Goal: Information Seeking & Learning: Learn about a topic

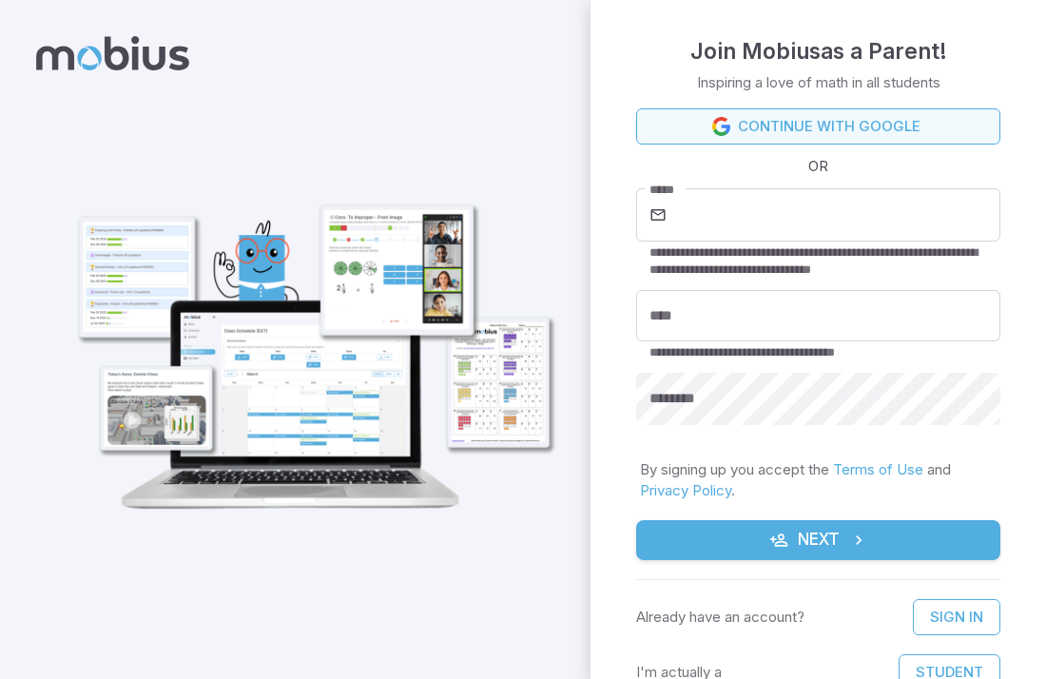
click at [774, 120] on link "Continue with Google" at bounding box center [818, 126] width 364 height 36
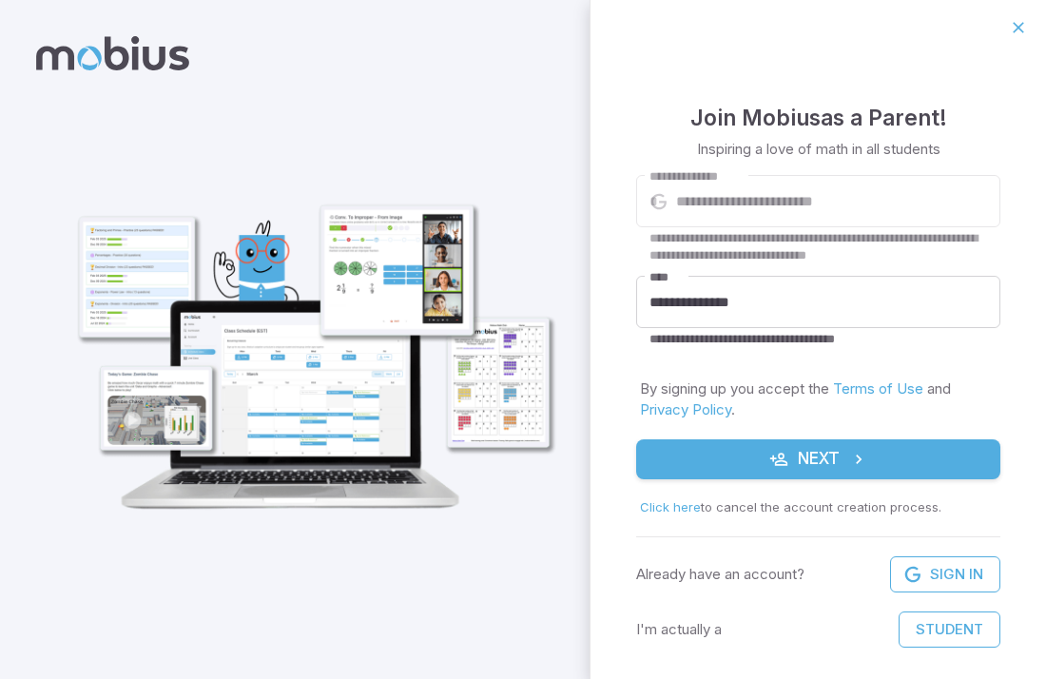
click at [772, 456] on icon "submit" at bounding box center [779, 459] width 19 height 19
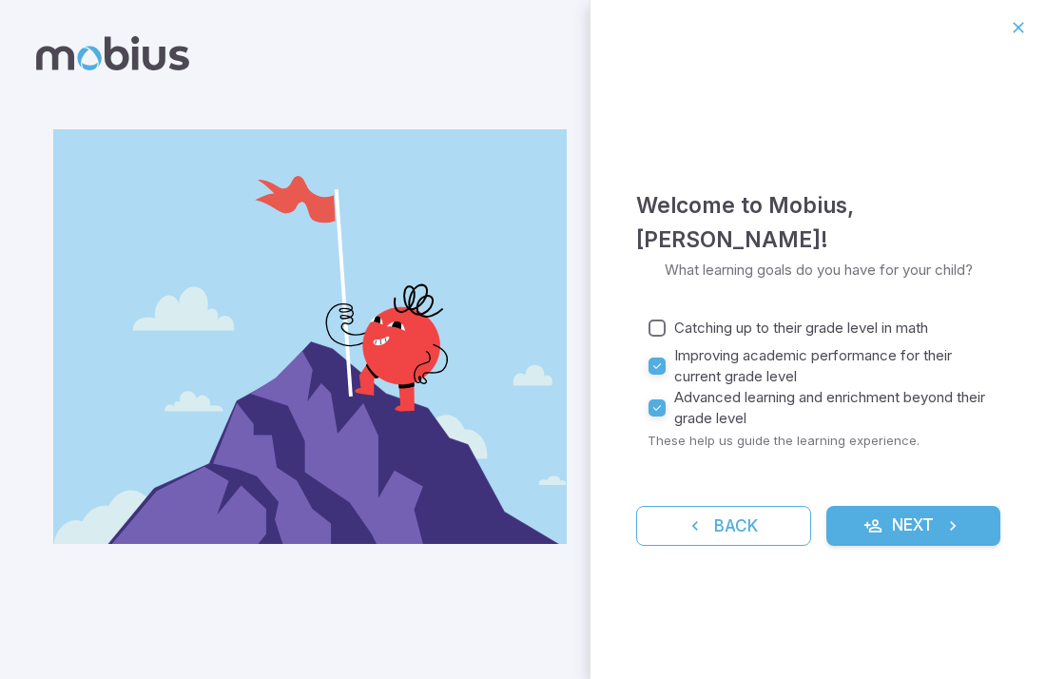
click at [865, 529] on icon "submit" at bounding box center [873, 526] width 19 height 19
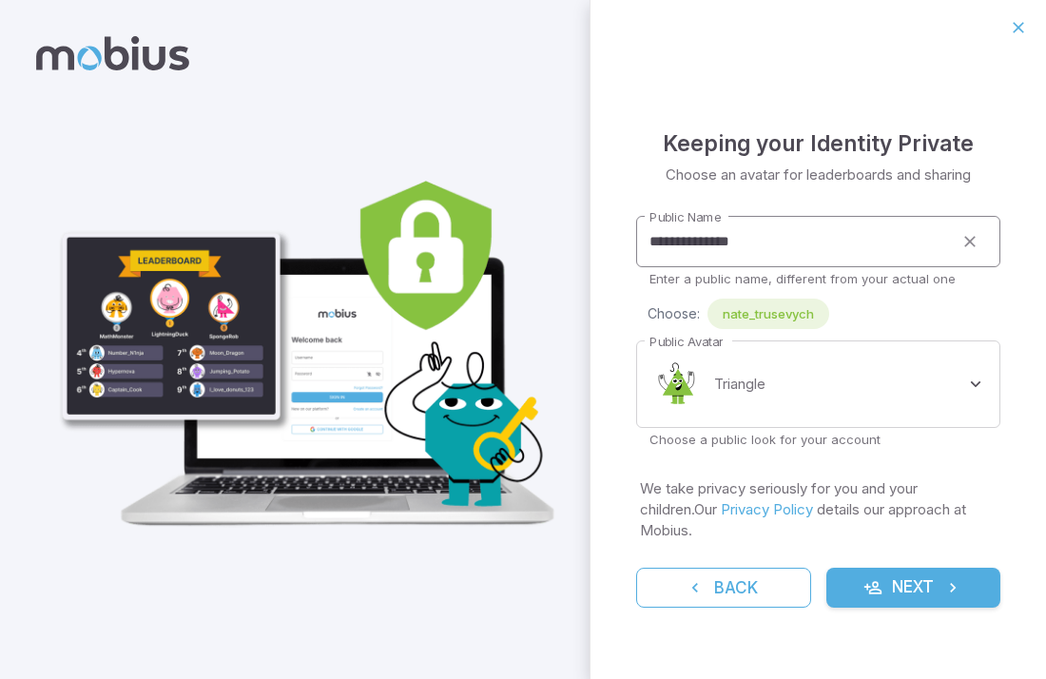
click at [796, 257] on input "**********" at bounding box center [794, 242] width 317 height 52
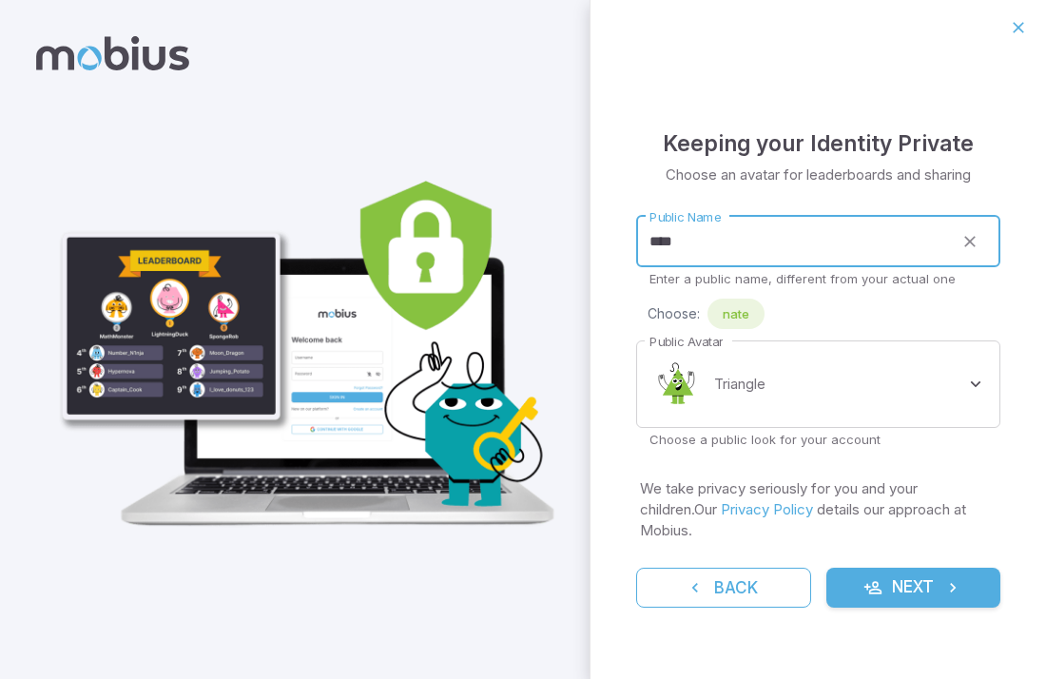
type input "****"
click at [891, 580] on button "Next" at bounding box center [914, 588] width 175 height 40
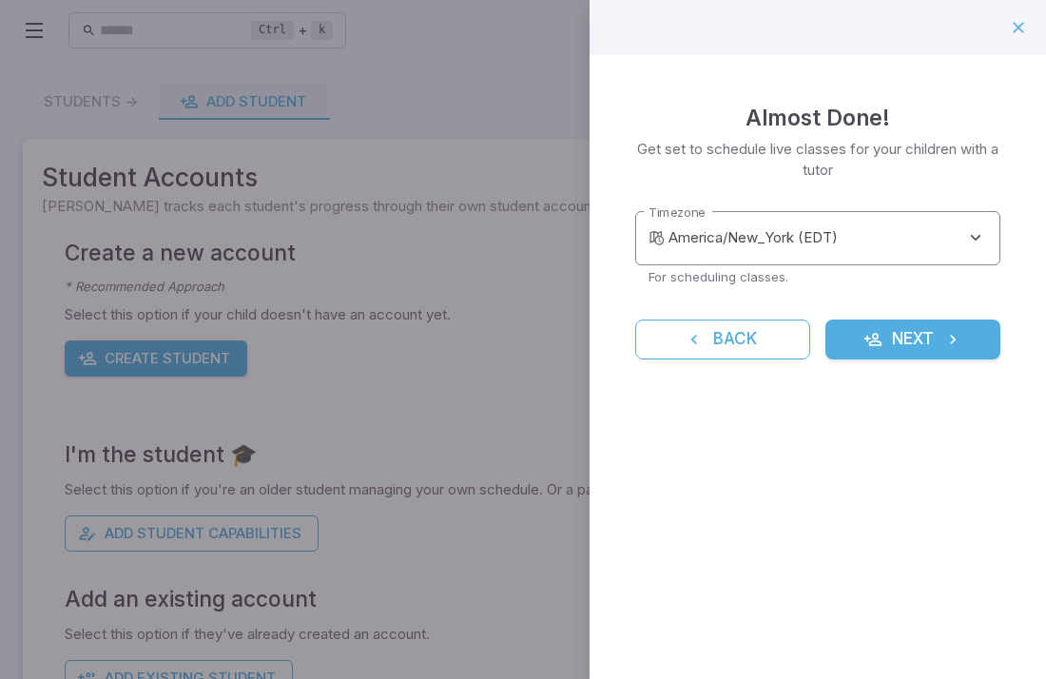
click at [914, 239] on body "**********" at bounding box center [523, 369] width 1046 height 738
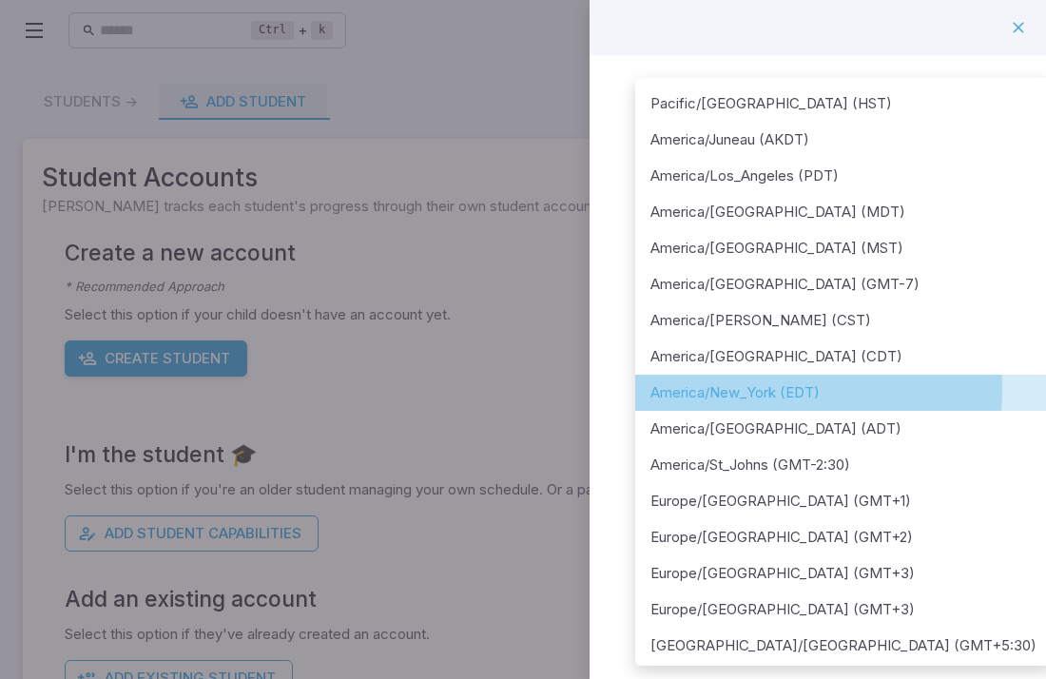
click at [786, 390] on li "America/New_York (EDT)" at bounding box center [843, 393] width 417 height 36
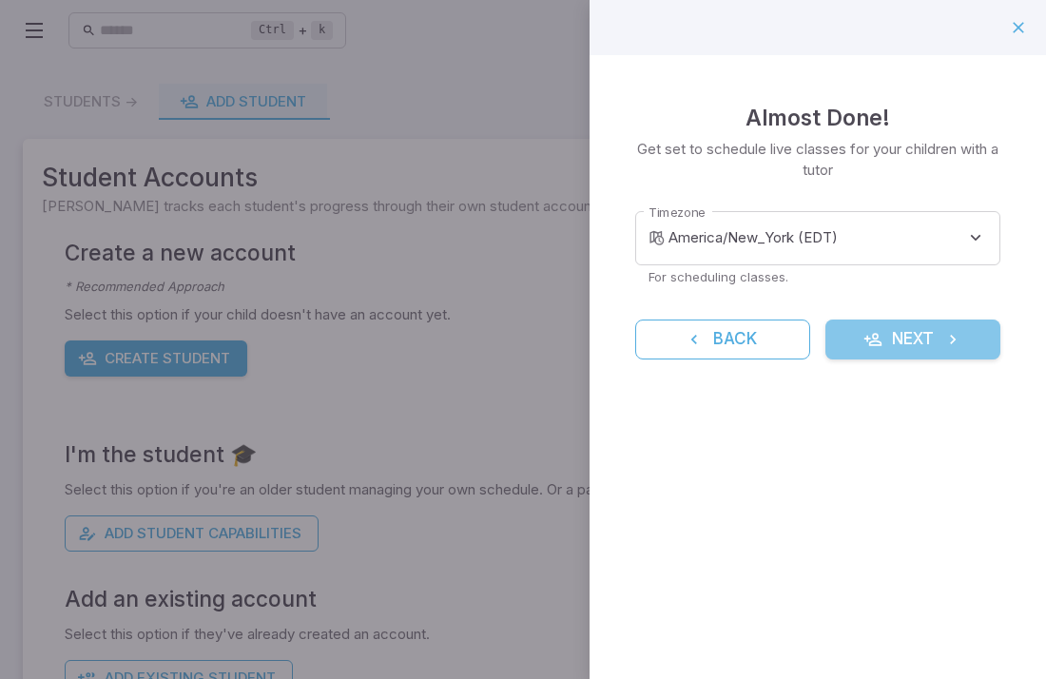
click at [885, 346] on button "Next" at bounding box center [913, 340] width 175 height 40
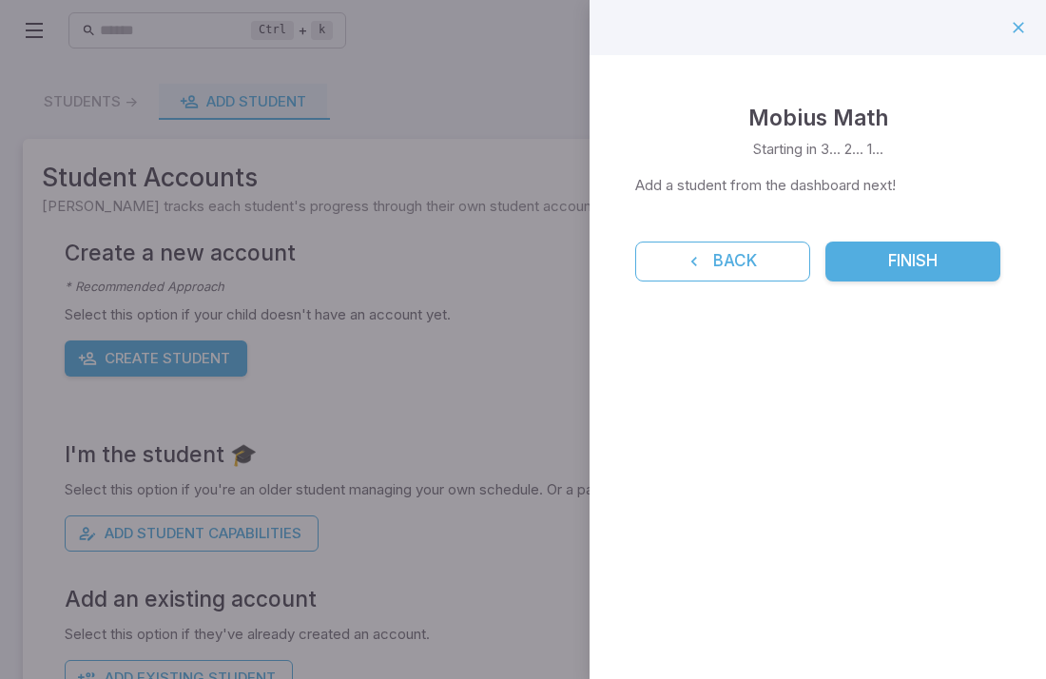
click at [866, 269] on button "Finish" at bounding box center [913, 262] width 175 height 40
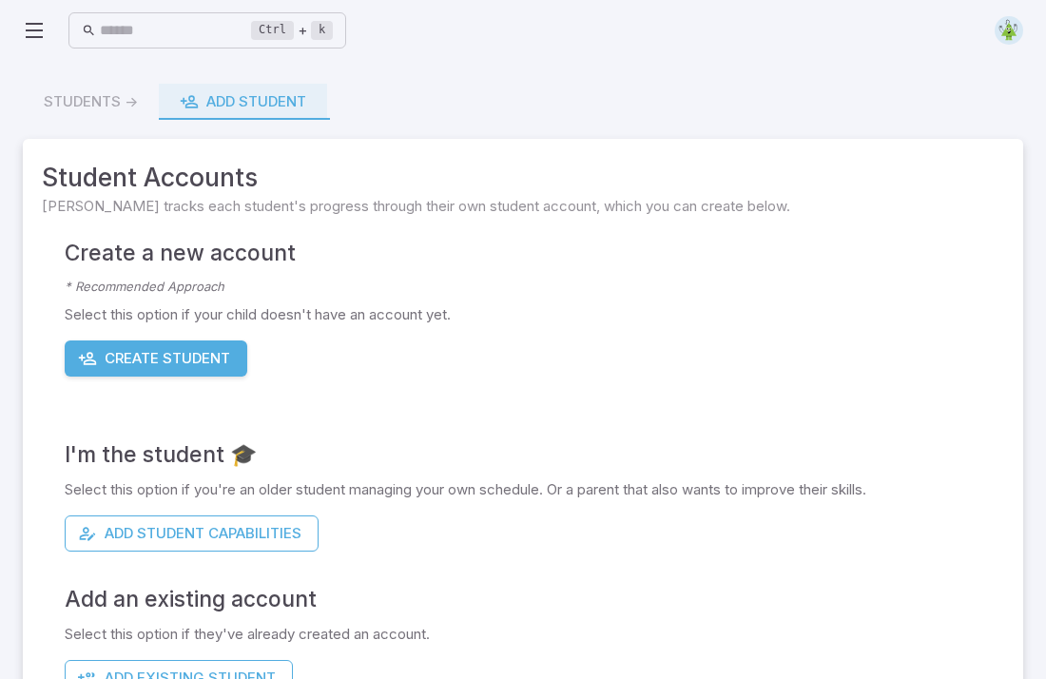
click at [96, 103] on div "Students -> Add Student" at bounding box center [523, 102] width 1001 height 36
click at [191, 364] on button "Create Student" at bounding box center [156, 359] width 183 height 36
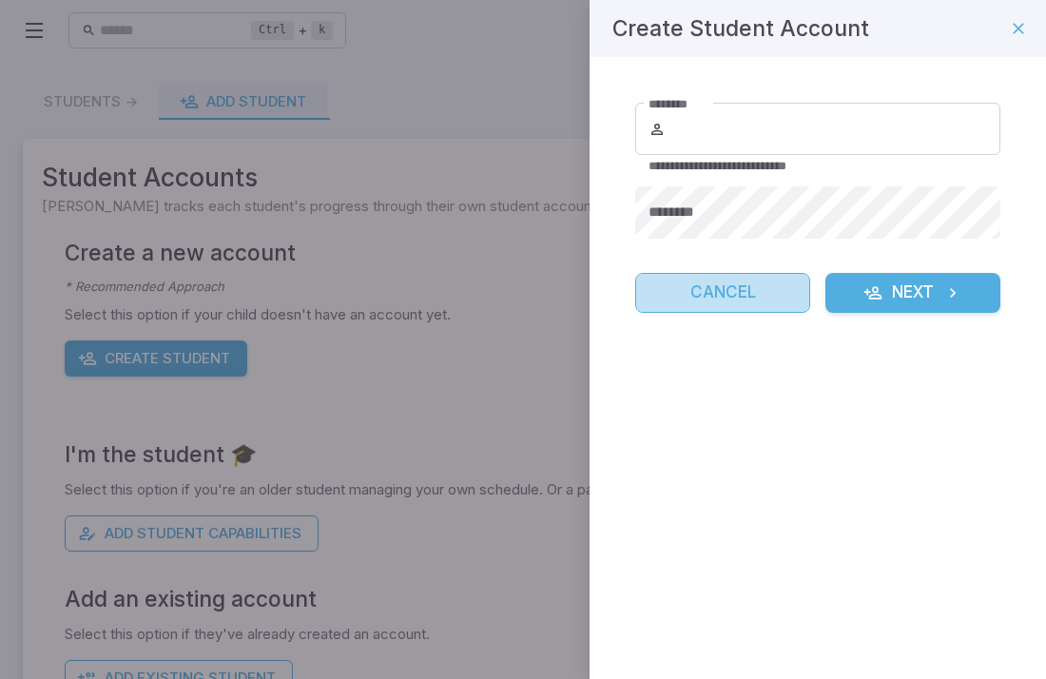
click at [701, 286] on button "Cancel" at bounding box center [722, 293] width 175 height 40
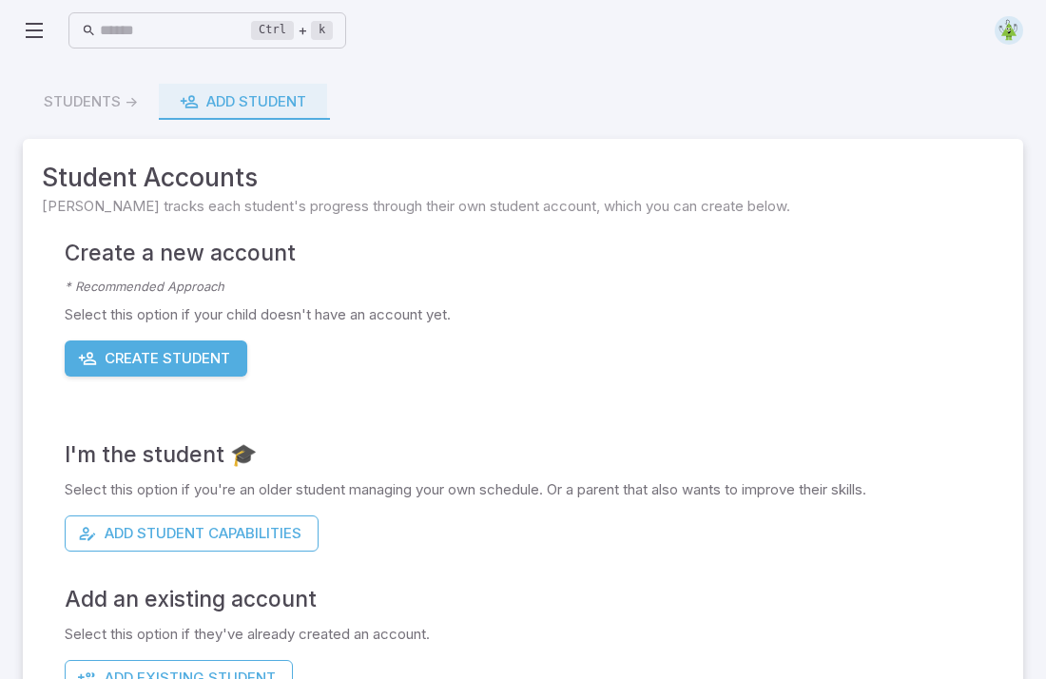
click at [124, 209] on span "Mobius tracks each student's progress through their own student account, which …" at bounding box center [523, 206] width 963 height 21
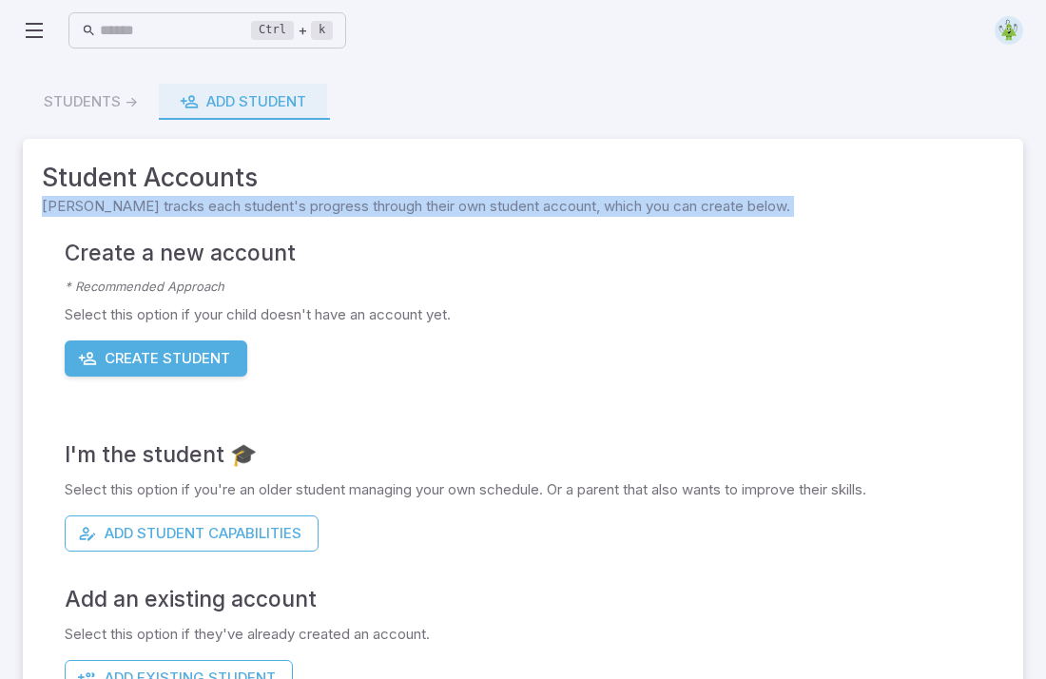
scroll to position [58, 0]
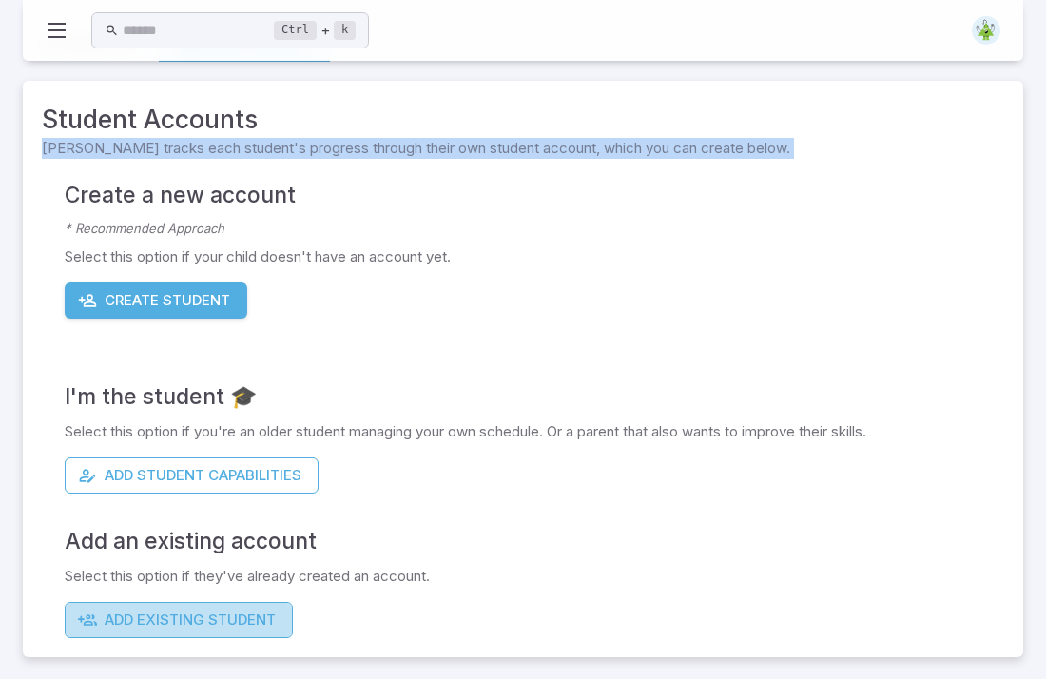
click at [168, 612] on button "Add Existing Student" at bounding box center [179, 620] width 228 height 36
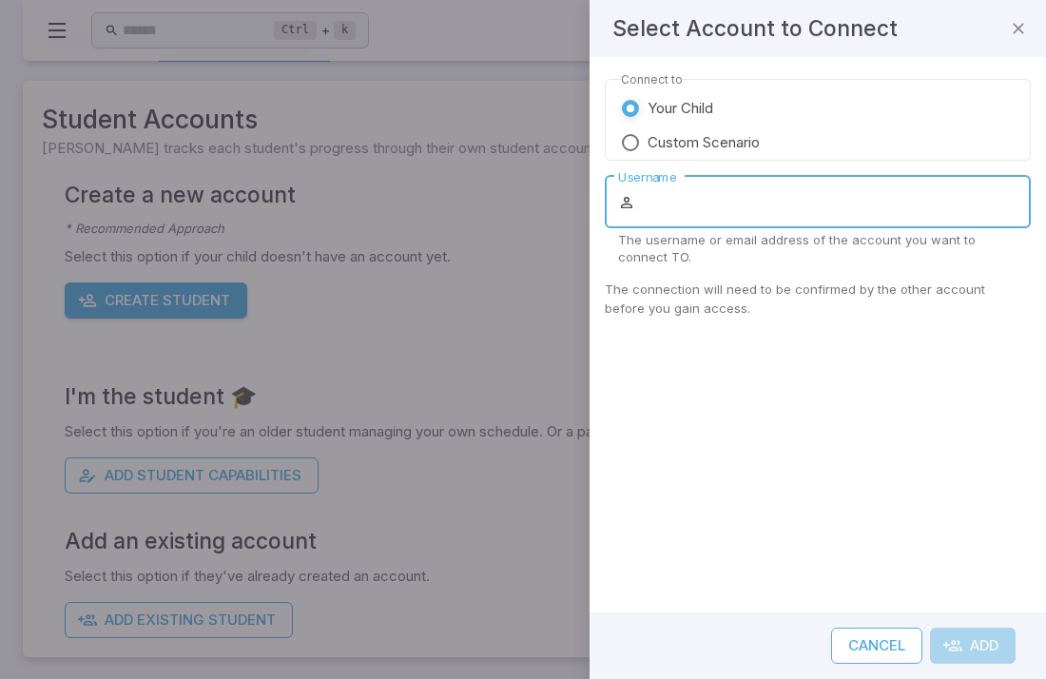
click at [665, 204] on input "Username" at bounding box center [835, 202] width 392 height 53
type input "****"
type input "**********"
click at [930, 628] on button "Add" at bounding box center [973, 646] width 86 height 36
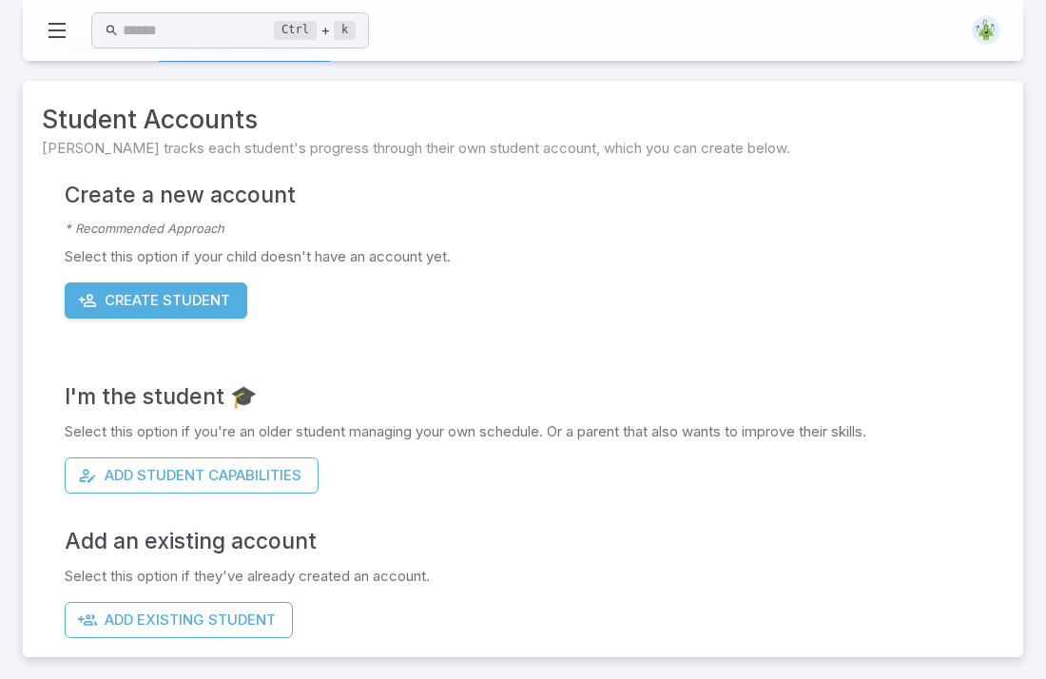
click at [991, 28] on img at bounding box center [986, 30] width 29 height 29
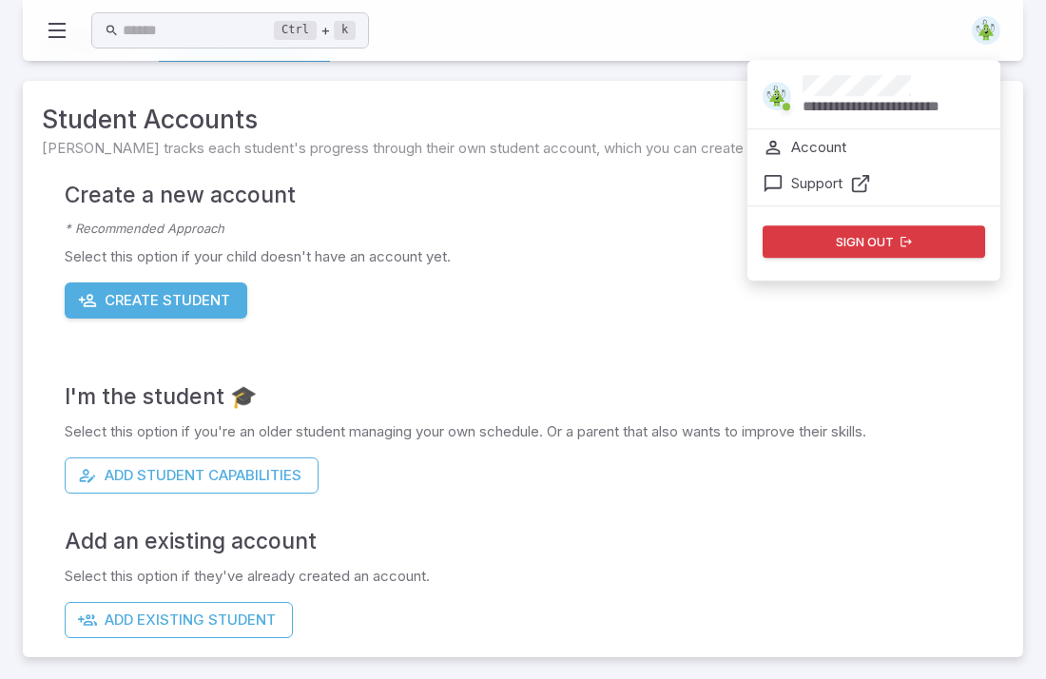
click at [812, 149] on p "Account" at bounding box center [819, 147] width 55 height 21
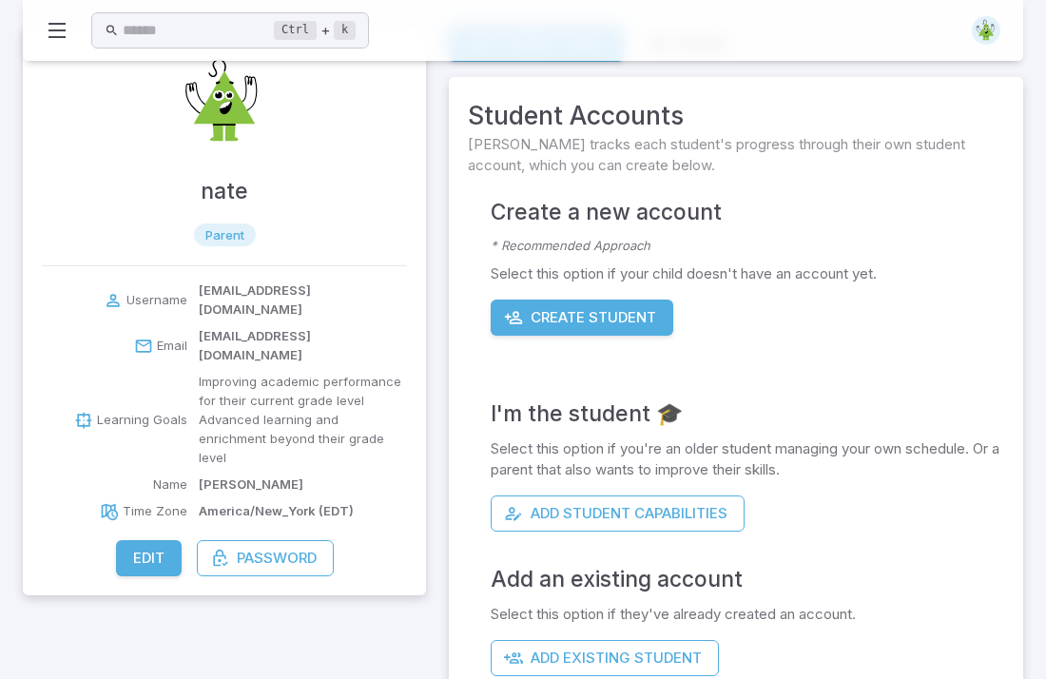
click at [166, 540] on button "Edit" at bounding box center [149, 558] width 66 height 36
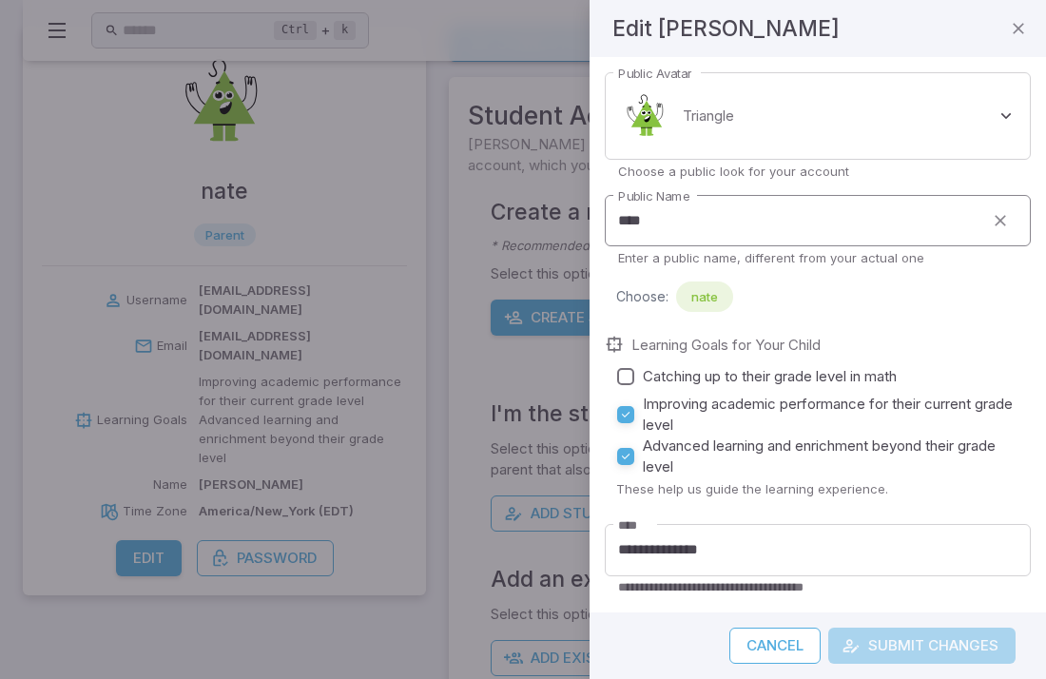
click at [671, 230] on input "****" at bounding box center [794, 221] width 379 height 52
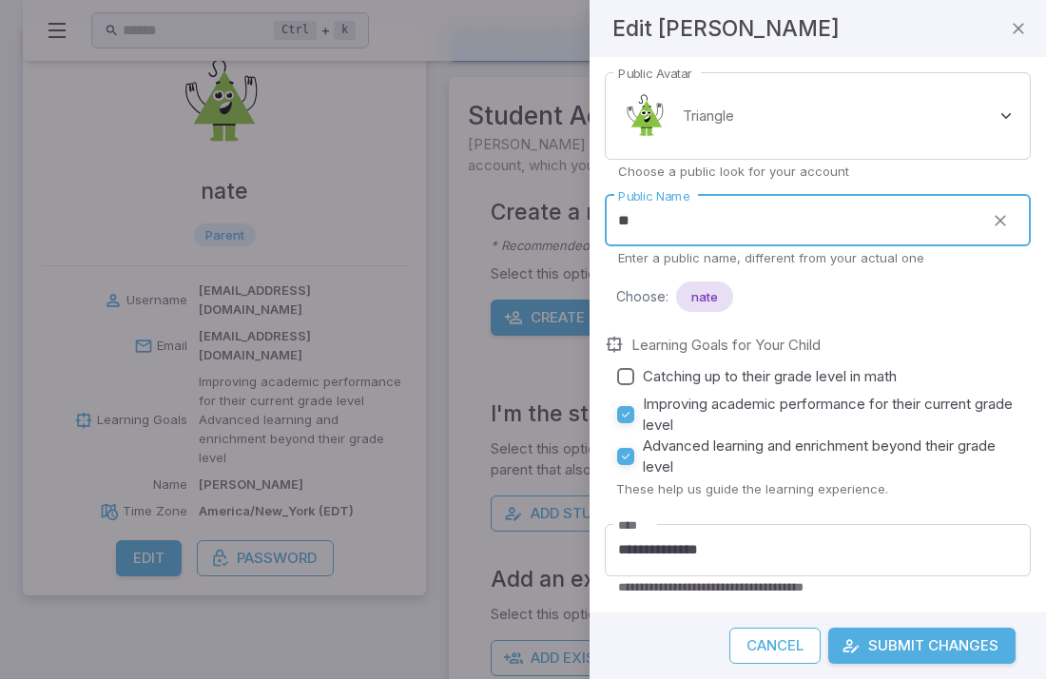
type input "*"
type input "****"
click at [904, 656] on button "Submit Changes" at bounding box center [922, 646] width 187 height 36
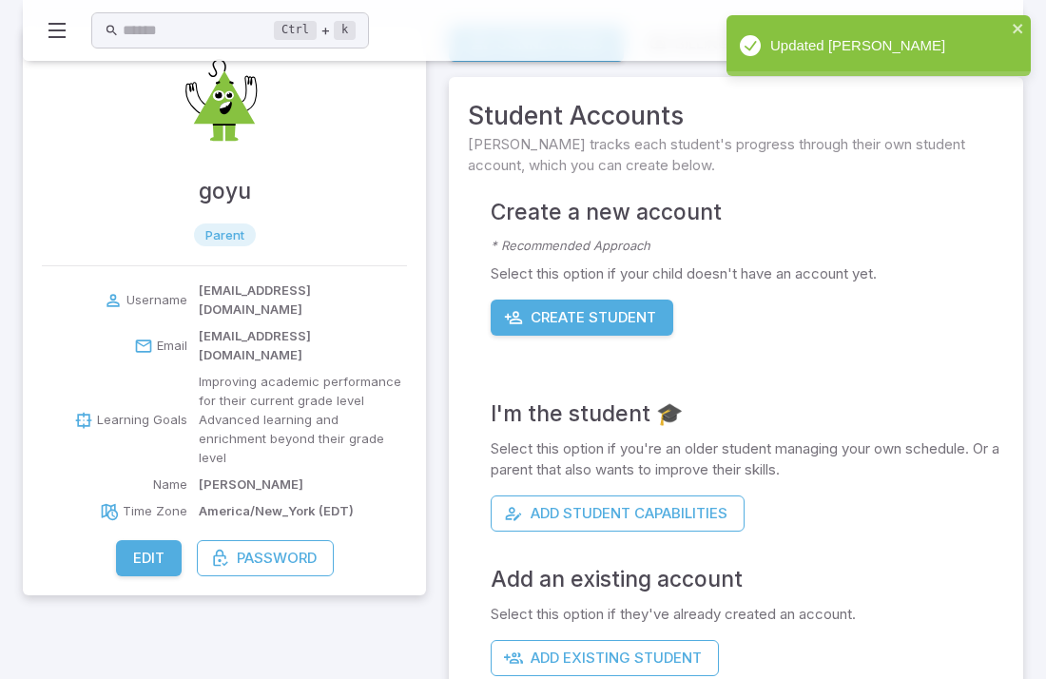
click at [49, 39] on icon at bounding box center [57, 30] width 23 height 23
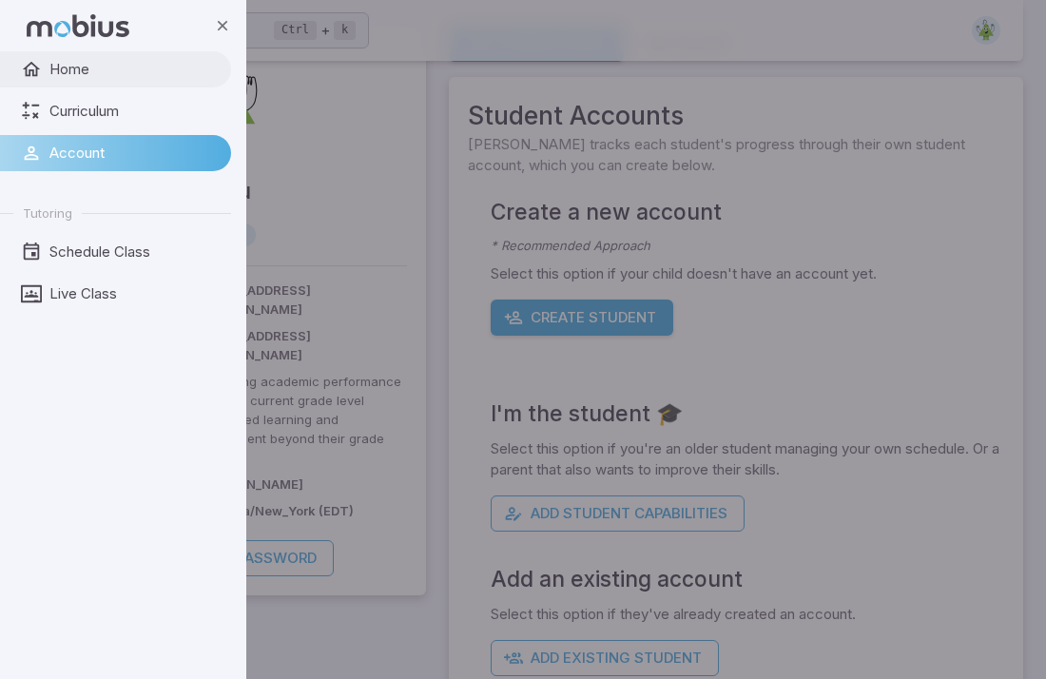
click at [57, 69] on span "Home" at bounding box center [133, 69] width 168 height 21
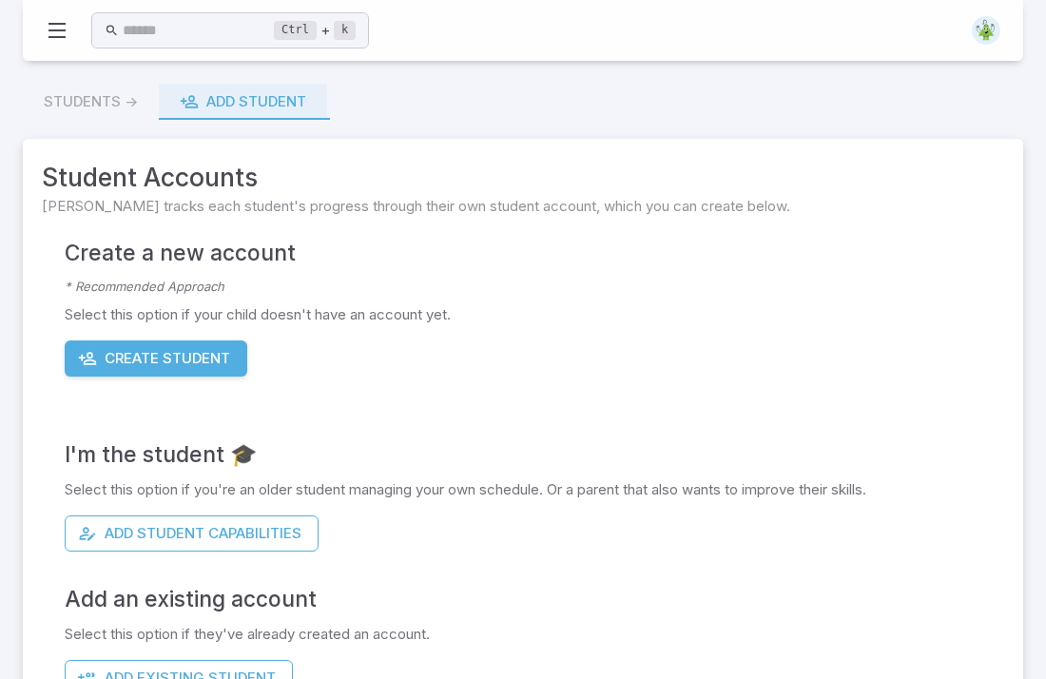
scroll to position [58, 0]
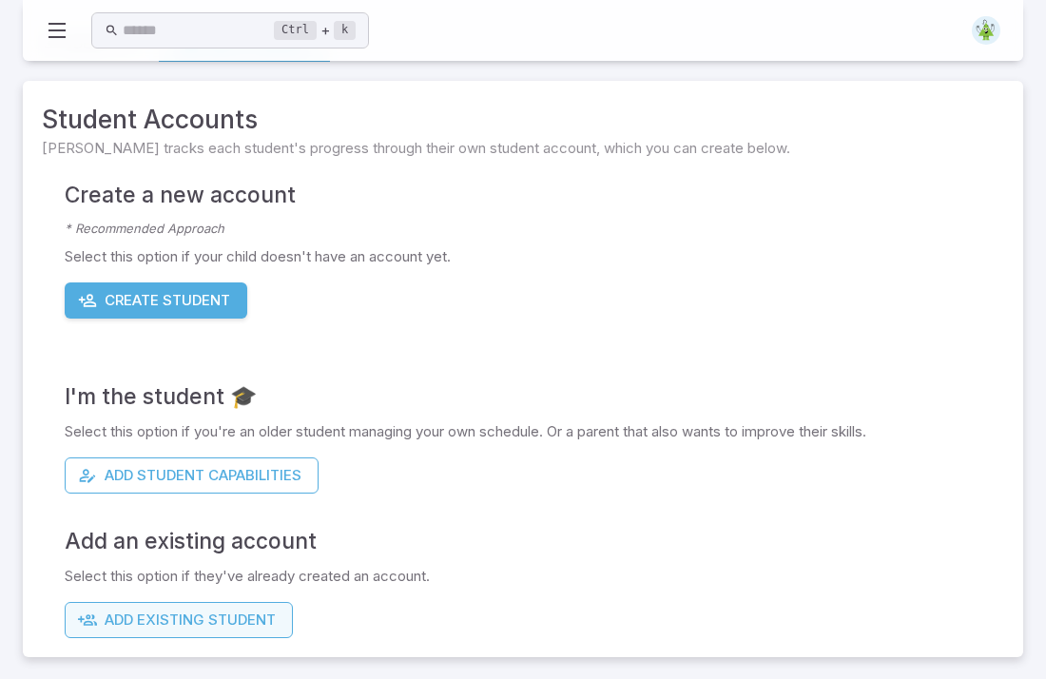
click at [150, 622] on button "Add Existing Student" at bounding box center [179, 620] width 228 height 36
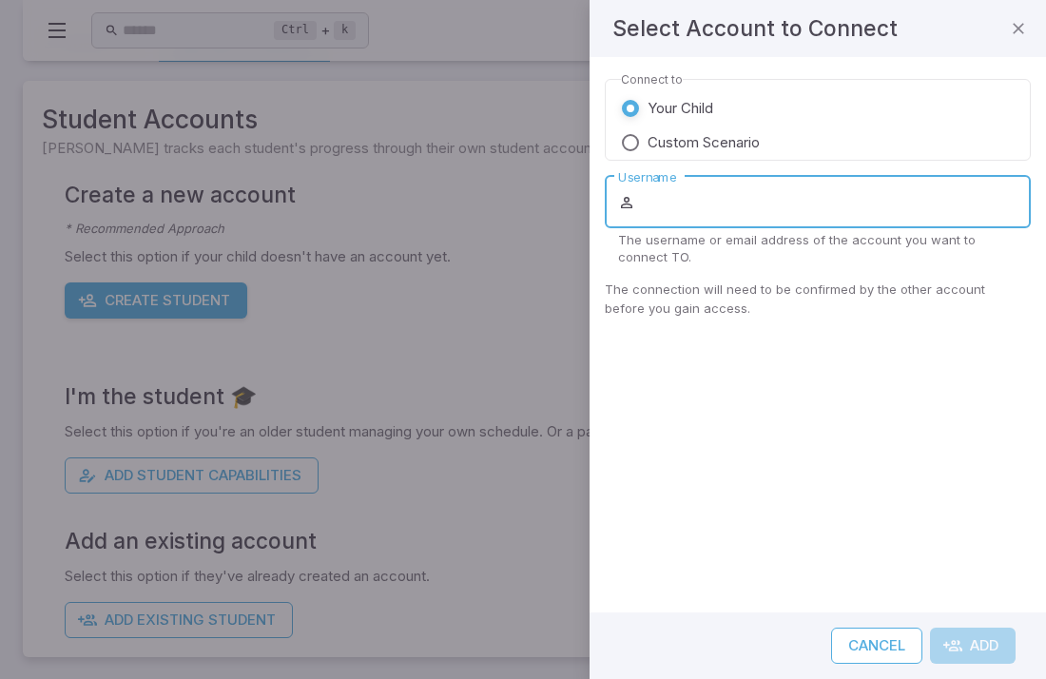
click at [694, 222] on input "Username" at bounding box center [835, 202] width 392 height 53
click at [649, 205] on input "**********" at bounding box center [835, 202] width 392 height 53
type input "**********"
click at [733, 296] on p "The connection will need to be confirmed by the other account before you gain a…" at bounding box center [814, 300] width 419 height 38
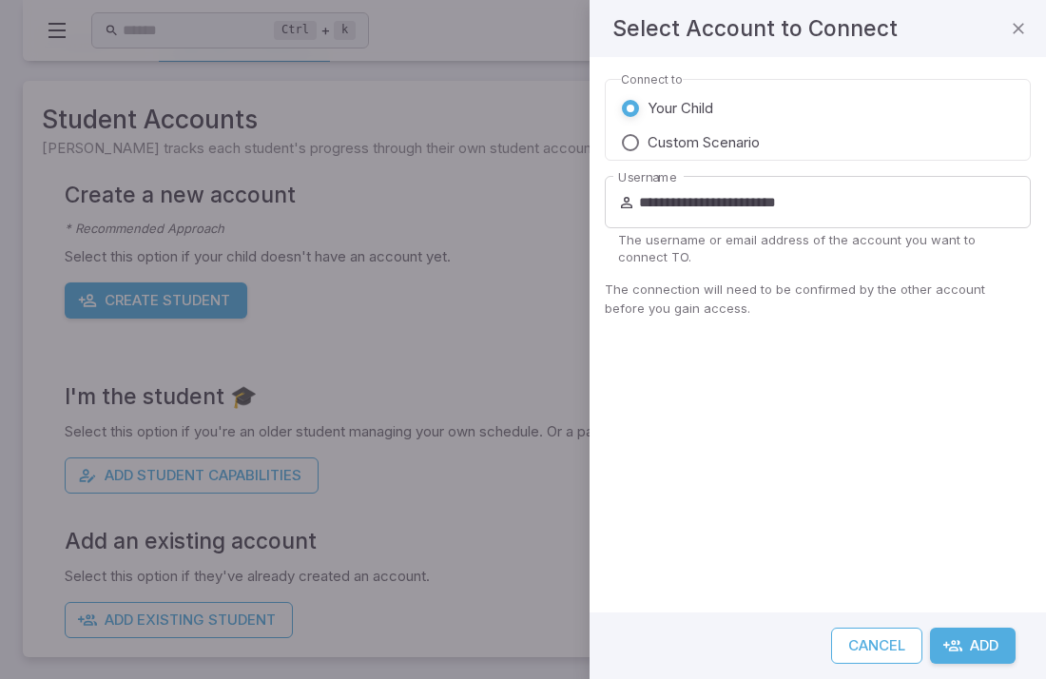
click at [973, 657] on button "Add" at bounding box center [973, 646] width 86 height 36
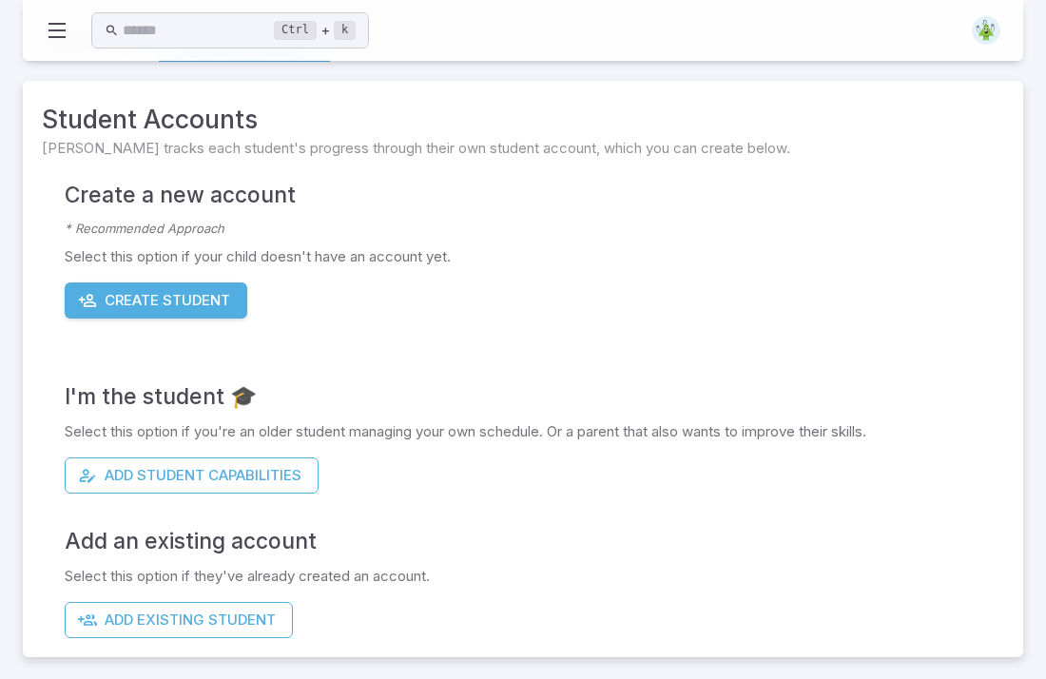
scroll to position [0, 0]
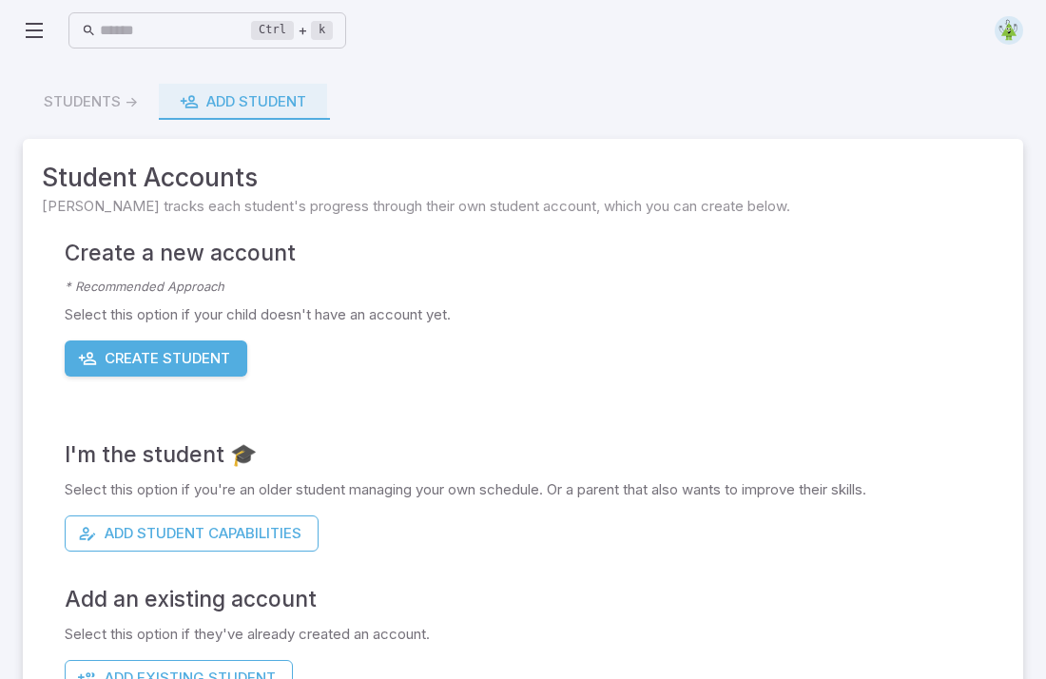
click at [34, 34] on icon at bounding box center [34, 30] width 23 height 23
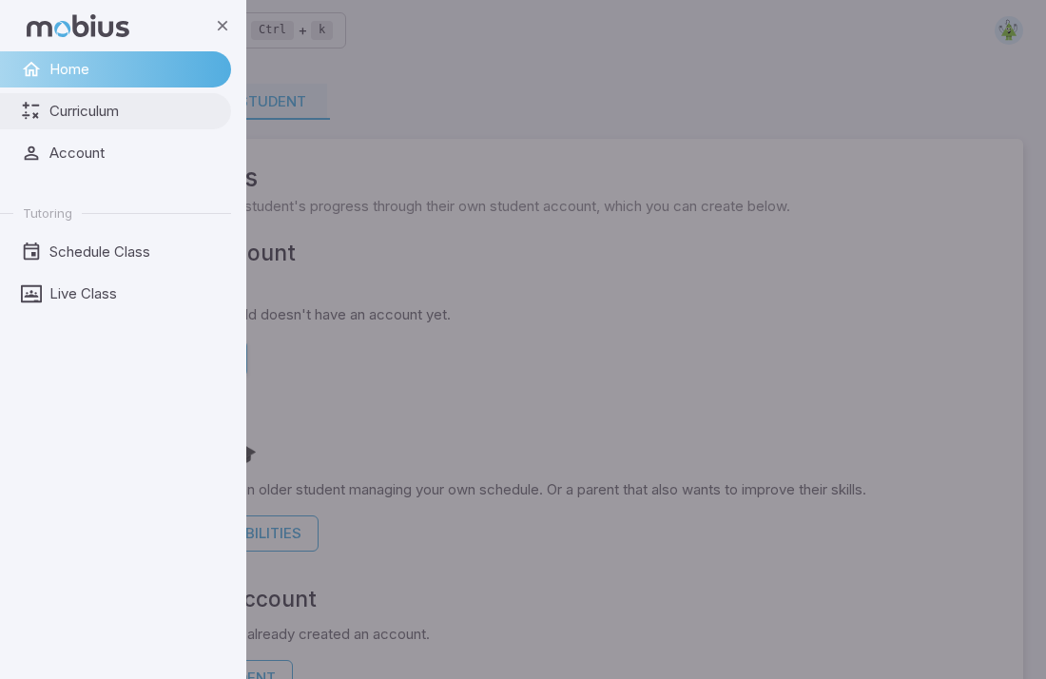
click at [68, 122] on link "Curriculum" at bounding box center [115, 111] width 231 height 36
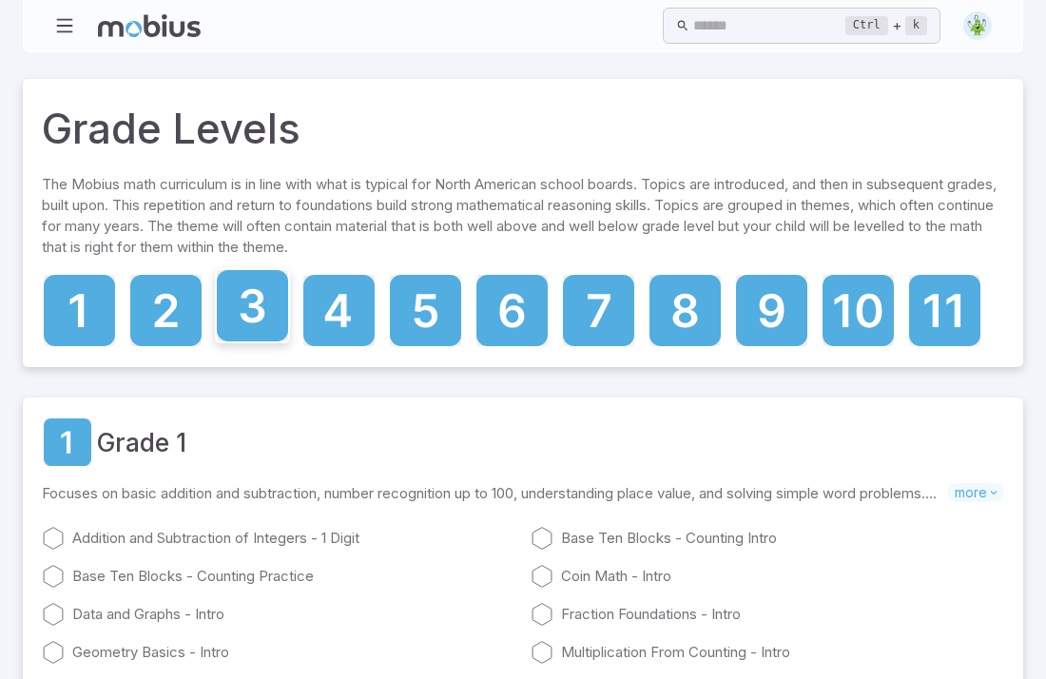
click at [252, 303] on icon at bounding box center [253, 305] width 25 height 34
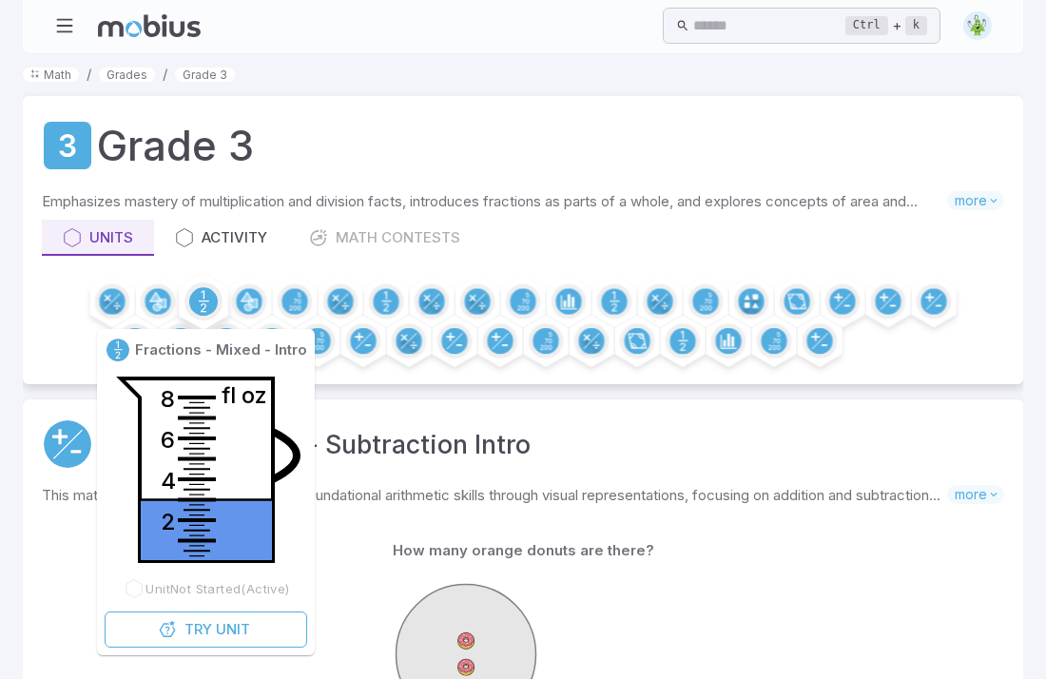
click at [225, 305] on div at bounding box center [203, 301] width 57 height 57
click at [212, 302] on circle at bounding box center [203, 301] width 29 height 29
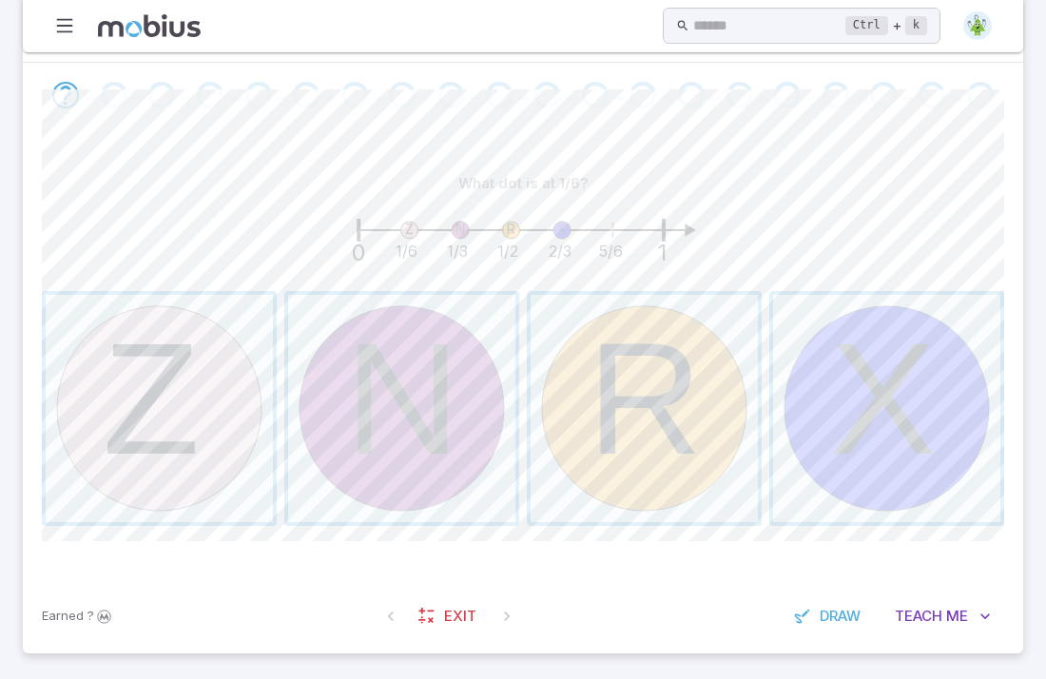
scroll to position [392, 0]
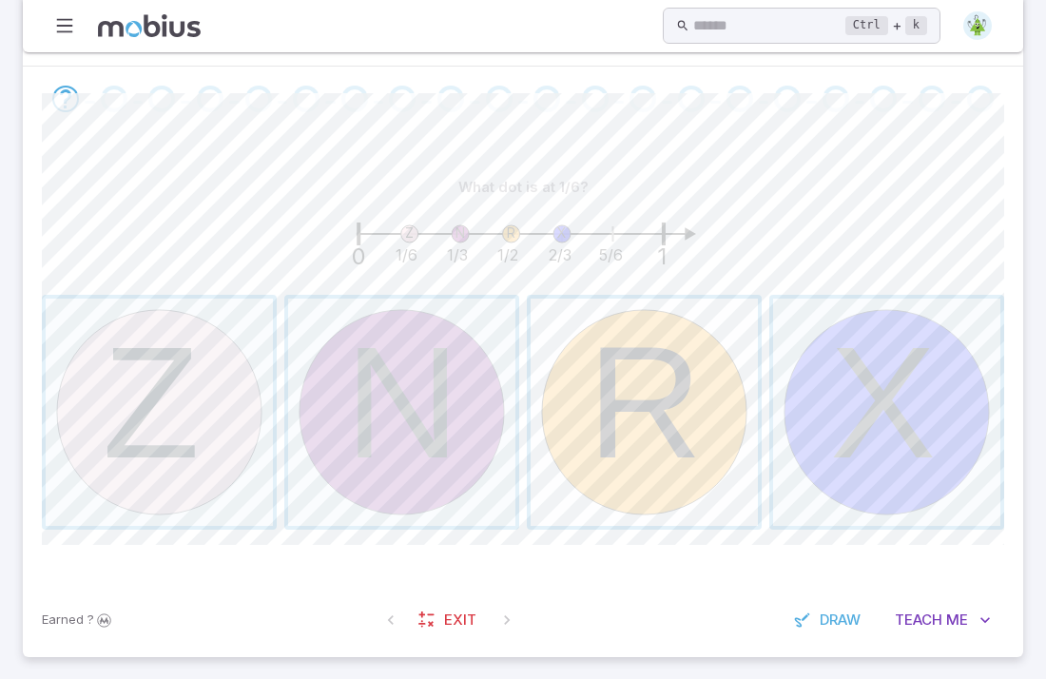
click at [630, 416] on span "button" at bounding box center [644, 412] width 227 height 227
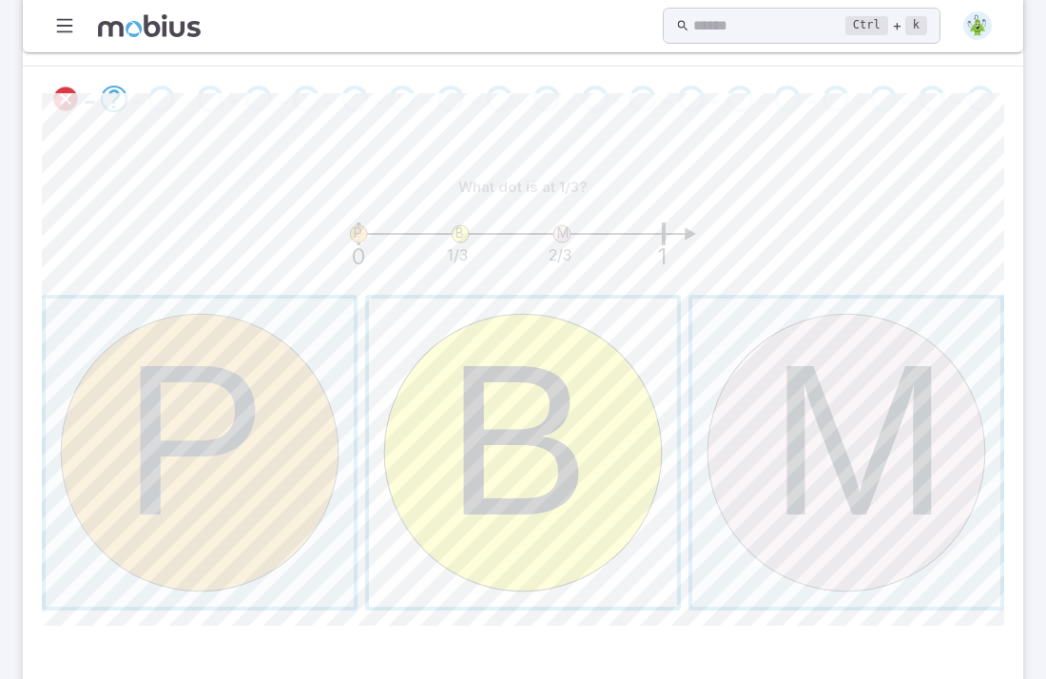
click at [592, 507] on span "button" at bounding box center [523, 453] width 308 height 308
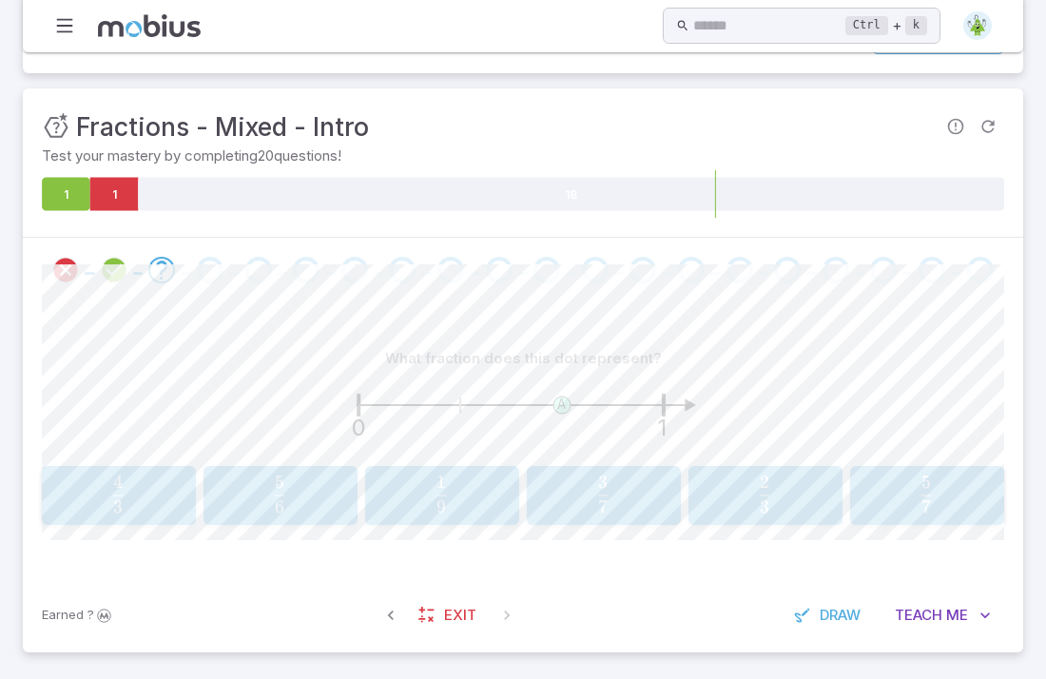
scroll to position [220, 0]
click at [381, 499] on span "9 1 ​" at bounding box center [441, 496] width 127 height 38
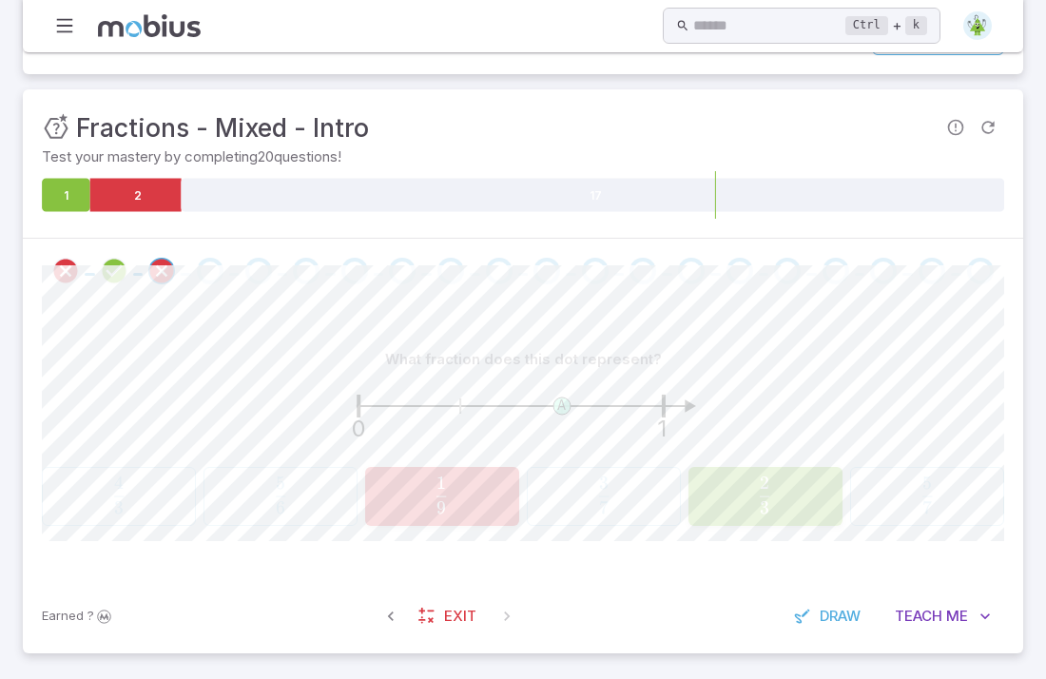
click at [718, 505] on span "3 2 ​" at bounding box center [764, 496] width 127 height 38
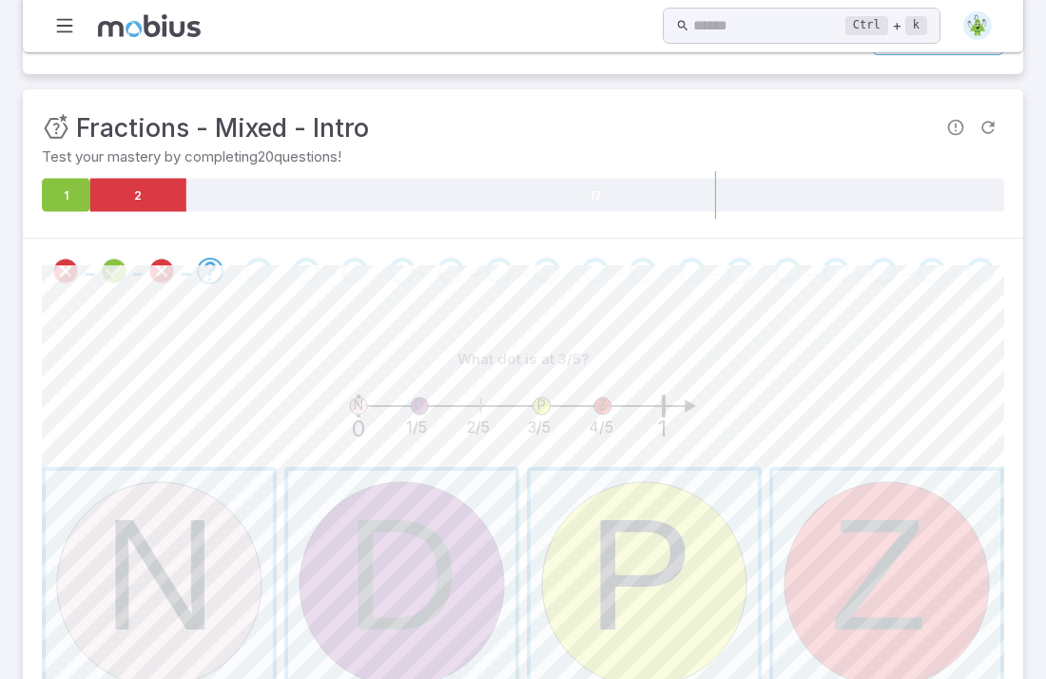
click at [718, 505] on span "button" at bounding box center [644, 584] width 227 height 227
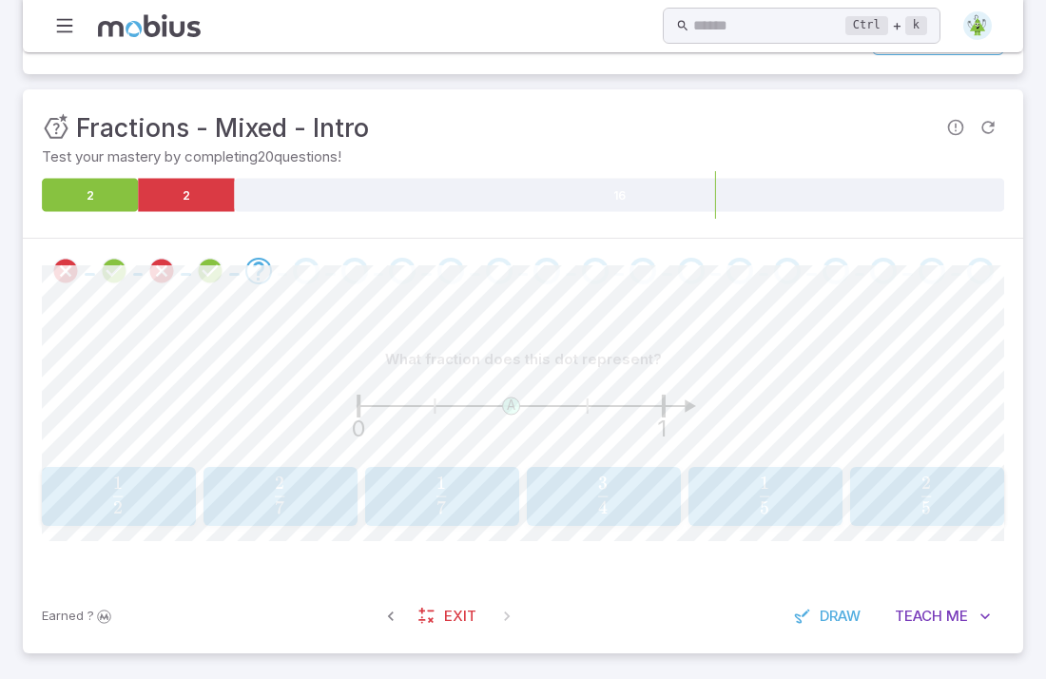
click at [507, 496] on div "1 7 \frac{1}{7} 7 1 ​" at bounding box center [442, 497] width 142 height 44
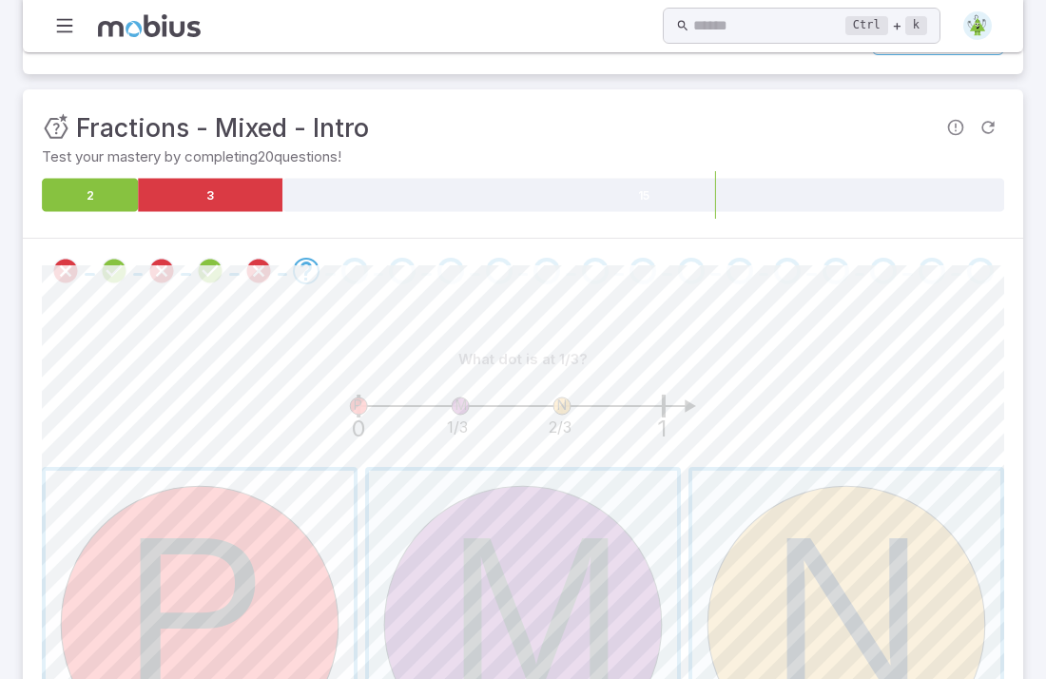
click at [231, 511] on span "button" at bounding box center [200, 625] width 308 height 308
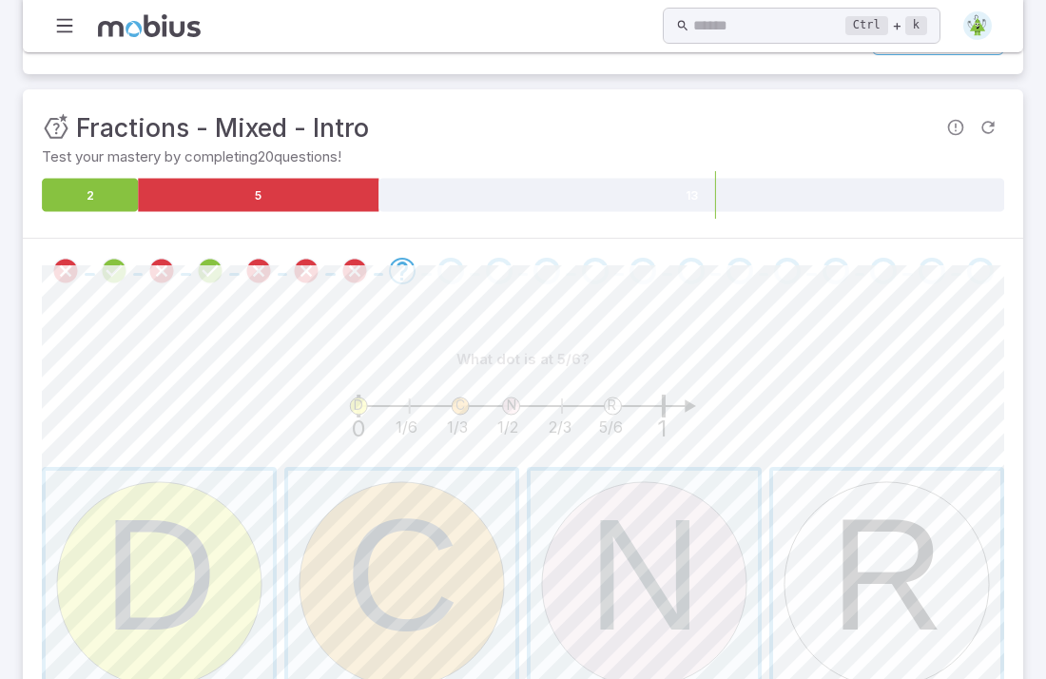
click at [896, 520] on span "button" at bounding box center [886, 584] width 227 height 227
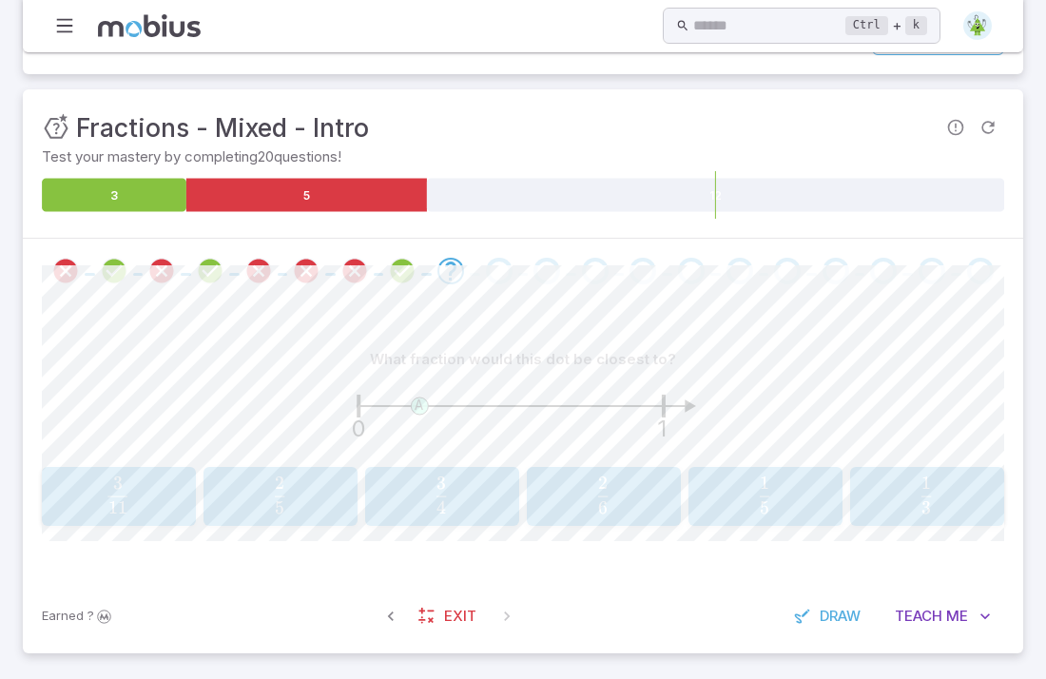
click at [456, 500] on span "4 3 ​" at bounding box center [441, 496] width 127 height 38
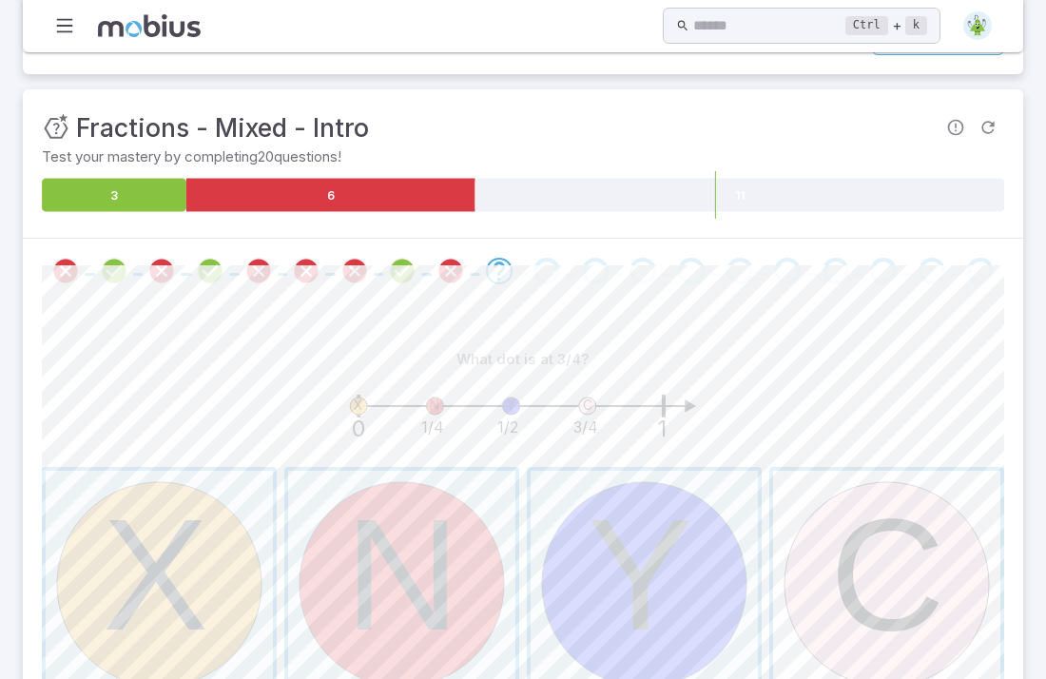
click at [973, 624] on span "button" at bounding box center [886, 584] width 227 height 227
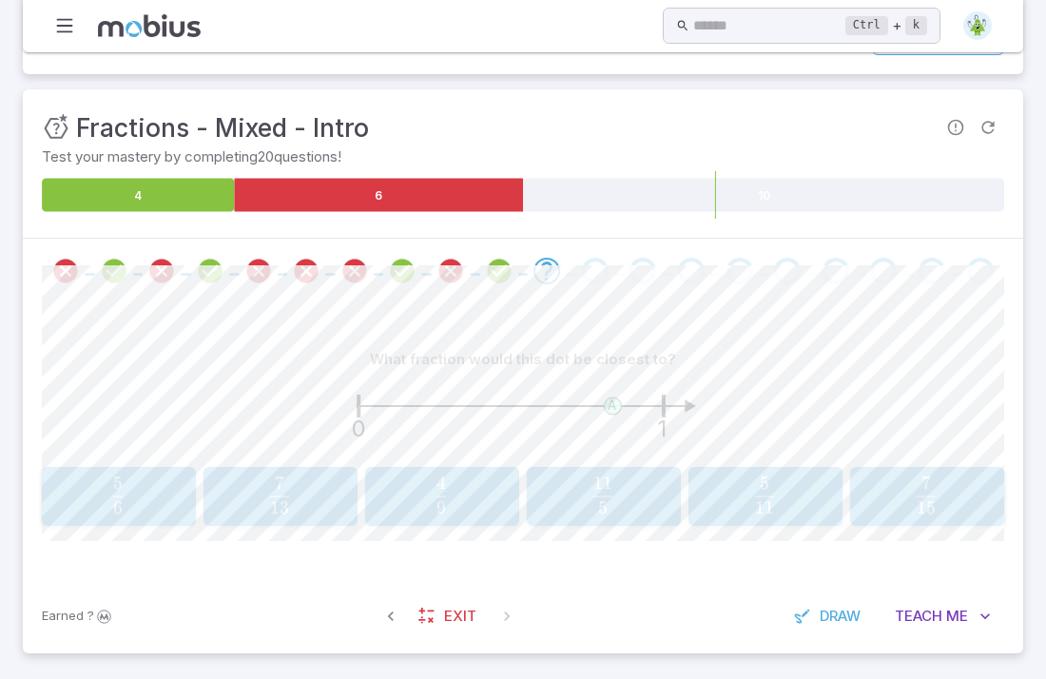
click at [575, 512] on span "5 11 ​" at bounding box center [602, 496] width 127 height 38
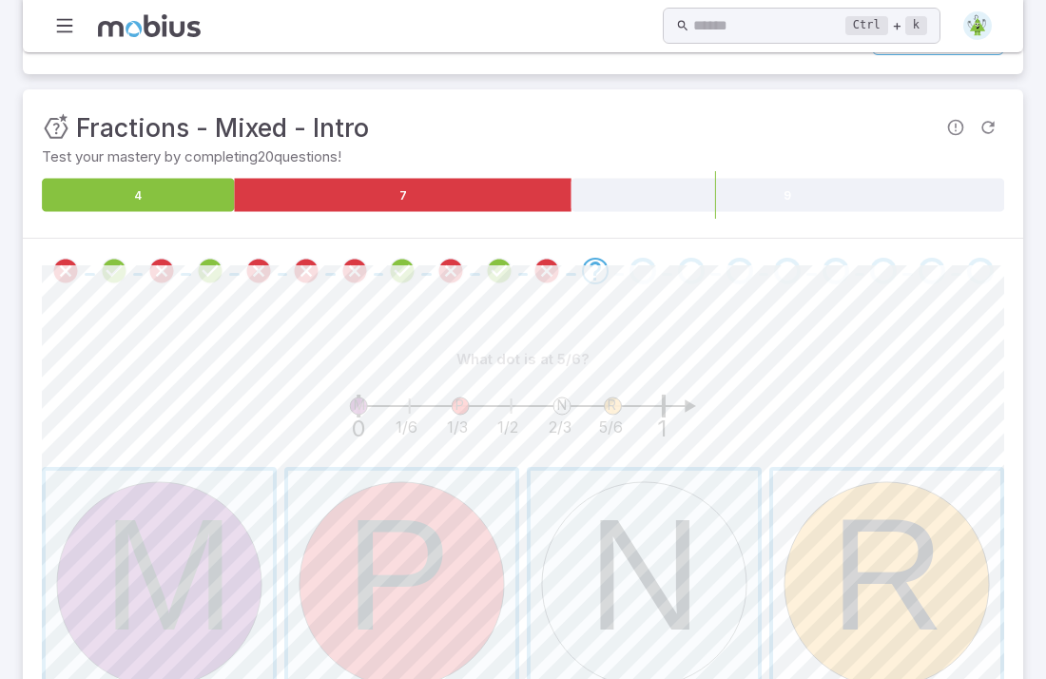
click at [808, 650] on span "button" at bounding box center [886, 584] width 227 height 227
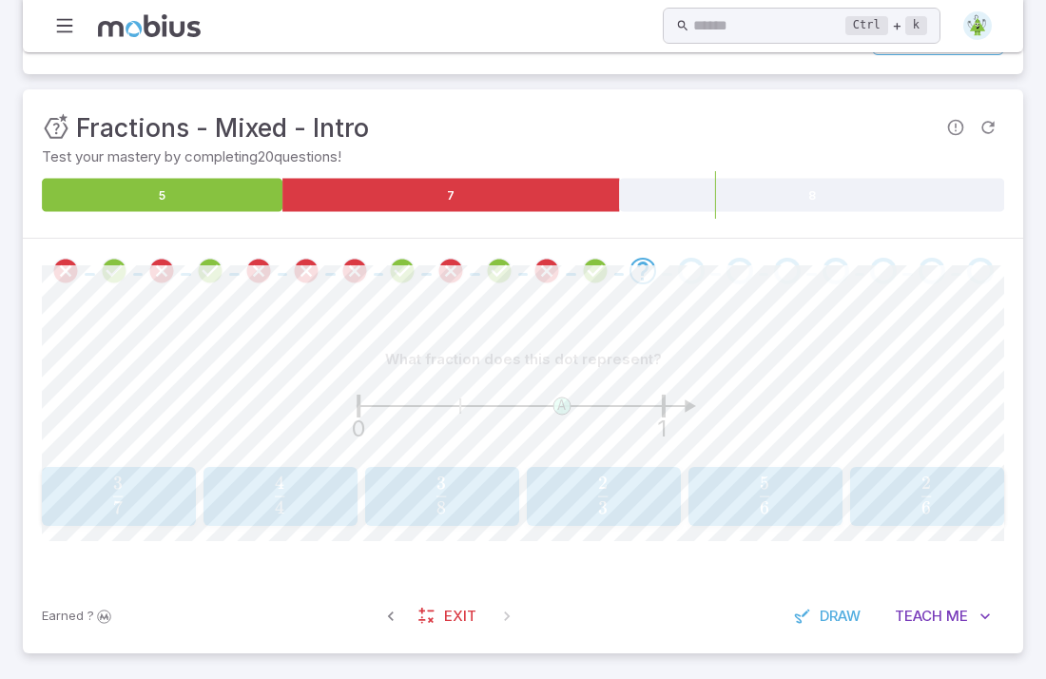
click at [238, 480] on span "4 4 ​" at bounding box center [279, 496] width 127 height 38
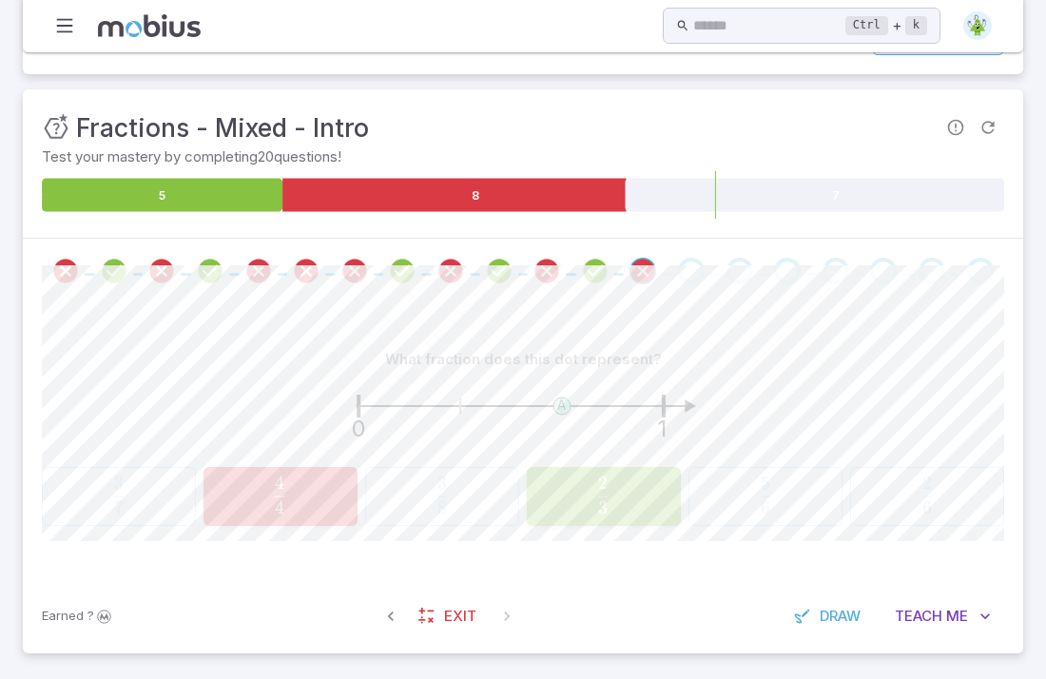
click at [640, 499] on span "3 2 ​" at bounding box center [602, 496] width 127 height 38
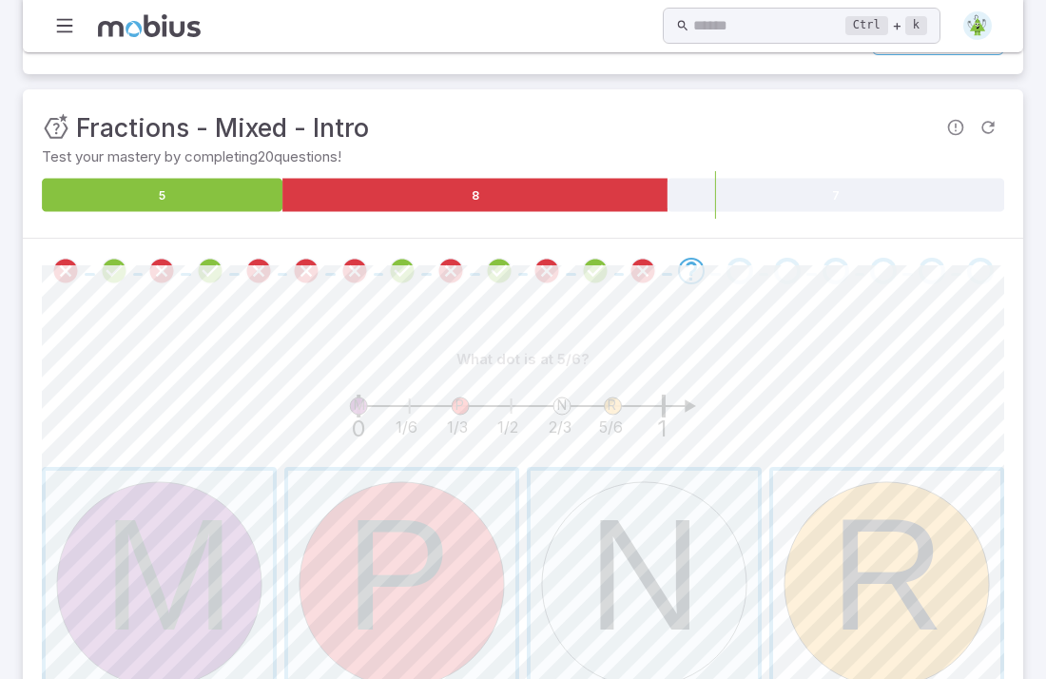
click at [929, 579] on span "button" at bounding box center [886, 584] width 227 height 227
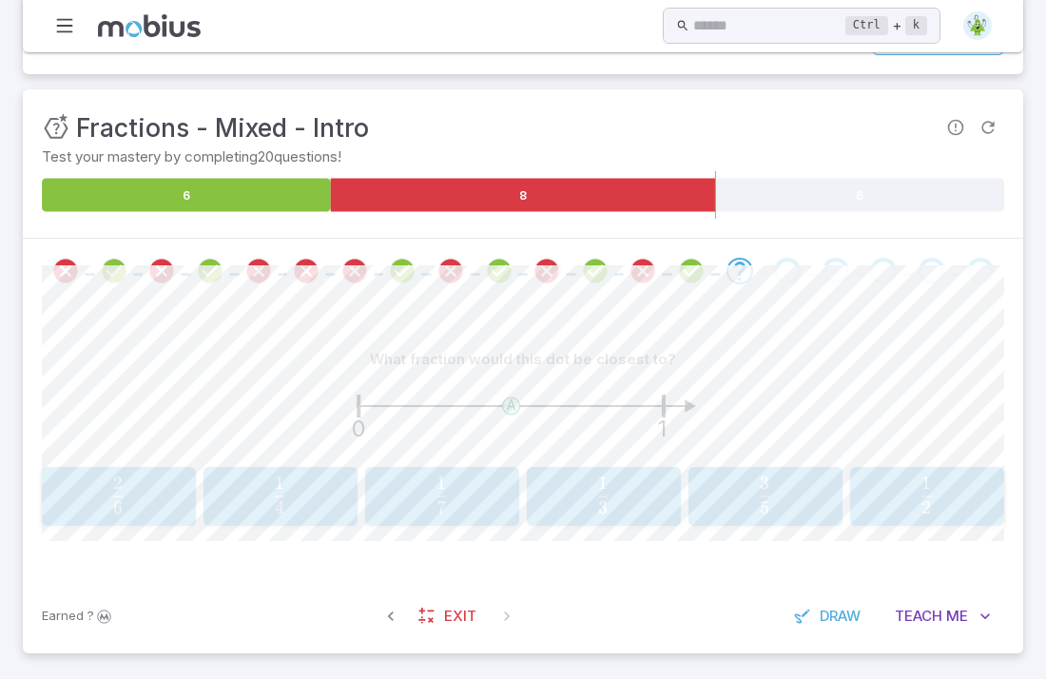
click at [493, 482] on span "7 1 ​" at bounding box center [441, 496] width 127 height 38
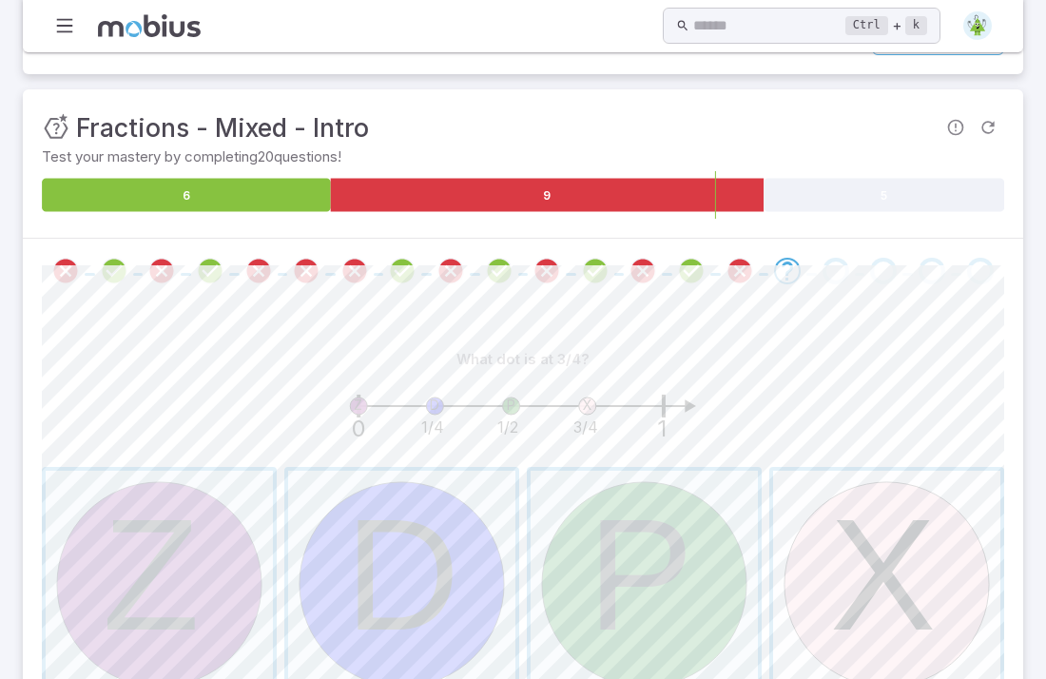
click at [974, 565] on span "button" at bounding box center [886, 584] width 227 height 227
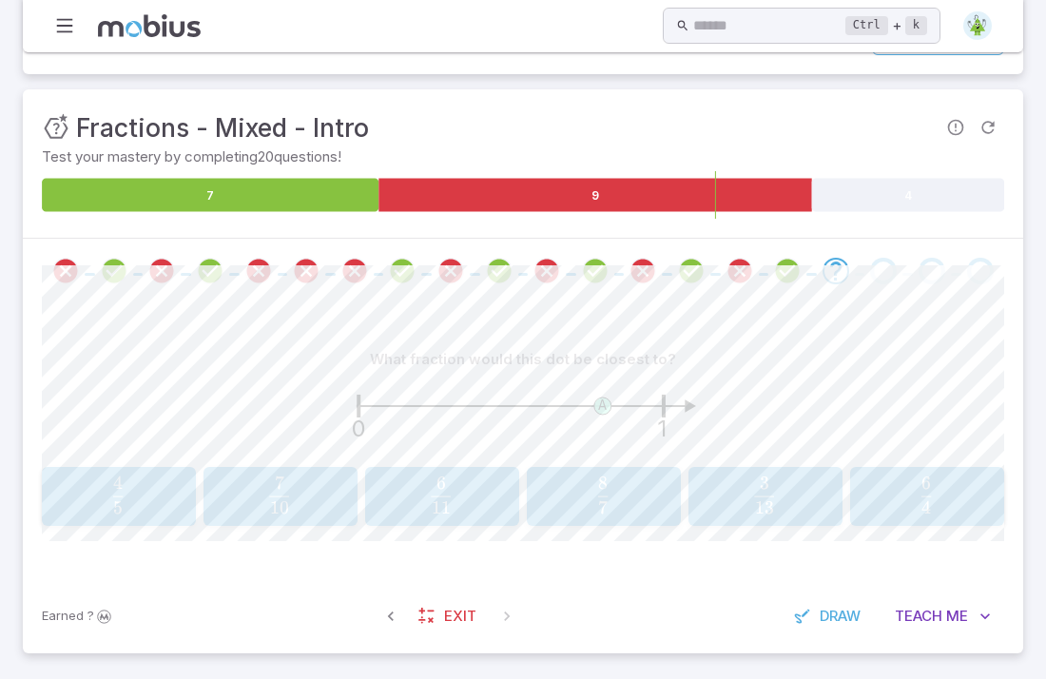
click at [974, 565] on div "What fraction would this dot be closest to? A 0 1 4 5 \frac{4}{5} 5 4 ​ 7 10 \f…" at bounding box center [523, 441] width 963 height 276
click at [781, 497] on span "13 3 ​" at bounding box center [764, 496] width 127 height 38
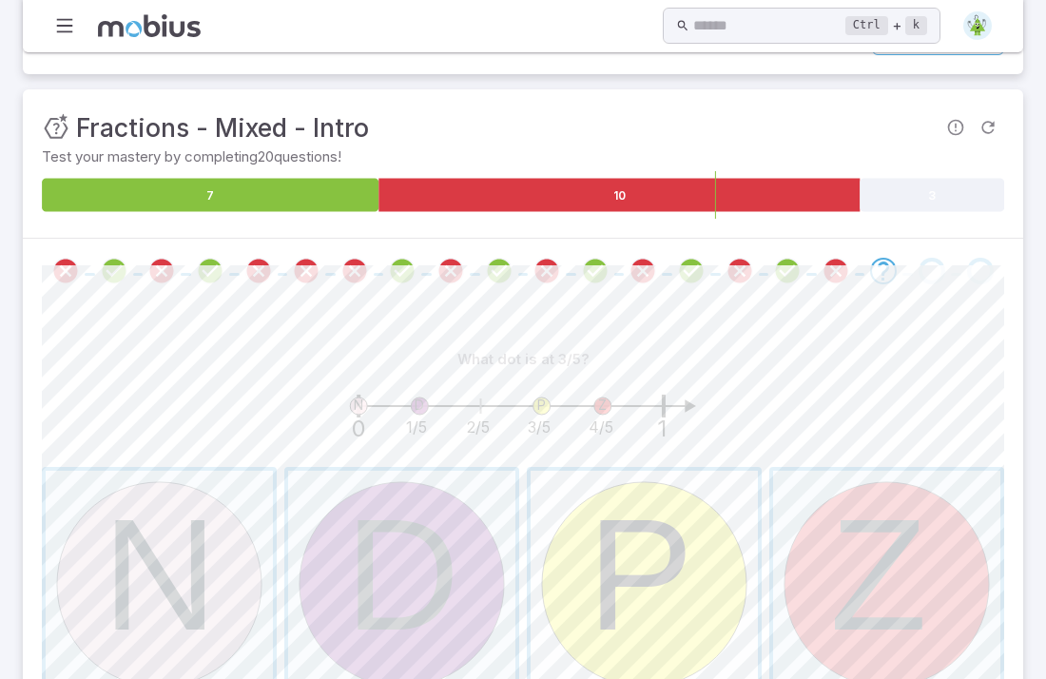
click at [716, 588] on span "button" at bounding box center [644, 584] width 227 height 227
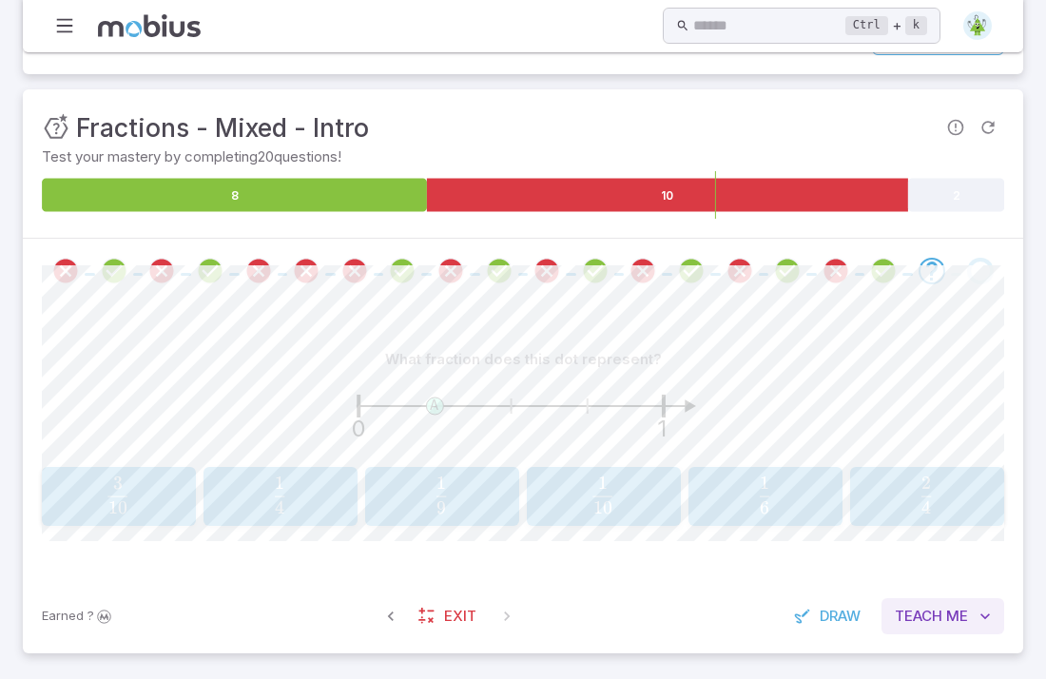
click at [923, 623] on span "Teach" at bounding box center [919, 616] width 48 height 21
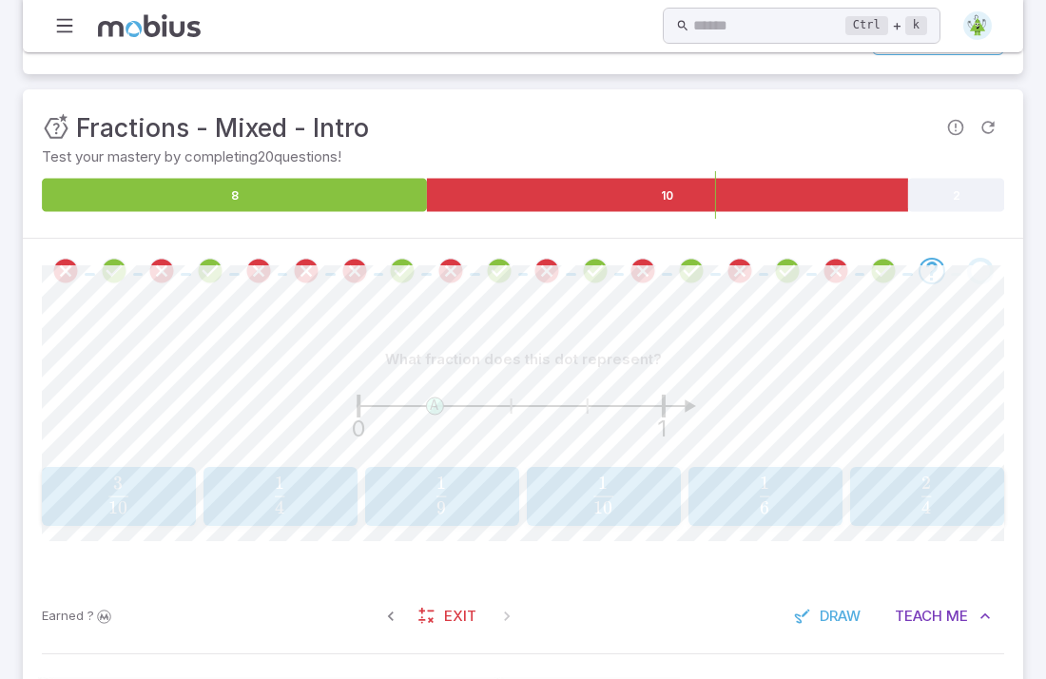
click at [343, 483] on div "1 4 \frac{1}{4} 4 1 ​" at bounding box center [280, 497] width 142 height 44
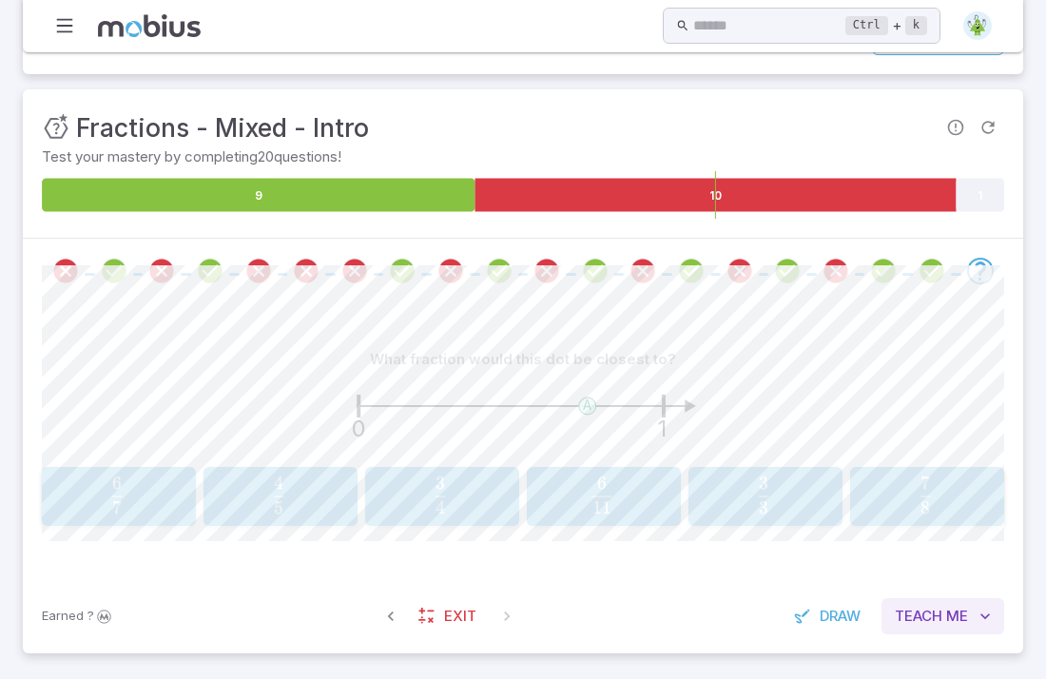
click at [909, 606] on span "Teach" at bounding box center [919, 616] width 48 height 21
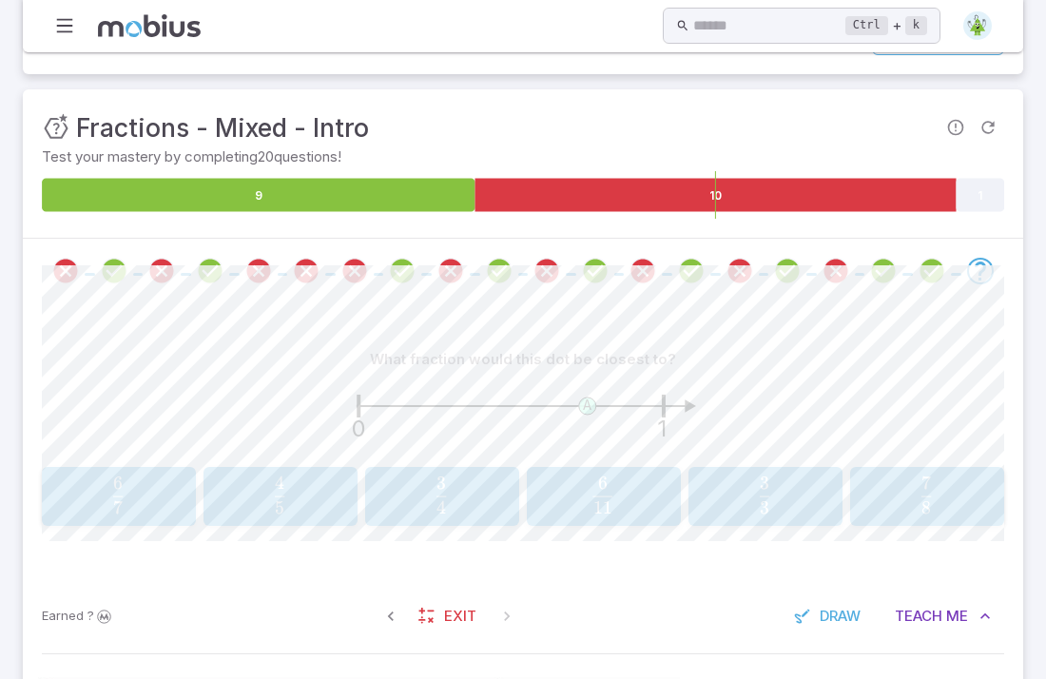
click at [737, 501] on span "3 3 ​" at bounding box center [764, 496] width 127 height 38
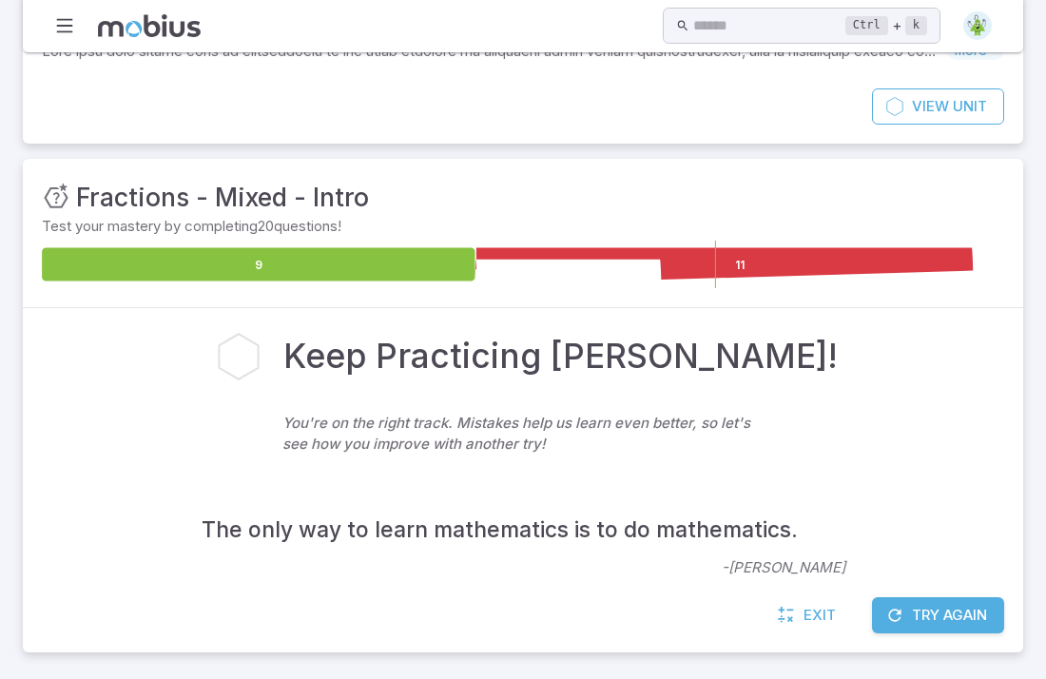
scroll to position [149, 0]
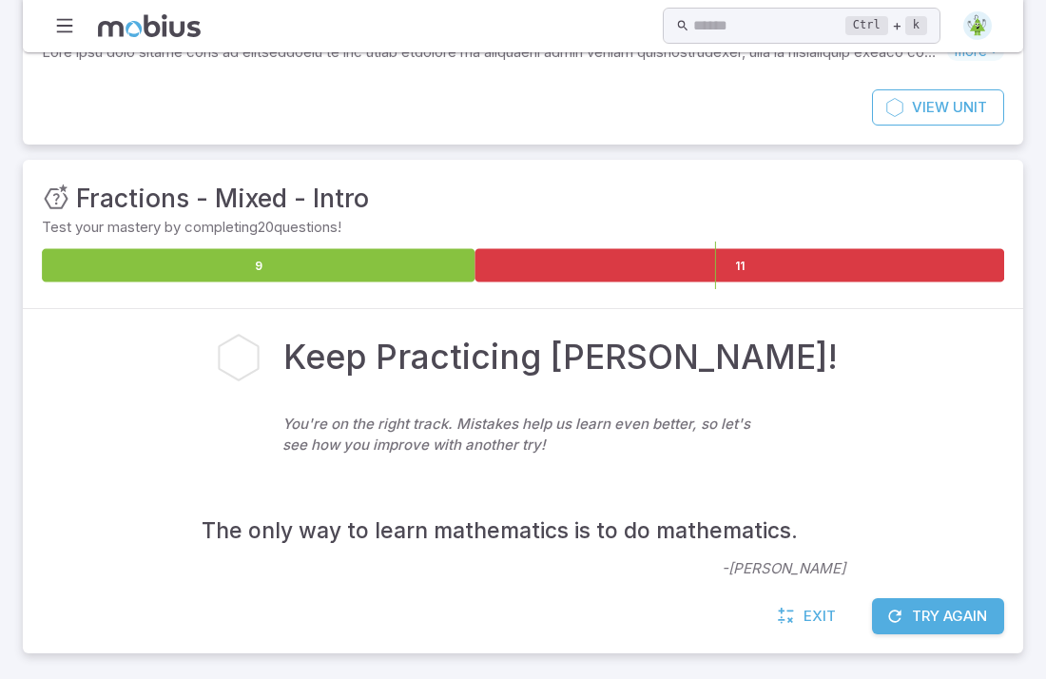
click at [913, 616] on button "Try Again" at bounding box center [938, 616] width 132 height 36
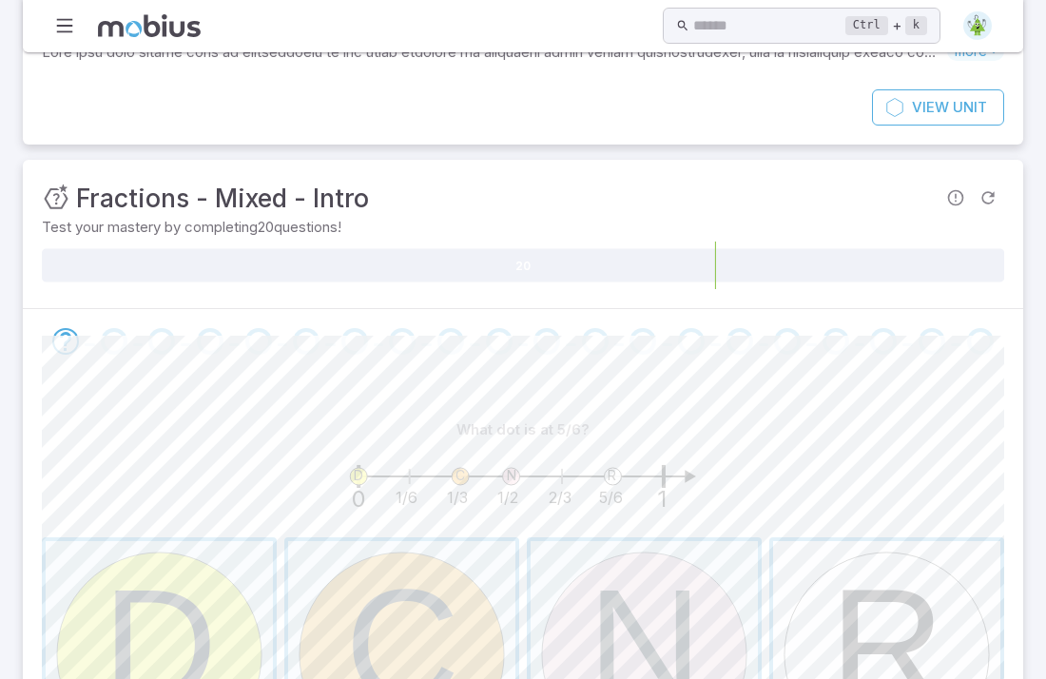
click at [869, 616] on span "button" at bounding box center [886, 654] width 227 height 227
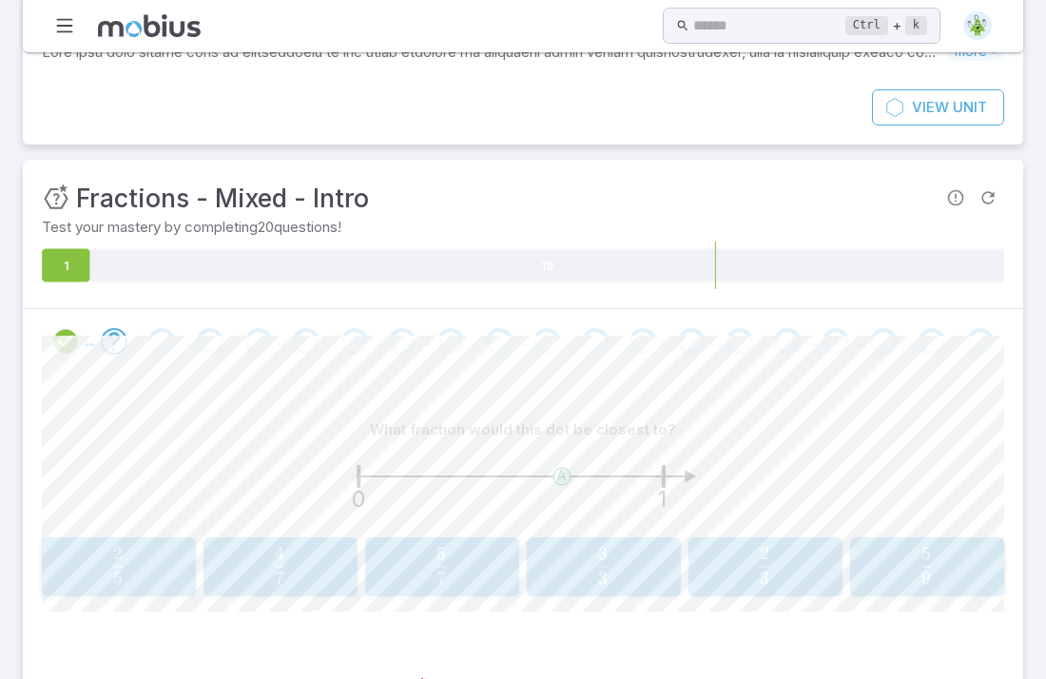
click at [644, 564] on span "3 3 ​" at bounding box center [602, 566] width 127 height 38
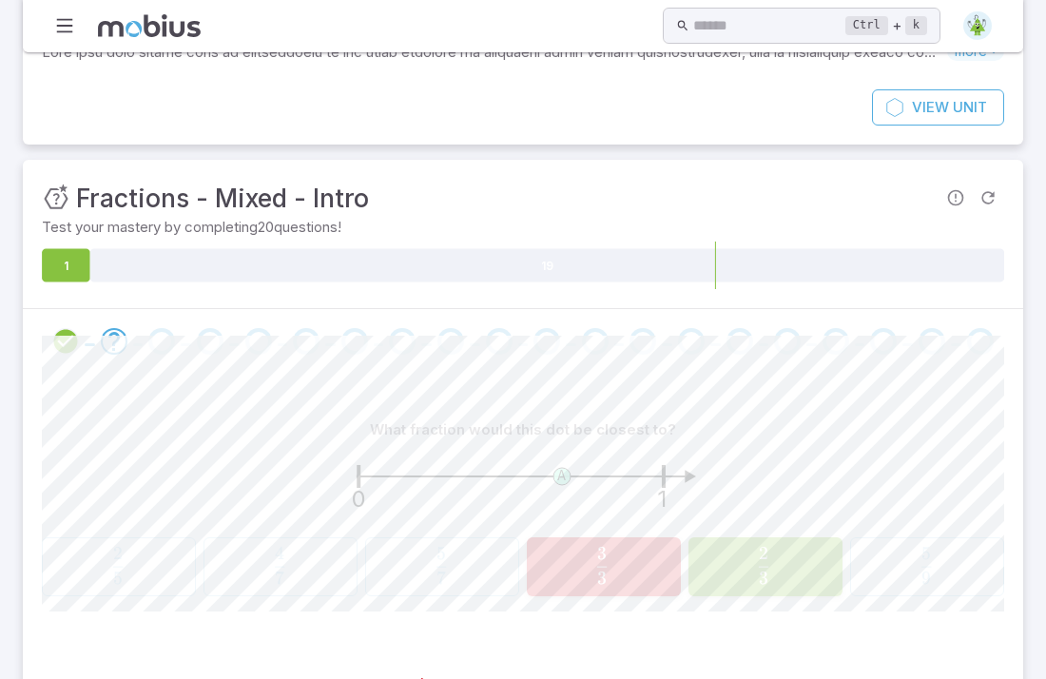
click at [744, 565] on span "3 2 ​" at bounding box center [763, 566] width 129 height 38
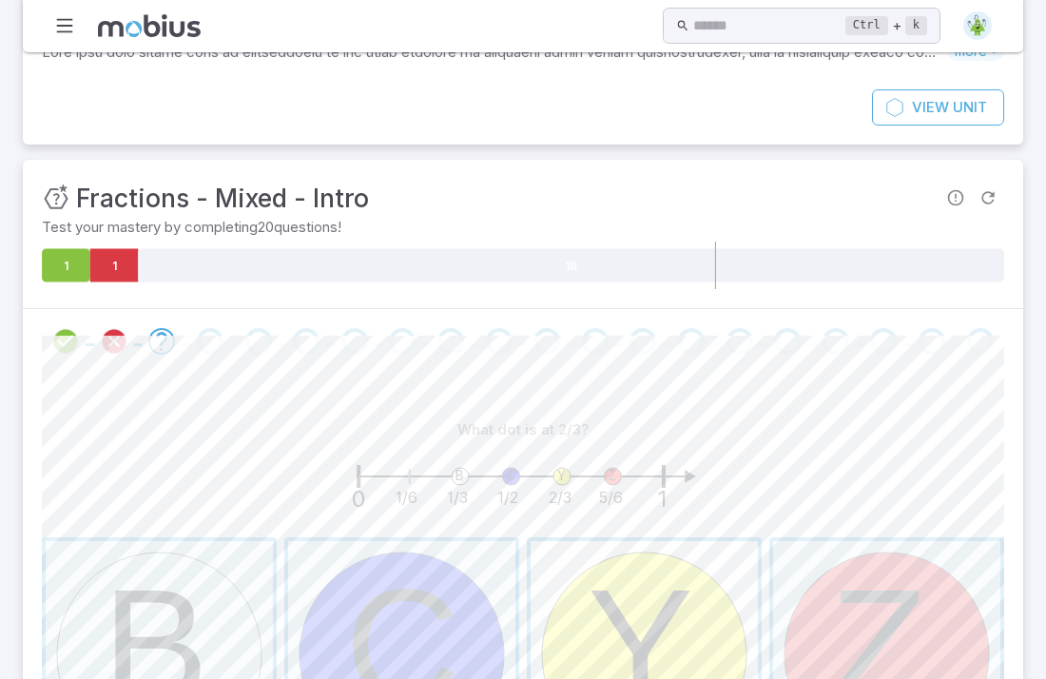
click at [651, 629] on span "button" at bounding box center [644, 654] width 227 height 227
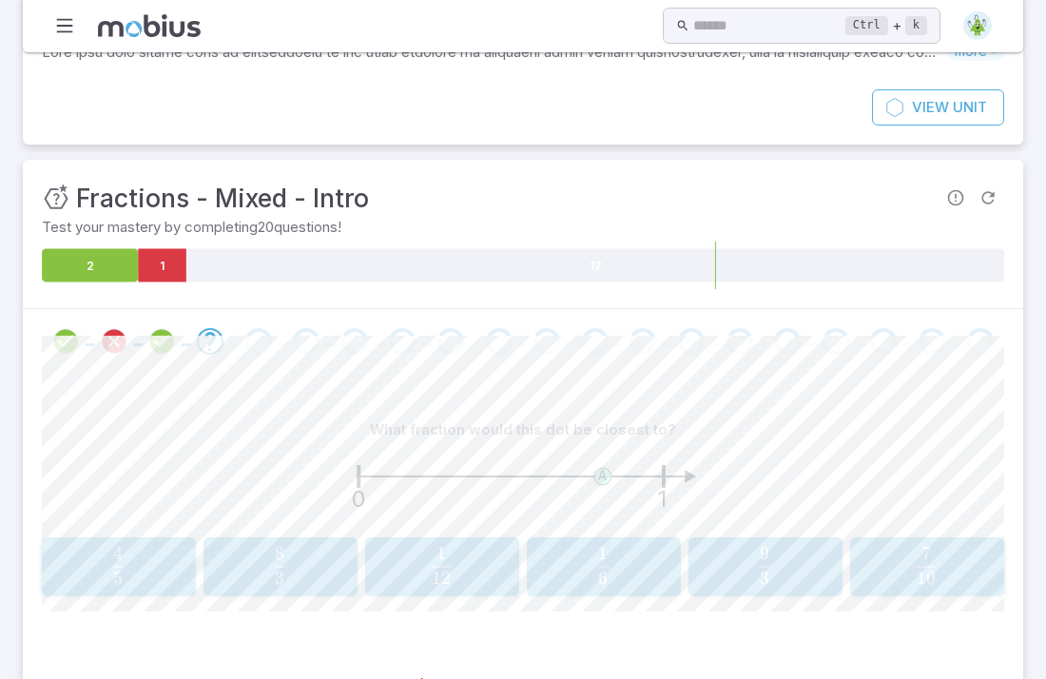
click at [621, 558] on span "6 1 ​" at bounding box center [602, 566] width 127 height 38
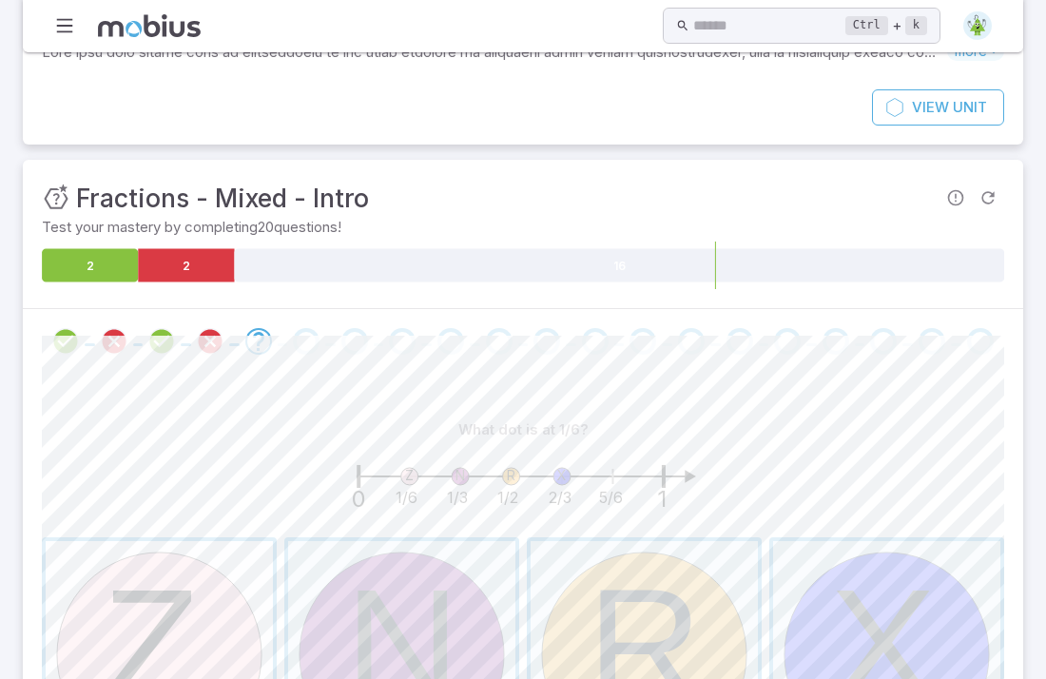
click at [144, 583] on span "button" at bounding box center [159, 654] width 227 height 227
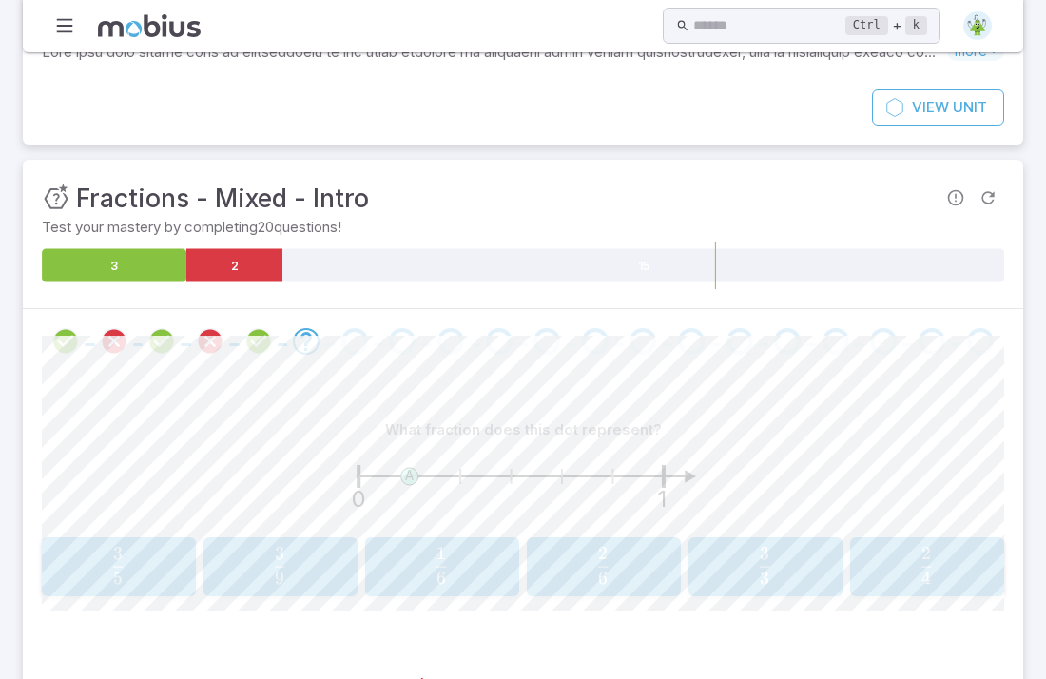
click at [455, 574] on span "6 1 ​" at bounding box center [441, 566] width 127 height 38
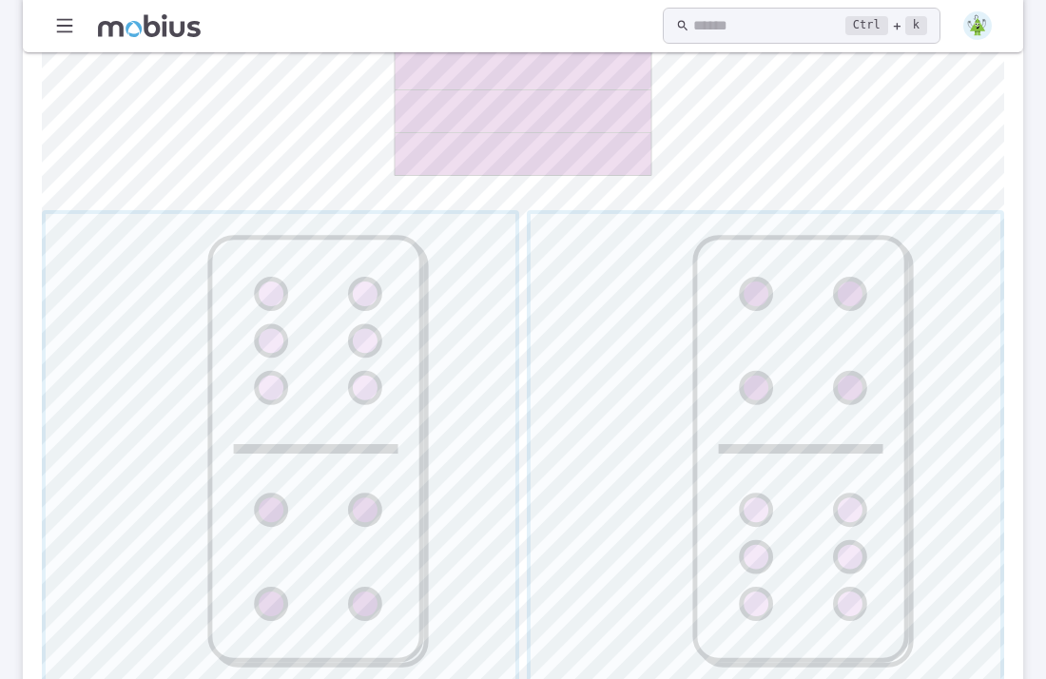
scroll to position [690, 0]
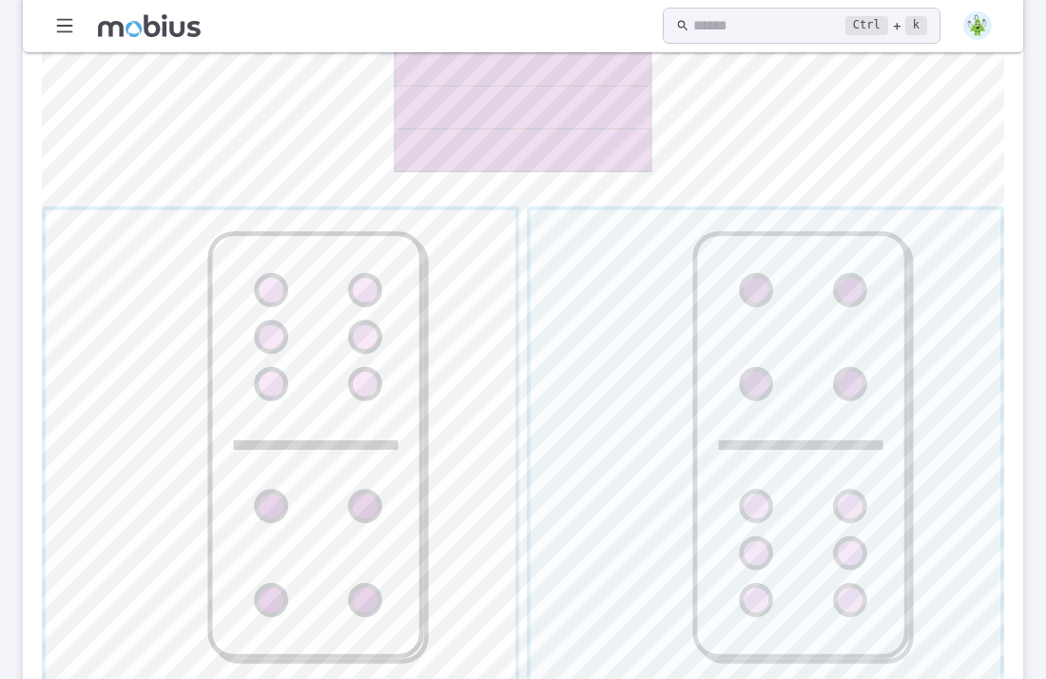
click at [390, 406] on span "button" at bounding box center [281, 445] width 470 height 470
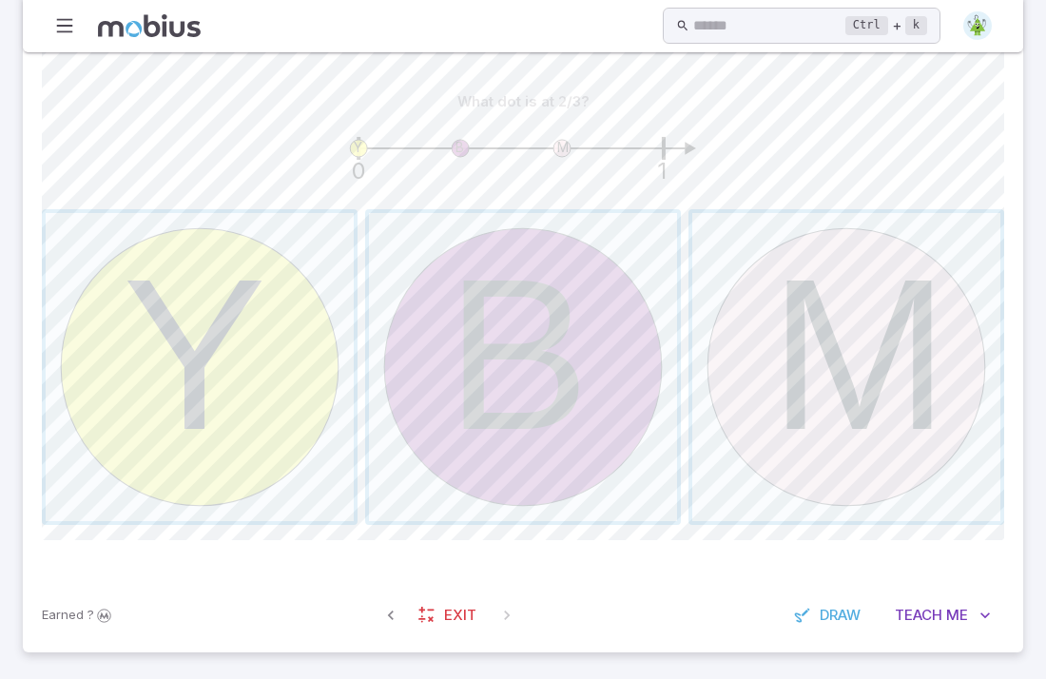
scroll to position [477, 0]
click at [751, 325] on span "button" at bounding box center [847, 368] width 308 height 308
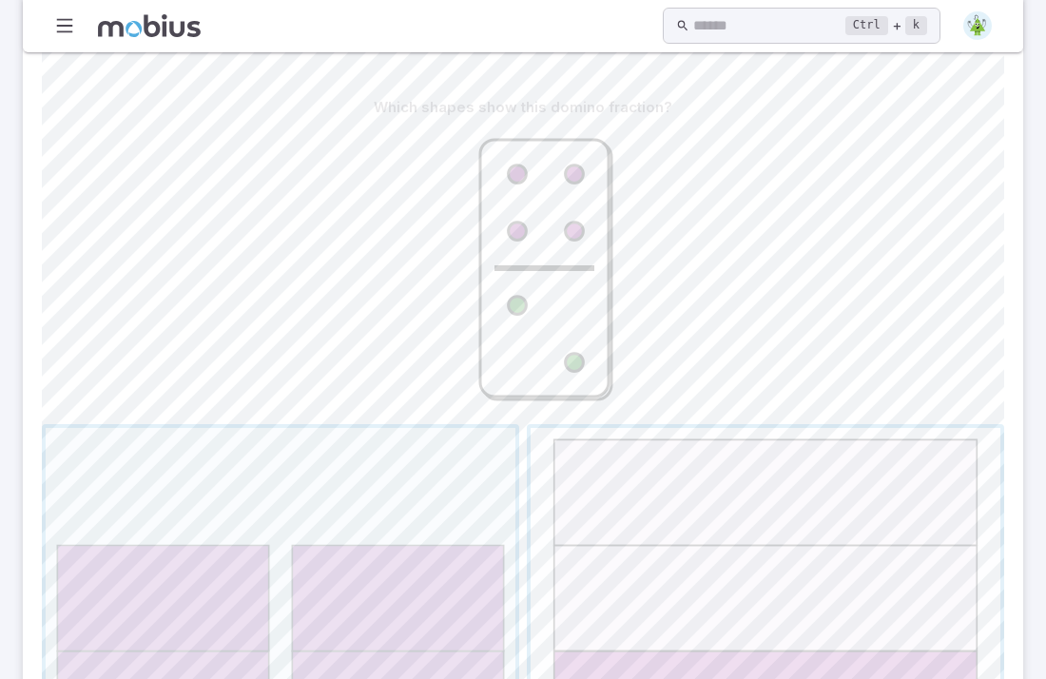
scroll to position [476, 0]
click at [533, 487] on span "button" at bounding box center [766, 659] width 470 height 470
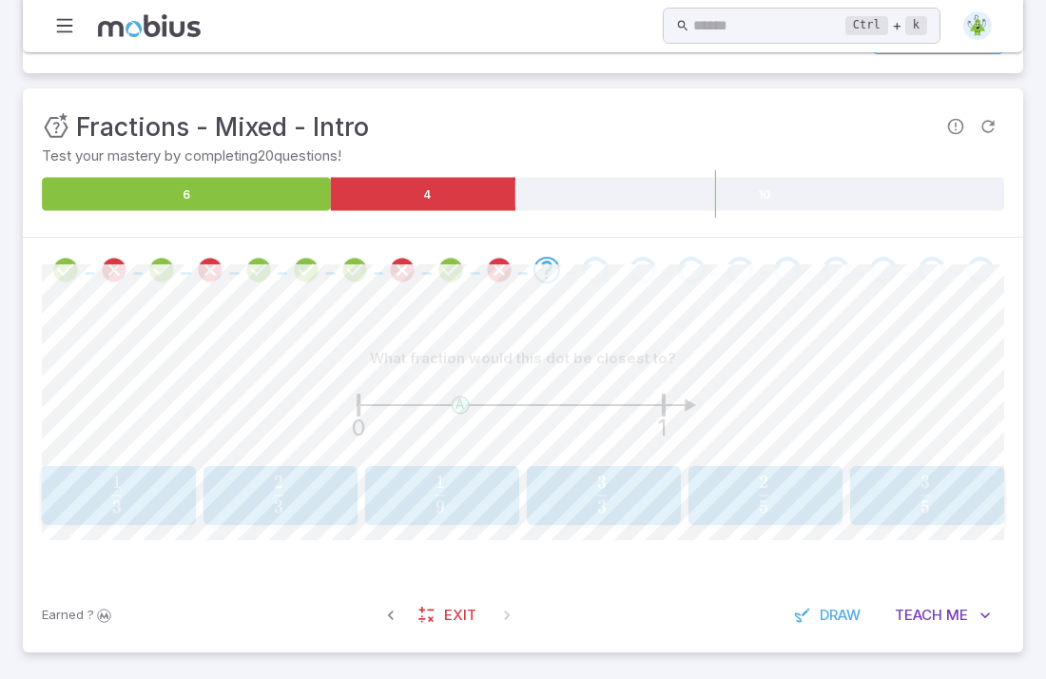
scroll to position [220, 0]
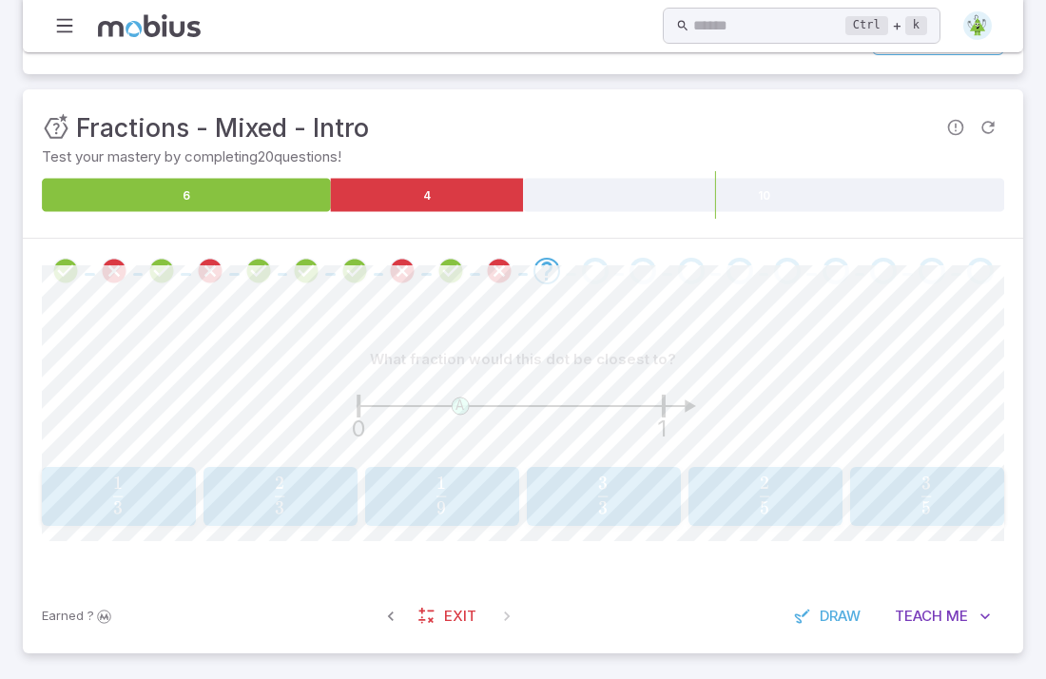
click at [348, 487] on div "2 3 \frac{2}{3} 3 2 ​" at bounding box center [280, 497] width 142 height 44
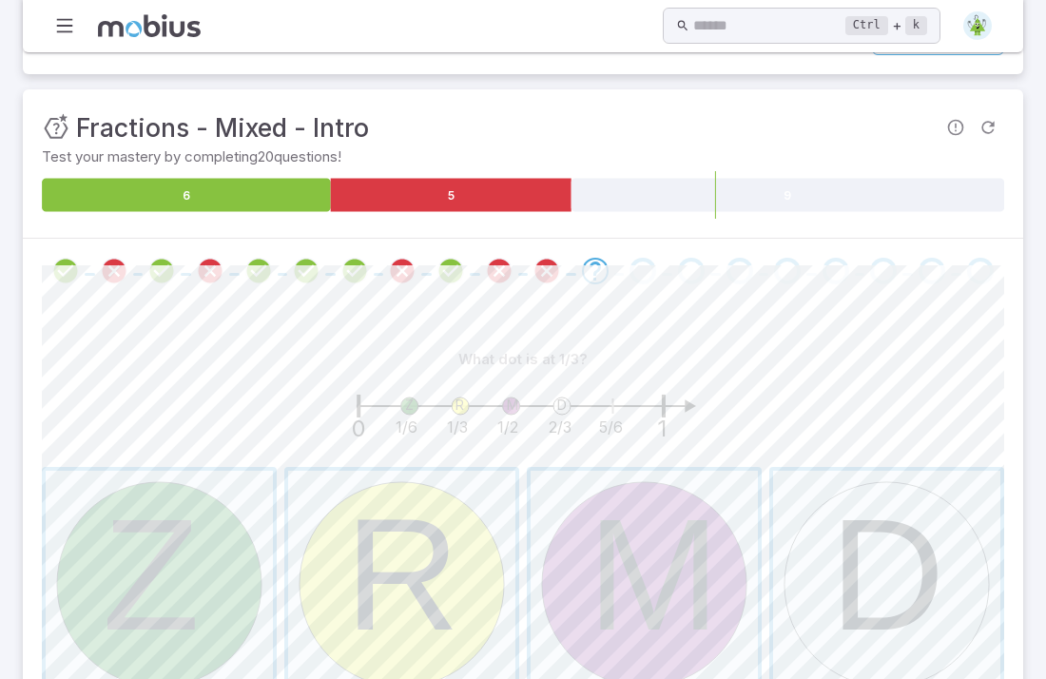
click at [162, 489] on span "button" at bounding box center [159, 584] width 227 height 227
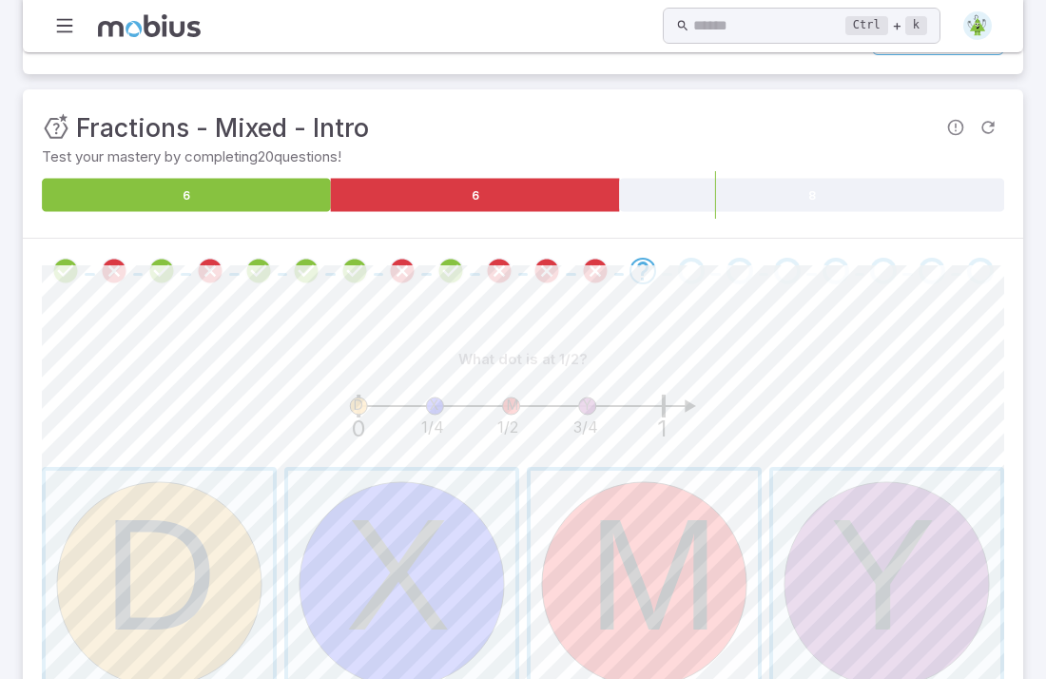
click at [604, 523] on span "button" at bounding box center [644, 584] width 227 height 227
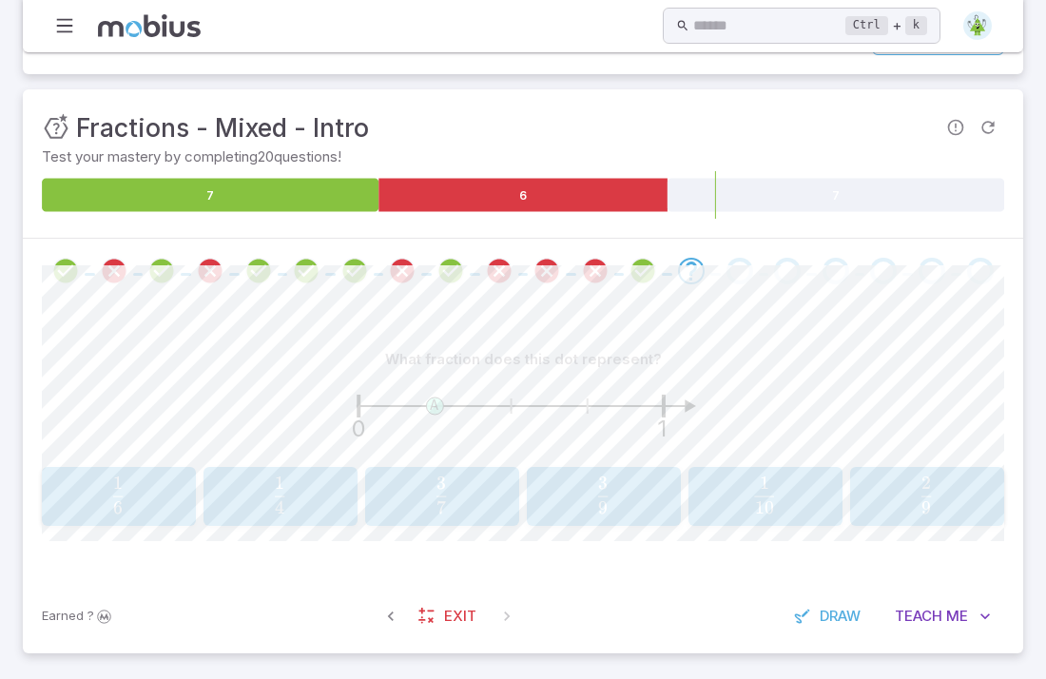
click at [277, 508] on span "button" at bounding box center [280, 507] width 10 height 13
click at [383, 509] on span "4 1 ​" at bounding box center [440, 496] width 129 height 38
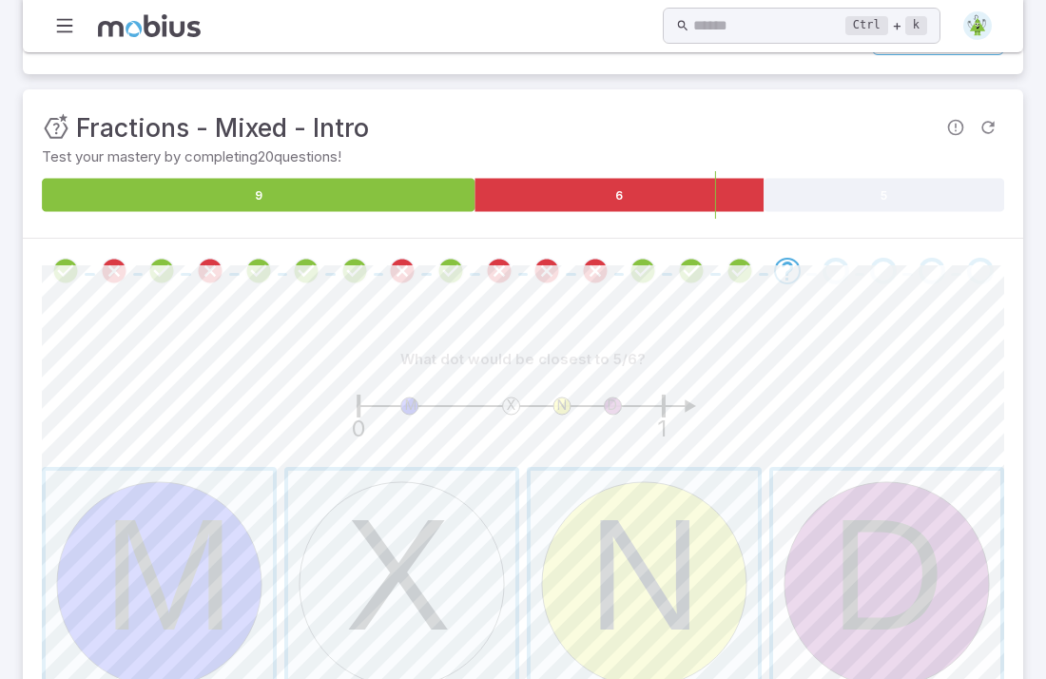
click at [853, 507] on span "button" at bounding box center [886, 584] width 227 height 227
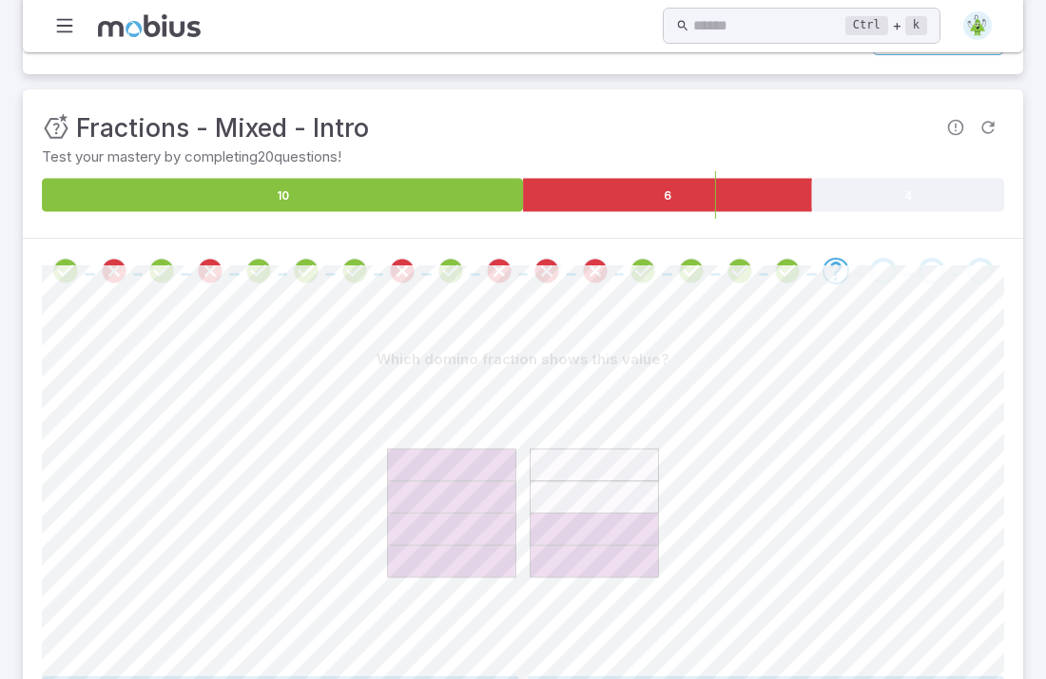
click at [621, 509] on icon at bounding box center [595, 497] width 128 height 32
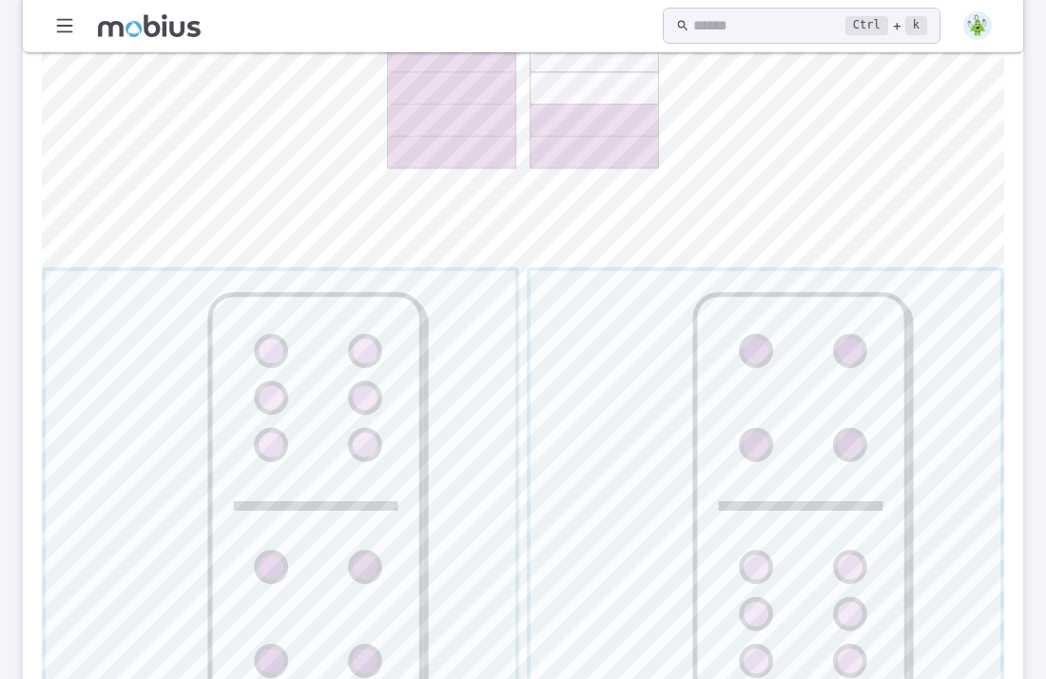
scroll to position [631, 0]
click at [412, 534] on span "button" at bounding box center [281, 504] width 470 height 470
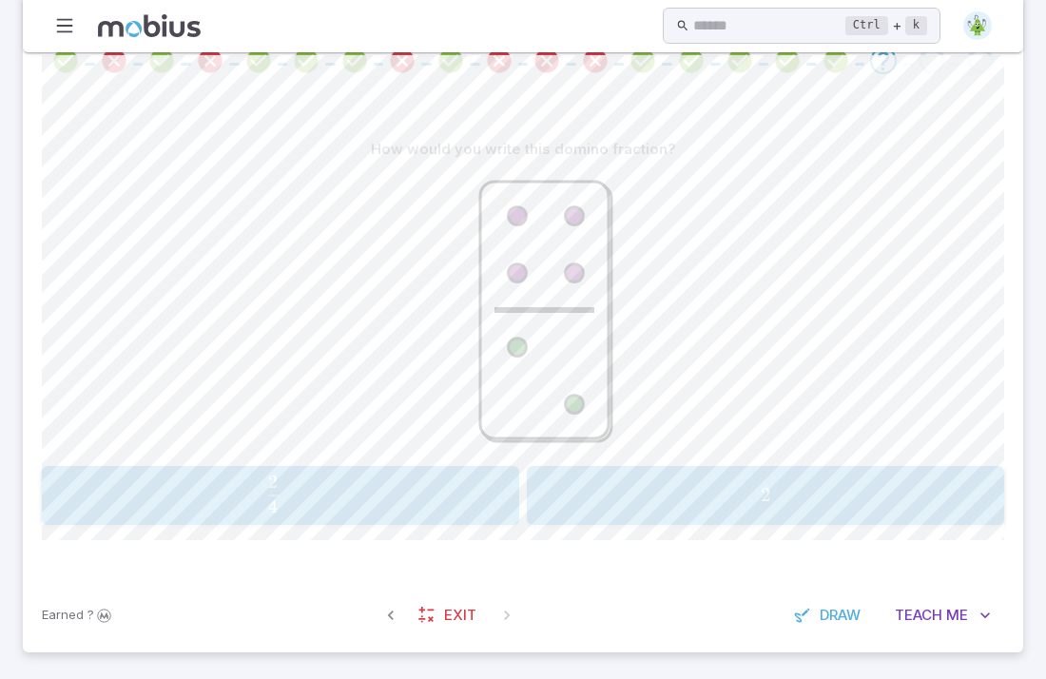
scroll to position [429, 0]
click at [334, 518] on button "2 4 \frac{2}{4} 4 2 ​" at bounding box center [281, 496] width 478 height 59
click at [346, 499] on span "2 3 ​" at bounding box center [273, 496] width 423 height 38
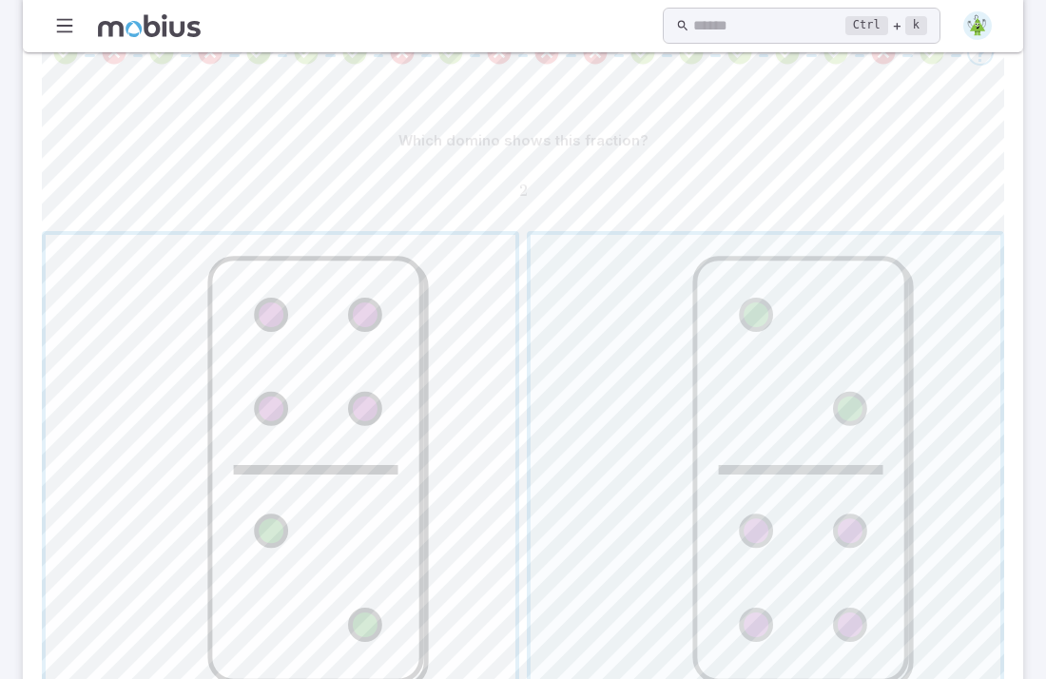
scroll to position [442, 0]
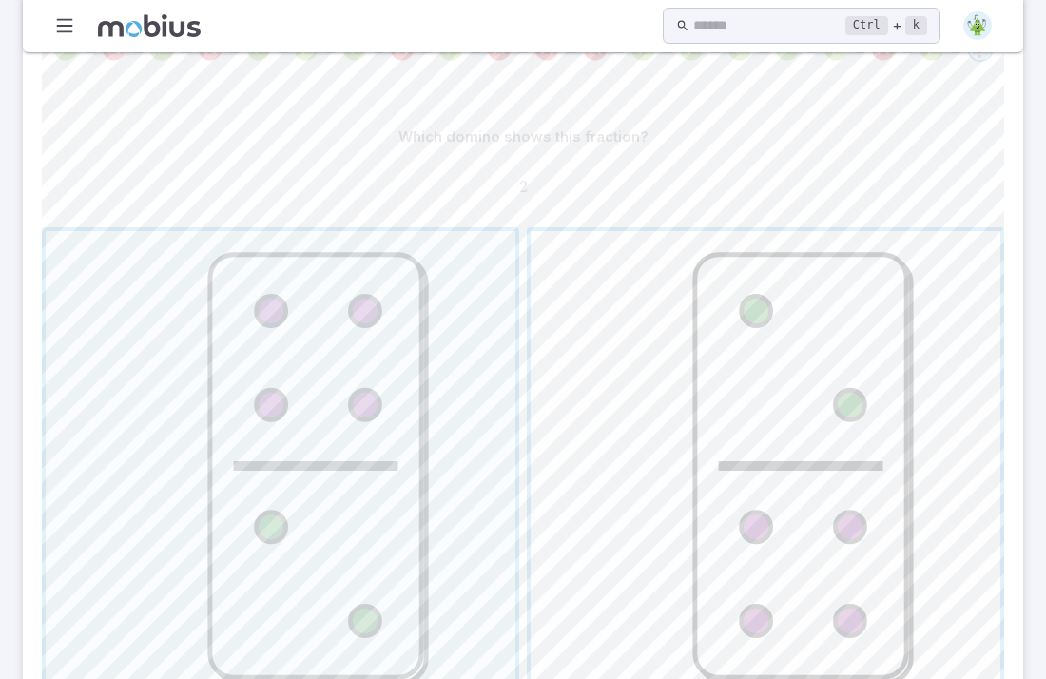
click at [825, 488] on span "button" at bounding box center [766, 466] width 470 height 470
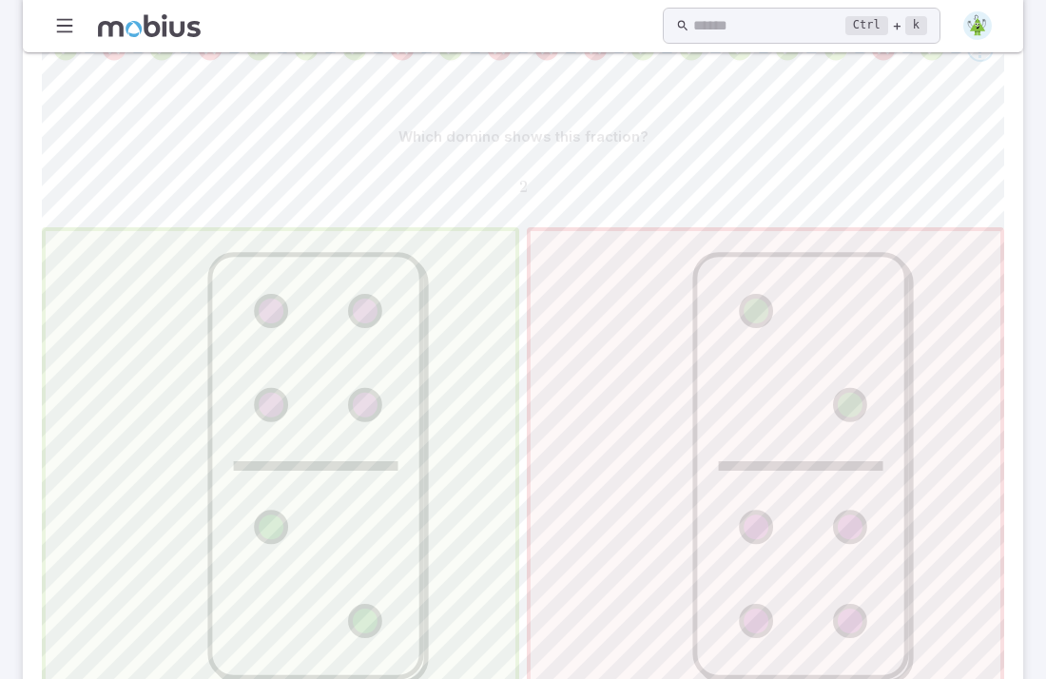
scroll to position [149, 0]
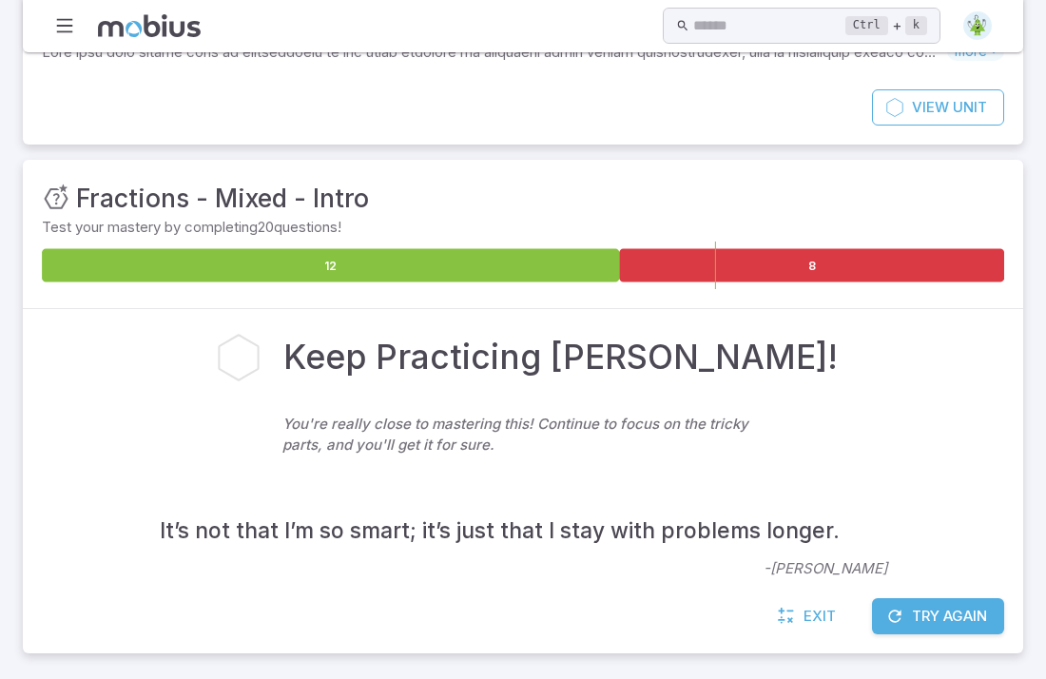
click at [973, 615] on button "Try Again" at bounding box center [938, 616] width 132 height 36
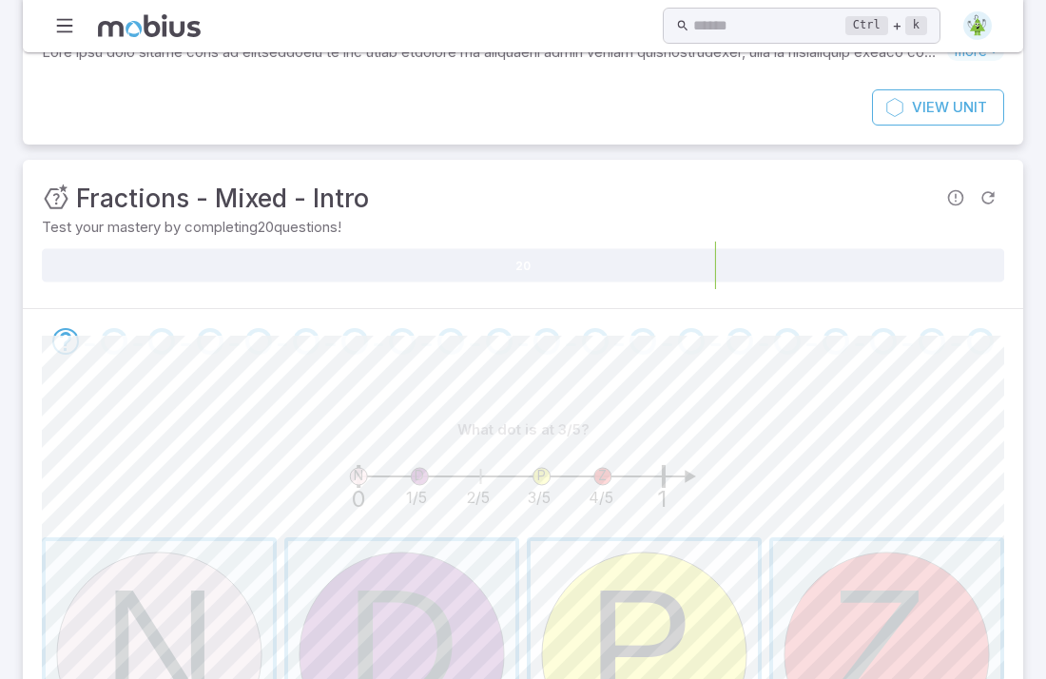
click at [683, 570] on span "button" at bounding box center [644, 654] width 227 height 227
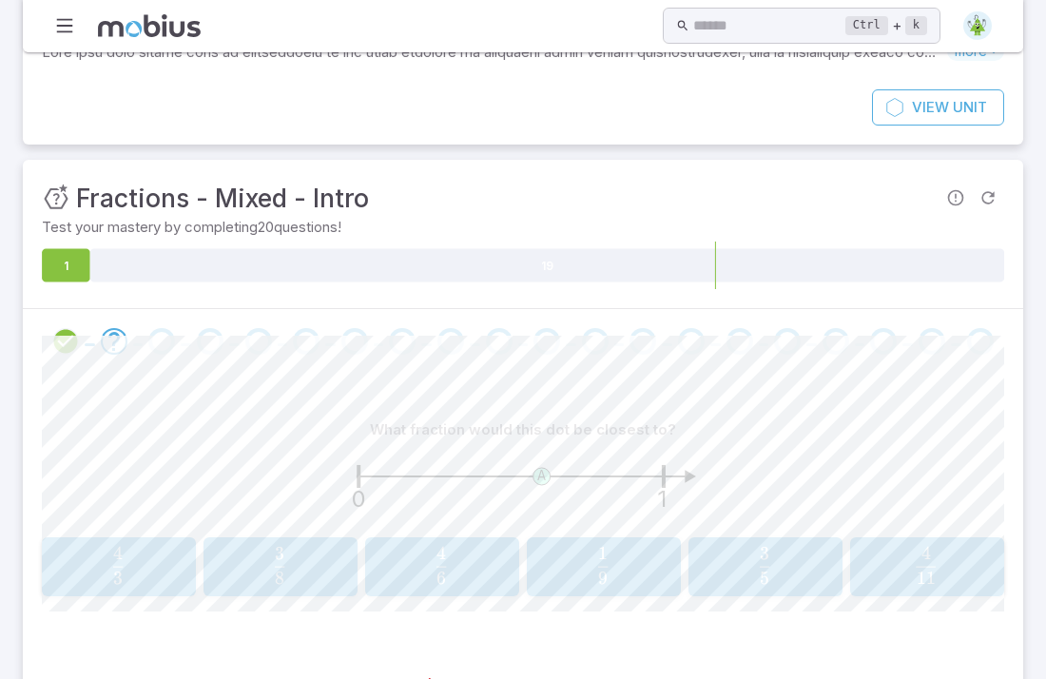
click at [569, 576] on span "9 1 ​" at bounding box center [602, 566] width 127 height 38
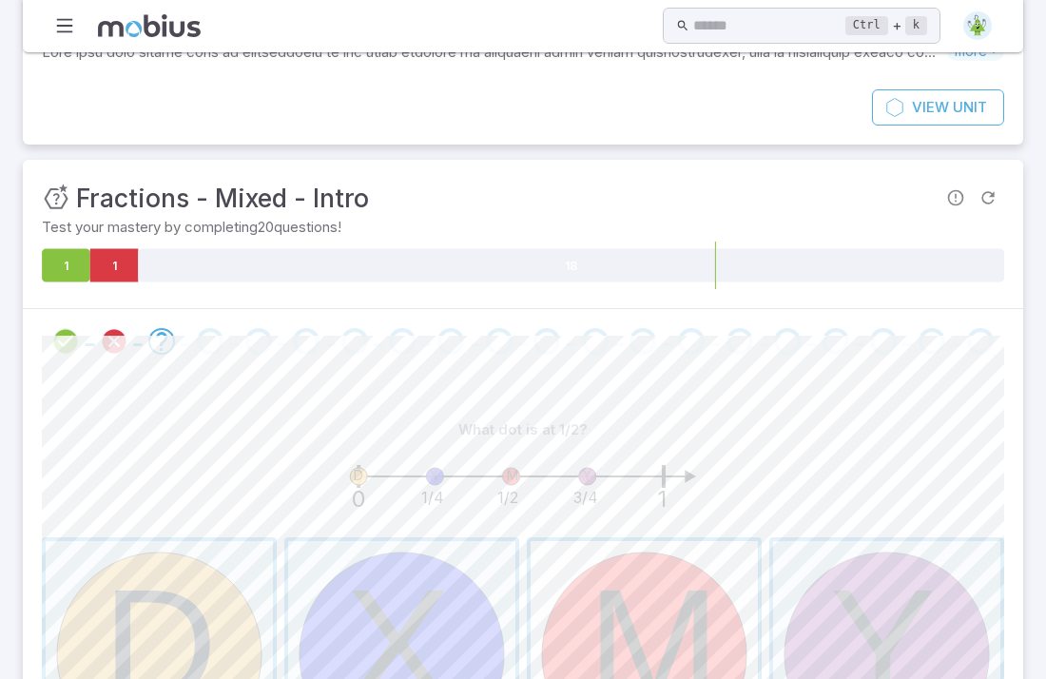
click at [596, 598] on span "button" at bounding box center [644, 654] width 227 height 227
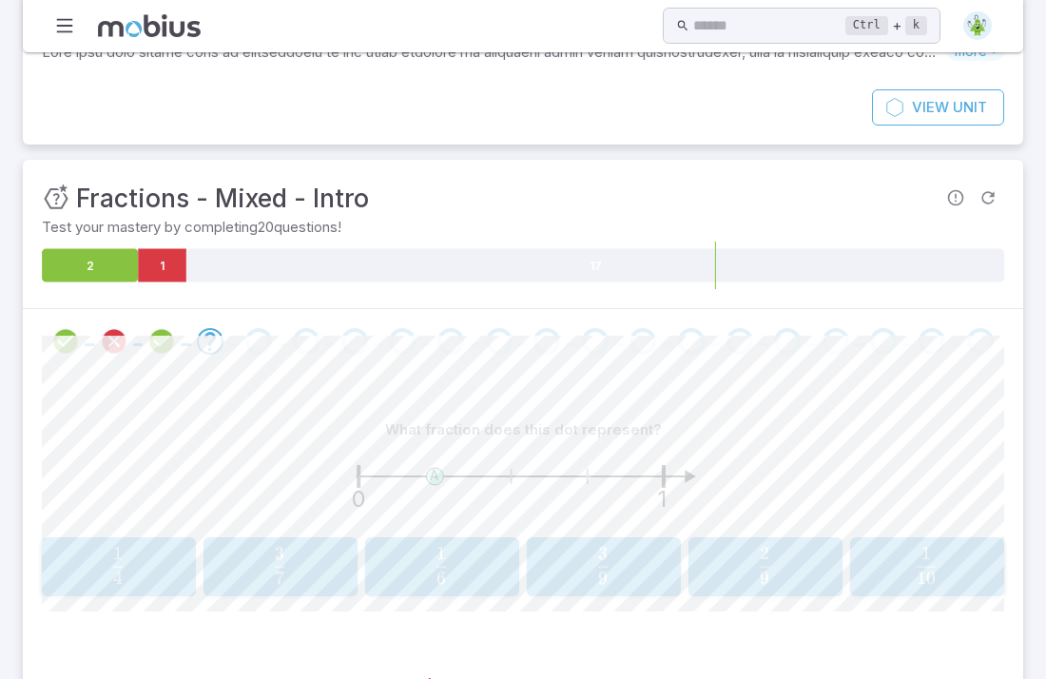
click at [103, 578] on span "4 1 ​" at bounding box center [117, 566] width 127 height 38
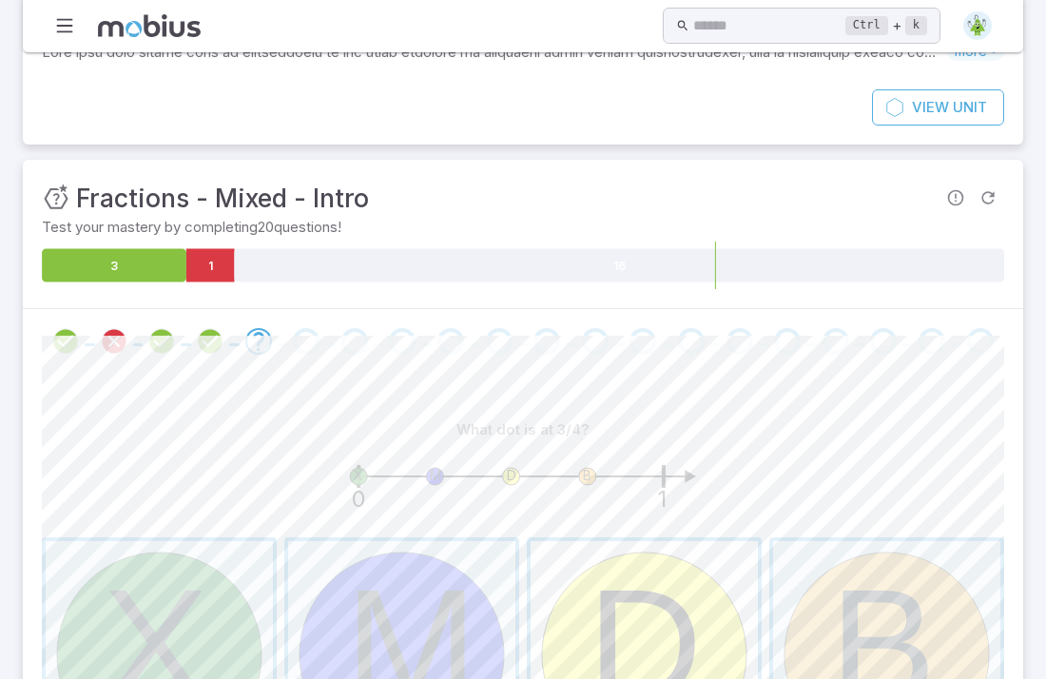
click at [591, 591] on span "button" at bounding box center [644, 654] width 227 height 227
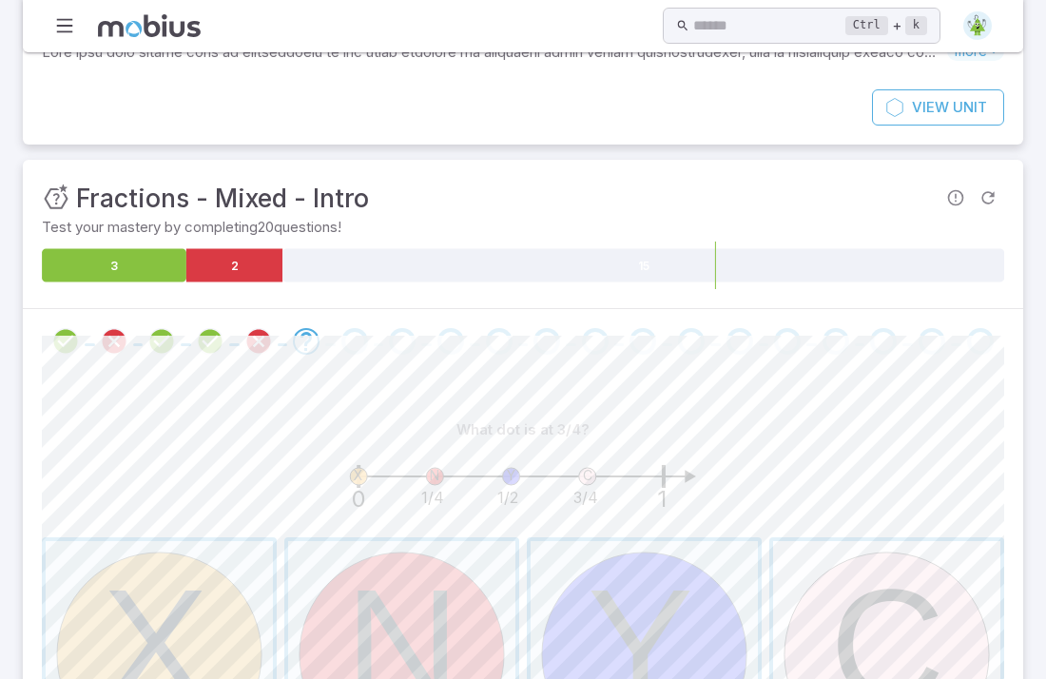
click at [833, 648] on span "button" at bounding box center [886, 654] width 227 height 227
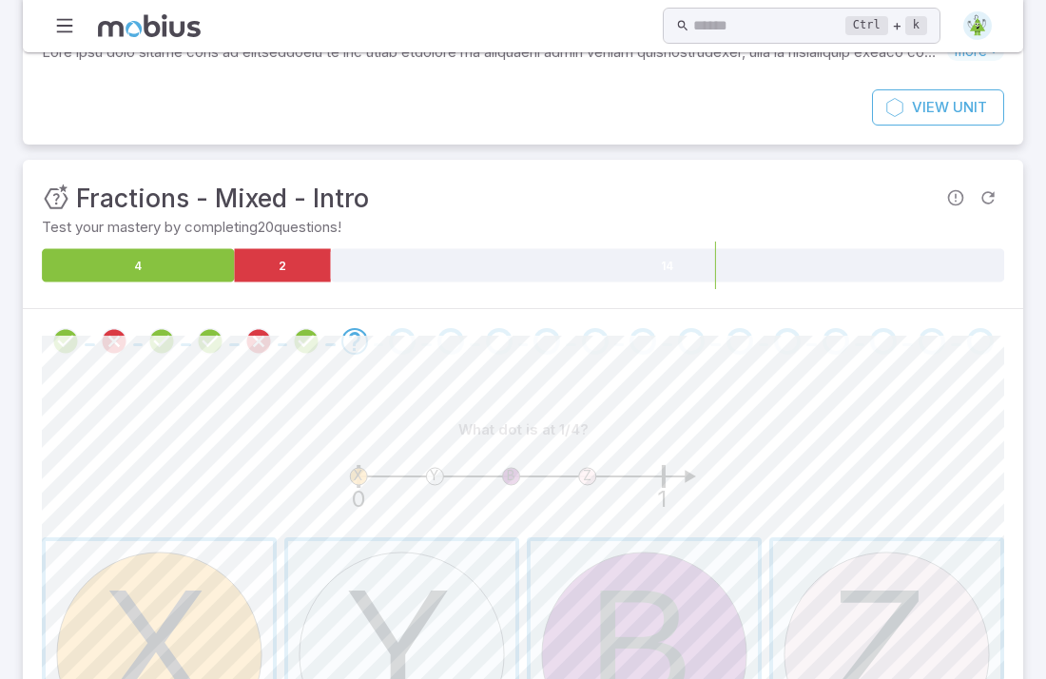
click at [249, 599] on span "button" at bounding box center [159, 654] width 227 height 227
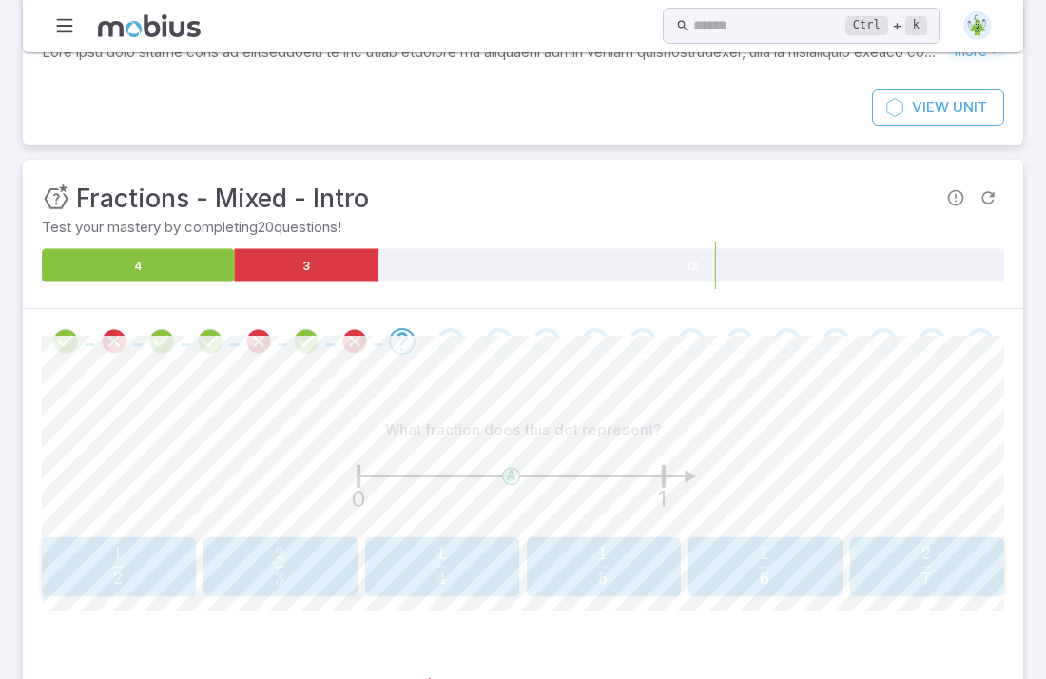
click at [276, 582] on span "button" at bounding box center [280, 578] width 10 height 13
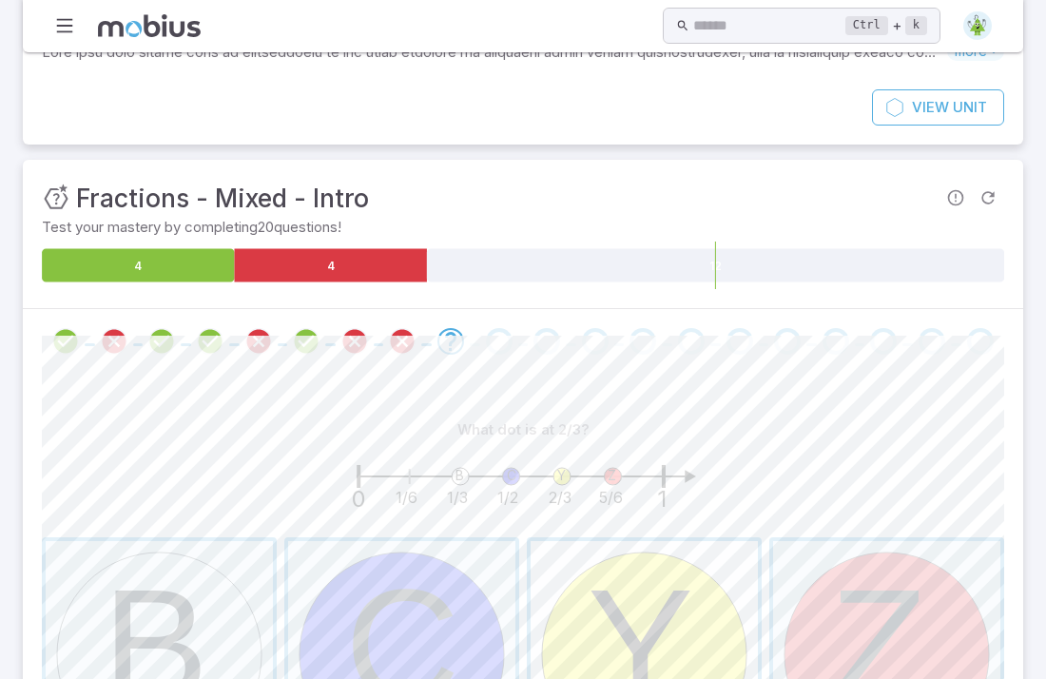
click at [576, 600] on span "button" at bounding box center [644, 654] width 227 height 227
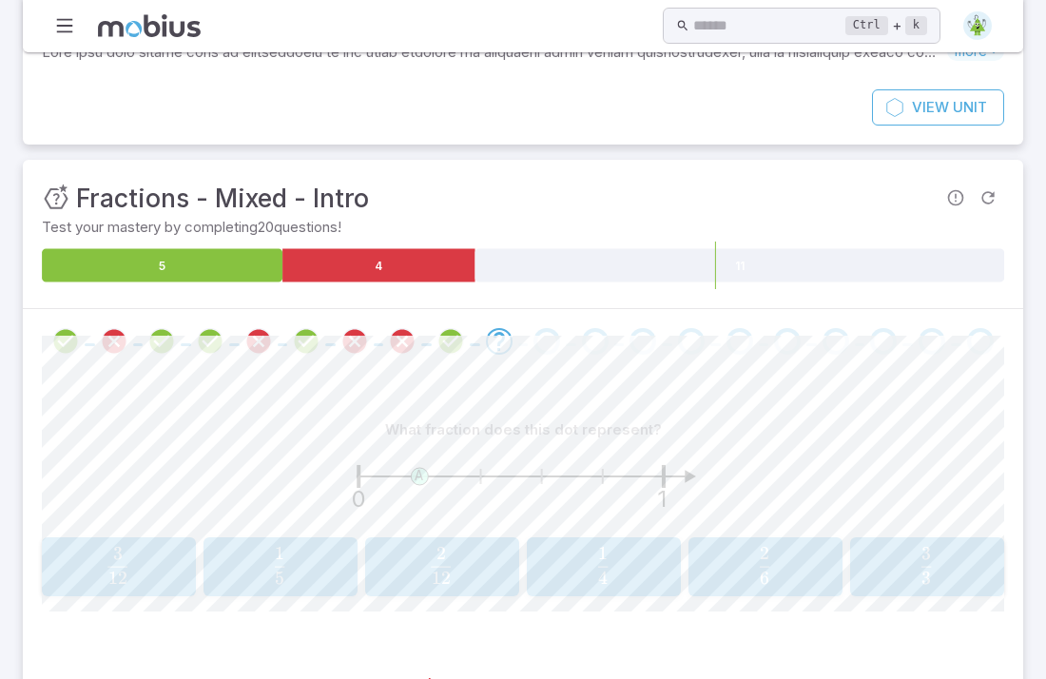
click at [286, 558] on span "5 1 ​" at bounding box center [279, 566] width 127 height 38
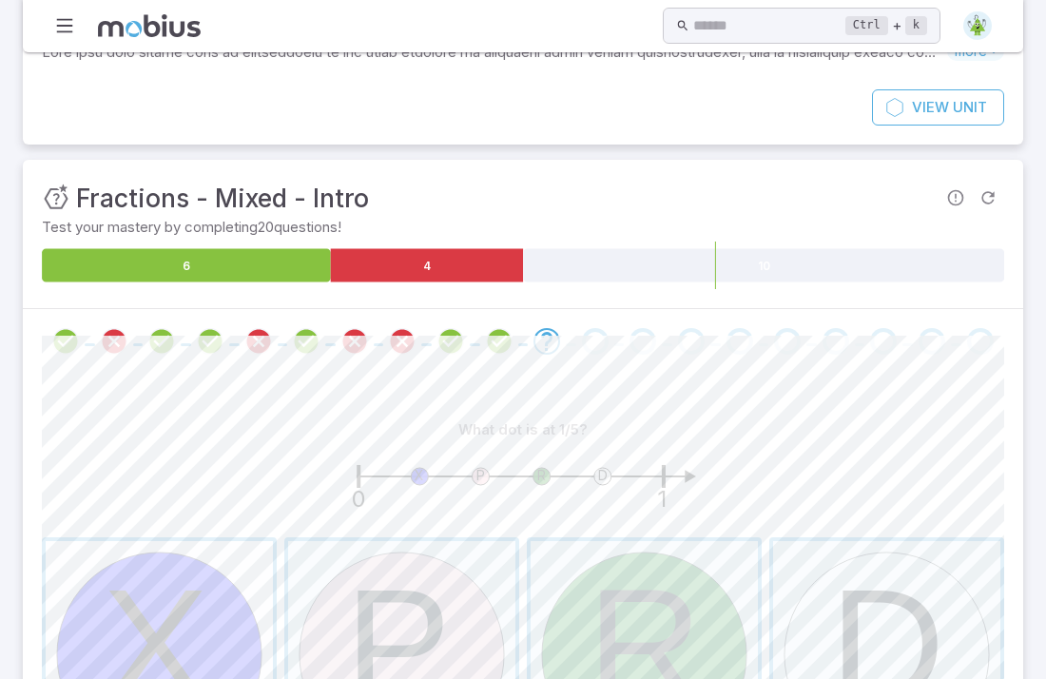
click at [188, 652] on span "button" at bounding box center [159, 654] width 227 height 227
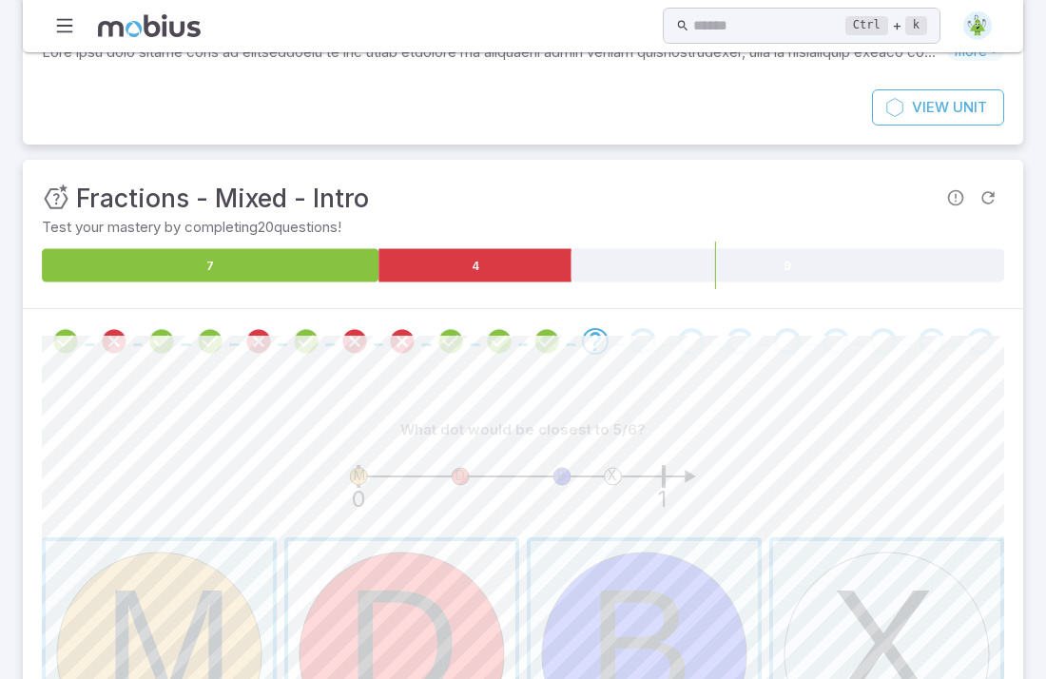
click at [339, 643] on span "button" at bounding box center [401, 654] width 227 height 227
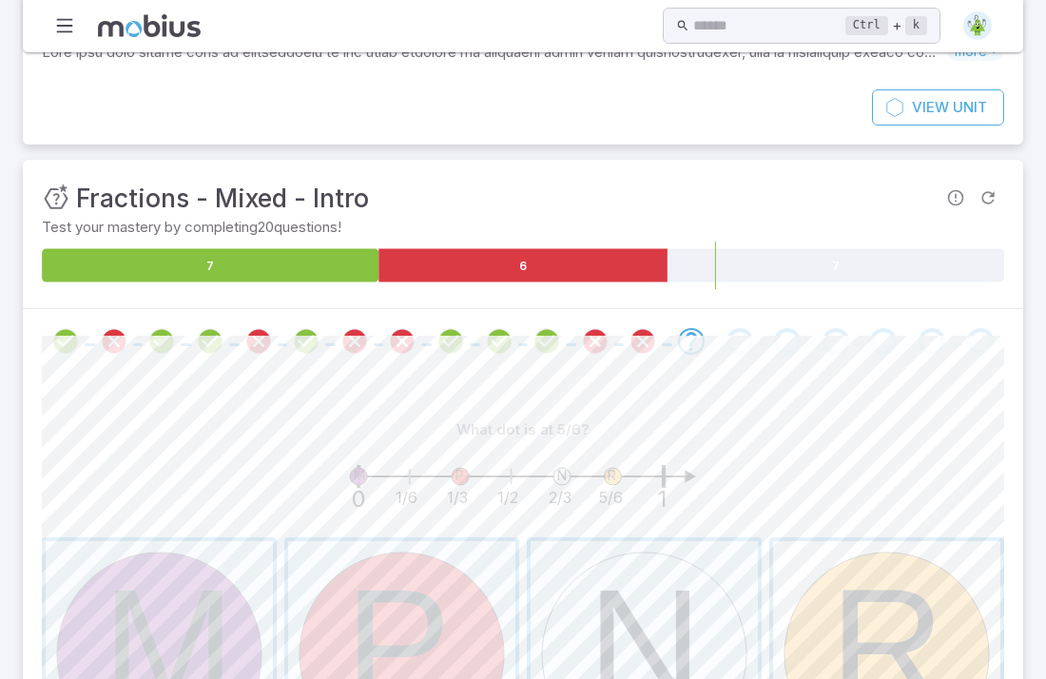
click at [825, 652] on span "button" at bounding box center [886, 654] width 227 height 227
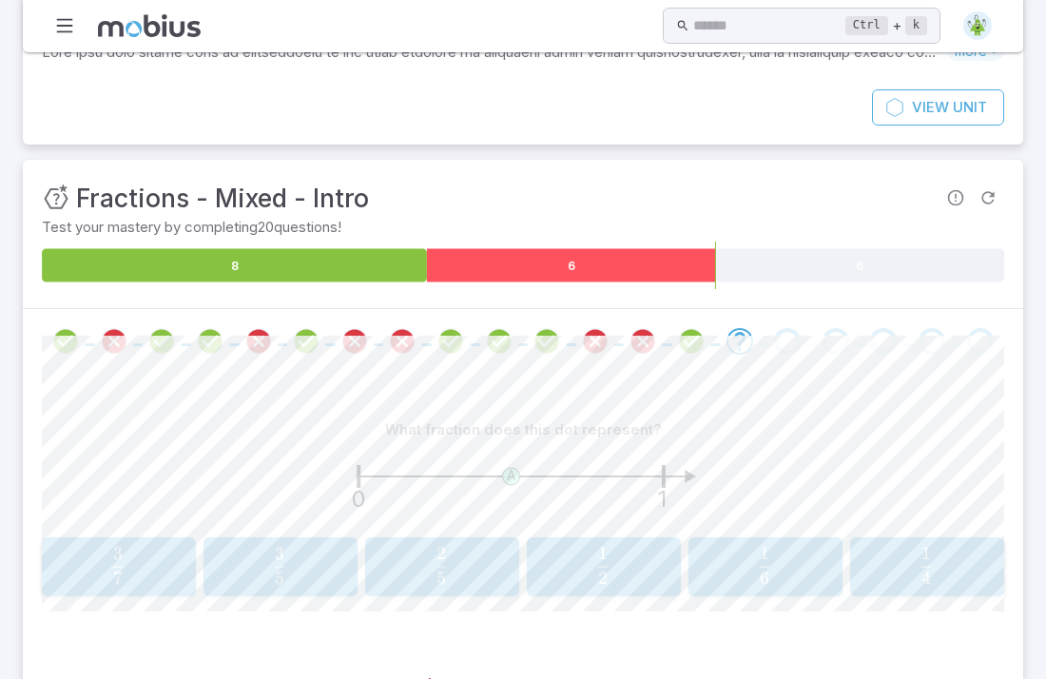
click at [691, 264] on icon at bounding box center [571, 264] width 289 height 33
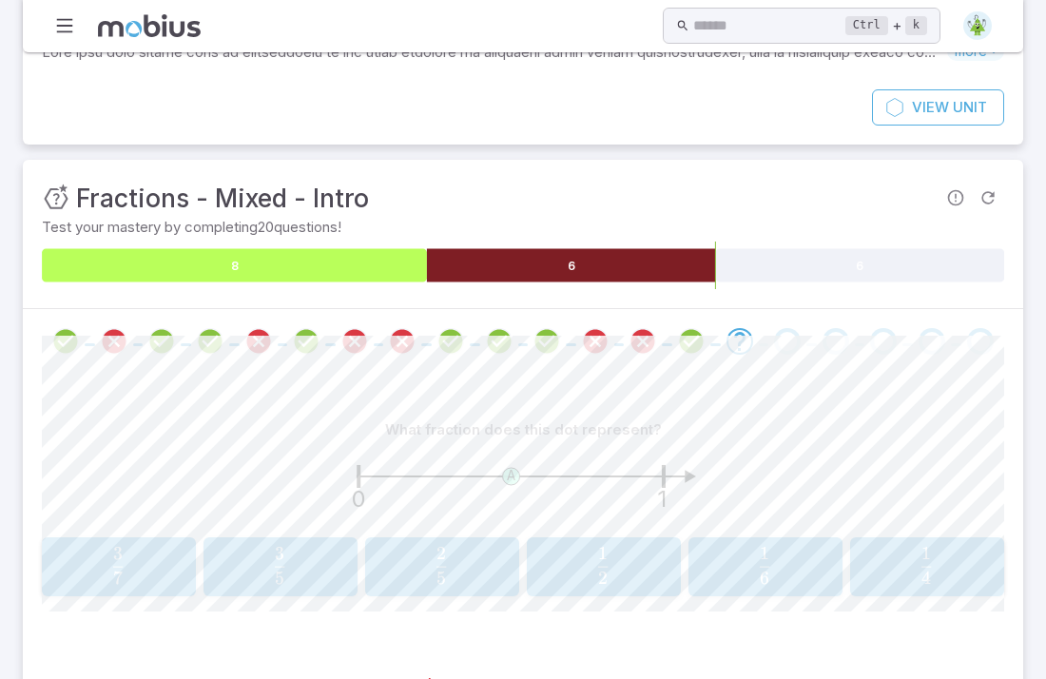
click at [397, 271] on icon at bounding box center [234, 264] width 385 height 33
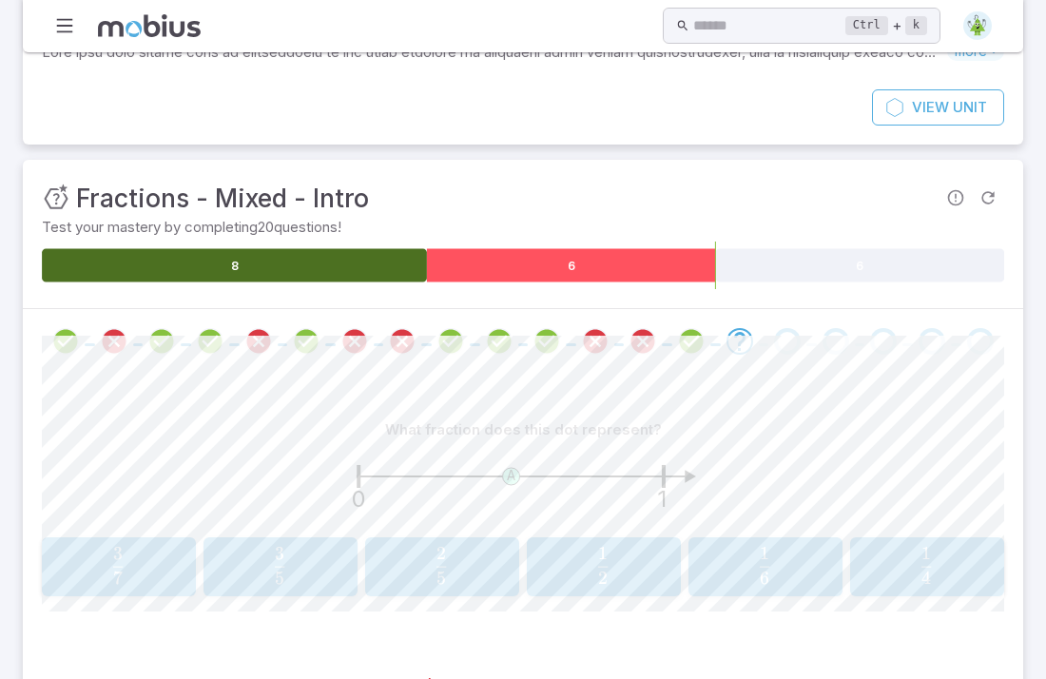
click at [524, 266] on icon at bounding box center [571, 264] width 289 height 33
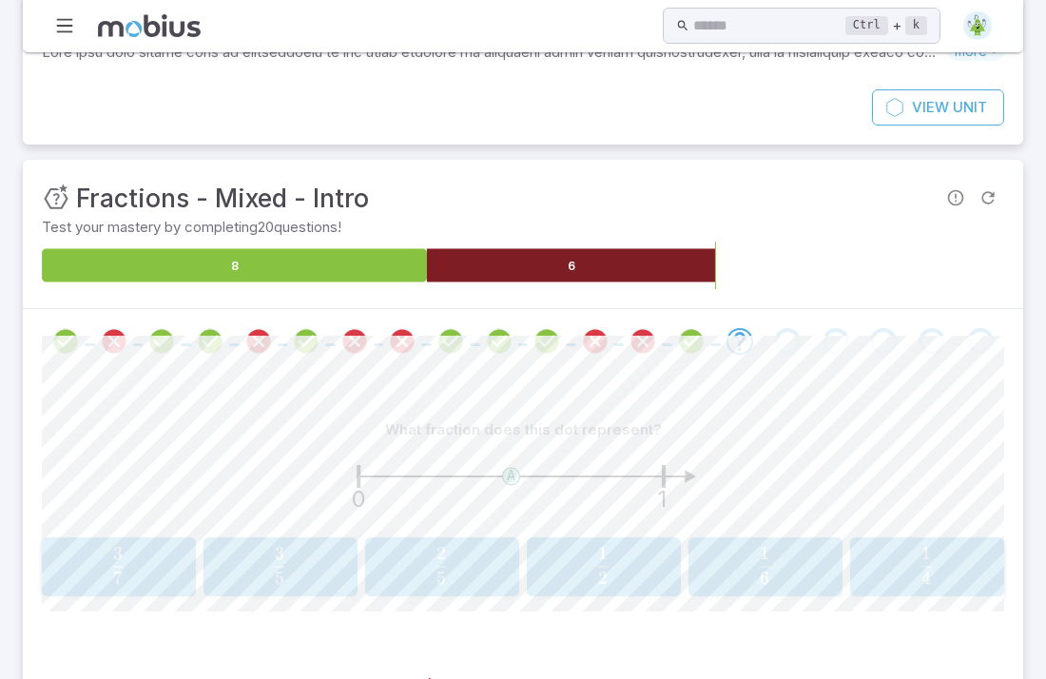
click at [785, 274] on icon at bounding box center [860, 264] width 289 height 33
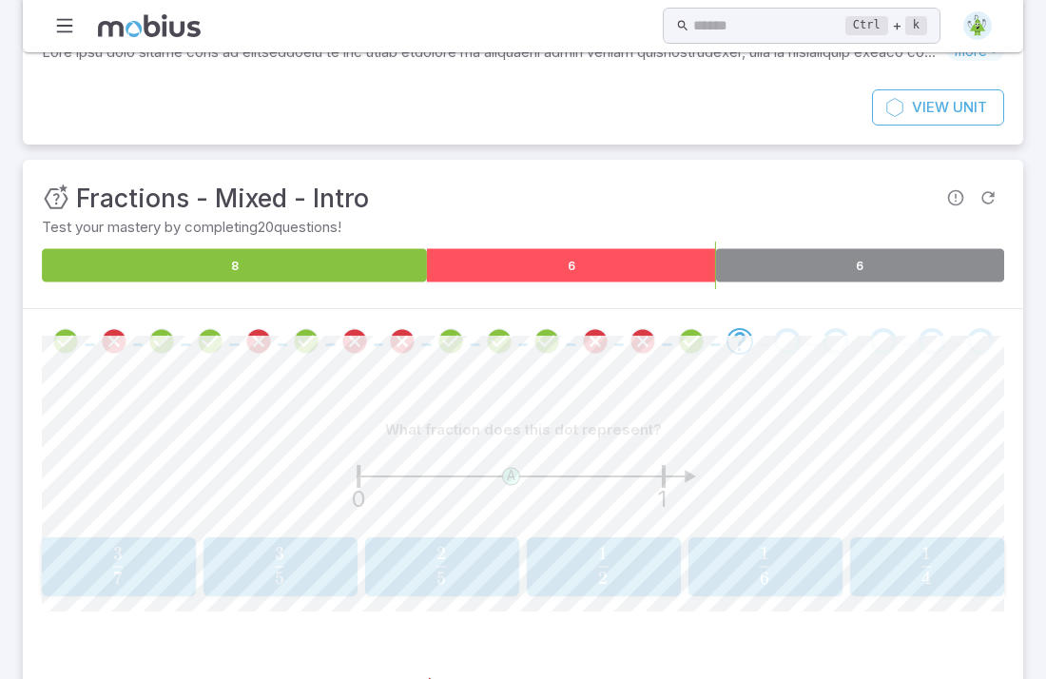
click at [579, 270] on icon at bounding box center [571, 264] width 289 height 33
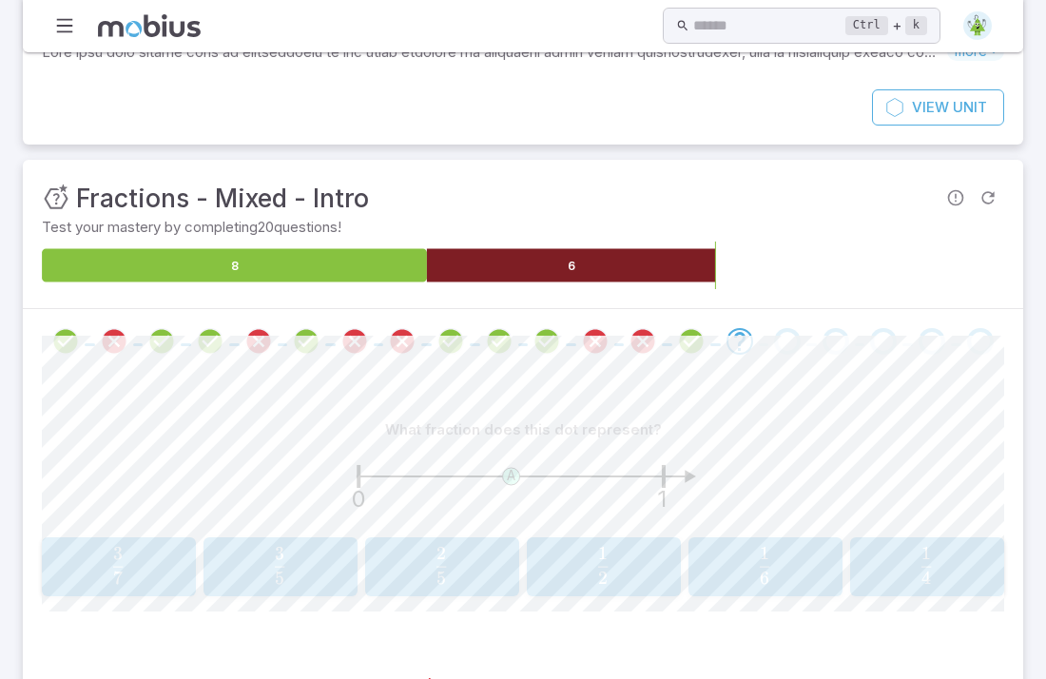
click at [870, 264] on icon at bounding box center [860, 264] width 289 height 33
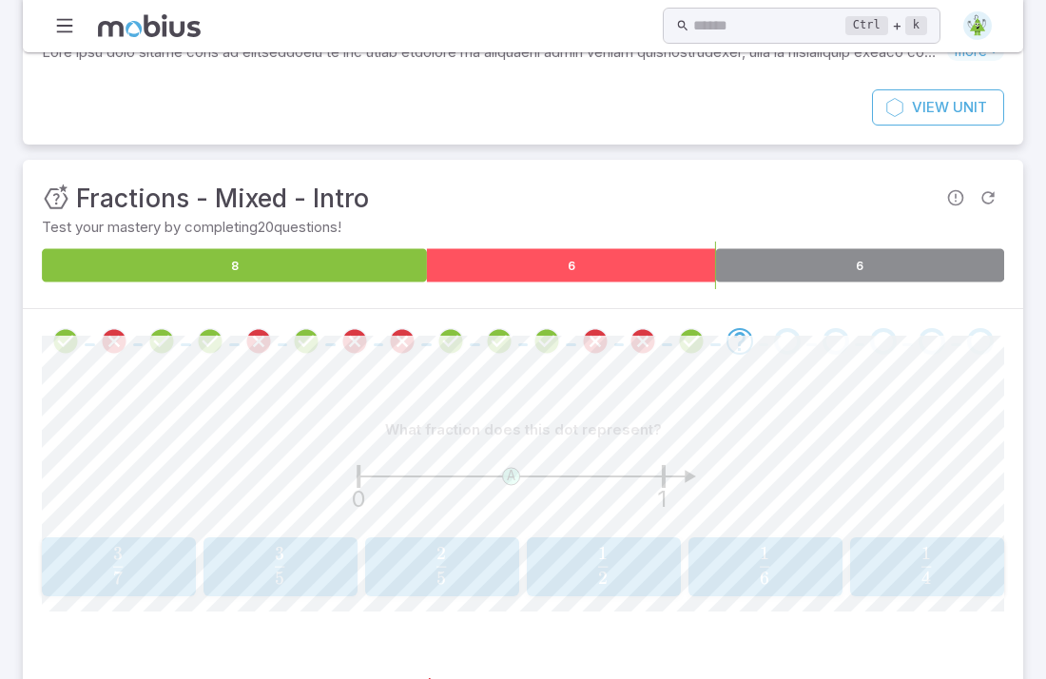
click at [562, 274] on icon at bounding box center [571, 264] width 289 height 33
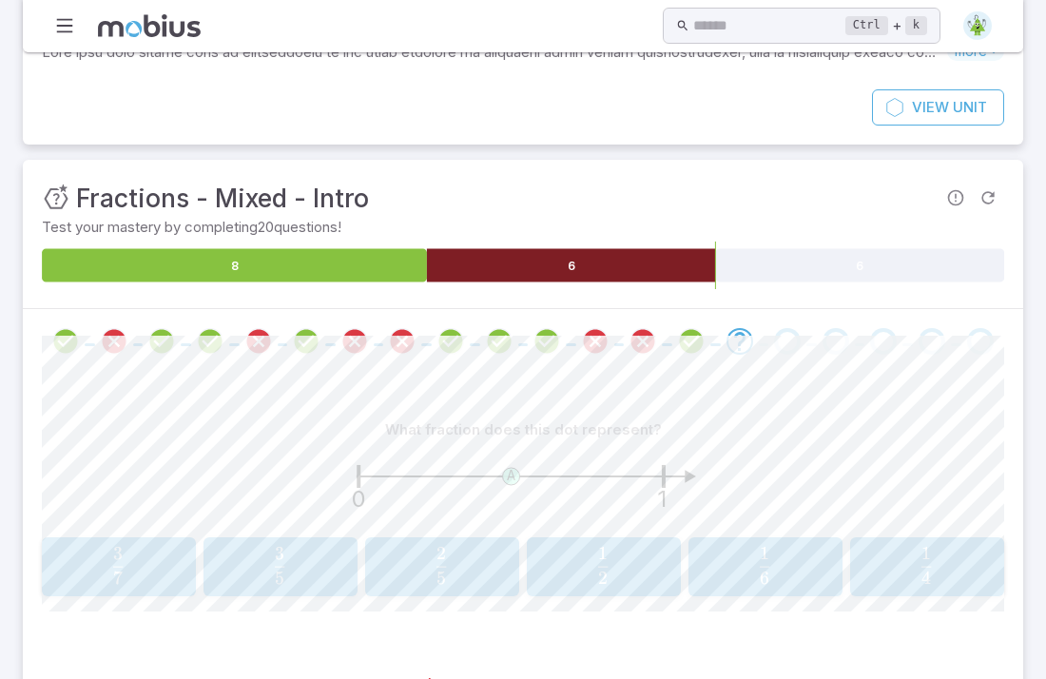
click at [604, 567] on span "2" at bounding box center [603, 578] width 10 height 22
click at [961, 586] on div "3 5 \frac{3}{5} 5 3 ​" at bounding box center [927, 567] width 142 height 44
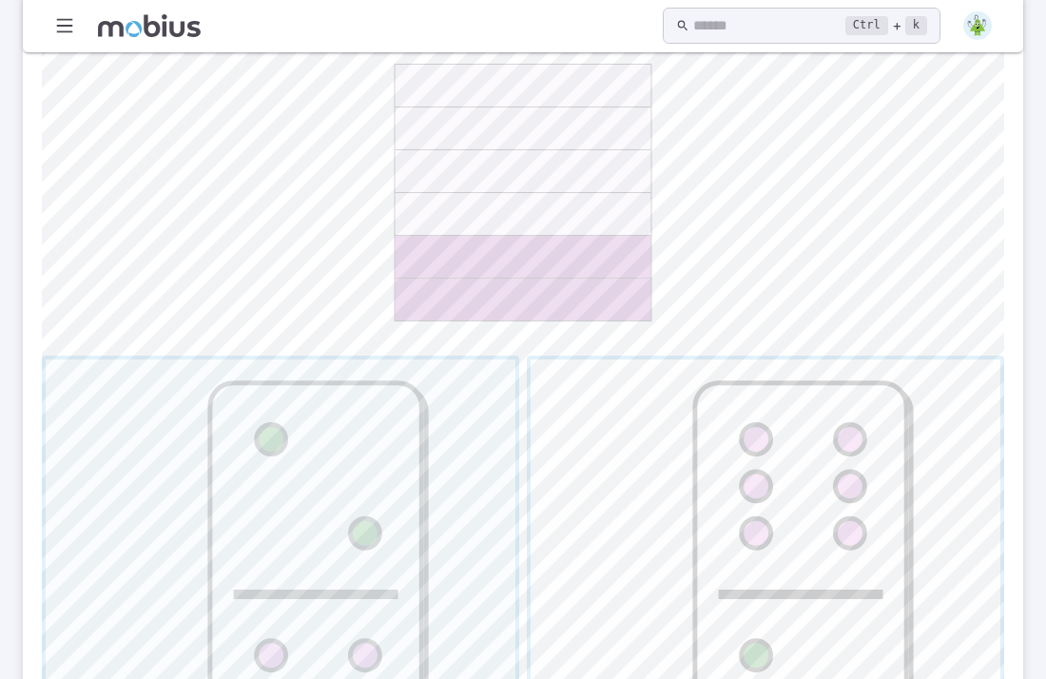
scroll to position [848, 0]
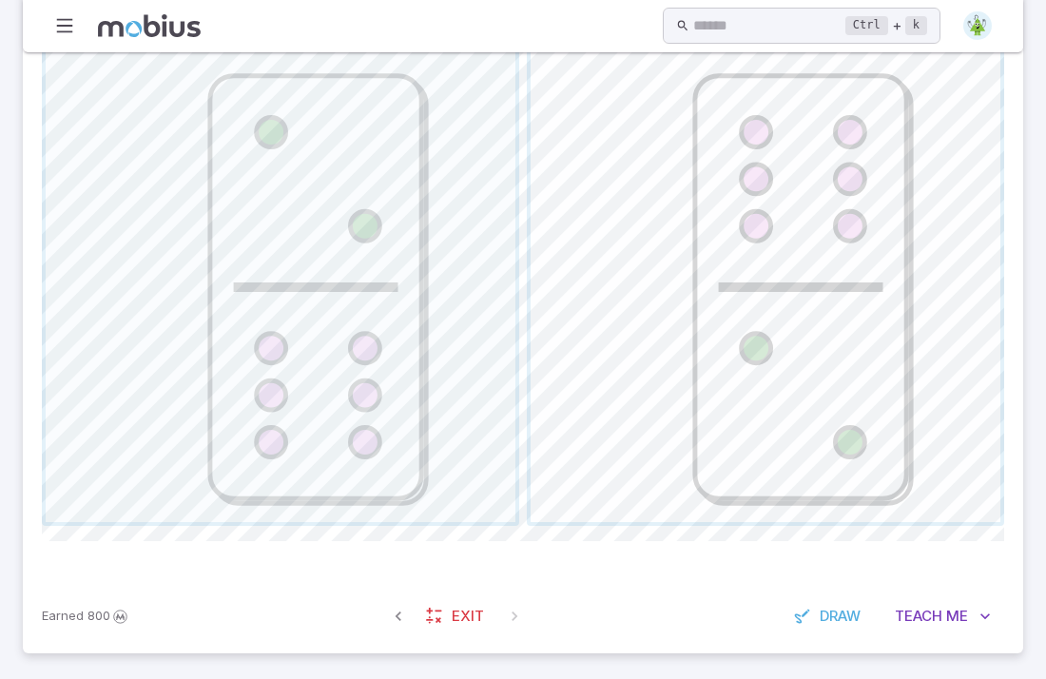
click at [691, 200] on span "button" at bounding box center [766, 287] width 470 height 470
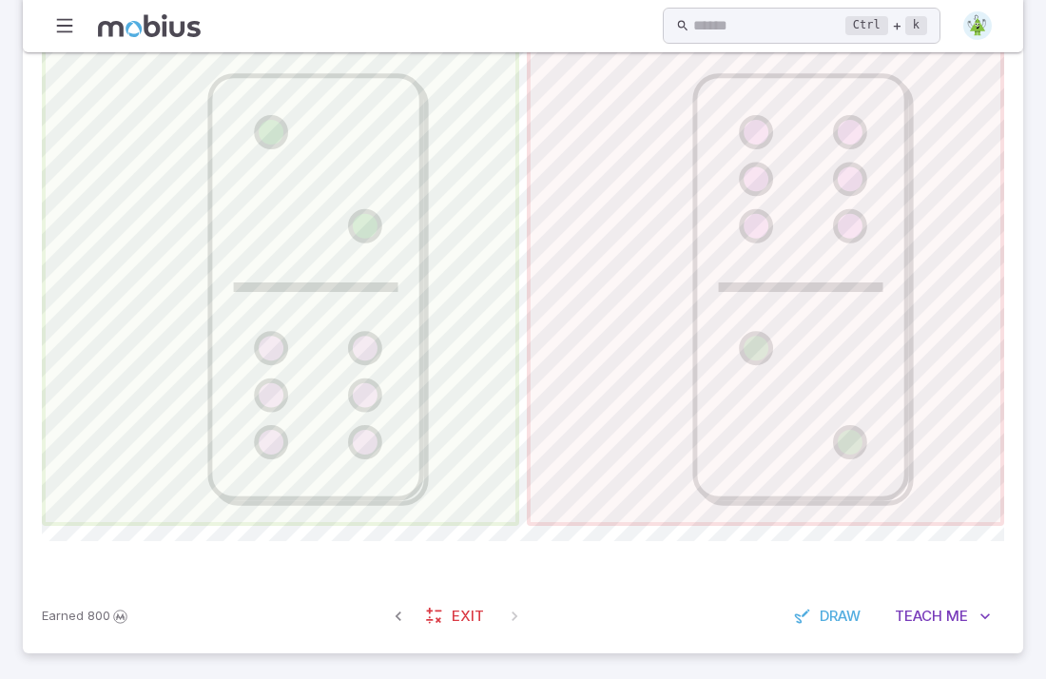
scroll to position [220, 0]
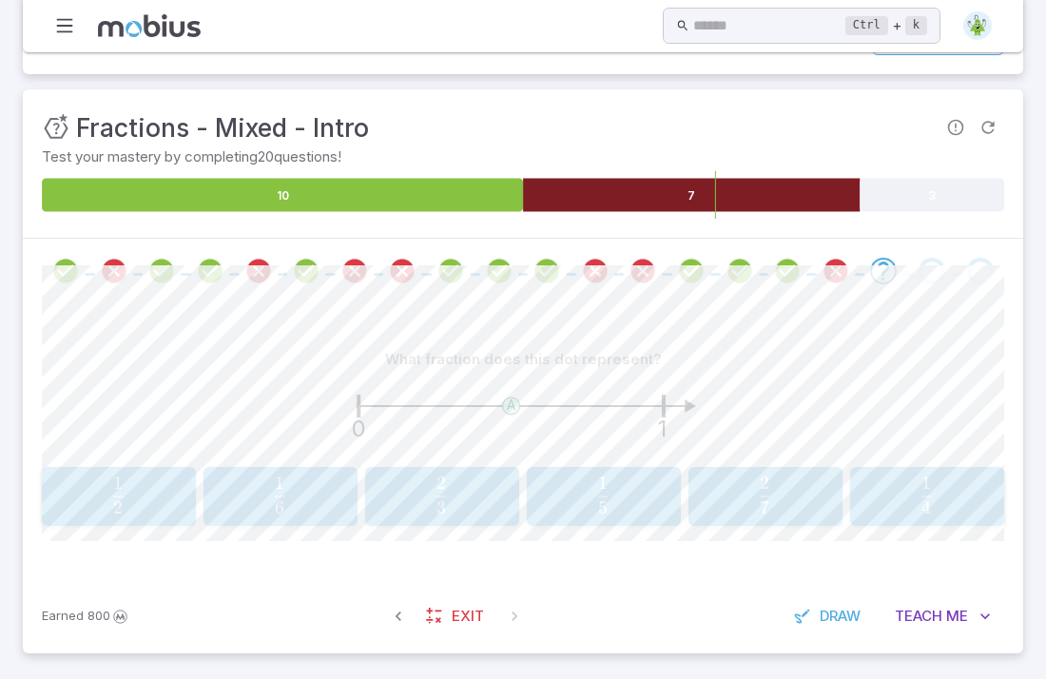
click at [637, 509] on span "5 1 ​" at bounding box center [602, 496] width 127 height 38
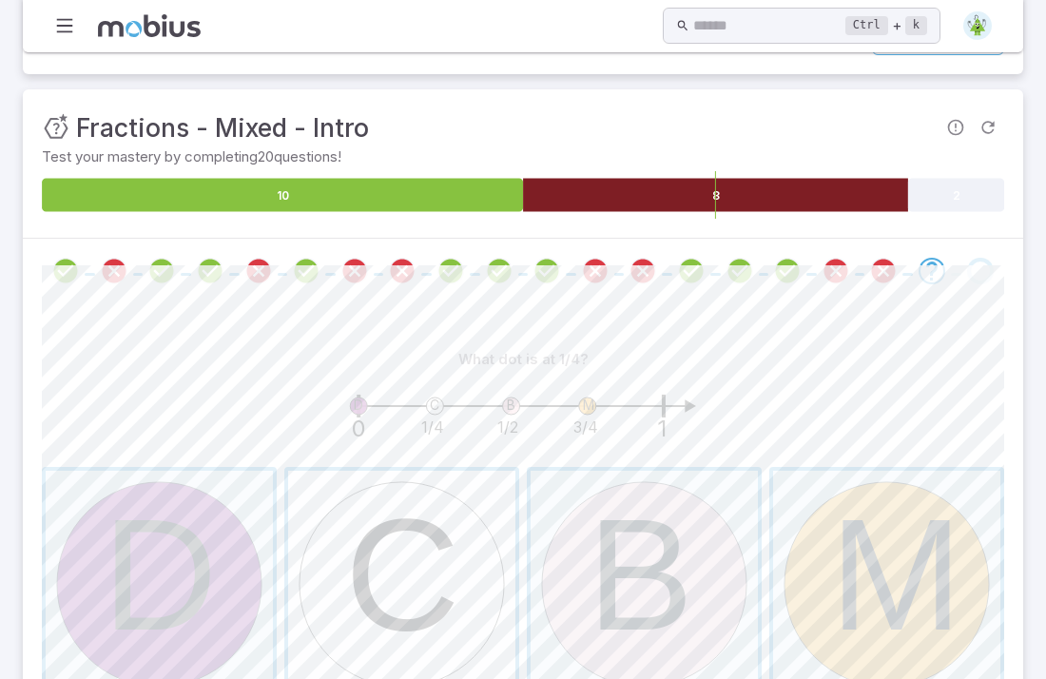
click at [445, 577] on span "button" at bounding box center [401, 584] width 227 height 227
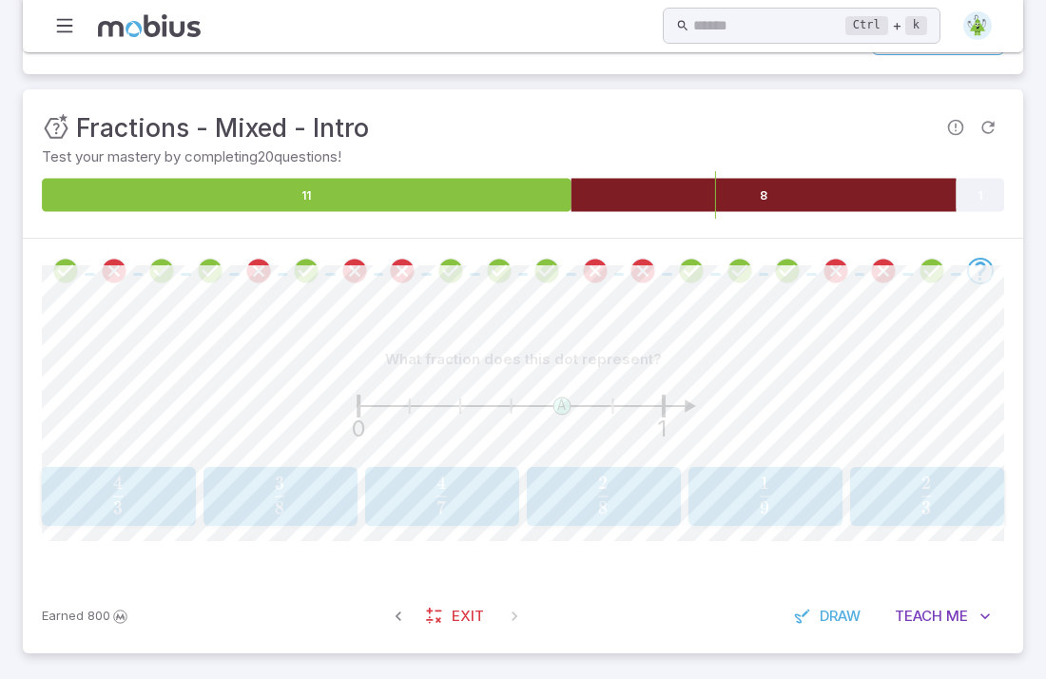
click at [914, 514] on div "2 3 \frac{2}{3} 3 2 ​" at bounding box center [927, 497] width 142 height 44
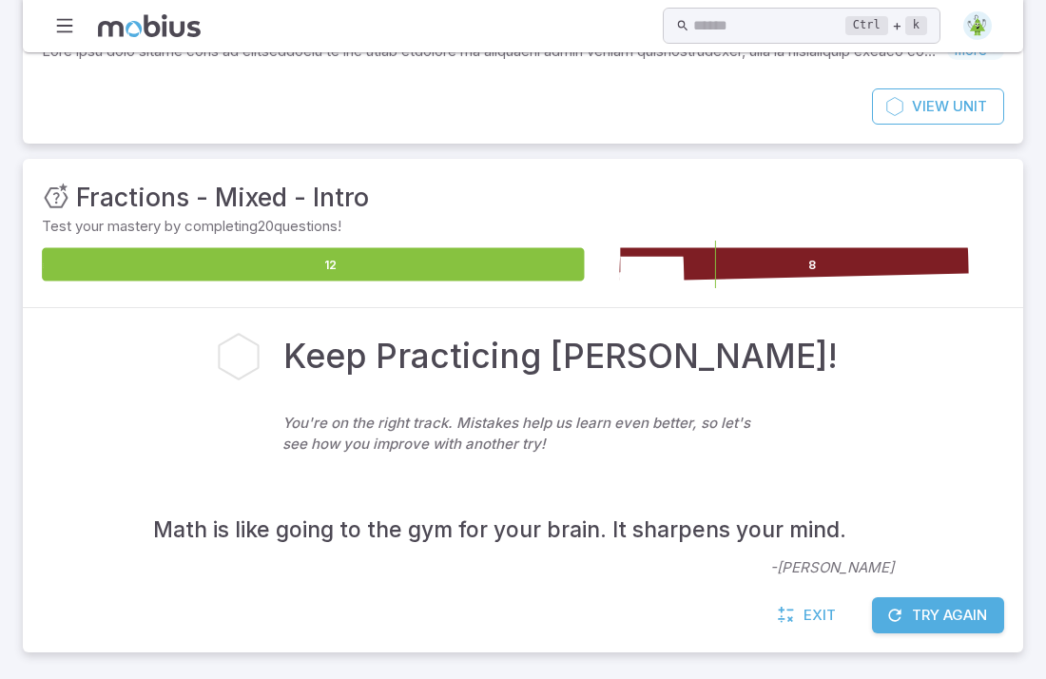
scroll to position [149, 0]
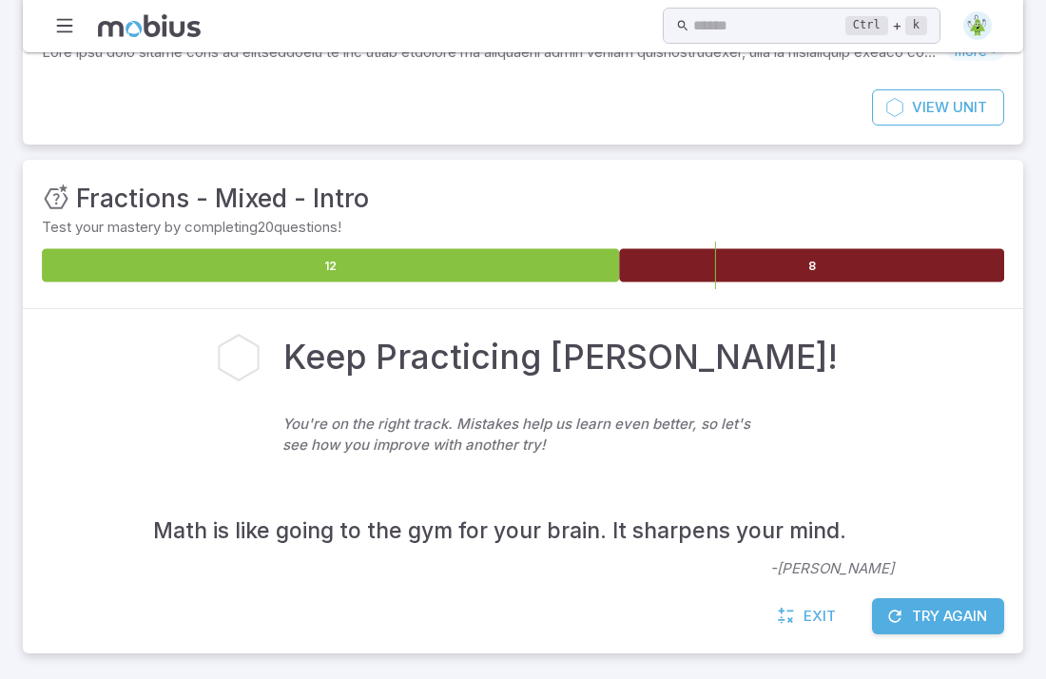
click at [908, 624] on button "Try Again" at bounding box center [938, 616] width 132 height 36
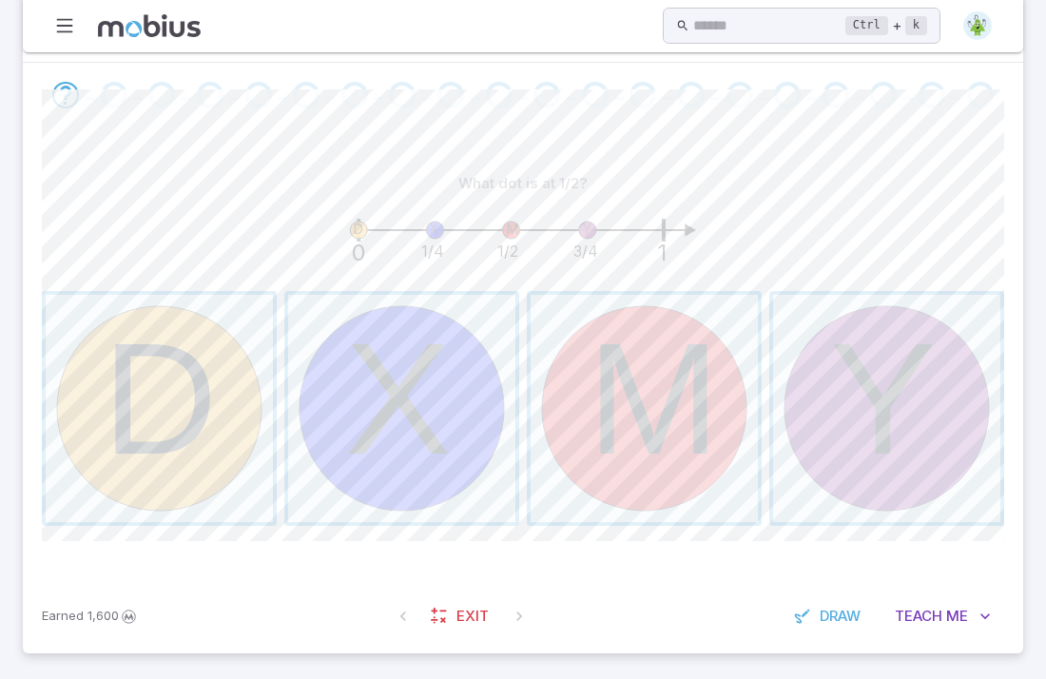
scroll to position [391, 0]
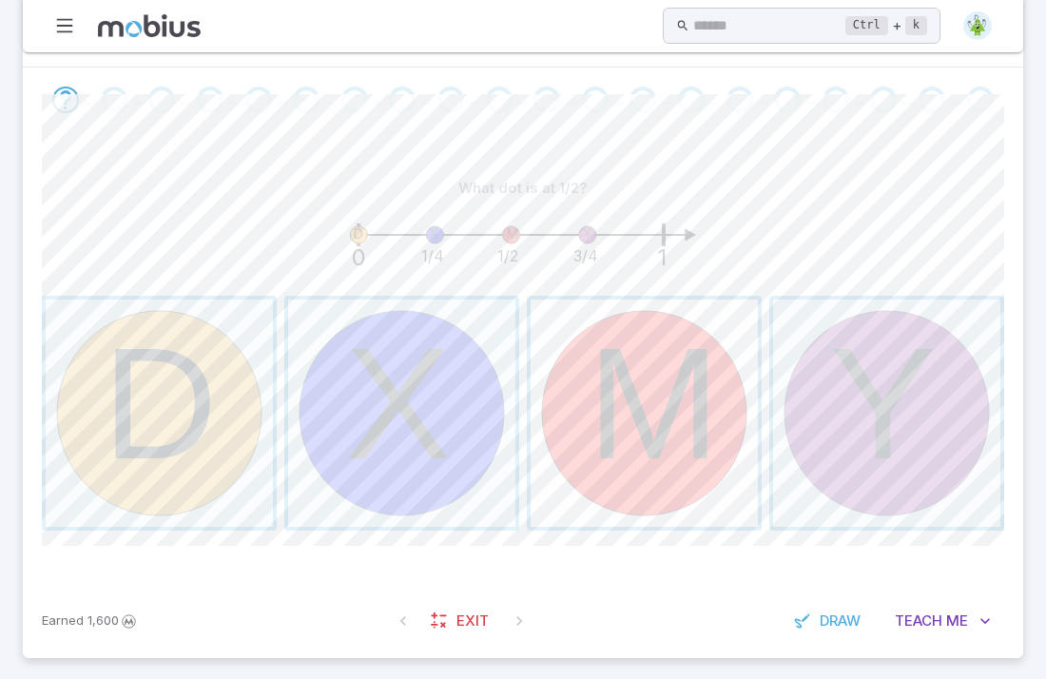
click at [761, 500] on button "M" at bounding box center [644, 413] width 235 height 235
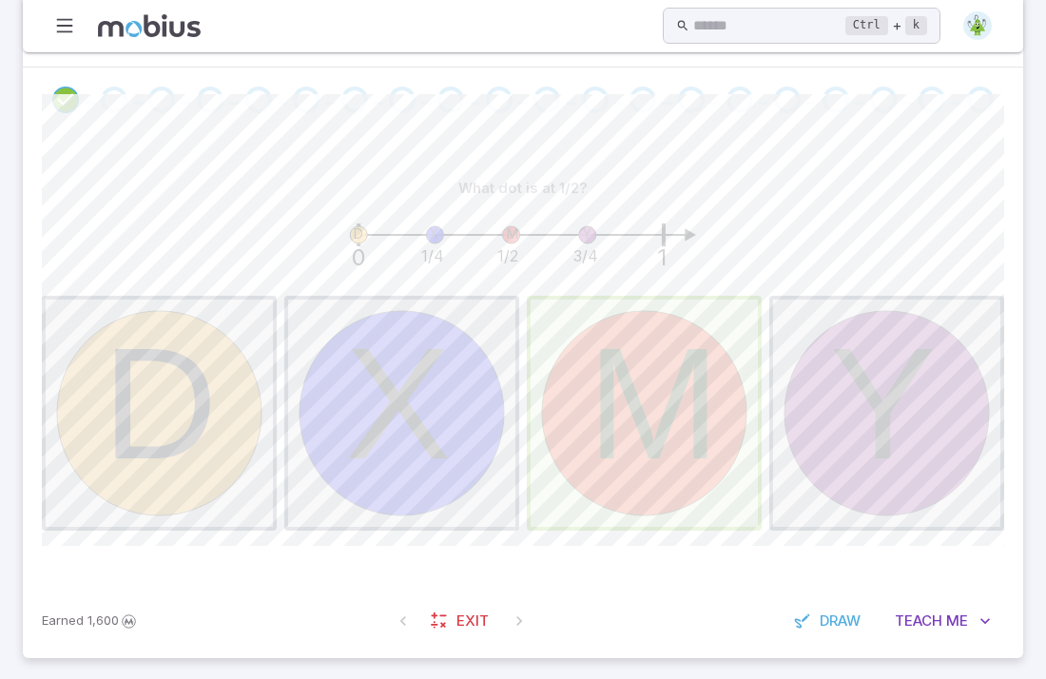
scroll to position [220, 0]
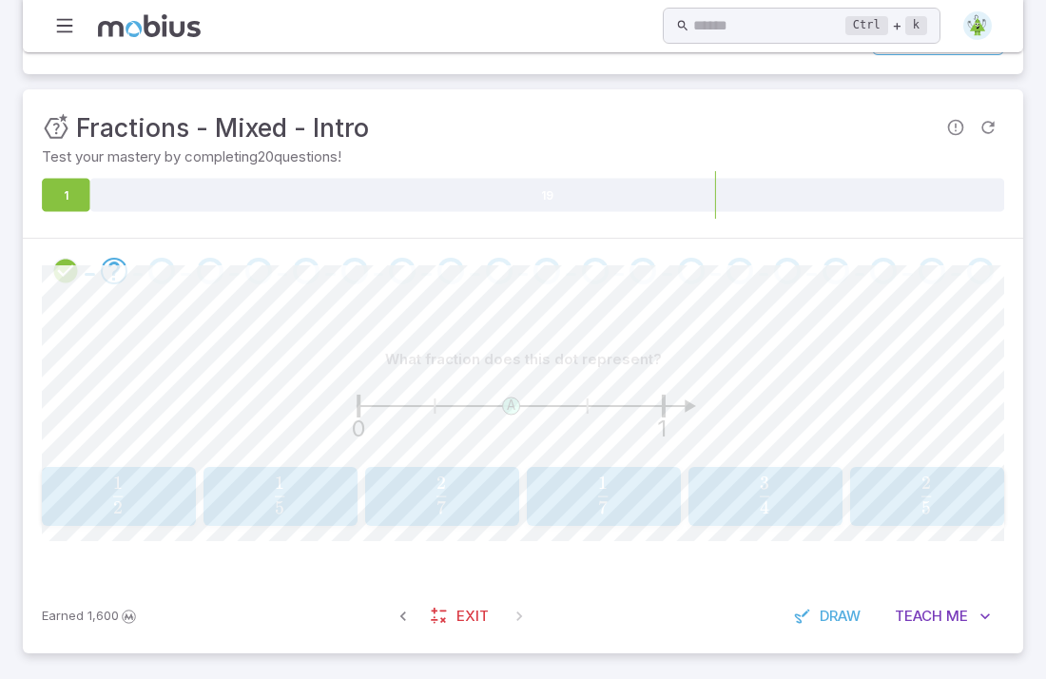
click at [116, 489] on span "1" at bounding box center [118, 483] width 10 height 22
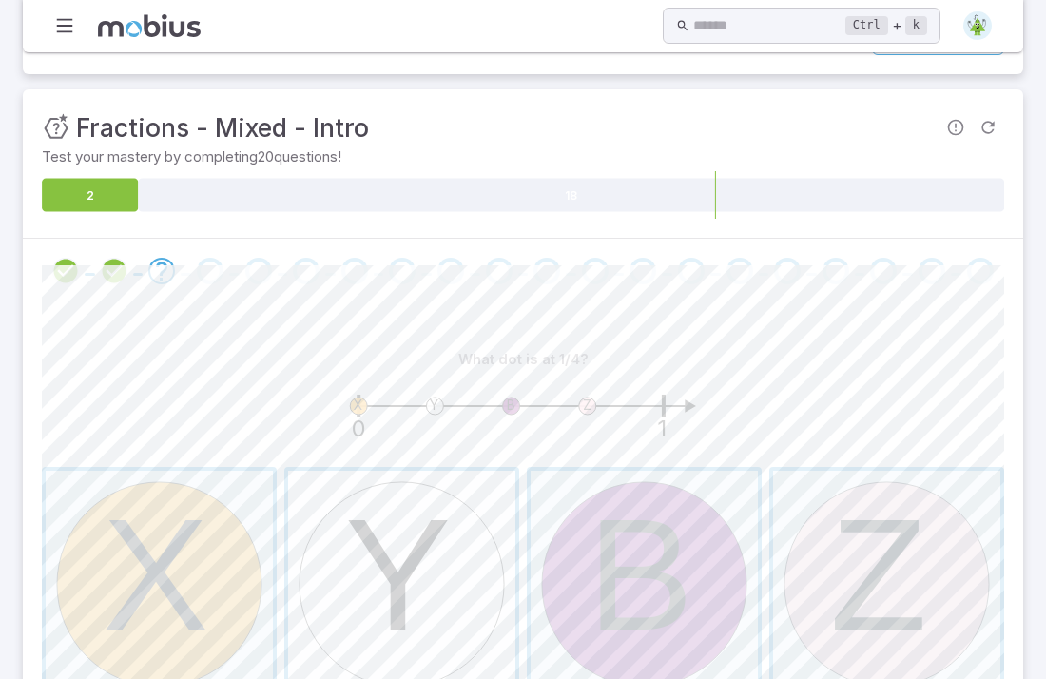
click at [404, 549] on span "button" at bounding box center [401, 584] width 227 height 227
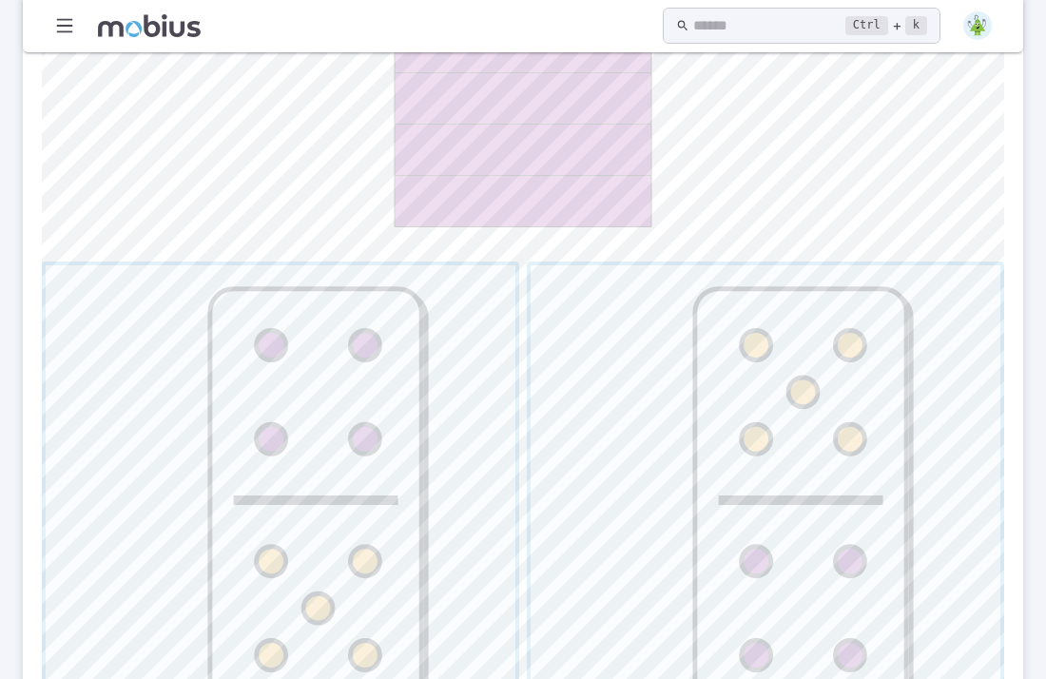
scroll to position [632, 0]
click at [622, 577] on span "button" at bounding box center [766, 503] width 470 height 470
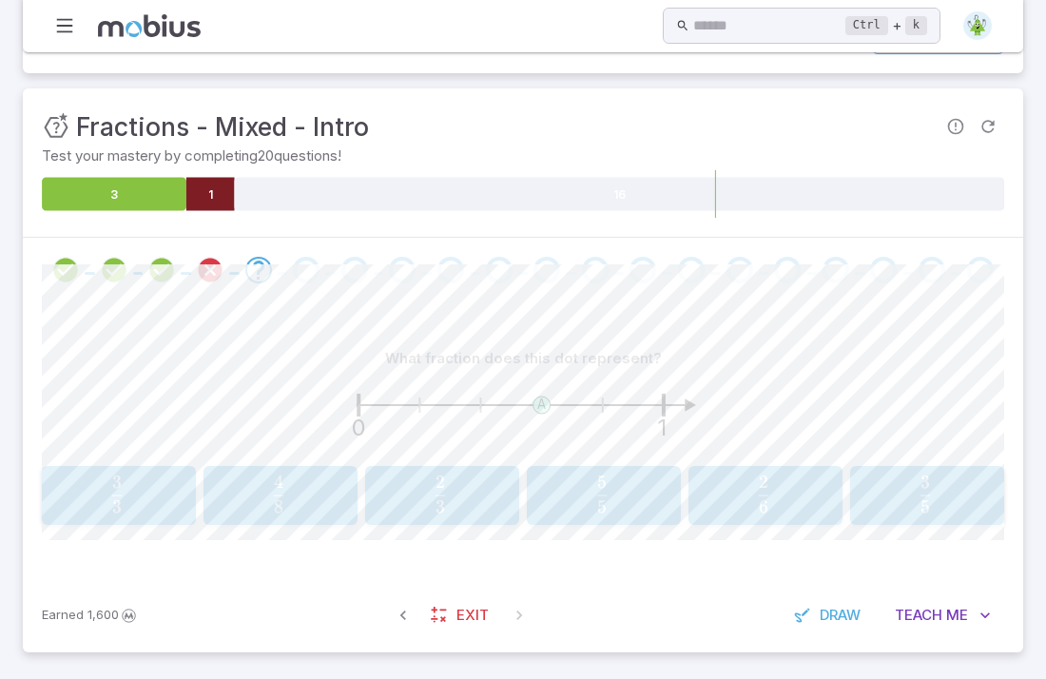
scroll to position [220, 0]
click at [437, 511] on span "button" at bounding box center [442, 507] width 10 height 13
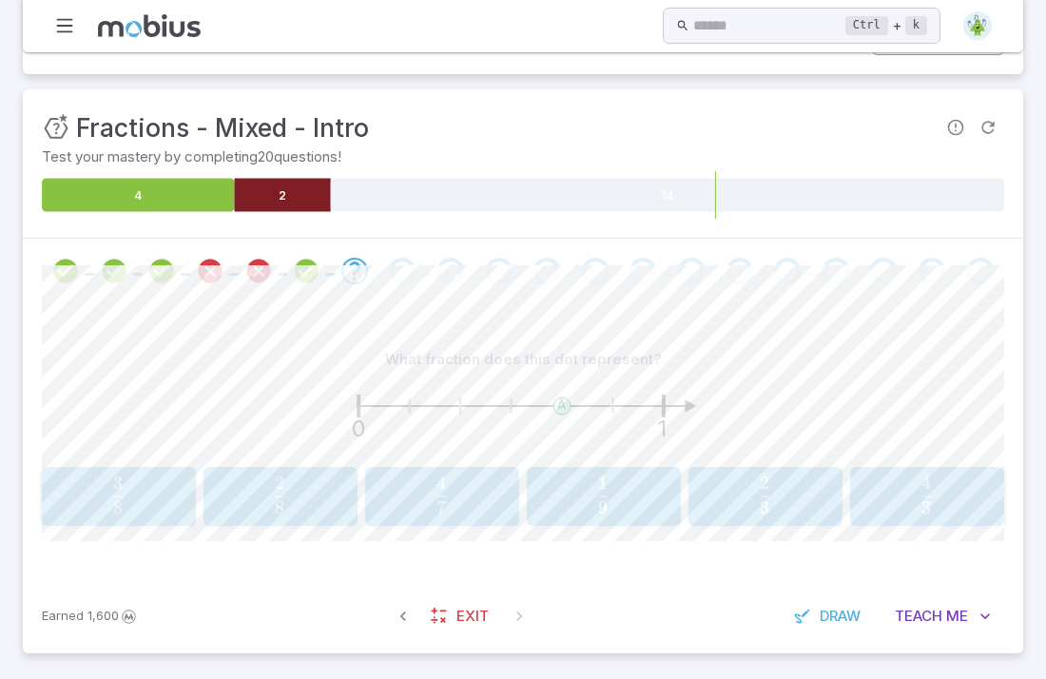
click at [870, 485] on span "3 4 ​" at bounding box center [926, 496] width 127 height 38
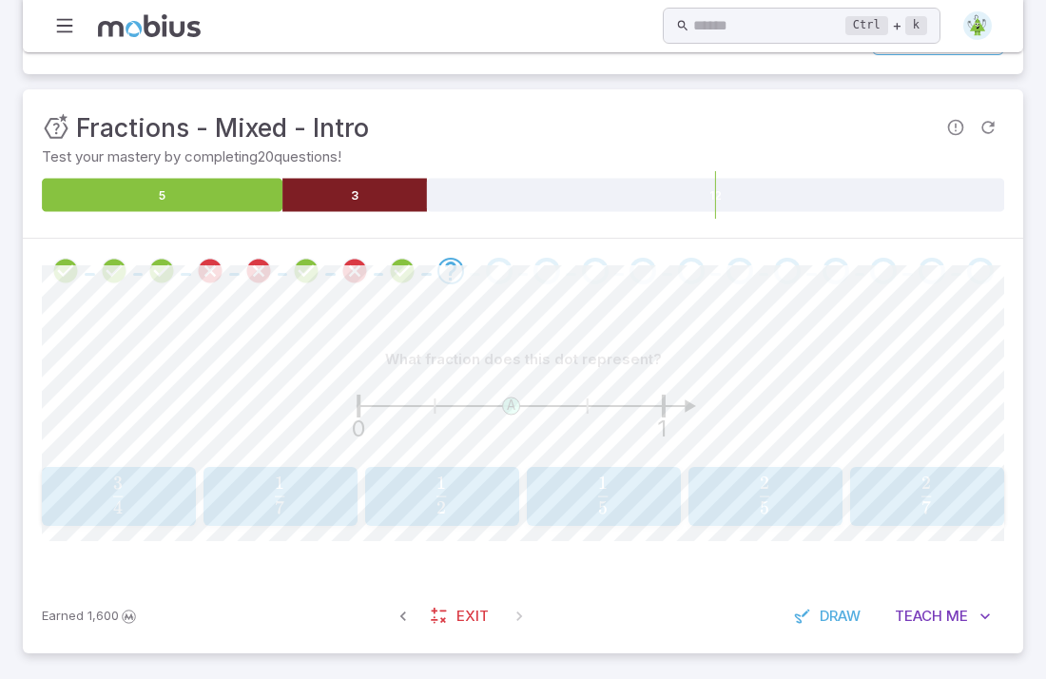
click at [476, 484] on span "2 1 ​" at bounding box center [441, 496] width 127 height 38
click at [293, 511] on span "13 2 ​" at bounding box center [278, 496] width 129 height 38
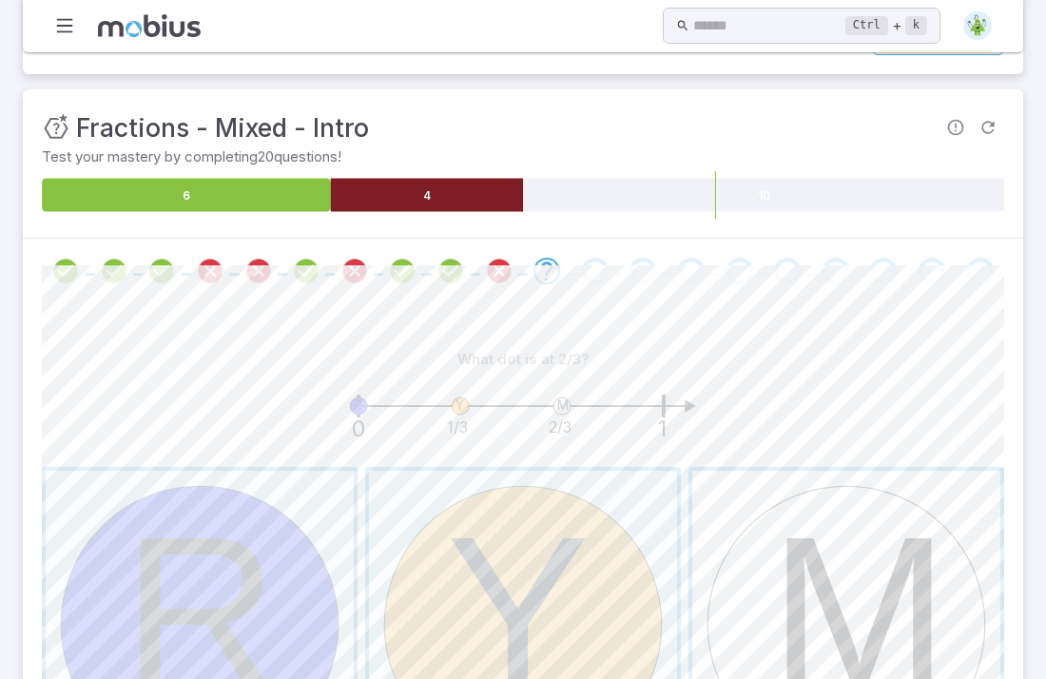
click at [838, 587] on span "button" at bounding box center [847, 625] width 308 height 308
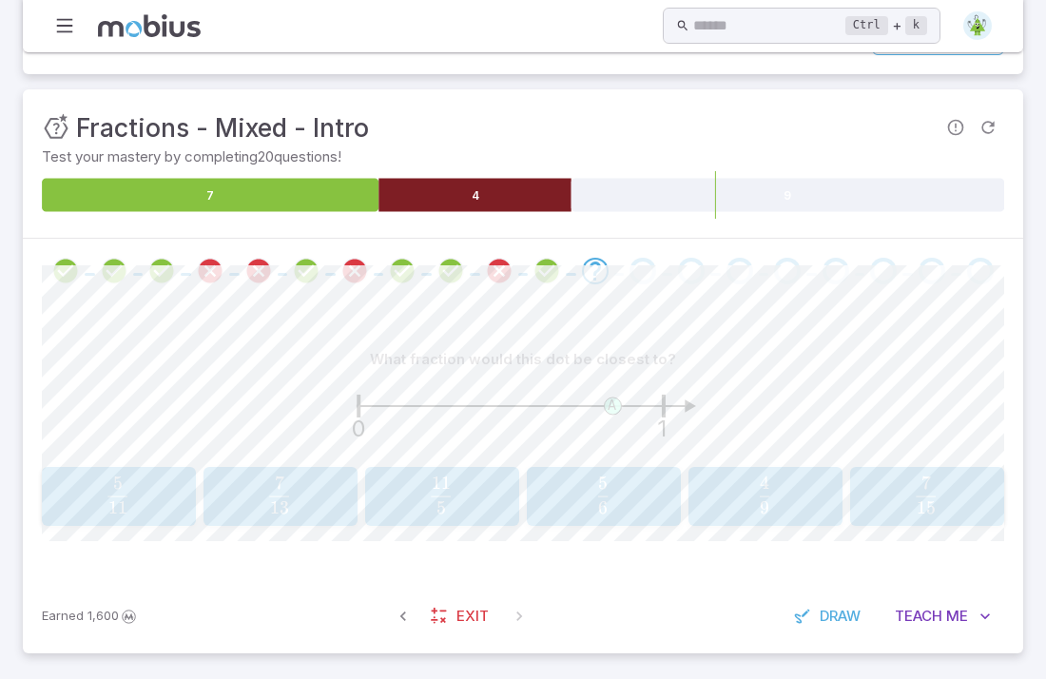
click at [157, 492] on span "11 5 ​" at bounding box center [117, 496] width 127 height 38
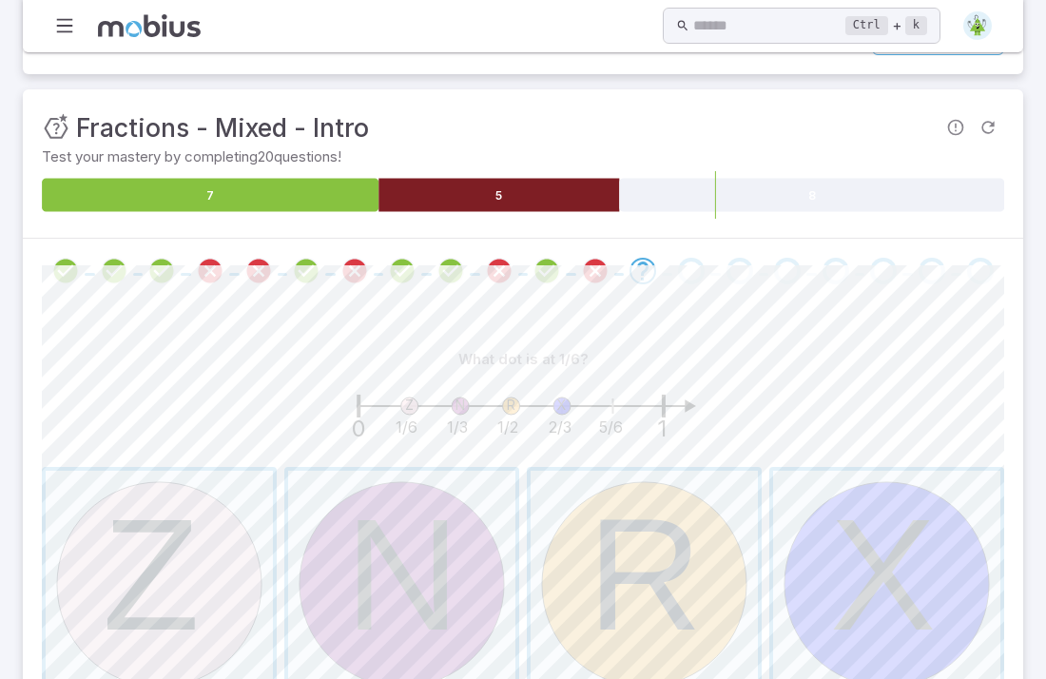
click at [157, 492] on span "button" at bounding box center [159, 584] width 227 height 227
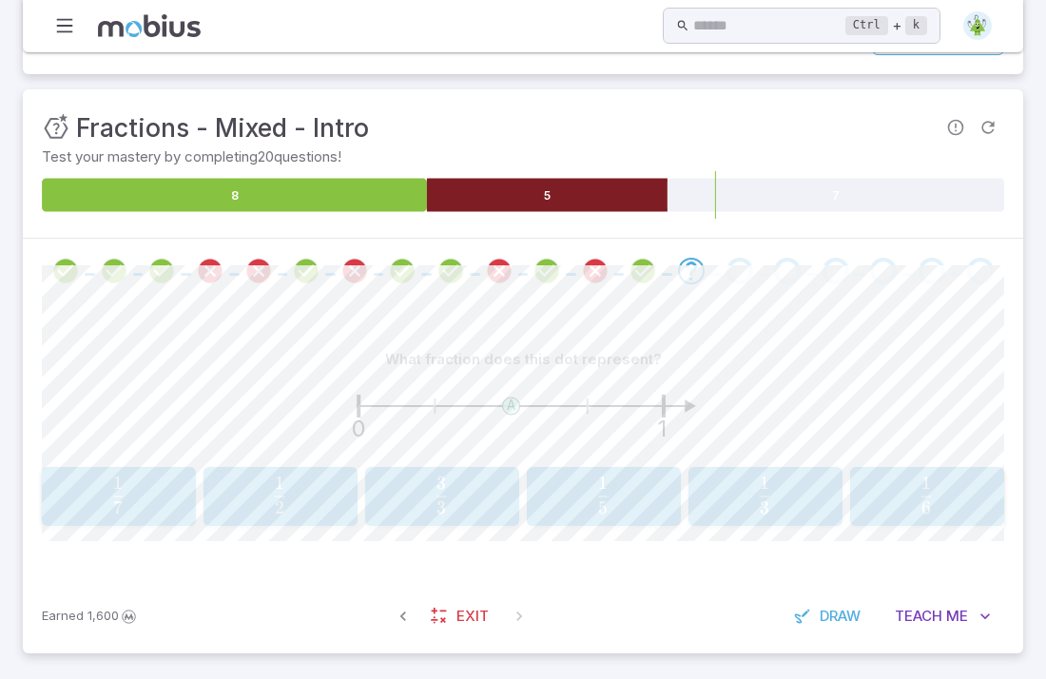
click at [218, 497] on span "2 1 ​" at bounding box center [279, 496] width 127 height 38
click at [218, 497] on span "4 1 ​" at bounding box center [278, 496] width 129 height 38
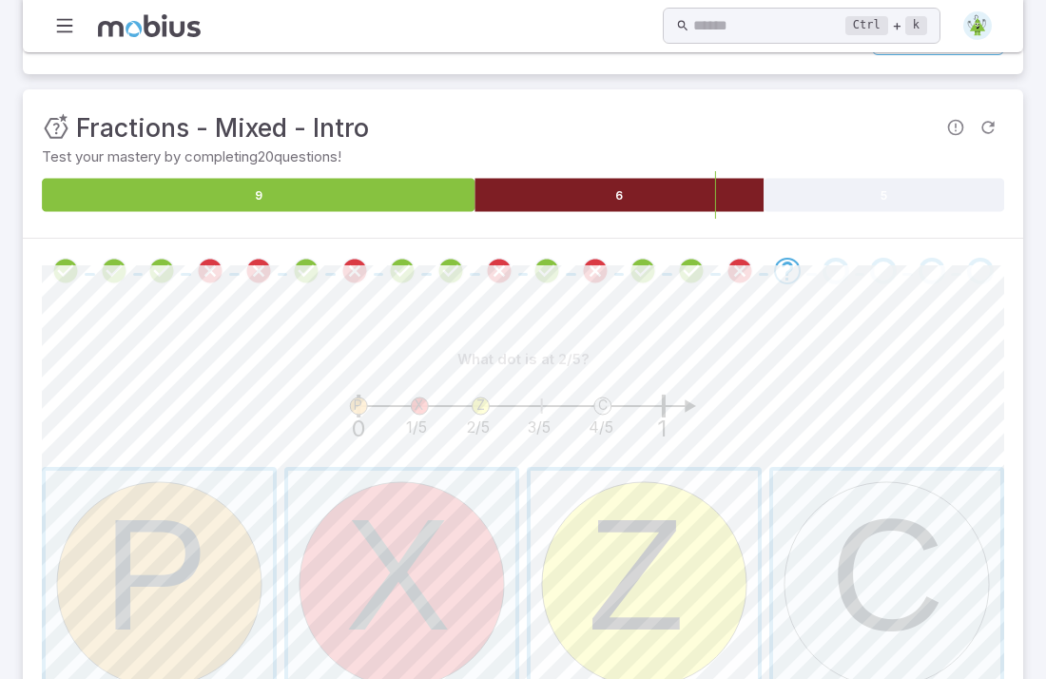
click at [589, 536] on span "button" at bounding box center [644, 584] width 227 height 227
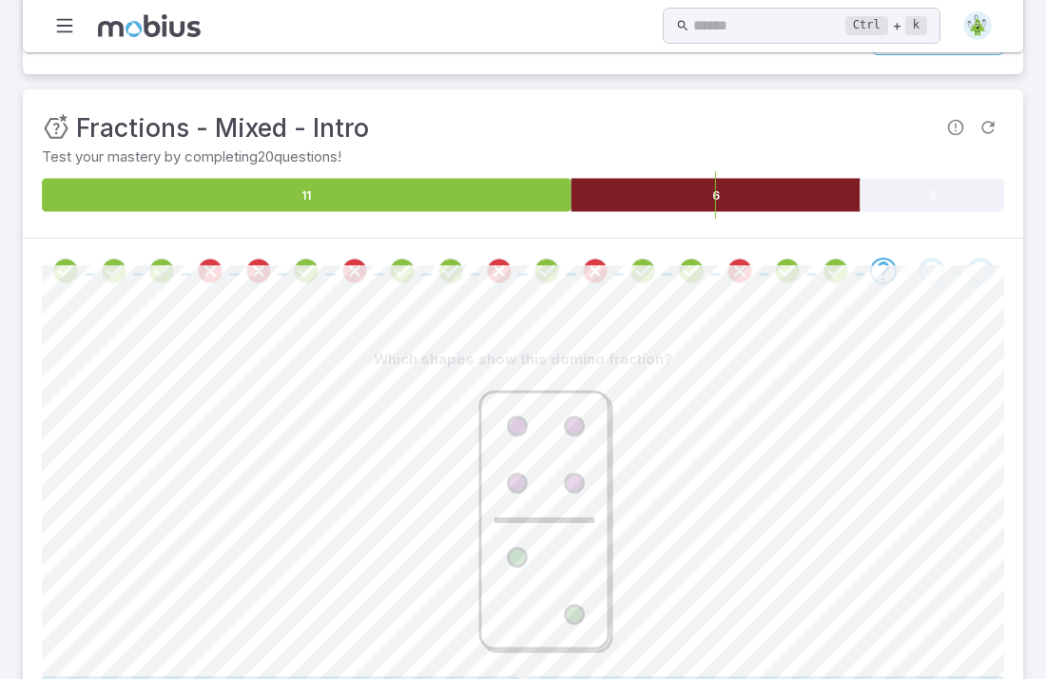
click at [632, 563] on icon at bounding box center [523, 520] width 285 height 285
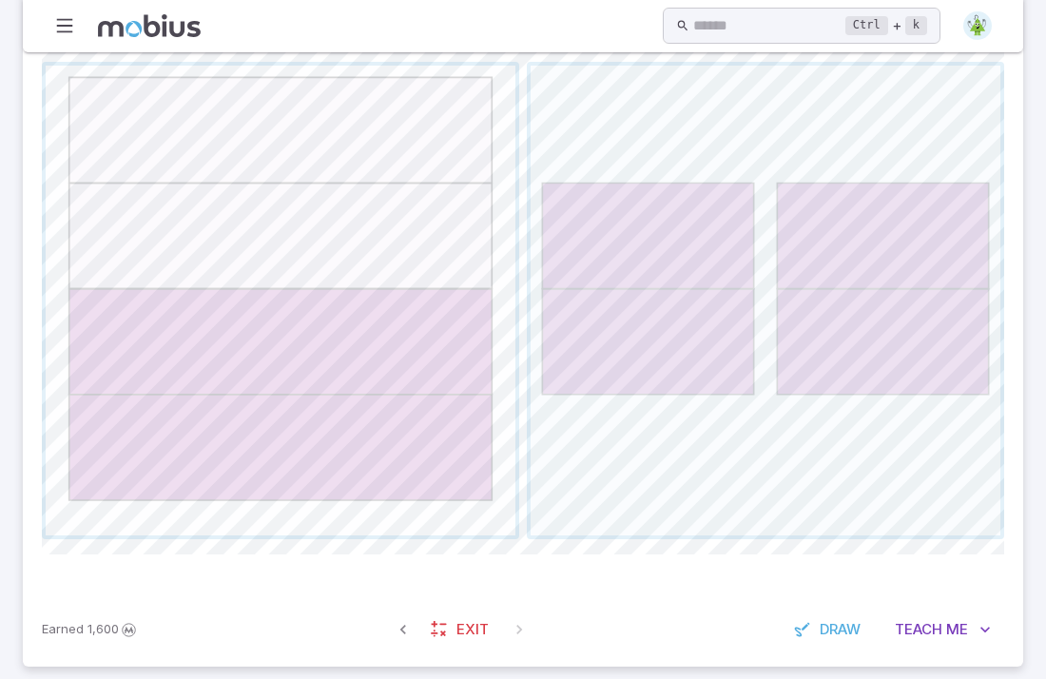
scroll to position [832, 0]
click at [576, 355] on span "button" at bounding box center [766, 303] width 470 height 470
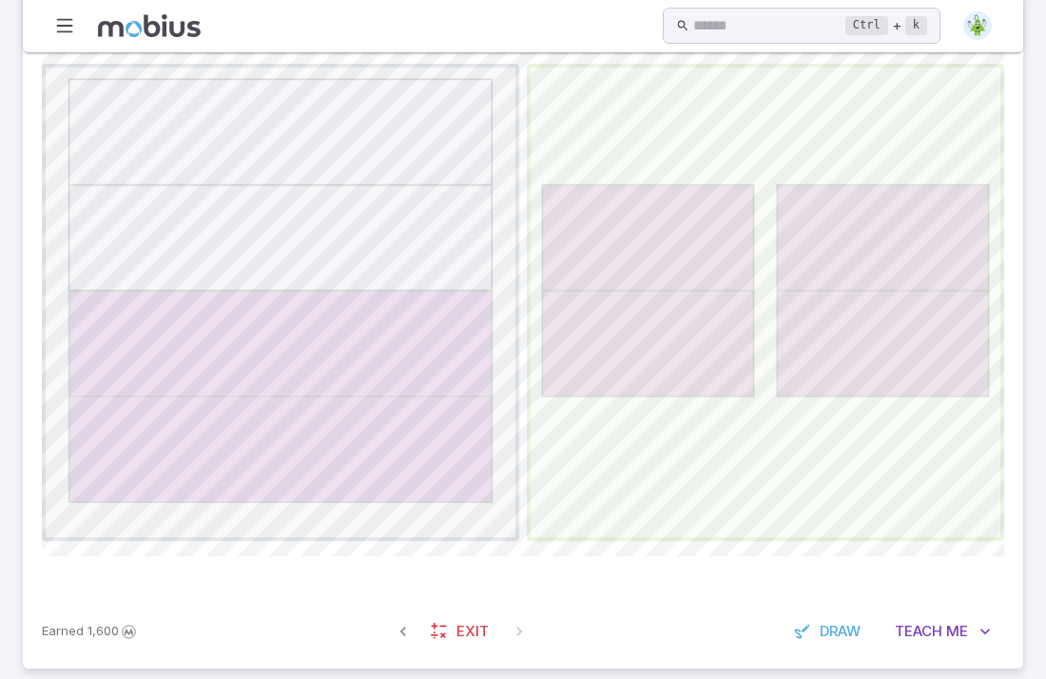
scroll to position [429, 0]
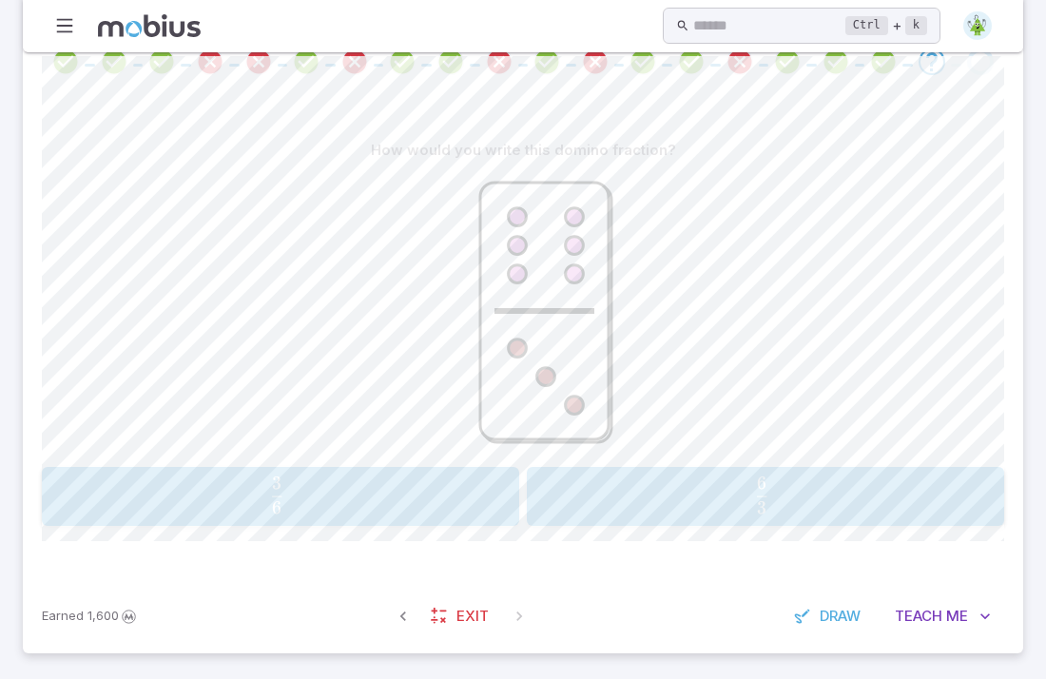
click at [682, 501] on span "3 6 ​" at bounding box center [763, 496] width 418 height 38
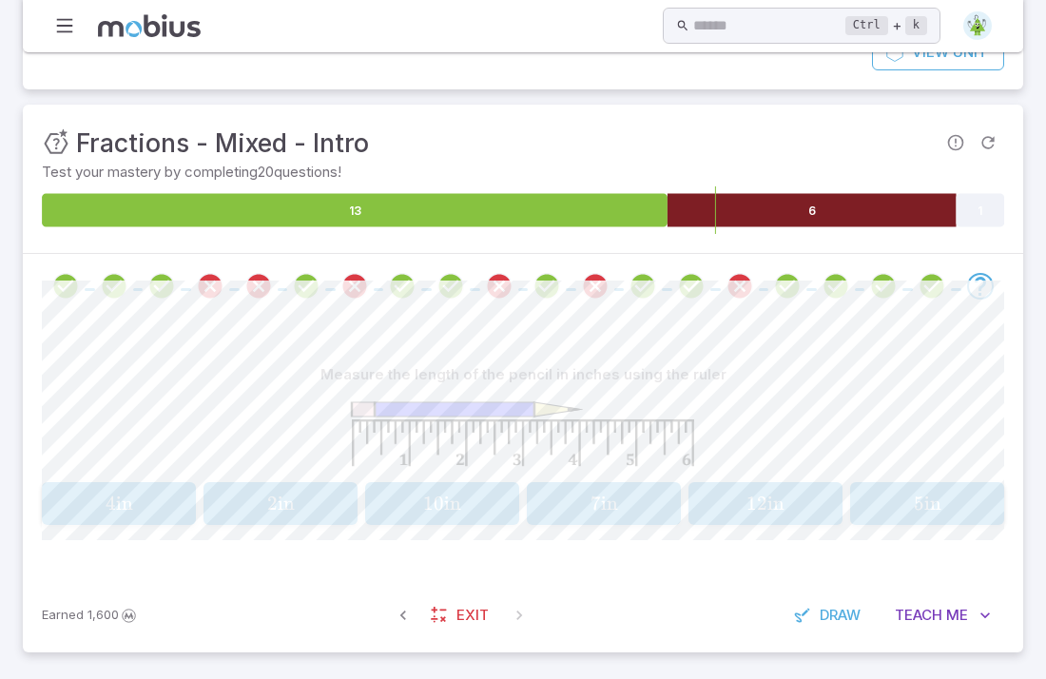
scroll to position [204, 0]
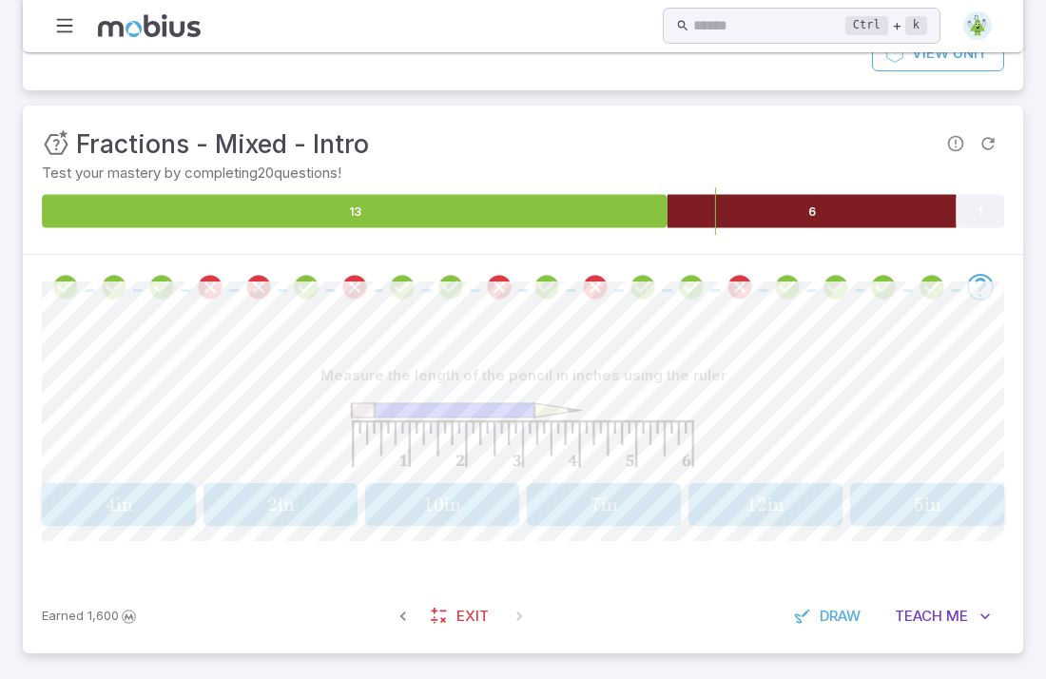
click at [122, 491] on div "4 in 4\text{ in} 4 in" at bounding box center [119, 505] width 142 height 28
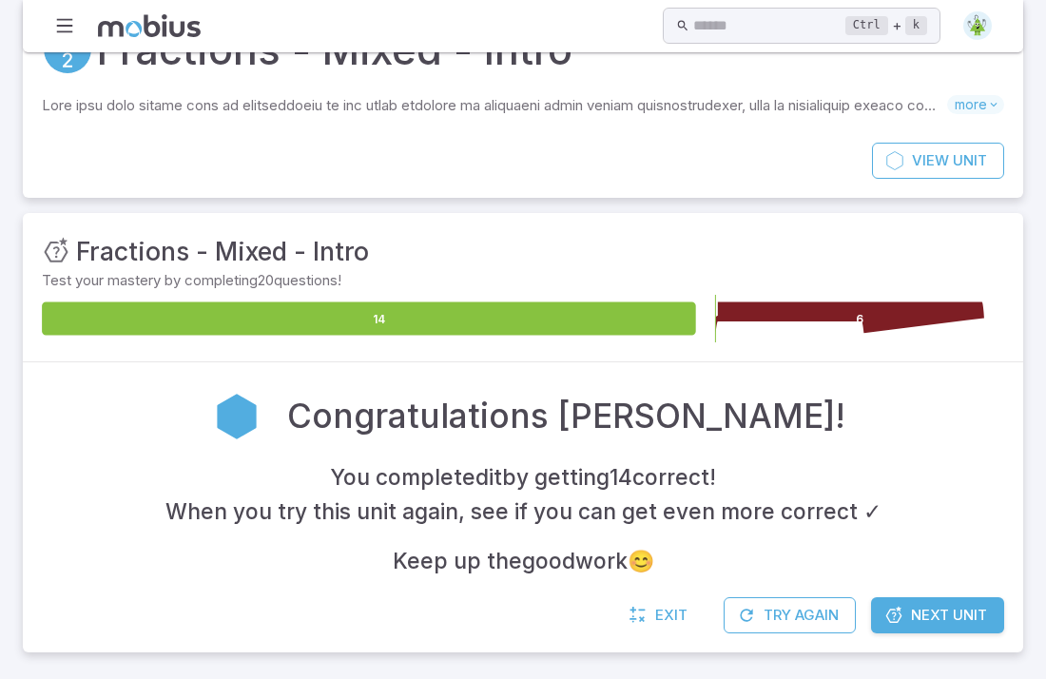
scroll to position [95, 0]
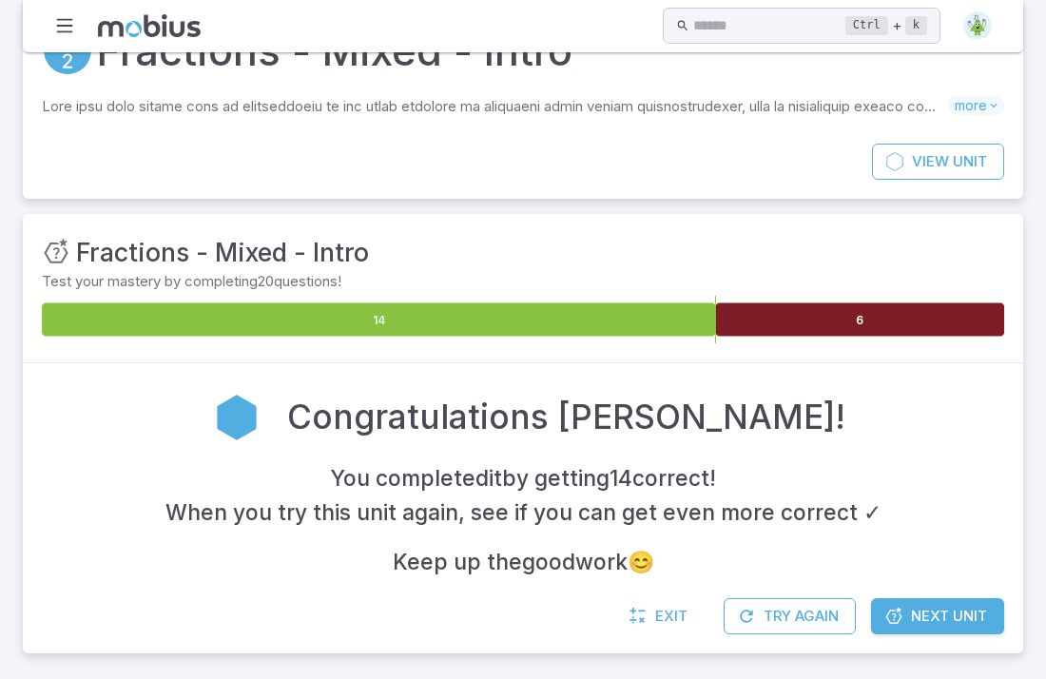
click at [878, 607] on link "Next Unit" at bounding box center [937, 616] width 133 height 36
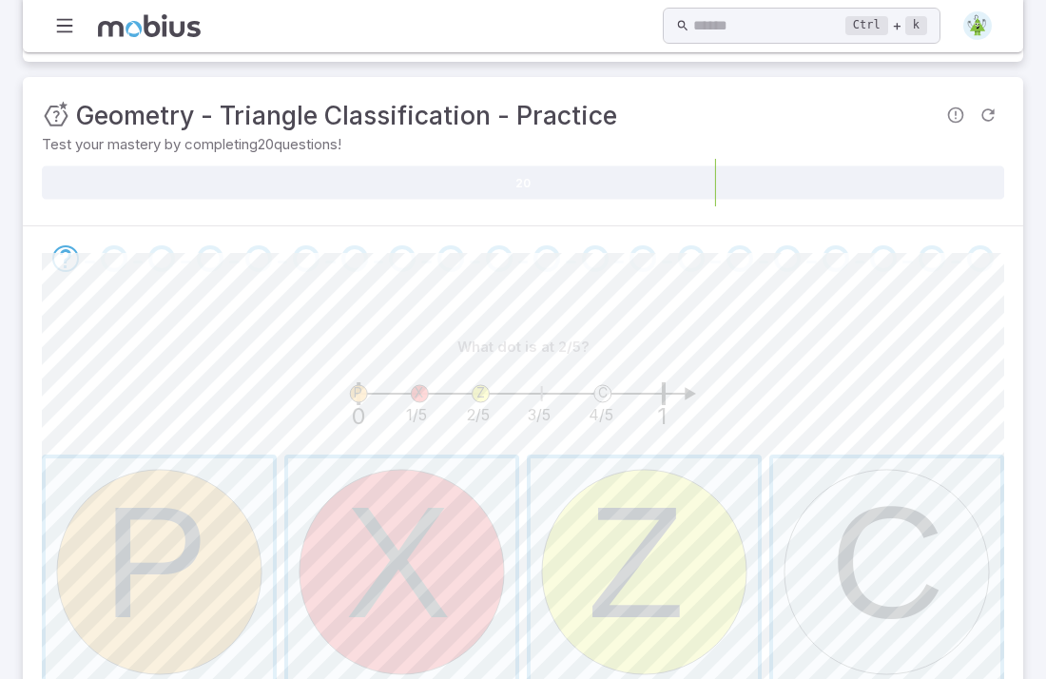
scroll to position [293, 0]
click at [556, 550] on span "button" at bounding box center [644, 572] width 227 height 227
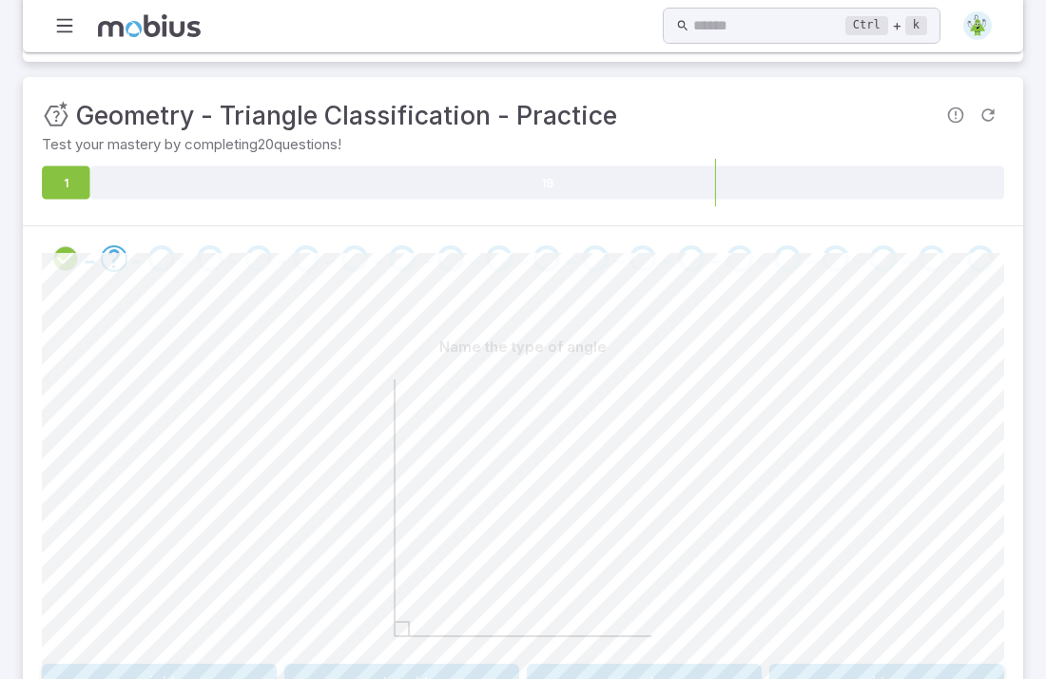
click at [690, 664] on button "acute" at bounding box center [644, 682] width 235 height 36
click at [690, 664] on button "Acute" at bounding box center [766, 682] width 478 height 36
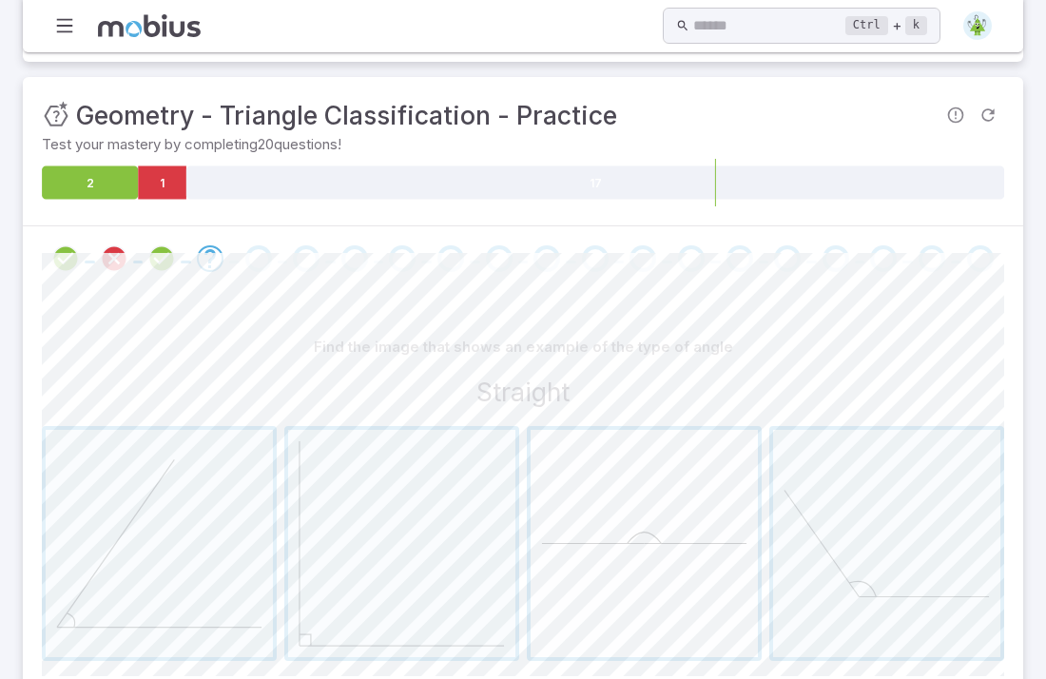
click at [666, 498] on span "button" at bounding box center [644, 543] width 227 height 227
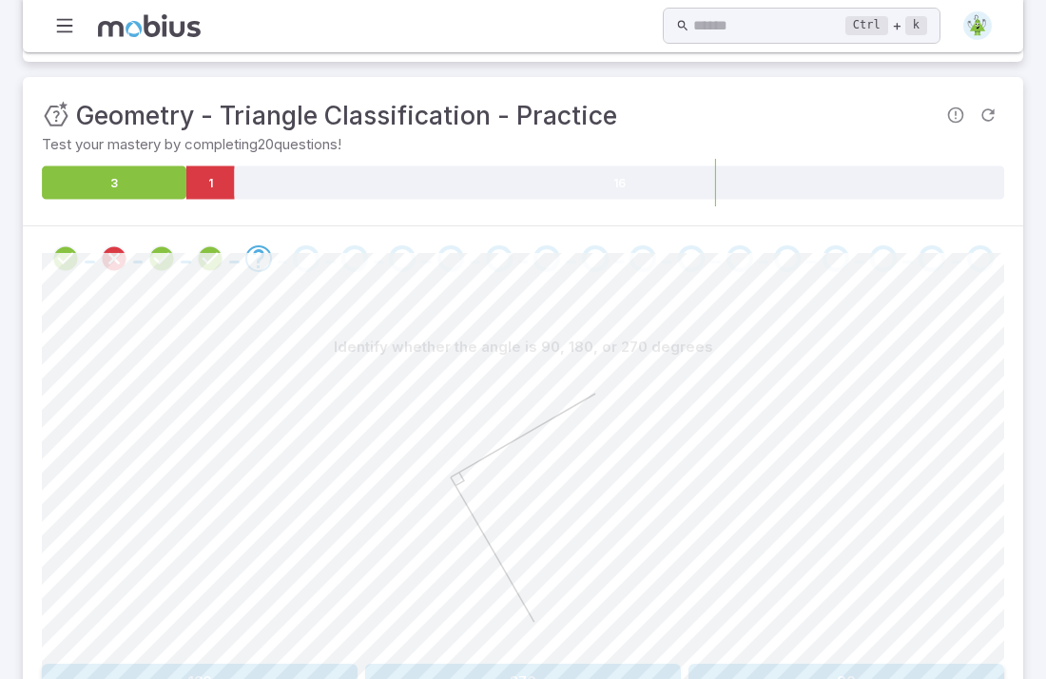
click at [777, 664] on button "90" at bounding box center [847, 682] width 316 height 36
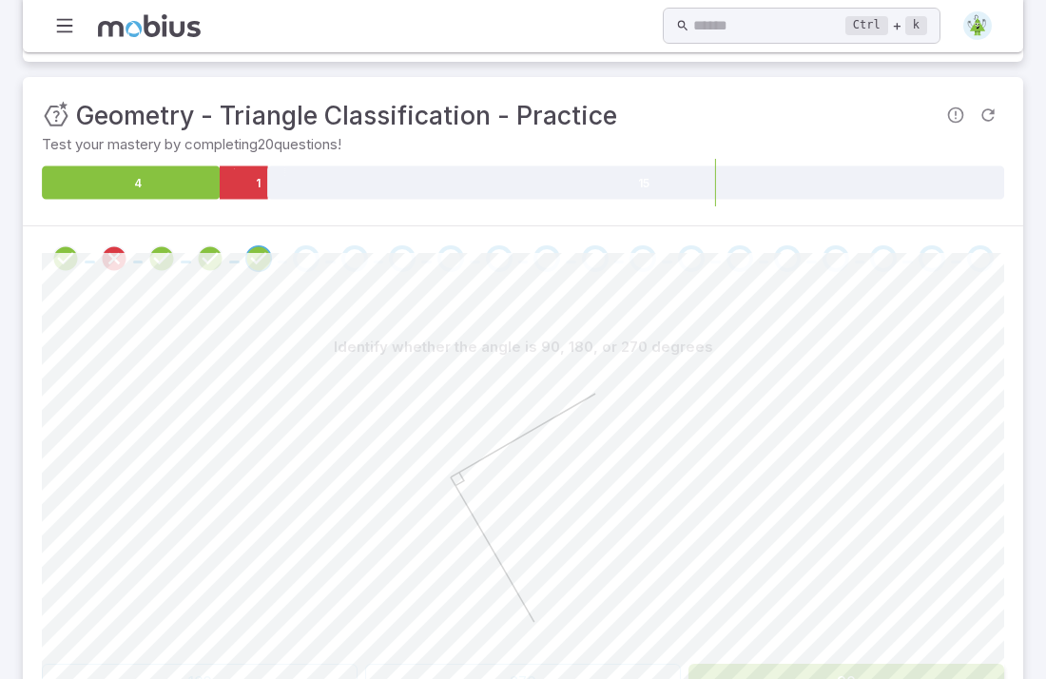
scroll to position [168, 0]
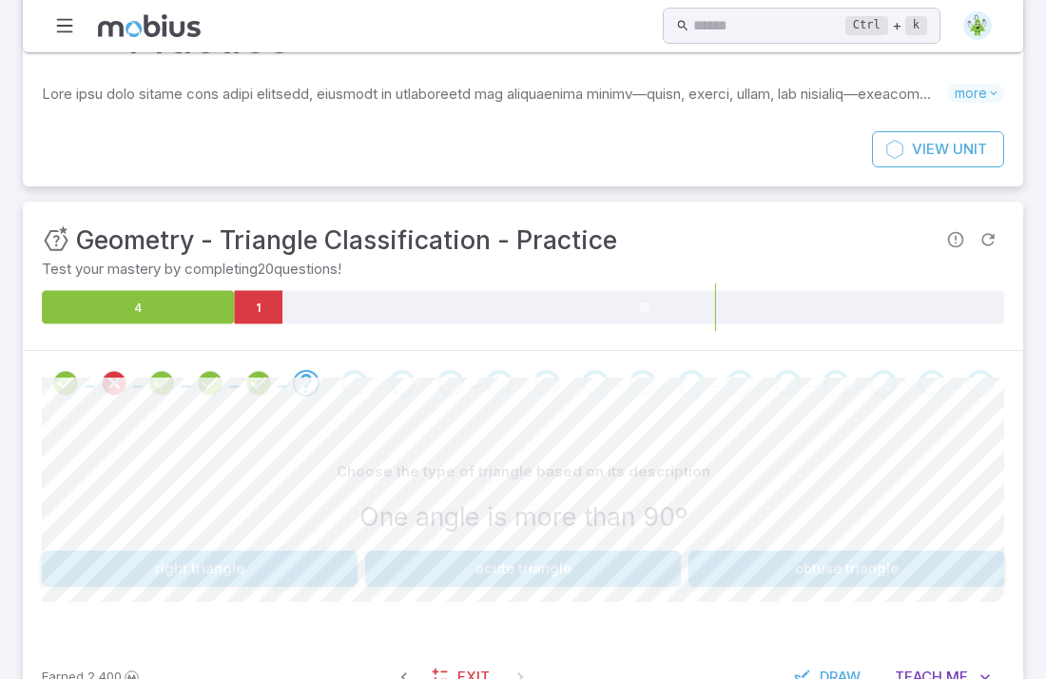
click at [621, 551] on button "acute triangle" at bounding box center [523, 569] width 316 height 36
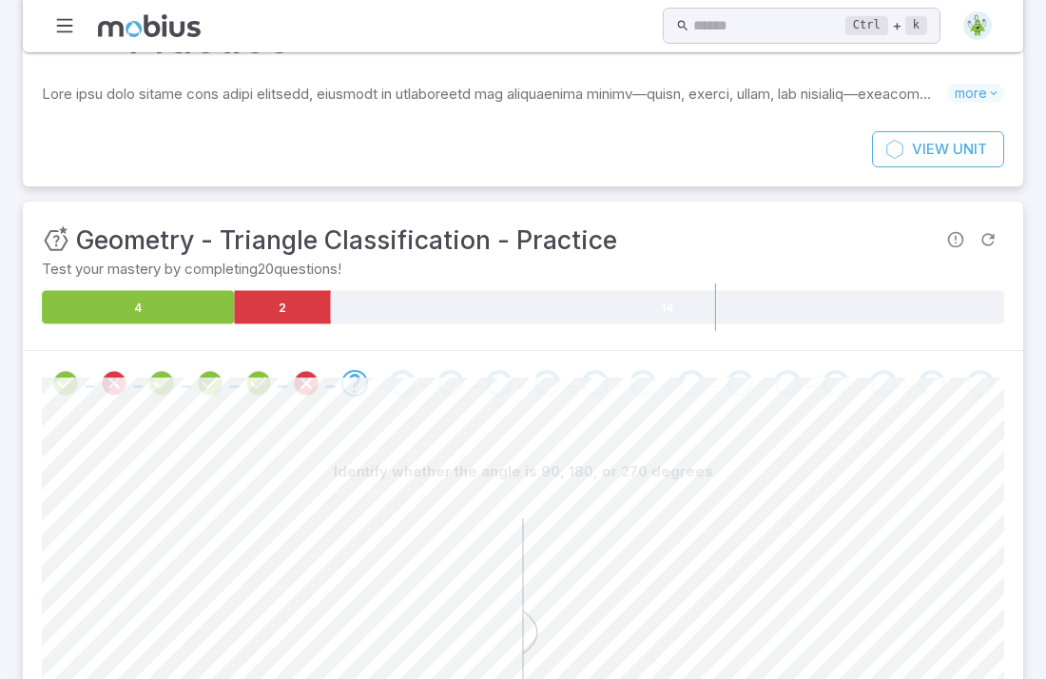
click at [621, 509] on icon at bounding box center [523, 632] width 285 height 285
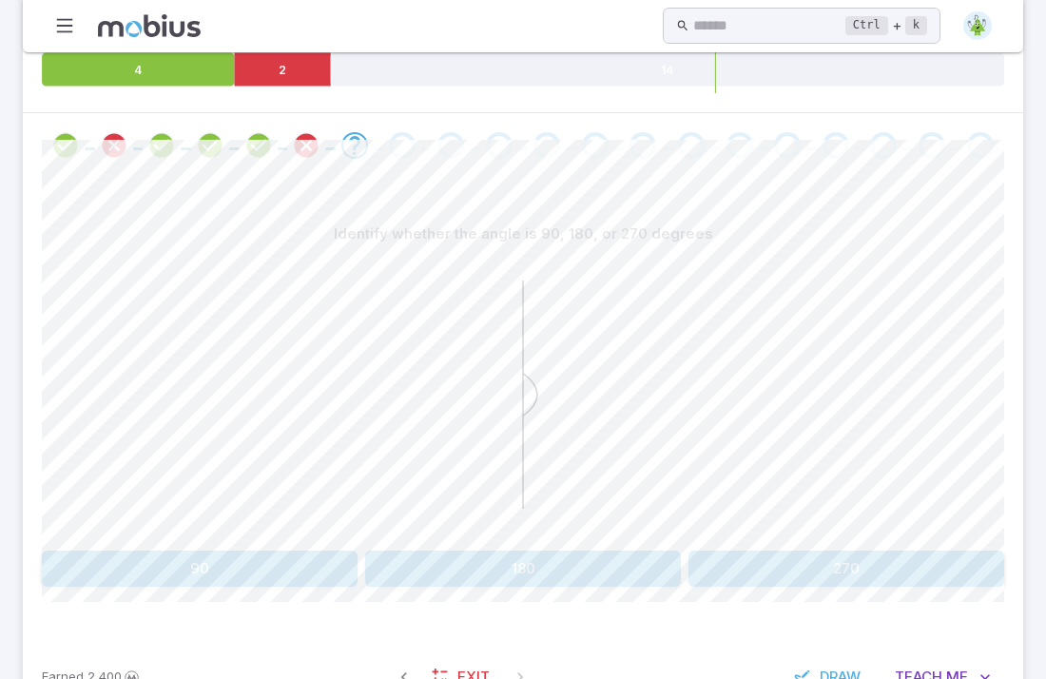
scroll to position [401, 0]
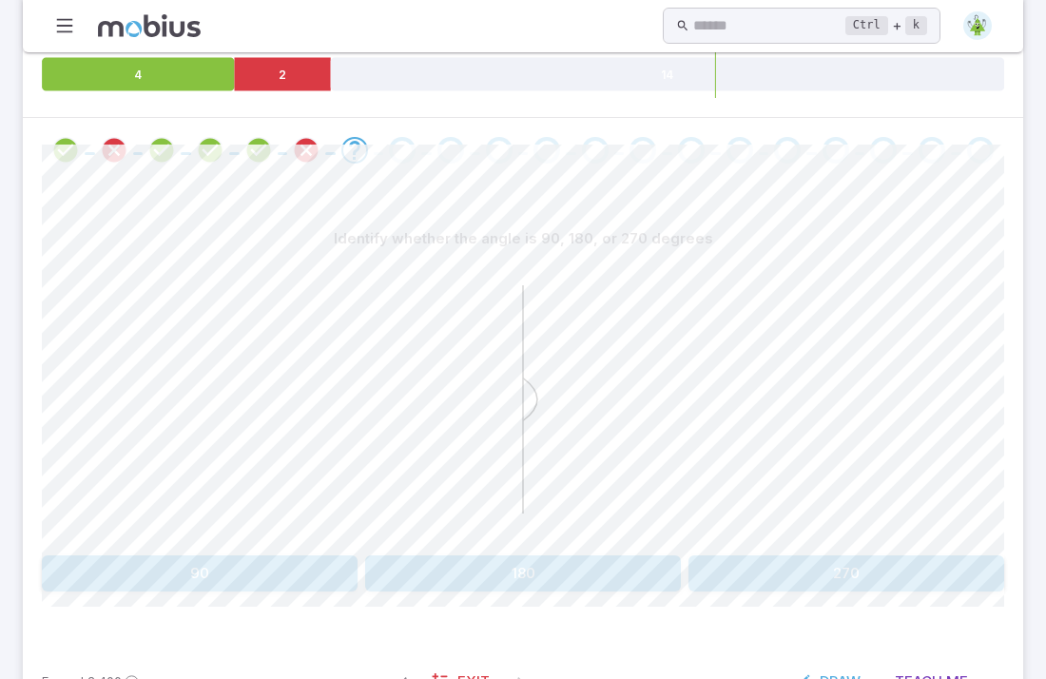
click at [251, 556] on button "90" at bounding box center [200, 574] width 316 height 36
click at [628, 556] on button "Staggered" at bounding box center [766, 574] width 478 height 36
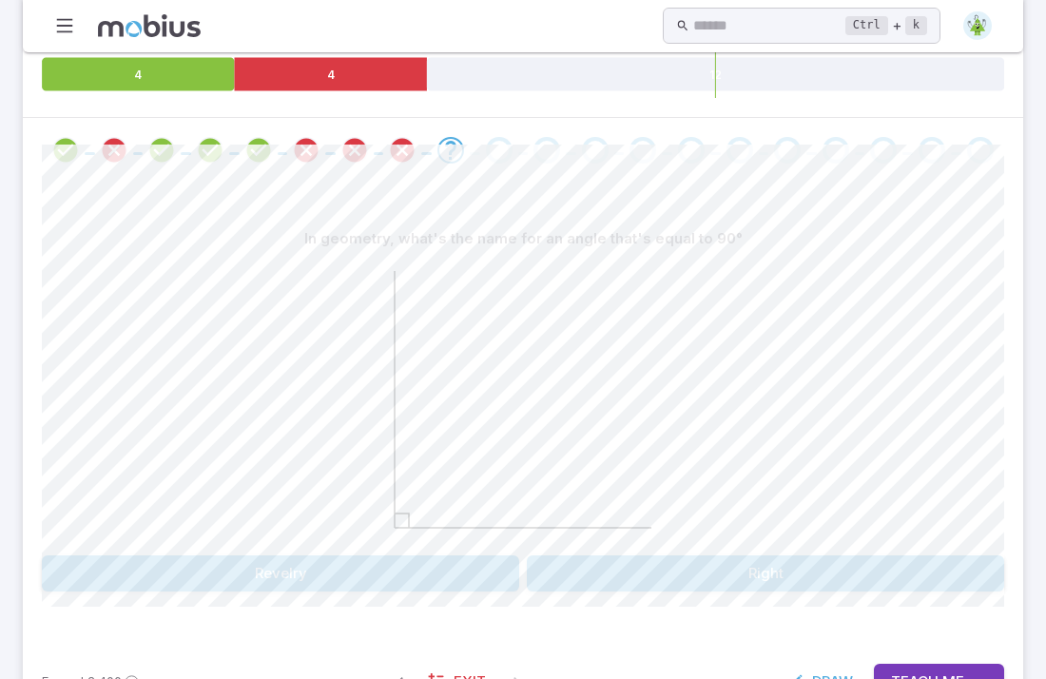
click at [635, 556] on button "Right" at bounding box center [766, 574] width 478 height 36
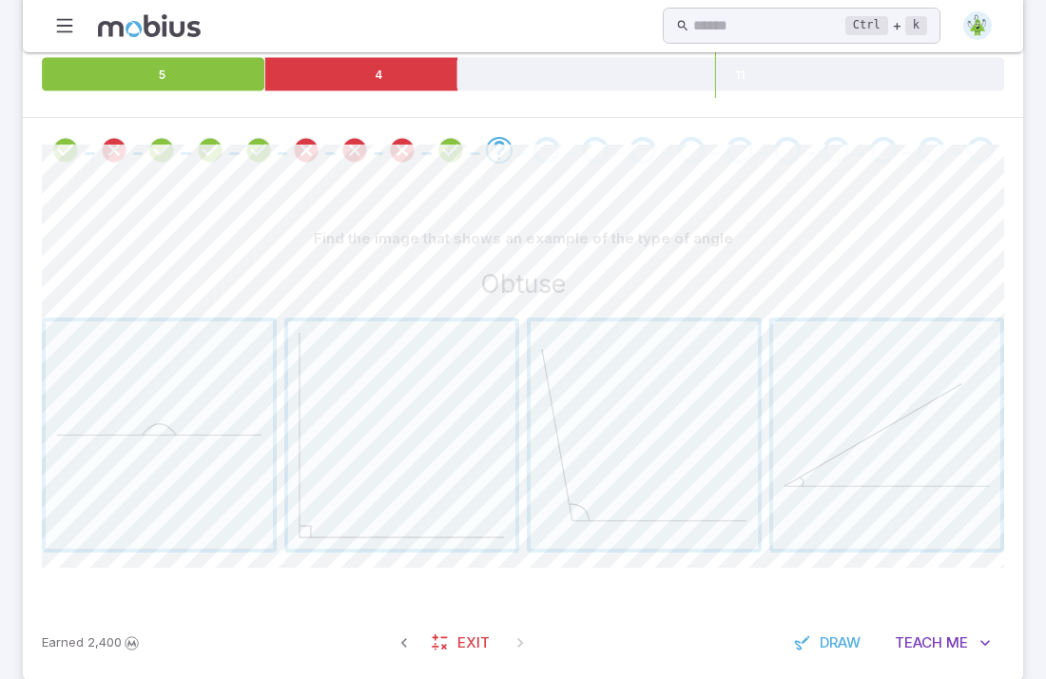
scroll to position [367, 0]
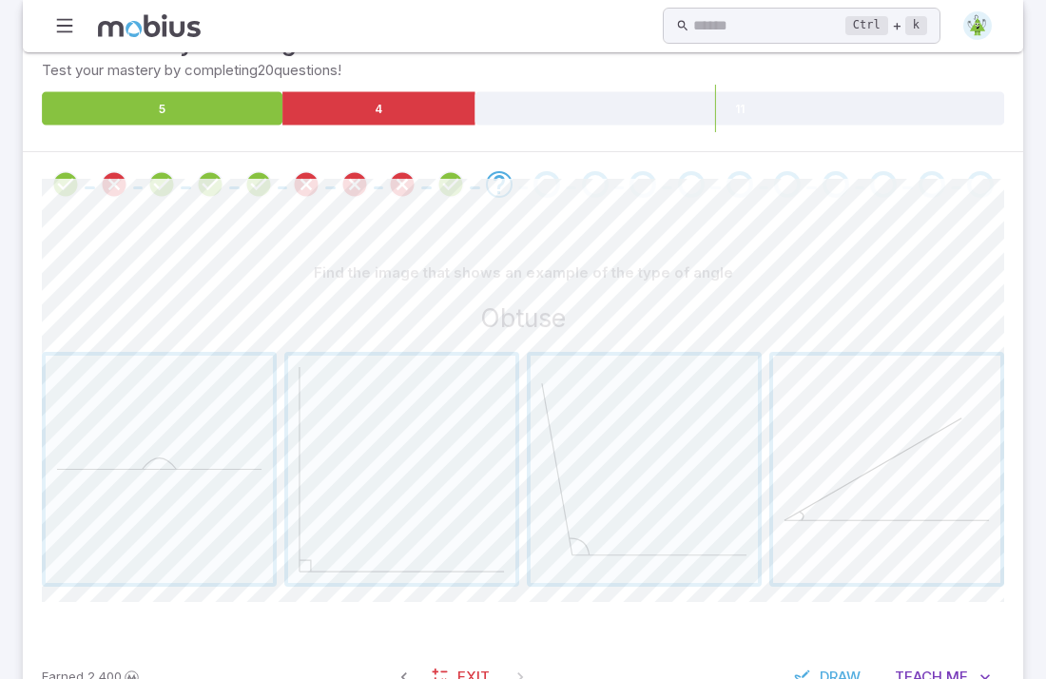
click at [839, 455] on span "button" at bounding box center [886, 469] width 227 height 227
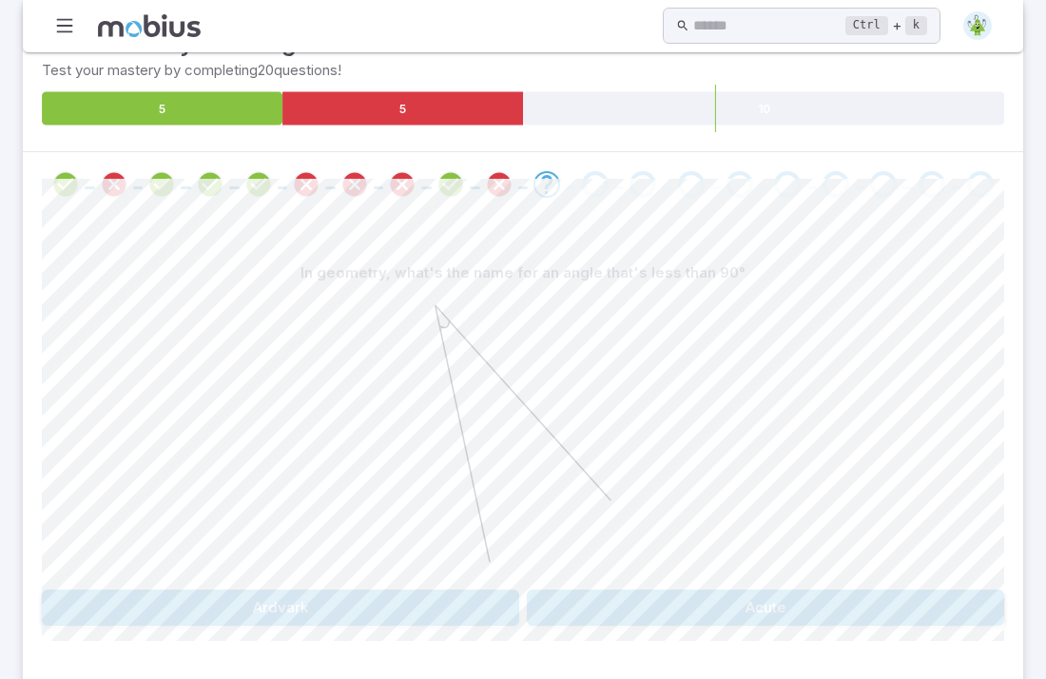
click at [648, 590] on button "Acute" at bounding box center [766, 608] width 478 height 36
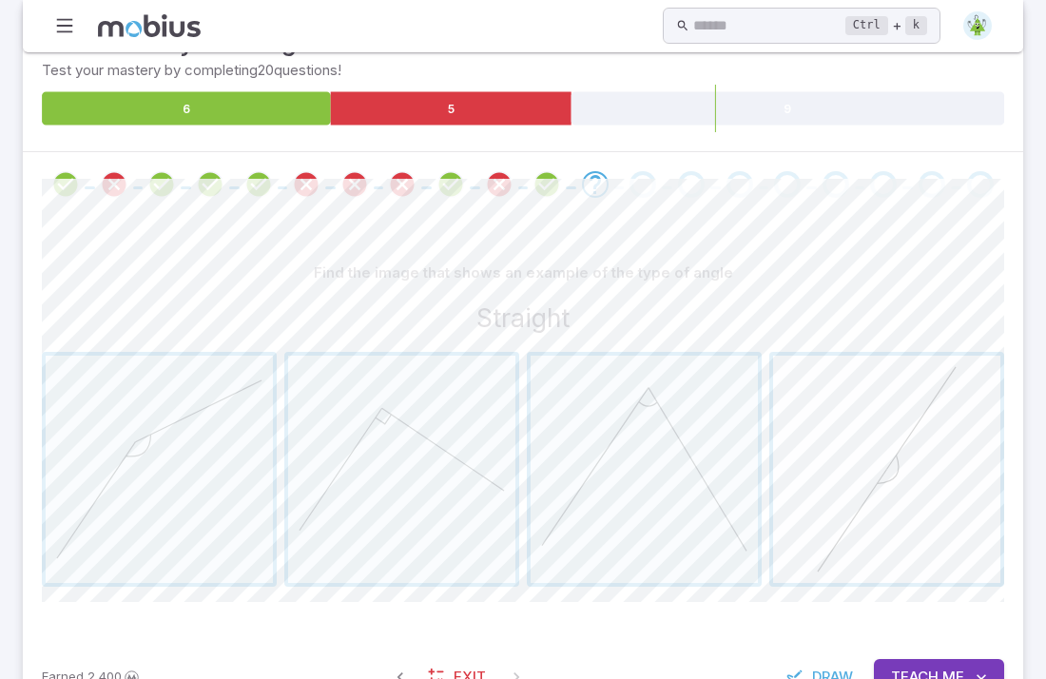
click at [868, 477] on span "button" at bounding box center [886, 469] width 227 height 227
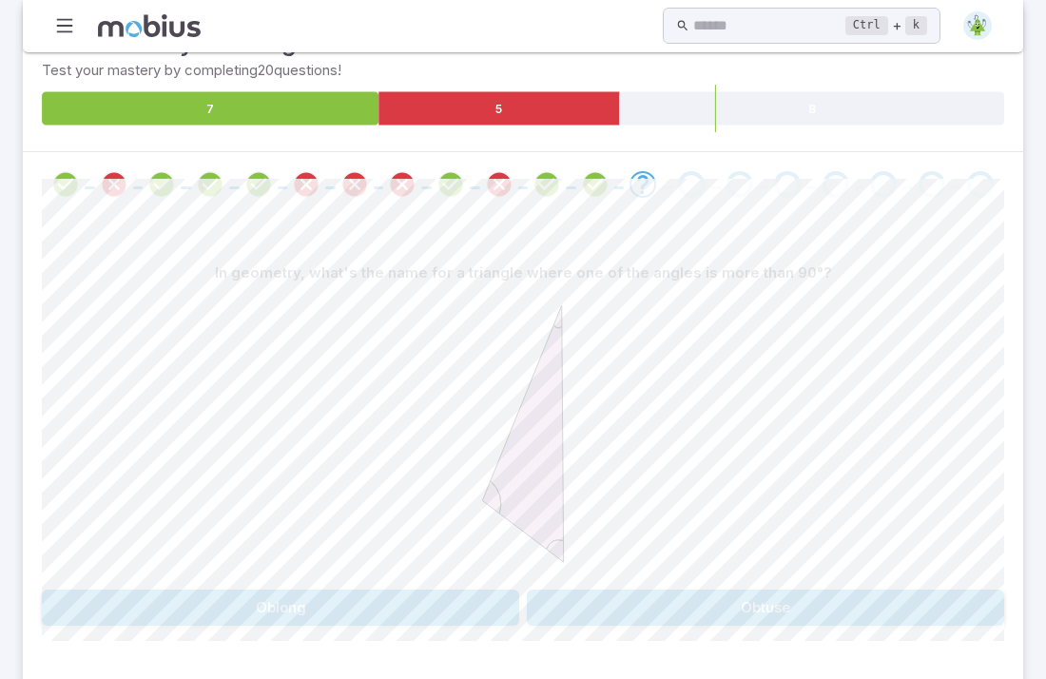
click at [465, 590] on button "Oblong" at bounding box center [281, 608] width 478 height 36
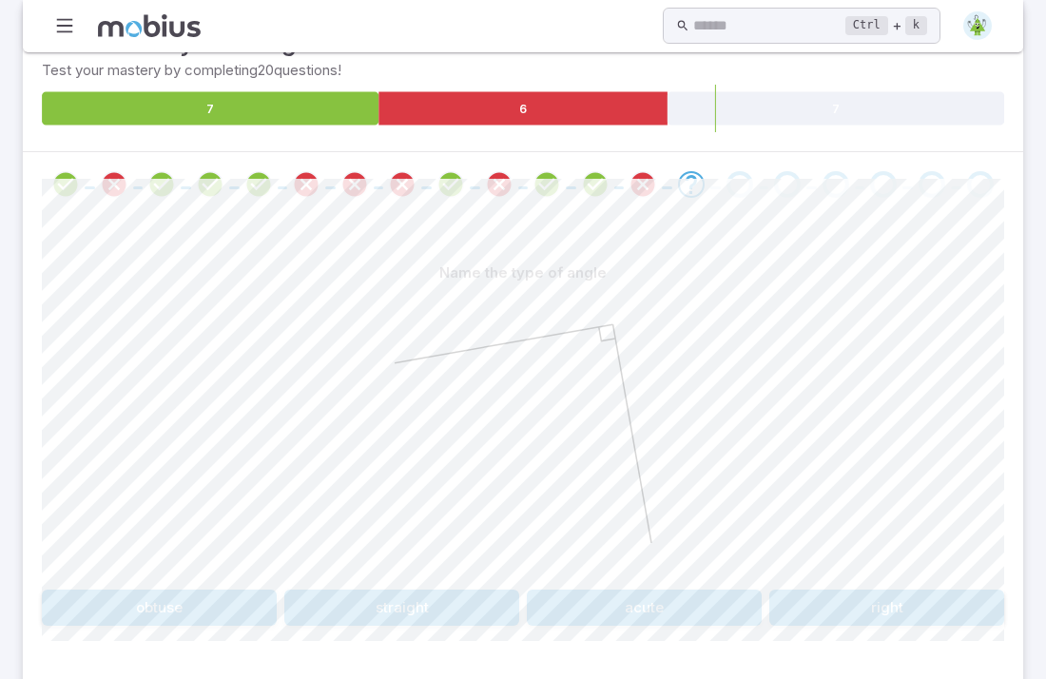
click at [205, 590] on button "obtuse" at bounding box center [159, 608] width 235 height 36
click at [302, 590] on button "Revelry" at bounding box center [281, 608] width 478 height 36
click at [622, 590] on button "Oblong" at bounding box center [766, 608] width 478 height 36
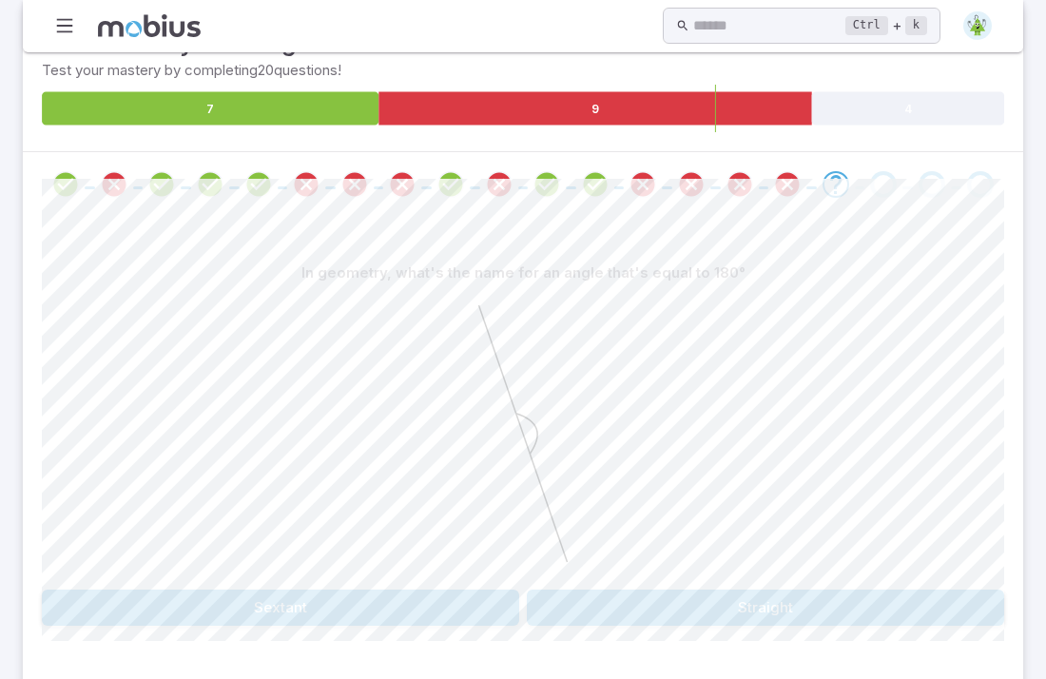
click at [625, 590] on button "Straight" at bounding box center [766, 608] width 478 height 36
click at [496, 590] on button "right" at bounding box center [401, 608] width 235 height 36
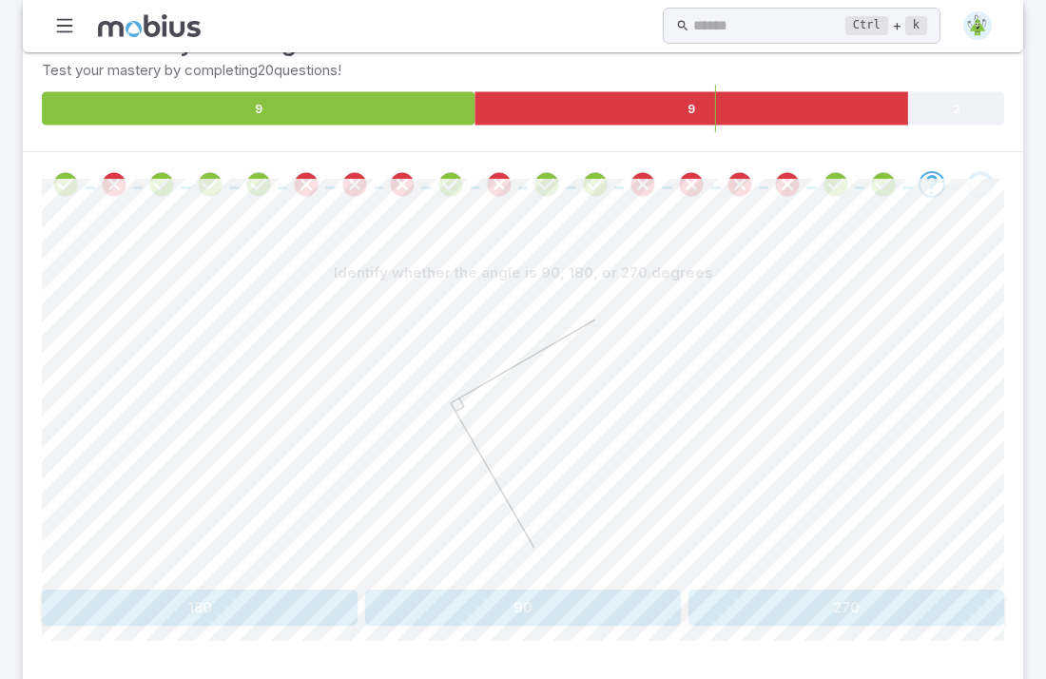
click at [496, 590] on button "90" at bounding box center [523, 608] width 316 height 36
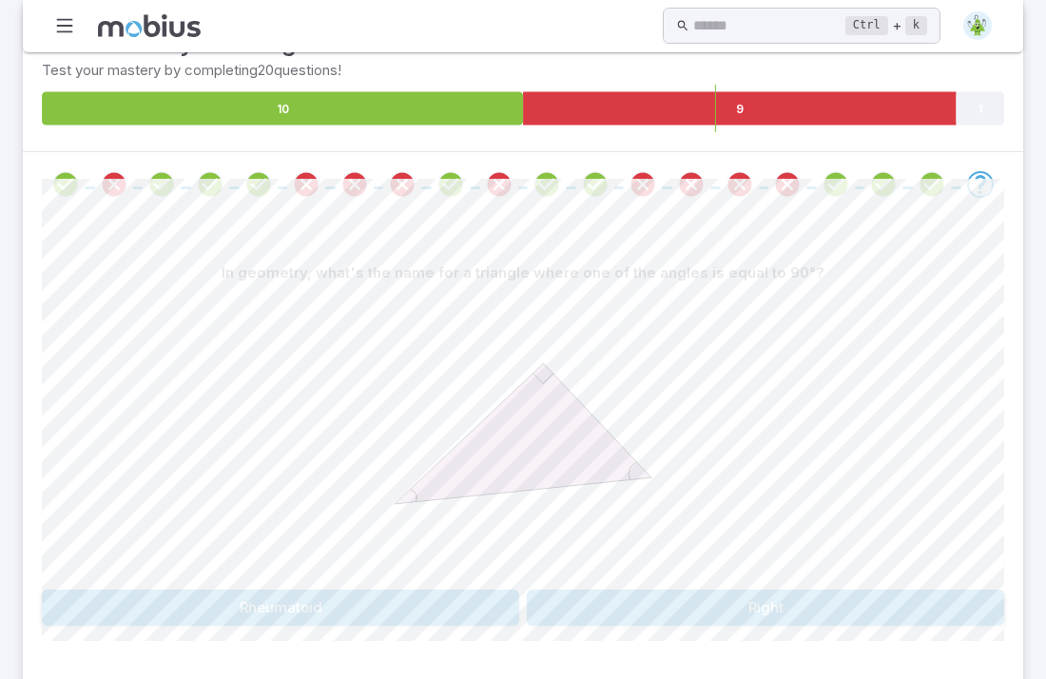
click at [610, 590] on button "Right" at bounding box center [766, 608] width 478 height 36
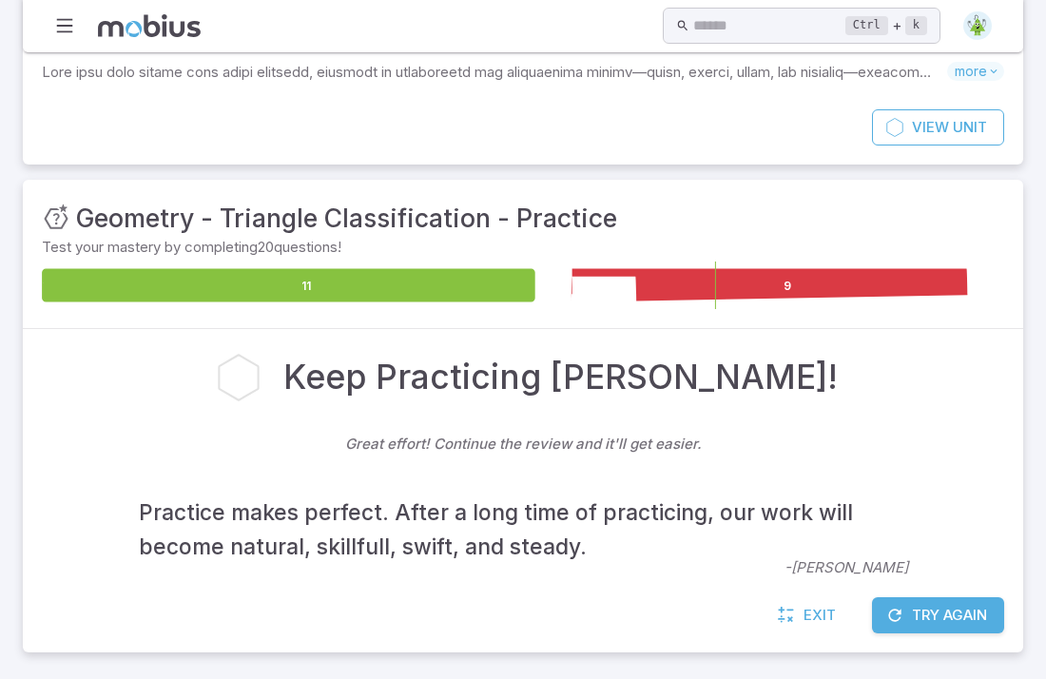
scroll to position [129, 0]
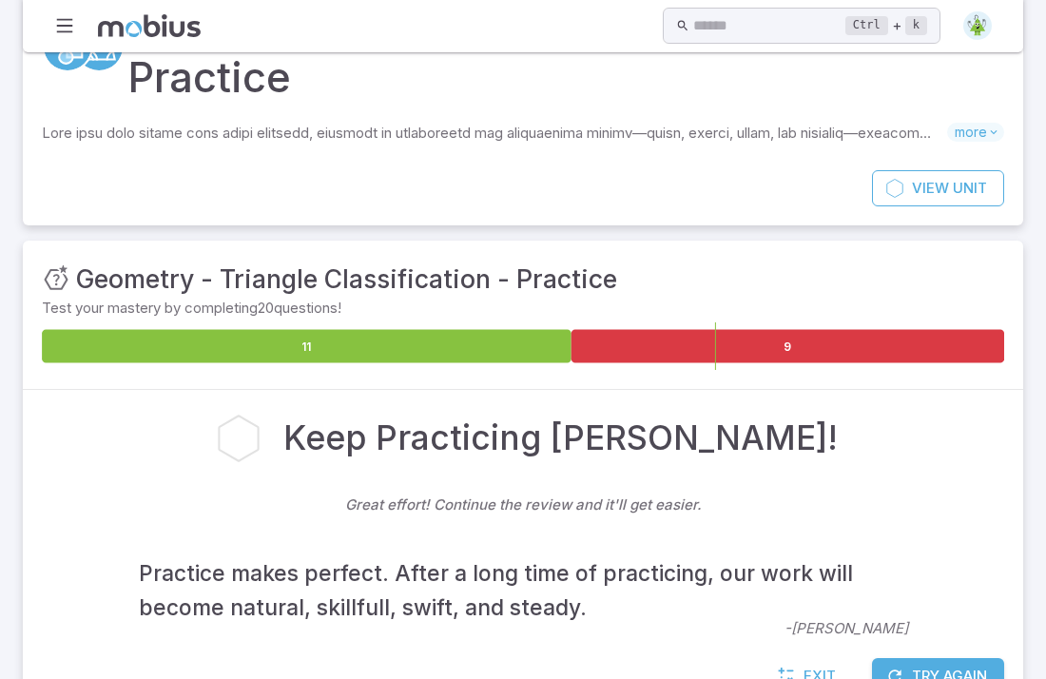
click at [909, 658] on button "Try Again" at bounding box center [938, 676] width 132 height 36
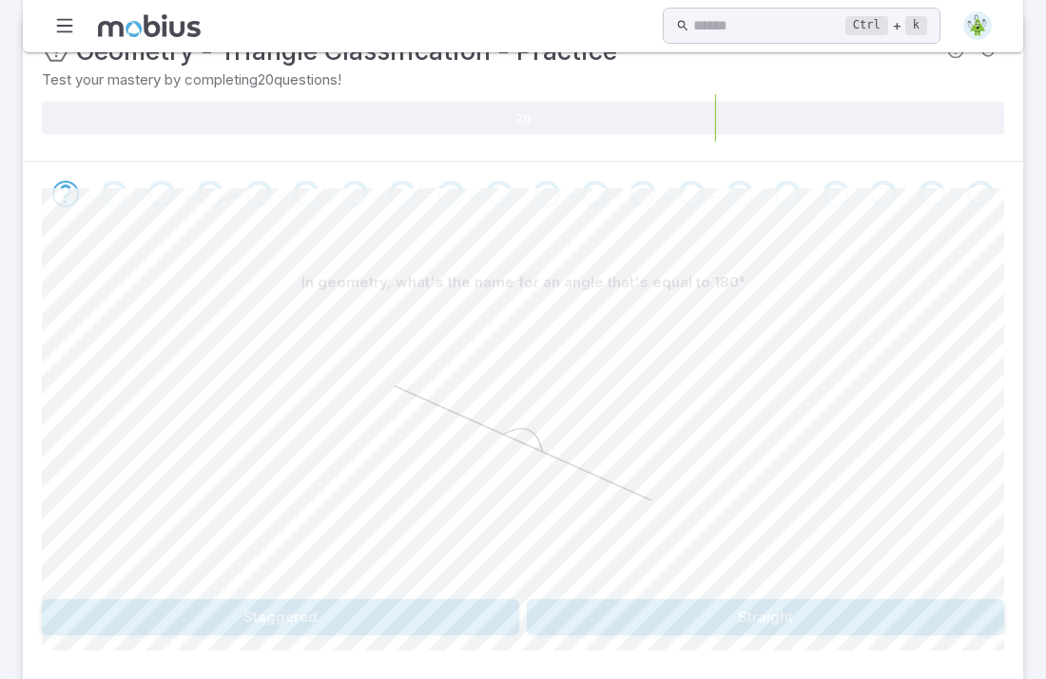
scroll to position [365, 0]
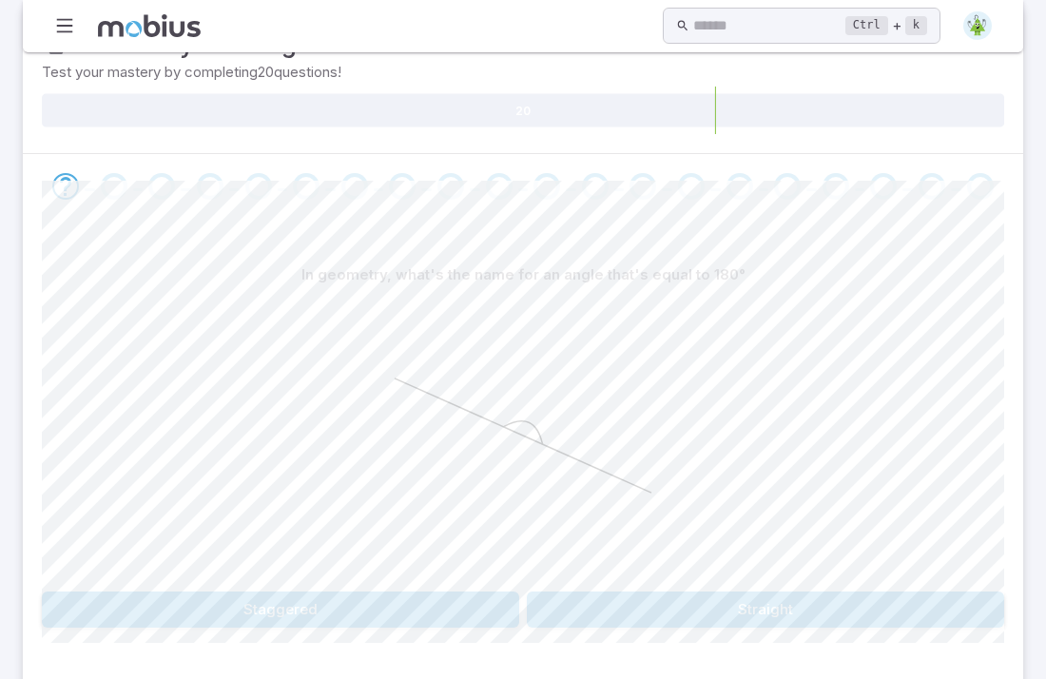
click at [643, 592] on button "Straight" at bounding box center [766, 610] width 478 height 36
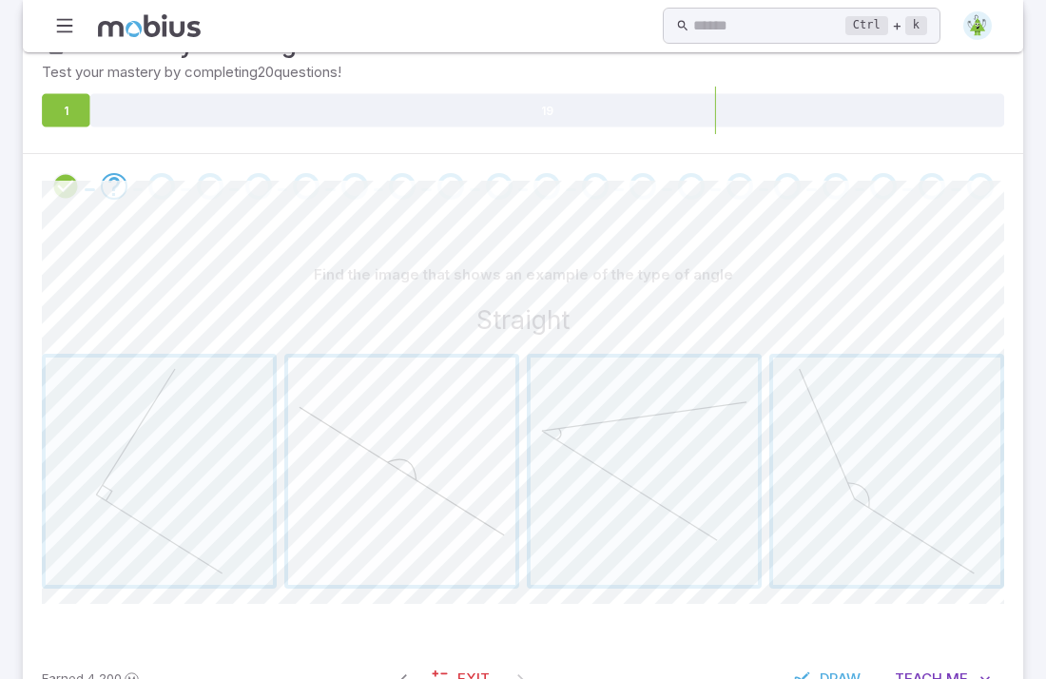
click at [417, 410] on span "button" at bounding box center [401, 471] width 227 height 227
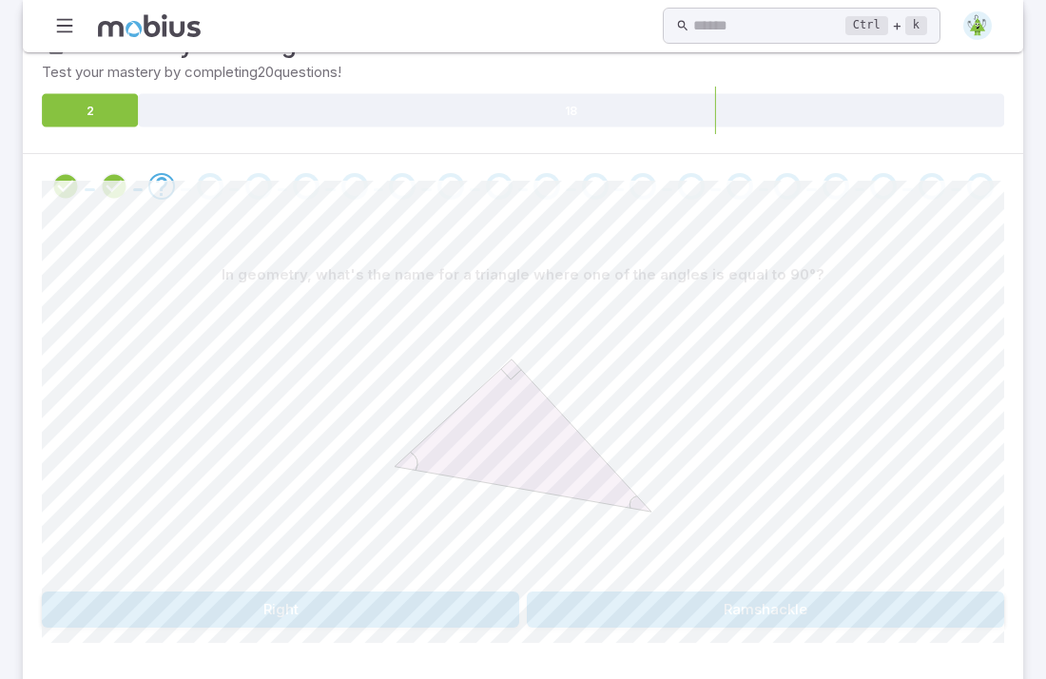
click at [418, 592] on button "Right" at bounding box center [281, 610] width 478 height 36
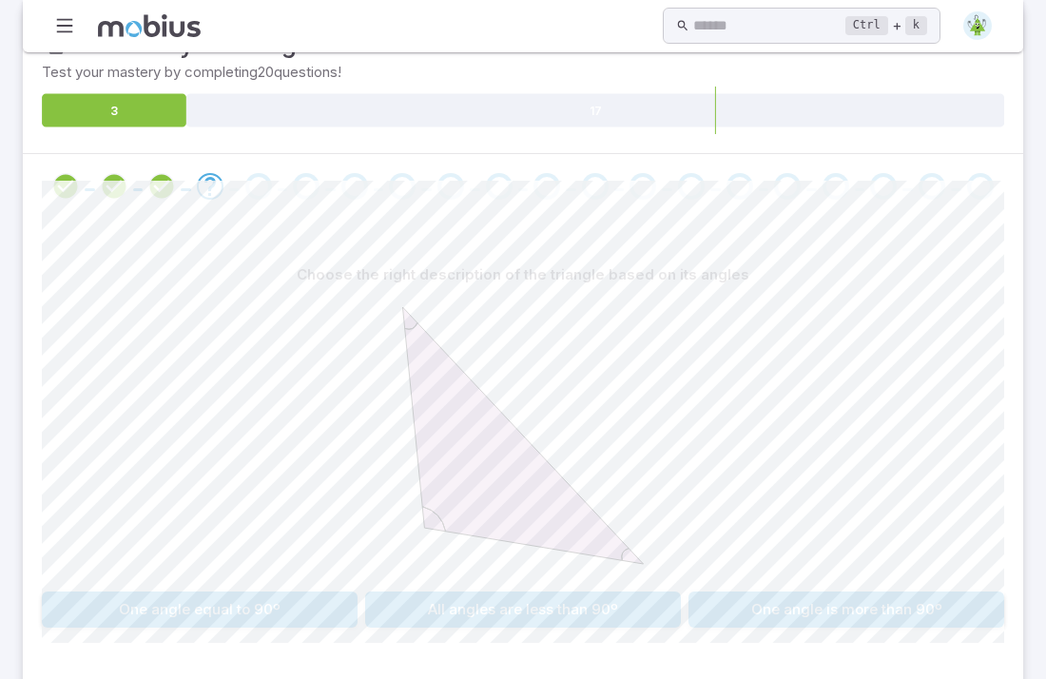
click at [418, 592] on button "All angles are less than 90º" at bounding box center [523, 610] width 316 height 36
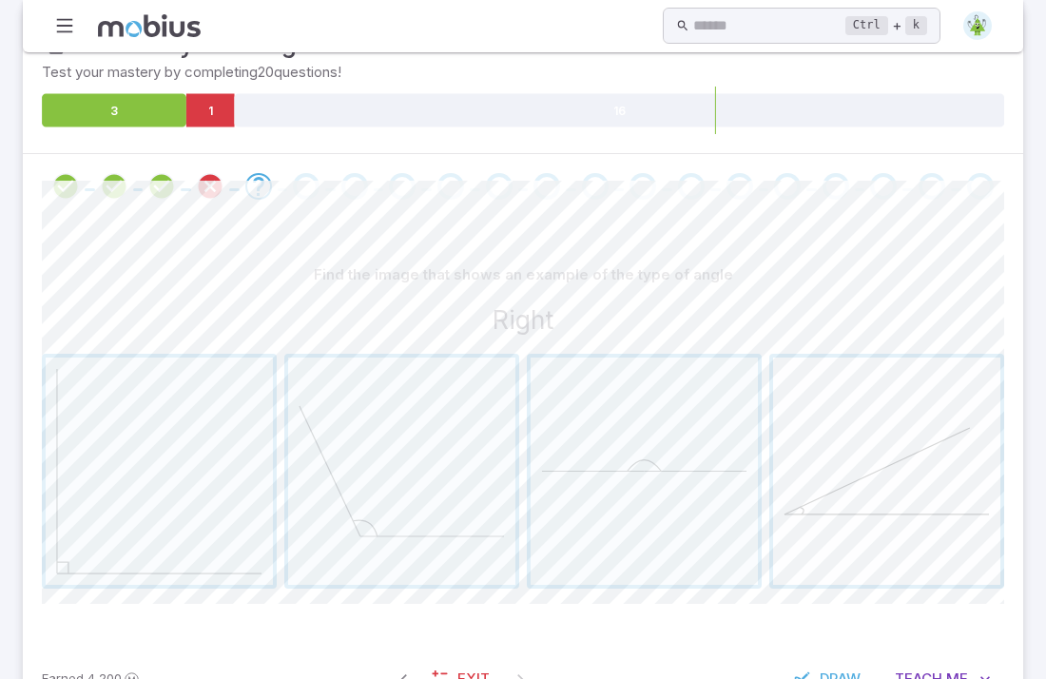
click at [833, 471] on span "button" at bounding box center [886, 471] width 227 height 227
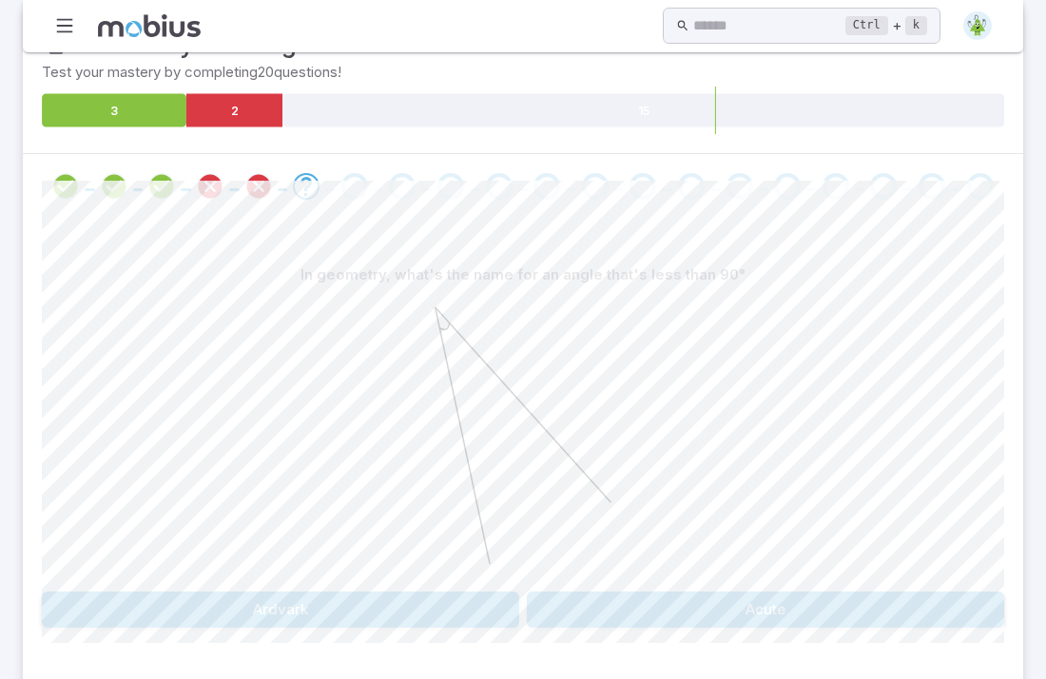
click at [483, 592] on button "Ardvark" at bounding box center [281, 610] width 478 height 36
click at [594, 592] on button "Actual" at bounding box center [766, 610] width 478 height 36
click at [617, 592] on button "Straight" at bounding box center [766, 610] width 478 height 36
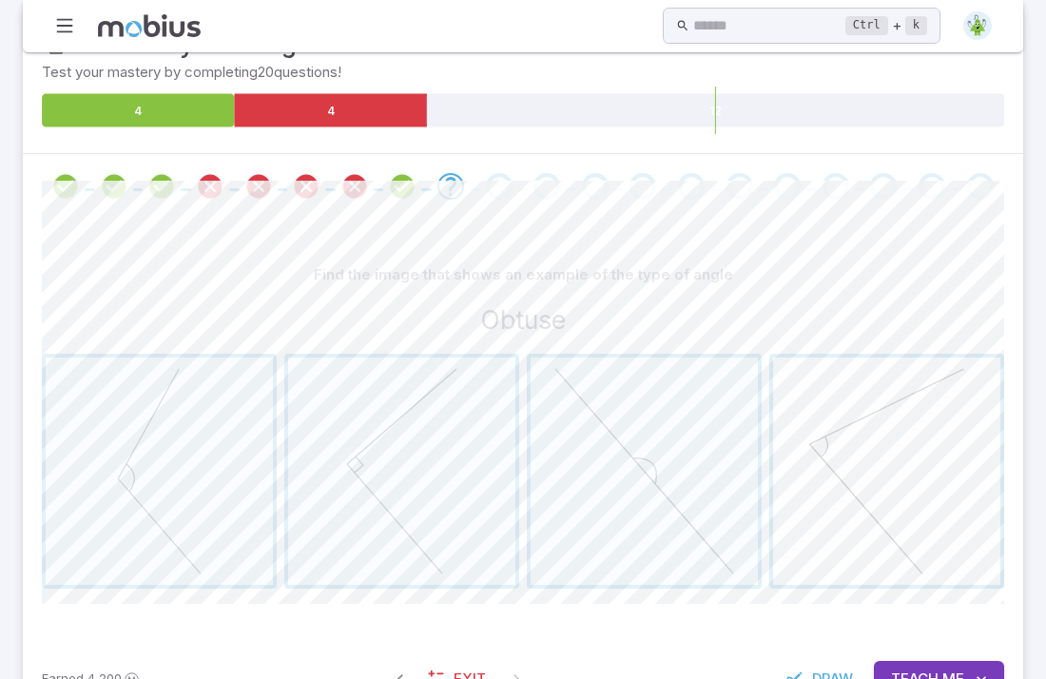
click at [854, 468] on span "button" at bounding box center [886, 471] width 227 height 227
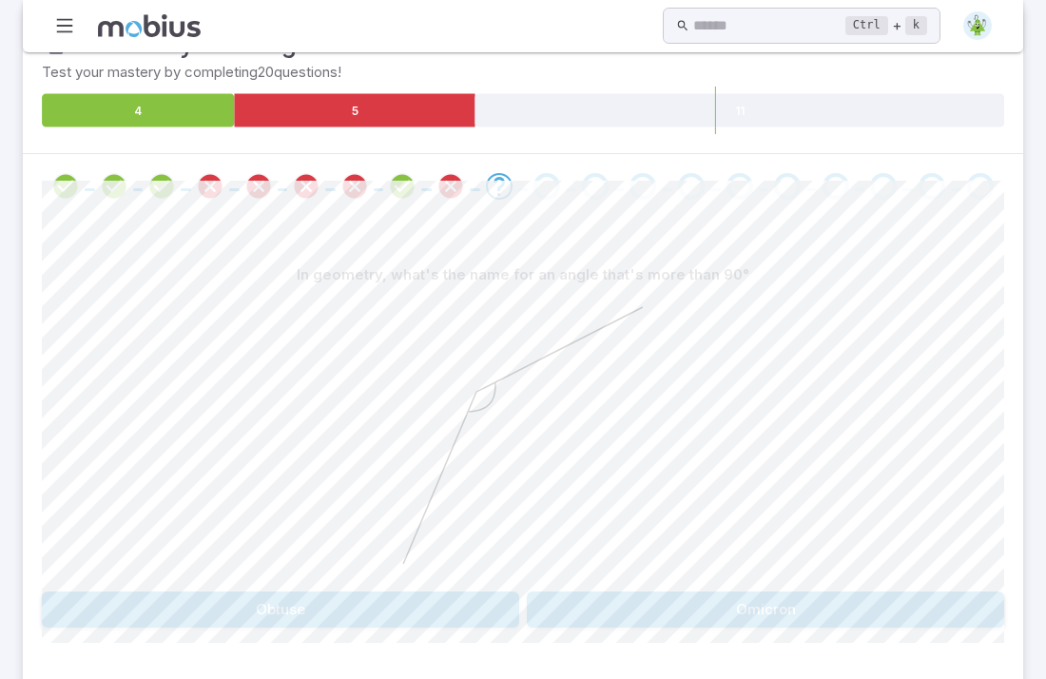
click at [422, 592] on button "Obtuse" at bounding box center [281, 610] width 478 height 36
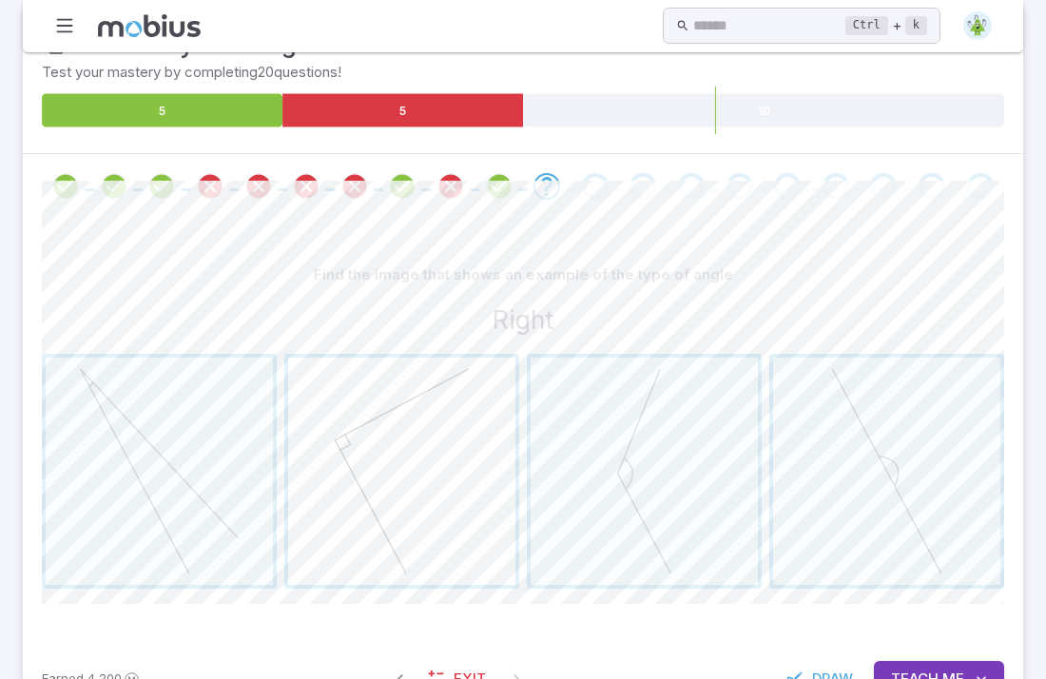
click at [380, 420] on span "button" at bounding box center [401, 471] width 227 height 227
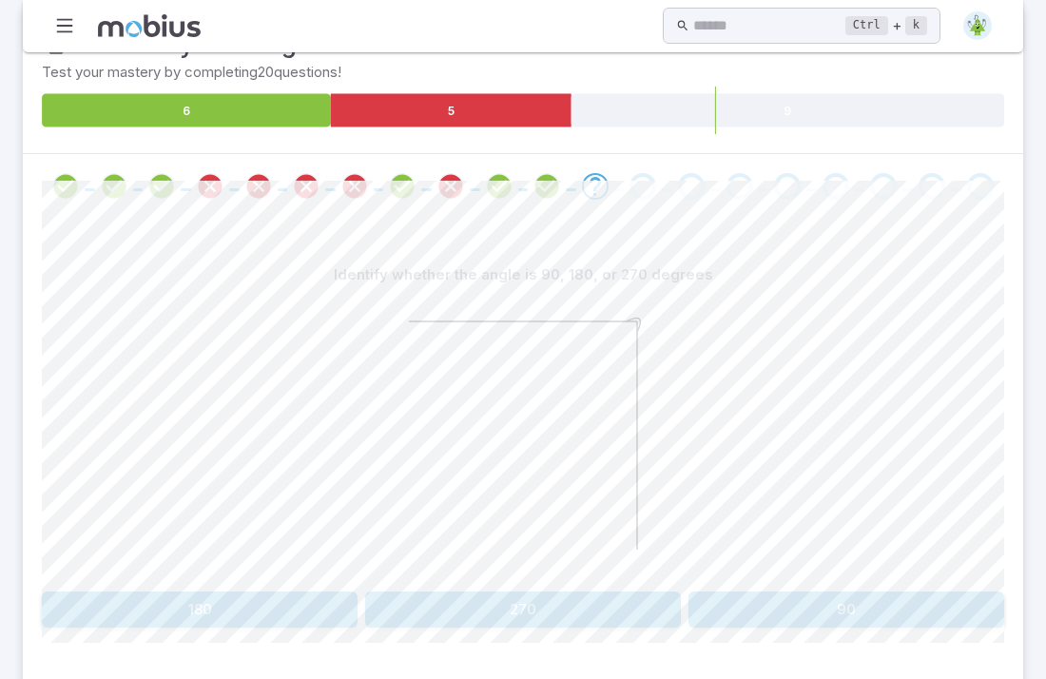
click at [274, 592] on button "180" at bounding box center [200, 610] width 316 height 36
click at [553, 592] on button "Straight" at bounding box center [766, 610] width 478 height 36
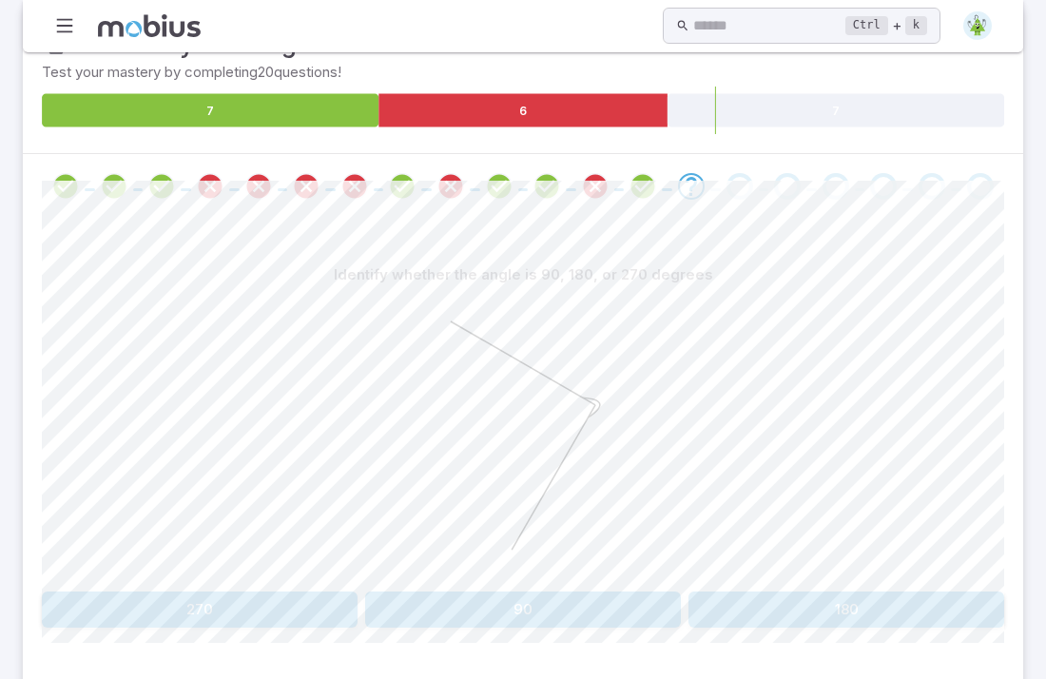
click at [337, 592] on button "270" at bounding box center [200, 610] width 316 height 36
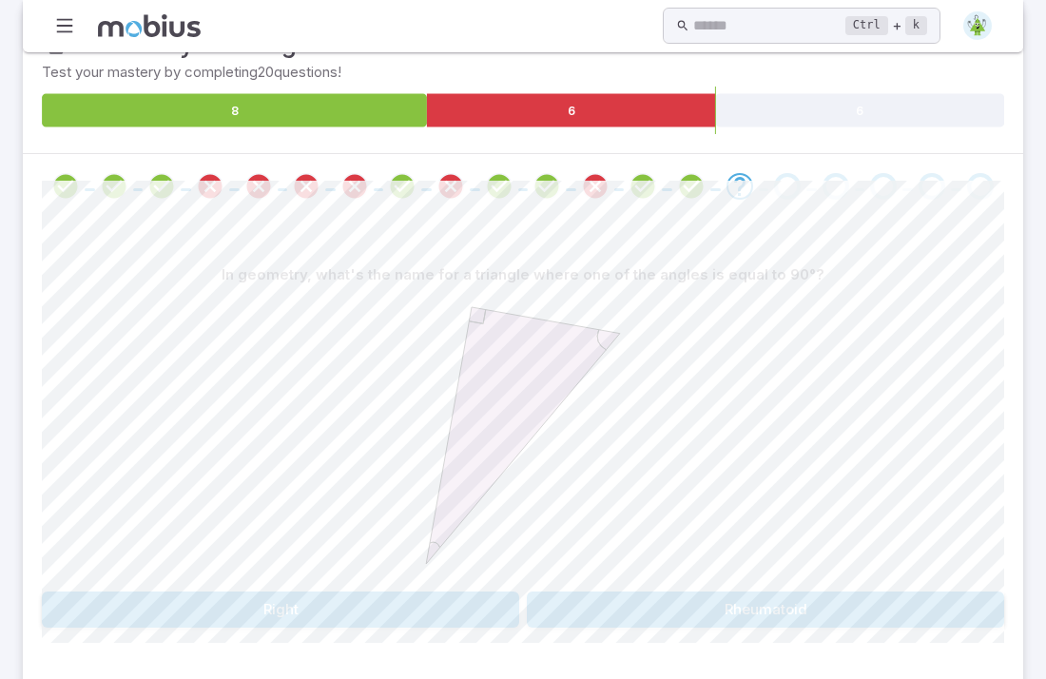
click at [344, 592] on button "Right" at bounding box center [281, 610] width 478 height 36
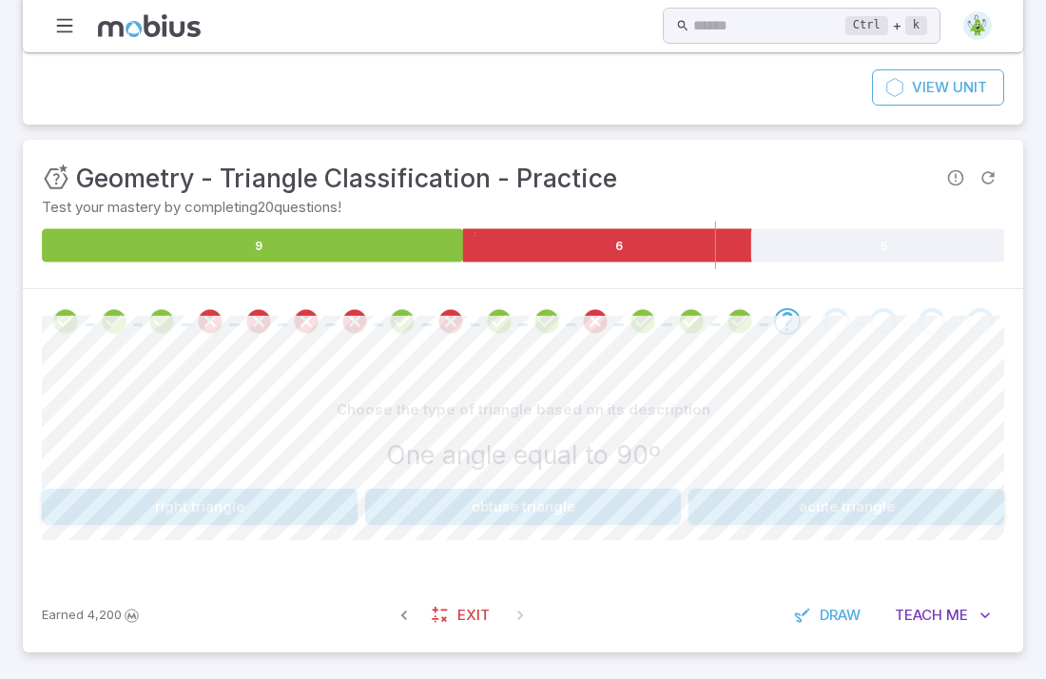
scroll to position [168, 0]
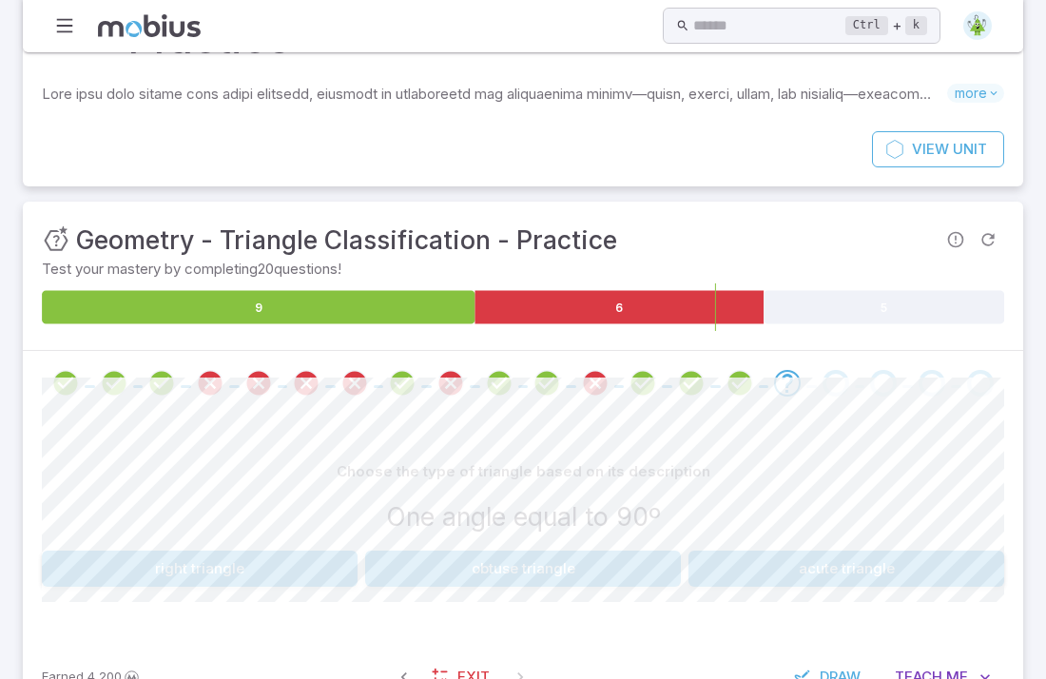
click at [246, 551] on button "right triangle" at bounding box center [200, 569] width 316 height 36
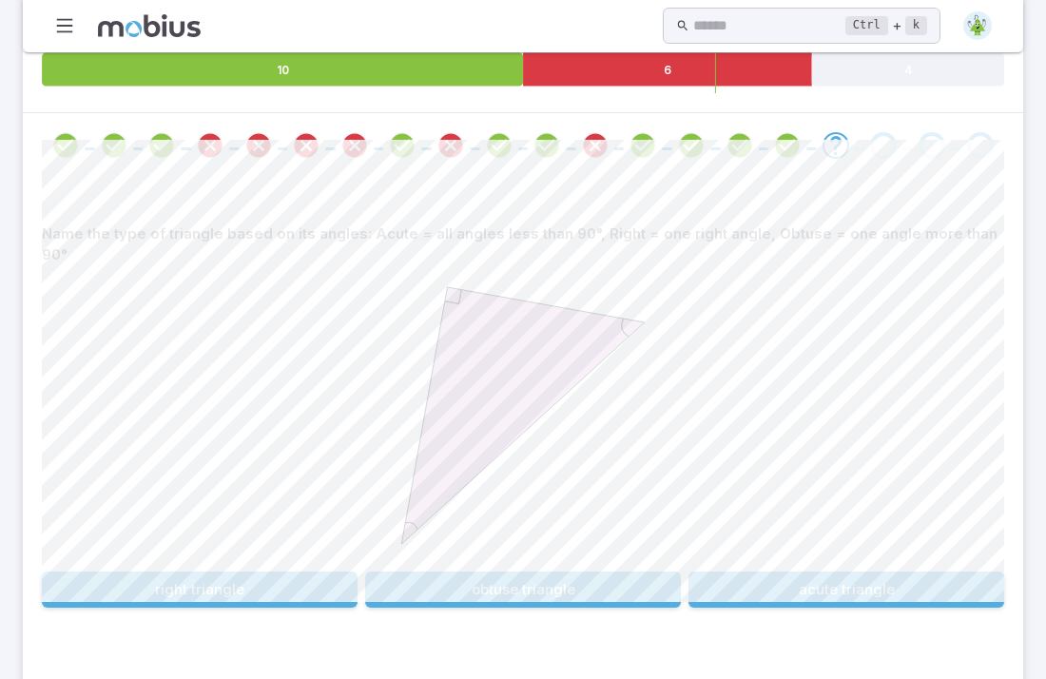
scroll to position [404, 0]
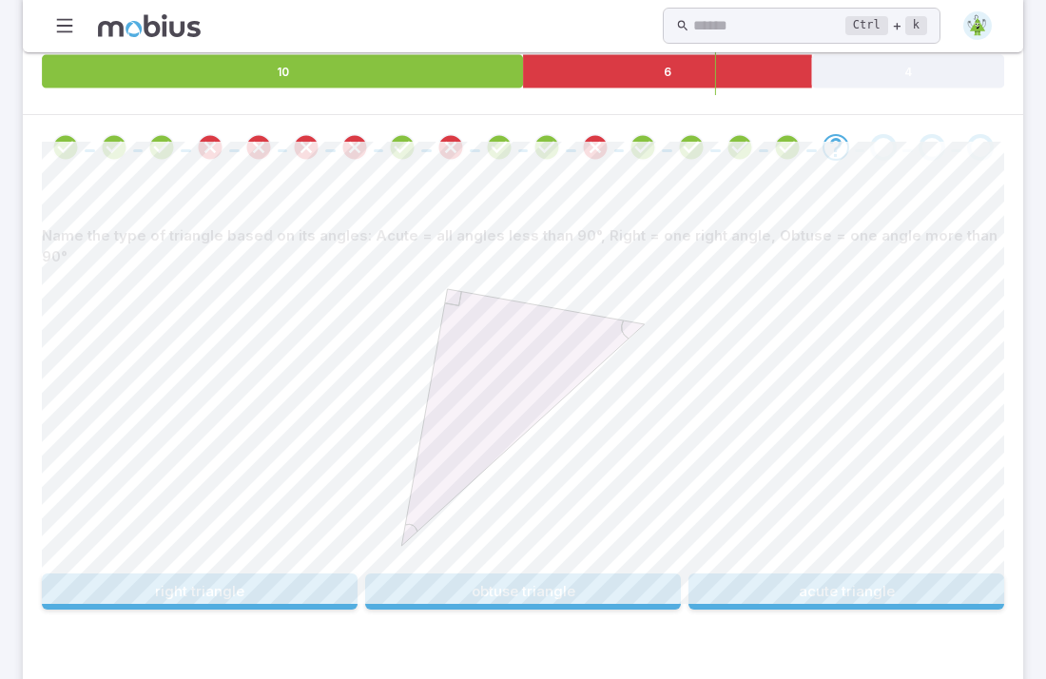
click at [874, 574] on button "acute triangle" at bounding box center [847, 592] width 316 height 36
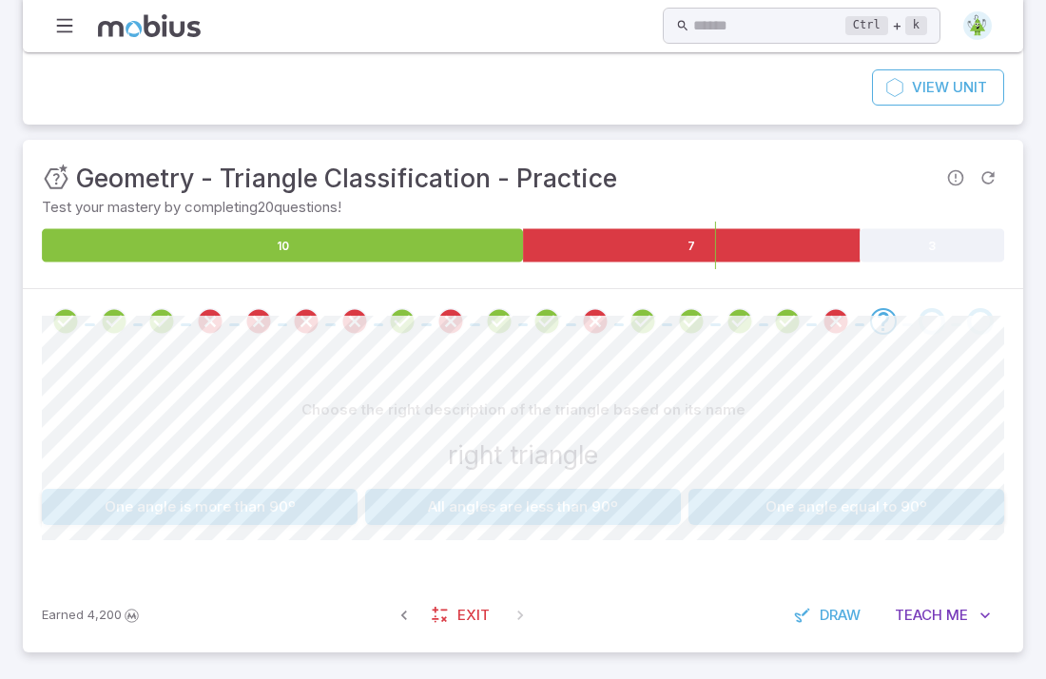
scroll to position [168, 0]
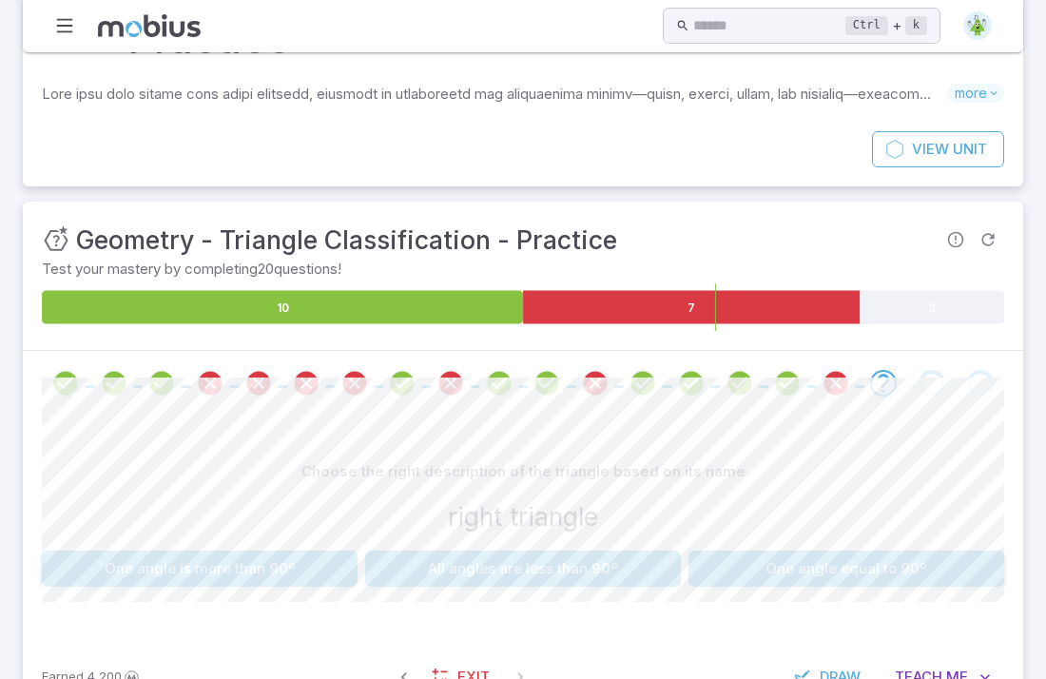
click at [585, 551] on button "All angles are less than 90º" at bounding box center [523, 569] width 316 height 36
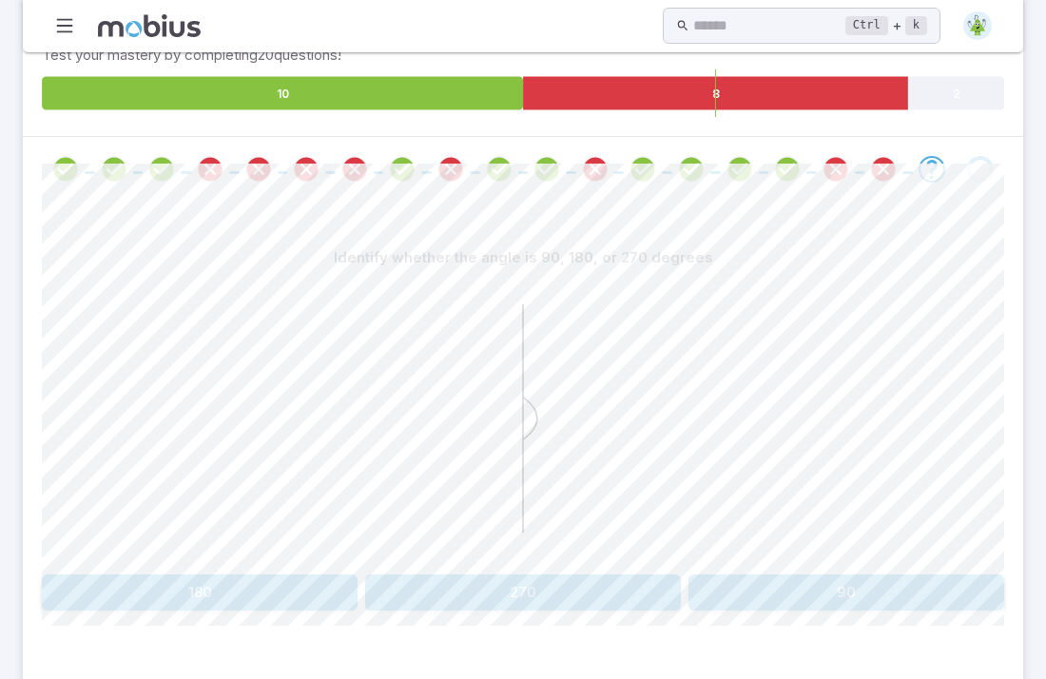
scroll to position [389, 0]
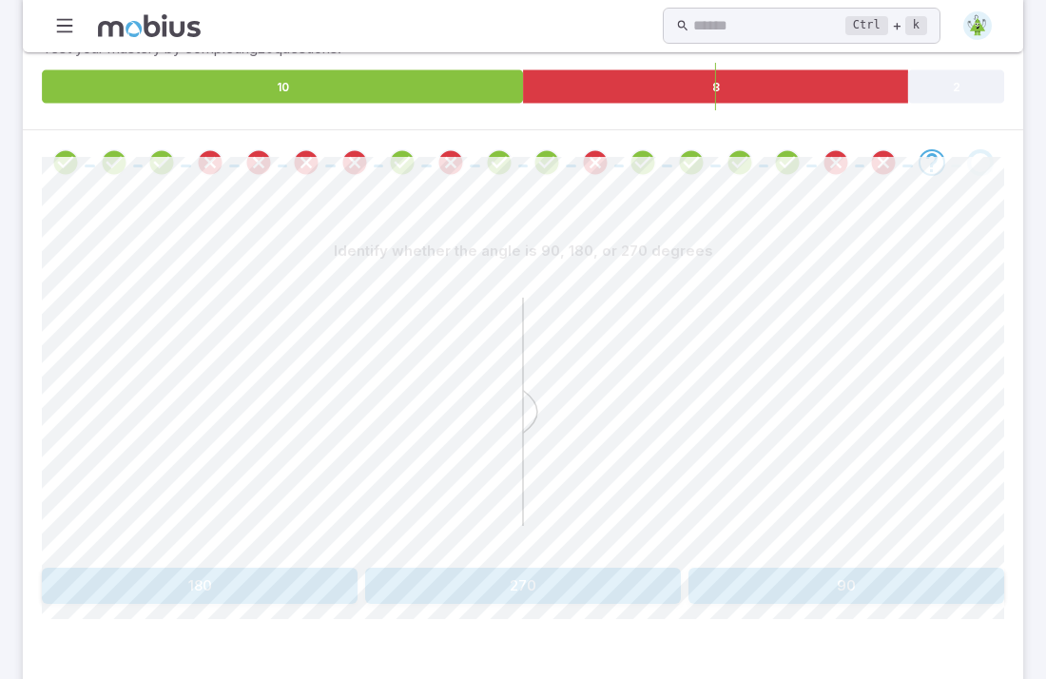
click at [312, 568] on button "180" at bounding box center [200, 586] width 316 height 36
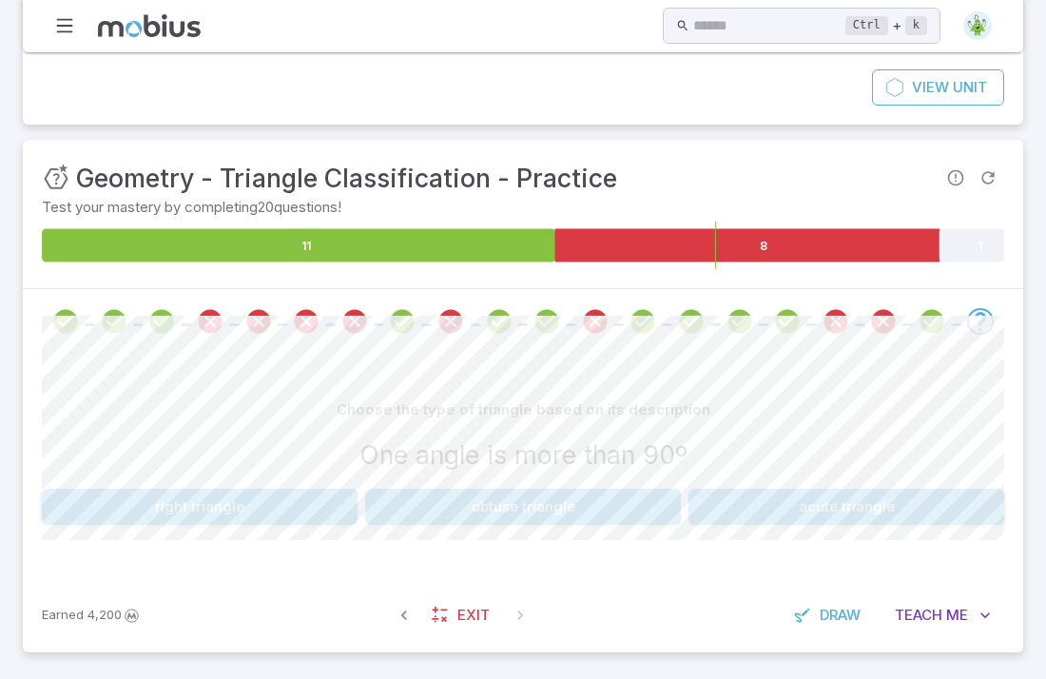
scroll to position [168, 0]
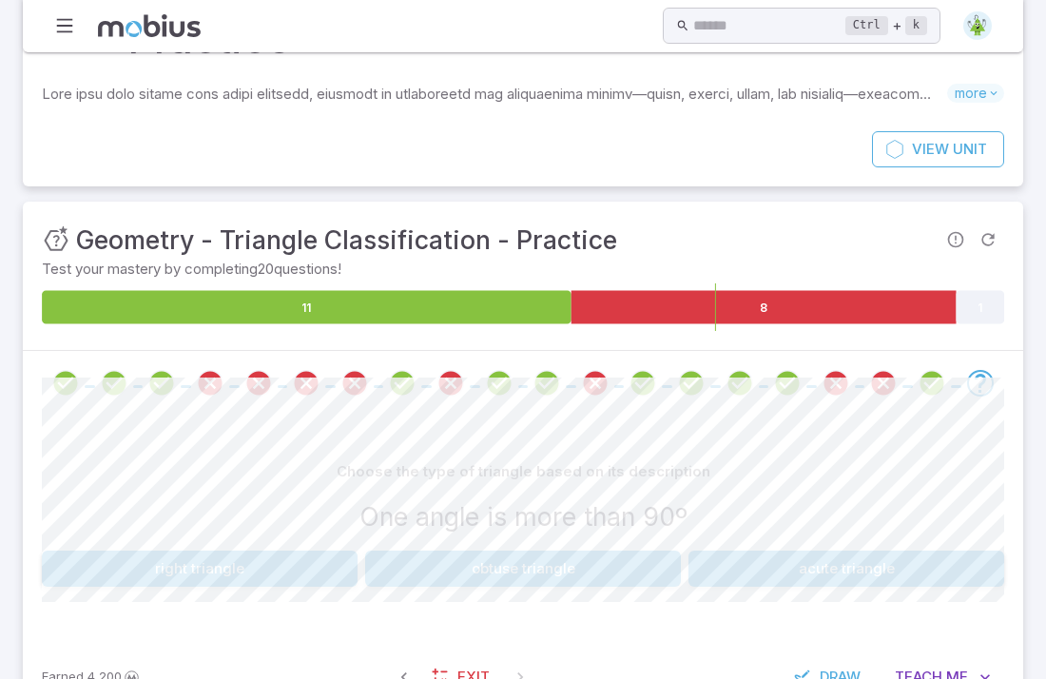
click at [312, 551] on button "right triangle" at bounding box center [200, 569] width 316 height 36
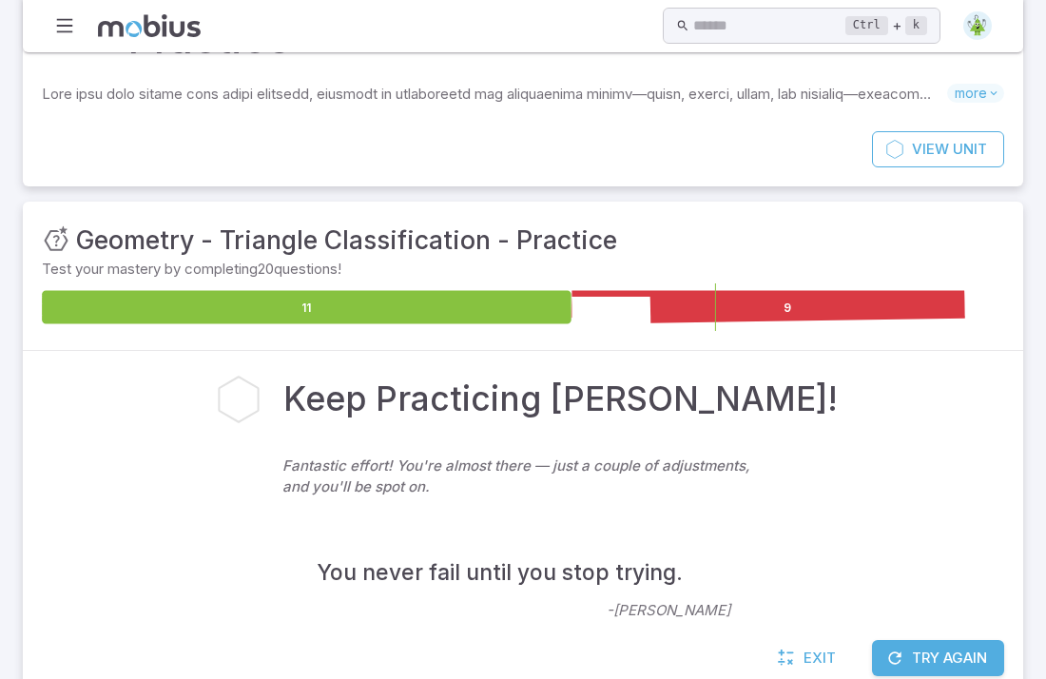
scroll to position [149, 0]
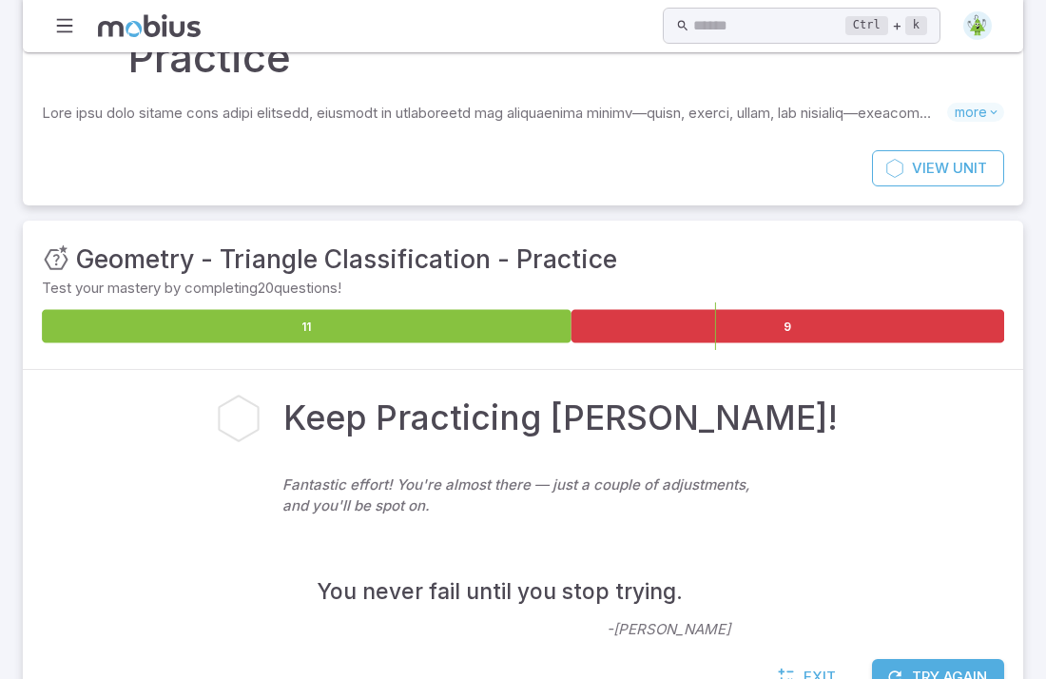
click at [909, 659] on button "Try Again" at bounding box center [938, 677] width 132 height 36
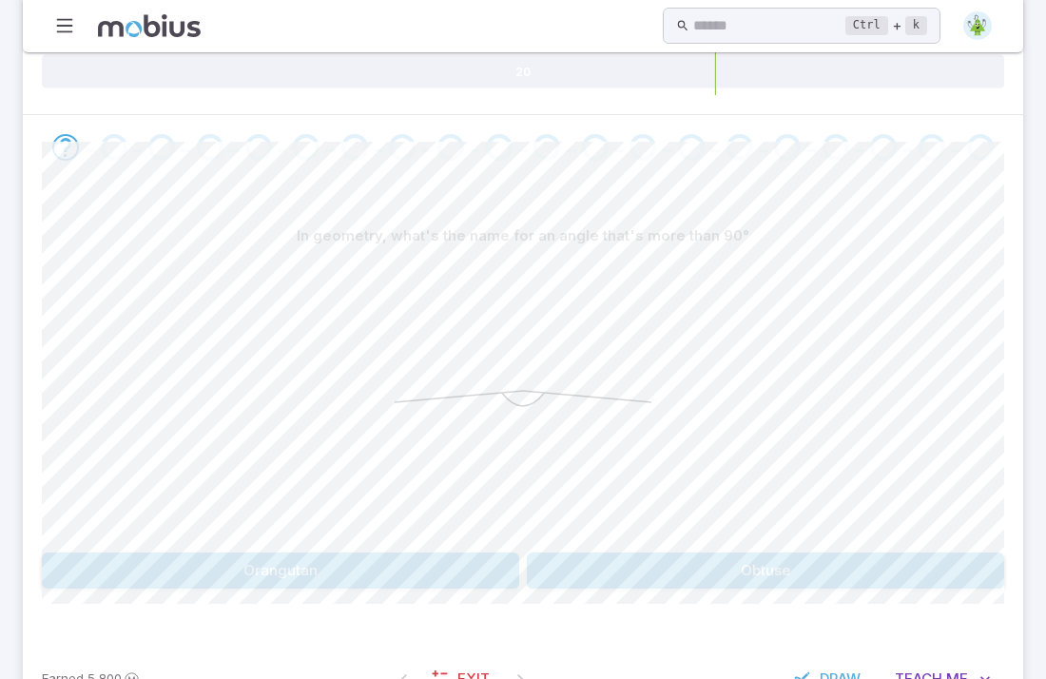
scroll to position [406, 0]
click at [643, 551] on button "Obtuse" at bounding box center [766, 569] width 478 height 36
click at [167, 551] on button "right" at bounding box center [159, 569] width 235 height 36
click at [503, 551] on button "Obtuse" at bounding box center [281, 569] width 478 height 36
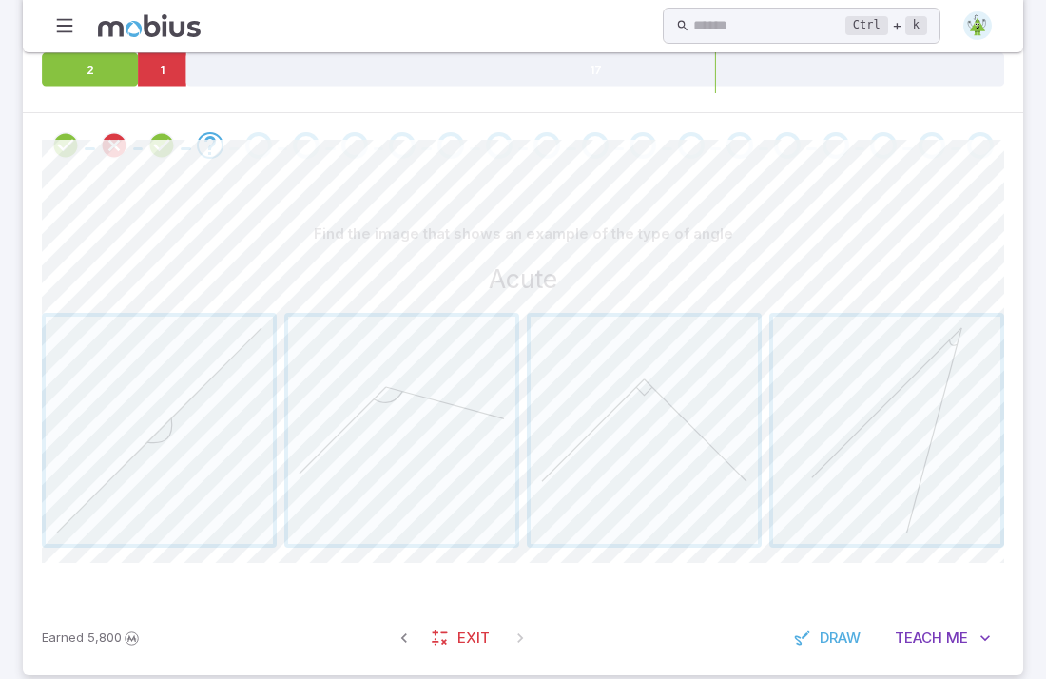
scroll to position [367, 0]
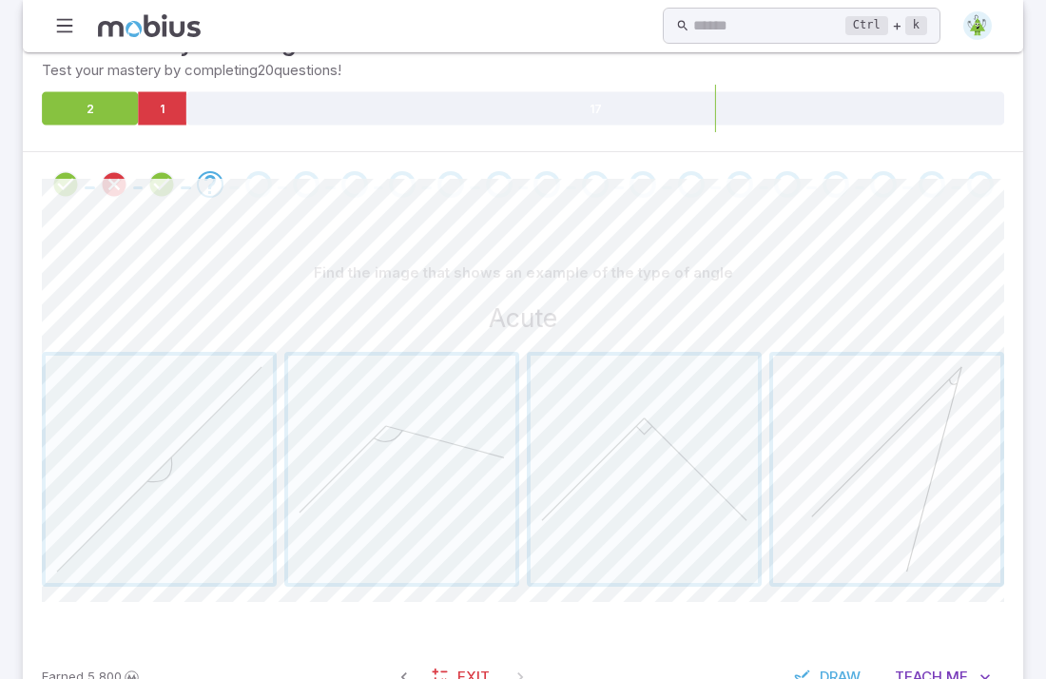
click at [812, 496] on span "button" at bounding box center [886, 469] width 227 height 227
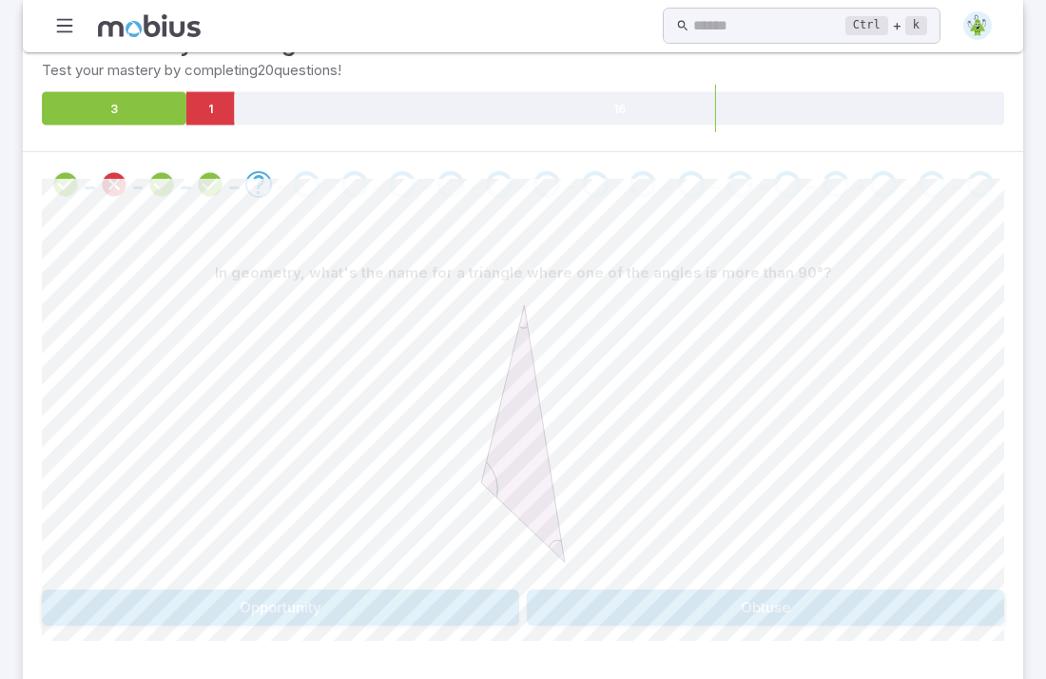
click at [466, 590] on button "Opportunity" at bounding box center [281, 608] width 478 height 36
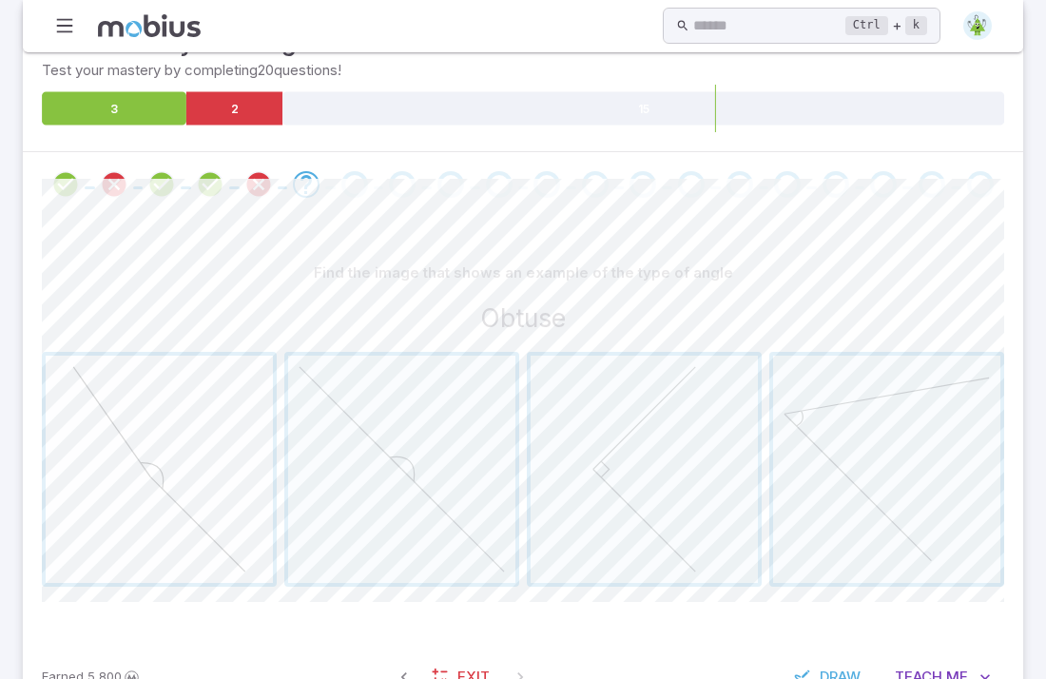
click at [177, 412] on span "button" at bounding box center [159, 469] width 227 height 227
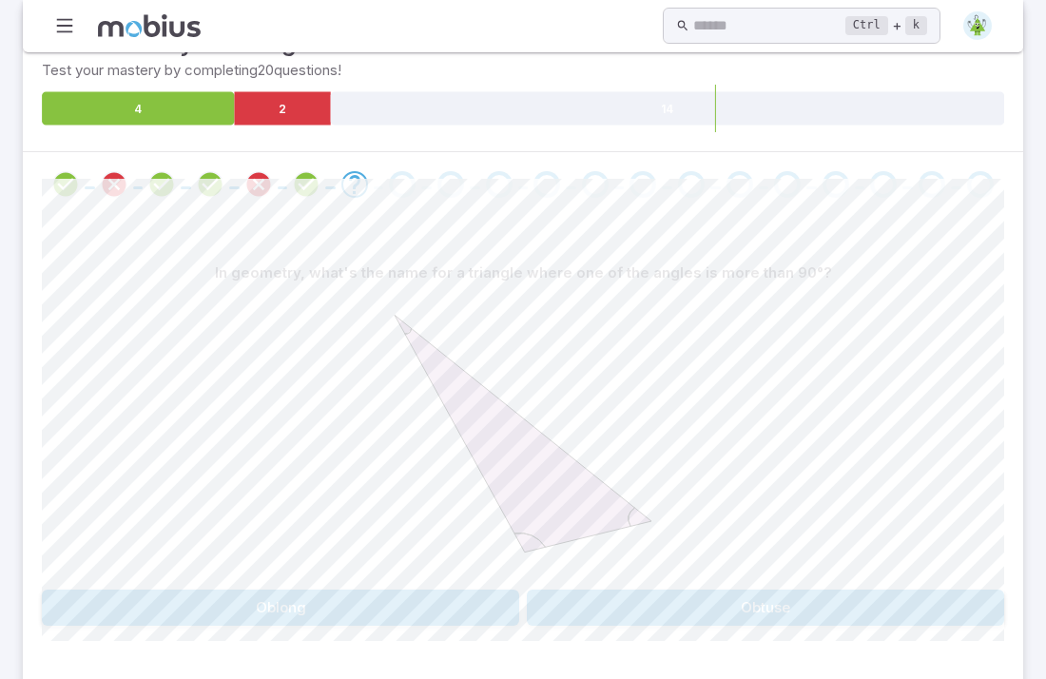
click at [579, 590] on button "Obtuse" at bounding box center [766, 608] width 478 height 36
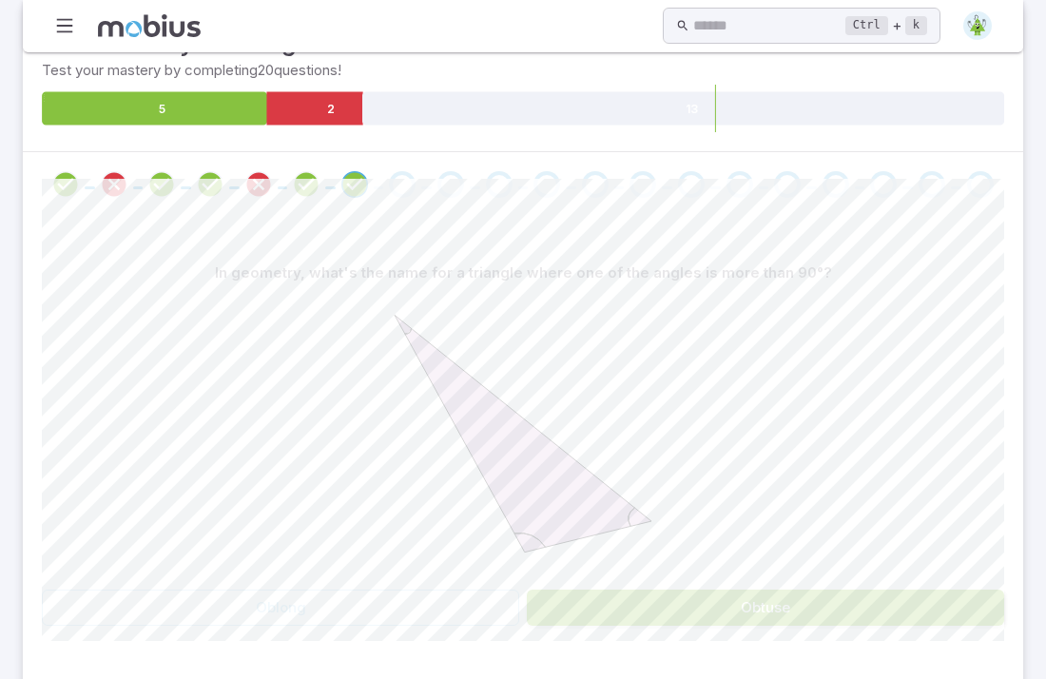
scroll to position [168, 0]
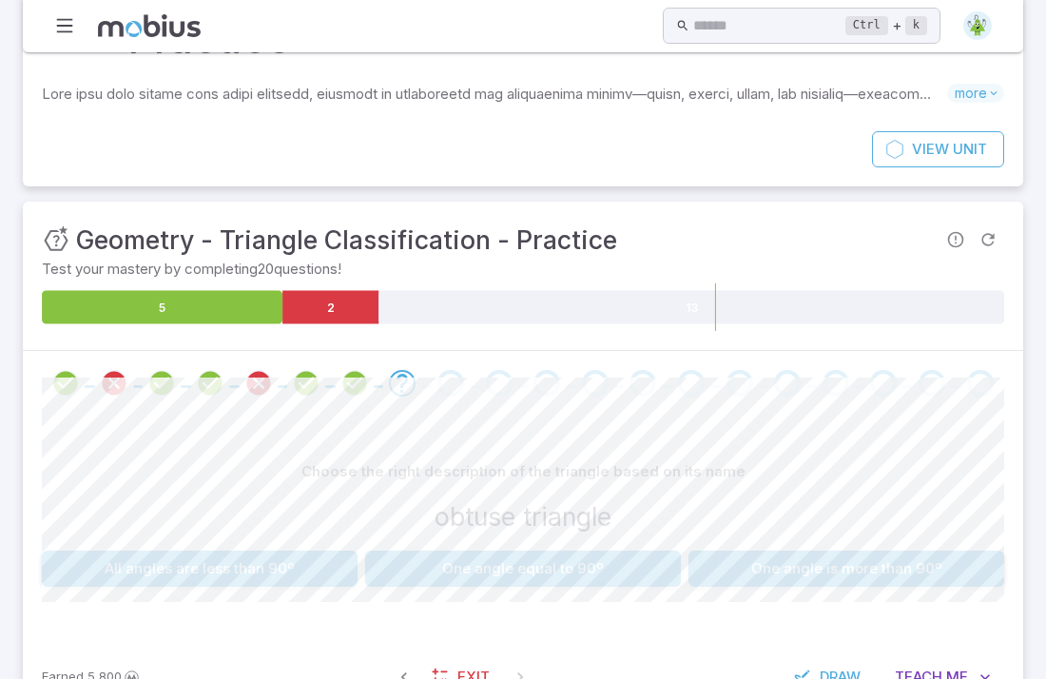
click at [718, 551] on button "One angle is more than 90º" at bounding box center [847, 569] width 316 height 36
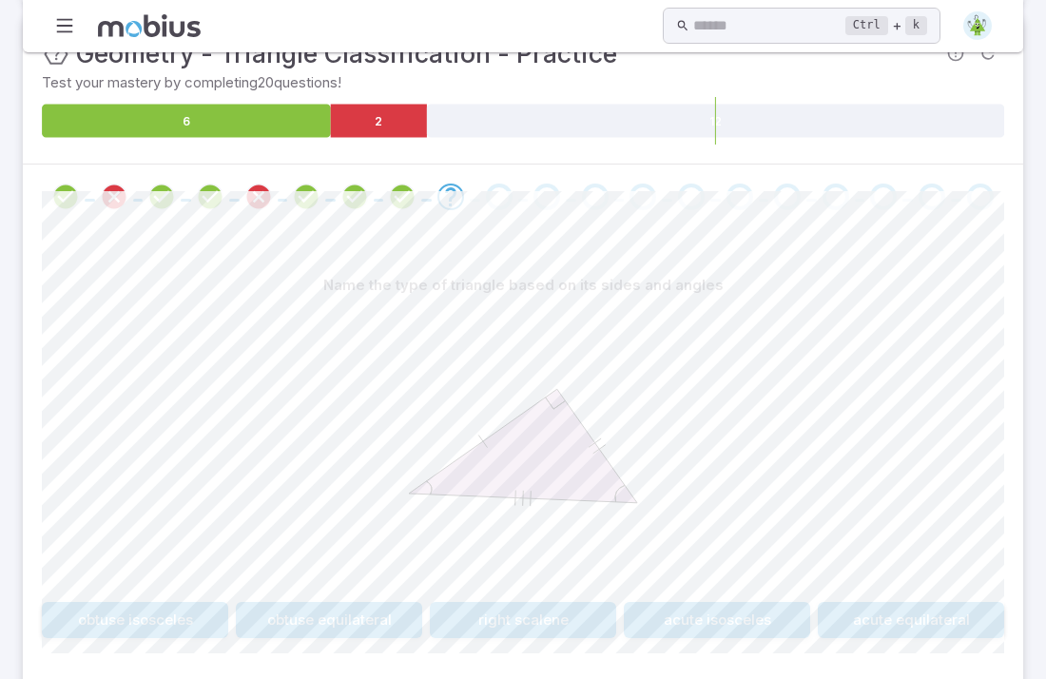
scroll to position [406, 0]
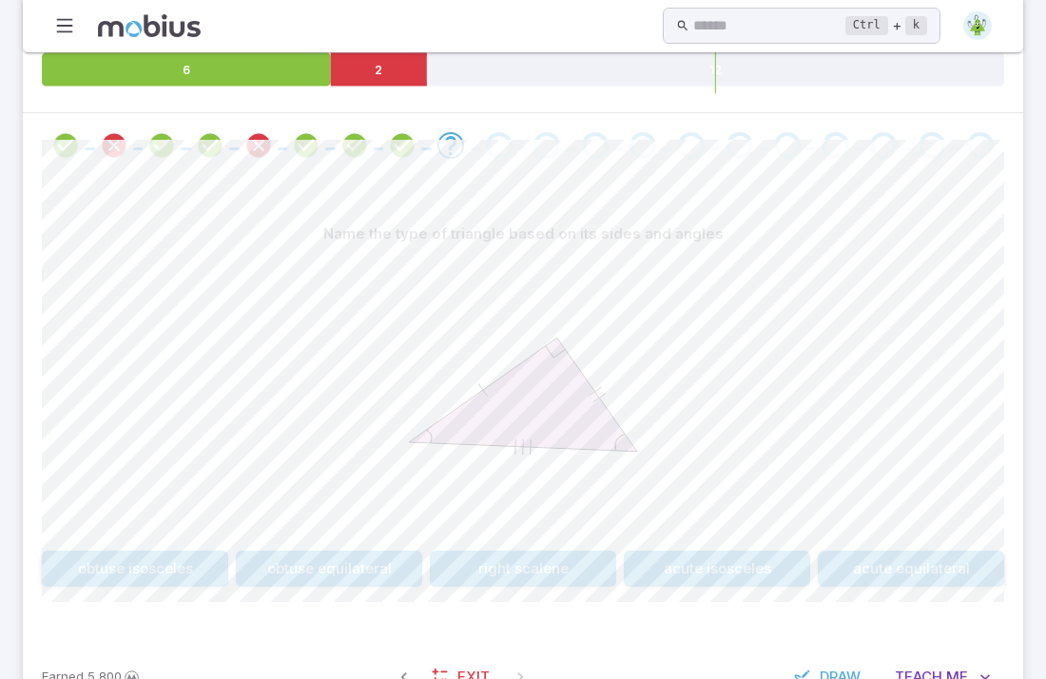
click at [740, 551] on button "acute isosceles" at bounding box center [717, 569] width 186 height 36
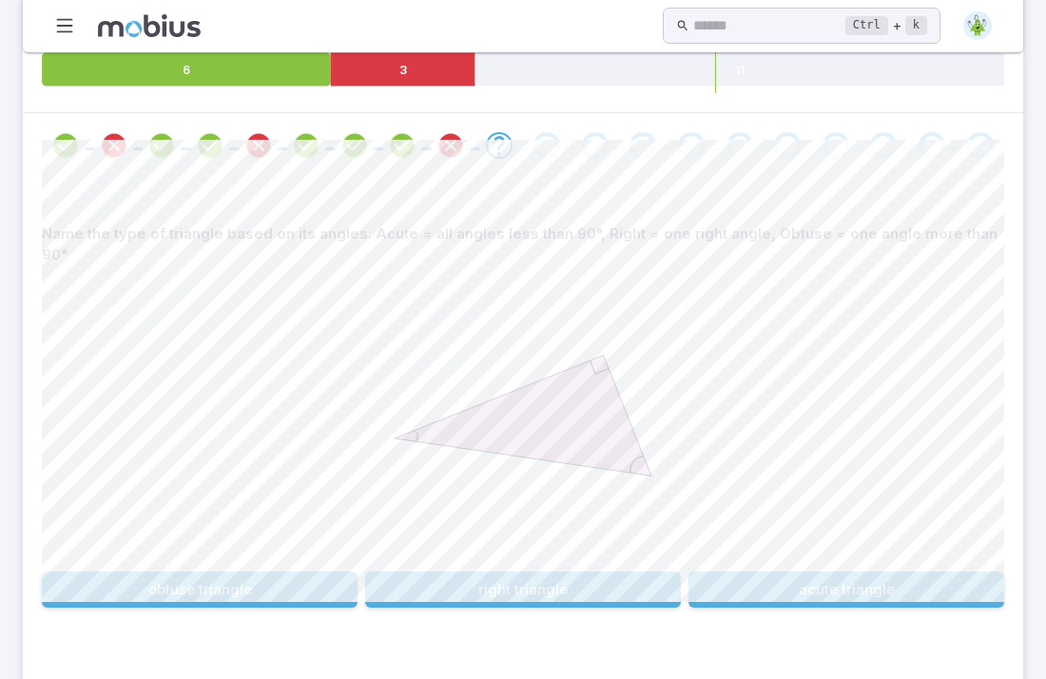
click at [579, 572] on button "right triangle" at bounding box center [523, 590] width 316 height 36
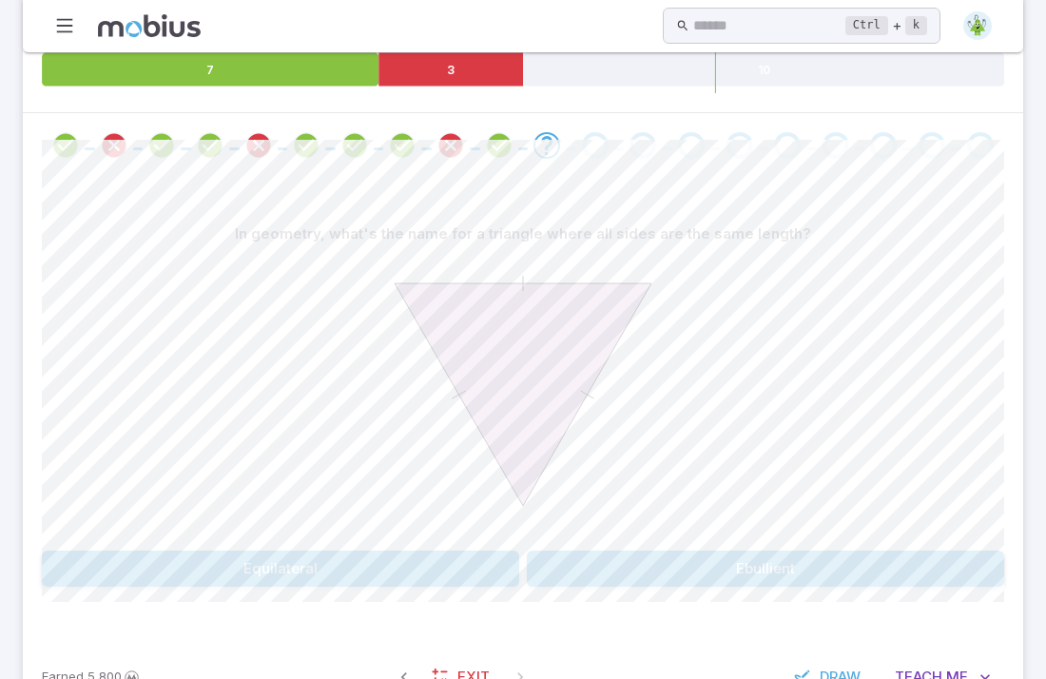
click at [579, 551] on button "Ebullient" at bounding box center [766, 569] width 478 height 36
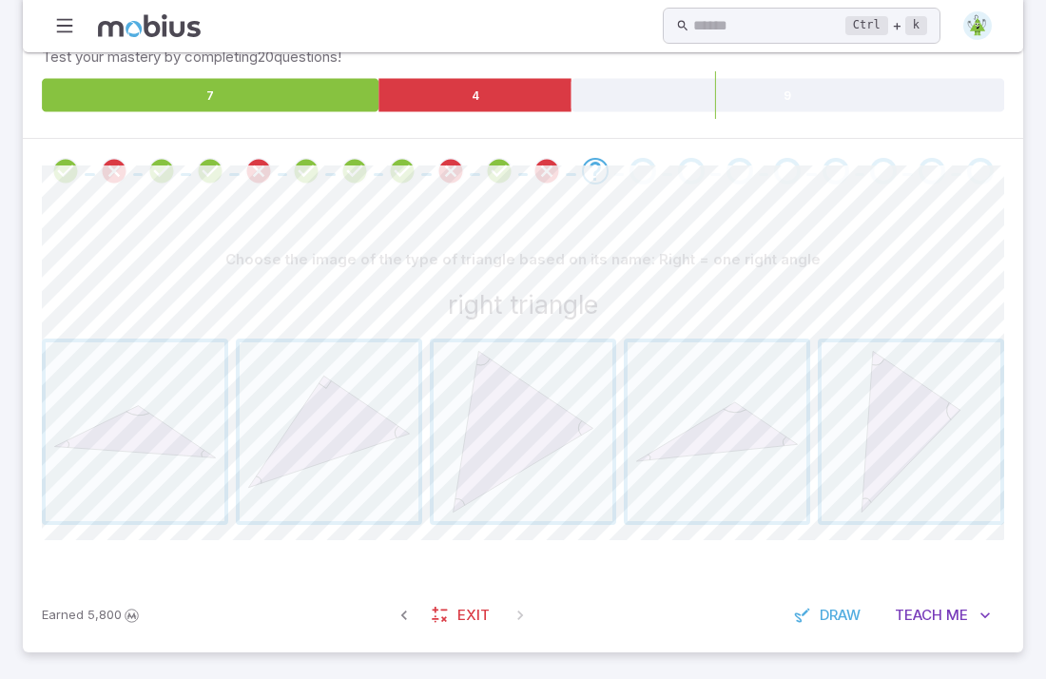
scroll to position [319, 0]
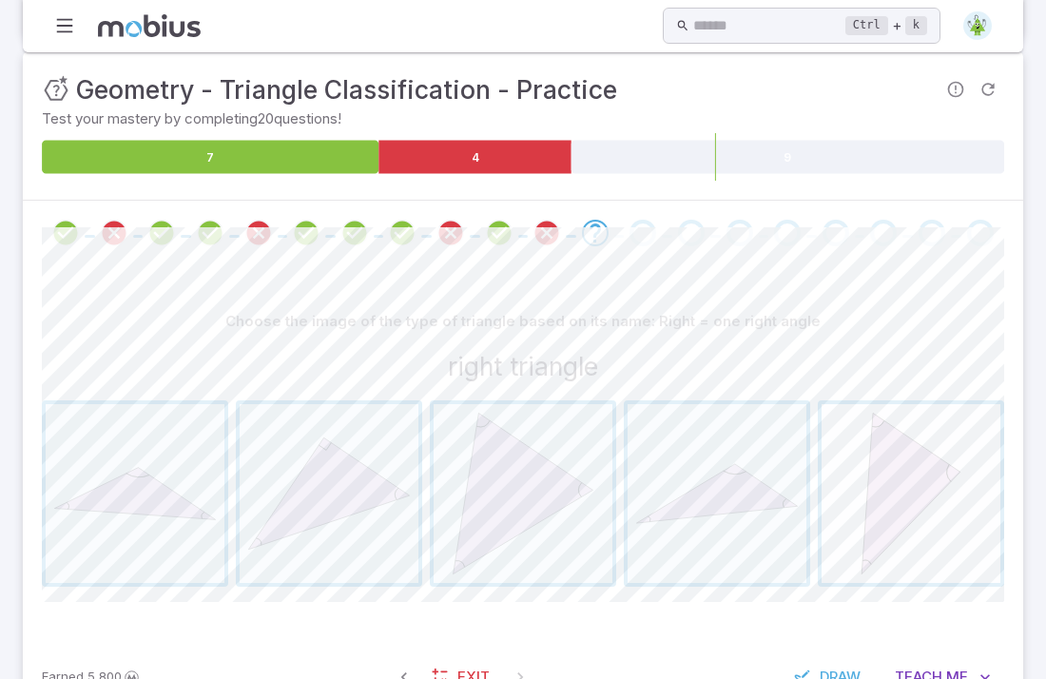
click at [890, 479] on span "button" at bounding box center [911, 493] width 179 height 179
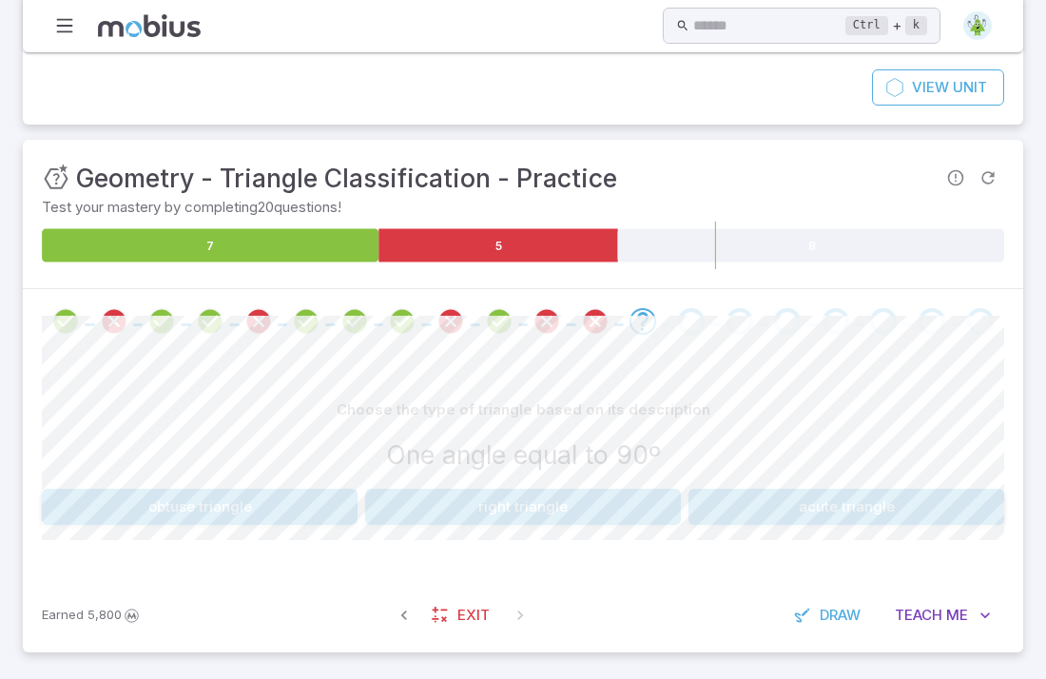
scroll to position [168, 0]
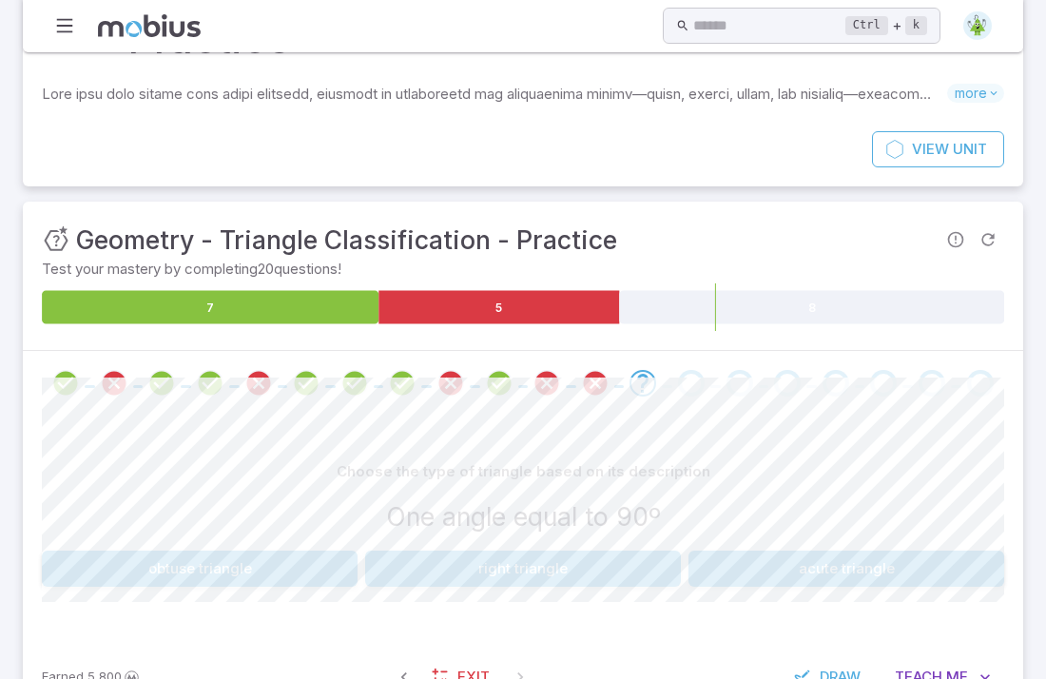
click at [530, 551] on button "right triangle" at bounding box center [523, 569] width 316 height 36
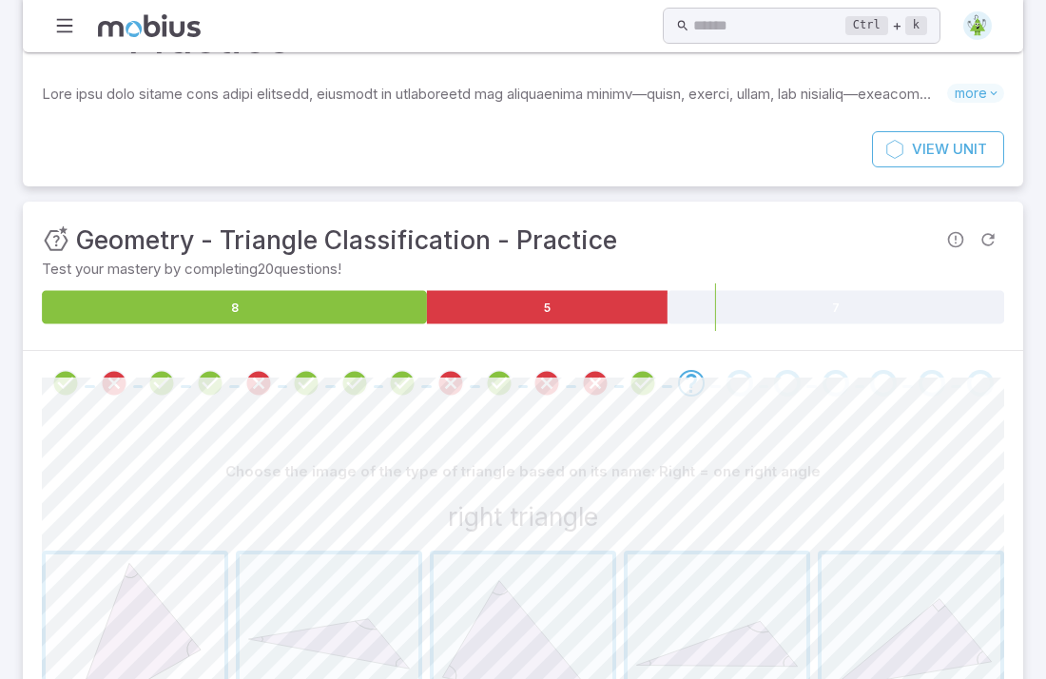
click at [167, 557] on span "button" at bounding box center [135, 644] width 179 height 179
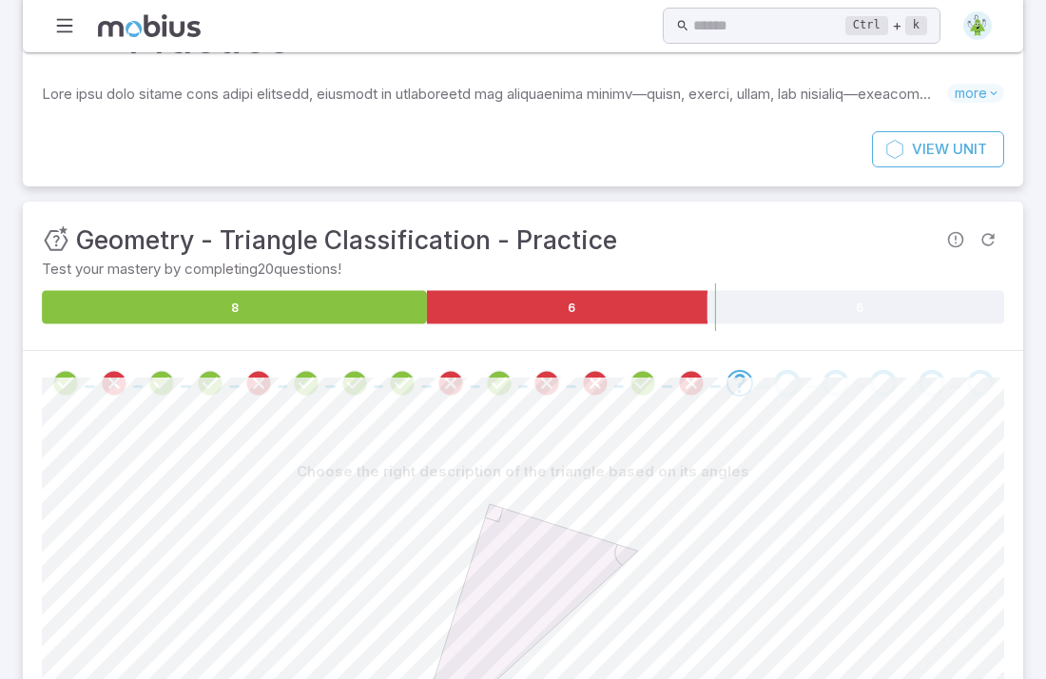
click at [167, 557] on div at bounding box center [523, 635] width 963 height 291
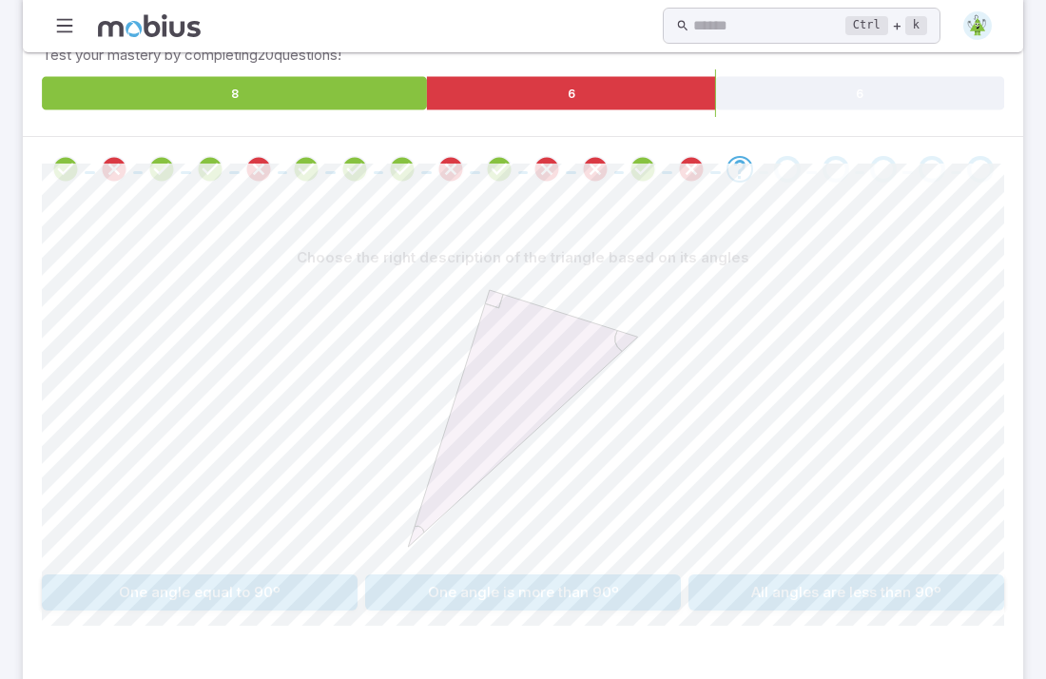
scroll to position [386, 0]
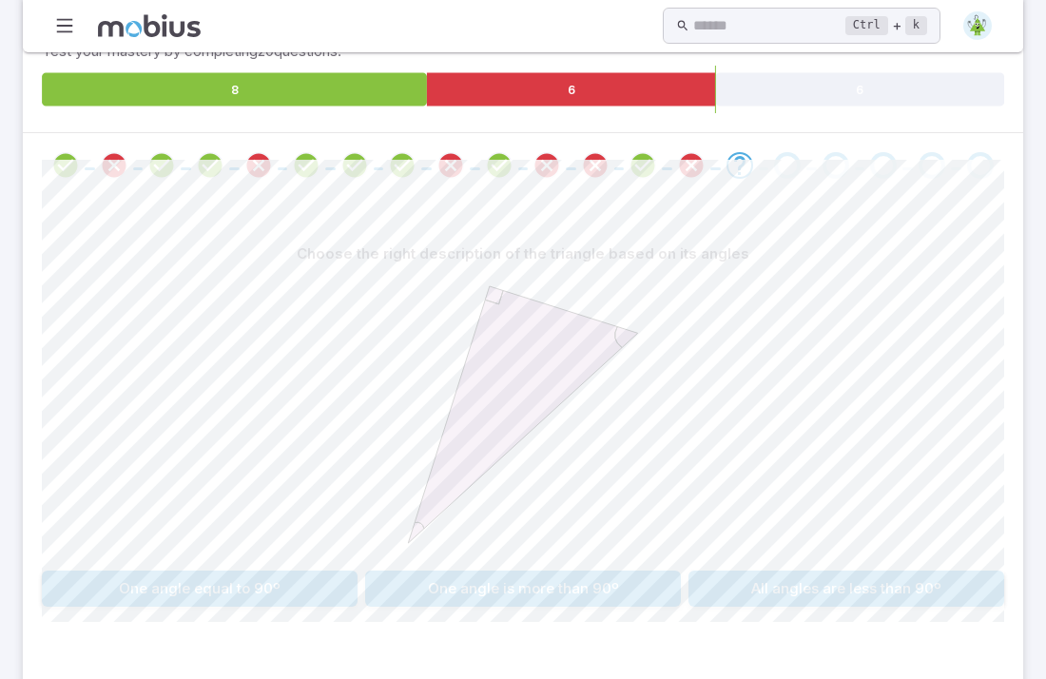
click at [315, 571] on button "One angle equal to 90º" at bounding box center [200, 589] width 316 height 36
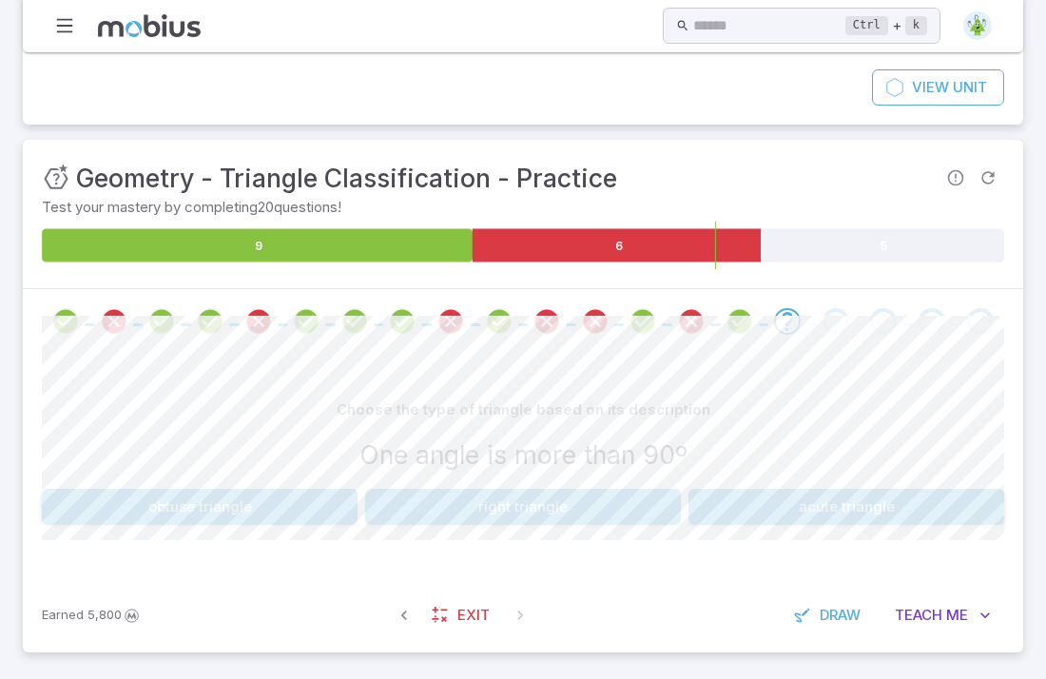
scroll to position [168, 0]
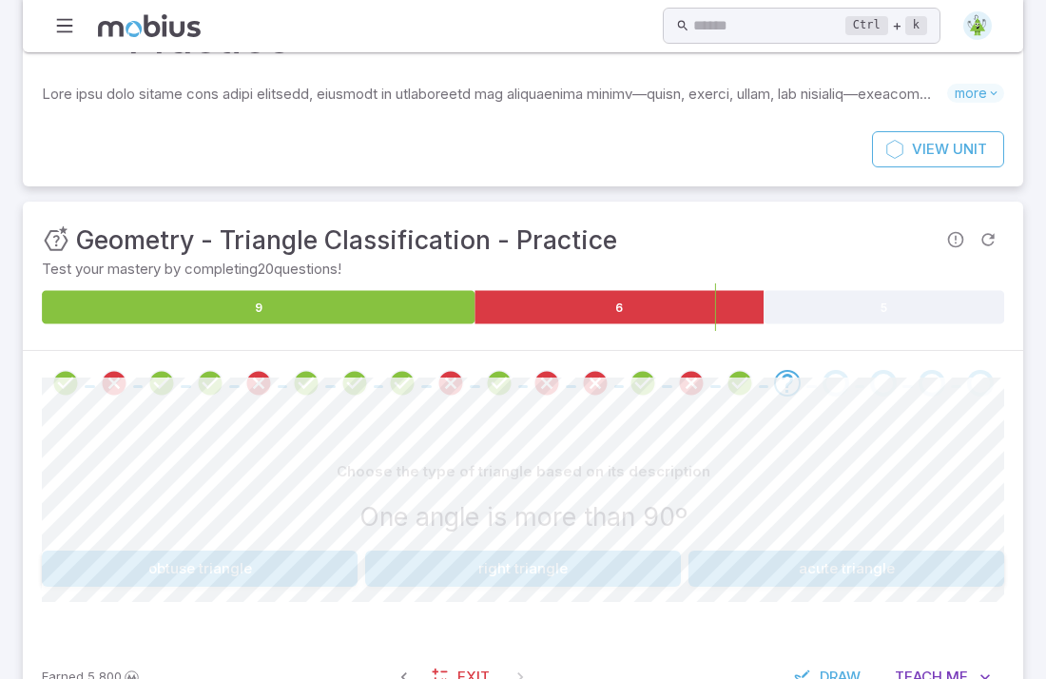
click at [281, 551] on button "obtuse triangle" at bounding box center [200, 569] width 316 height 36
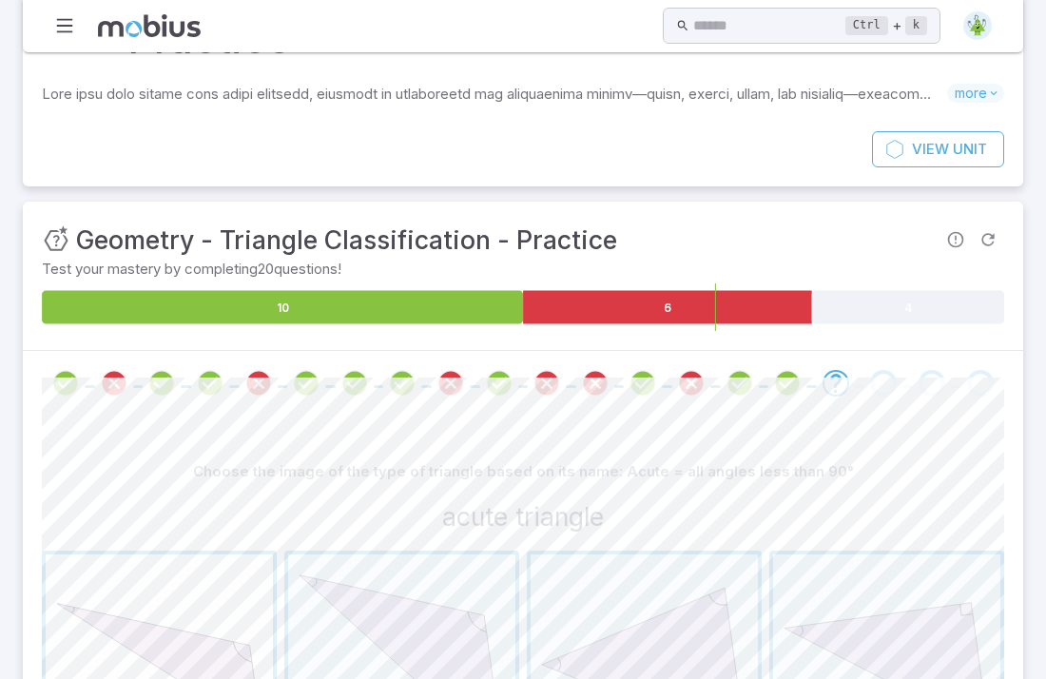
click at [139, 607] on span "button" at bounding box center [159, 668] width 227 height 227
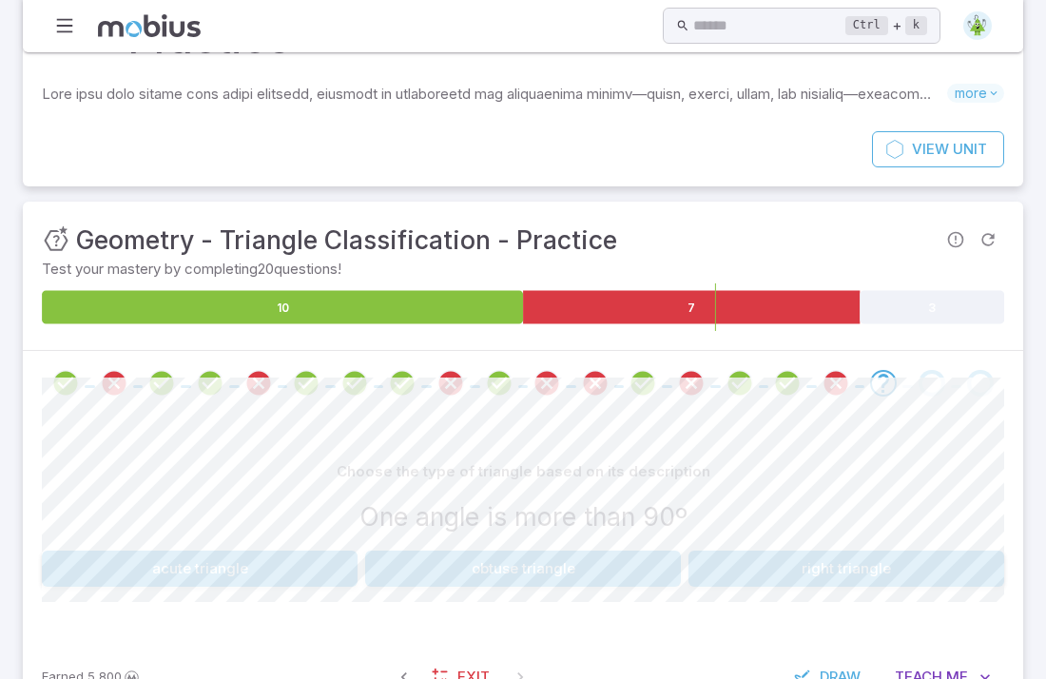
click at [244, 551] on button "acute triangle" at bounding box center [200, 569] width 316 height 36
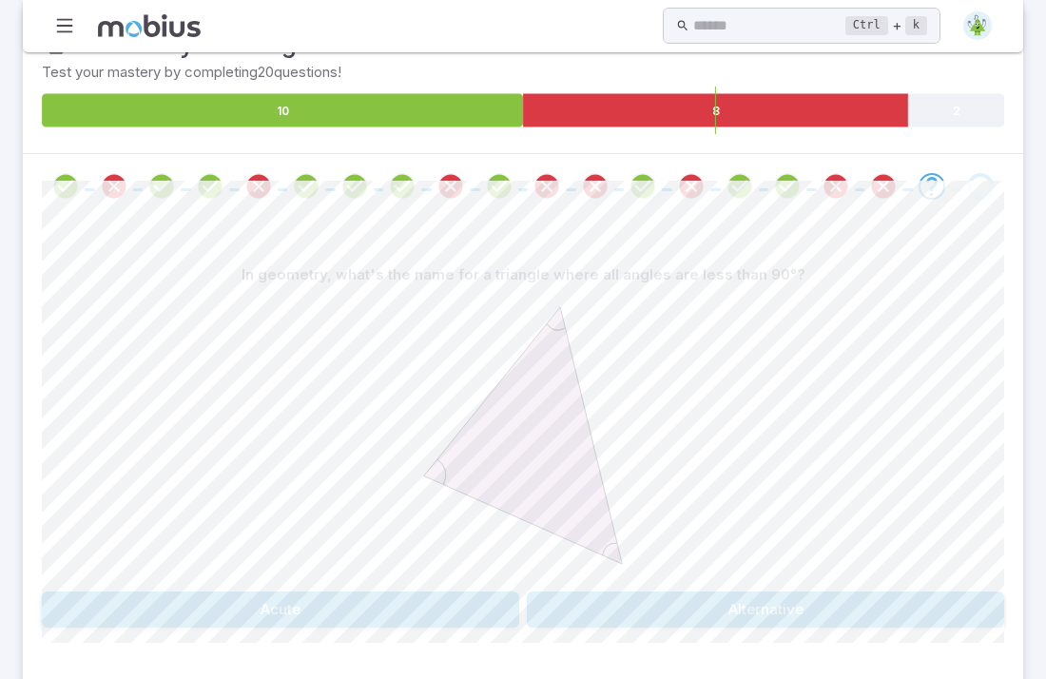
scroll to position [369, 0]
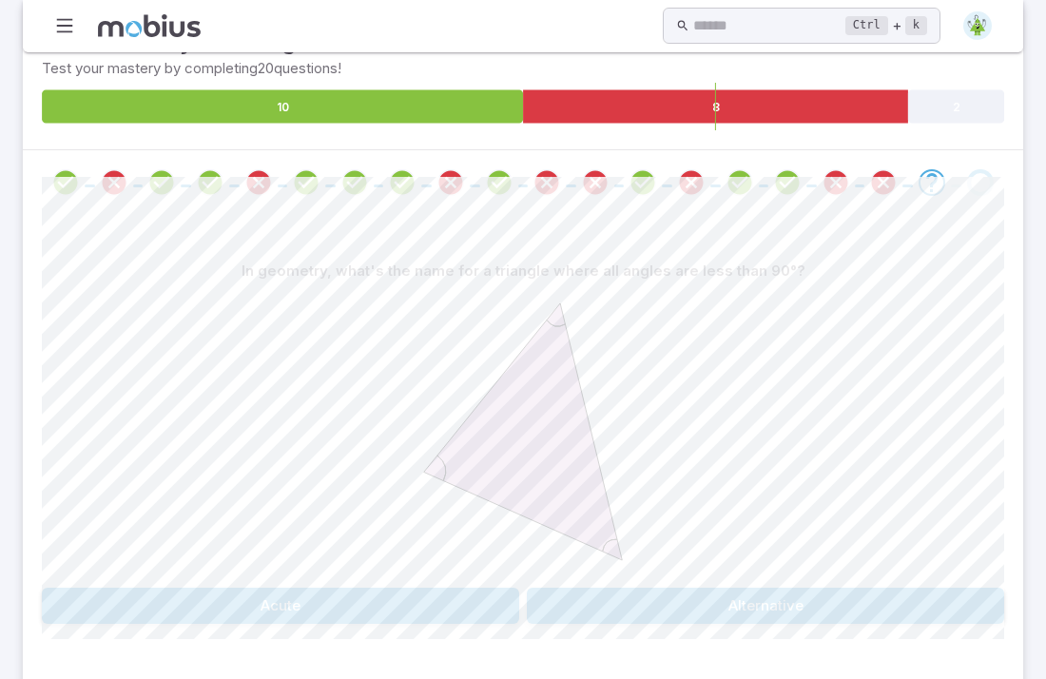
click at [399, 588] on button "Acute" at bounding box center [281, 606] width 478 height 36
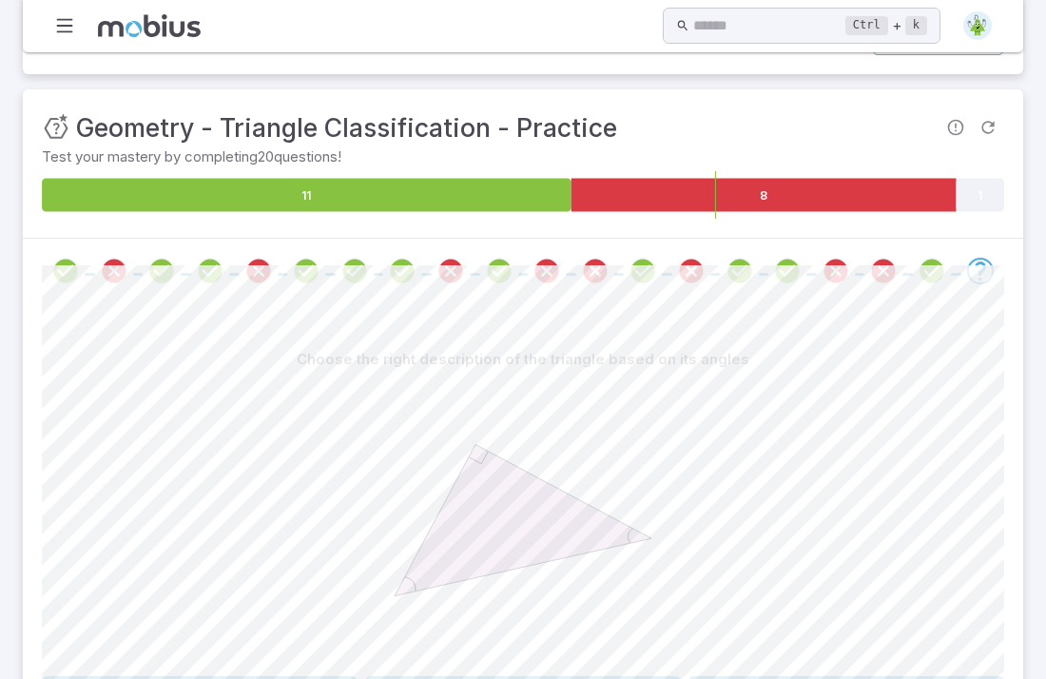
scroll to position [283, 0]
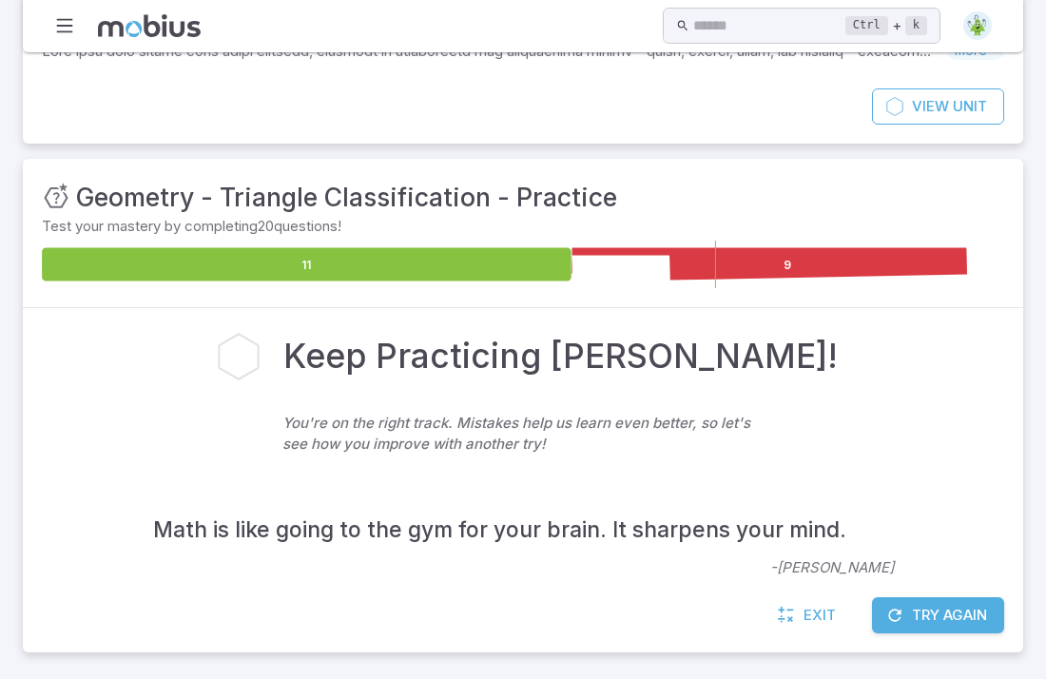
scroll to position [149, 0]
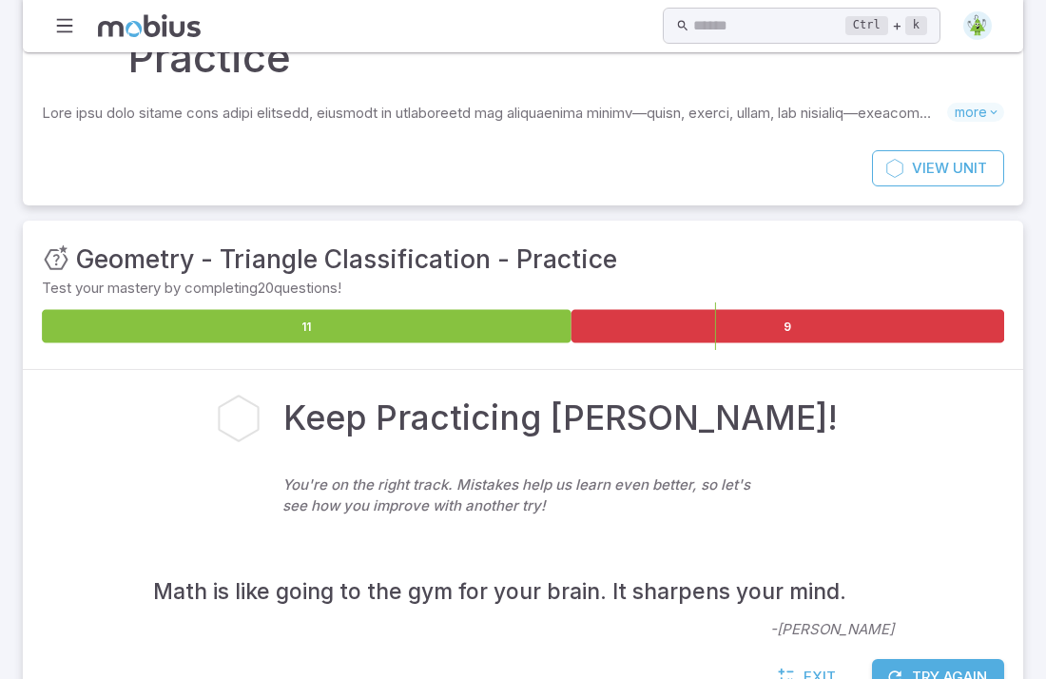
click at [961, 659] on button "Try Again" at bounding box center [938, 677] width 132 height 36
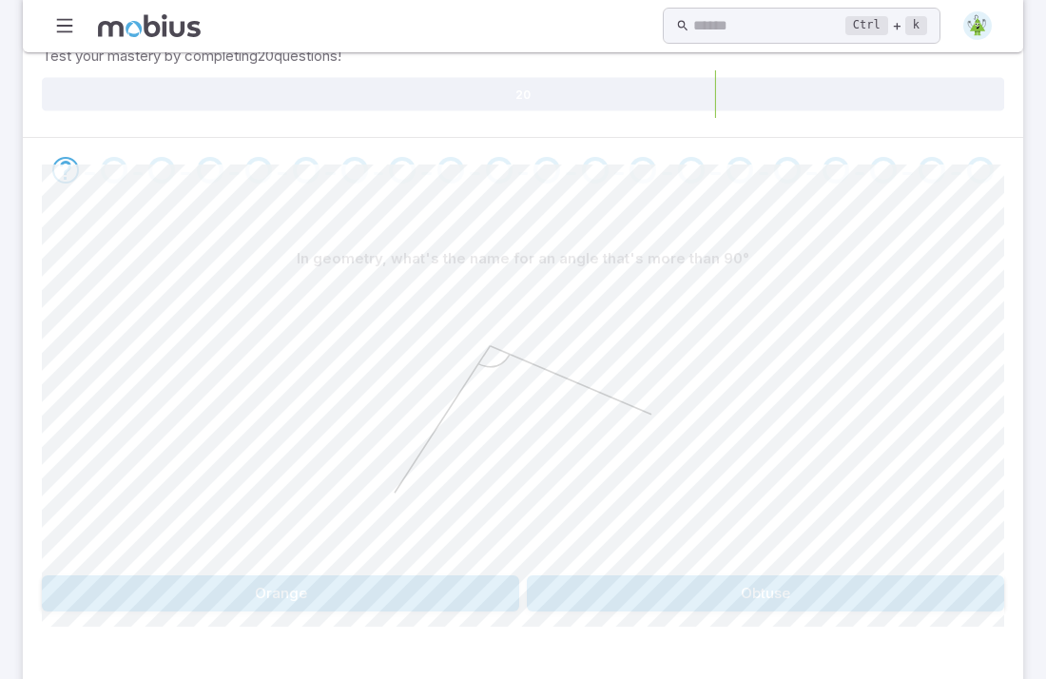
scroll to position [406, 0]
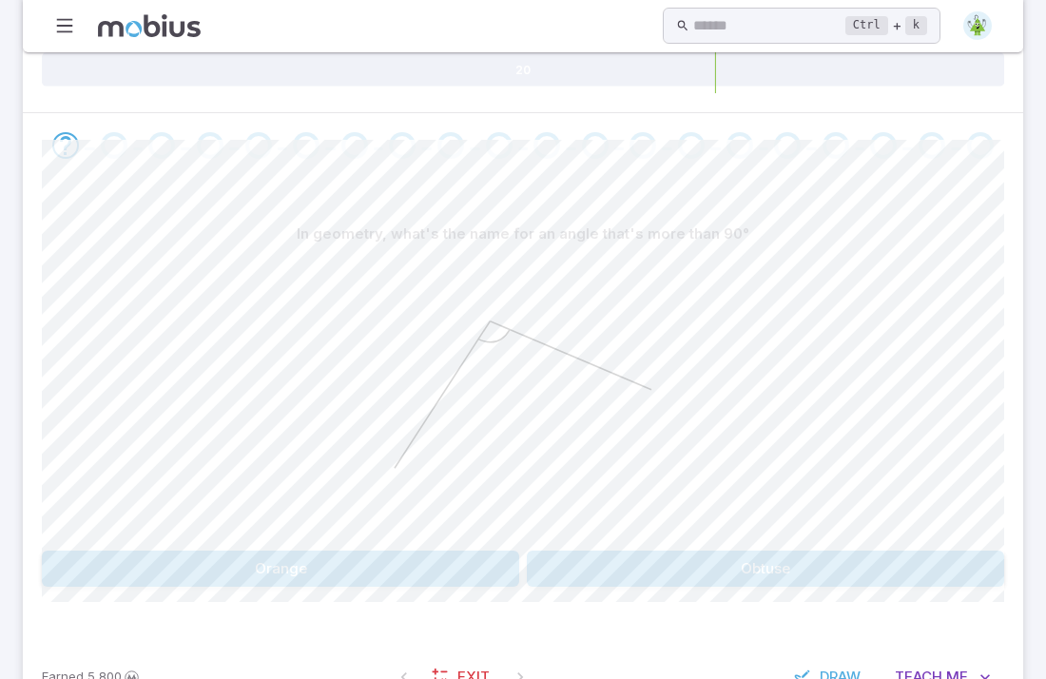
click at [743, 551] on button "Obtuse" at bounding box center [766, 569] width 478 height 36
click at [613, 551] on button "right" at bounding box center [644, 569] width 235 height 36
click at [415, 551] on button "Right" at bounding box center [281, 569] width 478 height 36
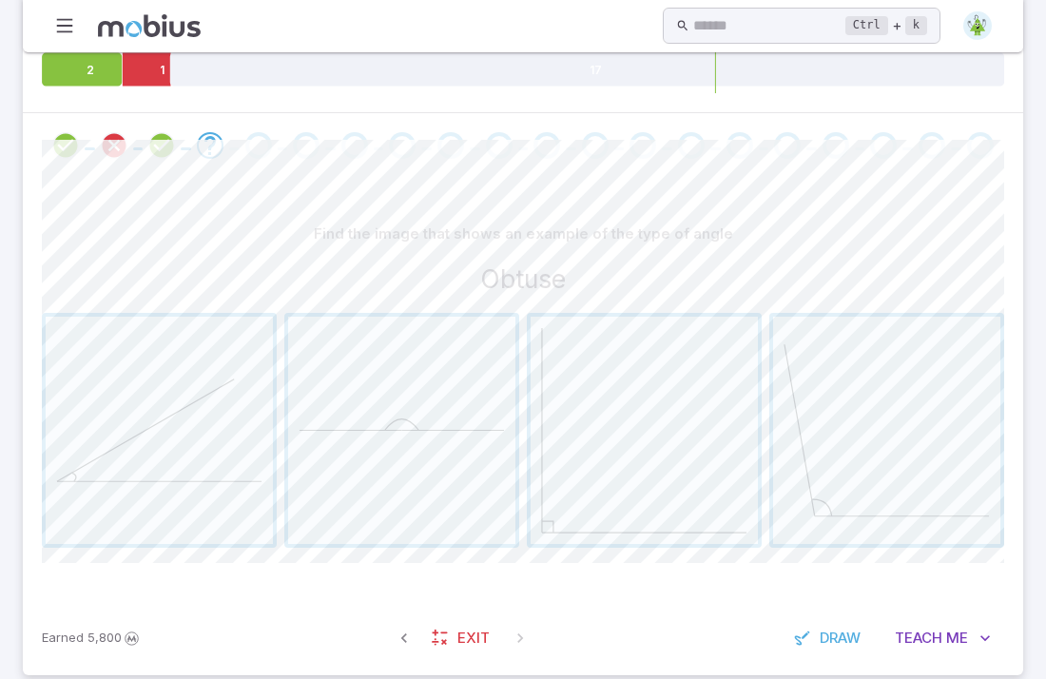
scroll to position [367, 0]
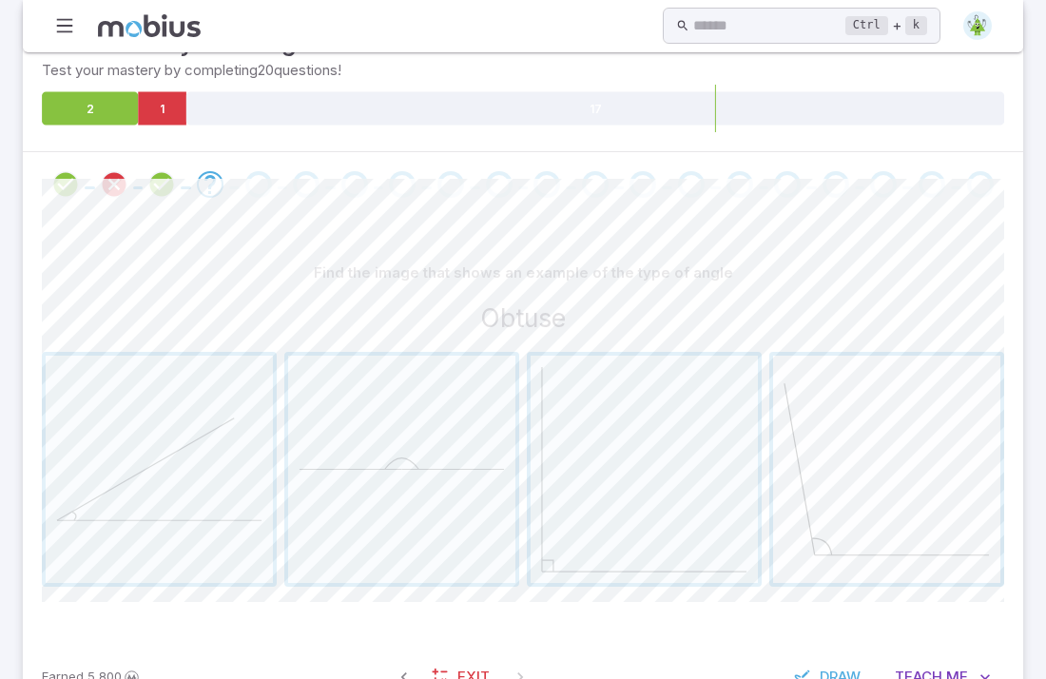
click at [798, 435] on span "button" at bounding box center [886, 469] width 227 height 227
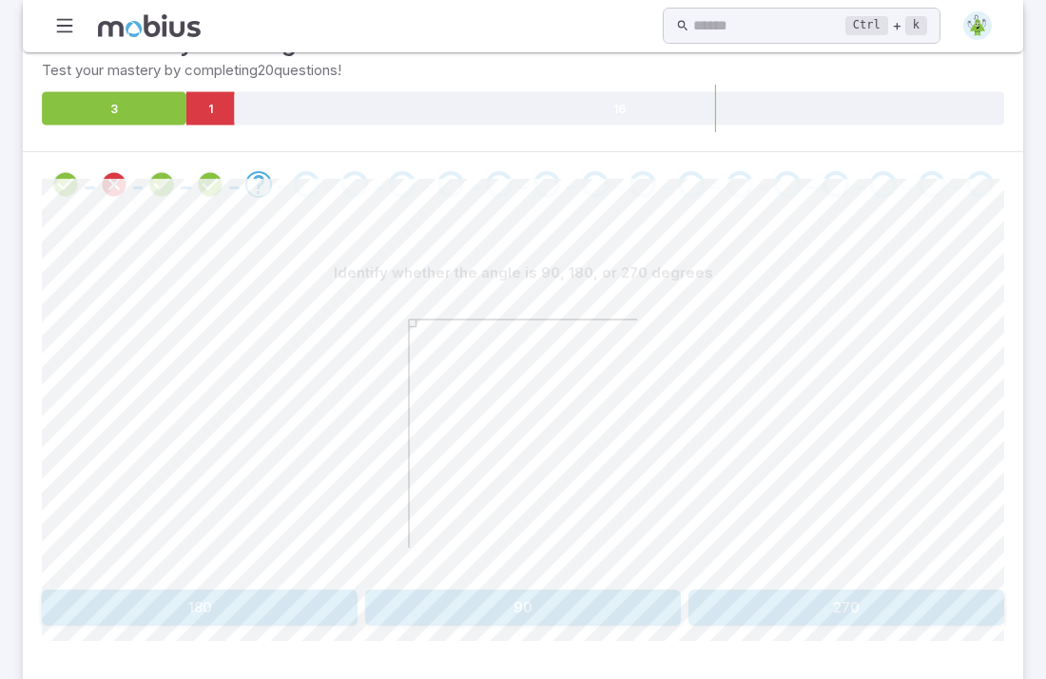
click at [488, 590] on button "90" at bounding box center [523, 608] width 316 height 36
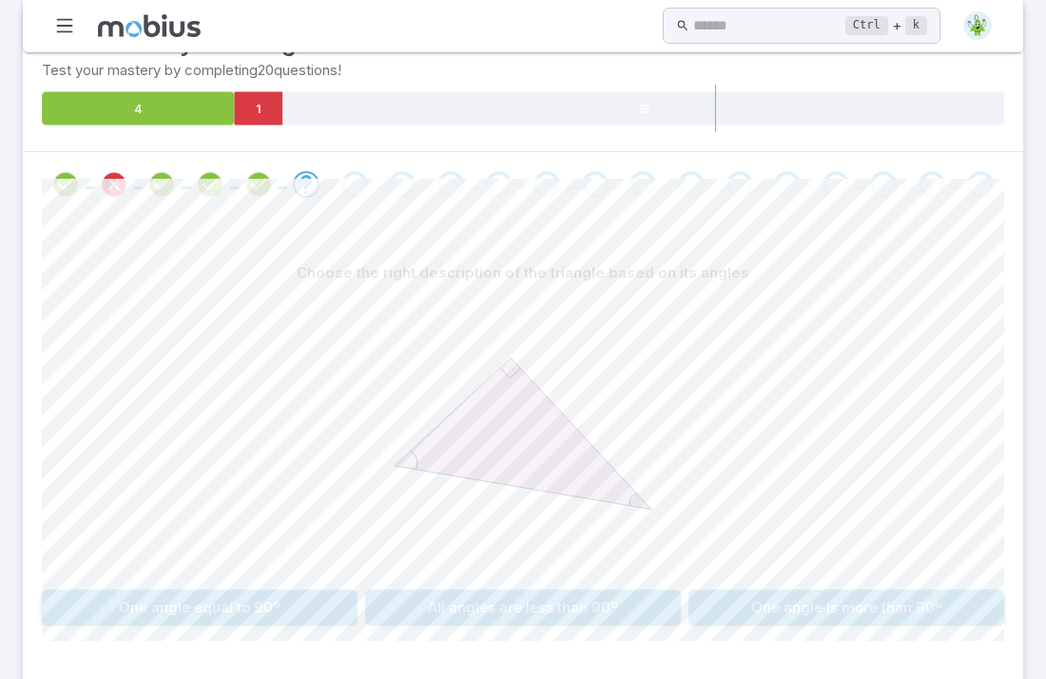
click at [488, 590] on button "All angles are less than 90º" at bounding box center [523, 608] width 316 height 36
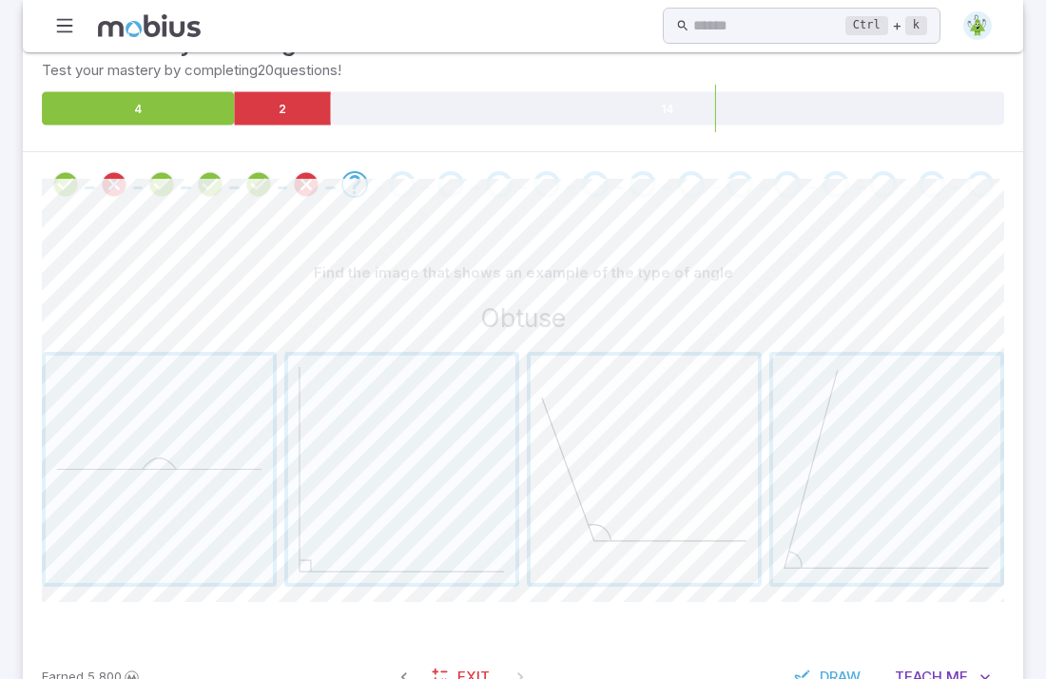
click at [640, 481] on span "button" at bounding box center [644, 469] width 227 height 227
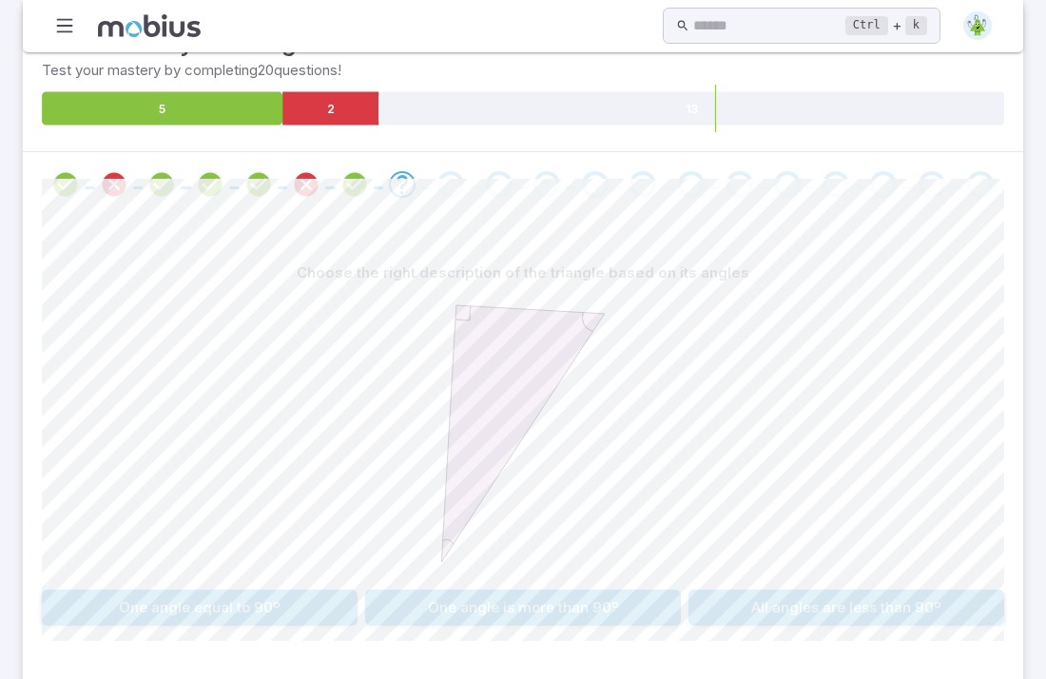
click at [528, 590] on button "One angle is more than 90º" at bounding box center [523, 608] width 316 height 36
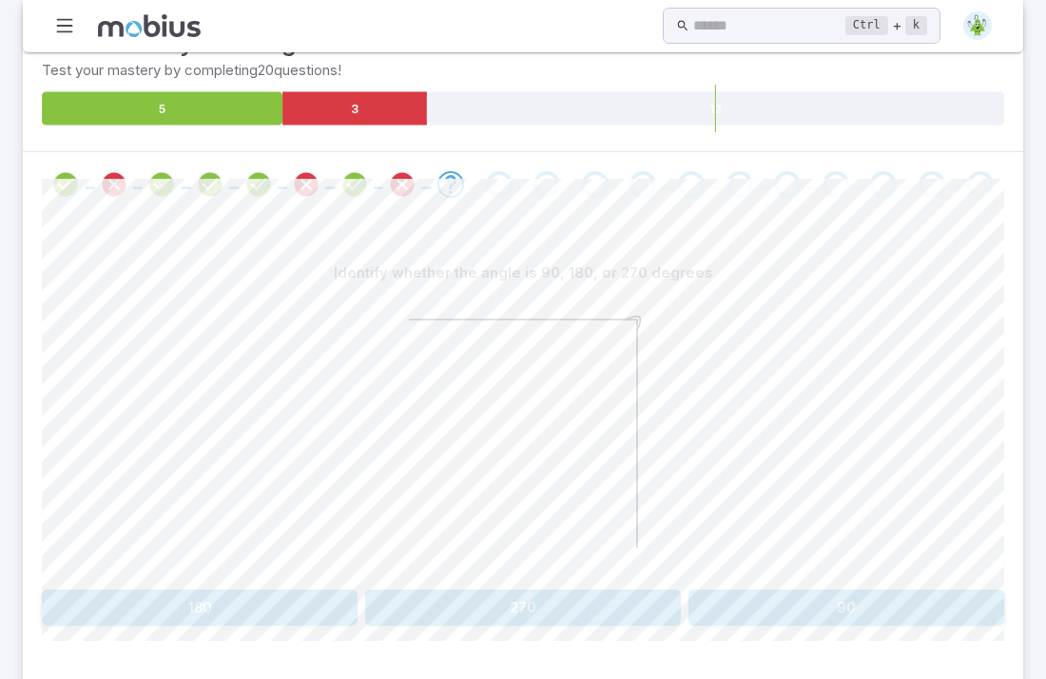
click at [253, 590] on button "180" at bounding box center [200, 608] width 316 height 36
click at [960, 590] on button "obtuse" at bounding box center [887, 608] width 235 height 36
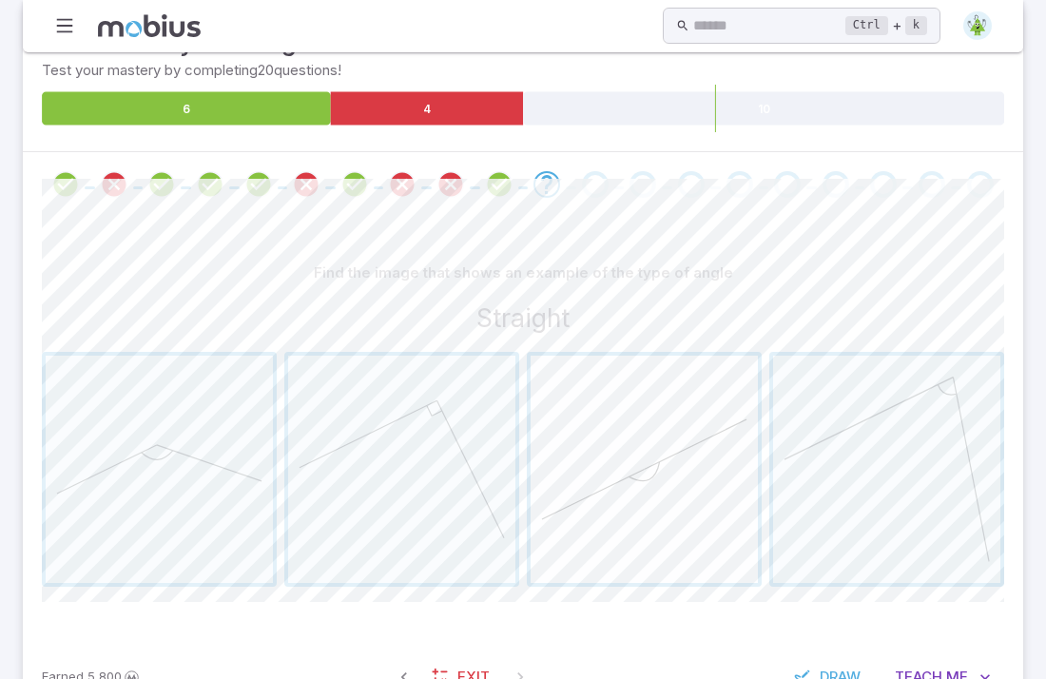
click at [659, 436] on span "button" at bounding box center [644, 469] width 227 height 227
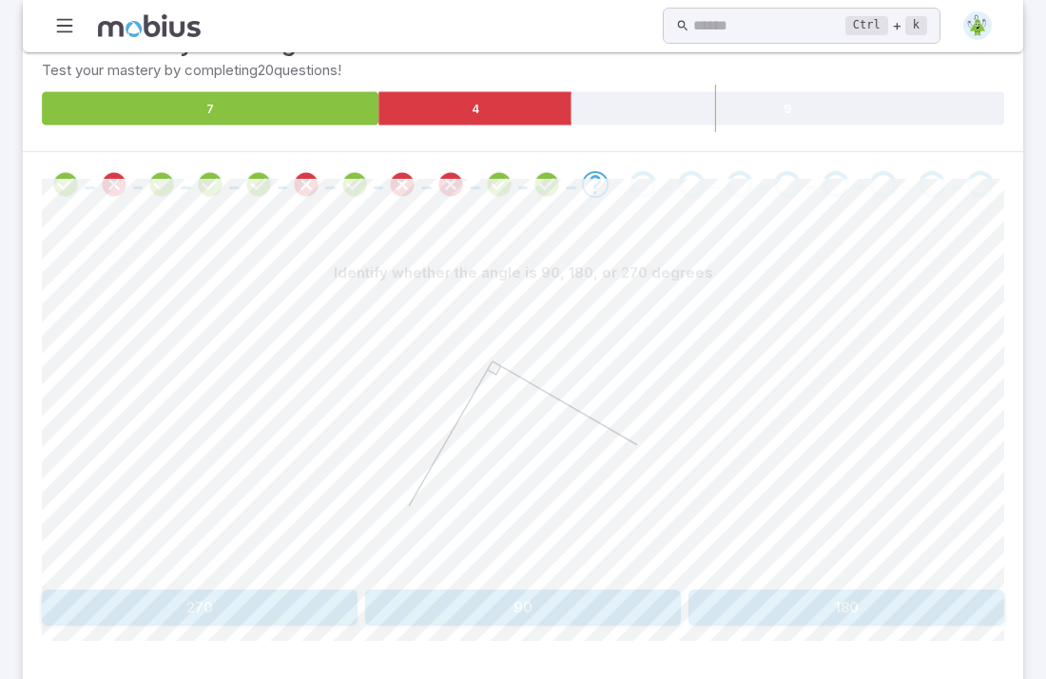
click at [702, 590] on button "180" at bounding box center [847, 608] width 316 height 36
click at [187, 590] on button "Straight" at bounding box center [281, 608] width 478 height 36
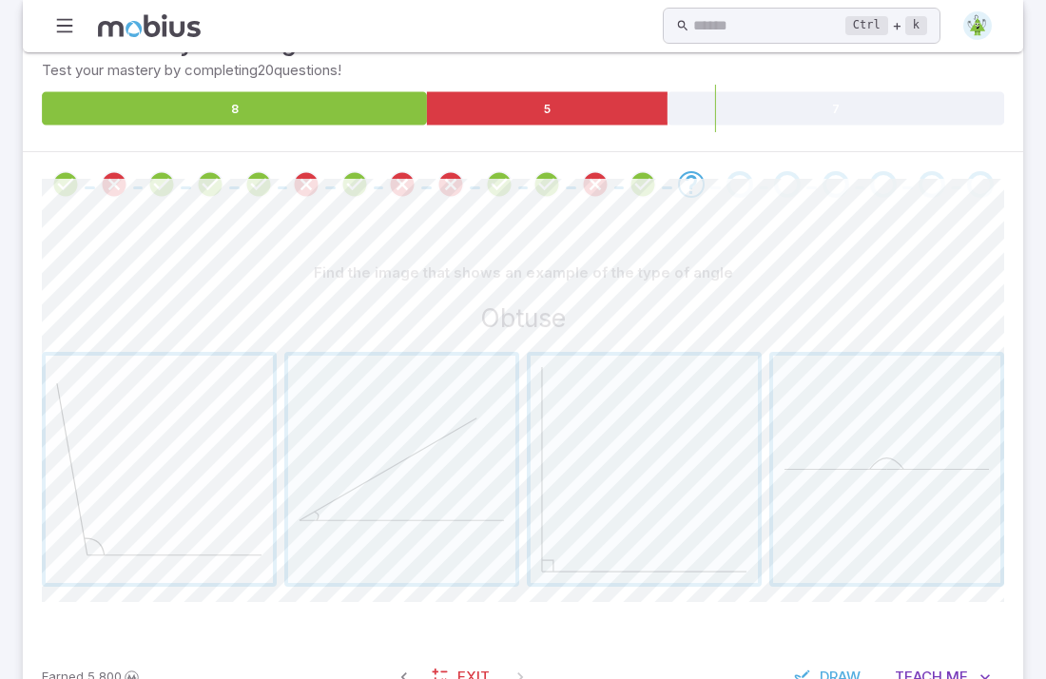
click at [166, 382] on span "button" at bounding box center [159, 469] width 227 height 227
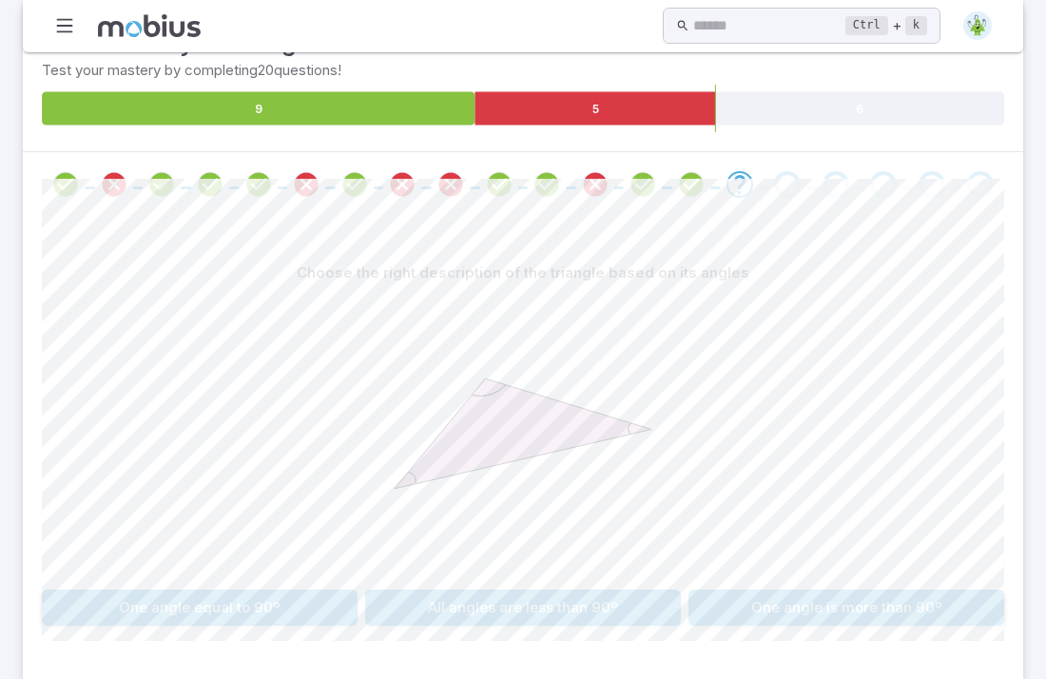
click at [155, 590] on button "One angle equal to 90º" at bounding box center [200, 608] width 316 height 36
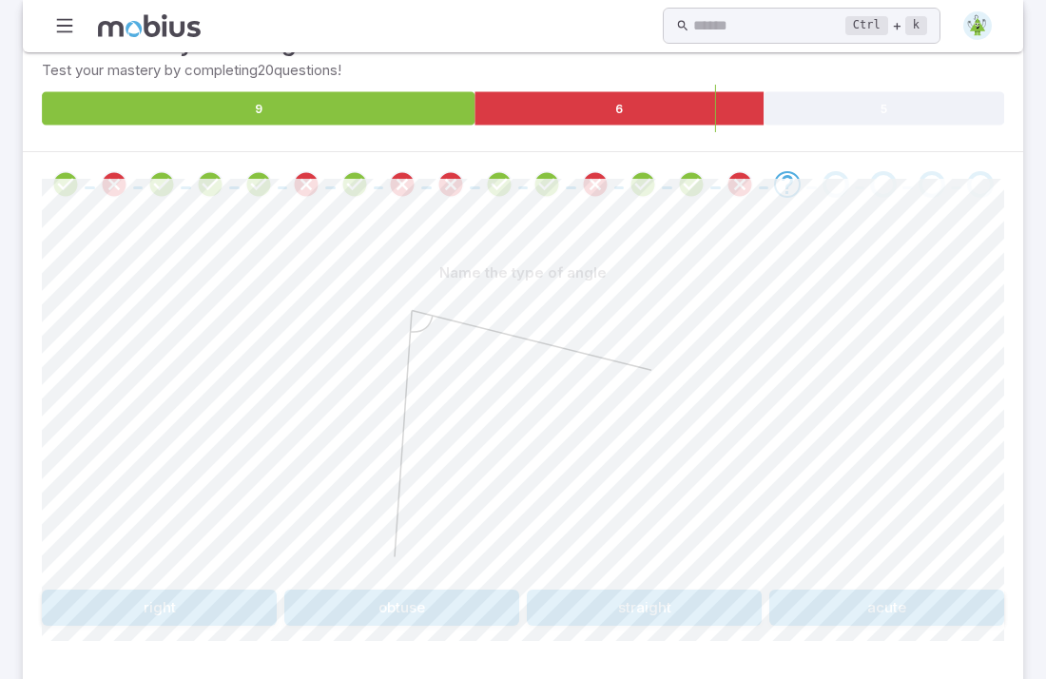
click at [401, 590] on button "obtuse" at bounding box center [401, 608] width 235 height 36
click at [538, 590] on button "Shortened" at bounding box center [766, 608] width 478 height 36
click at [542, 590] on button "Obtuse" at bounding box center [766, 608] width 478 height 36
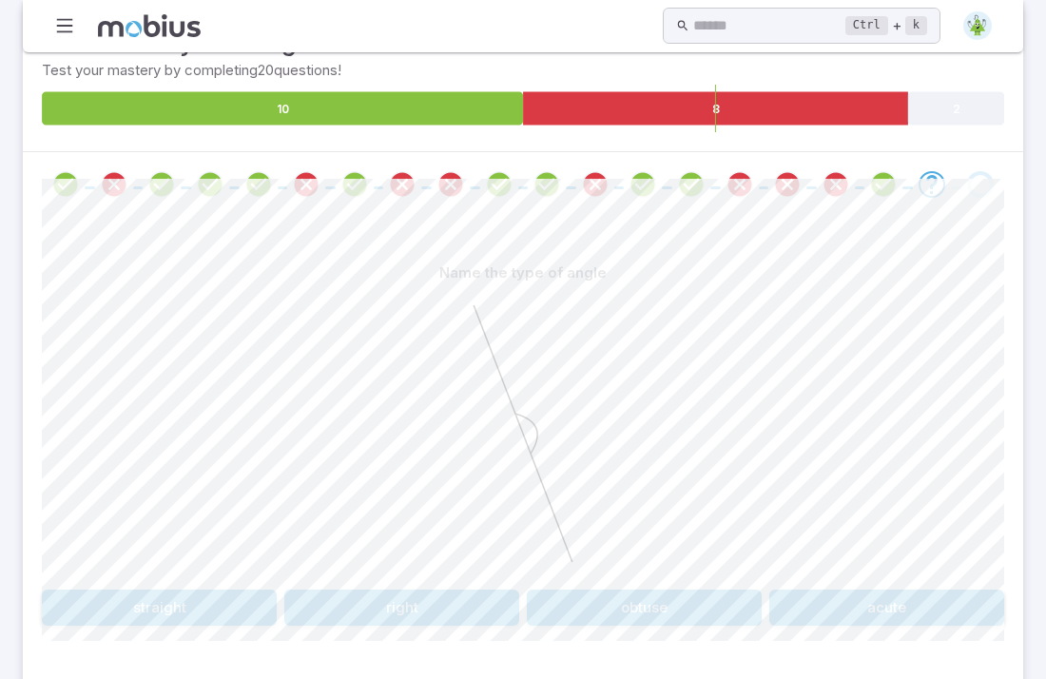
click at [161, 590] on button "straight" at bounding box center [159, 608] width 235 height 36
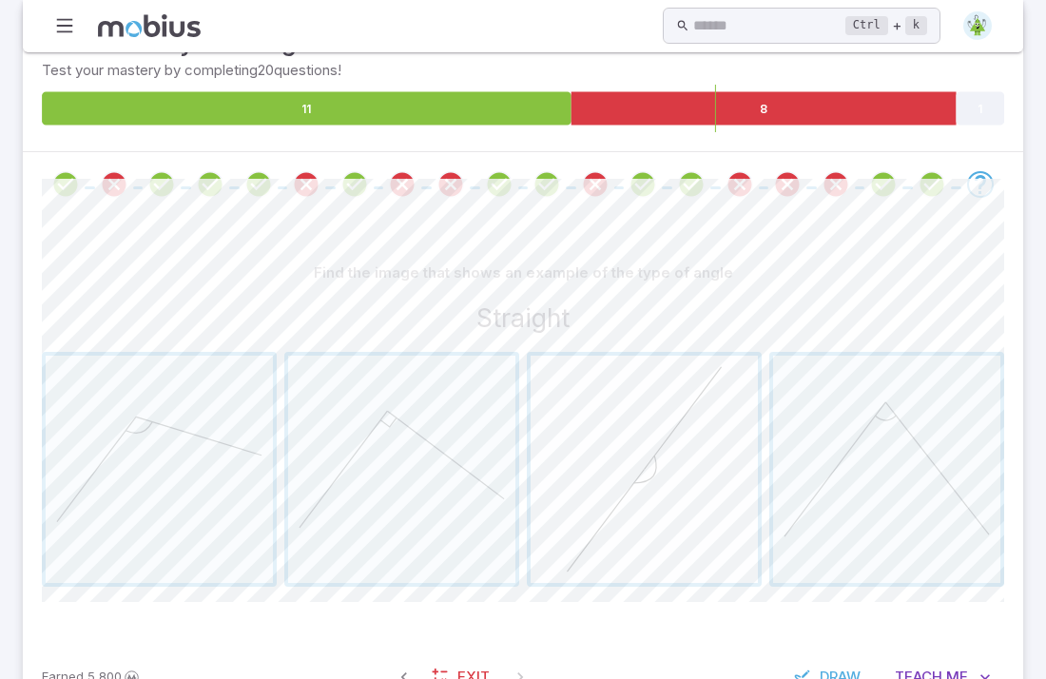
click at [562, 467] on span "button" at bounding box center [644, 469] width 227 height 227
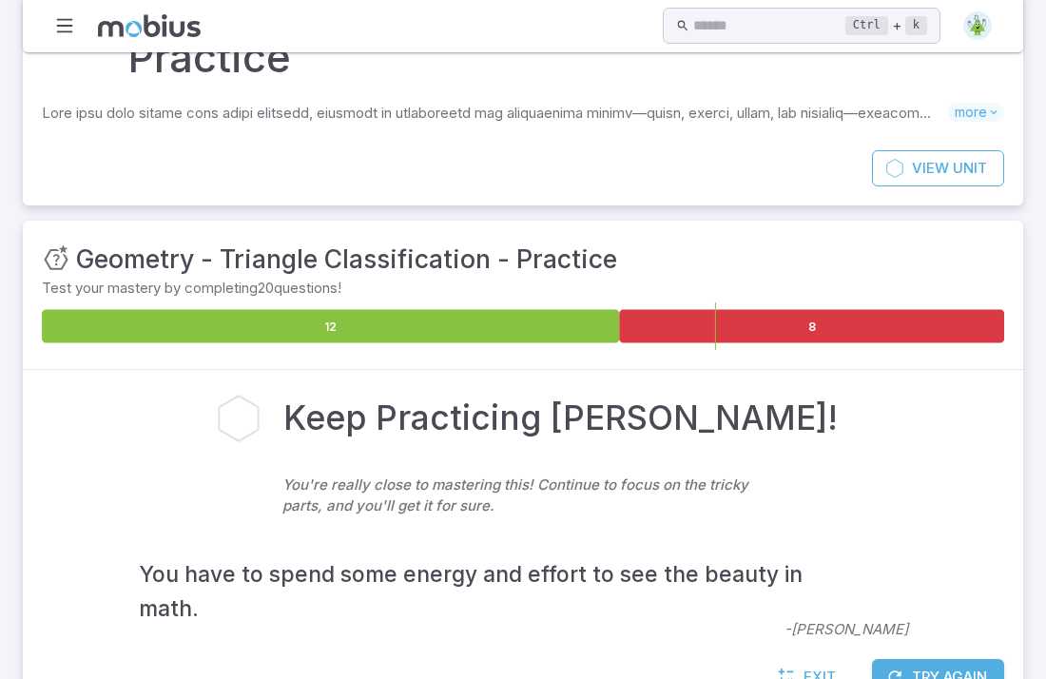
scroll to position [129, 0]
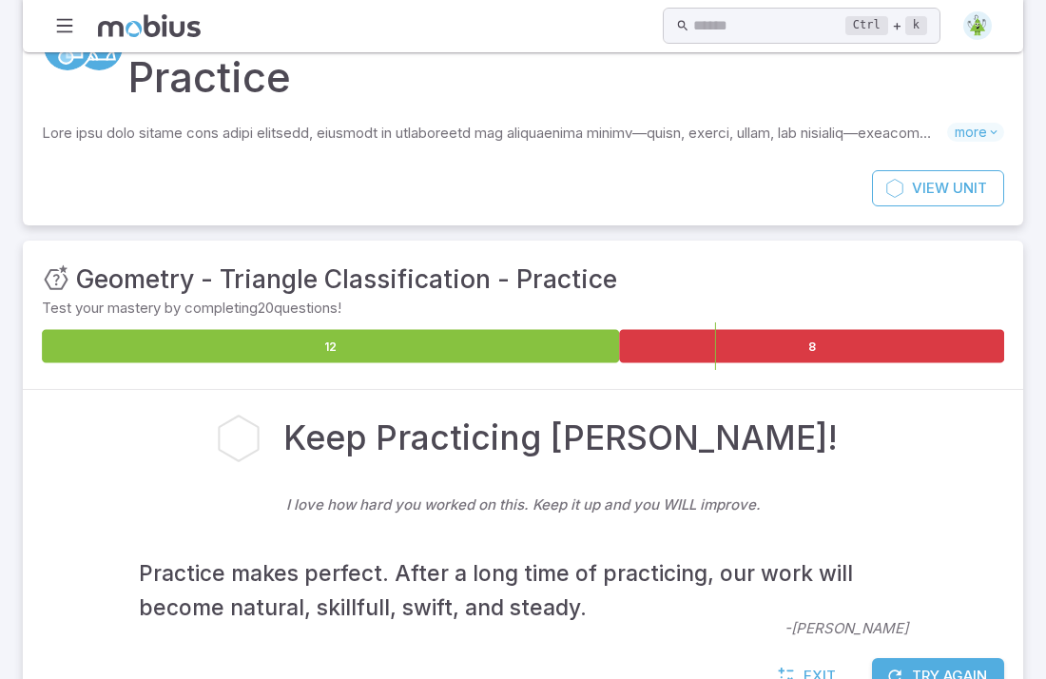
click at [925, 658] on button "Try Again" at bounding box center [938, 676] width 132 height 36
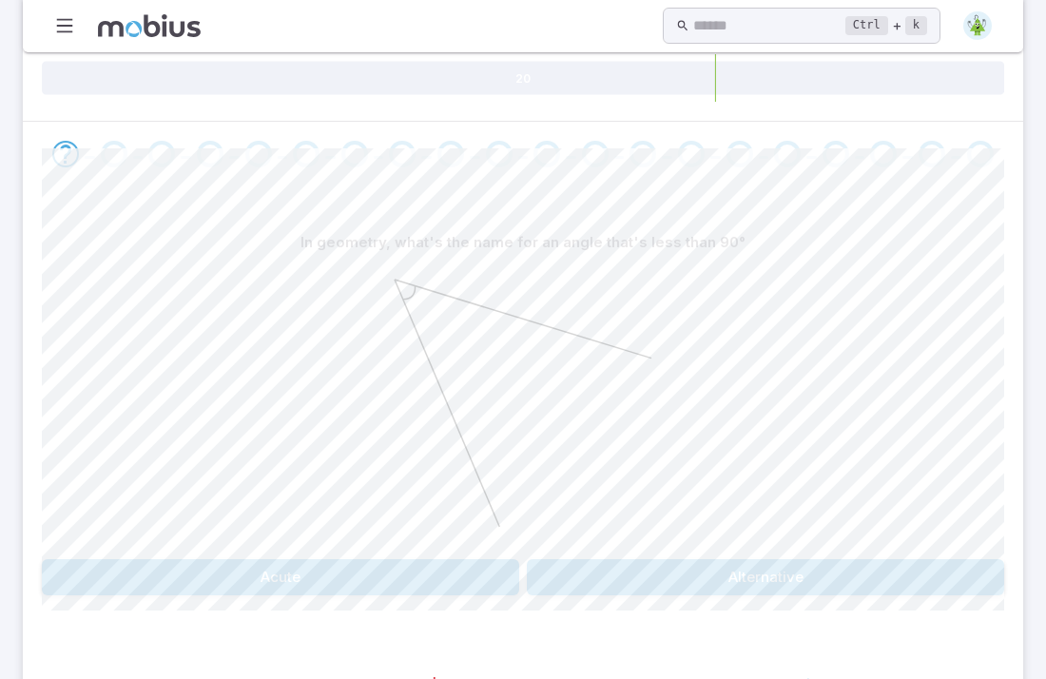
scroll to position [406, 0]
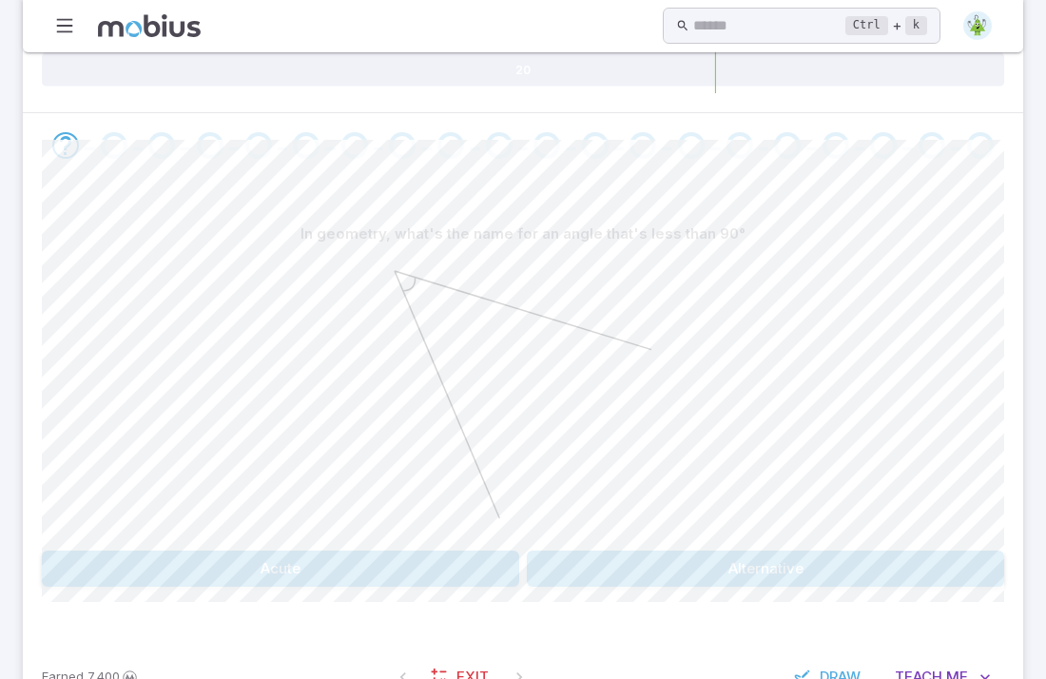
click at [336, 551] on button "Acute" at bounding box center [281, 569] width 478 height 36
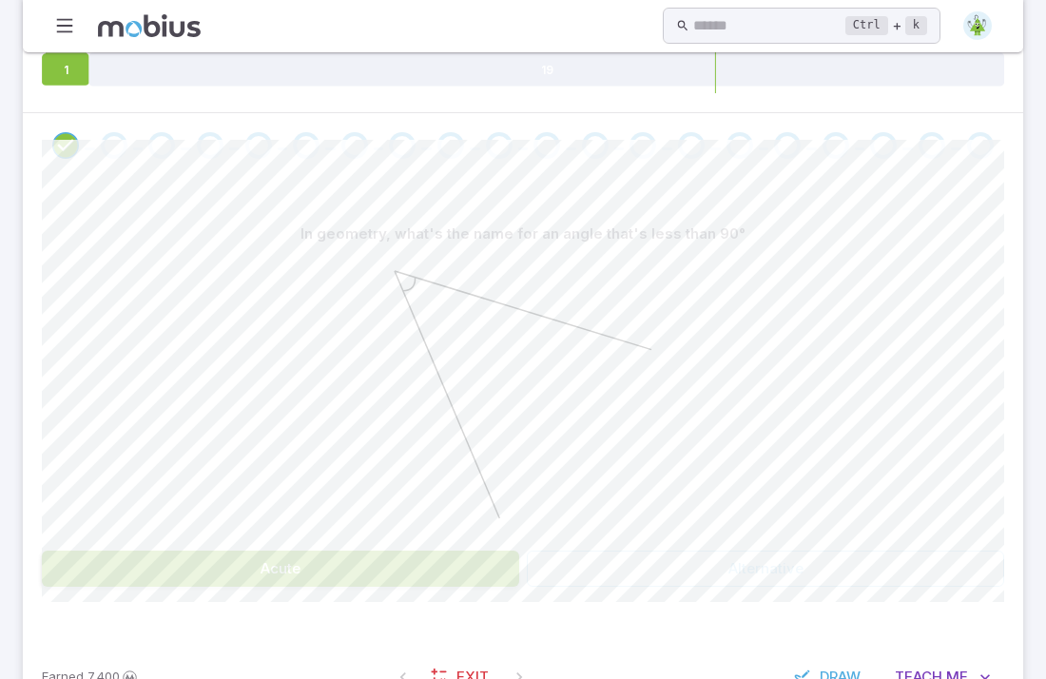
scroll to position [367, 0]
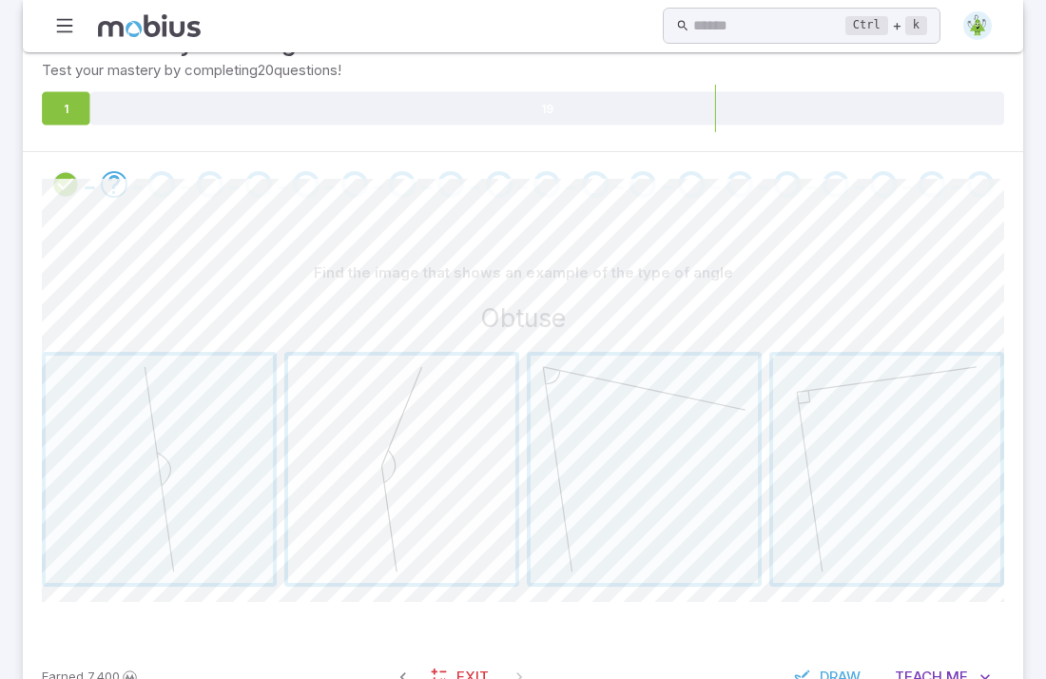
click at [362, 486] on span "button" at bounding box center [401, 469] width 227 height 227
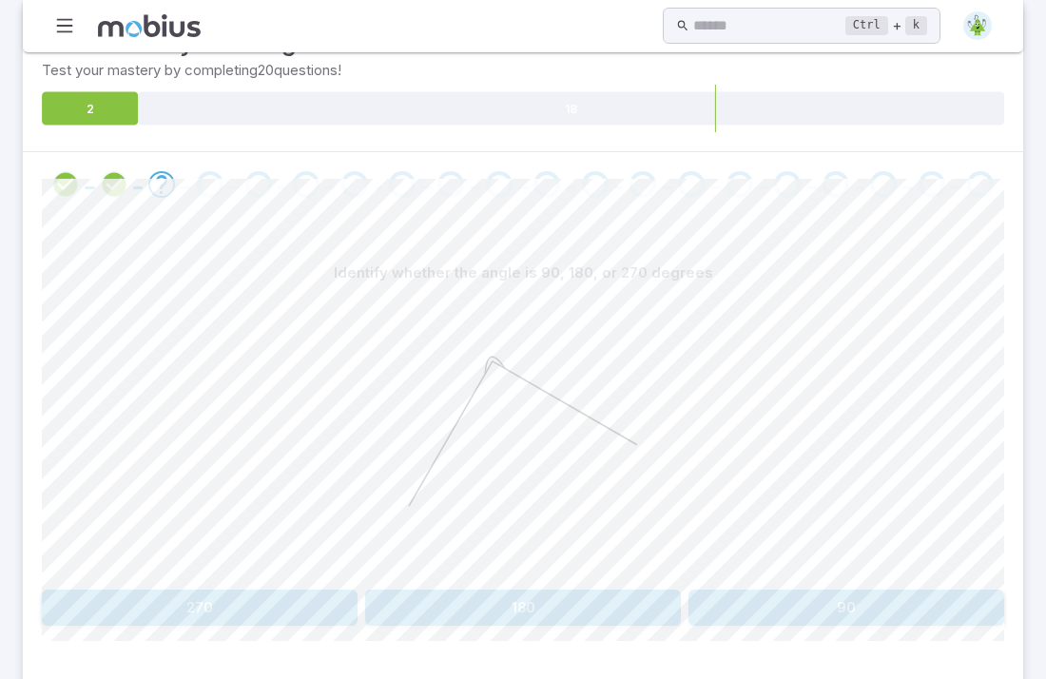
click at [693, 590] on button "90" at bounding box center [847, 608] width 316 height 36
click at [681, 590] on button "Straight" at bounding box center [766, 608] width 478 height 36
click at [591, 590] on button "acute" at bounding box center [644, 608] width 235 height 36
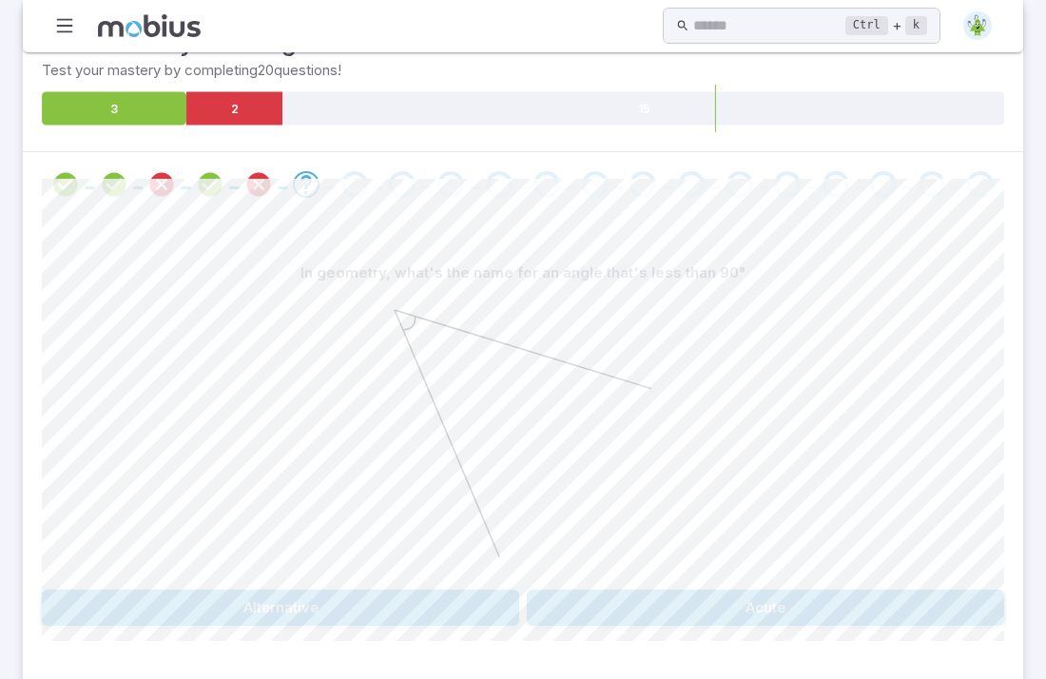
click at [741, 590] on button "Acute" at bounding box center [766, 608] width 478 height 36
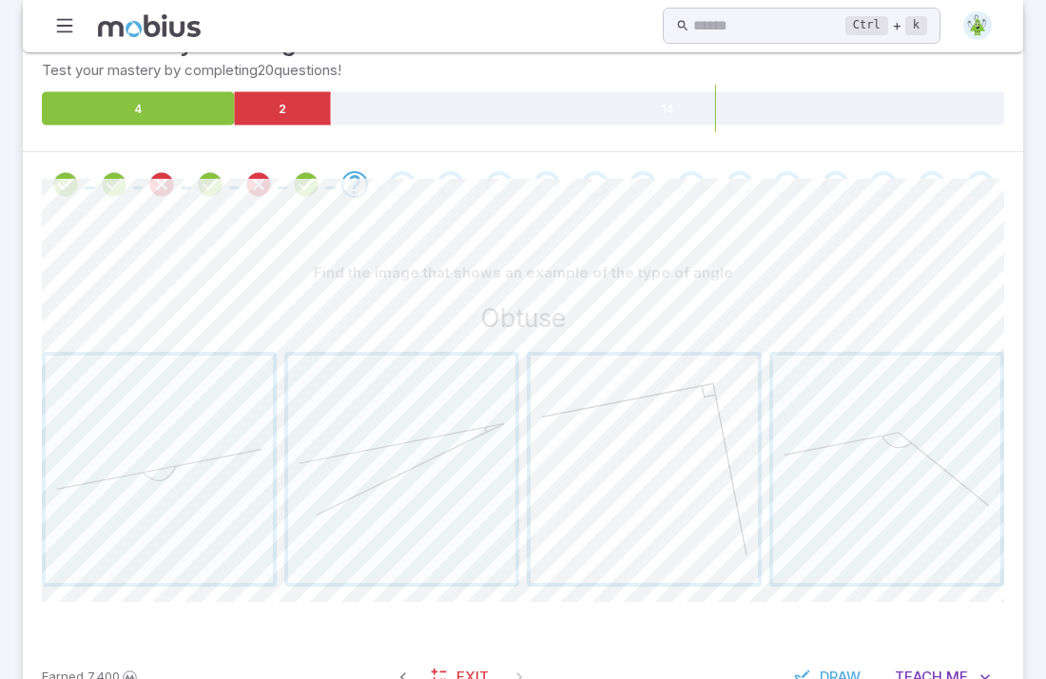
click at [635, 426] on span "button" at bounding box center [644, 469] width 227 height 227
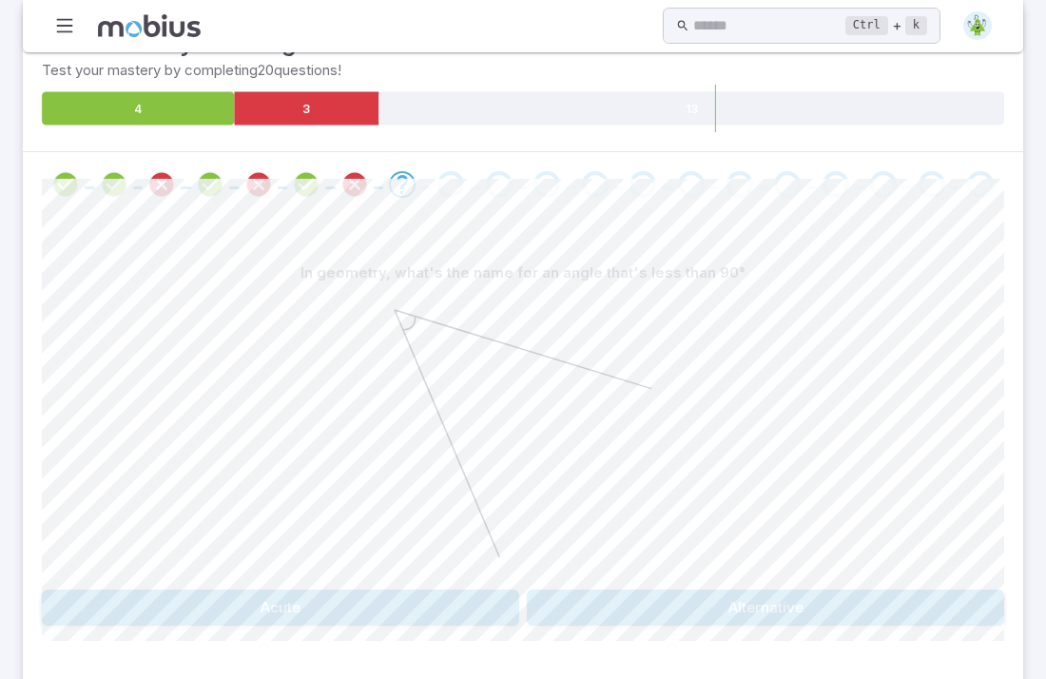
click at [671, 590] on button "Alternative" at bounding box center [766, 608] width 478 height 36
click at [671, 590] on button "Acute" at bounding box center [766, 608] width 478 height 36
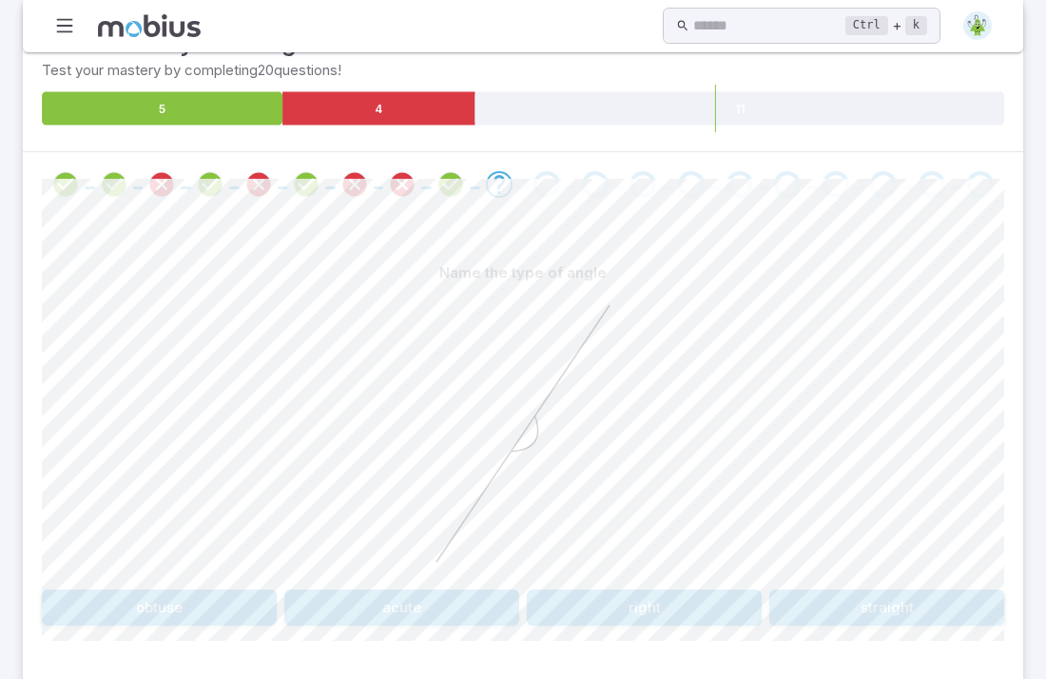
click at [929, 590] on button "straight" at bounding box center [887, 608] width 235 height 36
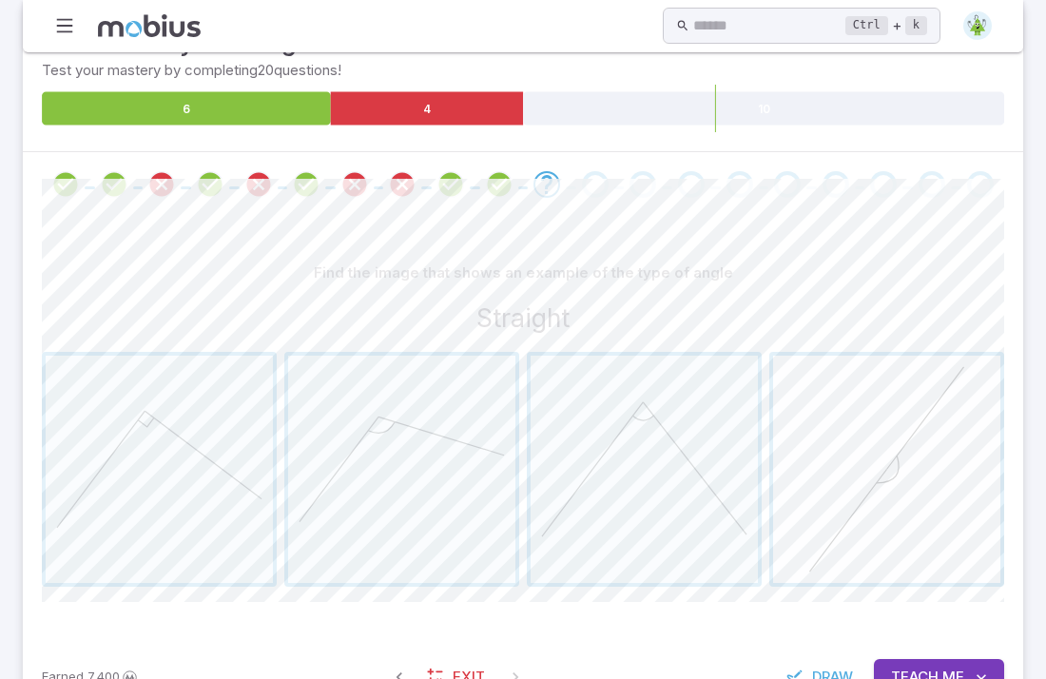
click at [912, 503] on span "button" at bounding box center [886, 469] width 227 height 227
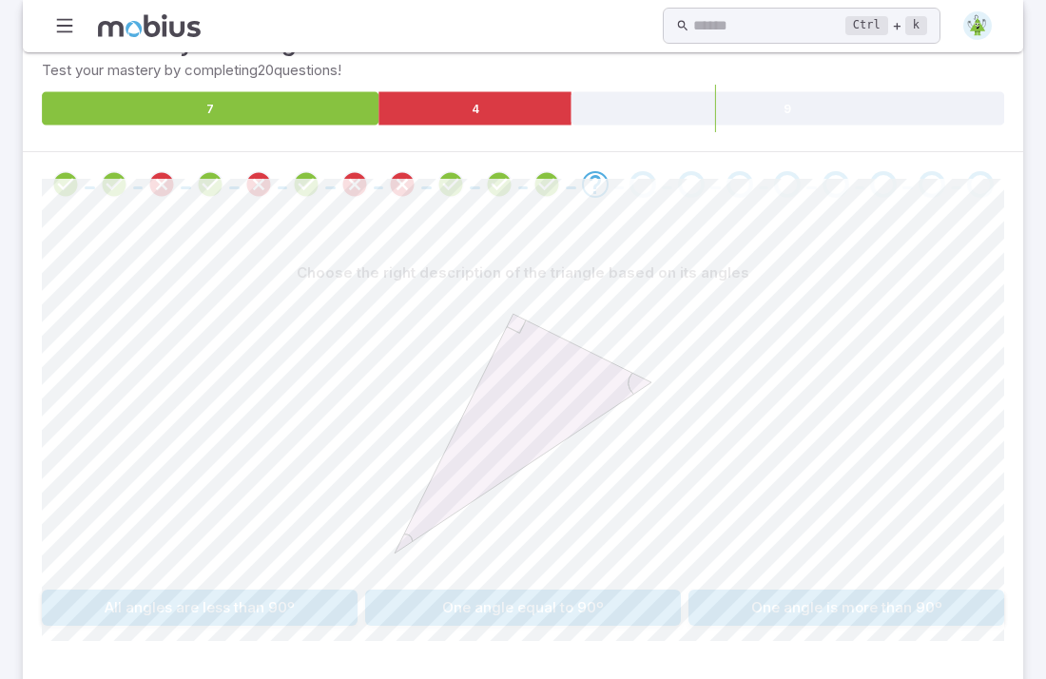
click at [513, 590] on button "One angle equal to 90º" at bounding box center [523, 608] width 316 height 36
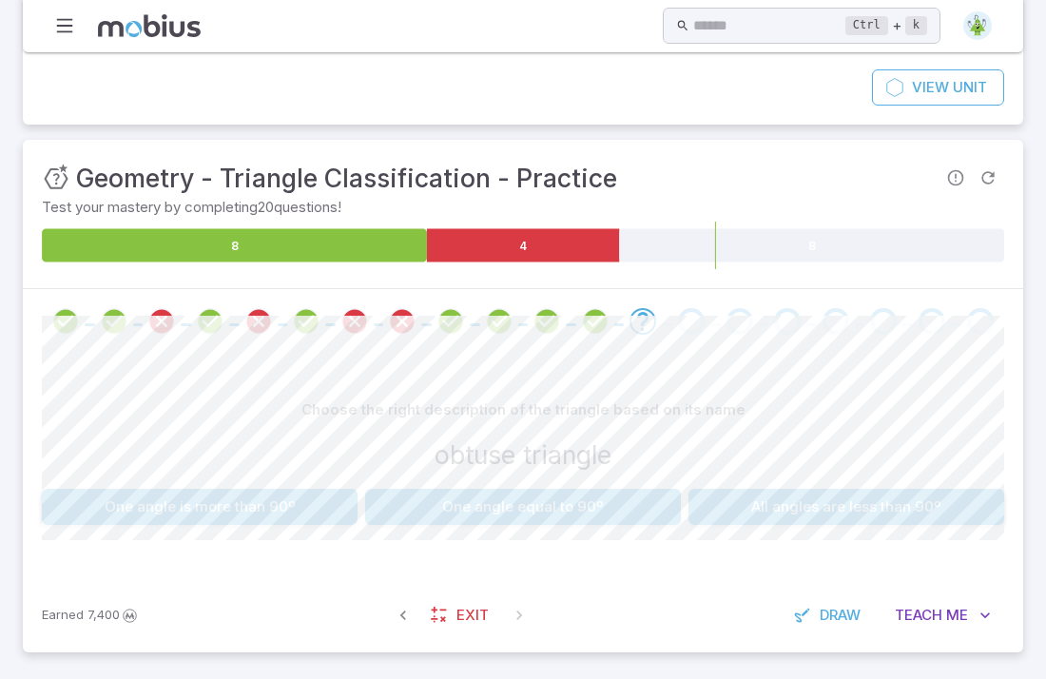
scroll to position [168, 0]
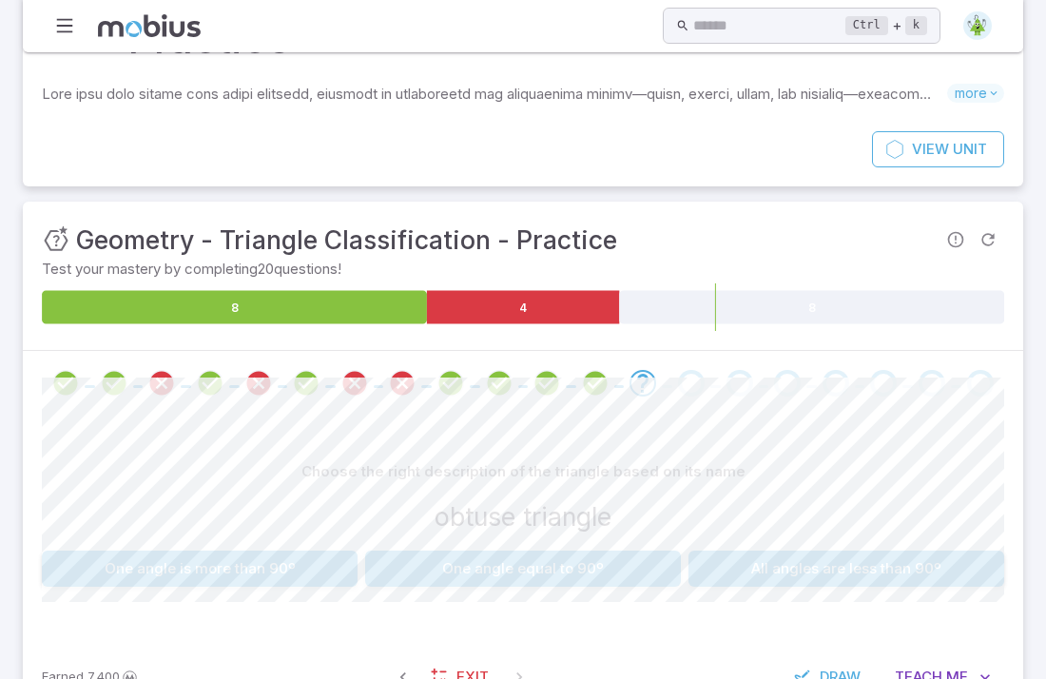
click at [507, 551] on button "One angle equal to 90º" at bounding box center [523, 569] width 316 height 36
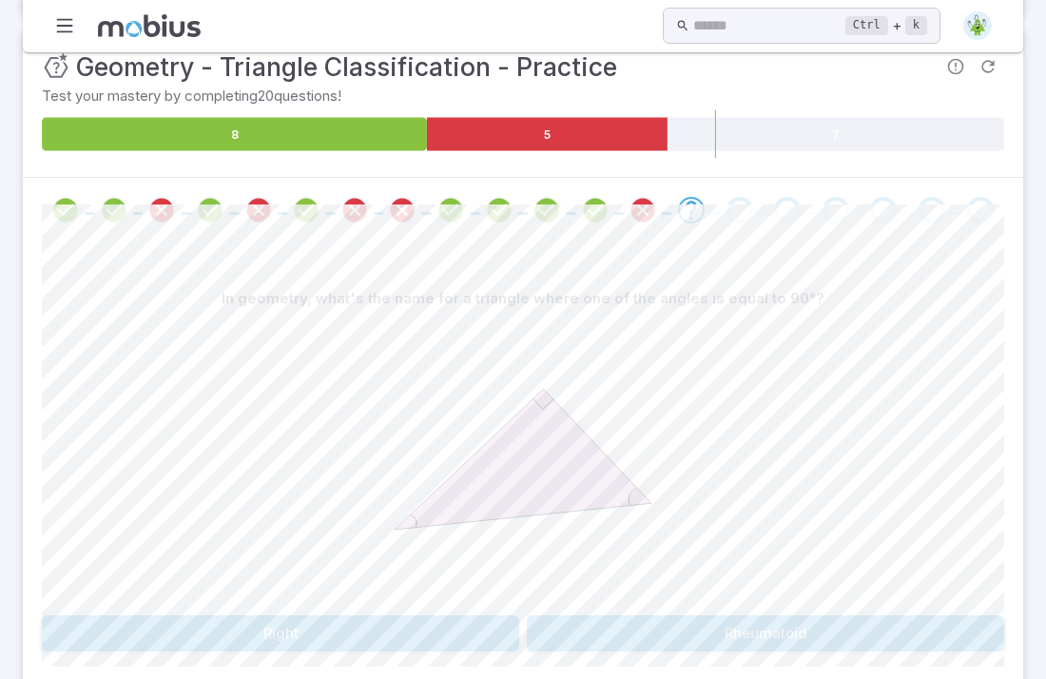
scroll to position [342, 0]
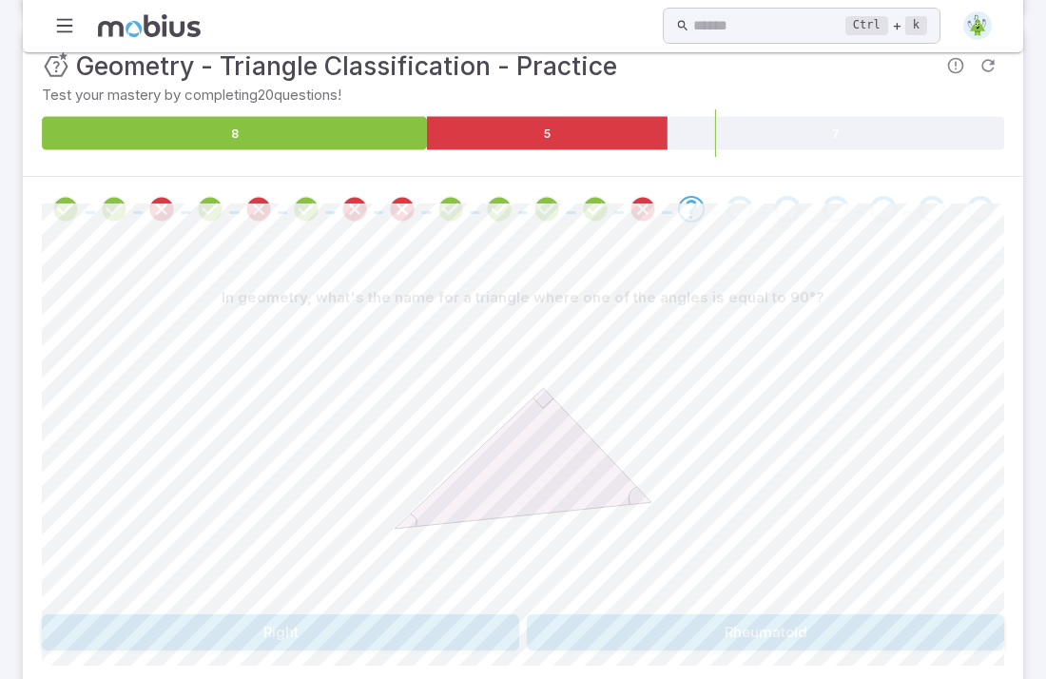
click at [494, 615] on button "Right" at bounding box center [281, 633] width 478 height 36
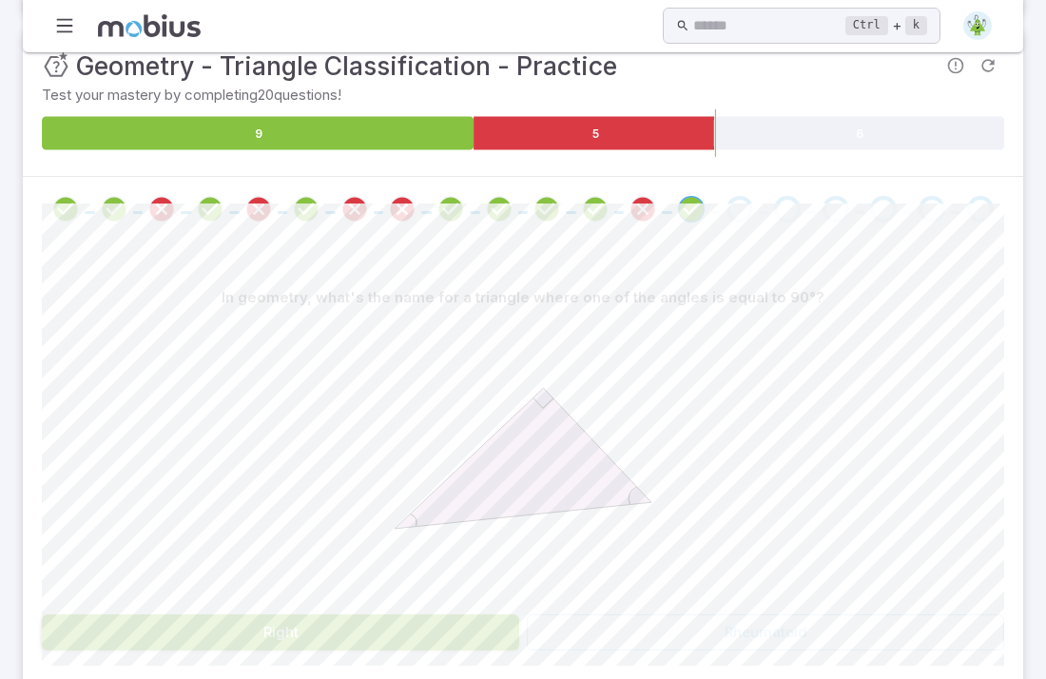
scroll to position [168, 0]
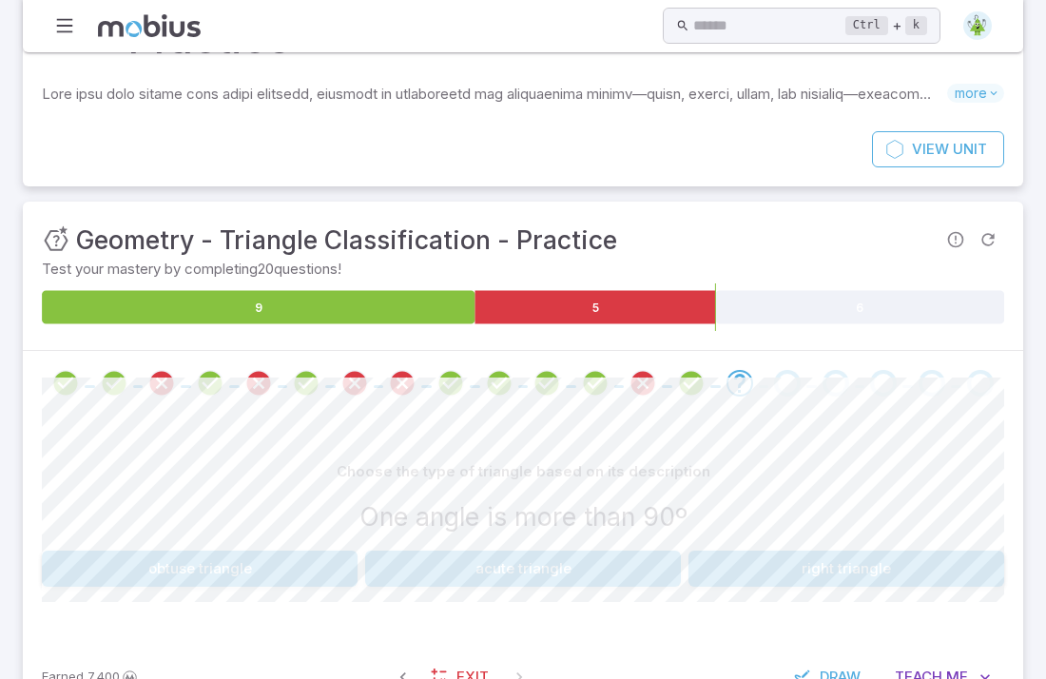
click at [530, 551] on button "acute triangle" at bounding box center [523, 569] width 316 height 36
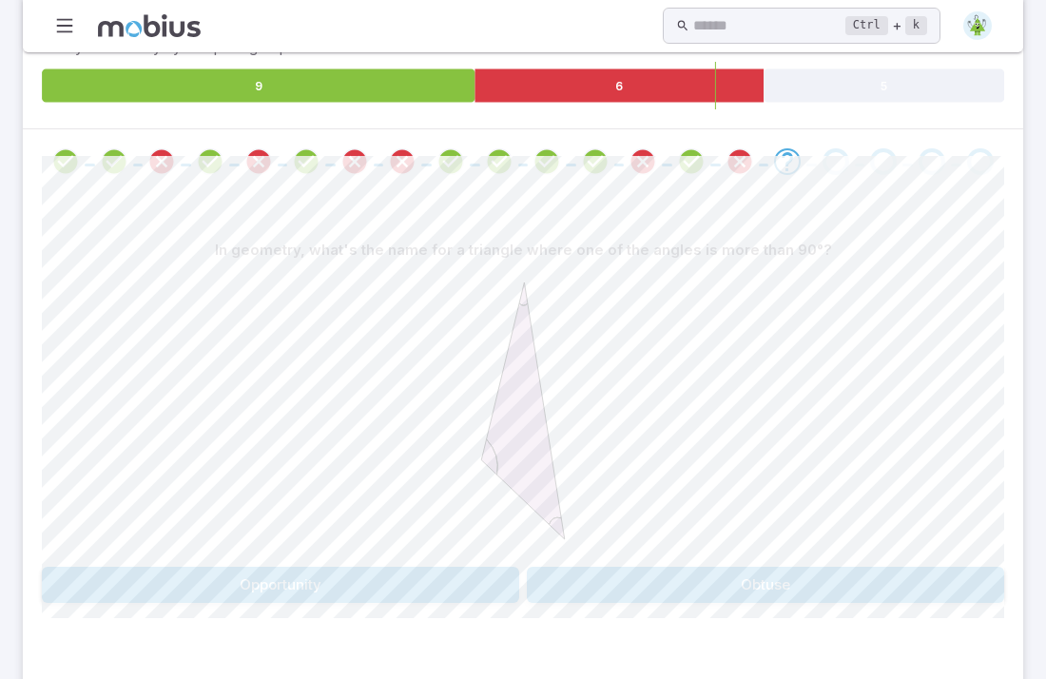
scroll to position [406, 0]
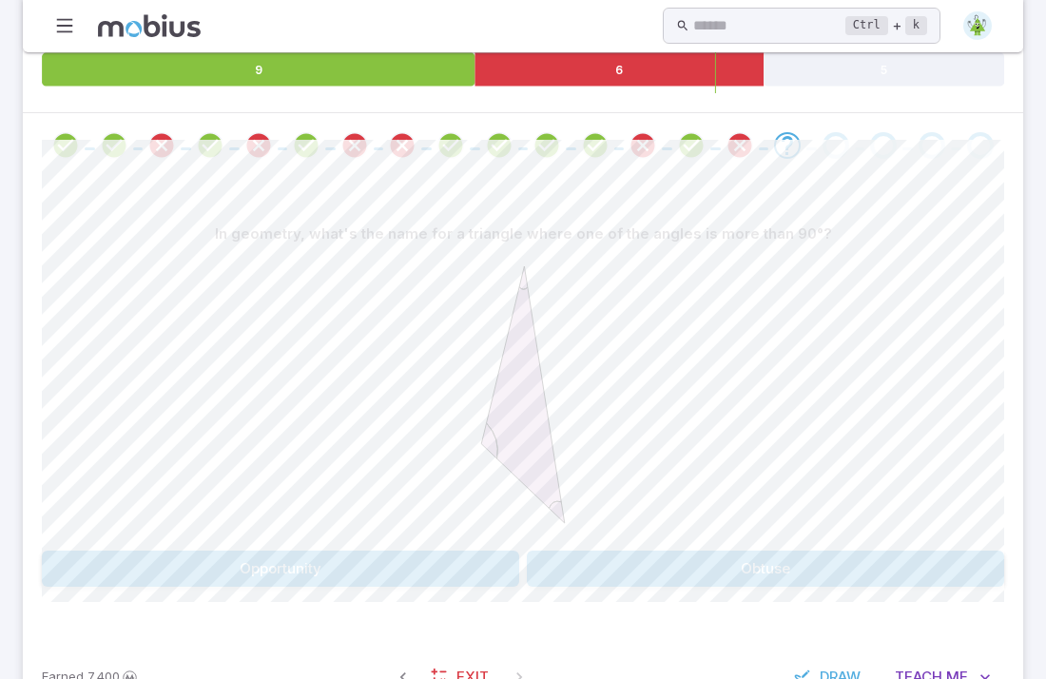
click at [489, 551] on button "Opportunity" at bounding box center [281, 569] width 478 height 36
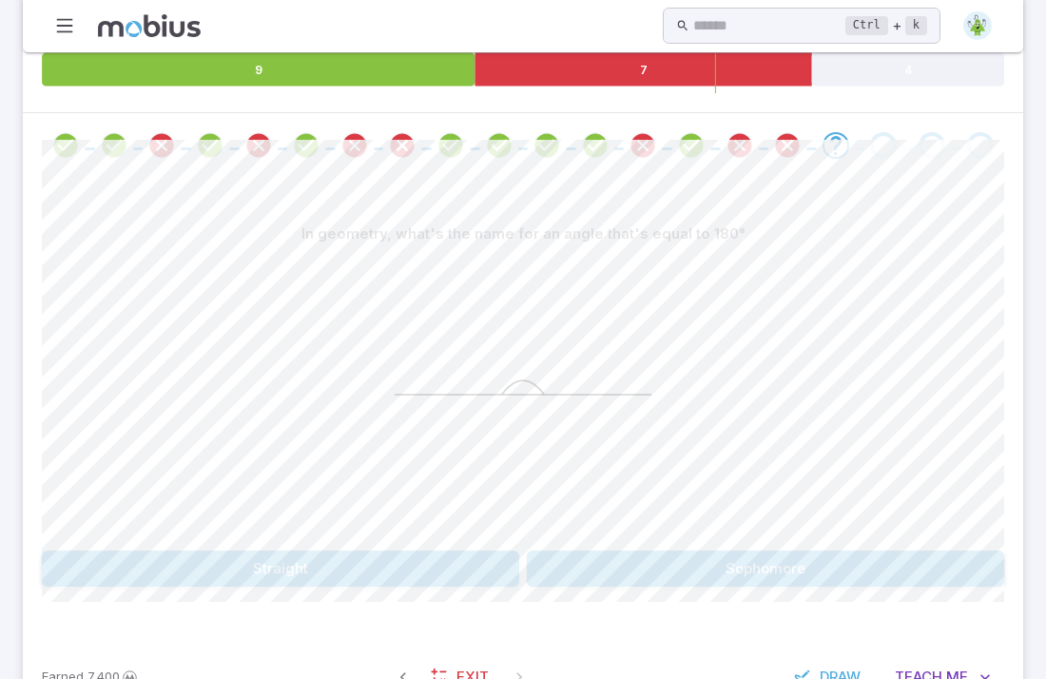
click at [392, 551] on button "Straight" at bounding box center [281, 569] width 478 height 36
click at [471, 551] on button "acute" at bounding box center [401, 569] width 235 height 36
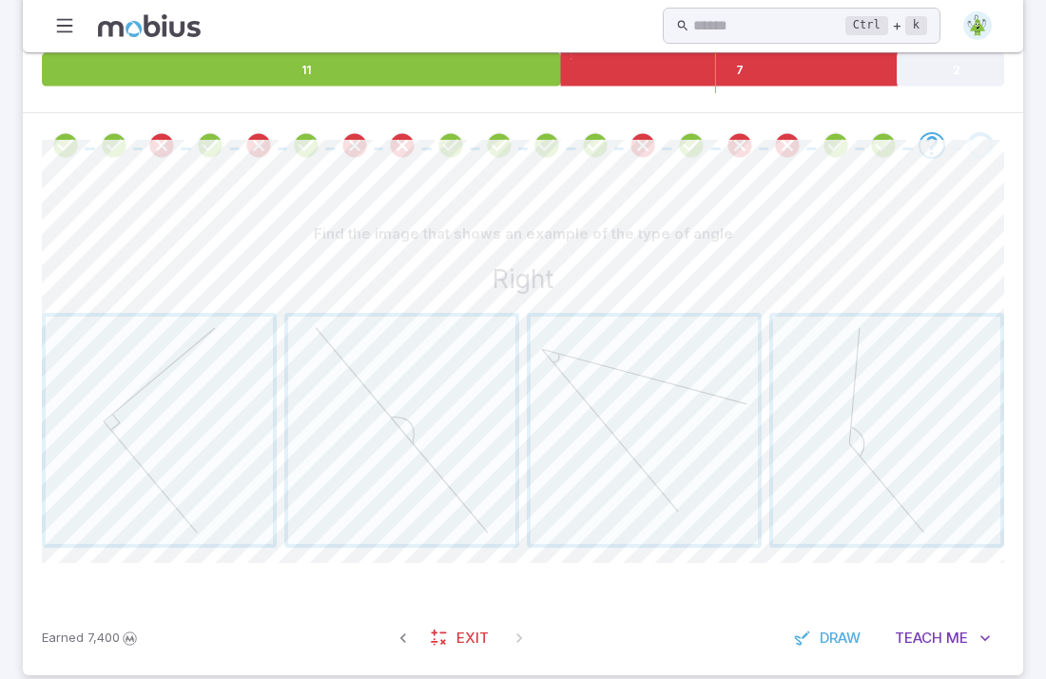
scroll to position [367, 0]
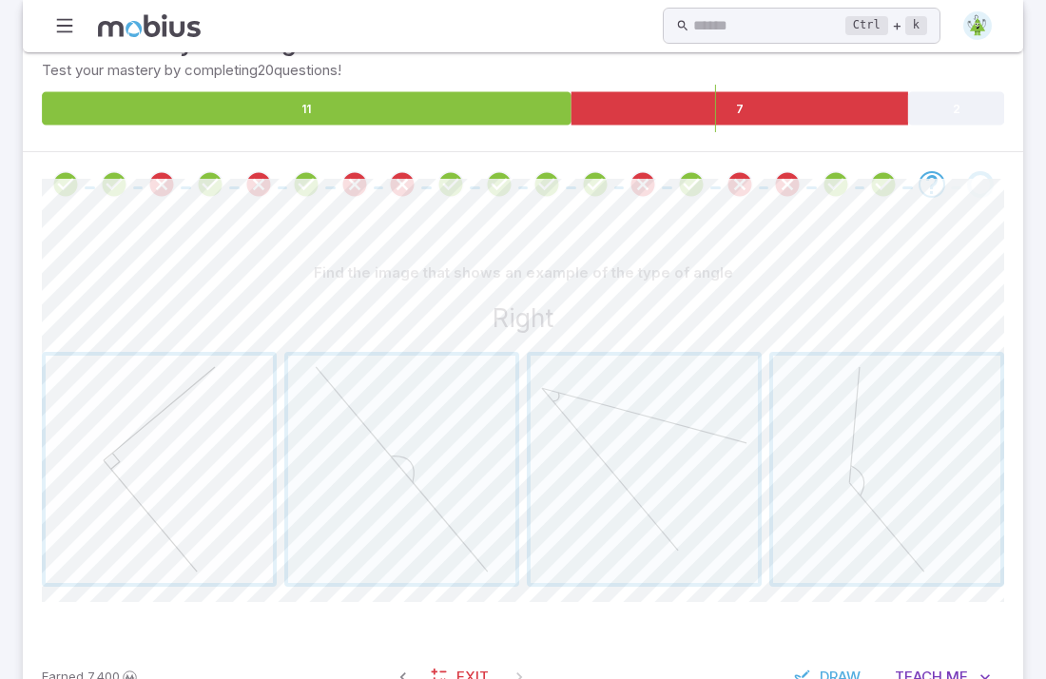
click at [185, 462] on span "button" at bounding box center [159, 469] width 227 height 227
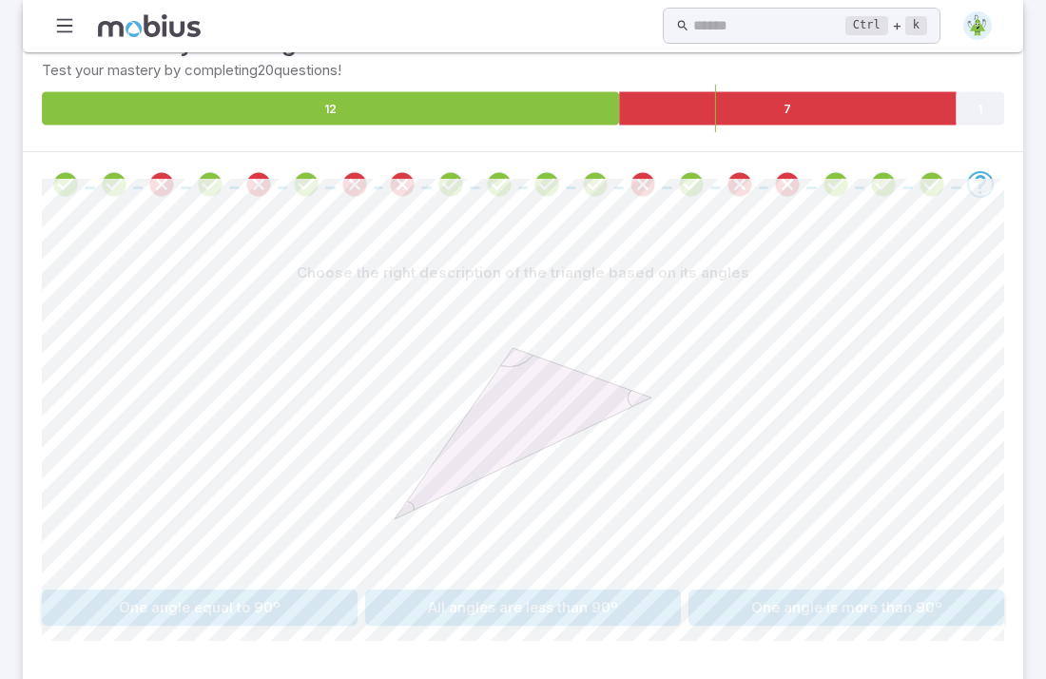
click at [172, 590] on button "One angle equal to 90º" at bounding box center [200, 608] width 316 height 36
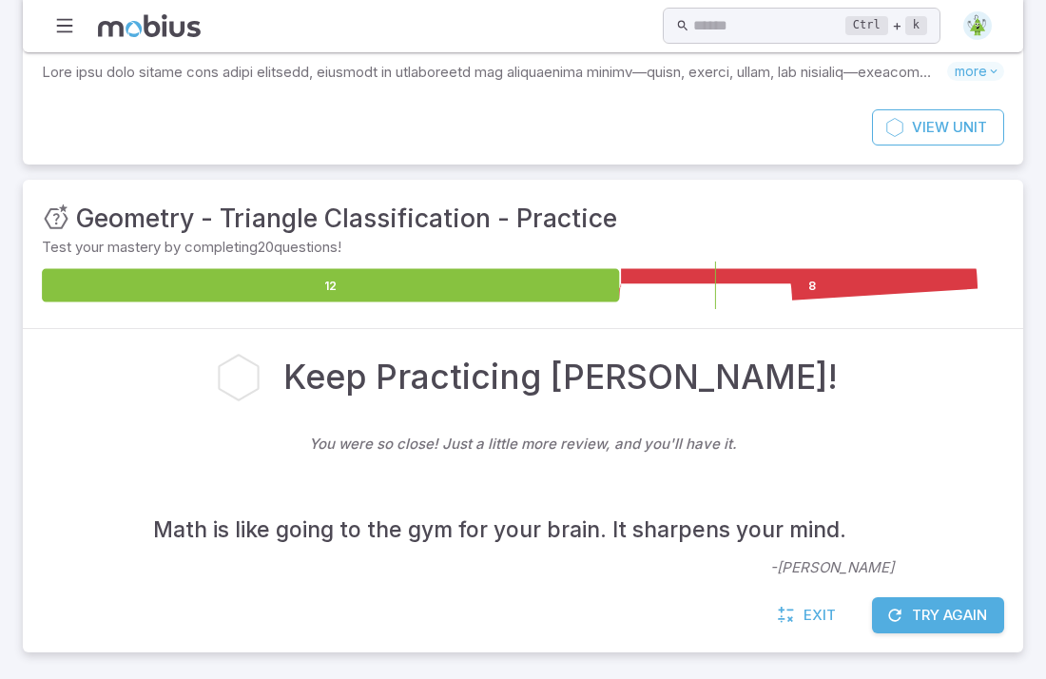
scroll to position [129, 0]
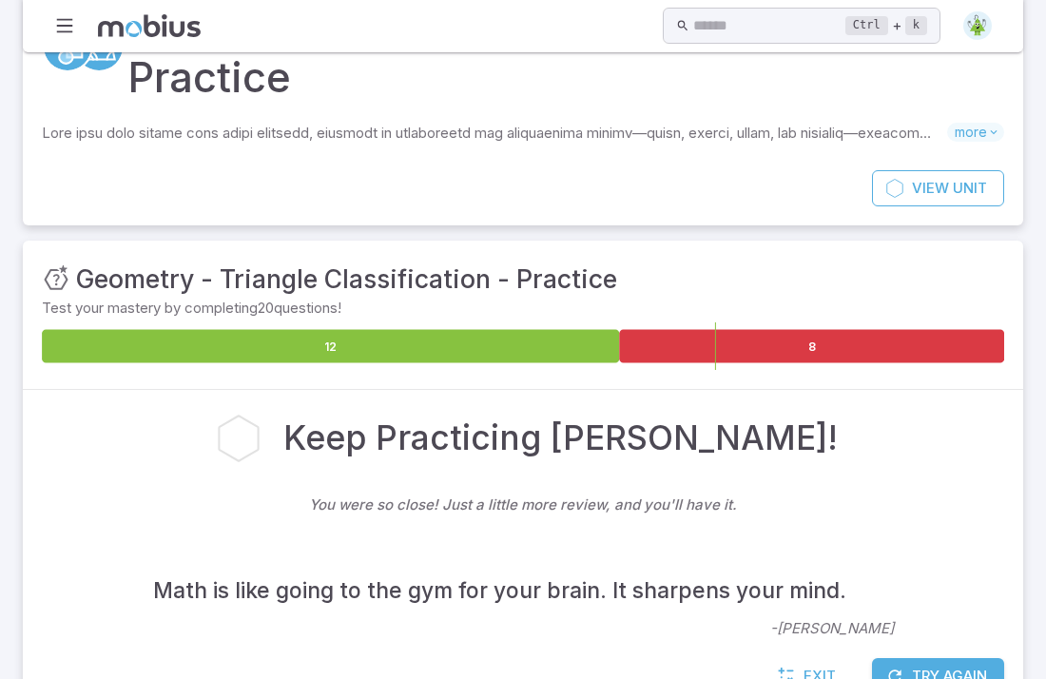
click at [896, 658] on button "Try Again" at bounding box center [938, 676] width 132 height 36
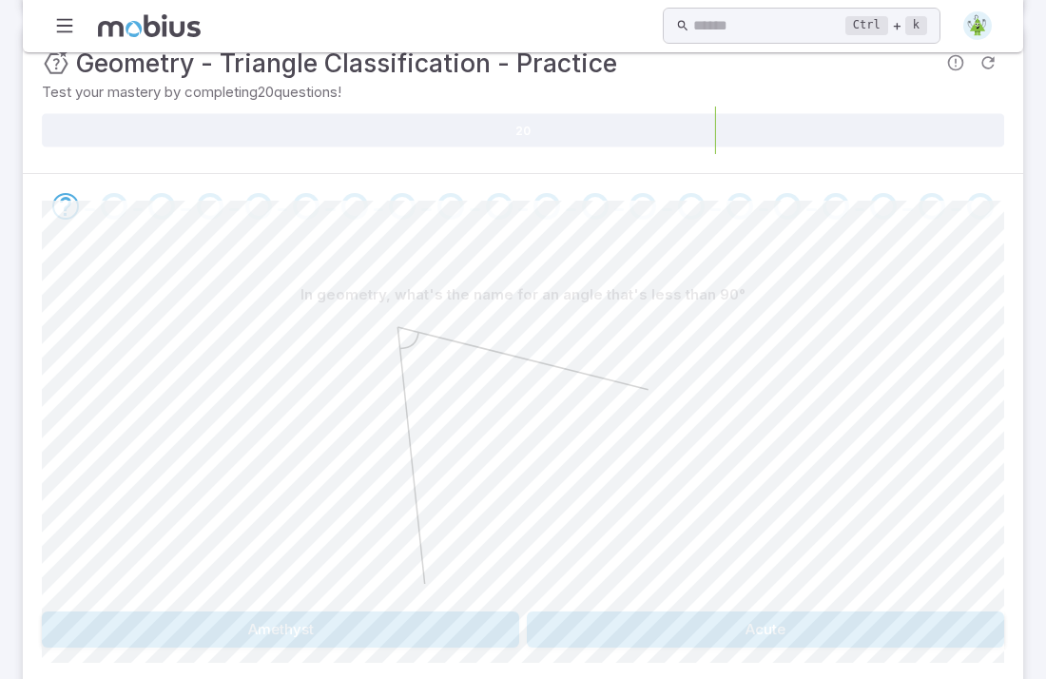
scroll to position [346, 0]
click at [596, 611] on button "Acute" at bounding box center [766, 629] width 478 height 36
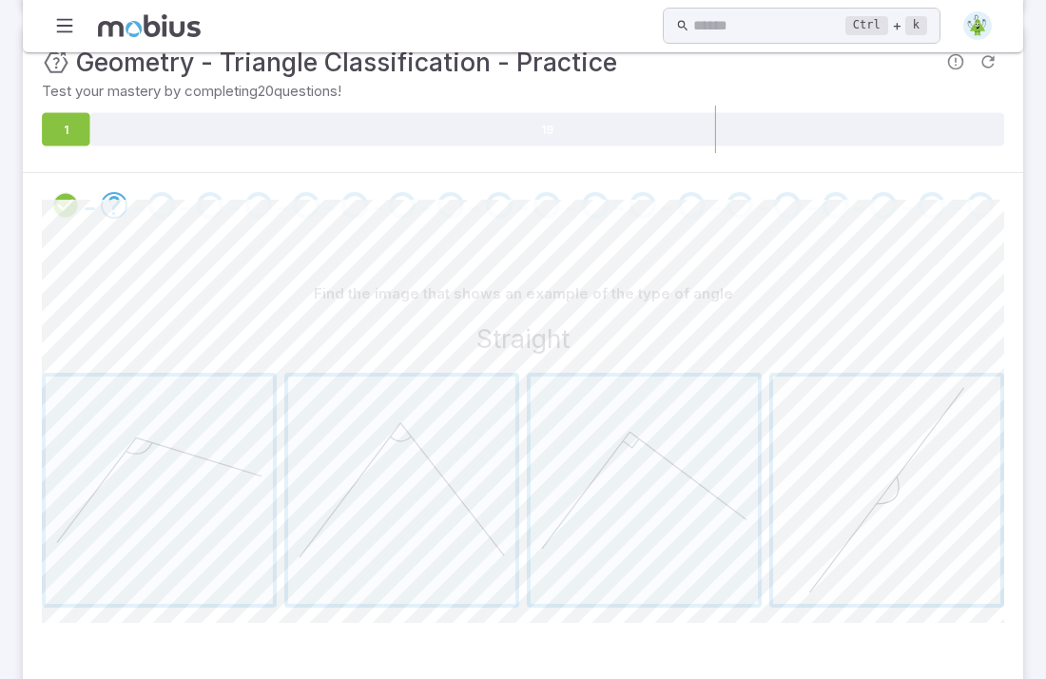
click at [832, 481] on span "button" at bounding box center [886, 490] width 227 height 227
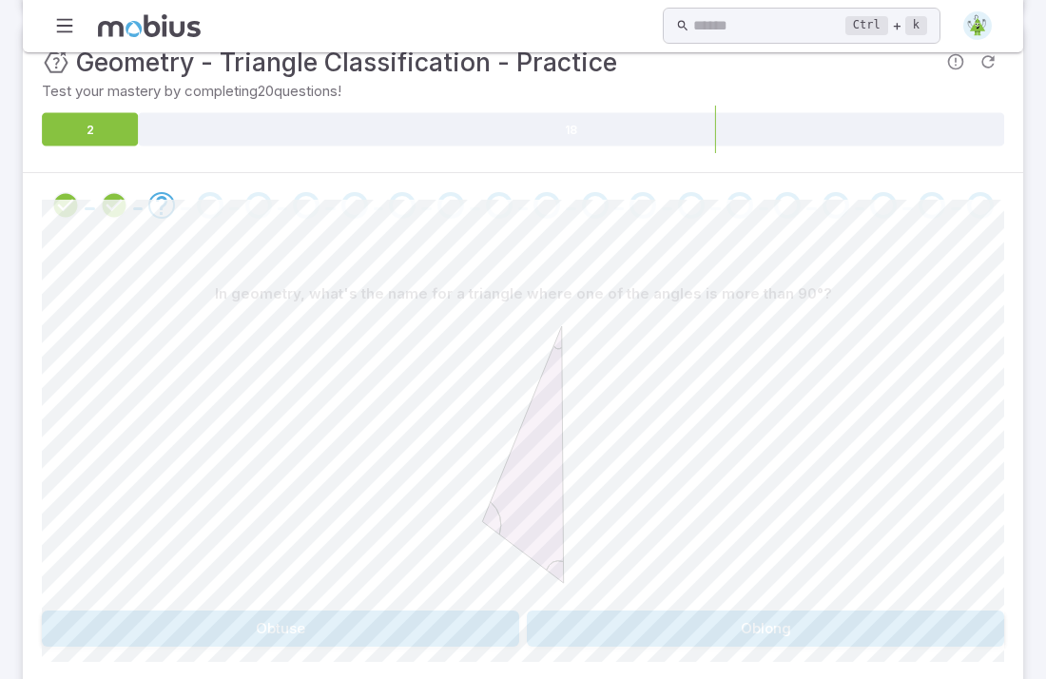
click at [370, 611] on button "Obtuse" at bounding box center [281, 629] width 478 height 36
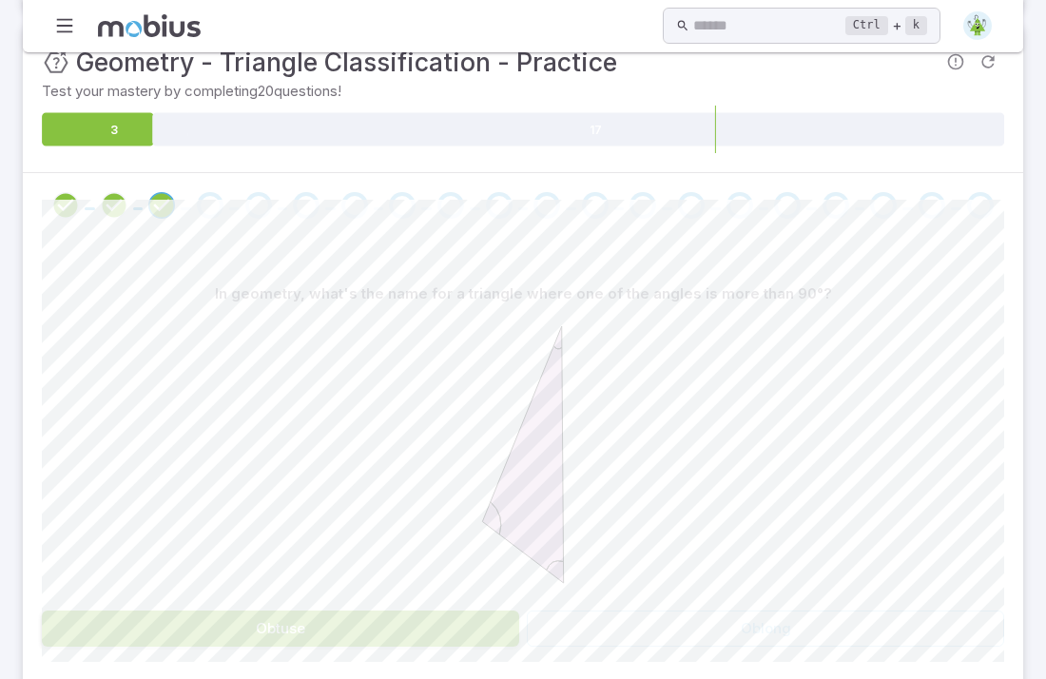
scroll to position [168, 0]
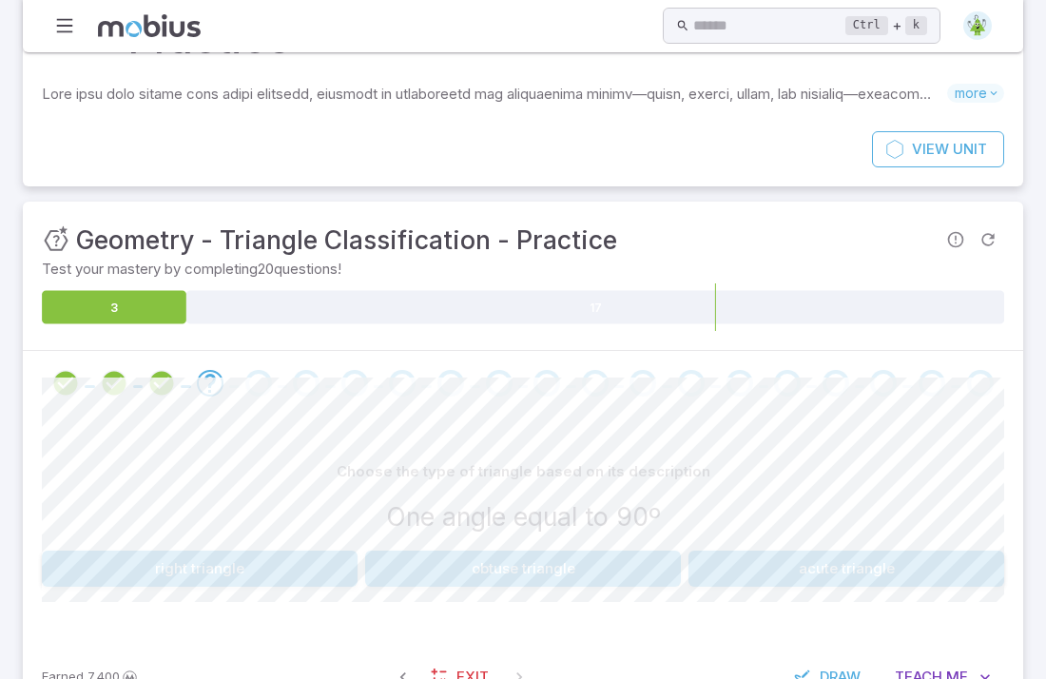
click at [512, 551] on button "obtuse triangle" at bounding box center [523, 569] width 316 height 36
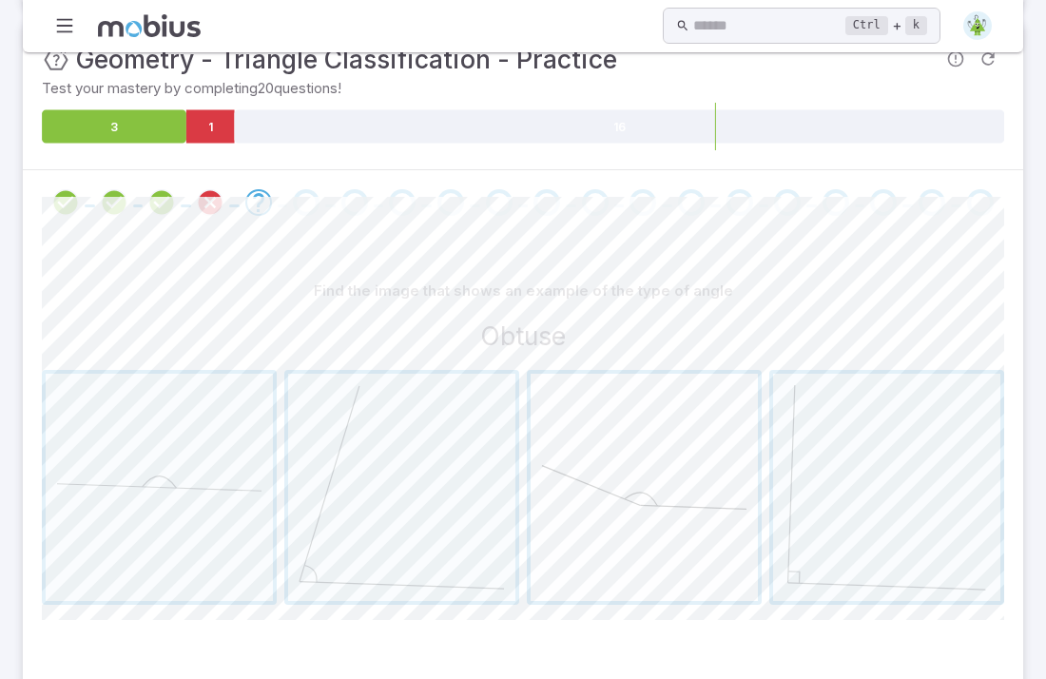
scroll to position [343, 0]
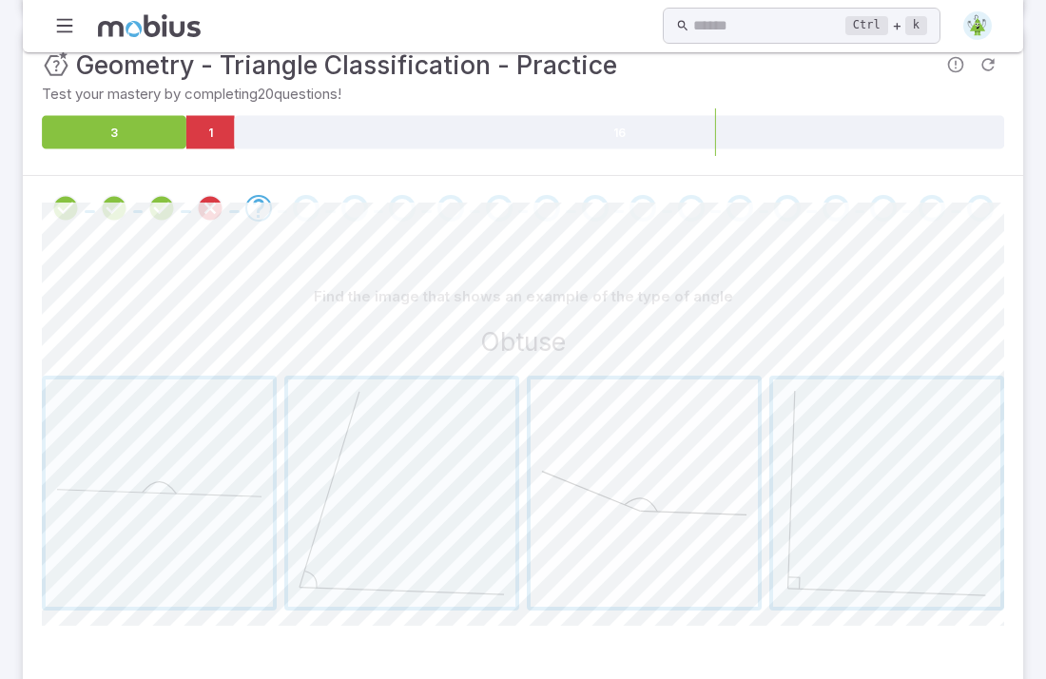
click at [621, 477] on span "button" at bounding box center [644, 493] width 227 height 227
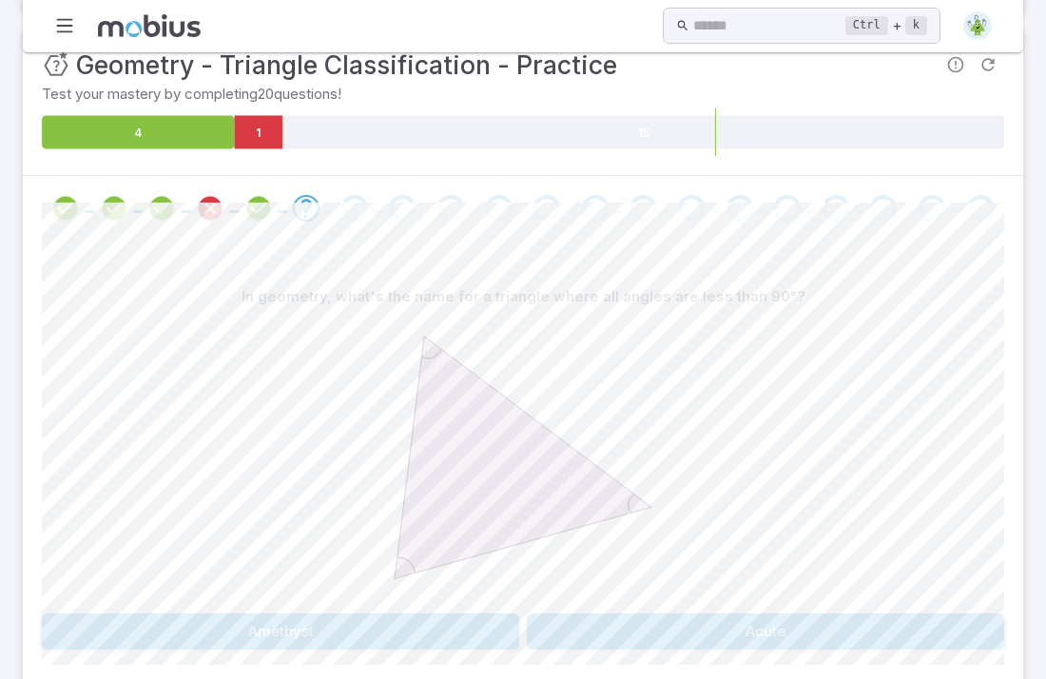
click at [889, 614] on button "Acute" at bounding box center [766, 632] width 478 height 36
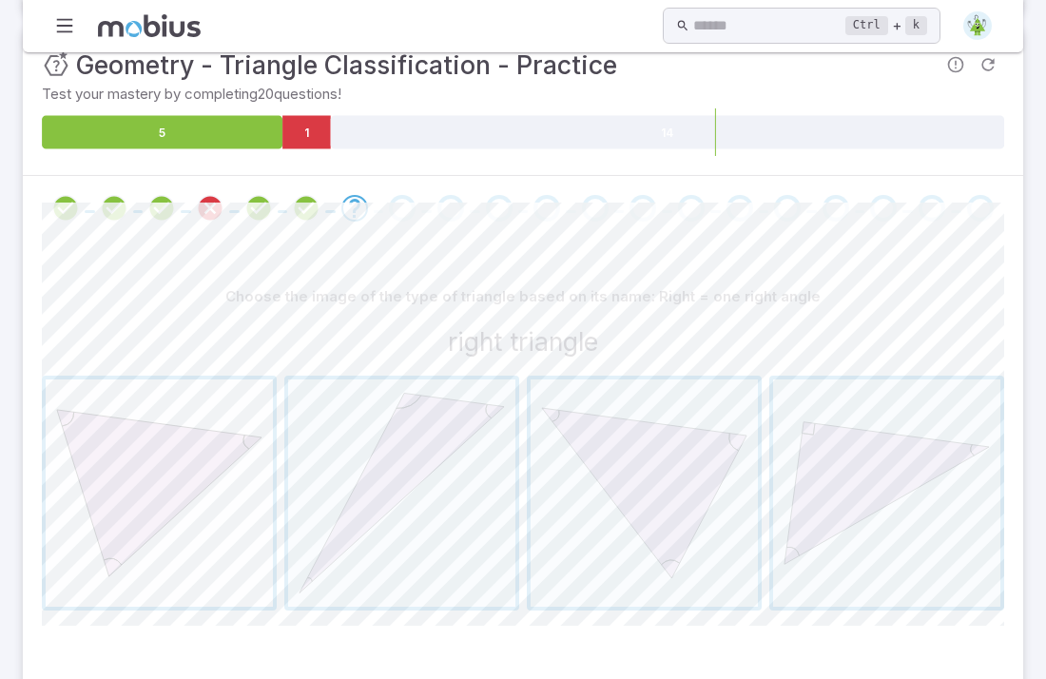
click at [65, 424] on span "button" at bounding box center [159, 493] width 227 height 227
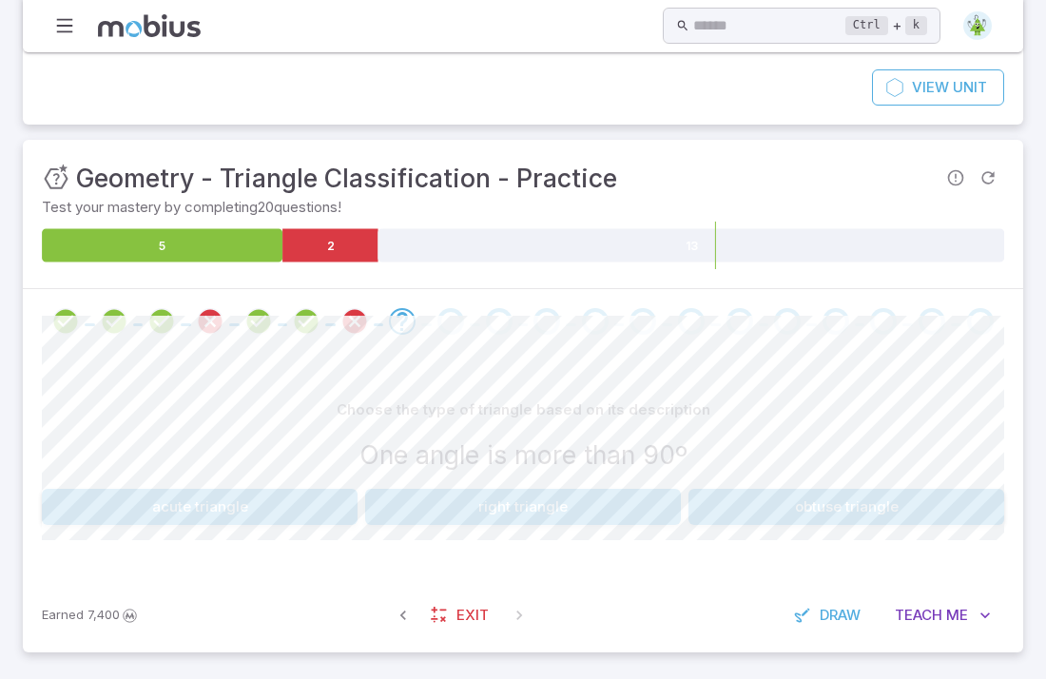
scroll to position [168, 0]
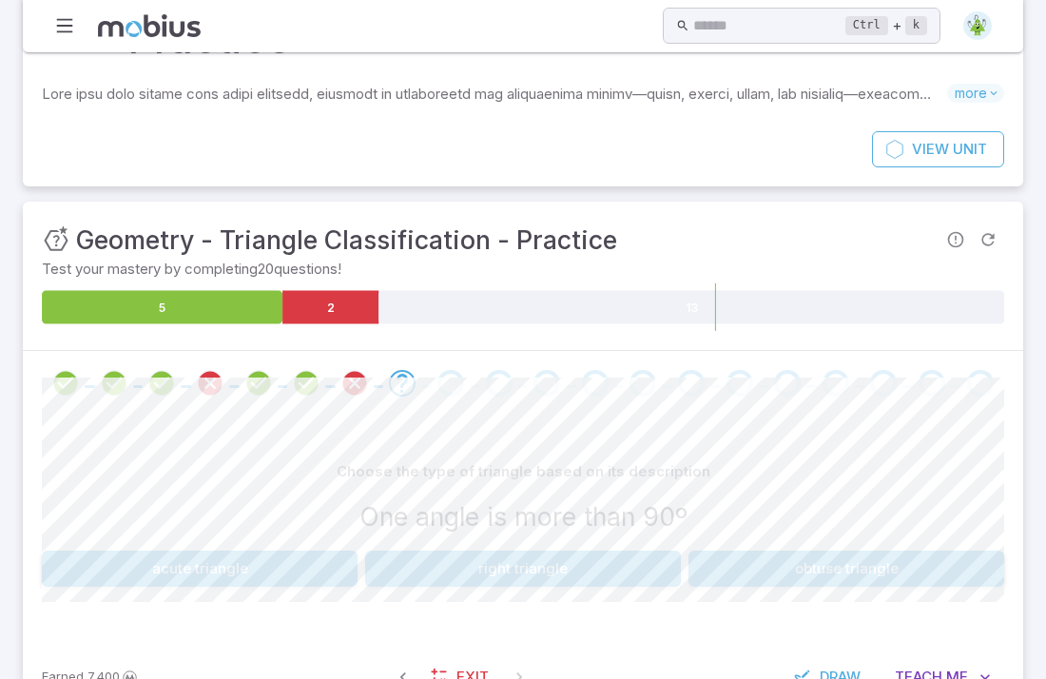
click at [65, 454] on div "Choose the type of triangle based on its description" at bounding box center [523, 472] width 963 height 36
click at [83, 551] on button "acute triangle" at bounding box center [200, 569] width 316 height 36
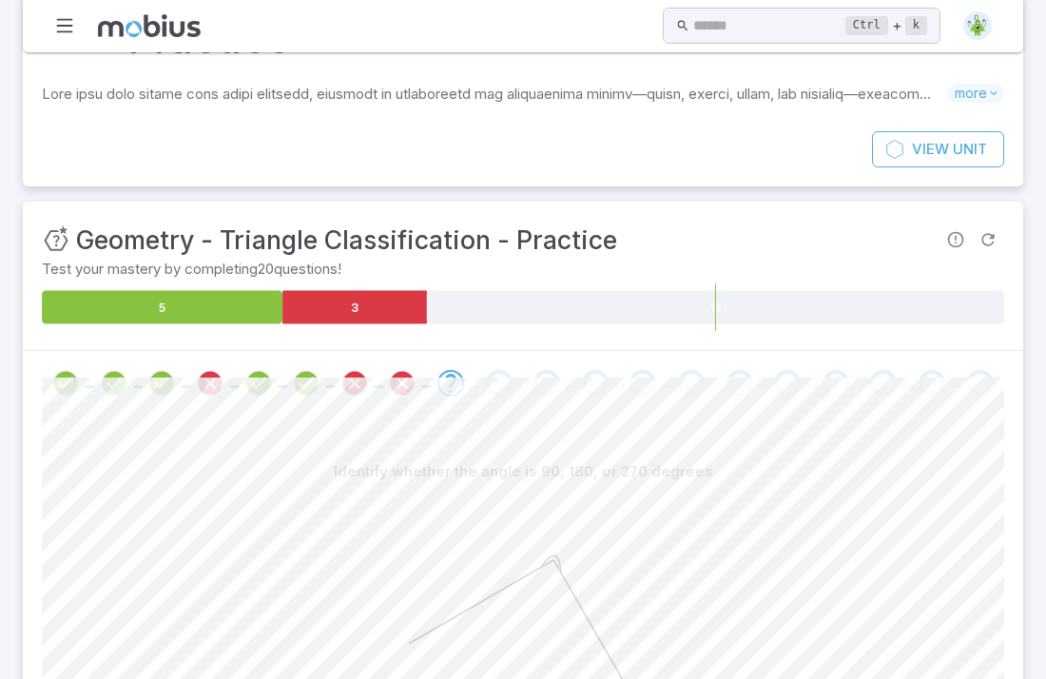
scroll to position [406, 0]
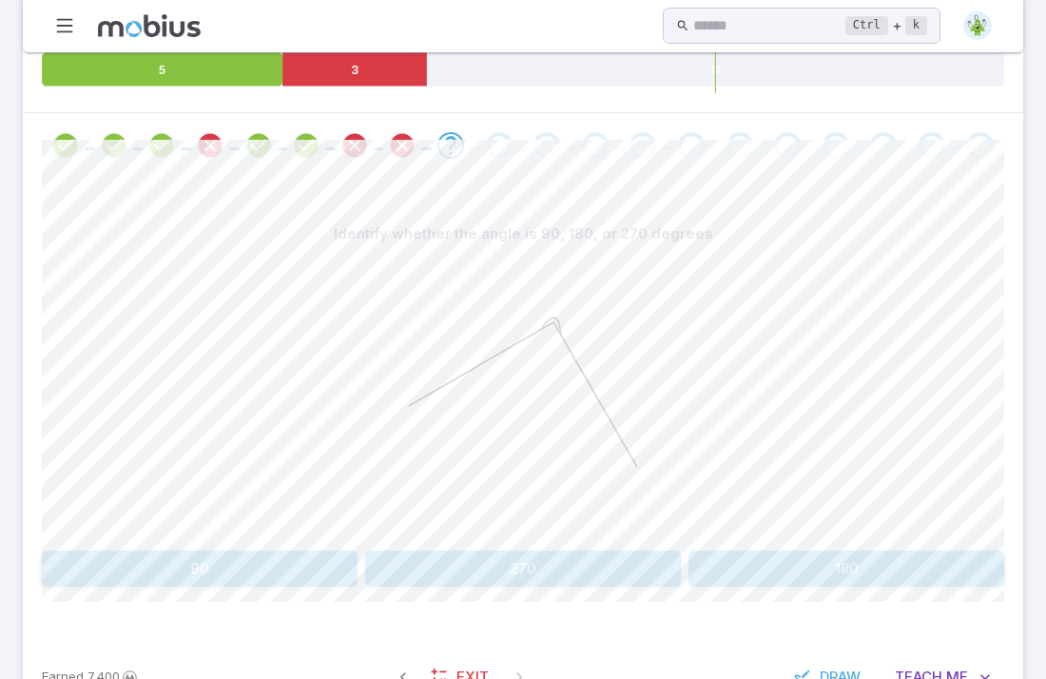
click at [499, 551] on button "270" at bounding box center [523, 569] width 316 height 36
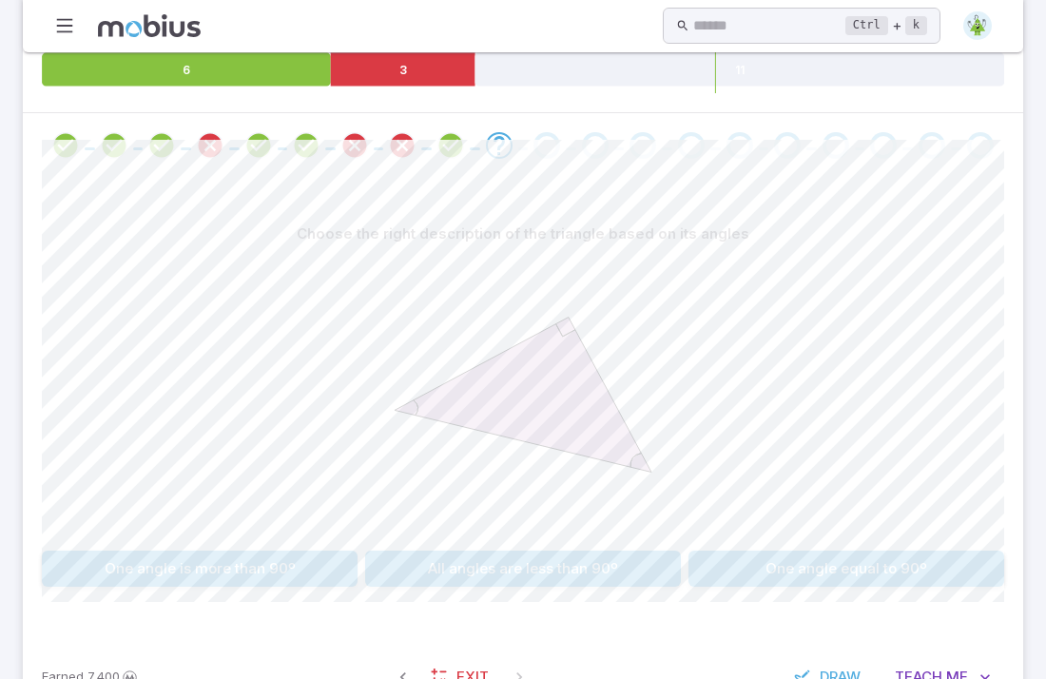
click at [305, 551] on button "One angle is more than 90º" at bounding box center [200, 569] width 316 height 36
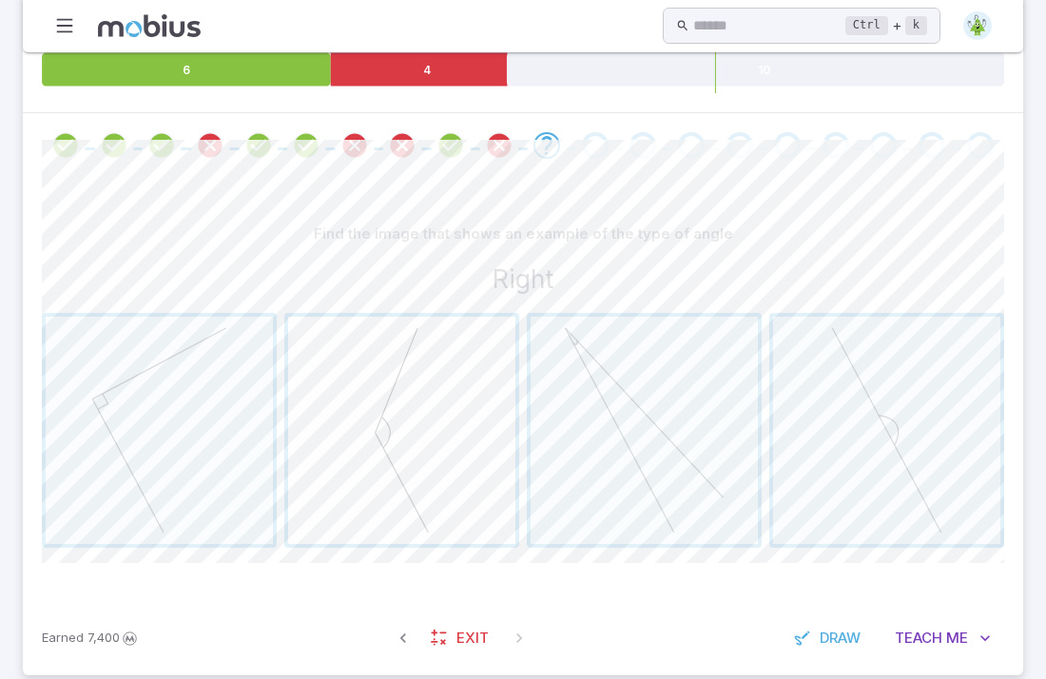
scroll to position [367, 0]
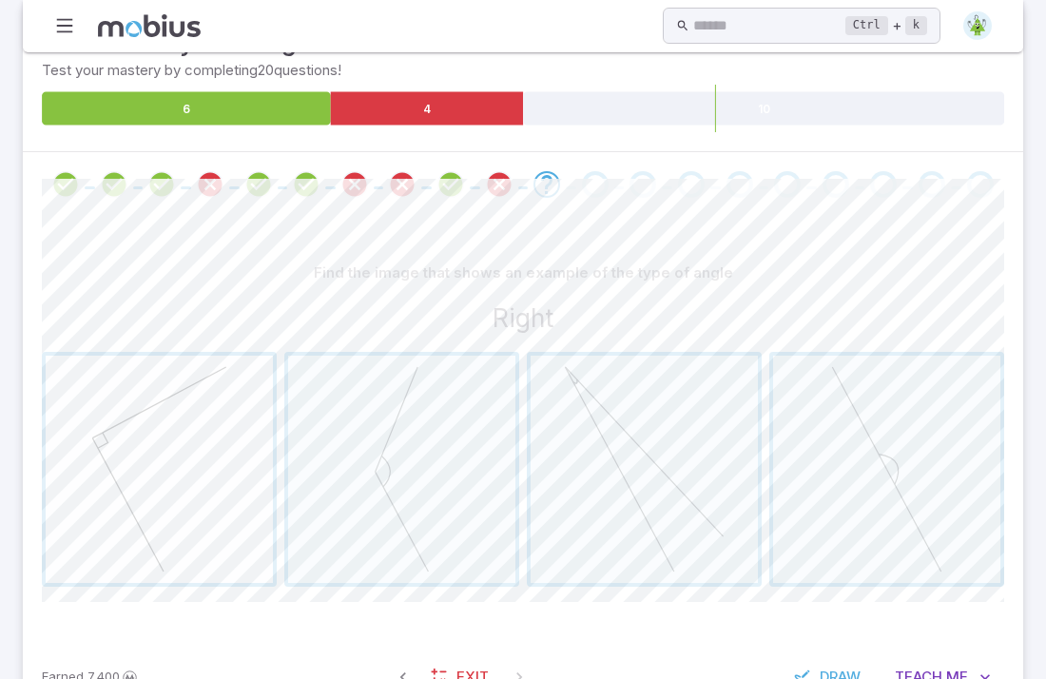
click at [69, 382] on span "button" at bounding box center [159, 469] width 227 height 227
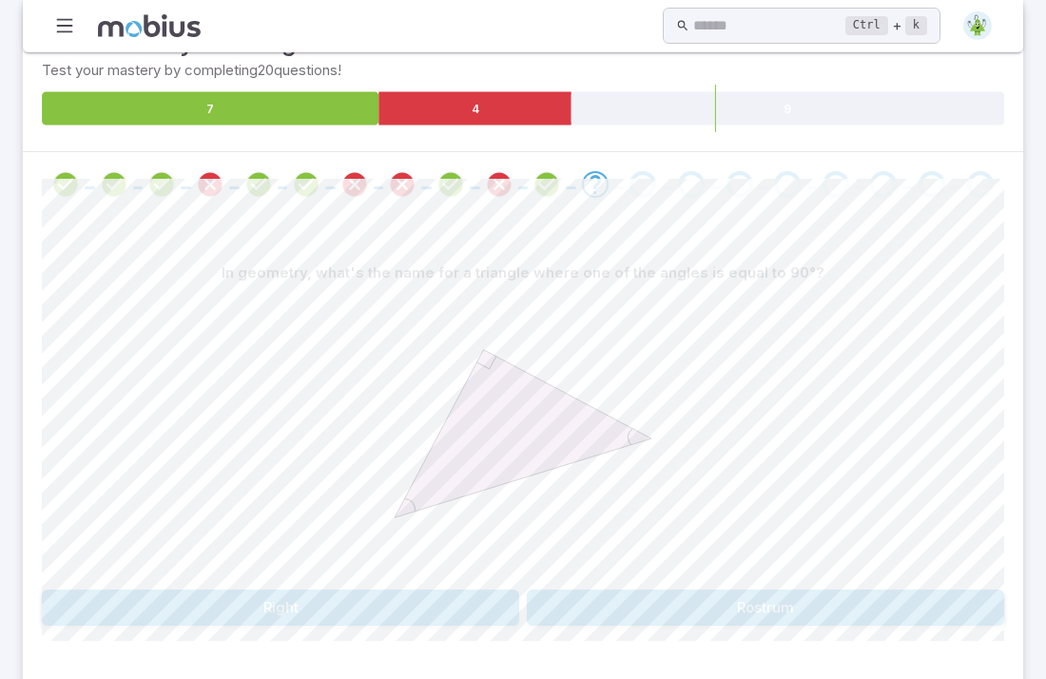
click at [350, 590] on button "Right" at bounding box center [281, 608] width 478 height 36
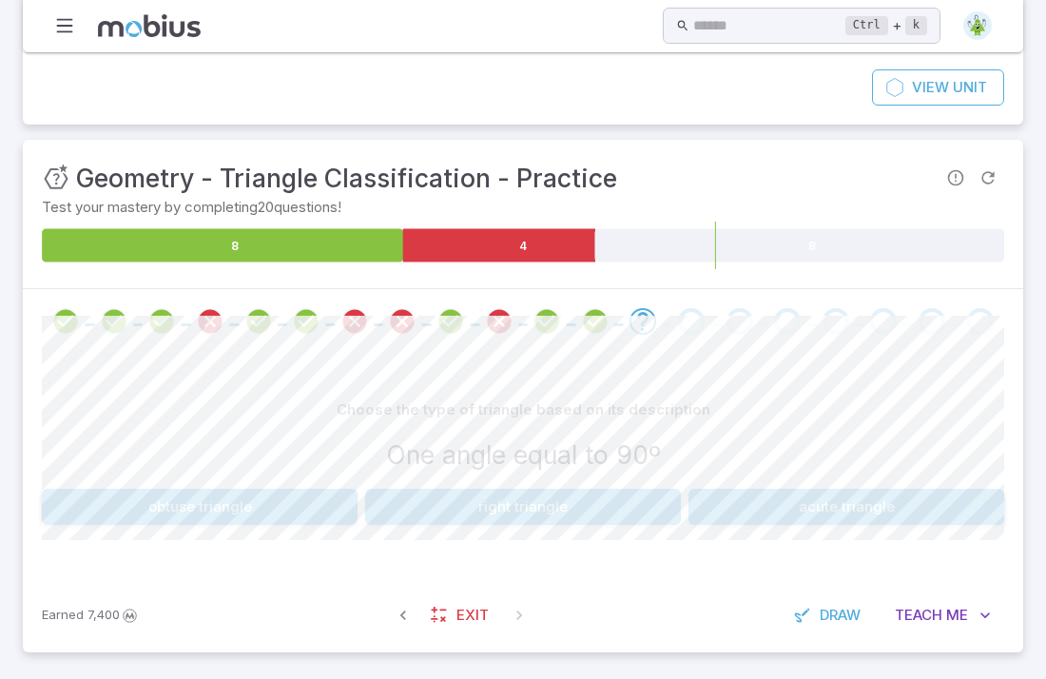
scroll to position [168, 0]
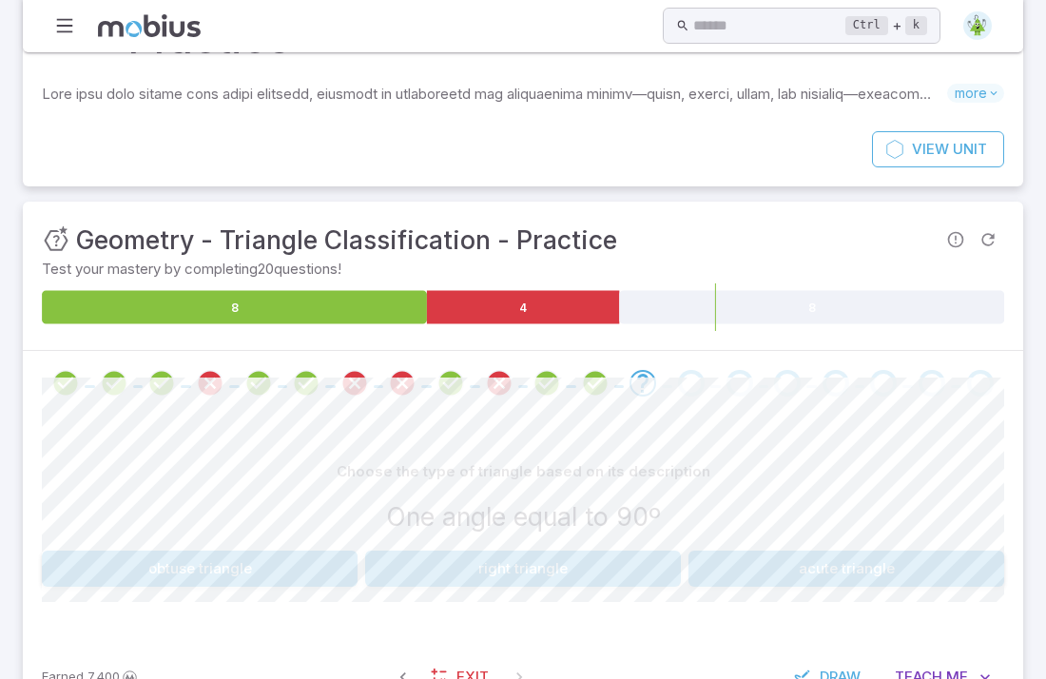
click at [432, 551] on button "right triangle" at bounding box center [523, 569] width 316 height 36
click at [336, 551] on button "One angle is more than 90º" at bounding box center [200, 569] width 316 height 36
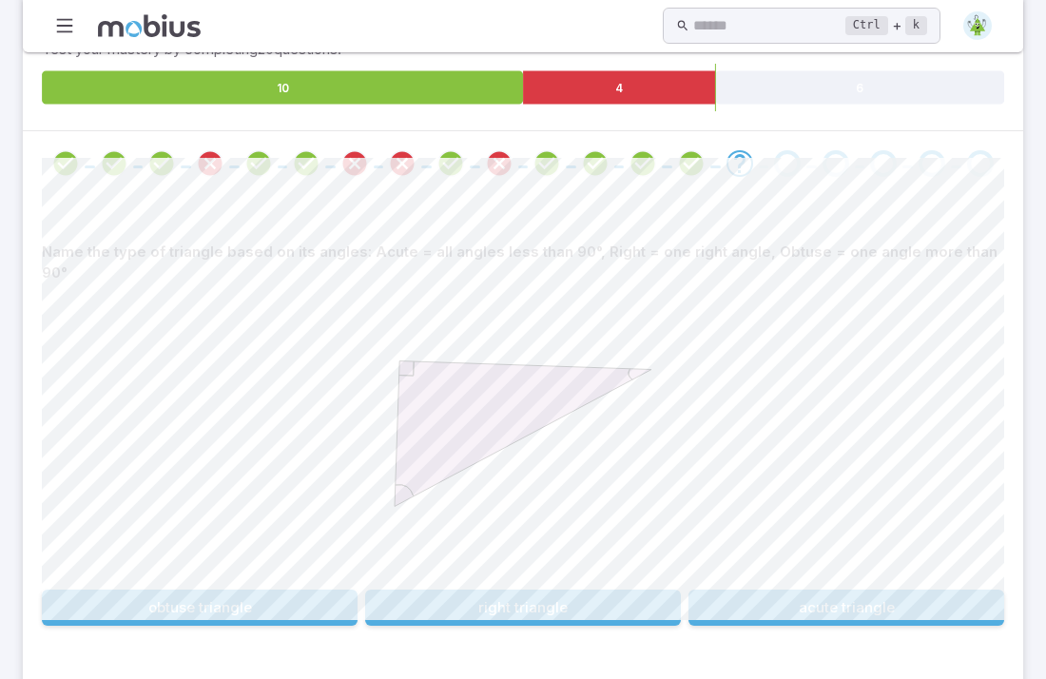
scroll to position [396, 0]
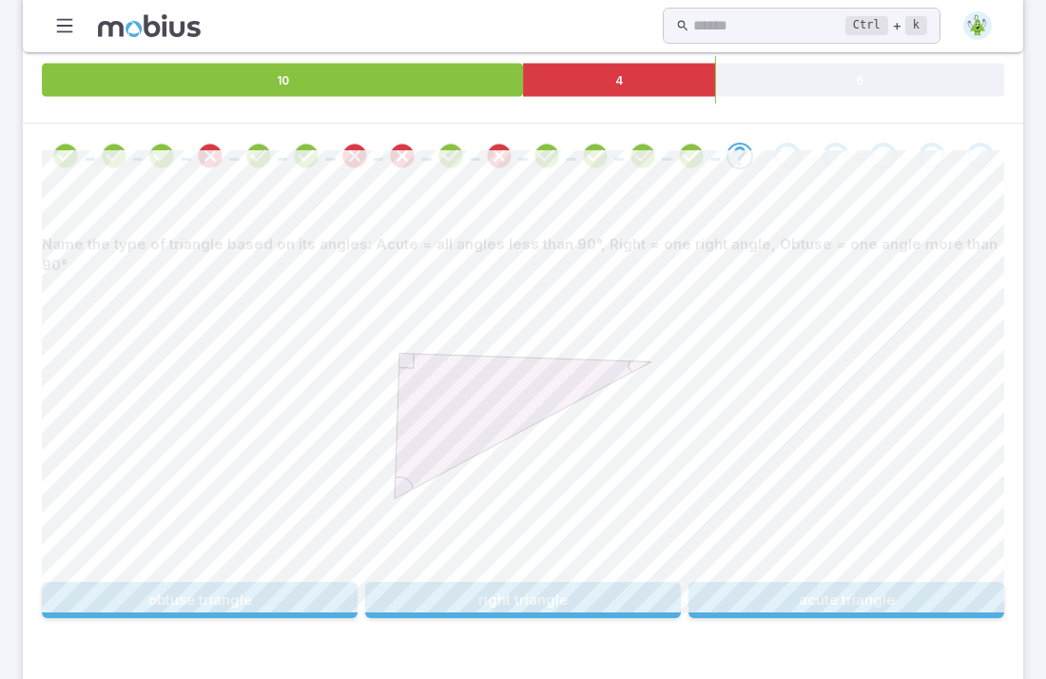
click at [327, 582] on button "obtuse triangle" at bounding box center [200, 600] width 316 height 36
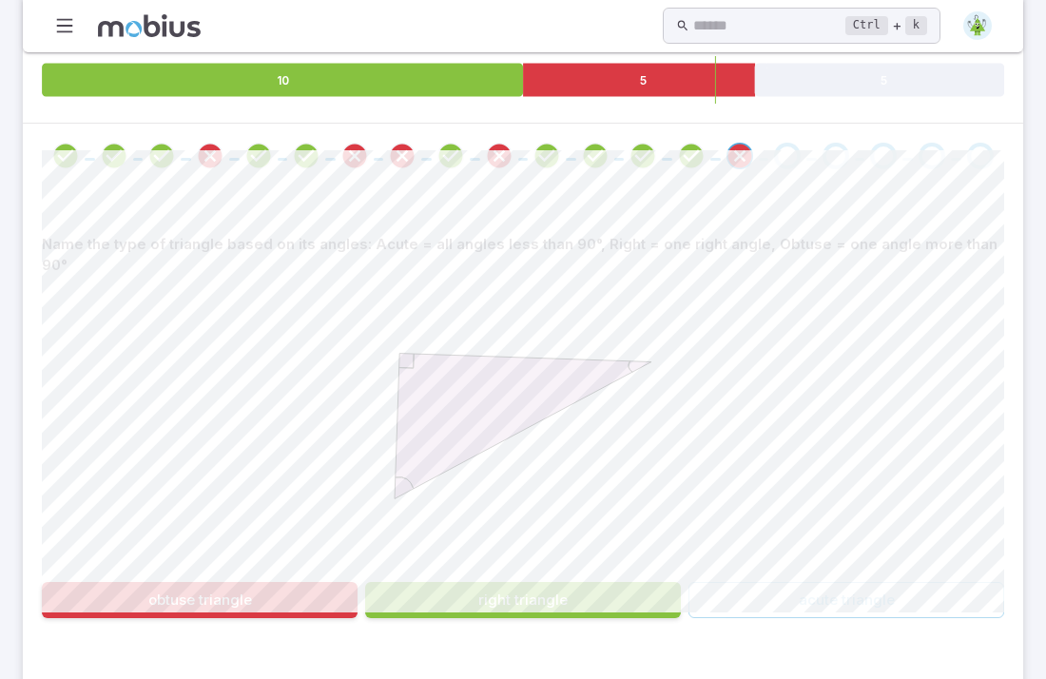
scroll to position [168, 0]
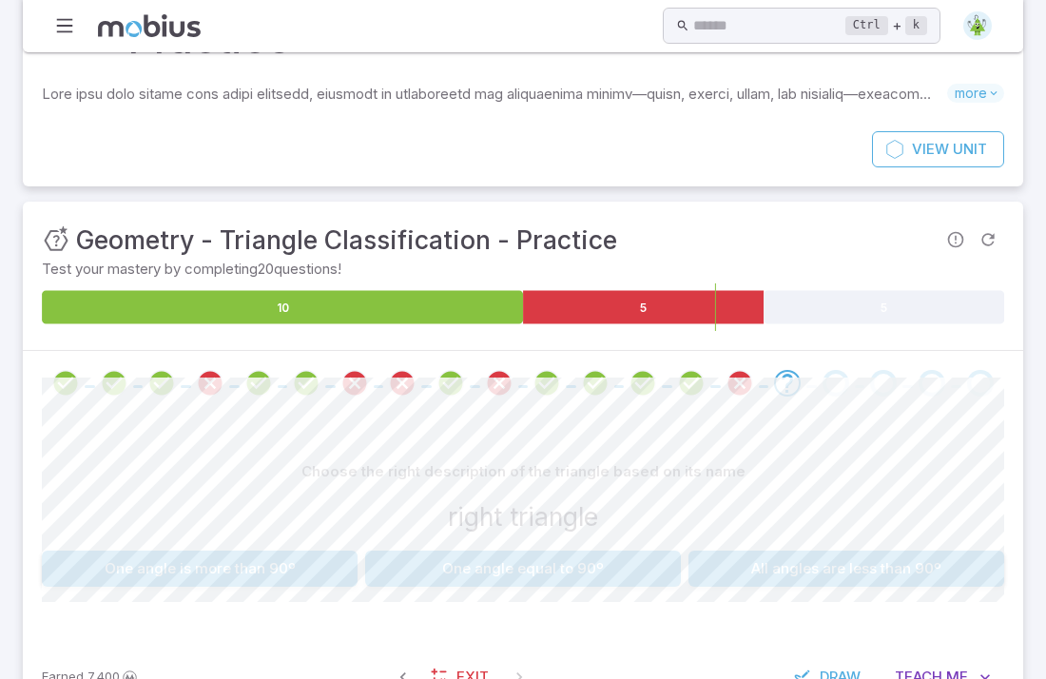
click at [327, 551] on button "One angle is more than 90º" at bounding box center [200, 569] width 316 height 36
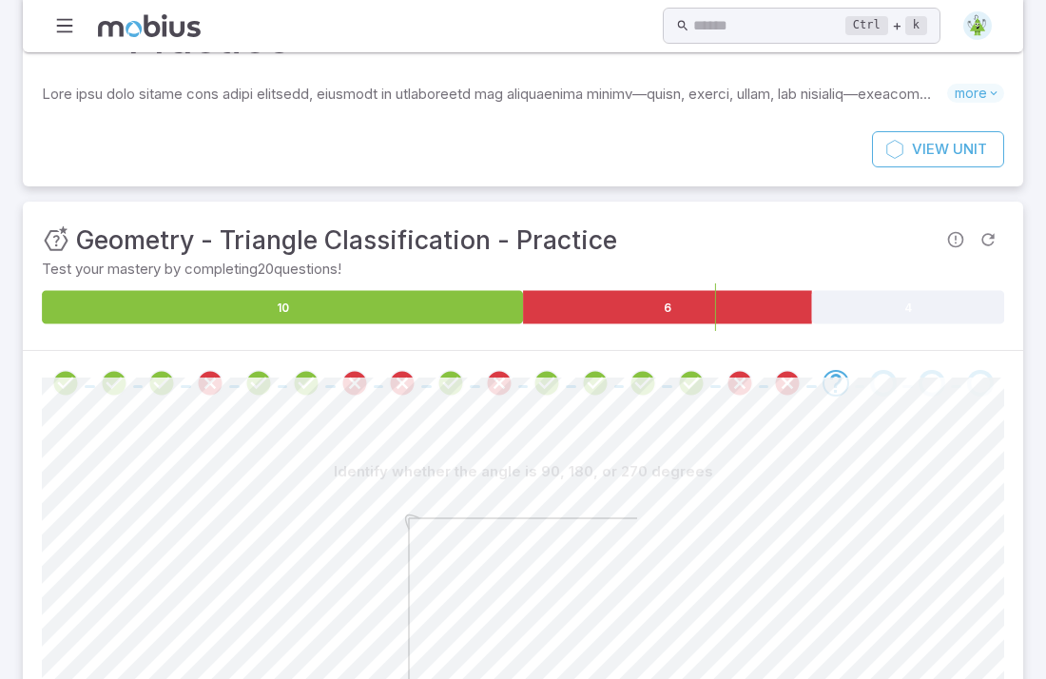
click at [327, 518] on div at bounding box center [523, 635] width 963 height 291
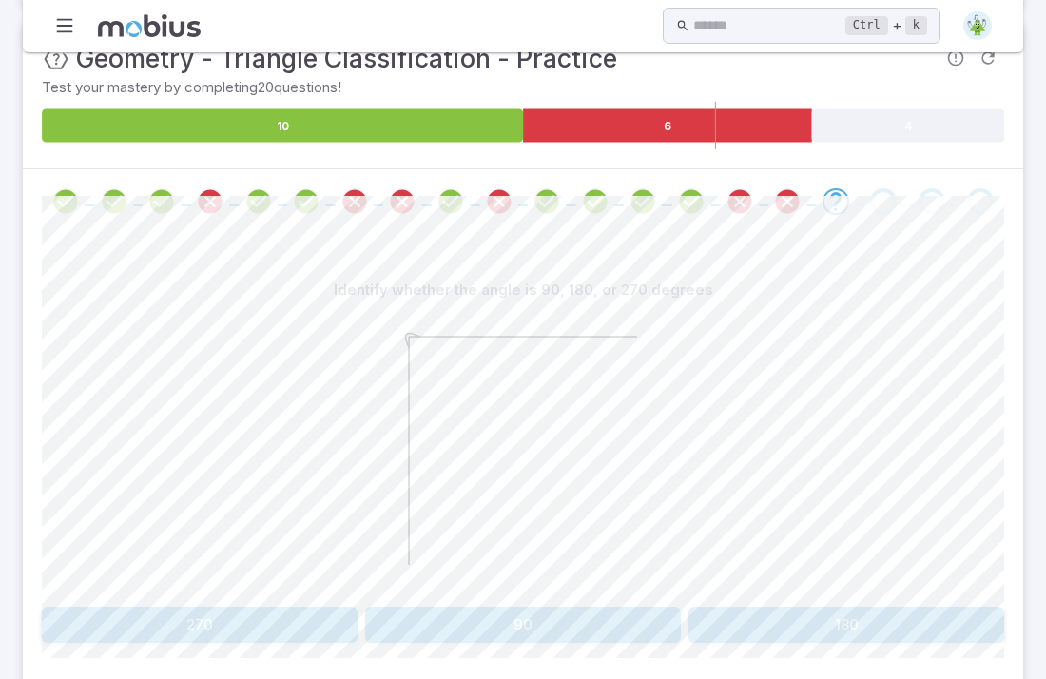
scroll to position [362, 0]
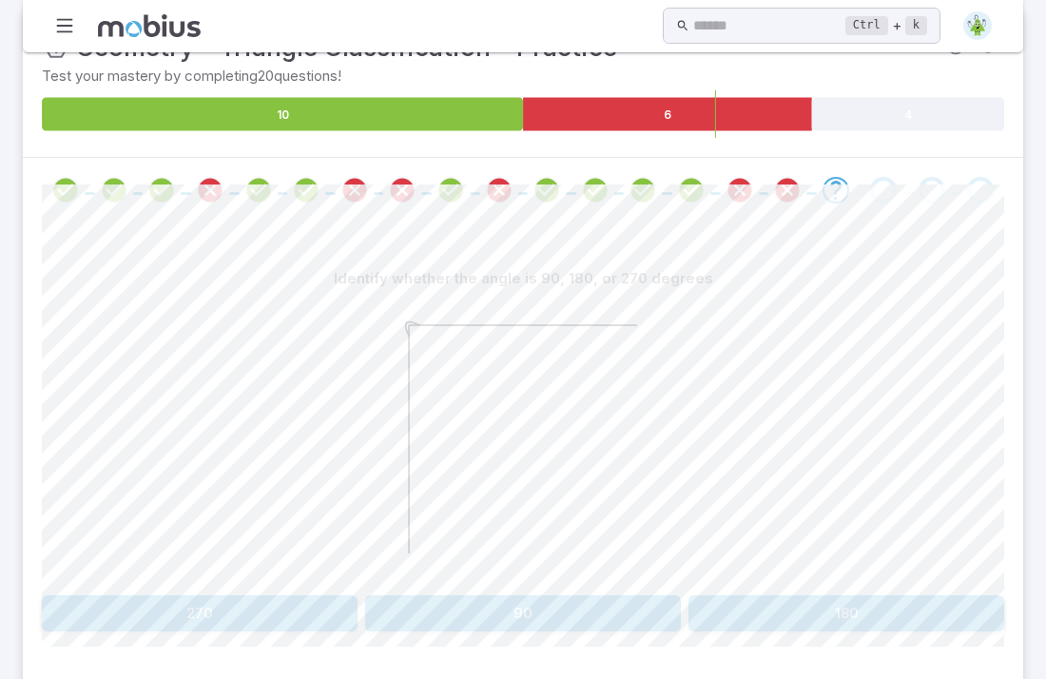
click at [449, 596] on button "90" at bounding box center [523, 614] width 316 height 36
click at [654, 596] on button "Right" at bounding box center [766, 614] width 478 height 36
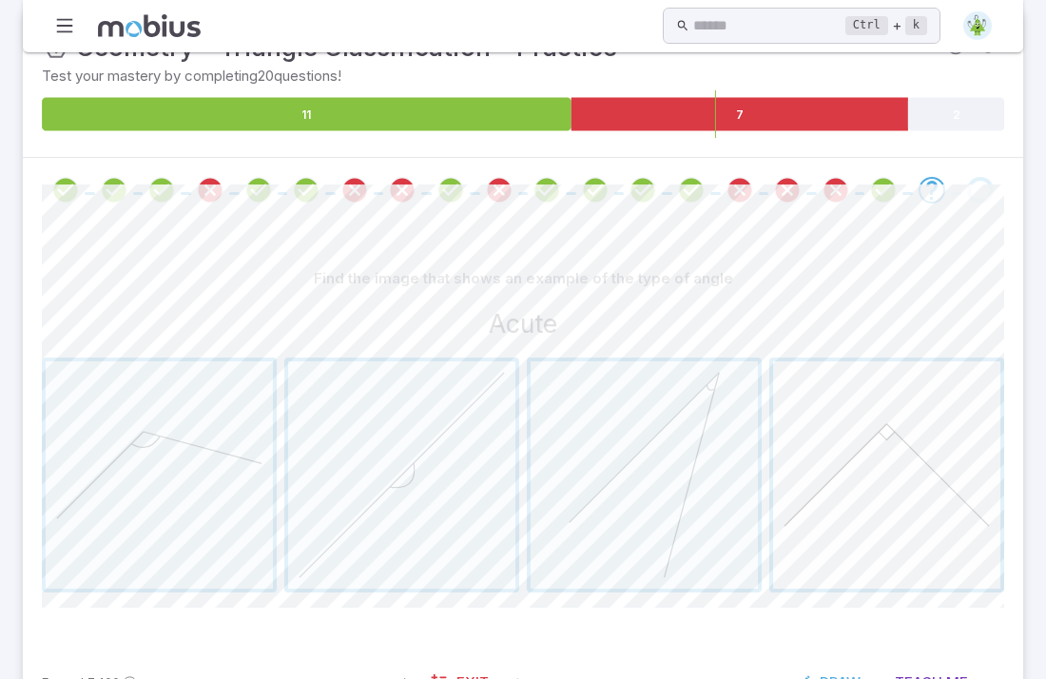
click at [813, 459] on span "button" at bounding box center [886, 475] width 227 height 227
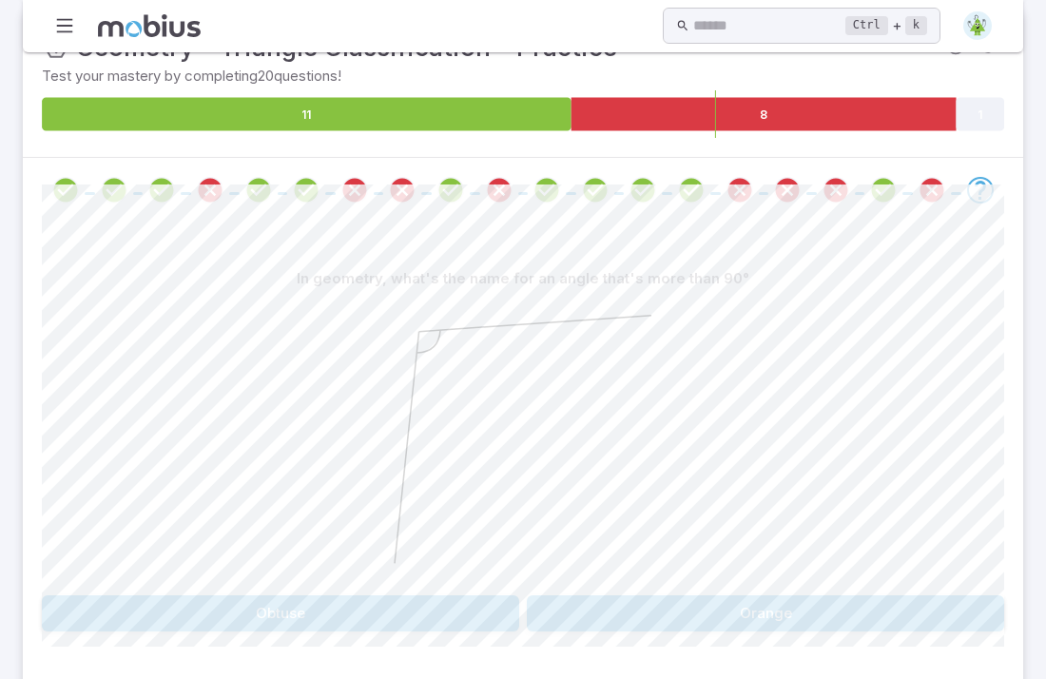
click at [449, 596] on button "Obtuse" at bounding box center [281, 614] width 478 height 36
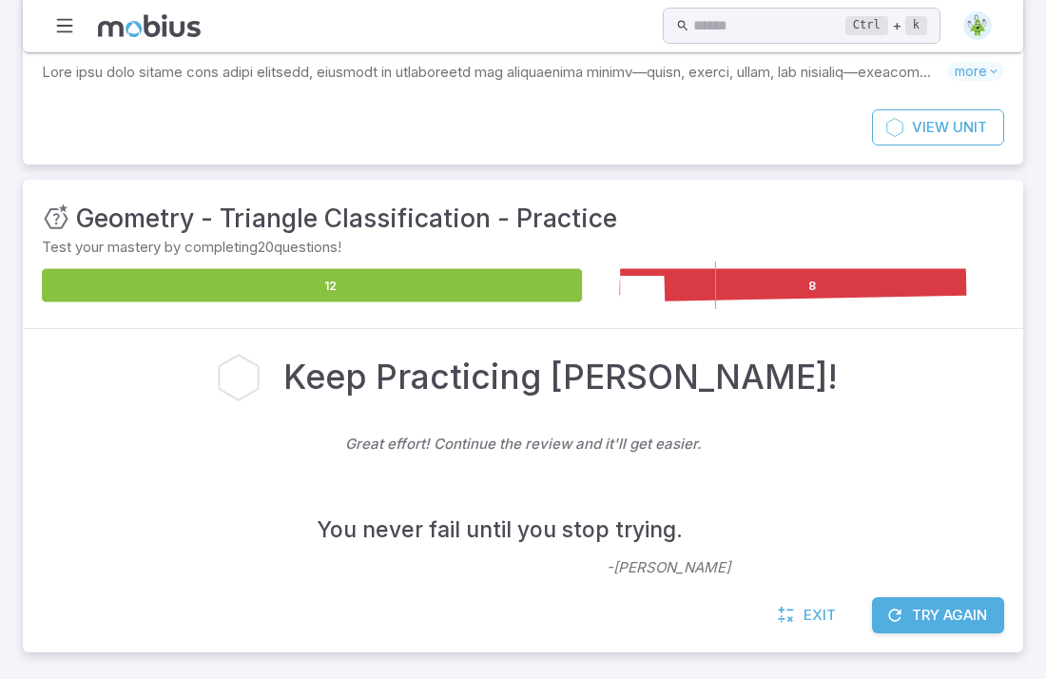
scroll to position [129, 0]
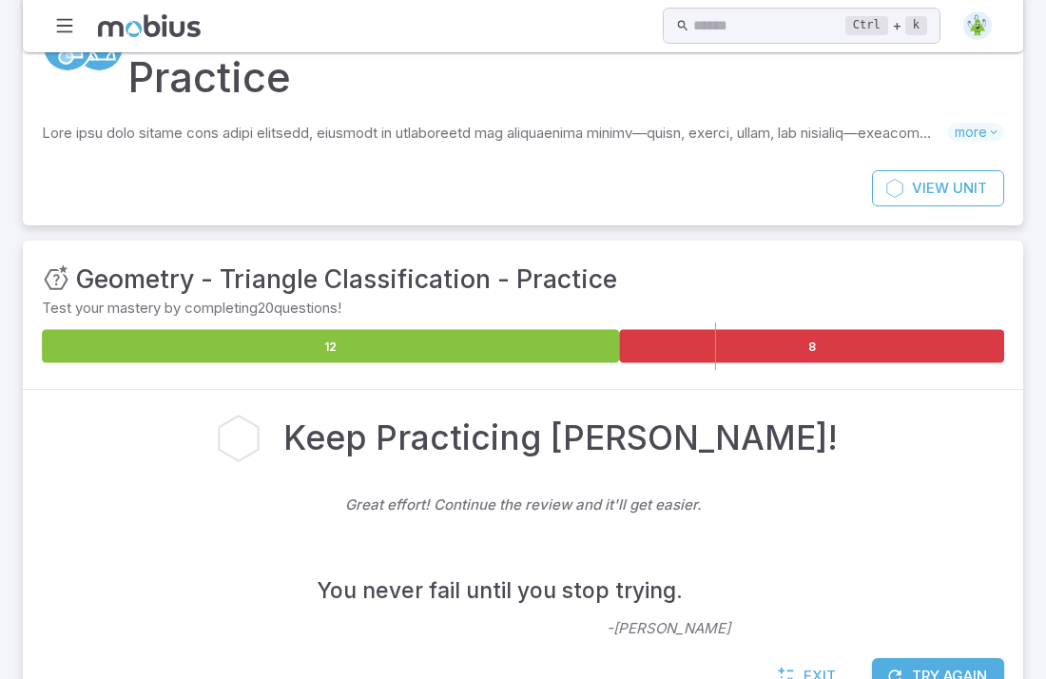
click at [895, 667] on icon "button" at bounding box center [895, 676] width 19 height 19
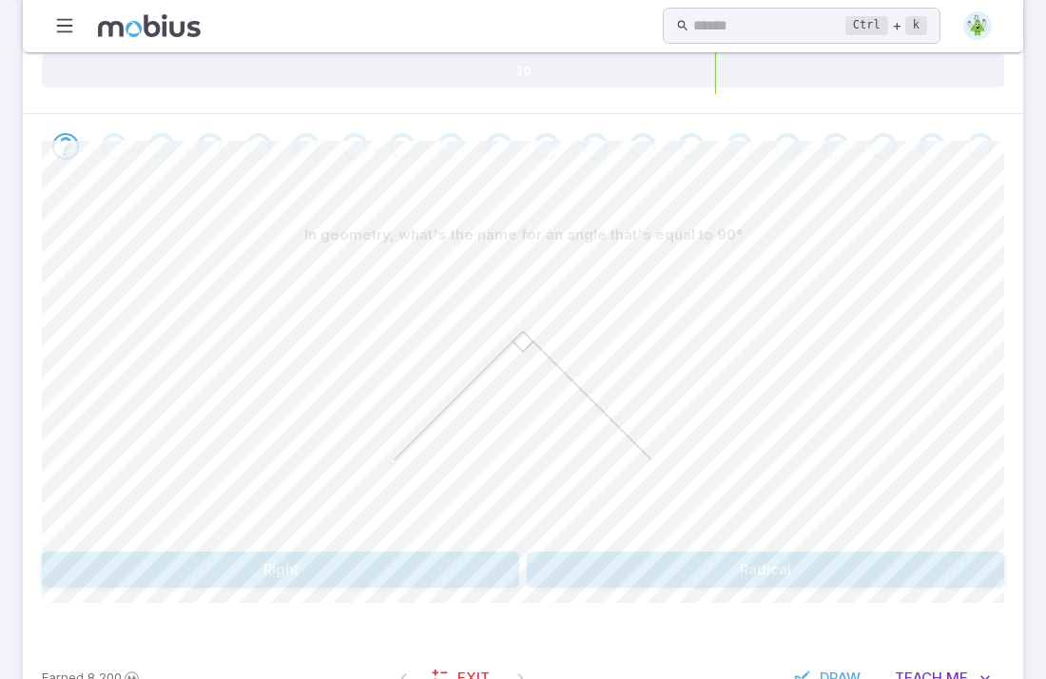
scroll to position [403, 0]
click at [316, 554] on button "Right" at bounding box center [281, 572] width 478 height 36
click at [416, 554] on button "acute" at bounding box center [401, 572] width 235 height 36
click at [433, 554] on button "Acute" at bounding box center [281, 572] width 478 height 36
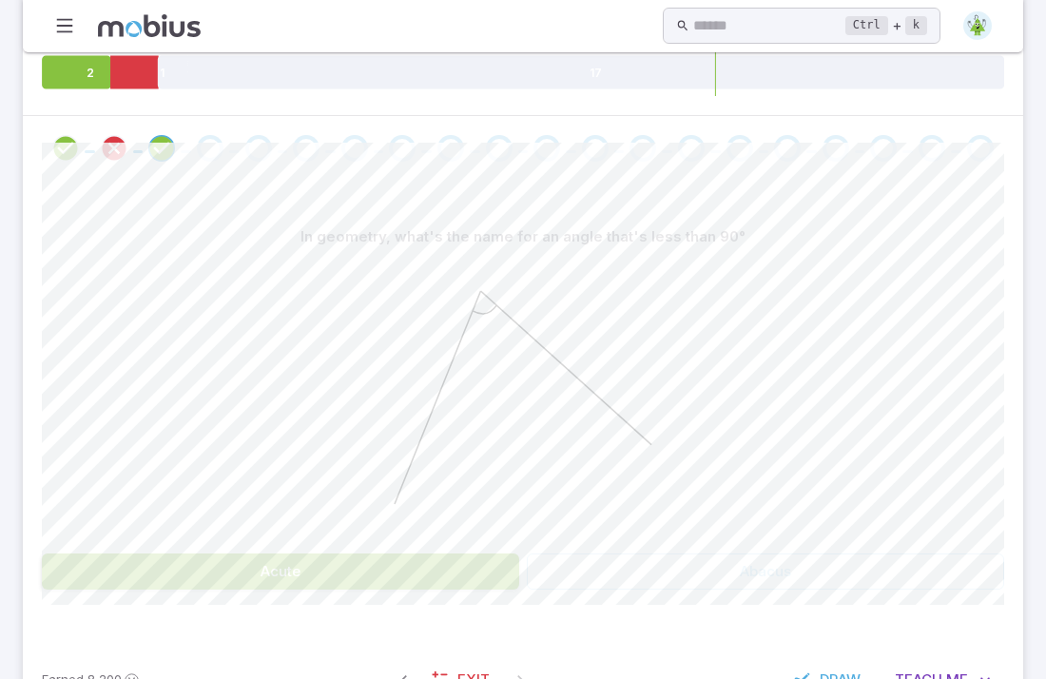
scroll to position [367, 0]
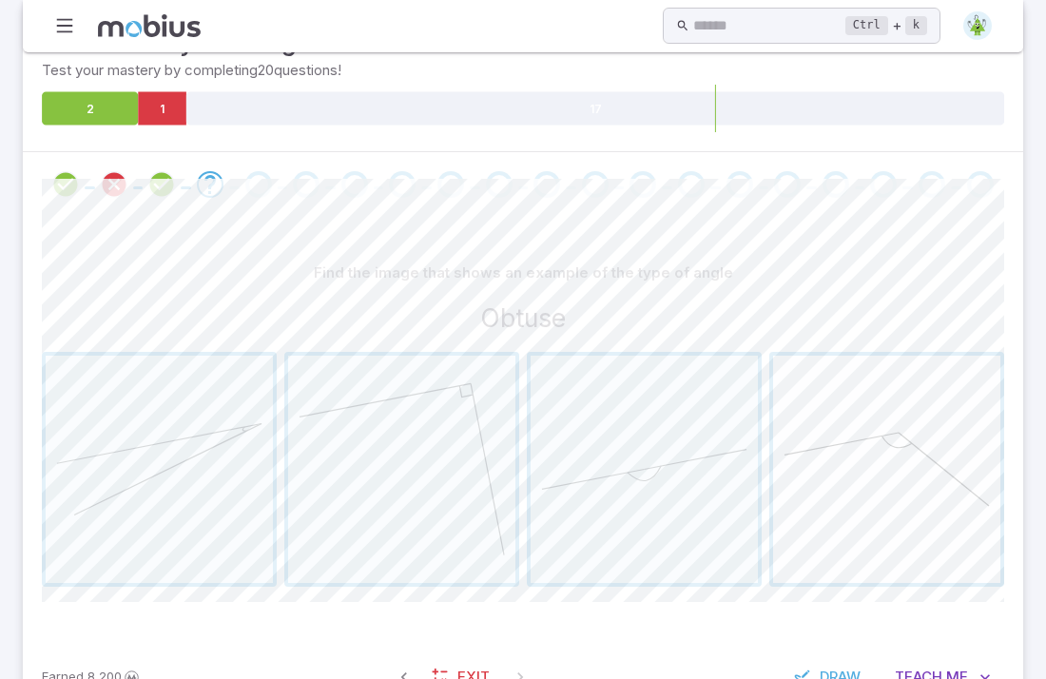
click at [845, 424] on span "button" at bounding box center [886, 469] width 227 height 227
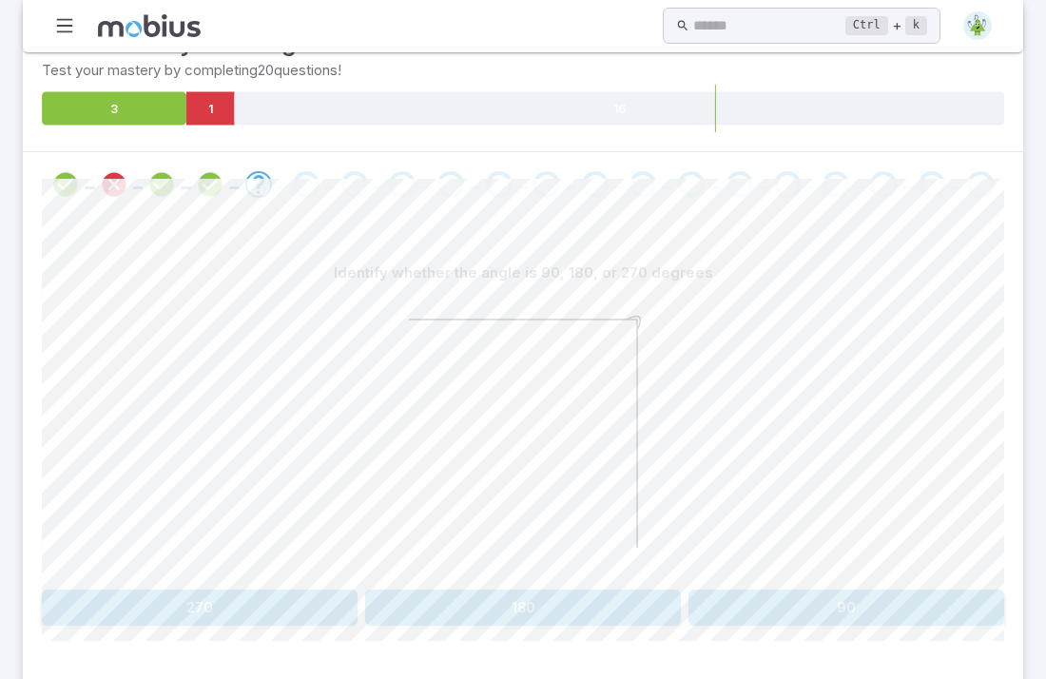
click at [222, 590] on button "270" at bounding box center [200, 608] width 316 height 36
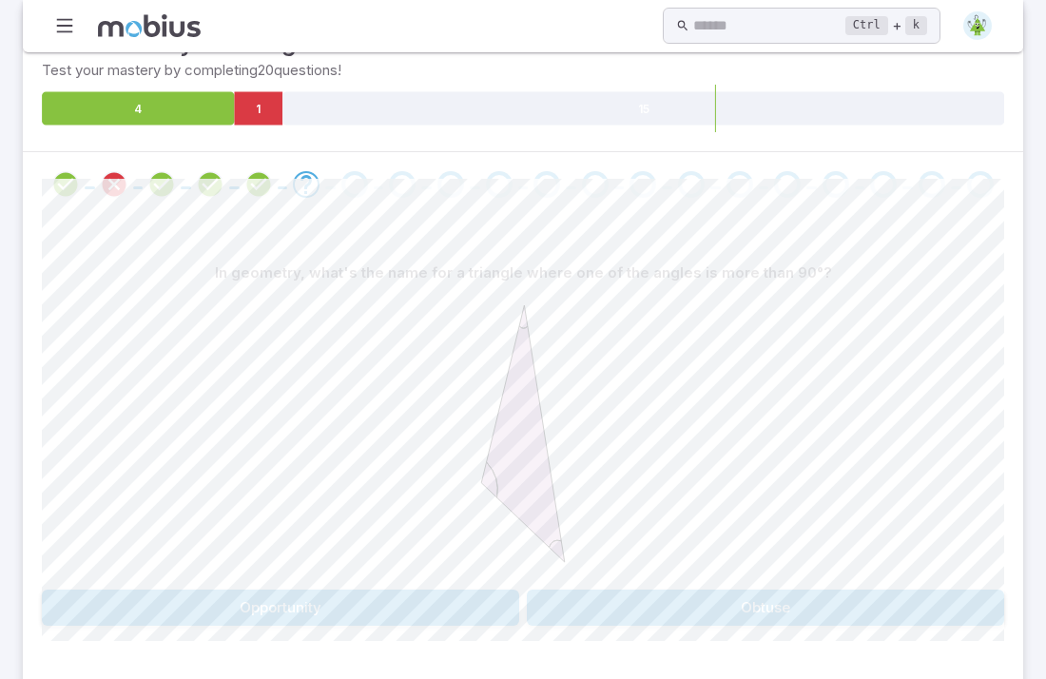
click at [553, 590] on button "Obtuse" at bounding box center [766, 608] width 478 height 36
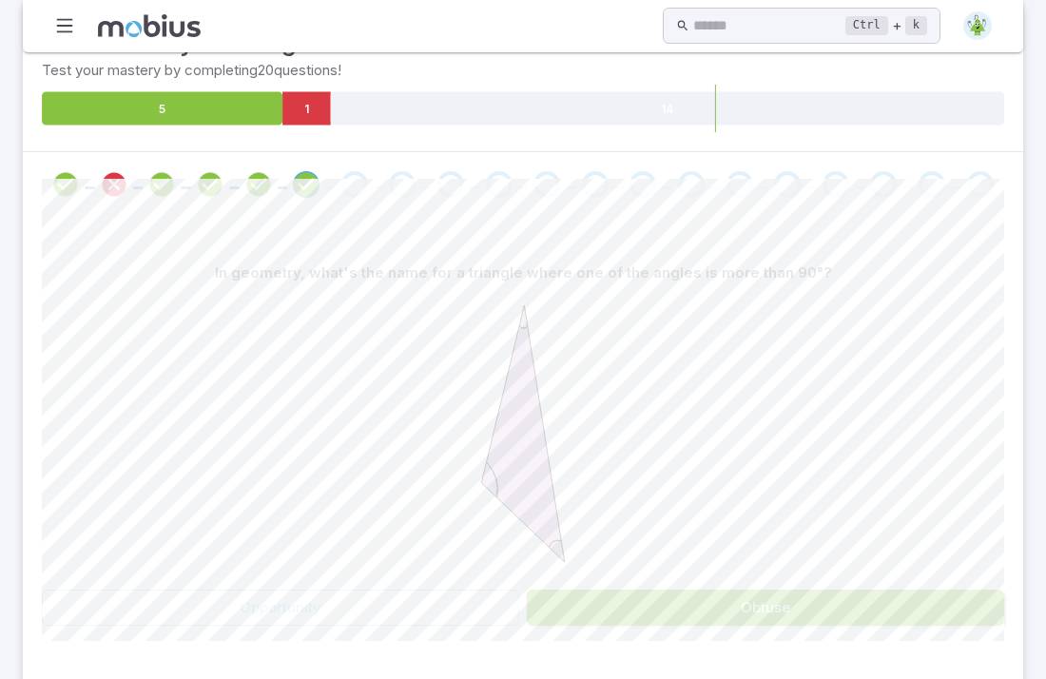
scroll to position [168, 0]
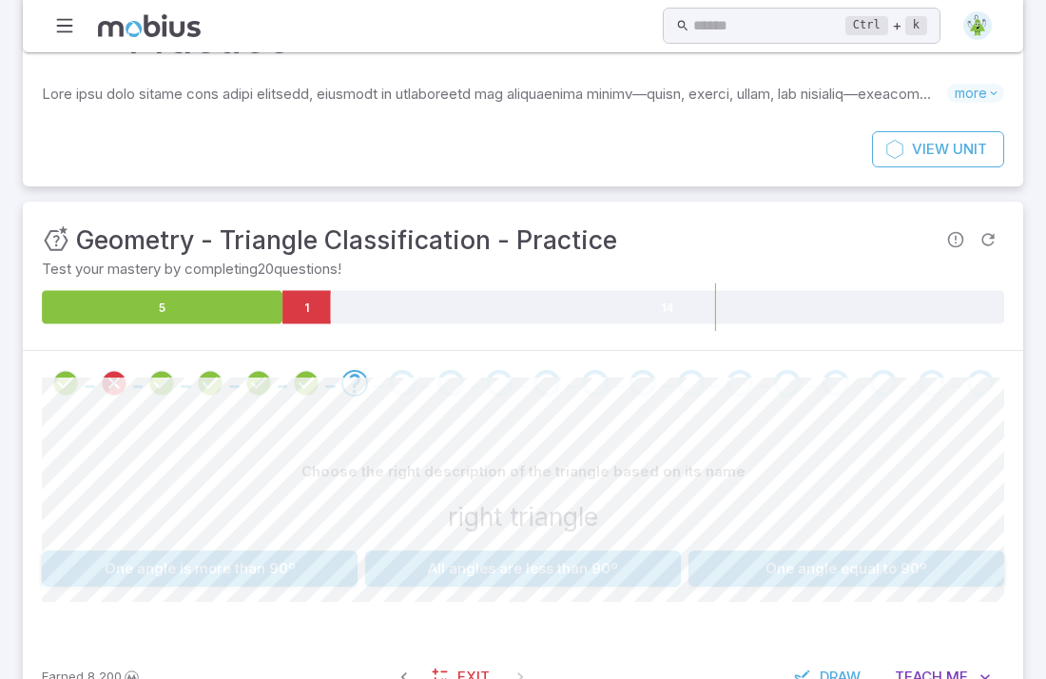
click at [725, 551] on button "One angle equal to 90º" at bounding box center [847, 569] width 316 height 36
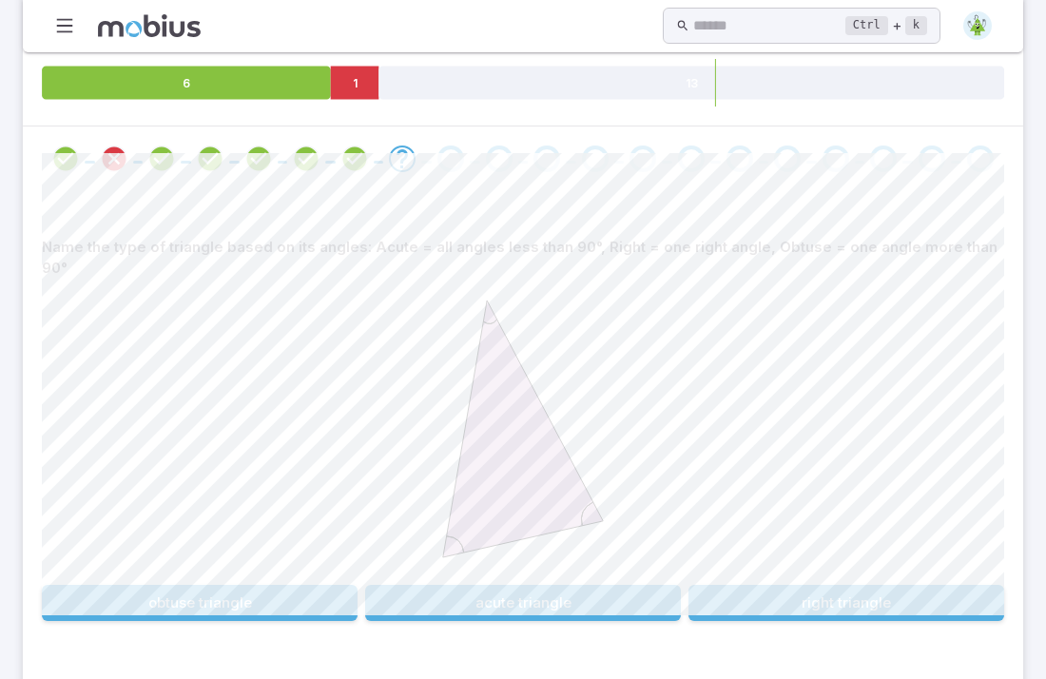
scroll to position [406, 0]
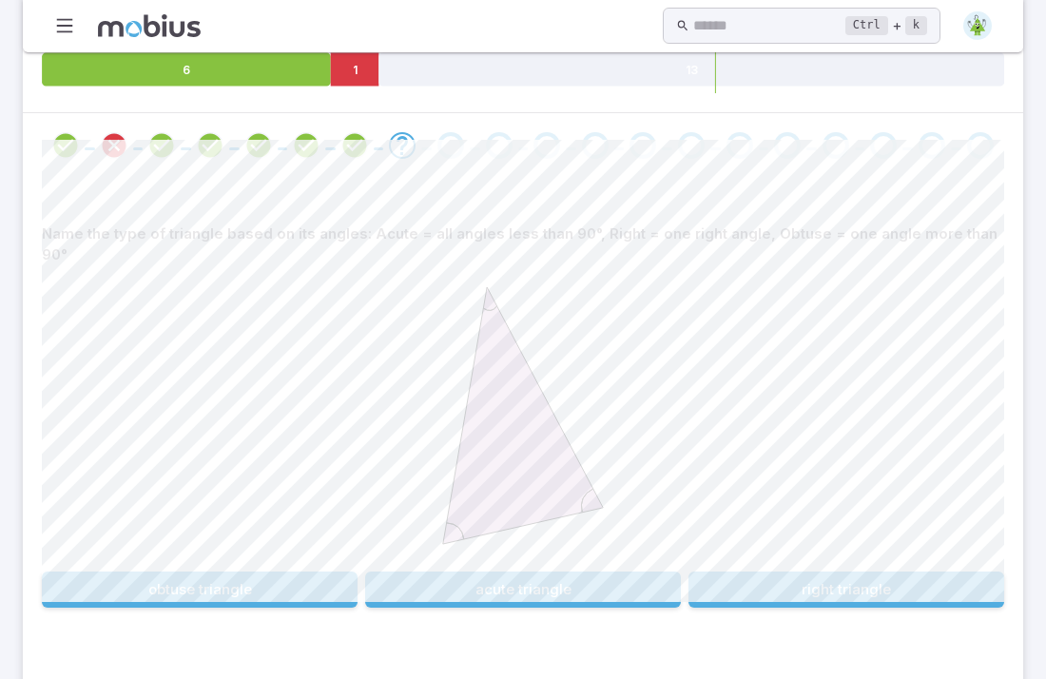
click at [217, 572] on button "obtuse triangle" at bounding box center [200, 590] width 316 height 36
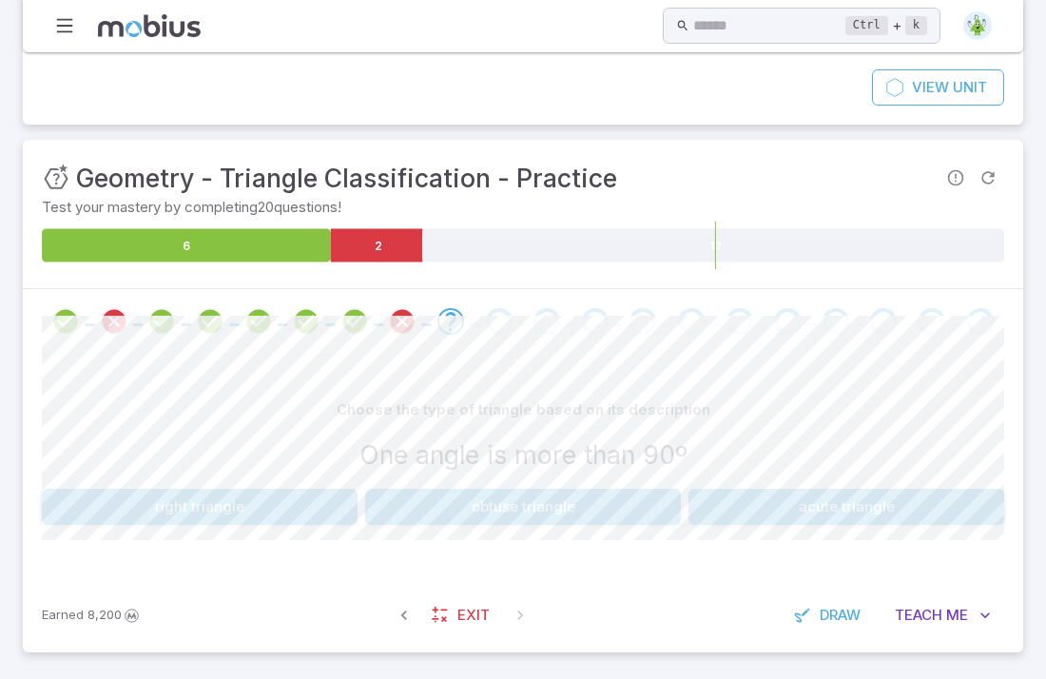
scroll to position [168, 0]
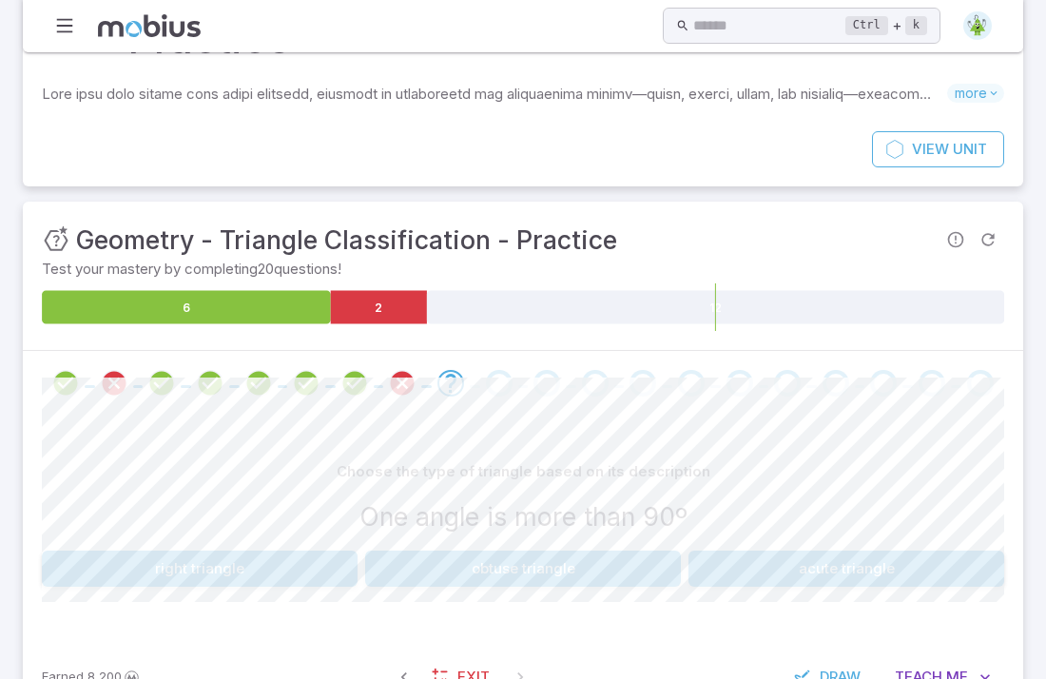
click at [583, 551] on button "obtuse triangle" at bounding box center [523, 569] width 316 height 36
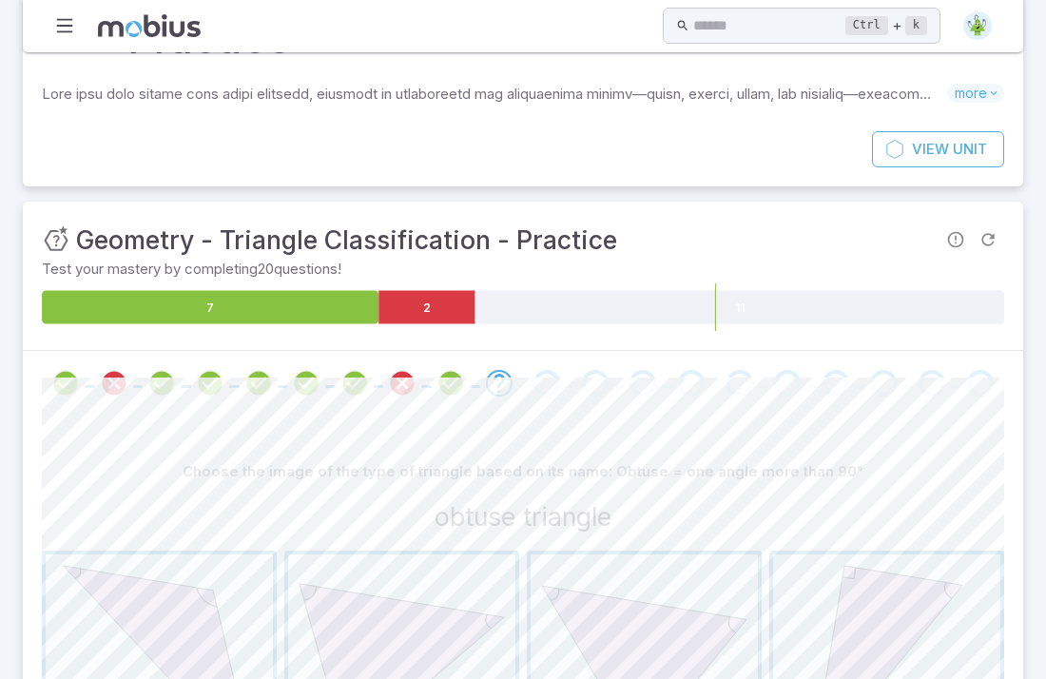
click at [583, 555] on span "button" at bounding box center [644, 668] width 227 height 227
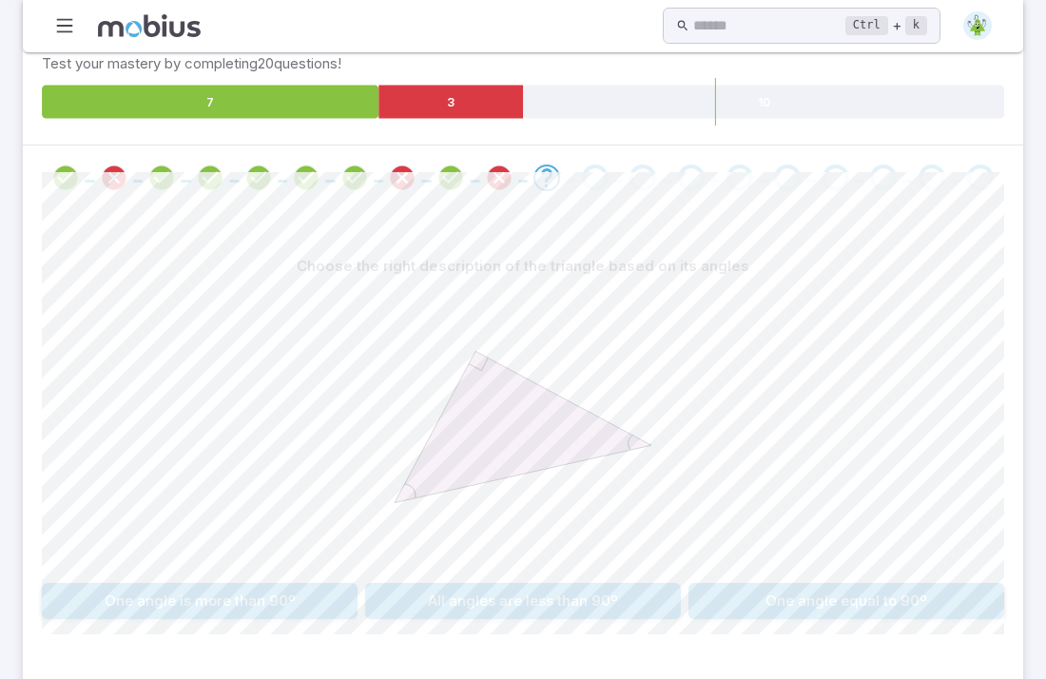
scroll to position [406, 0]
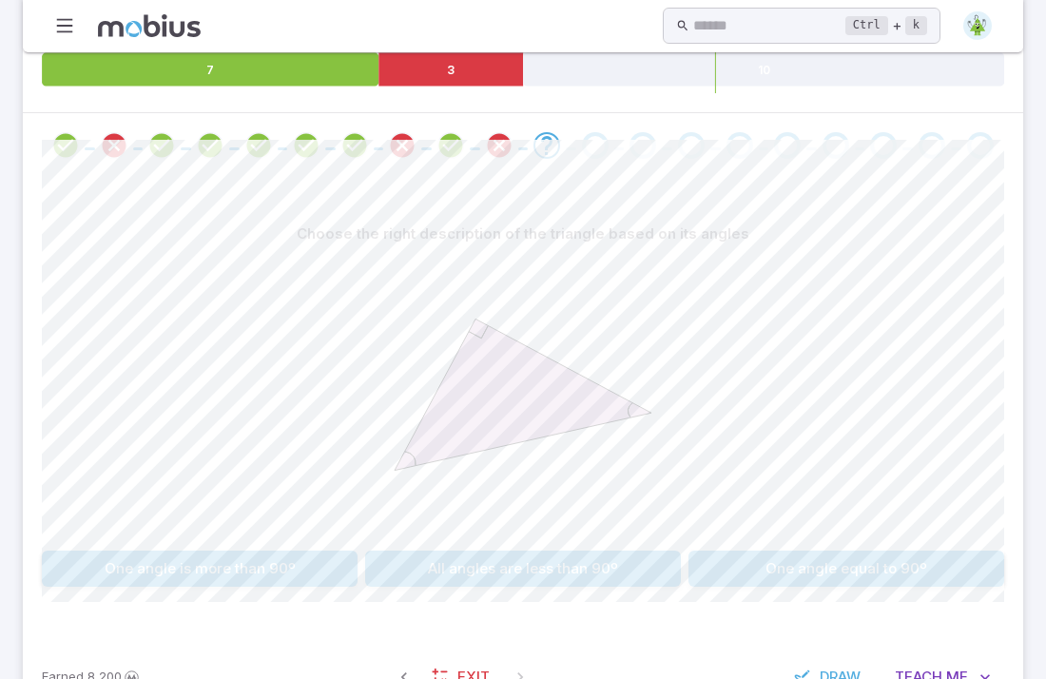
click at [771, 528] on div "Choose the right description of the triangle based on its angles One angle is m…" at bounding box center [523, 409] width 963 height 462
click at [768, 551] on button "One angle equal to 90º" at bounding box center [847, 569] width 316 height 36
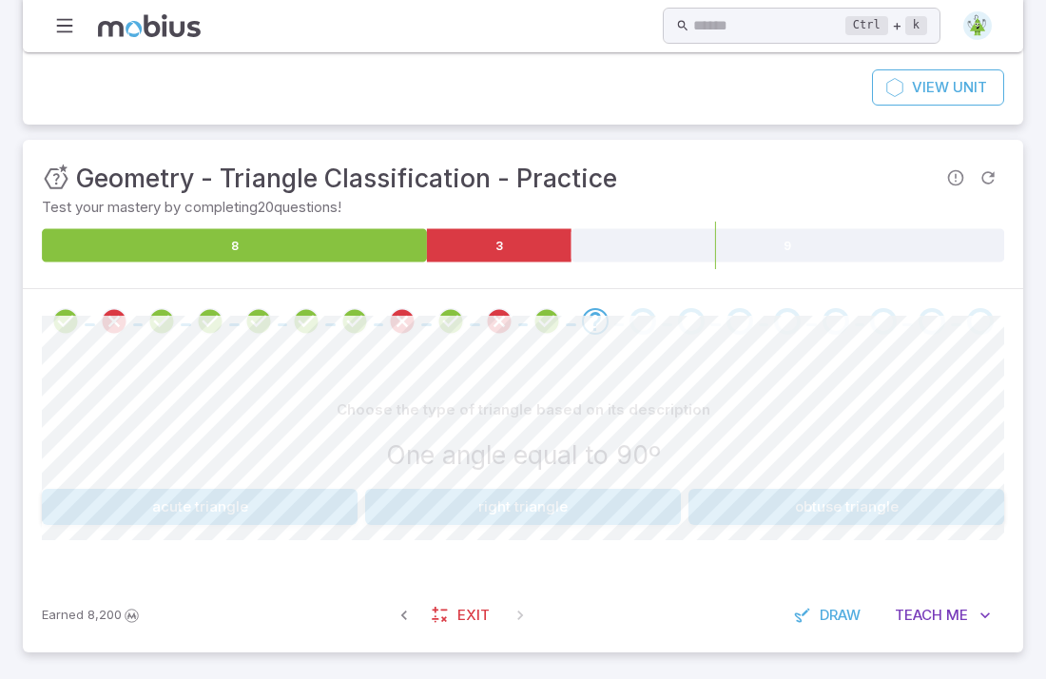
scroll to position [168, 0]
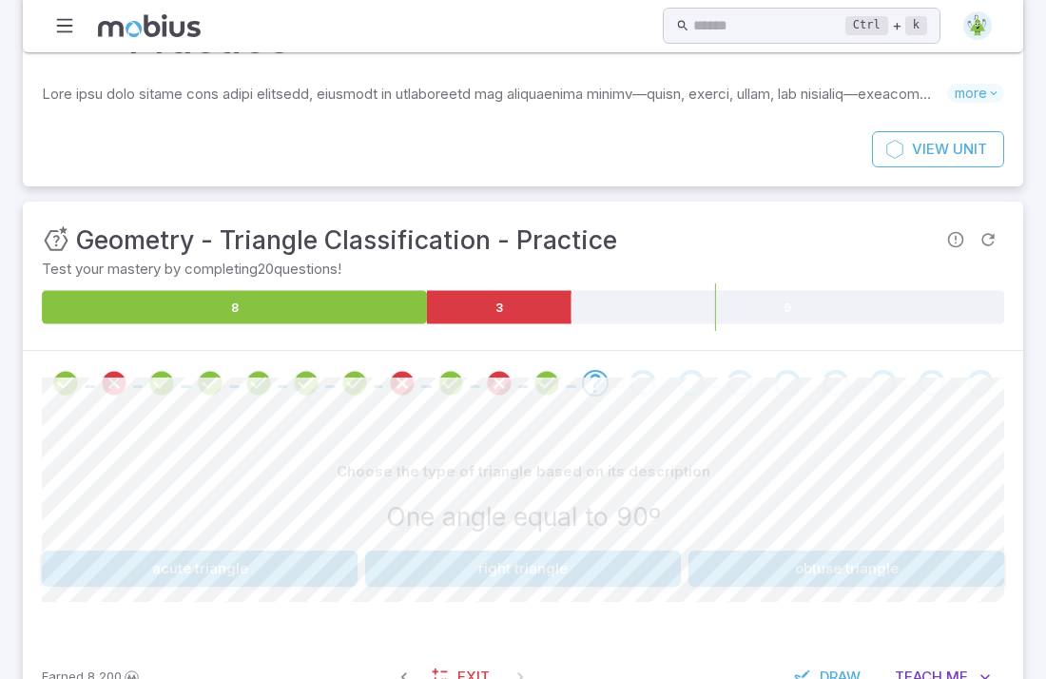
click at [552, 551] on button "right triangle" at bounding box center [523, 569] width 316 height 36
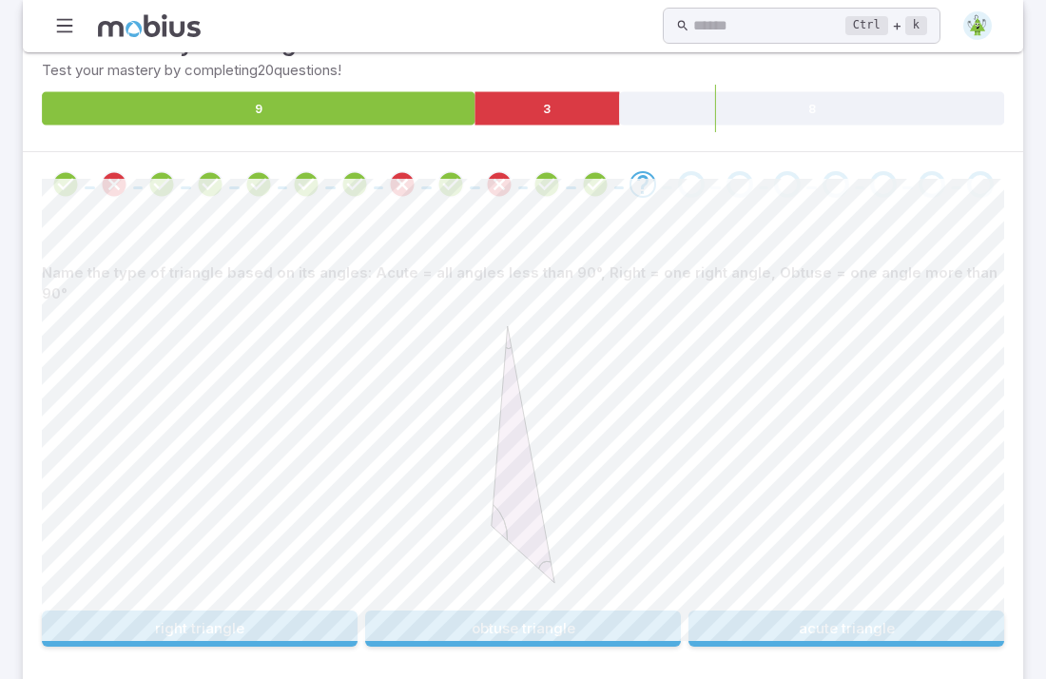
scroll to position [372, 0]
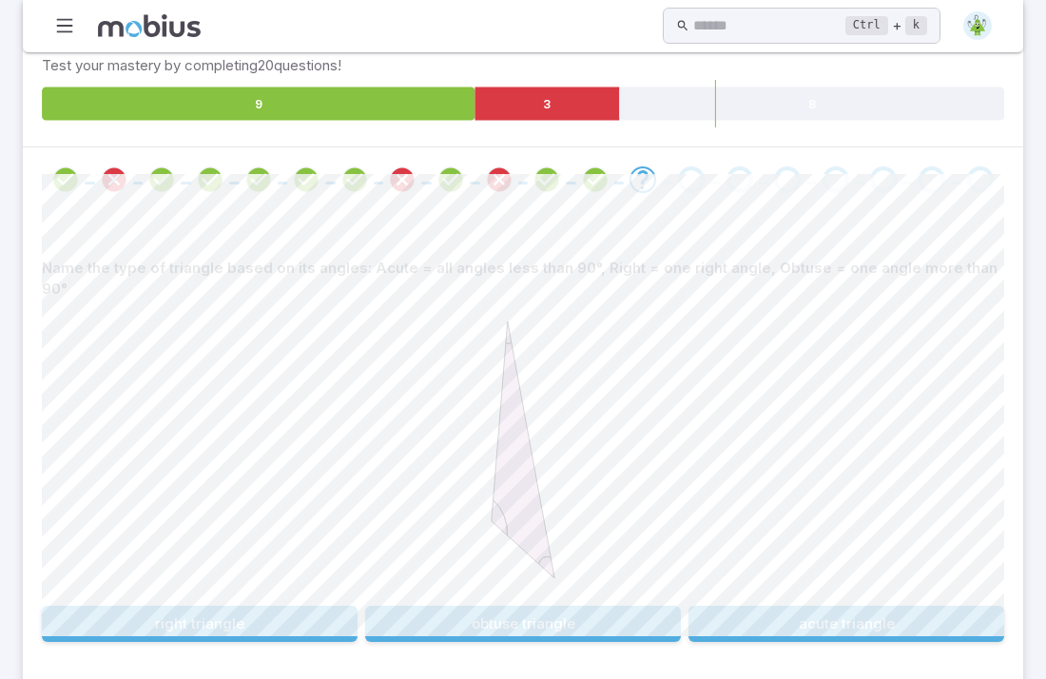
click at [592, 606] on button "obtuse triangle" at bounding box center [523, 624] width 316 height 36
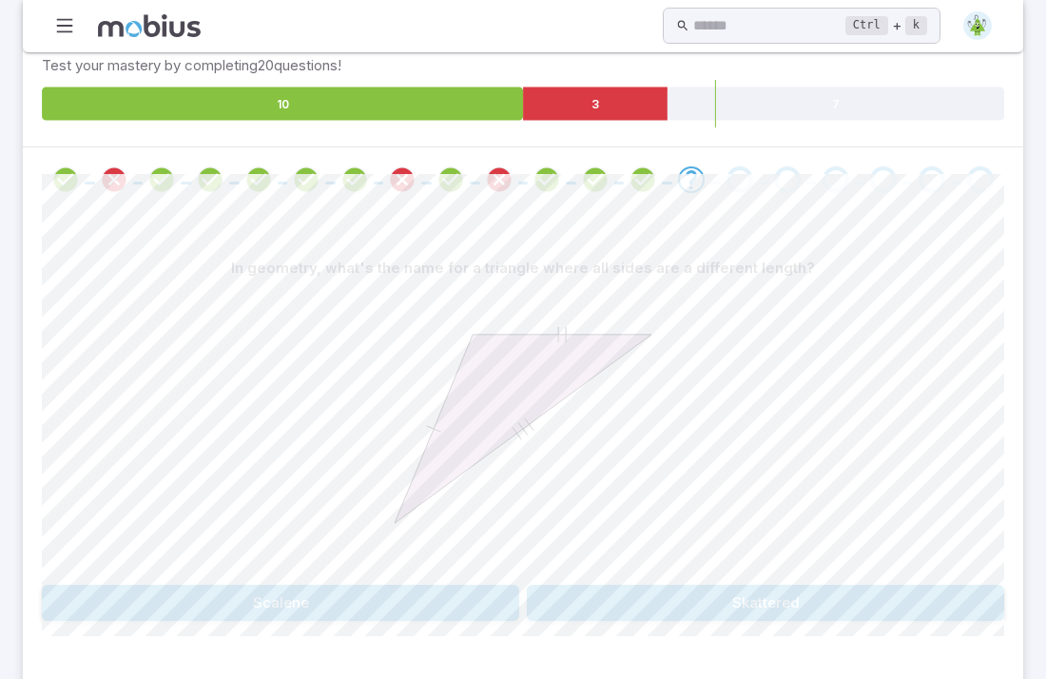
click at [359, 585] on button "Scalene" at bounding box center [281, 603] width 478 height 36
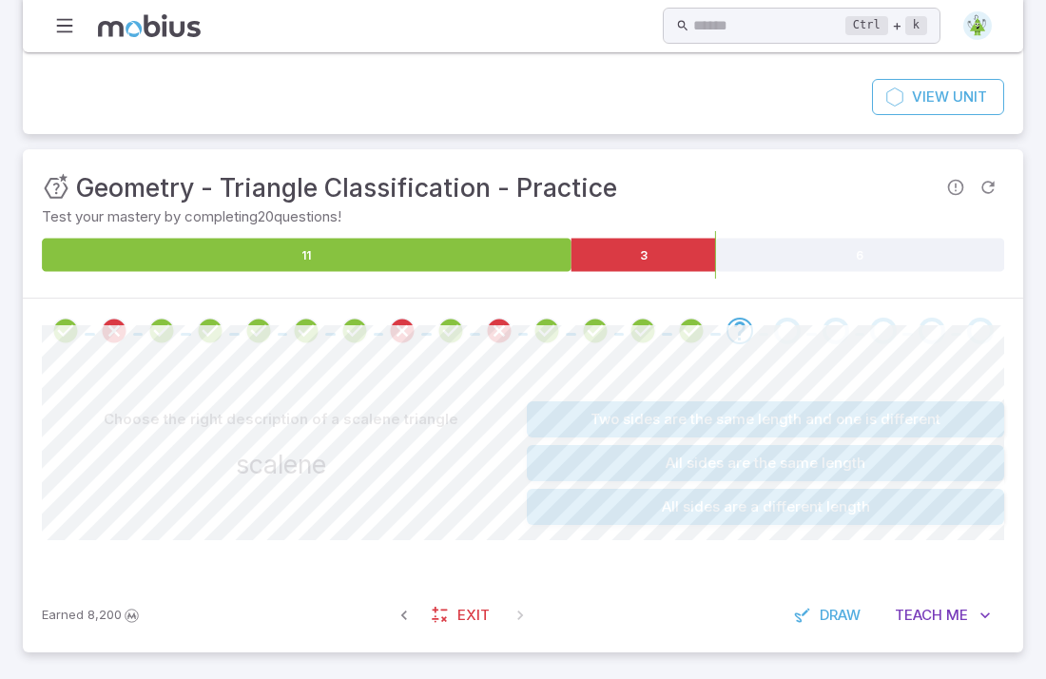
scroll to position [159, 0]
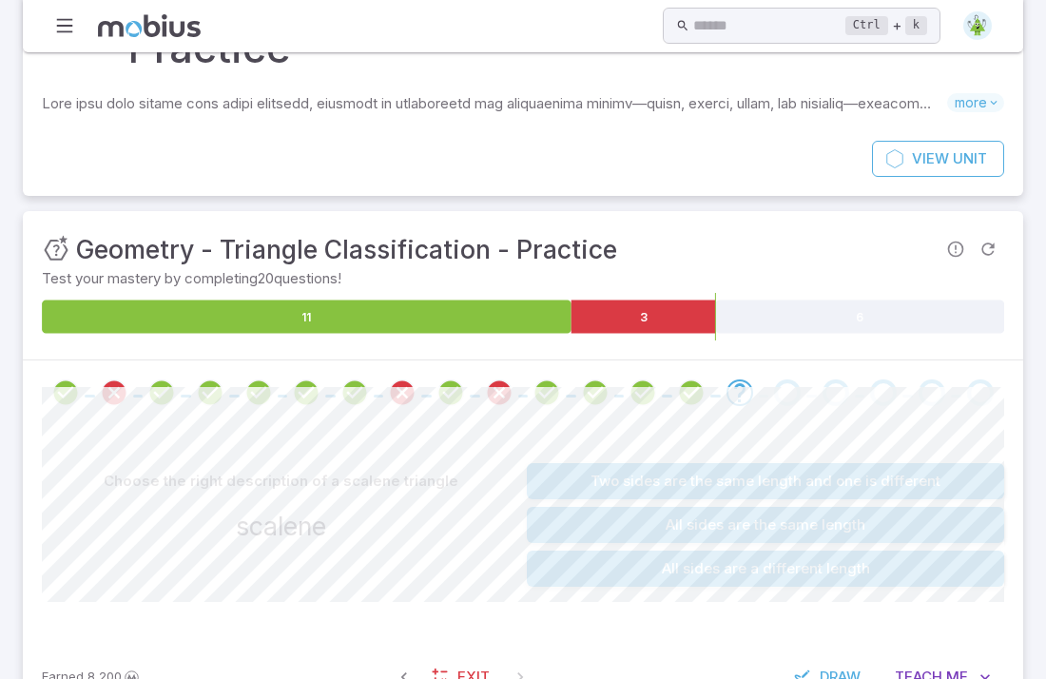
click at [675, 551] on button "All sides are a different length" at bounding box center [766, 569] width 478 height 36
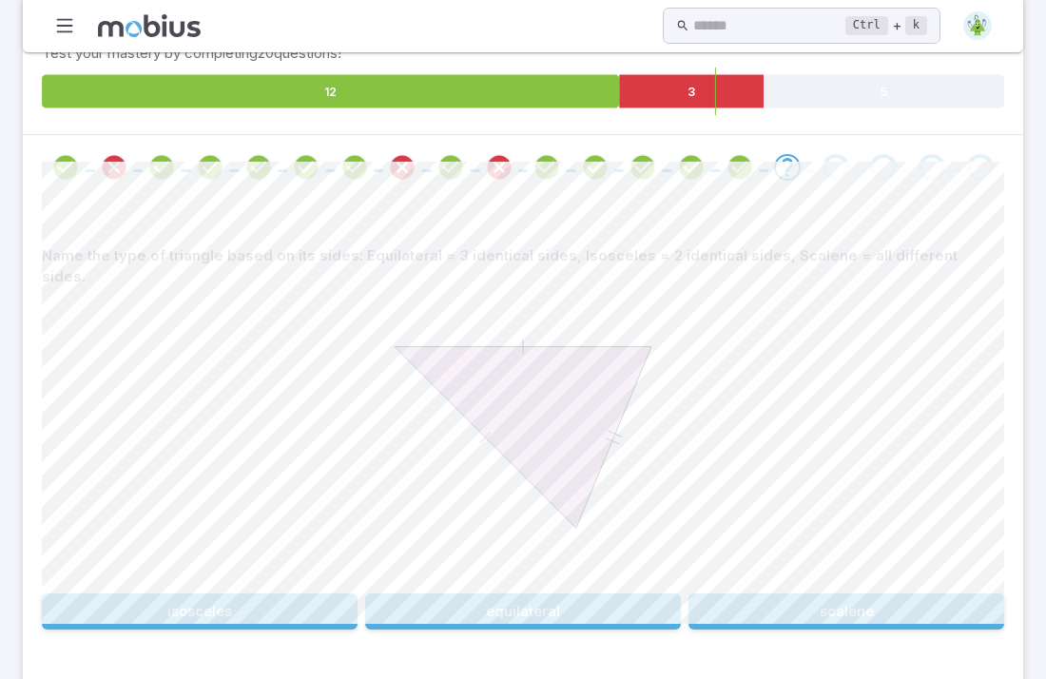
scroll to position [384, 0]
click at [437, 594] on button "equilateral" at bounding box center [523, 612] width 316 height 36
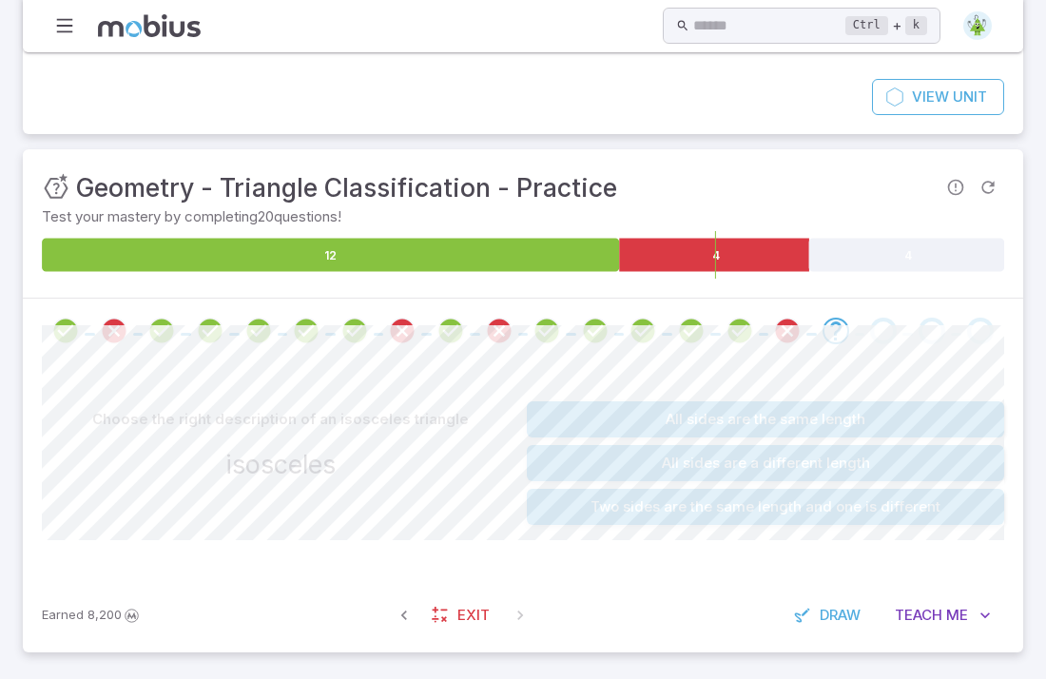
scroll to position [159, 0]
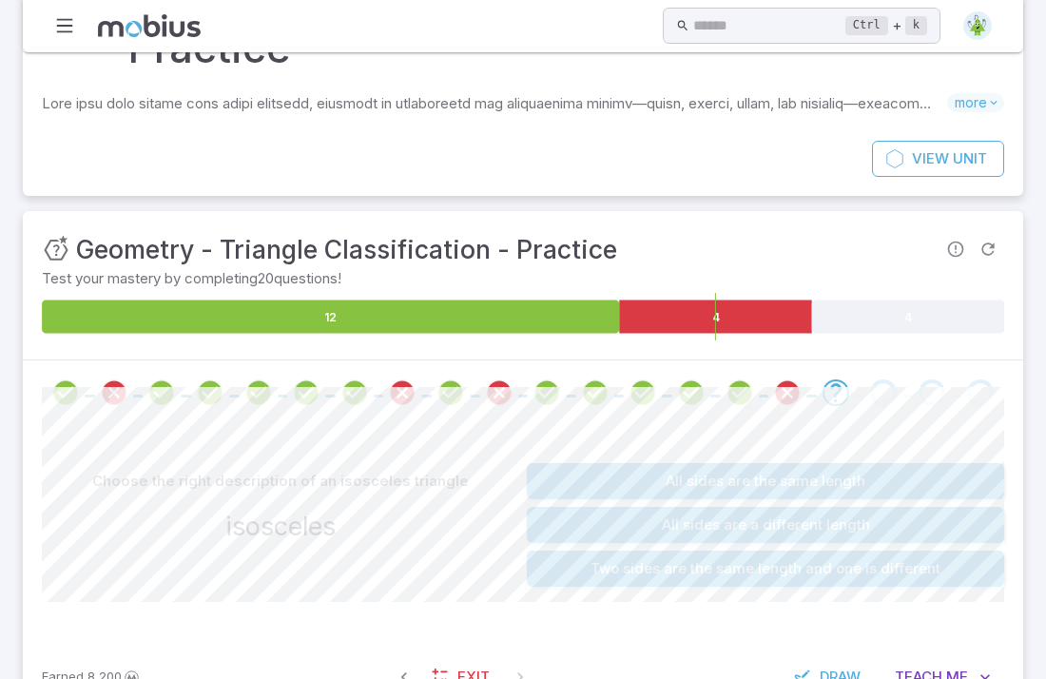
click at [718, 463] on button "All sides are the same length" at bounding box center [766, 481] width 478 height 36
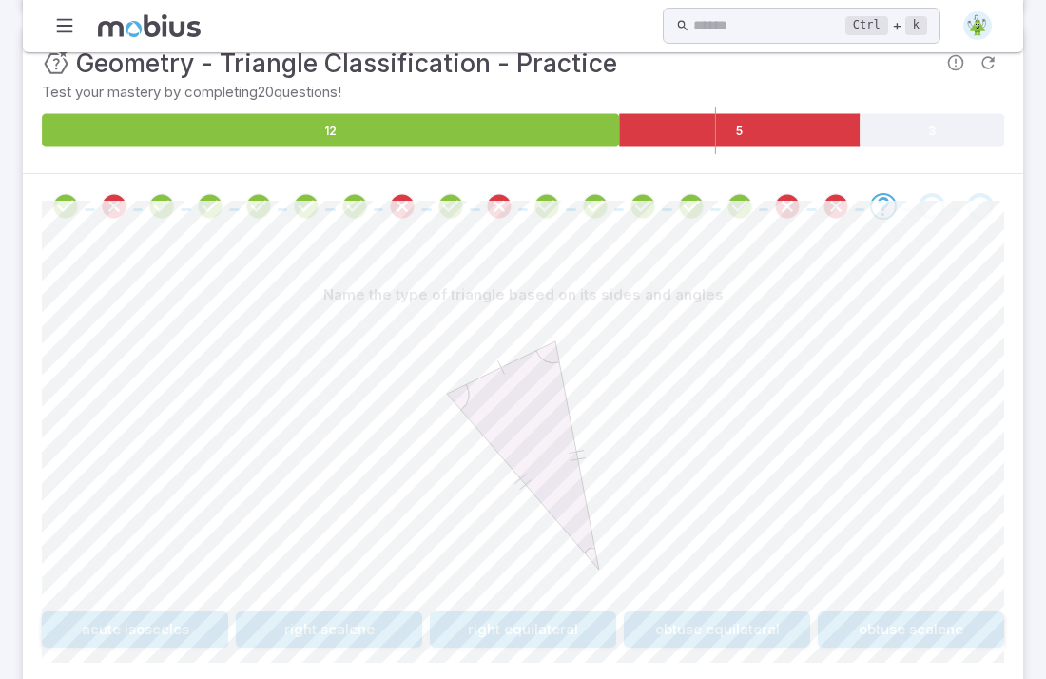
scroll to position [350, 0]
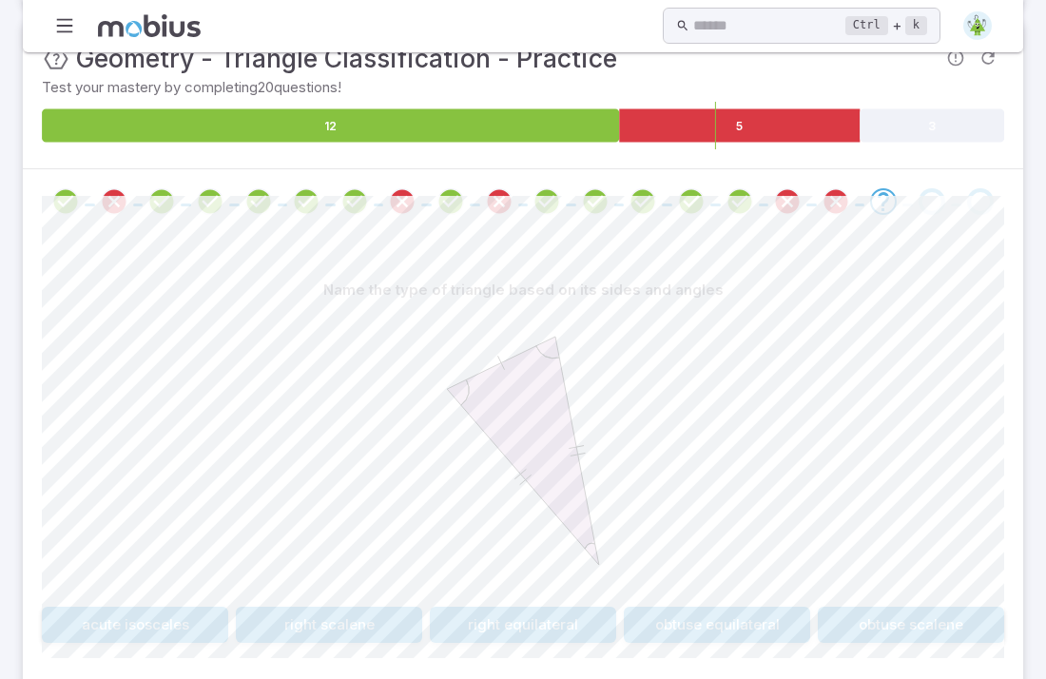
click at [334, 531] on div at bounding box center [523, 453] width 963 height 291
click at [866, 607] on button "obtuse scalene" at bounding box center [911, 625] width 186 height 36
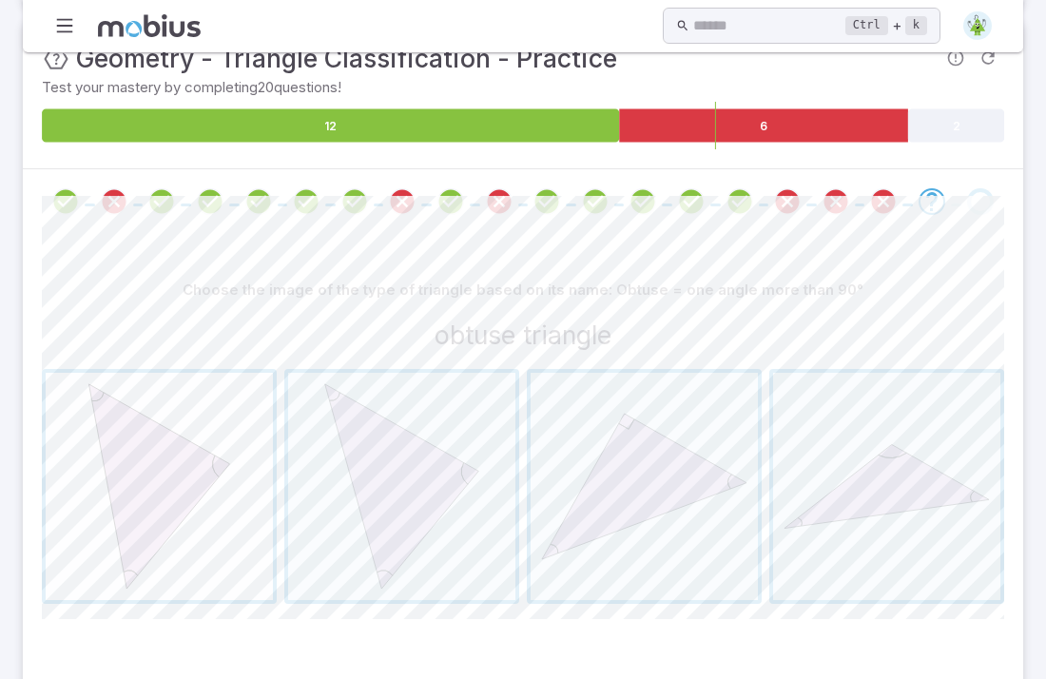
click at [192, 483] on span "button" at bounding box center [159, 486] width 227 height 227
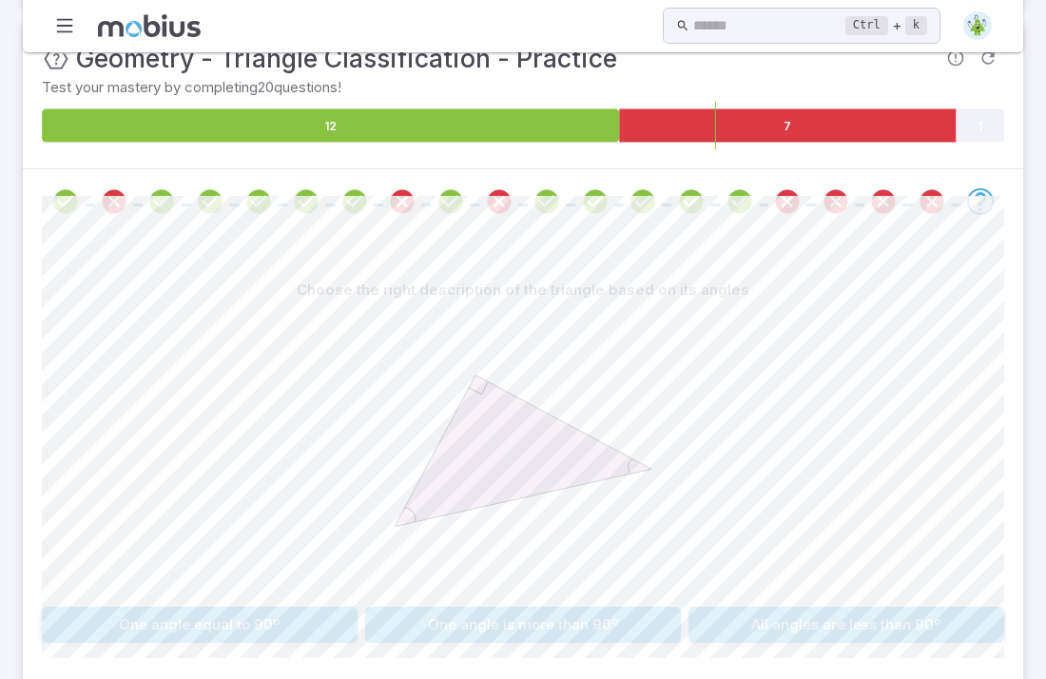
click at [407, 620] on div "Choose the right description of the triangle based on its angles One angle equa…" at bounding box center [523, 465] width 963 height 462
click at [180, 607] on button "One angle equal to 90º" at bounding box center [200, 625] width 316 height 36
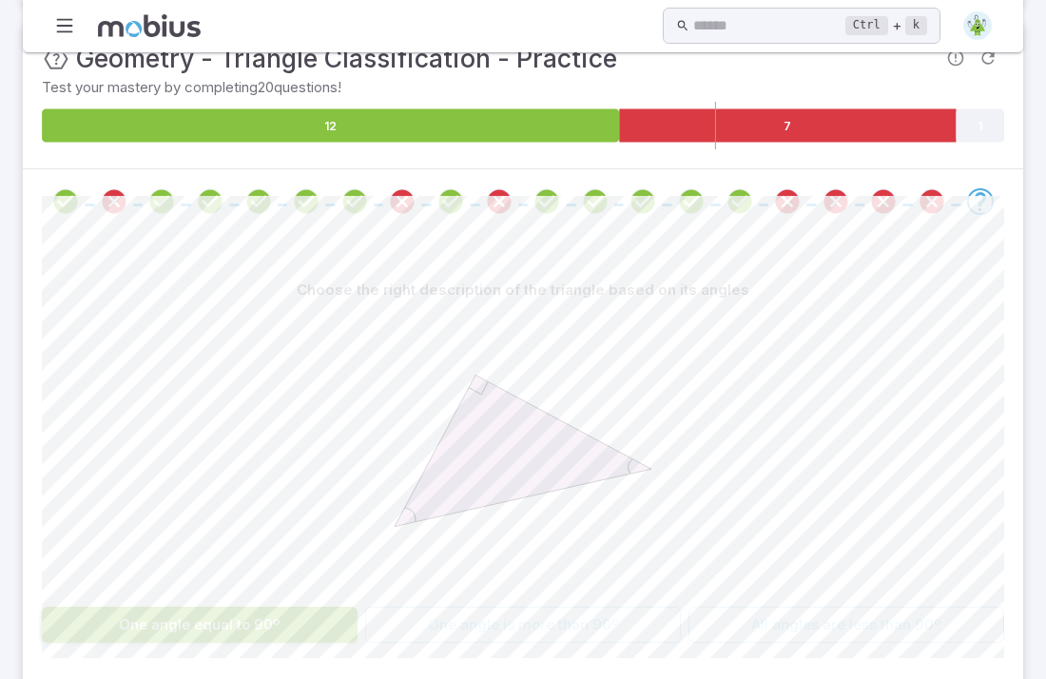
scroll to position [129, 0]
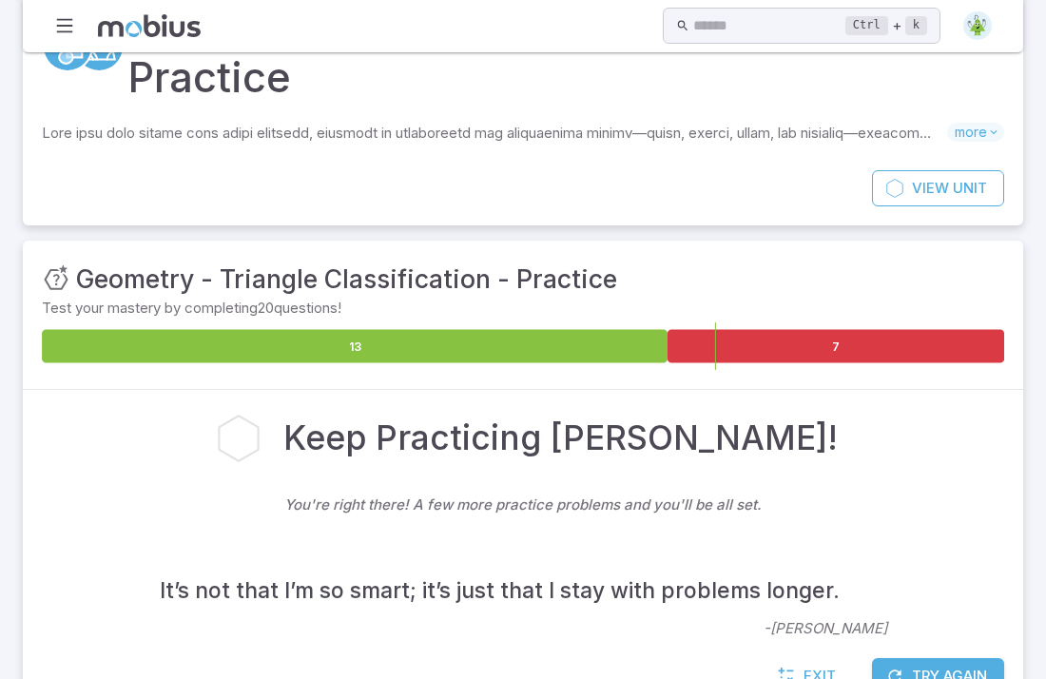
click at [936, 658] on button "Try Again" at bounding box center [938, 676] width 132 height 36
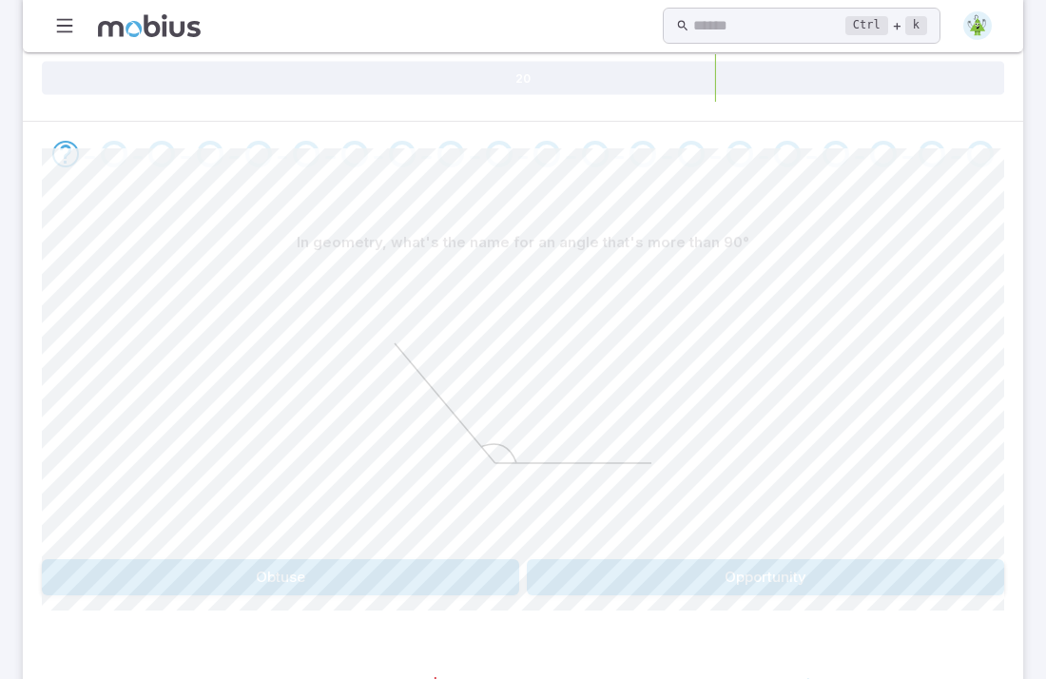
scroll to position [401, 0]
click at [936, 672] on span "Teach" at bounding box center [919, 682] width 48 height 21
click at [503, 556] on button "Obtuse" at bounding box center [281, 574] width 478 height 36
click at [643, 556] on button "right" at bounding box center [644, 574] width 235 height 36
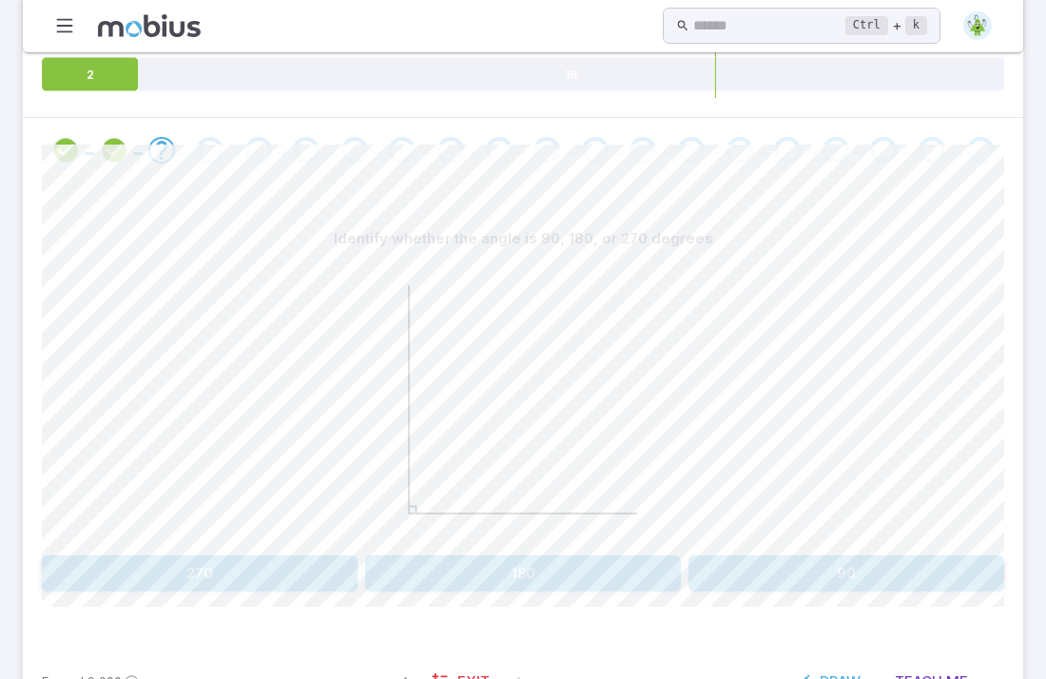
click at [789, 556] on button "90" at bounding box center [847, 574] width 316 height 36
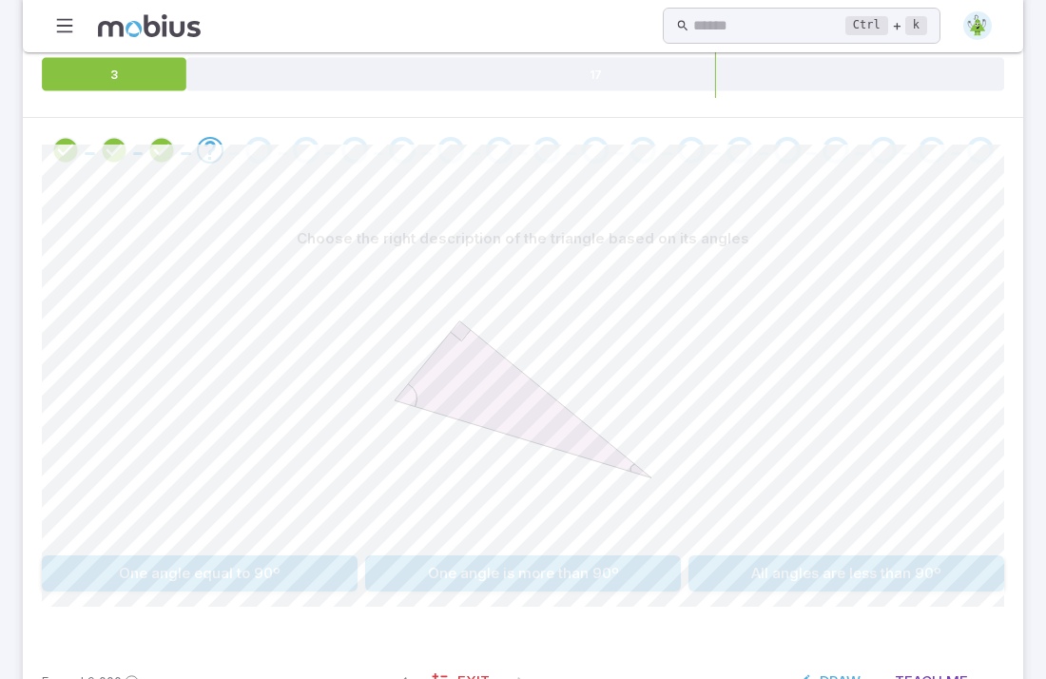
click at [461, 556] on button "One angle is more than 90º" at bounding box center [523, 574] width 316 height 36
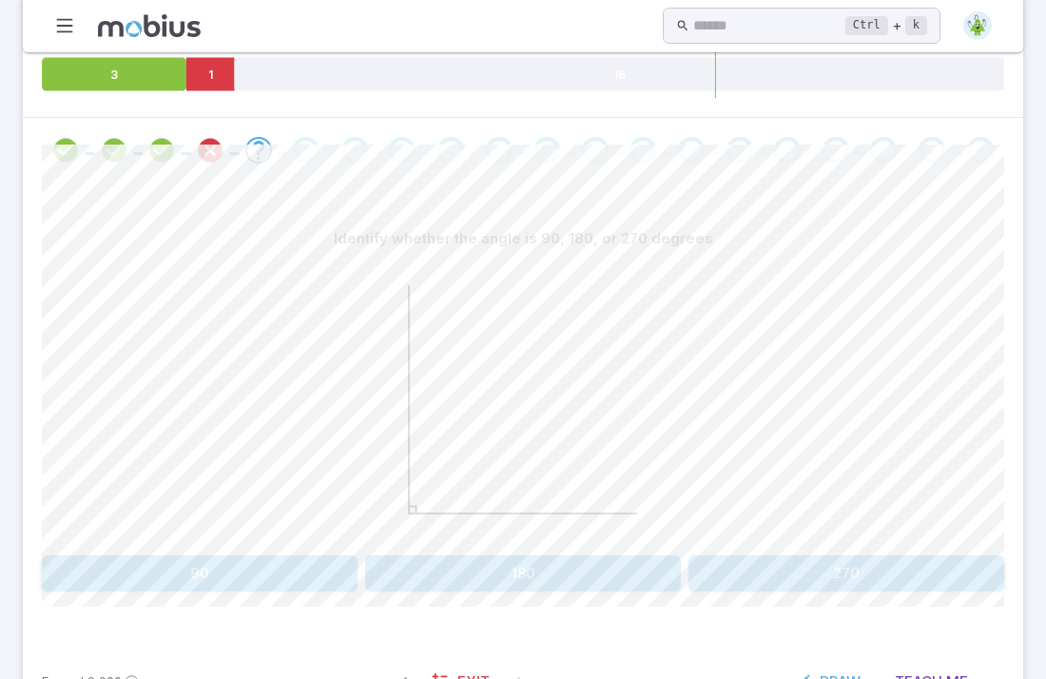
click at [214, 556] on button "90" at bounding box center [200, 574] width 316 height 36
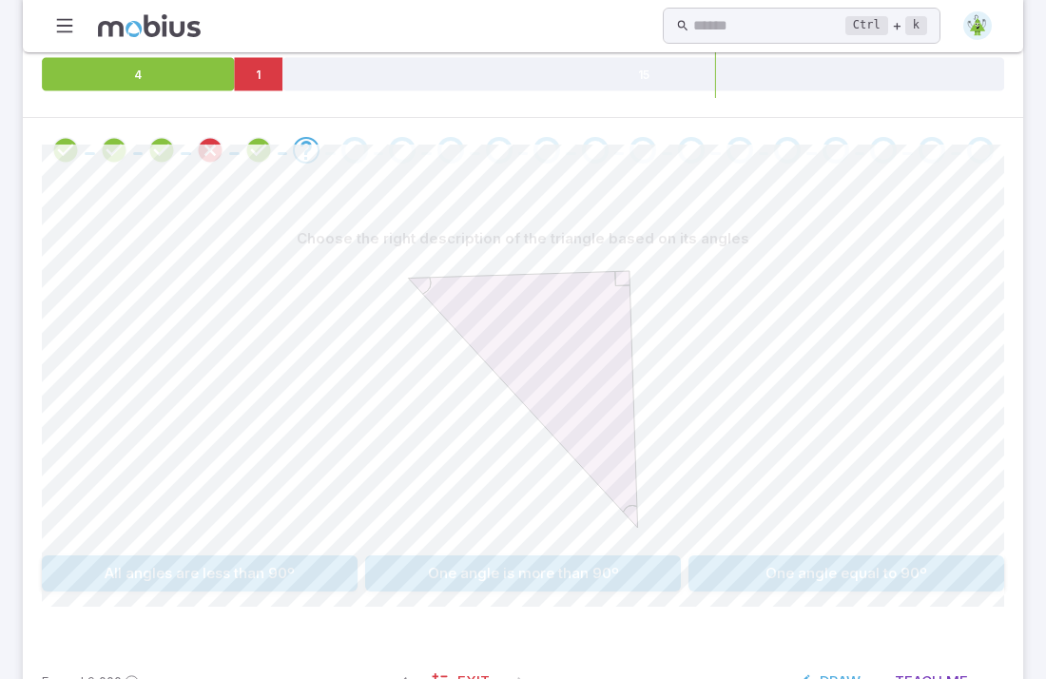
click at [497, 556] on button "One angle is more than 90º" at bounding box center [523, 574] width 316 height 36
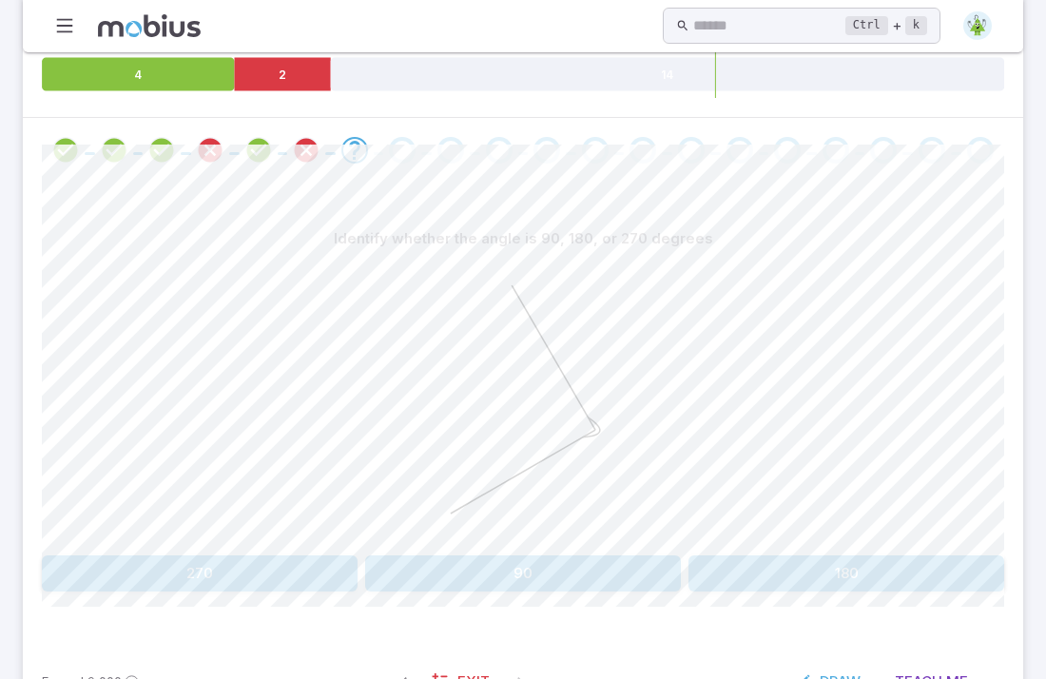
click at [268, 556] on button "270" at bounding box center [200, 574] width 316 height 36
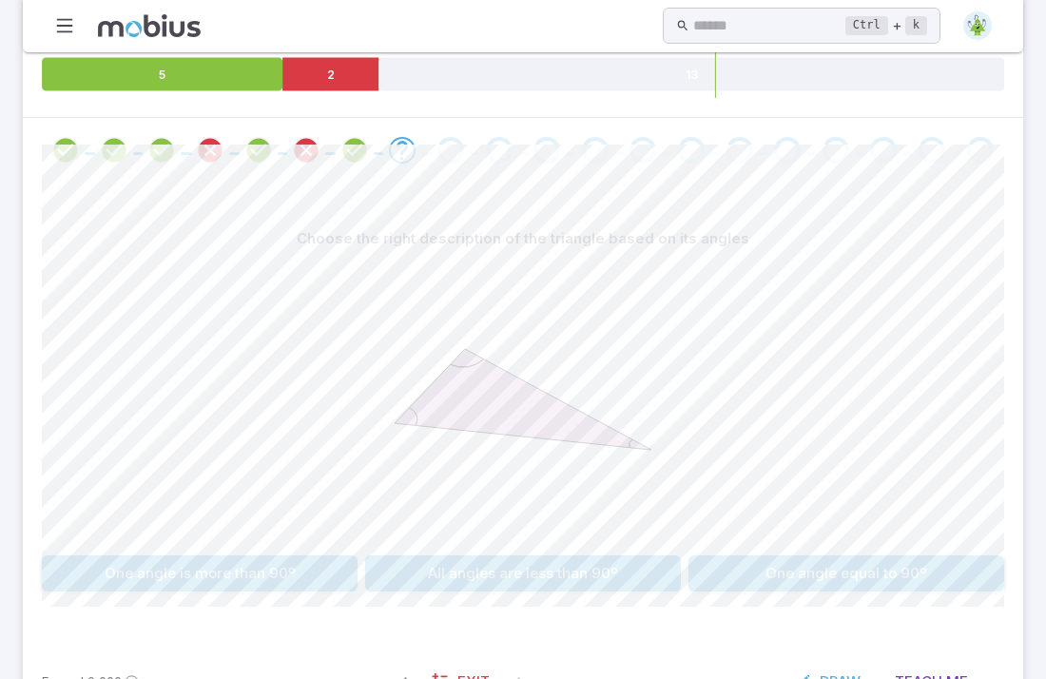
click at [780, 556] on button "One angle equal to 90º" at bounding box center [847, 574] width 316 height 36
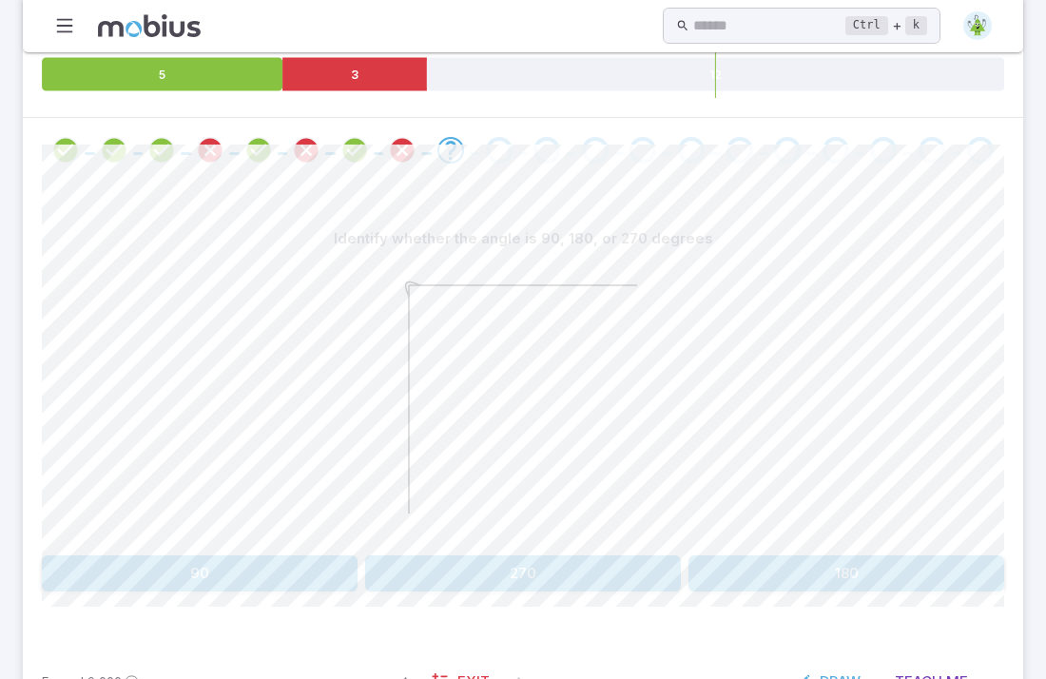
click at [152, 556] on button "90" at bounding box center [200, 574] width 316 height 36
click at [424, 556] on button "obtuse" at bounding box center [401, 574] width 235 height 36
click at [598, 556] on button "Right" at bounding box center [766, 574] width 478 height 36
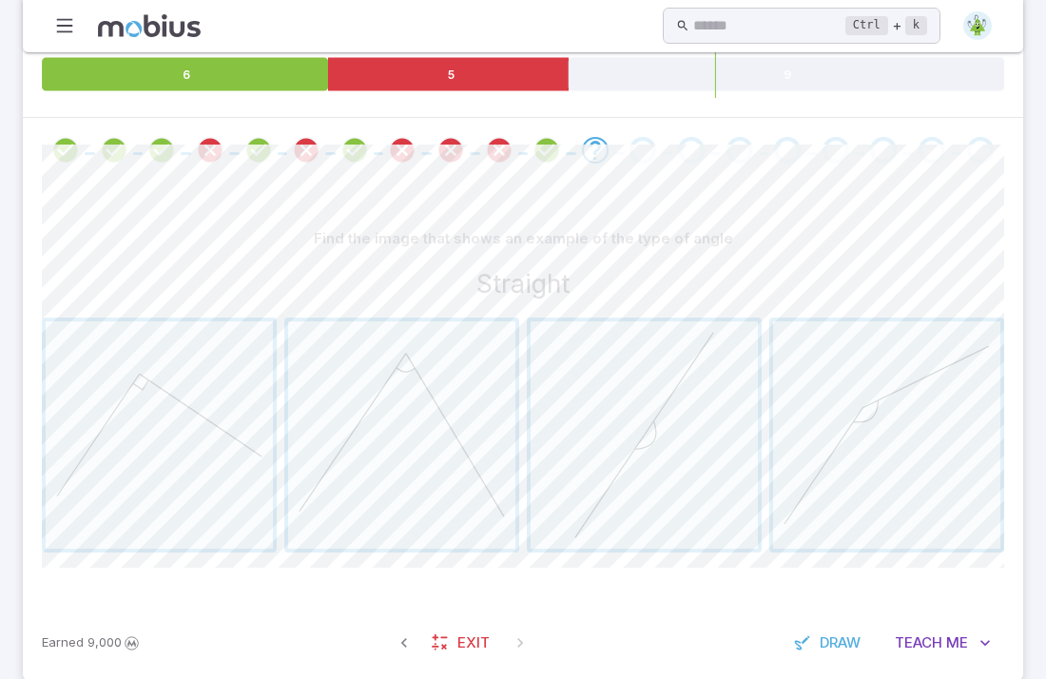
scroll to position [367, 0]
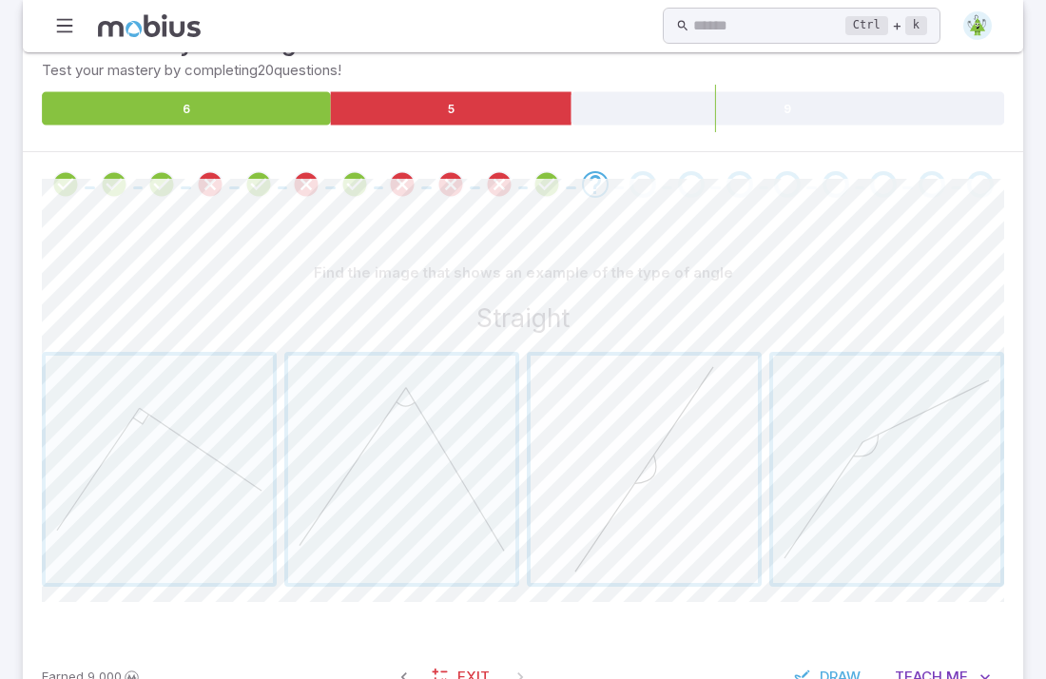
click at [638, 479] on span "button" at bounding box center [644, 469] width 227 height 227
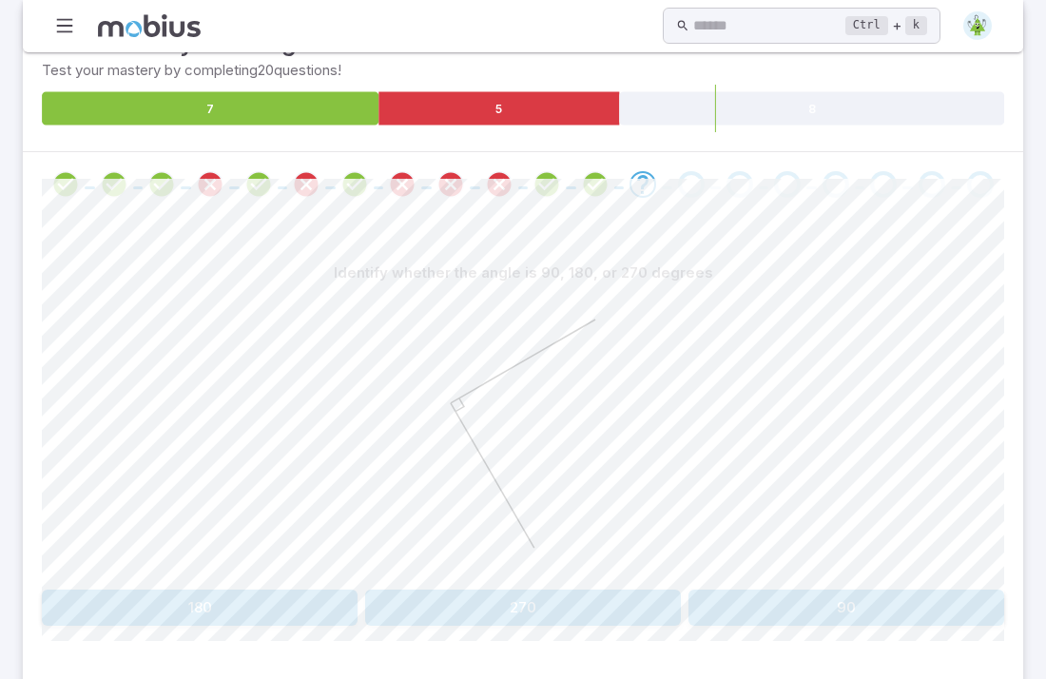
click at [757, 590] on button "90" at bounding box center [847, 608] width 316 height 36
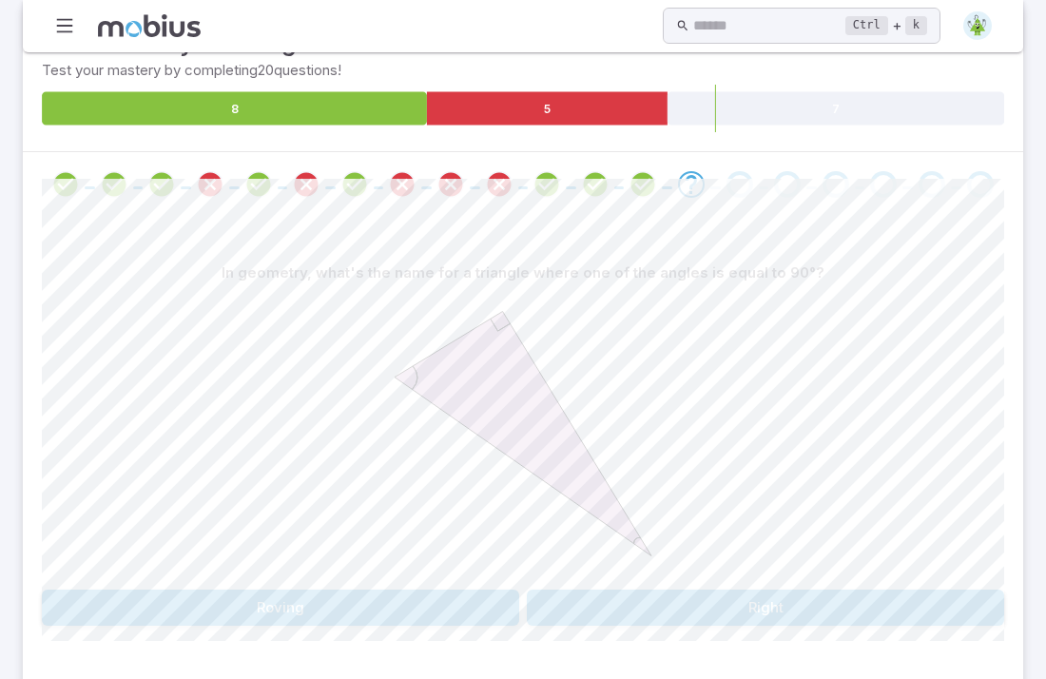
click at [618, 590] on button "Right" at bounding box center [766, 608] width 478 height 36
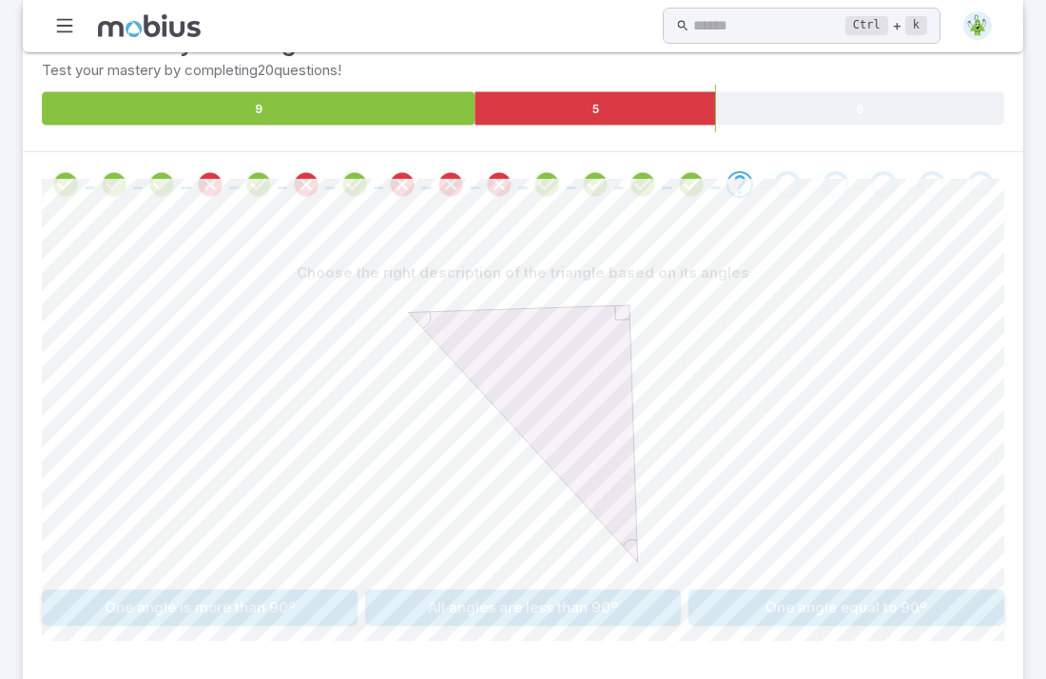
click at [776, 590] on button "One angle equal to 90º" at bounding box center [847, 608] width 316 height 36
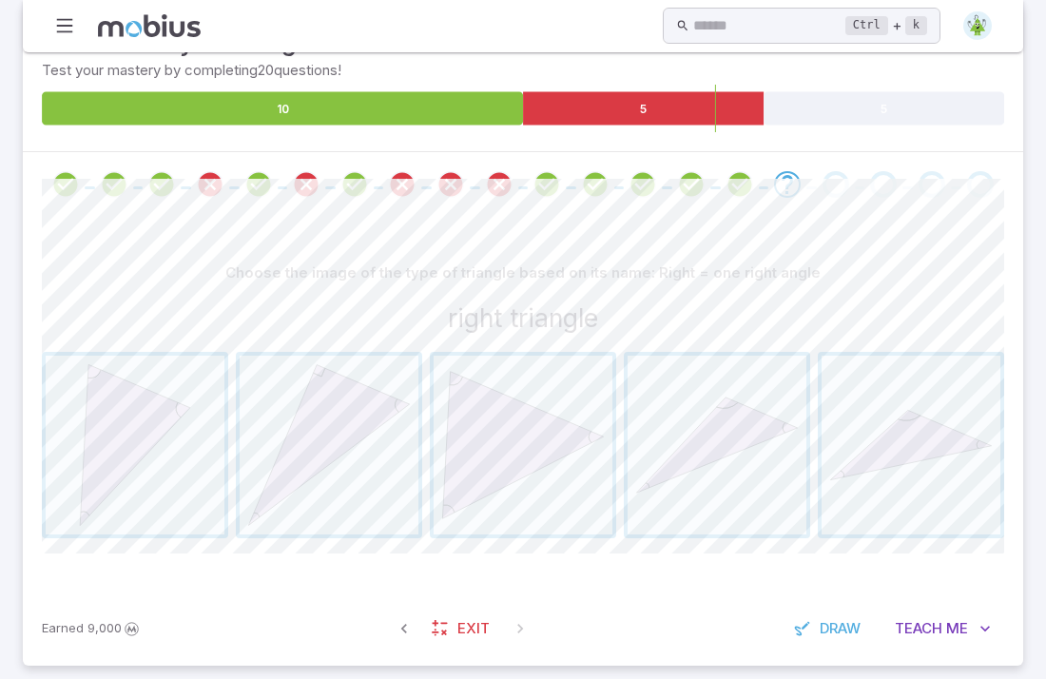
scroll to position [319, 0]
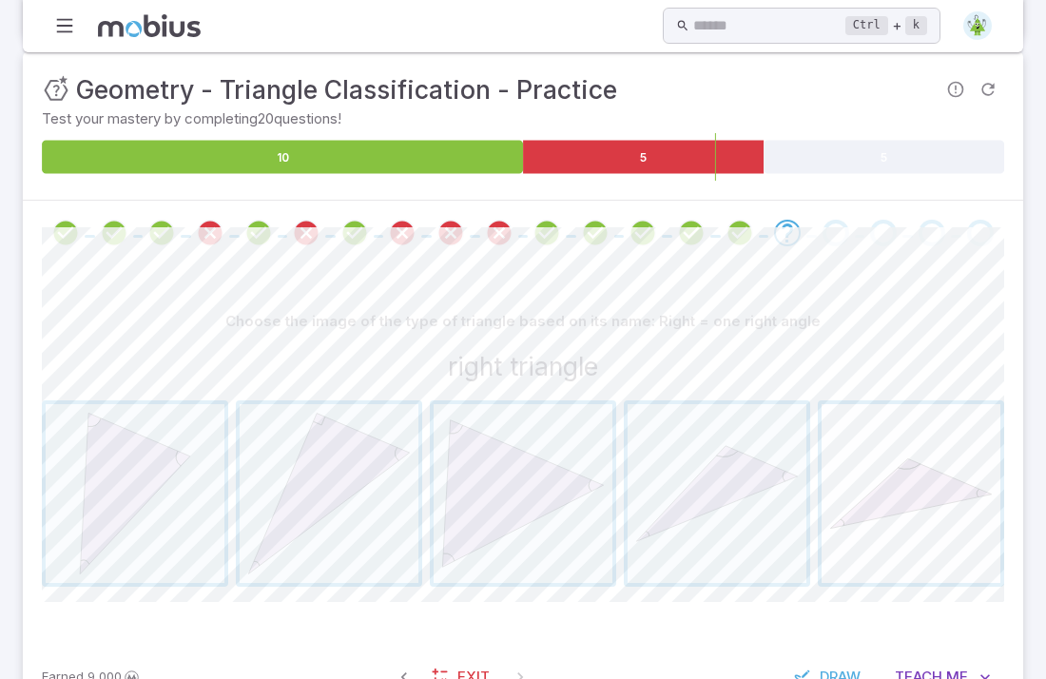
click at [877, 492] on span "button" at bounding box center [911, 493] width 179 height 179
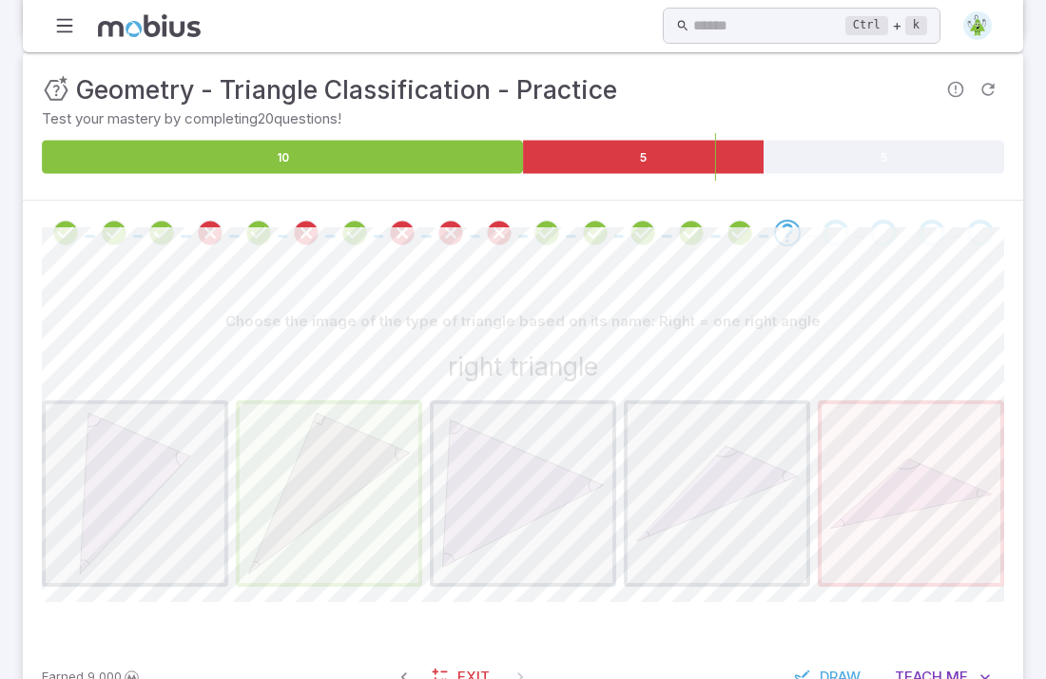
click at [877, 492] on span "button" at bounding box center [911, 493] width 179 height 179
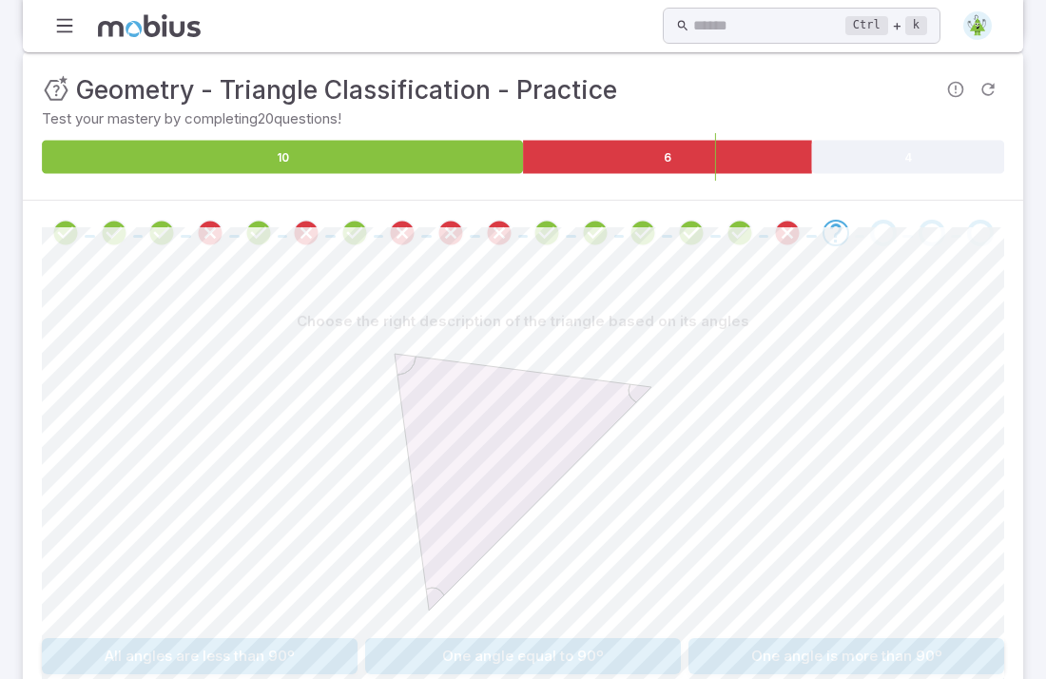
click at [718, 638] on button "One angle is more than 90º" at bounding box center [847, 656] width 316 height 36
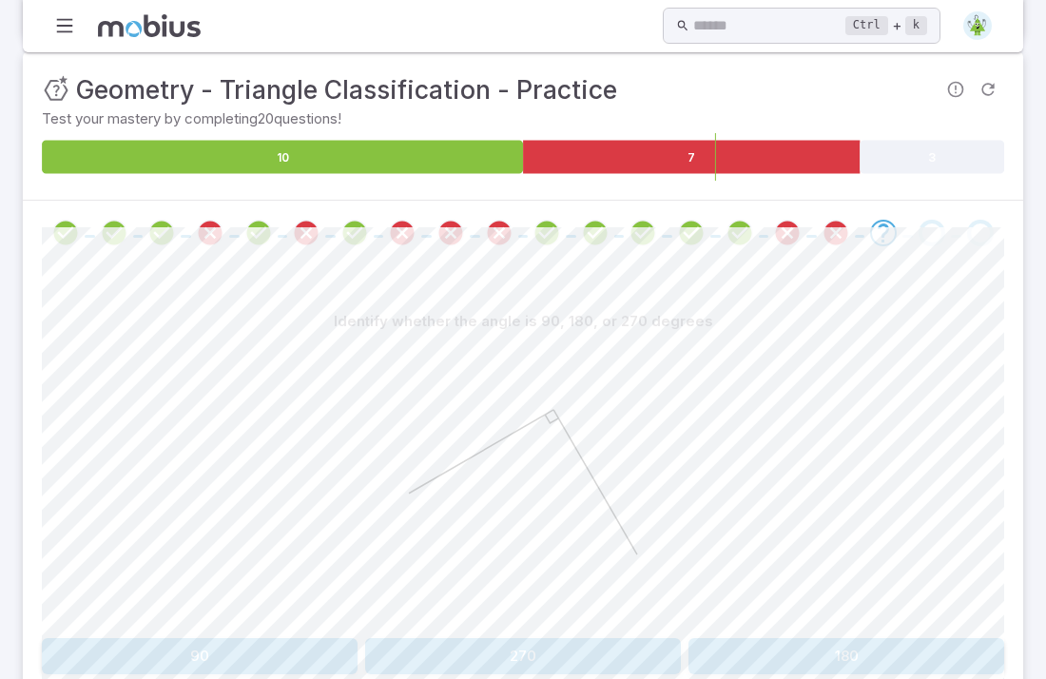
click at [401, 638] on button "270" at bounding box center [523, 656] width 316 height 36
click at [601, 638] on button "Right" at bounding box center [766, 656] width 478 height 36
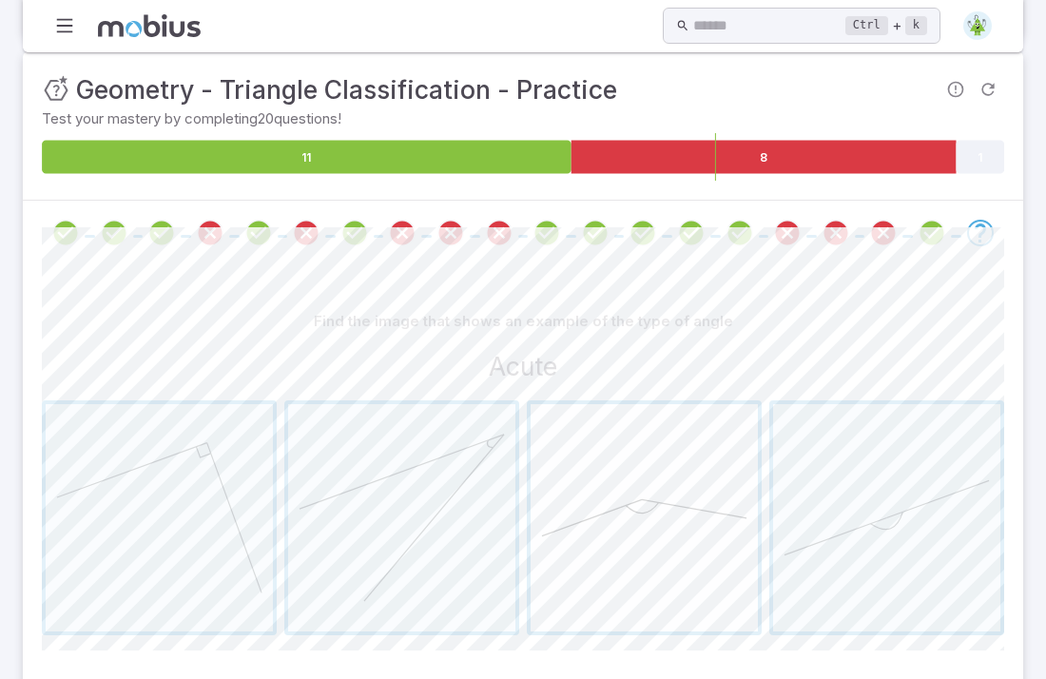
click at [608, 476] on span "button" at bounding box center [644, 517] width 227 height 227
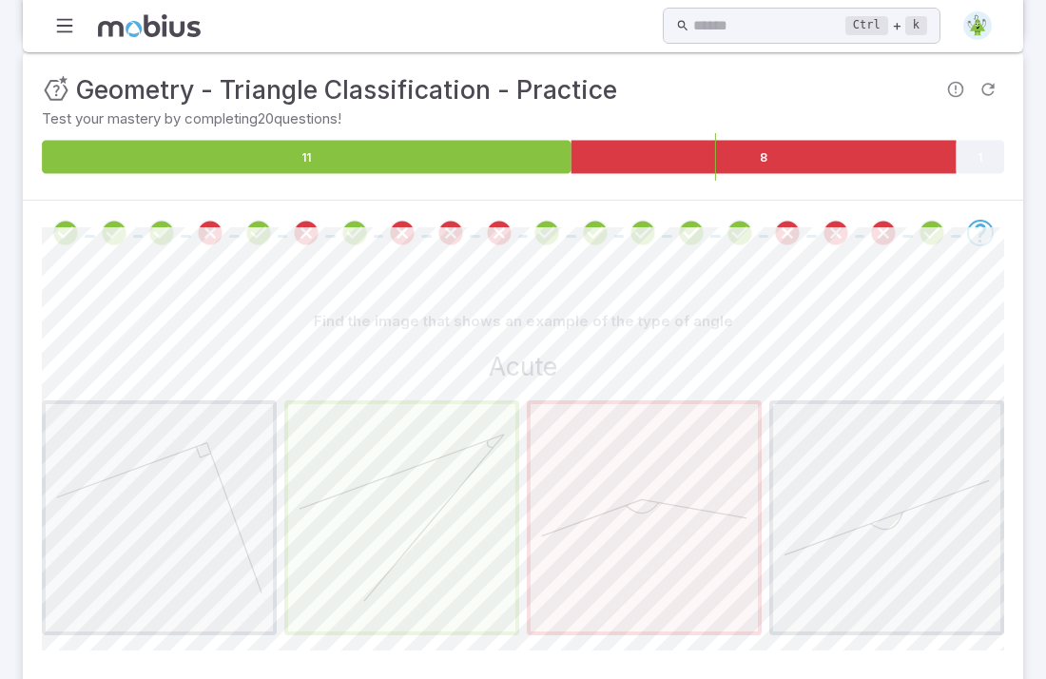
click at [323, 458] on span "button" at bounding box center [401, 517] width 227 height 227
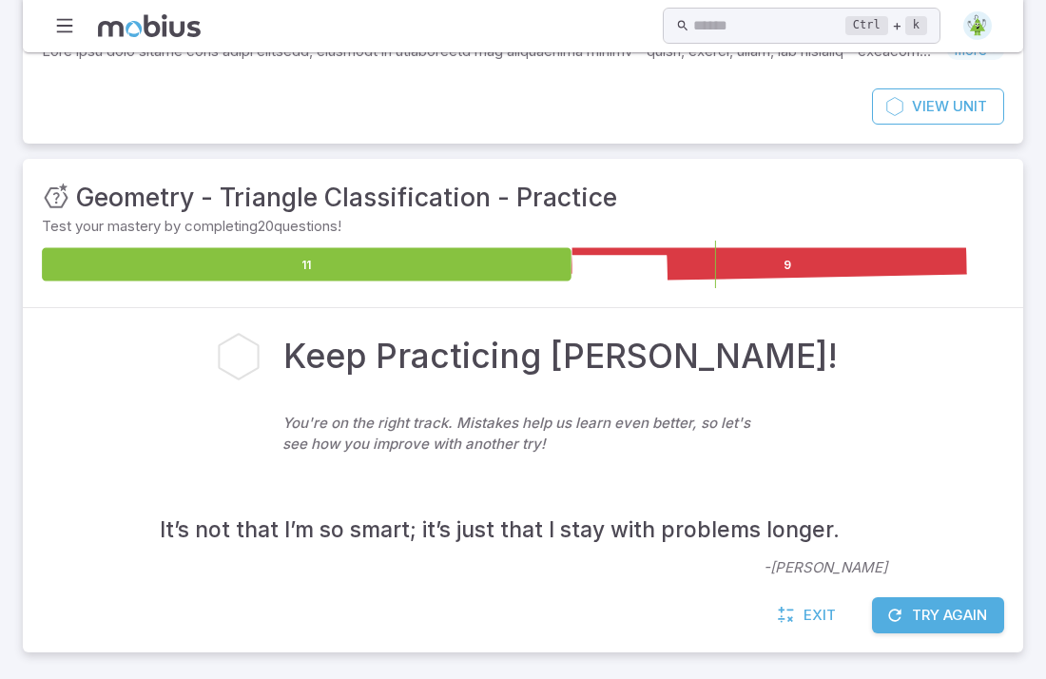
scroll to position [149, 0]
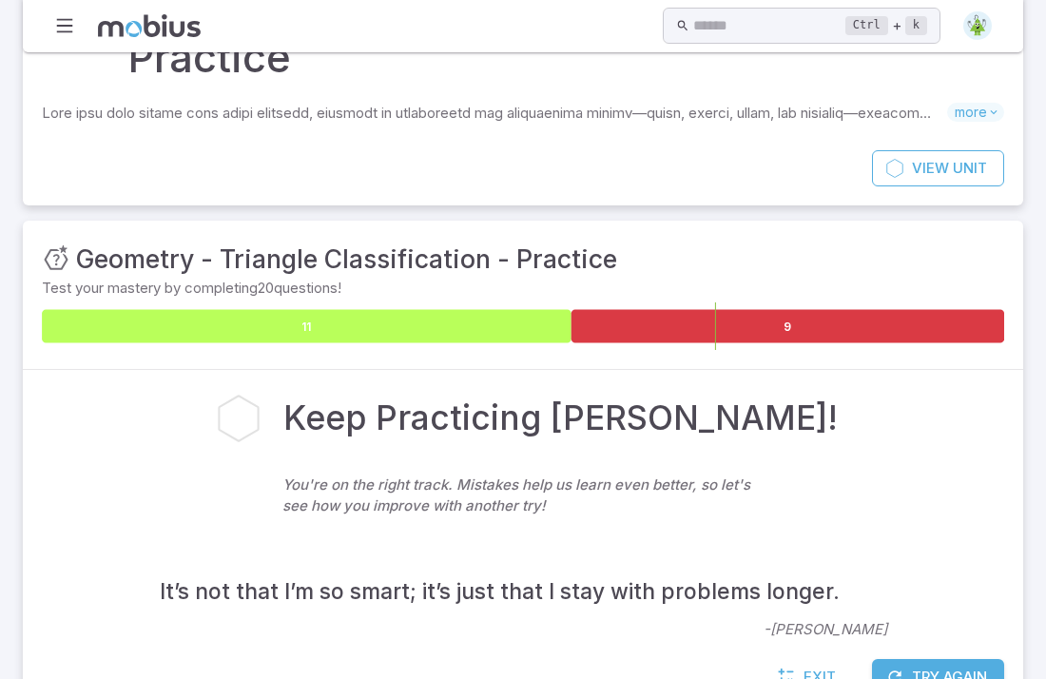
click at [298, 309] on icon at bounding box center [307, 325] width 530 height 33
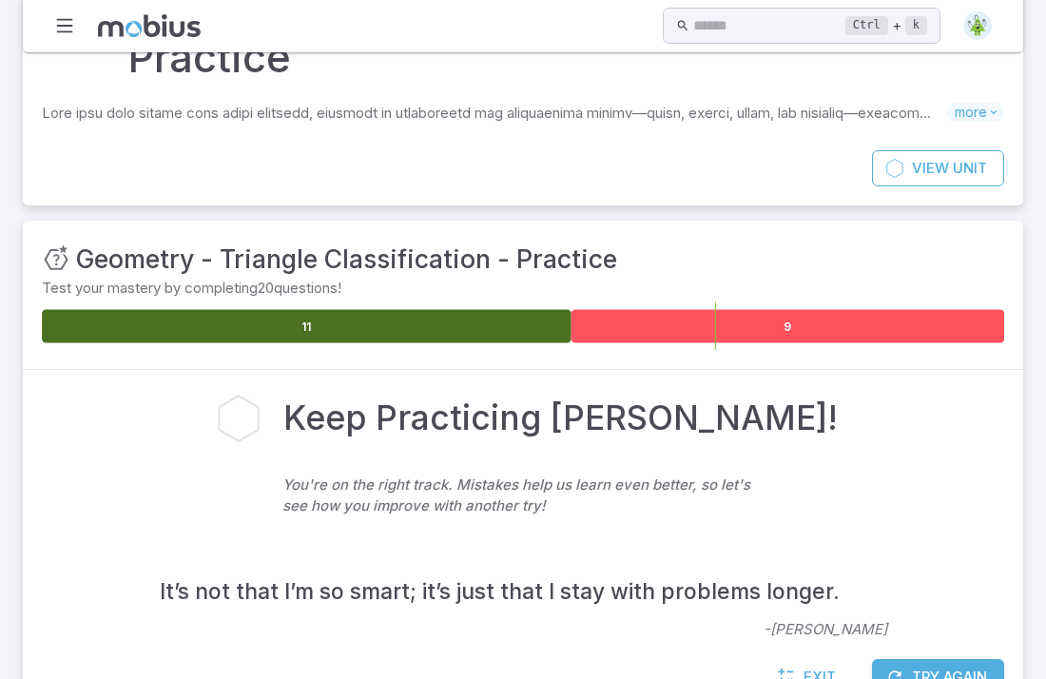
click at [640, 309] on icon at bounding box center [788, 325] width 433 height 33
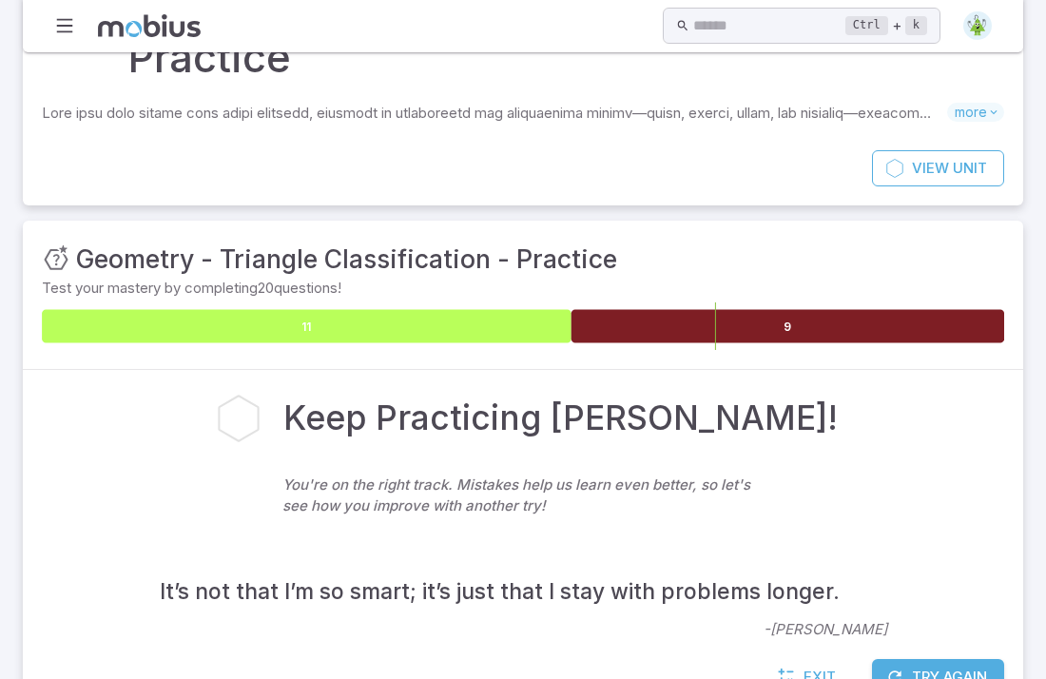
click at [567, 309] on icon at bounding box center [307, 325] width 530 height 33
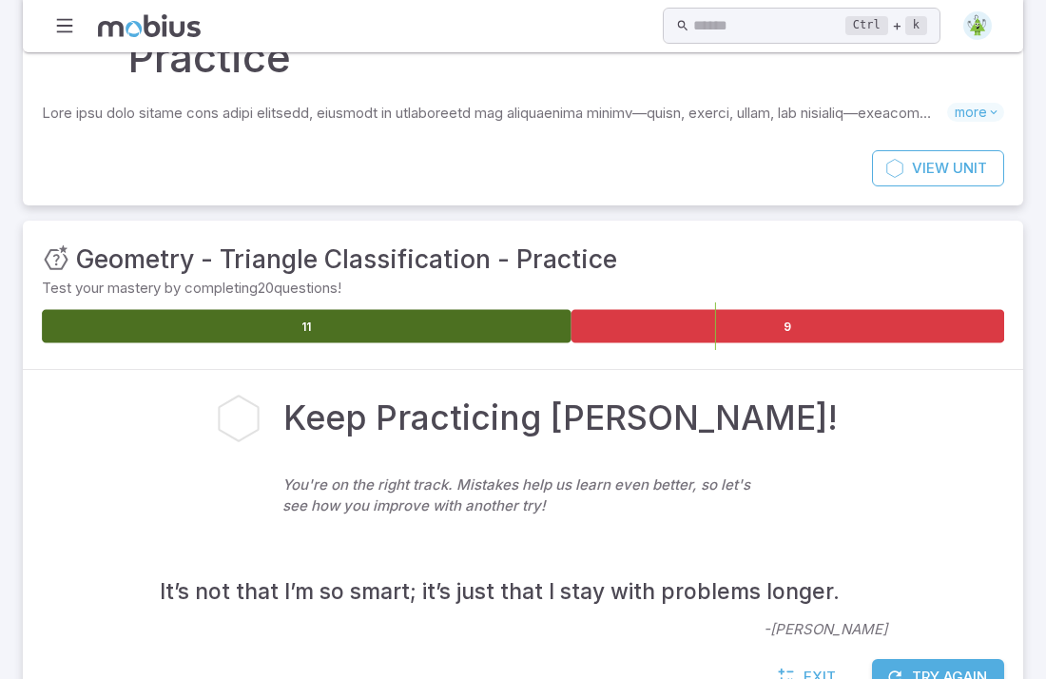
click at [464, 309] on icon at bounding box center [307, 325] width 530 height 33
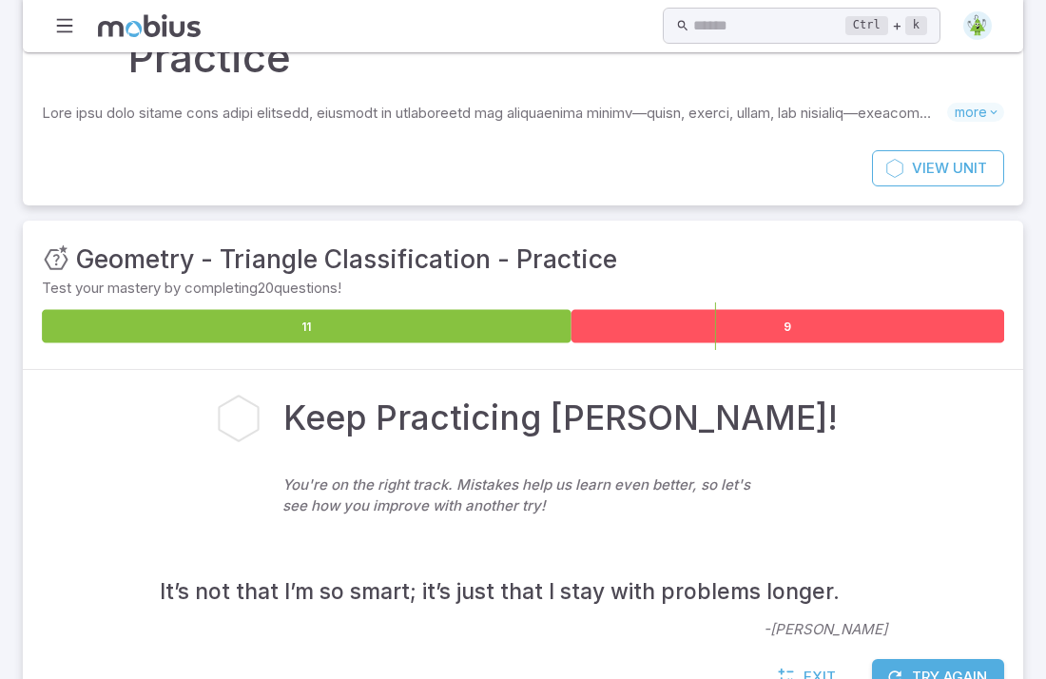
click at [670, 309] on icon at bounding box center [788, 325] width 433 height 33
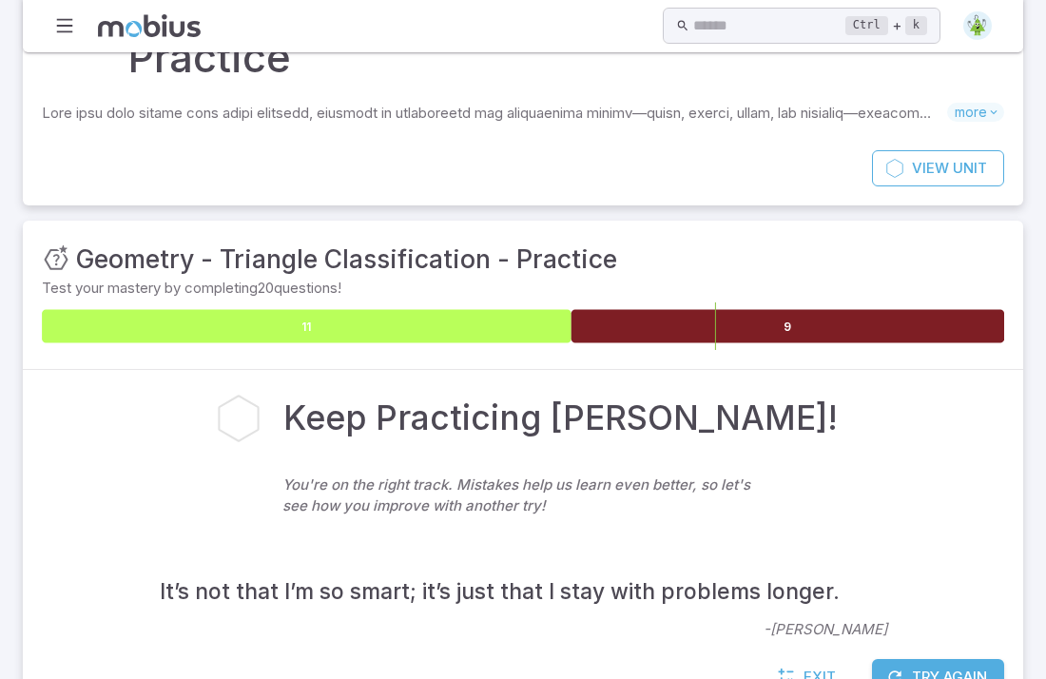
click at [342, 309] on icon at bounding box center [307, 325] width 530 height 33
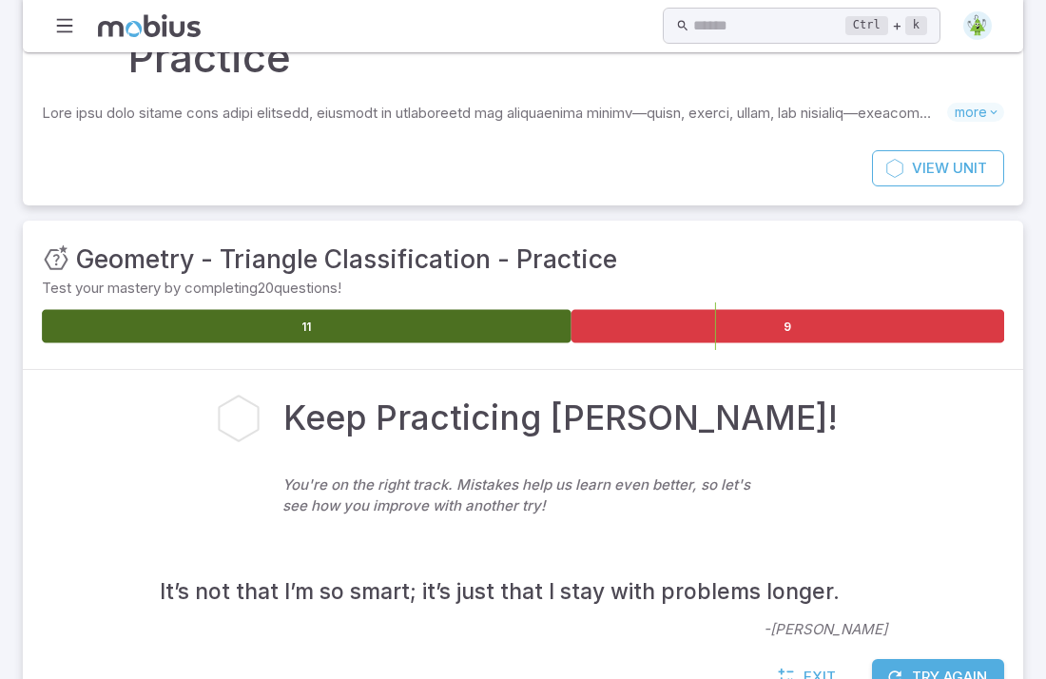
click at [961, 659] on button "Try Again" at bounding box center [938, 677] width 132 height 36
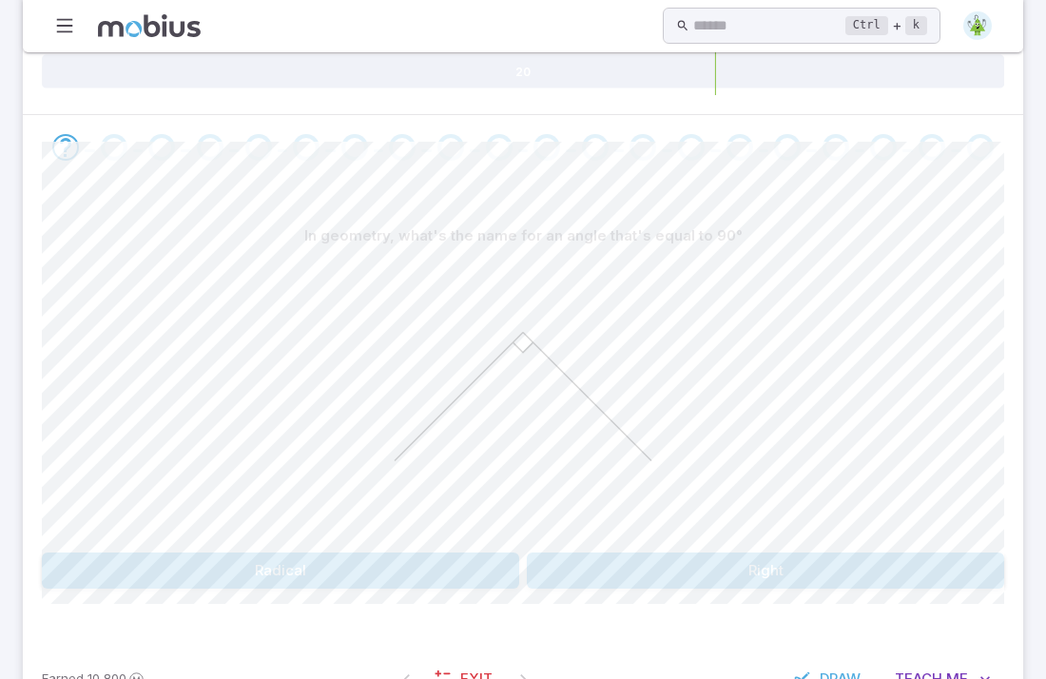
scroll to position [406, 0]
click at [721, 551] on button "Right" at bounding box center [766, 569] width 478 height 36
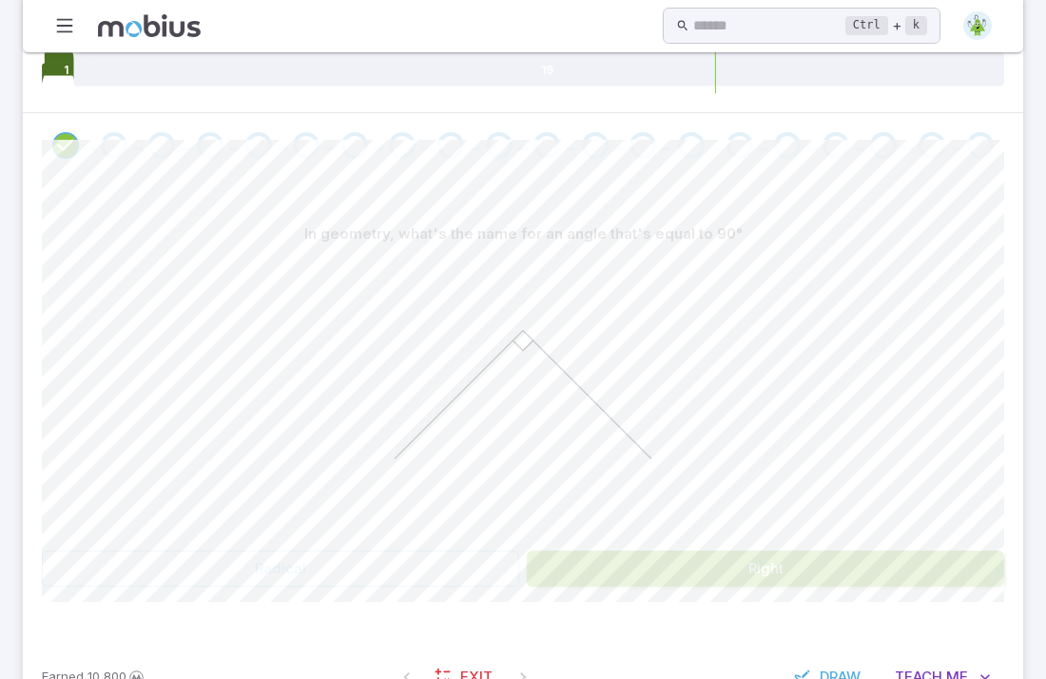
scroll to position [367, 0]
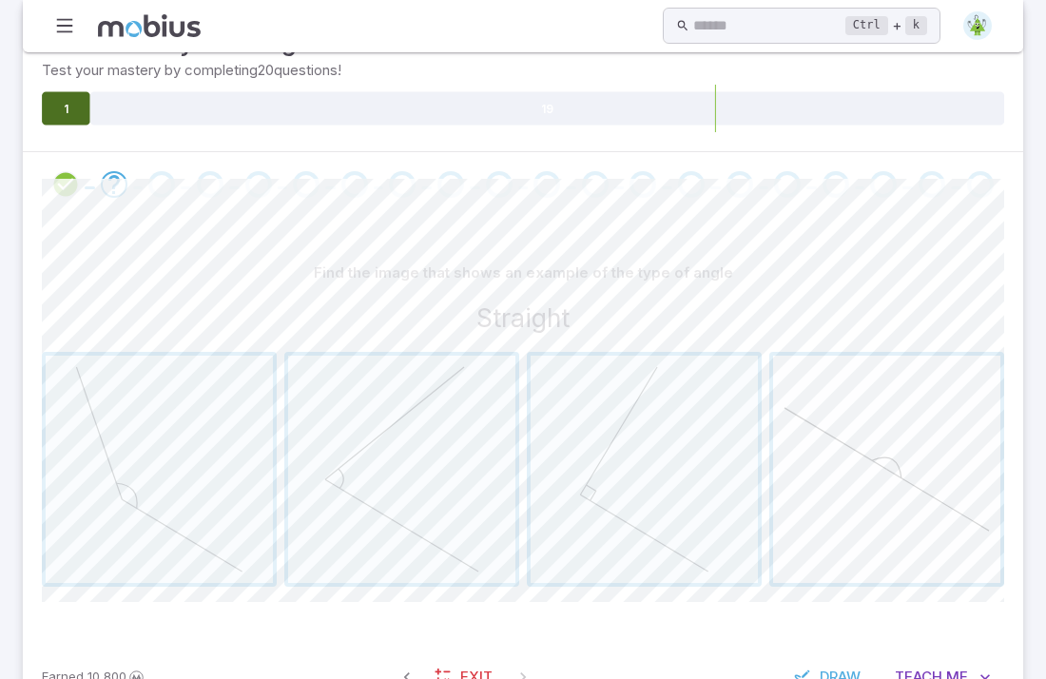
click at [900, 486] on span "button" at bounding box center [886, 469] width 227 height 227
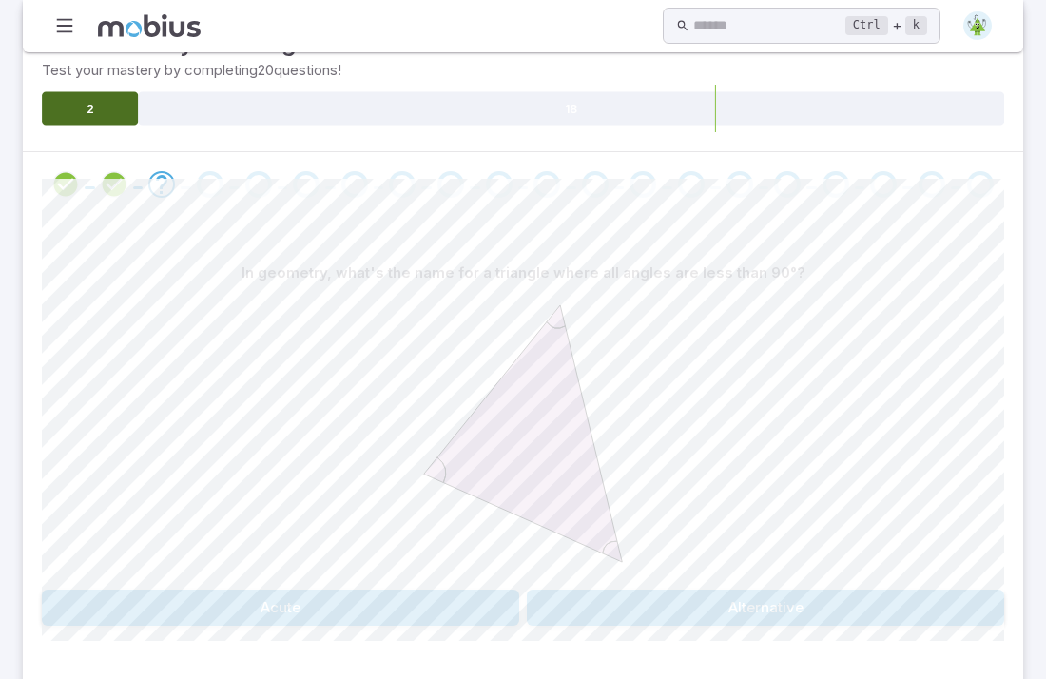
click at [587, 563] on div "In geometry, what's the name for a triangle where all angles are less than 90°?…" at bounding box center [523, 448] width 963 height 462
click at [583, 590] on button "Alternative" at bounding box center [766, 608] width 478 height 36
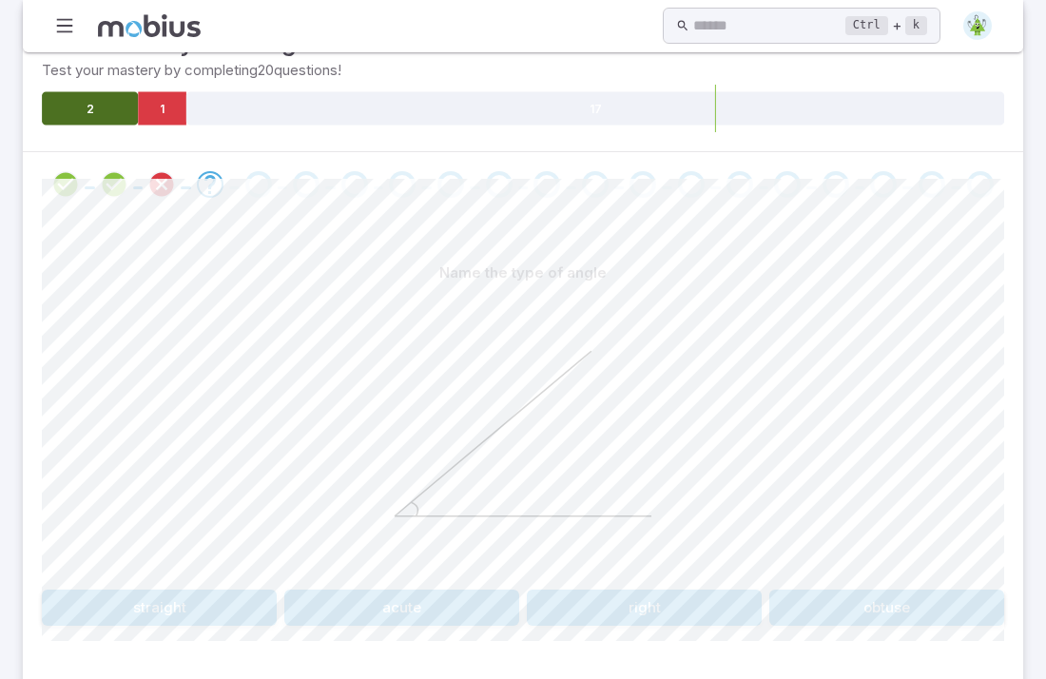
click at [496, 590] on button "acute" at bounding box center [401, 608] width 235 height 36
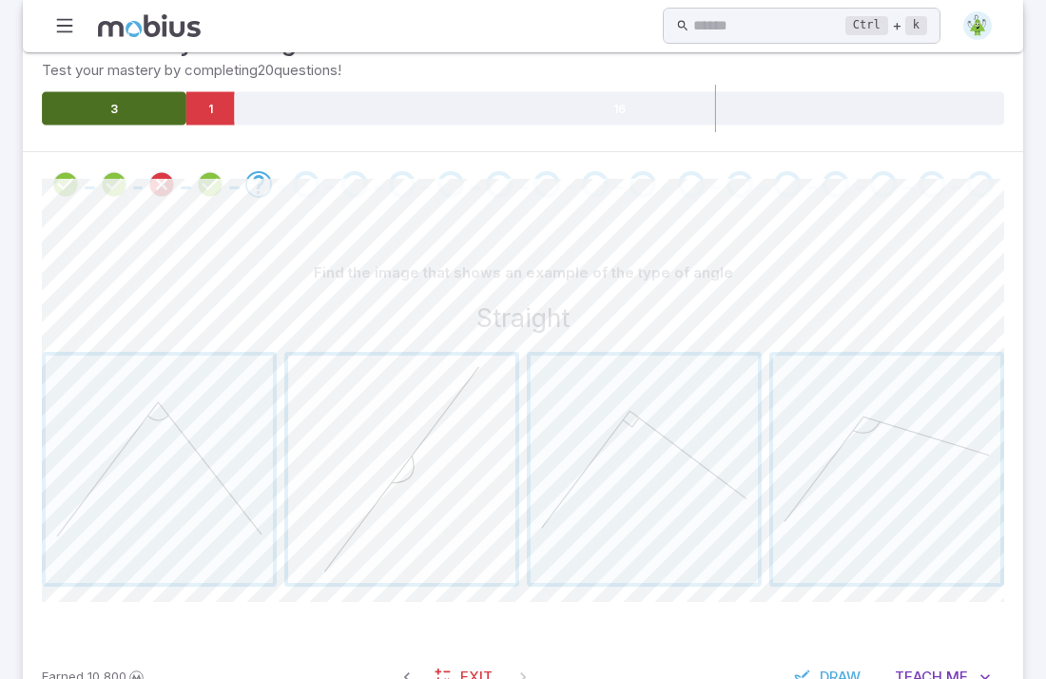
click at [401, 511] on span "button" at bounding box center [401, 469] width 227 height 227
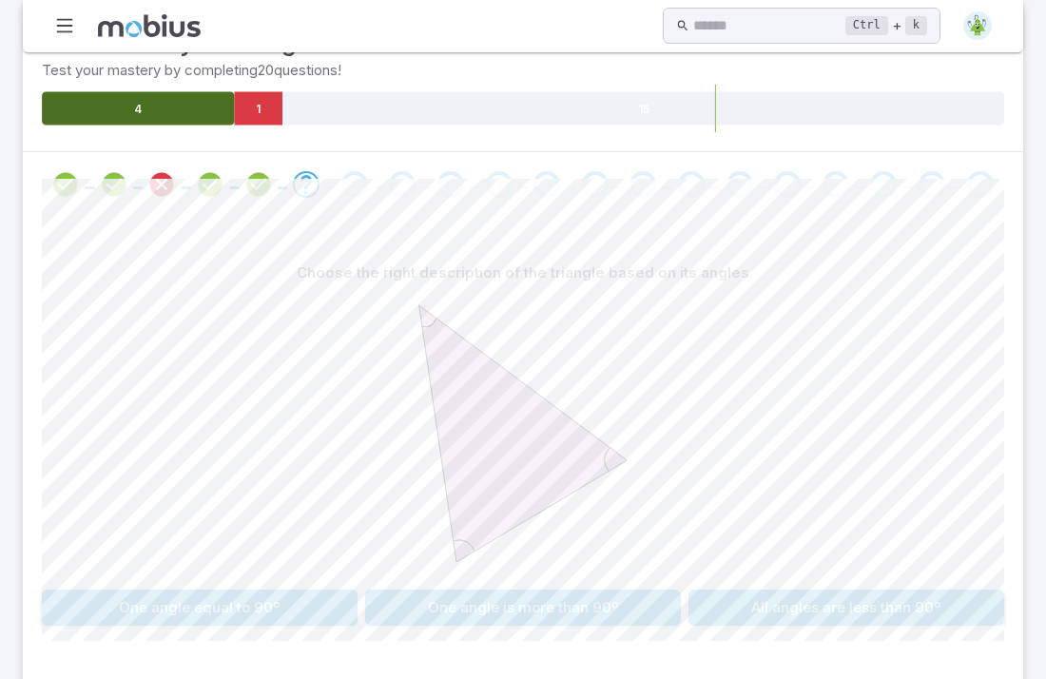
click at [327, 590] on button "One angle equal to 90º" at bounding box center [200, 608] width 316 height 36
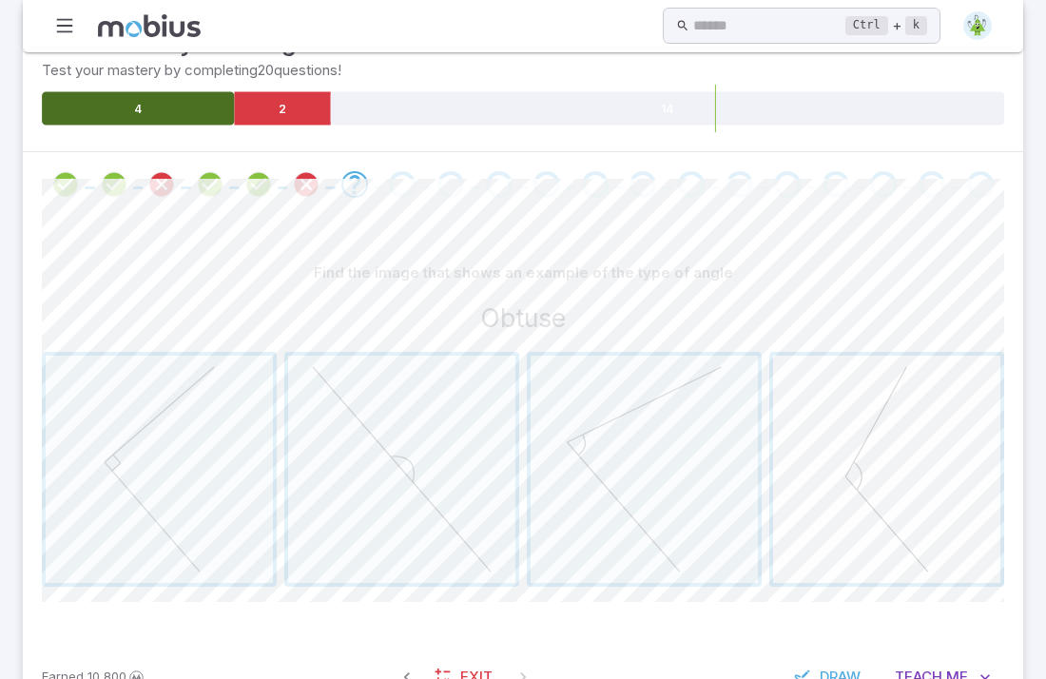
click at [788, 452] on span "button" at bounding box center [886, 469] width 227 height 227
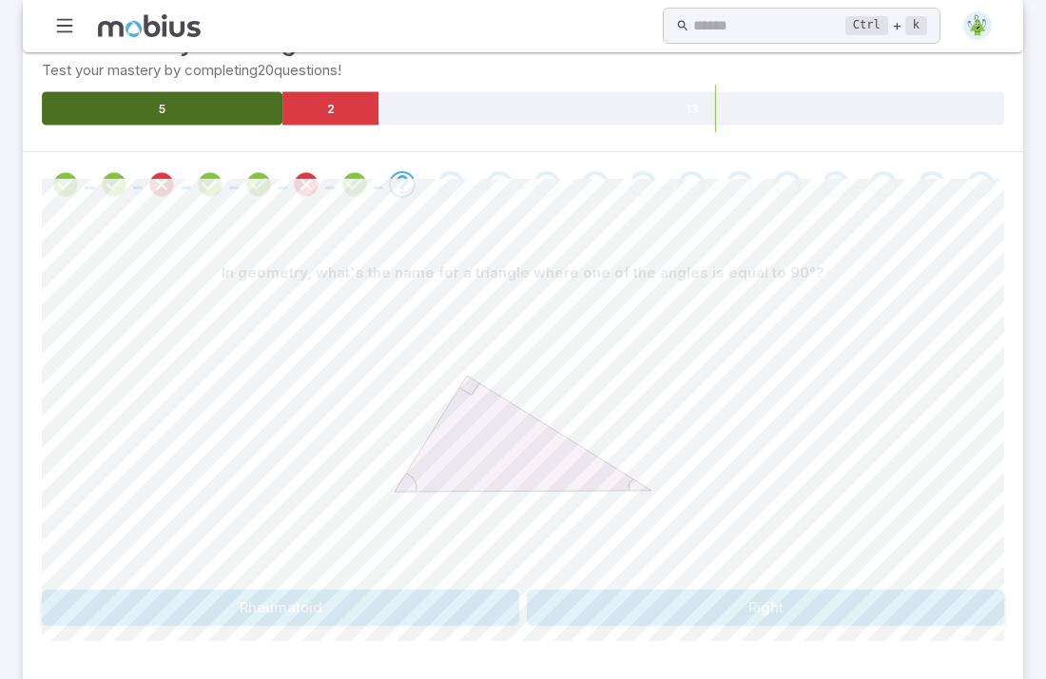
click at [646, 590] on button "Right" at bounding box center [766, 608] width 478 height 36
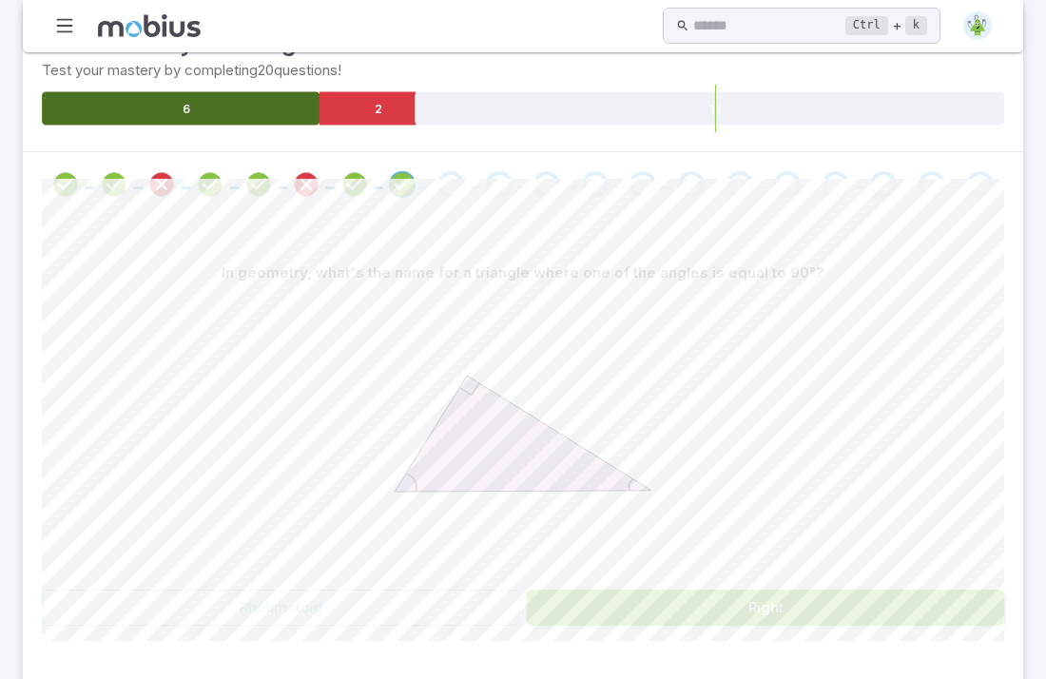
scroll to position [168, 0]
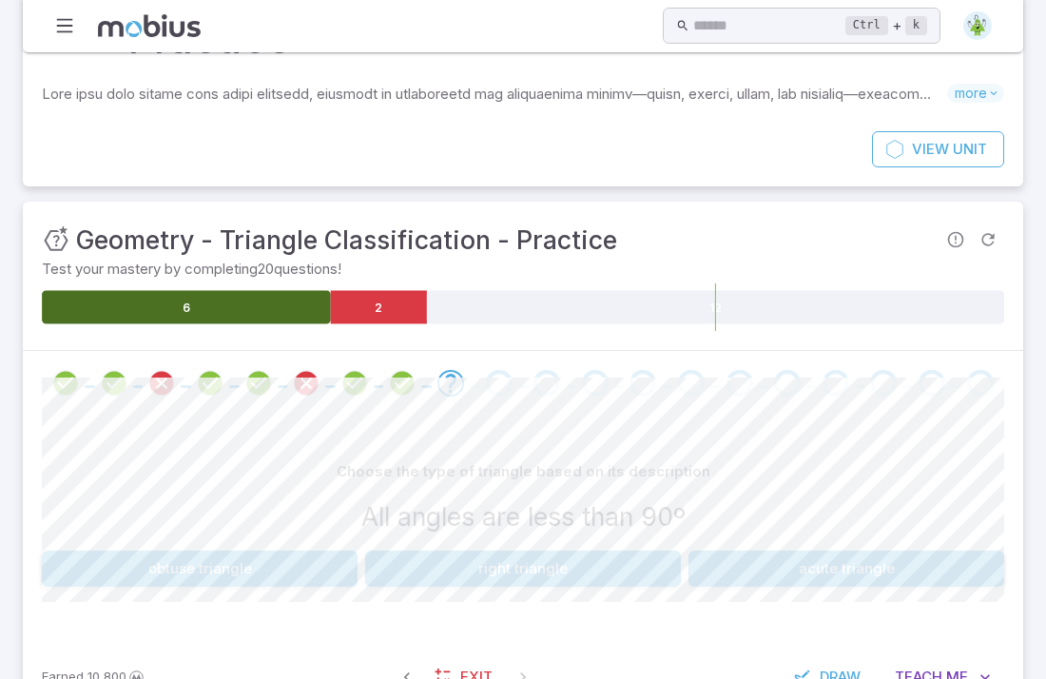
click at [268, 551] on button "obtuse triangle" at bounding box center [200, 569] width 316 height 36
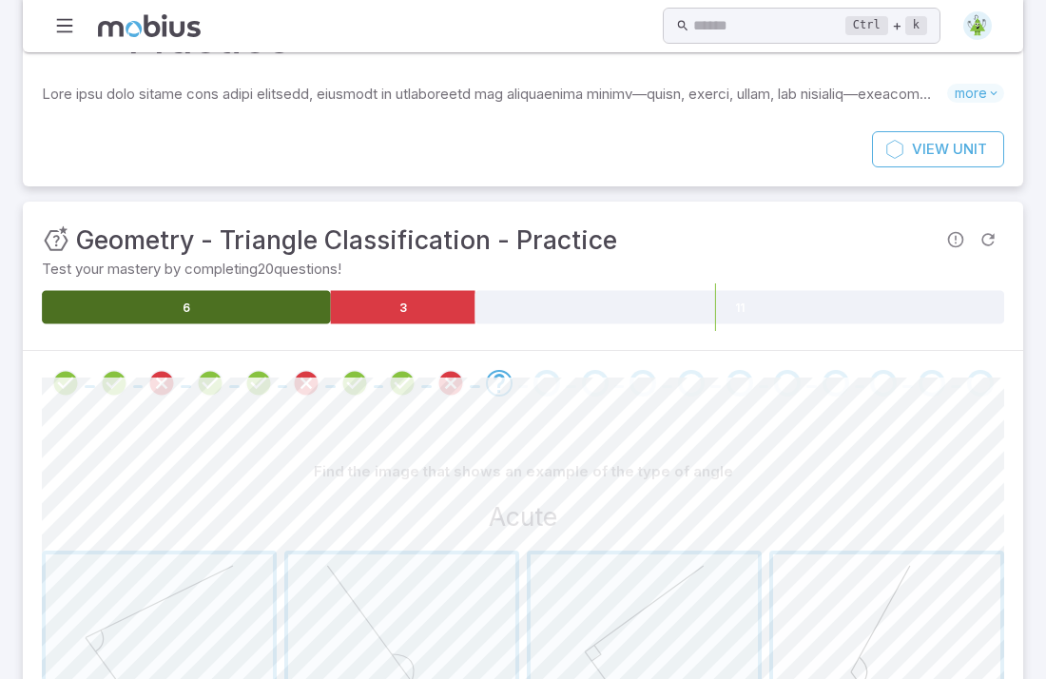
click at [806, 621] on span "button" at bounding box center [886, 668] width 227 height 227
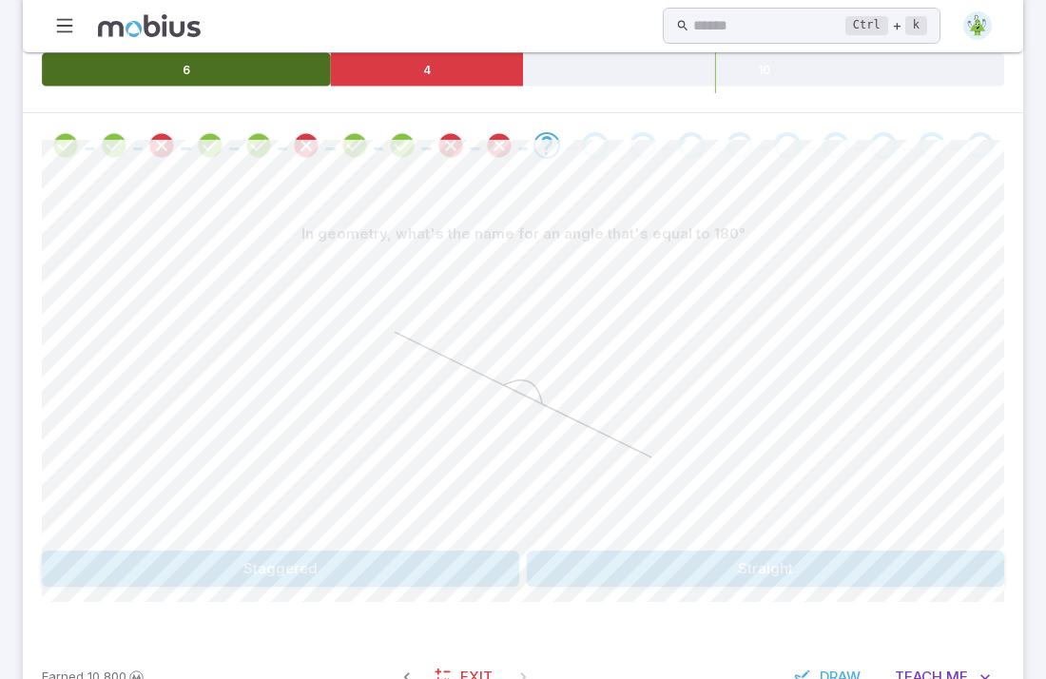
scroll to position [396, 0]
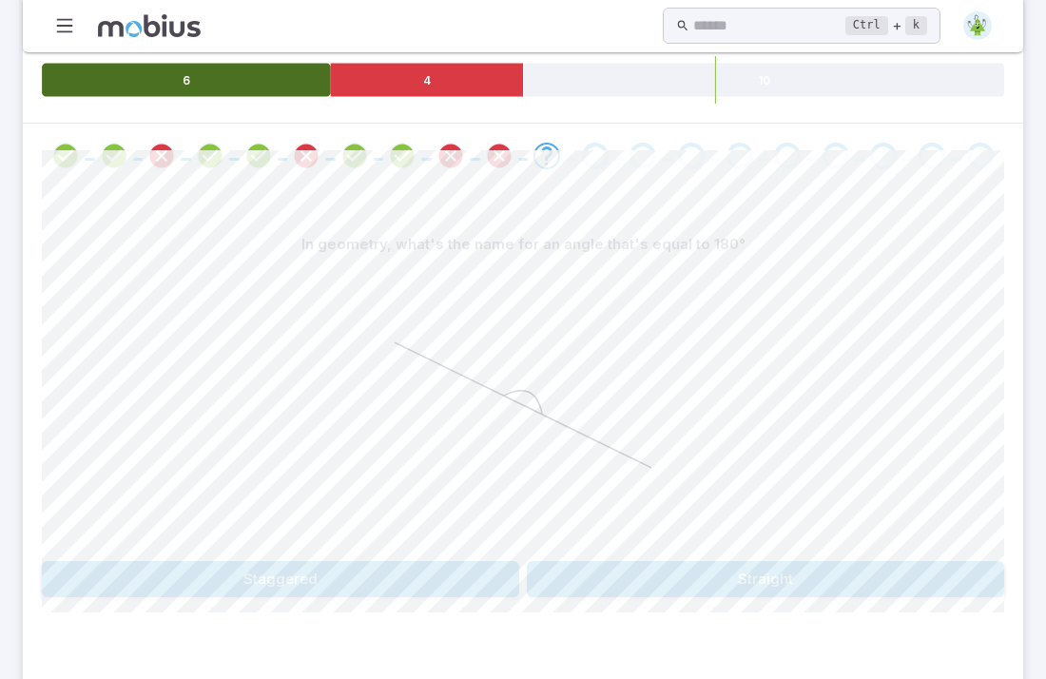
click at [662, 561] on button "Straight" at bounding box center [766, 579] width 478 height 36
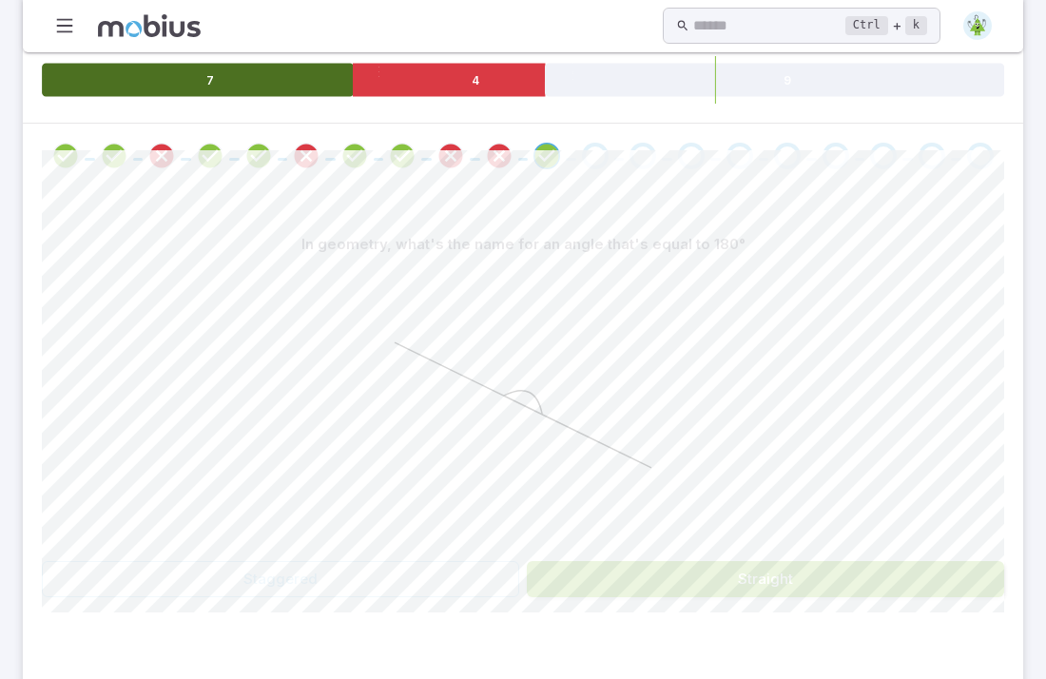
scroll to position [367, 0]
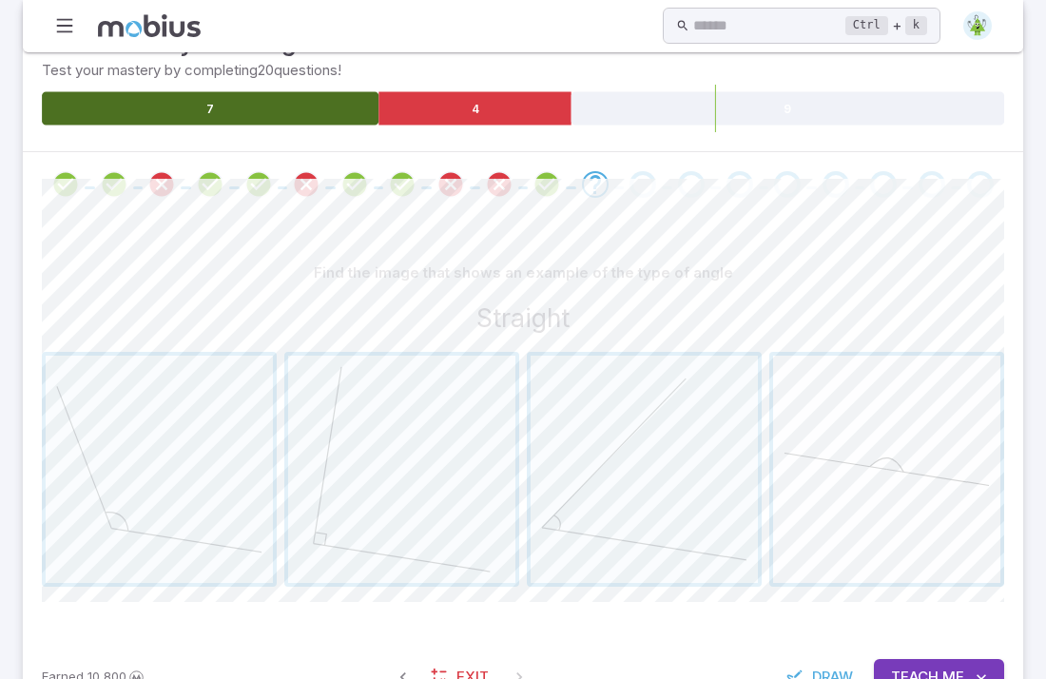
click at [810, 483] on span "button" at bounding box center [886, 469] width 227 height 227
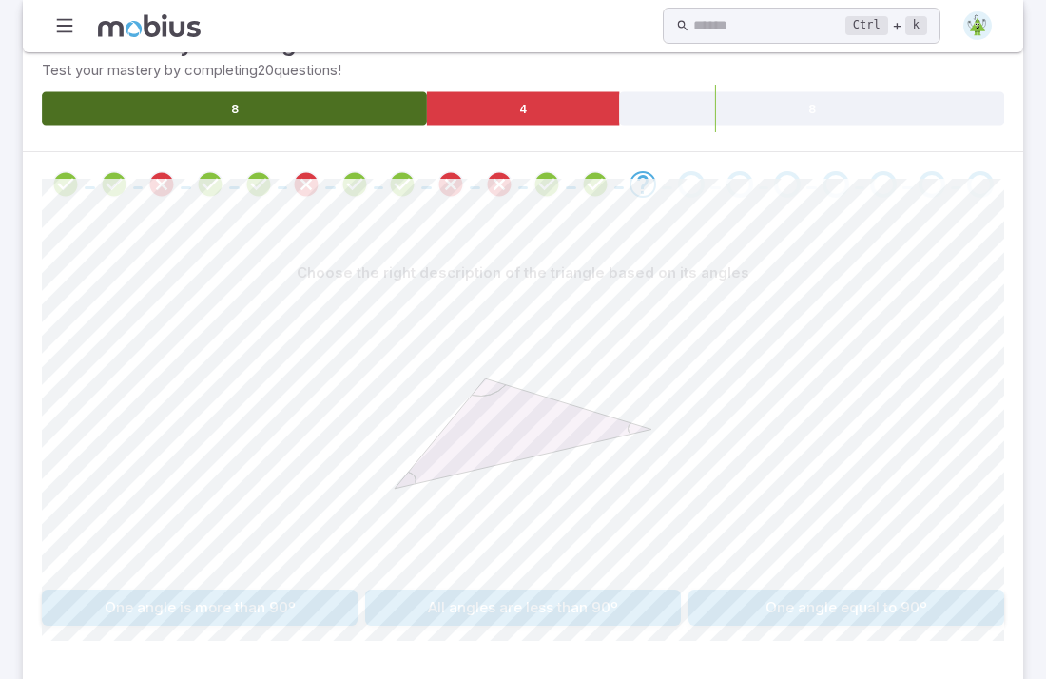
click at [825, 590] on button "One angle equal to 90º" at bounding box center [847, 608] width 316 height 36
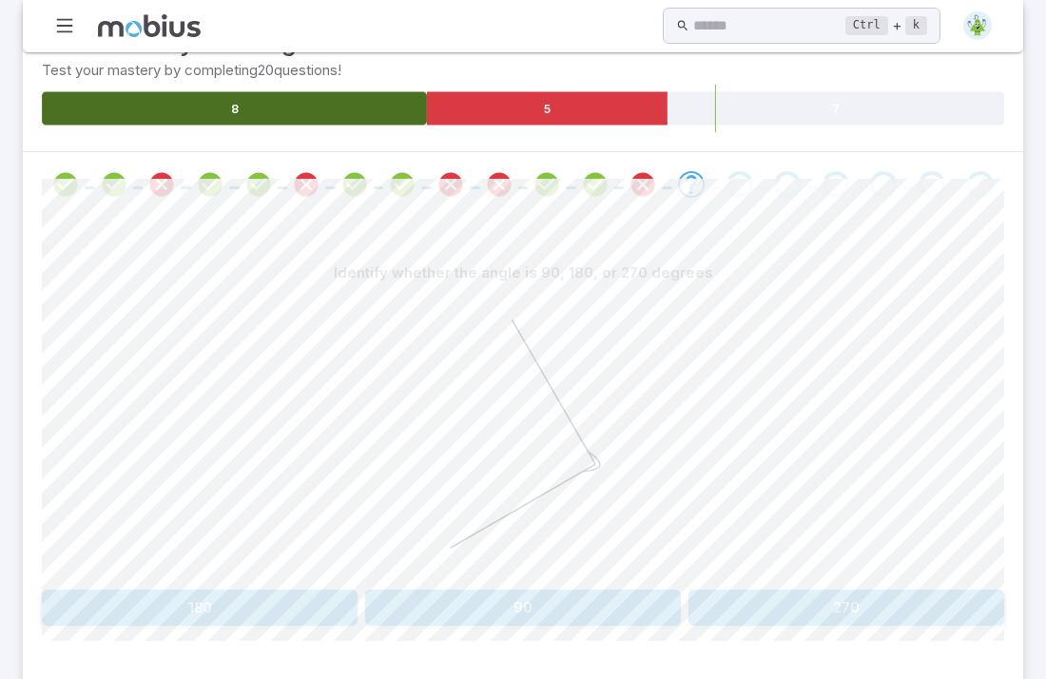
click at [917, 590] on button "270" at bounding box center [847, 608] width 316 height 36
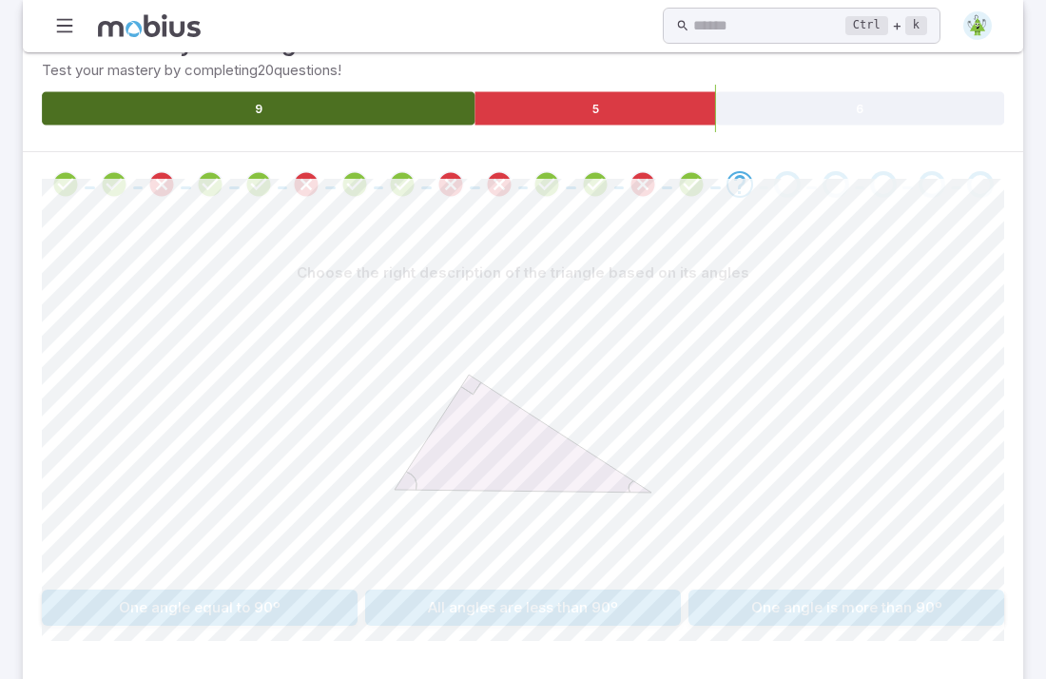
click at [577, 590] on button "All angles are less than 90º" at bounding box center [523, 608] width 316 height 36
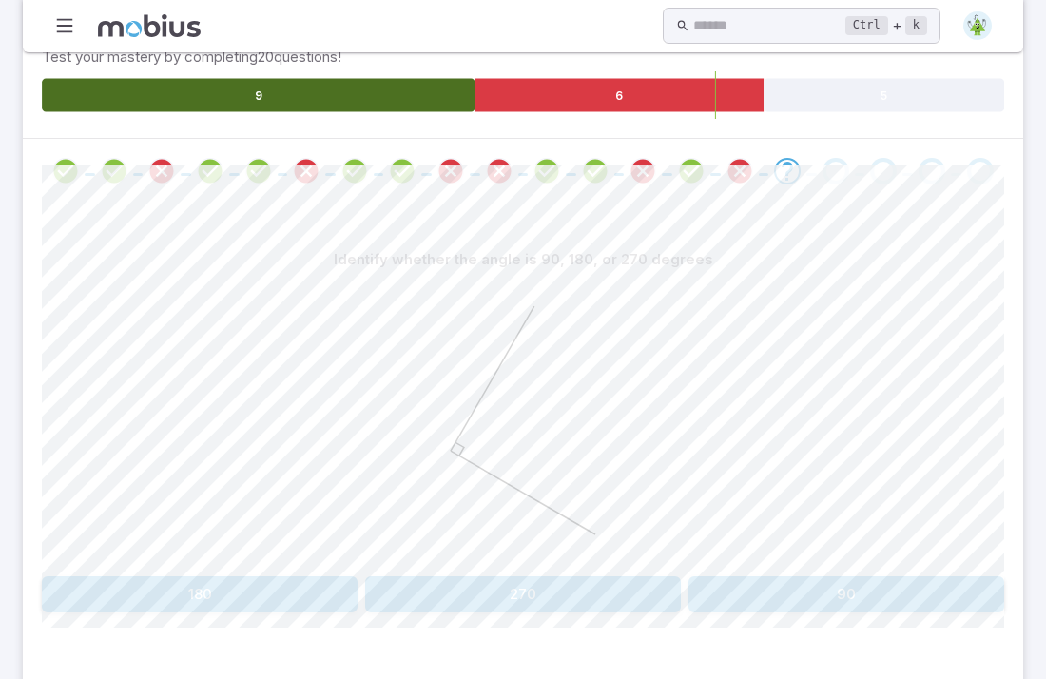
scroll to position [406, 0]
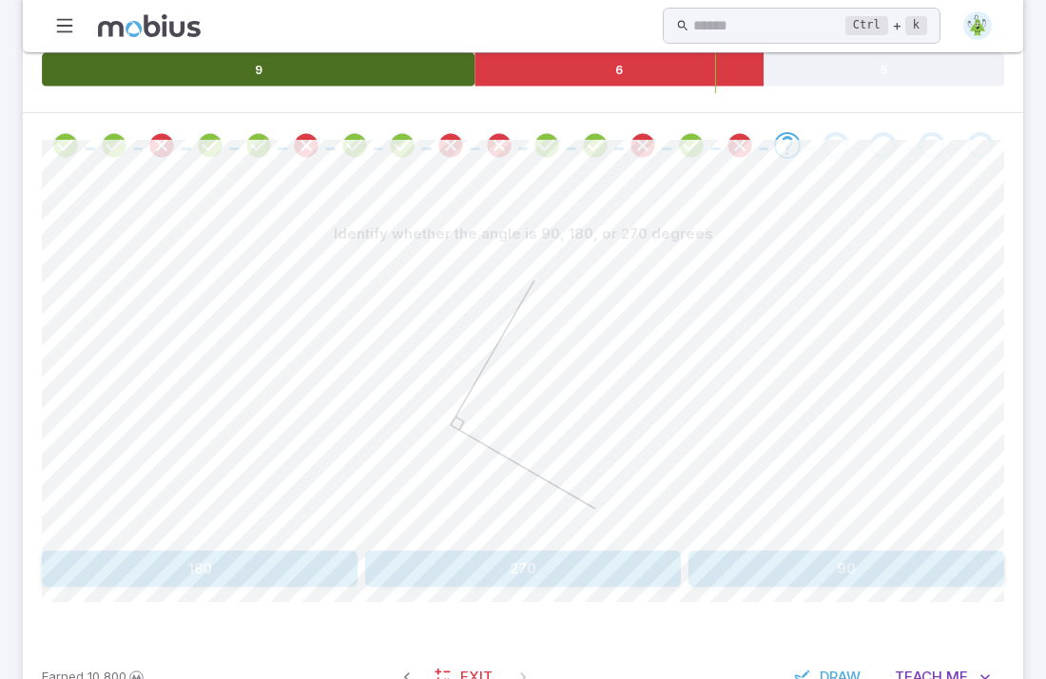
click at [759, 551] on button "90" at bounding box center [847, 569] width 316 height 36
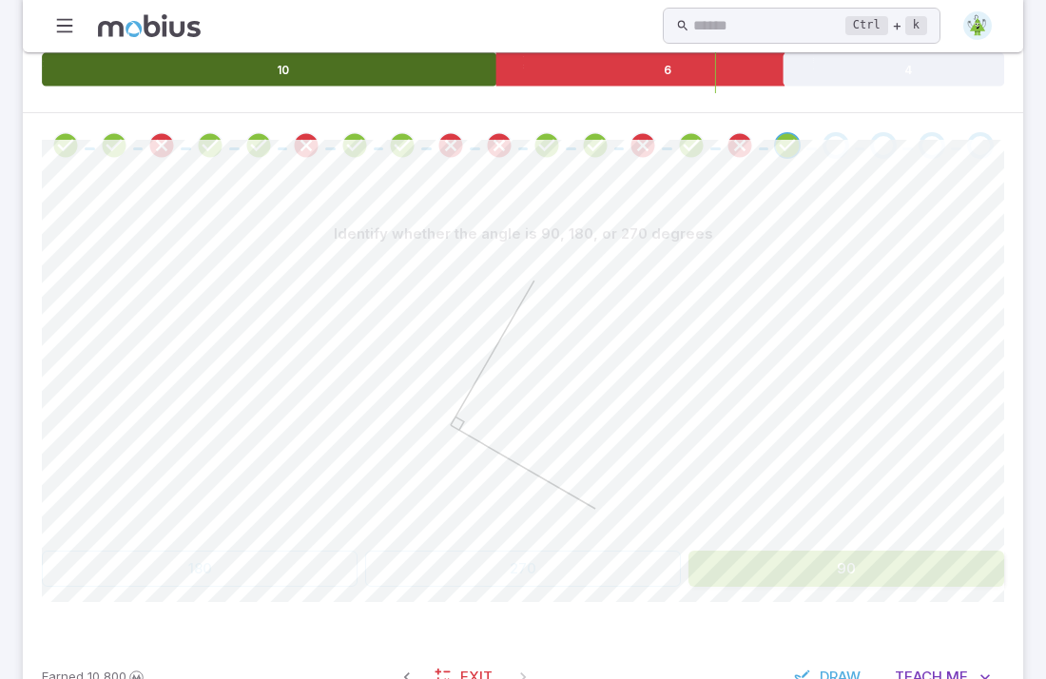
scroll to position [168, 0]
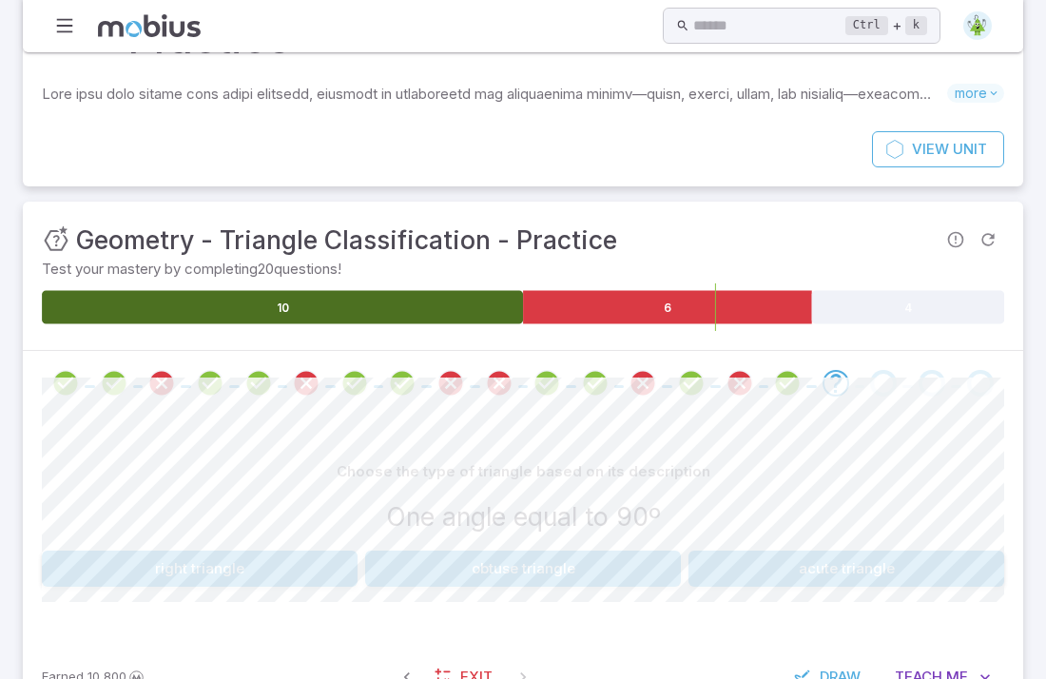
click at [277, 551] on button "right triangle" at bounding box center [200, 569] width 316 height 36
click at [415, 551] on button "One angle equal to 90º" at bounding box center [523, 569] width 316 height 36
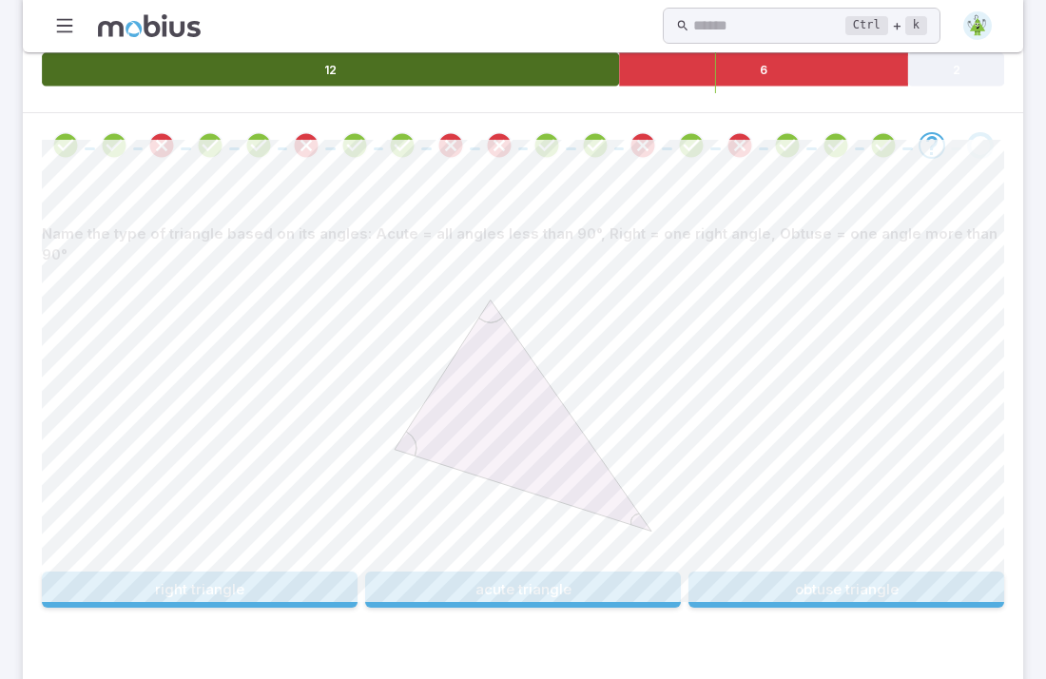
scroll to position [405, 0]
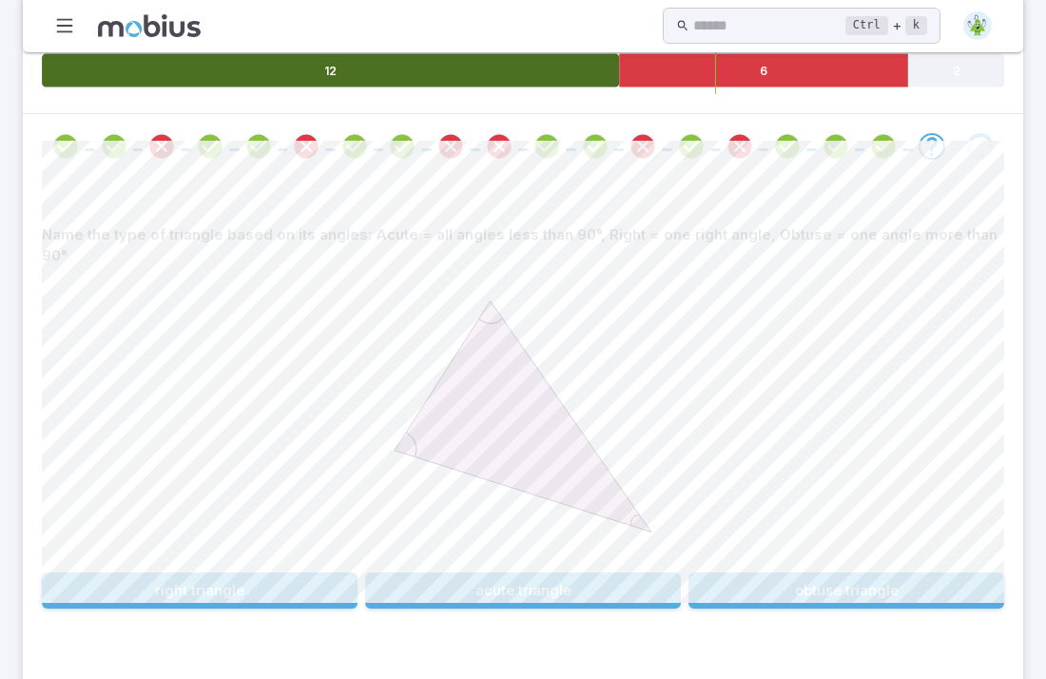
click at [622, 573] on button "acute triangle" at bounding box center [523, 591] width 316 height 36
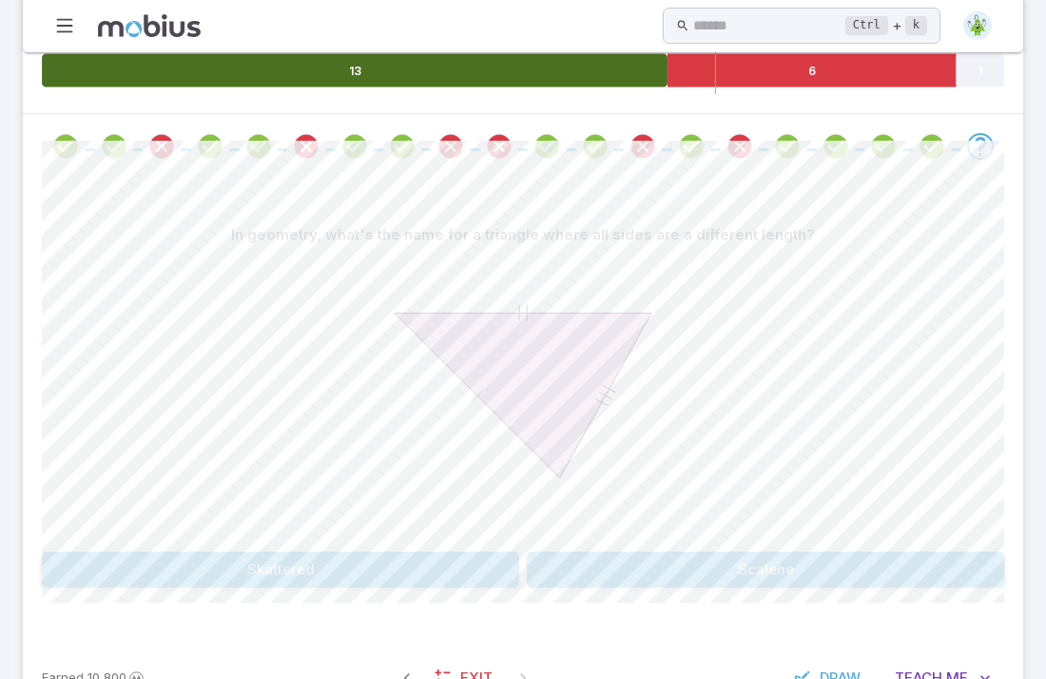
click at [622, 552] on button "Scalene" at bounding box center [766, 570] width 478 height 36
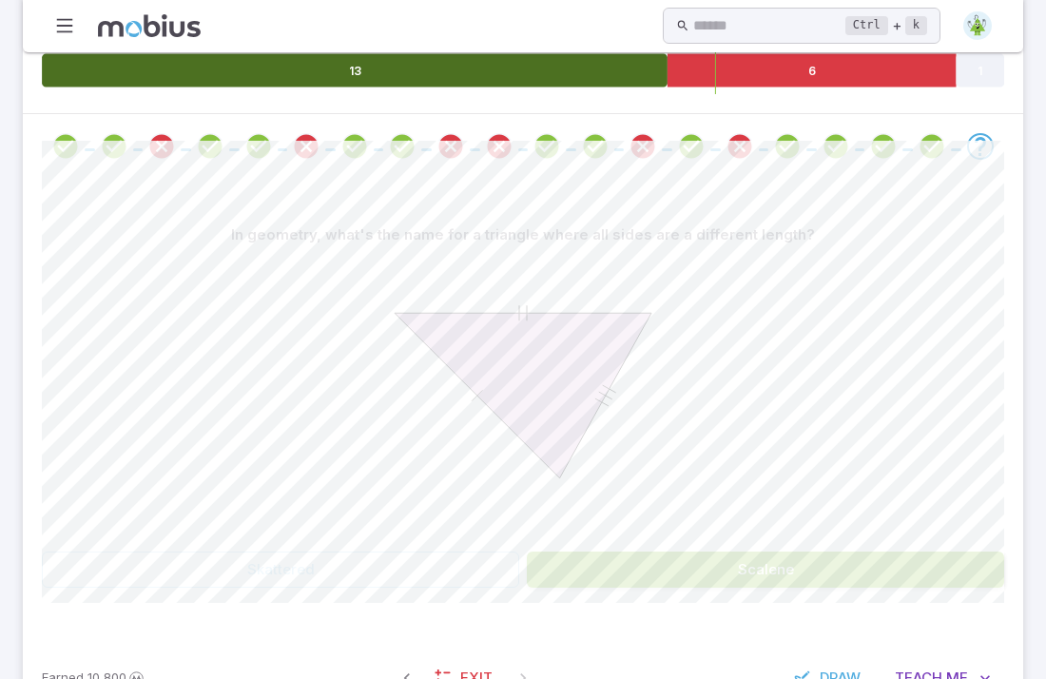
scroll to position [95, 0]
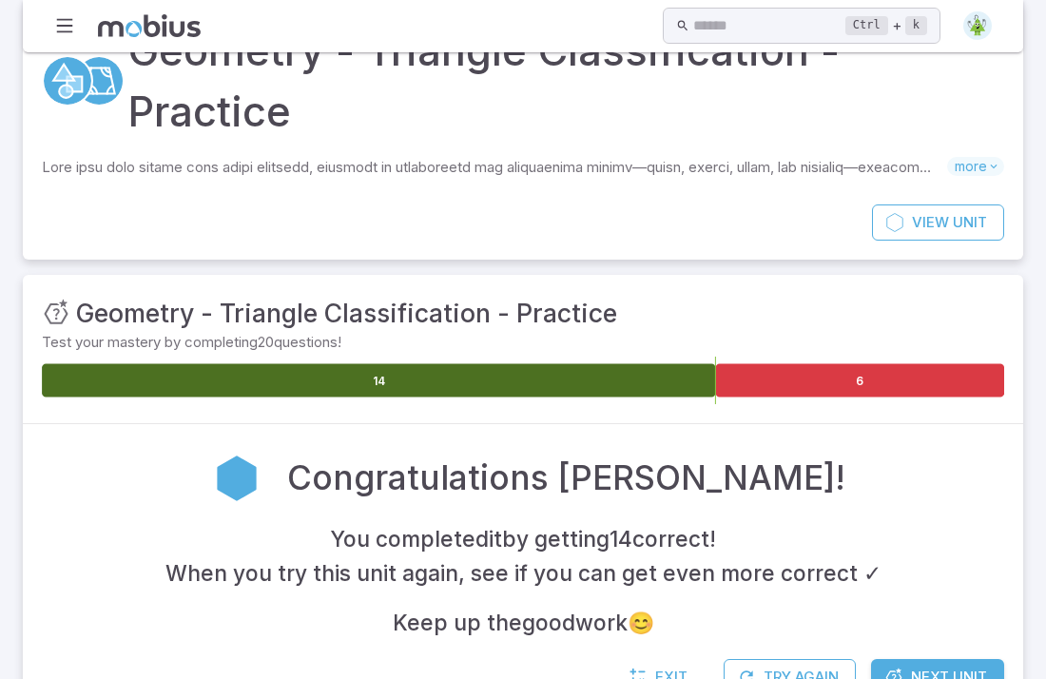
click at [924, 667] on span "Next Unit" at bounding box center [949, 677] width 76 height 21
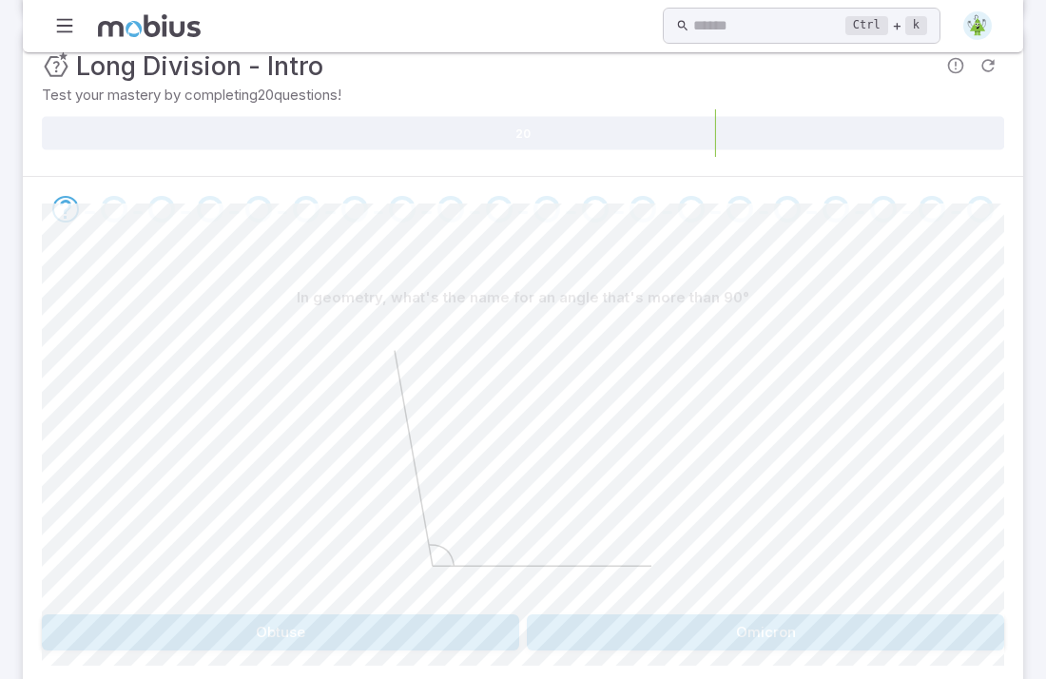
scroll to position [300, 0]
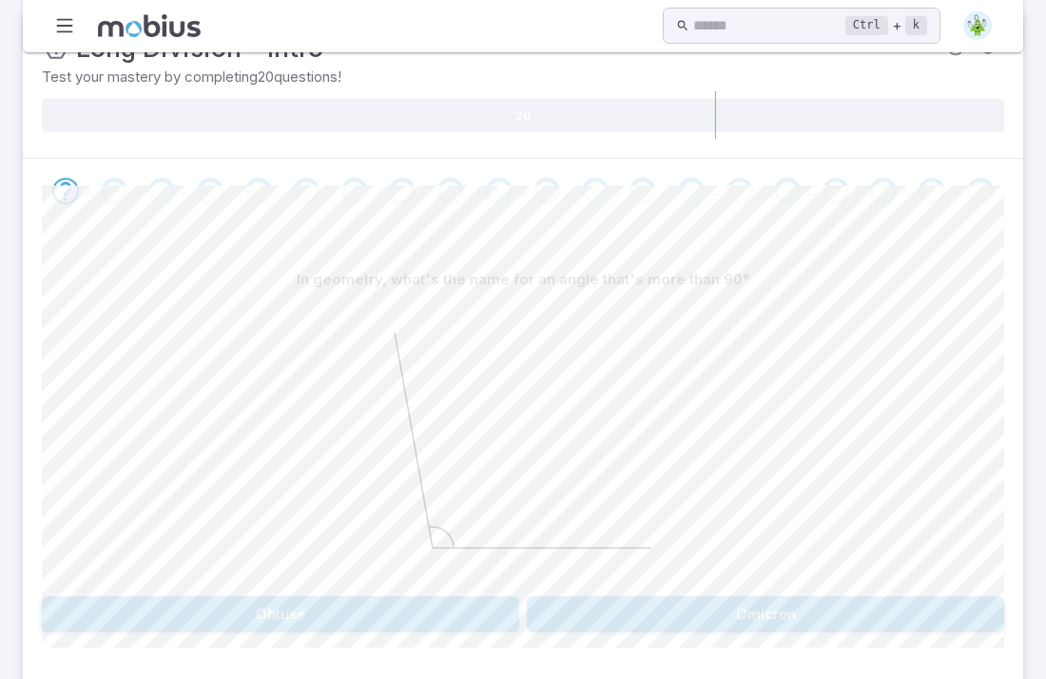
click at [444, 616] on button "Obtuse" at bounding box center [281, 614] width 478 height 36
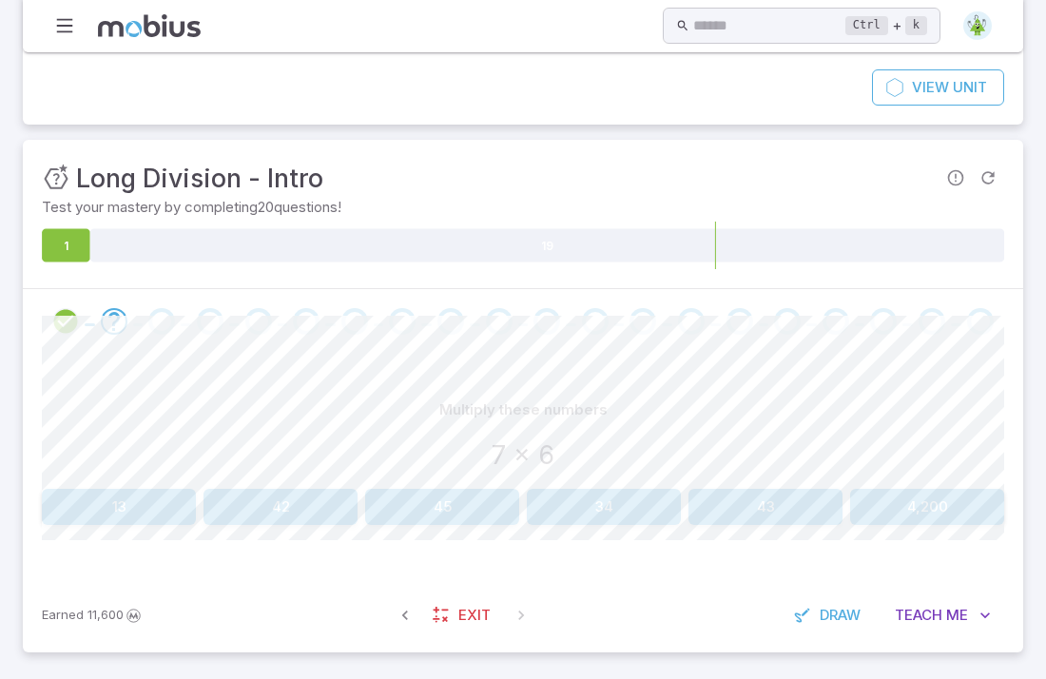
scroll to position [168, 0]
click at [258, 515] on button "42" at bounding box center [281, 508] width 154 height 36
click at [792, 511] on button "65" at bounding box center [766, 508] width 154 height 36
click at [238, 508] on button "24" at bounding box center [281, 508] width 154 height 36
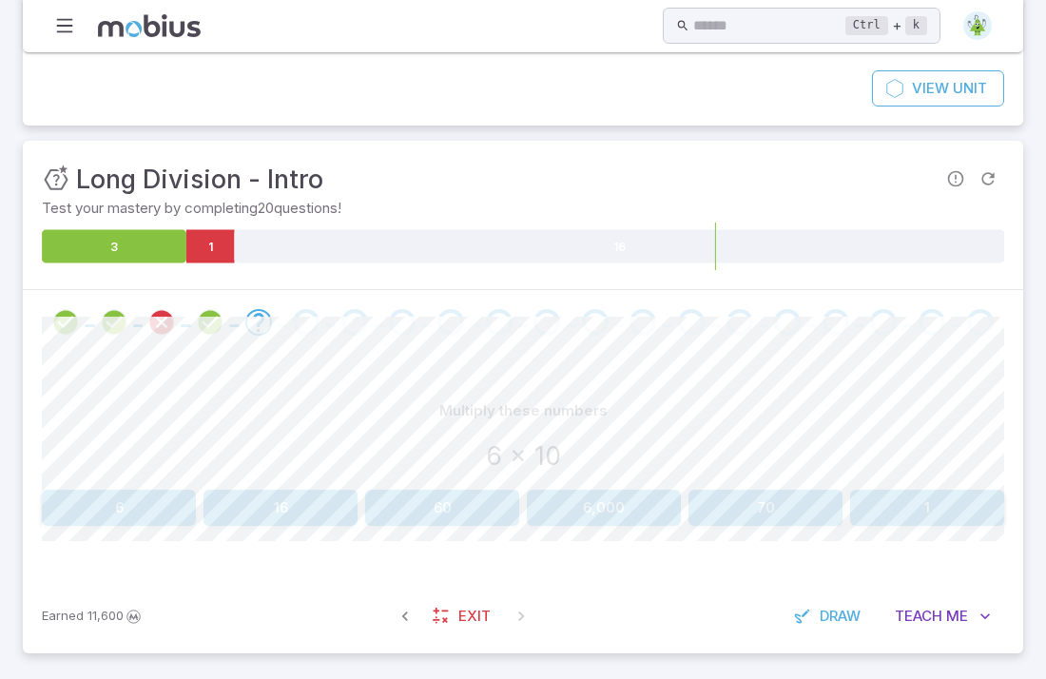
click at [401, 502] on button "60" at bounding box center [442, 508] width 154 height 36
click at [167, 516] on button "75" at bounding box center [119, 508] width 154 height 36
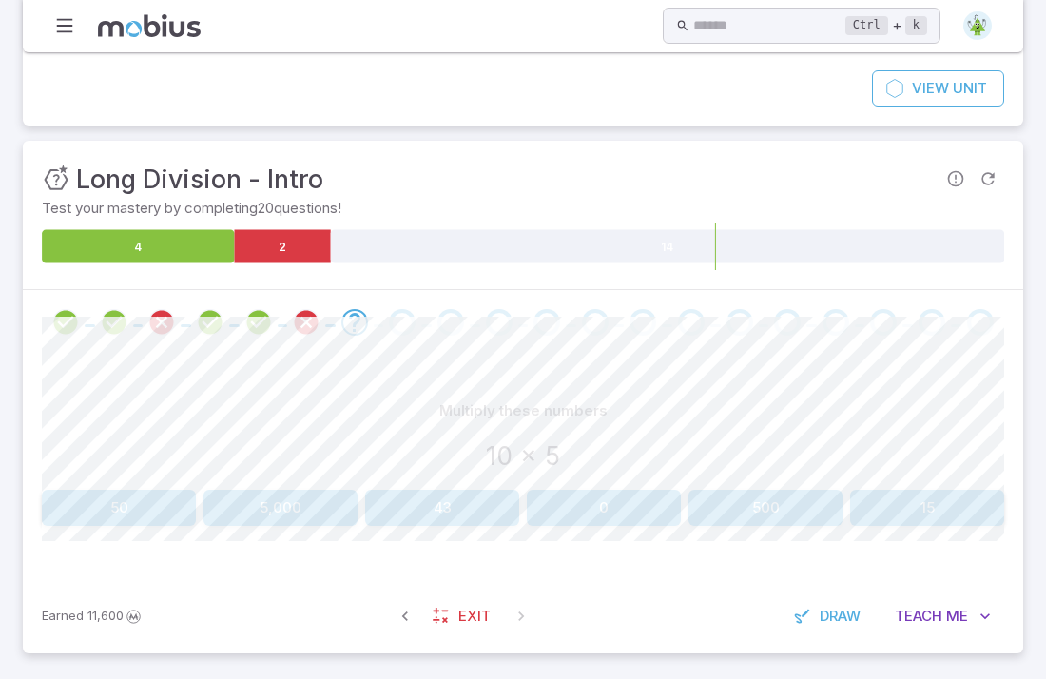
click at [59, 504] on button "50" at bounding box center [119, 508] width 154 height 36
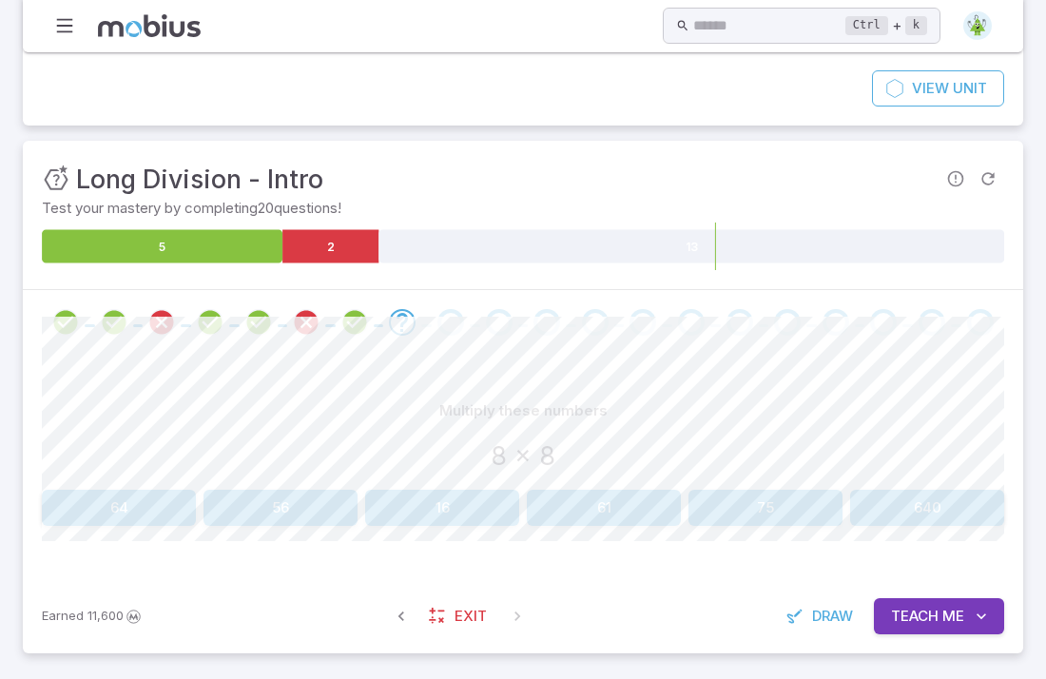
click at [169, 505] on button "64" at bounding box center [119, 508] width 154 height 36
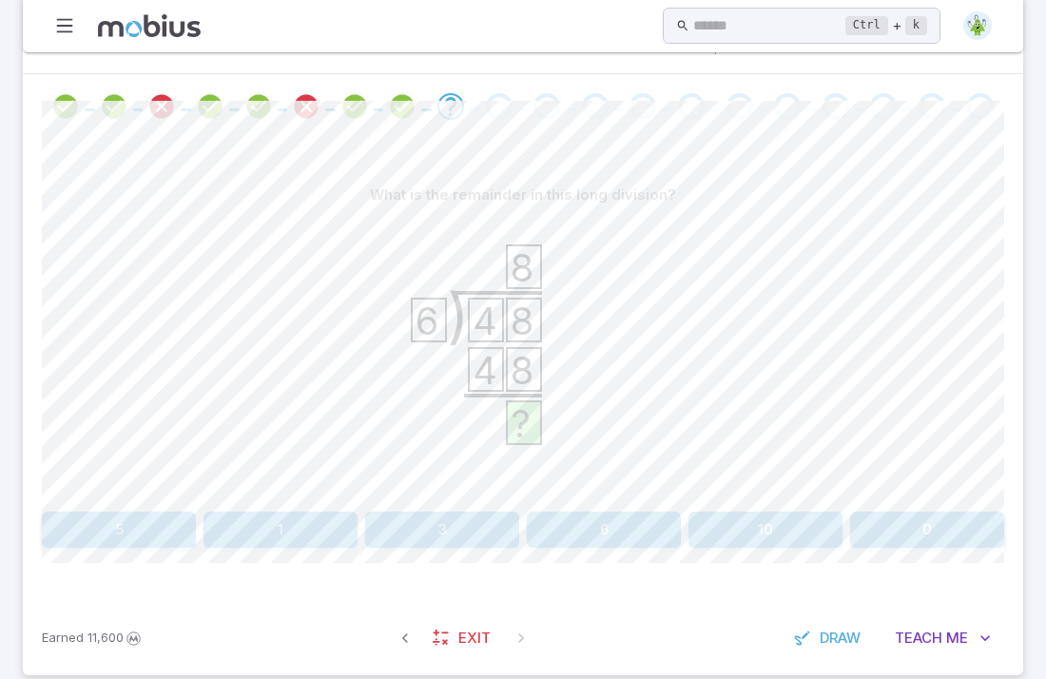
scroll to position [383, 0]
click at [879, 532] on button "0" at bounding box center [928, 531] width 154 height 36
click at [755, 538] on button "36" at bounding box center [766, 531] width 154 height 36
click at [767, 516] on button "12" at bounding box center [766, 531] width 154 height 36
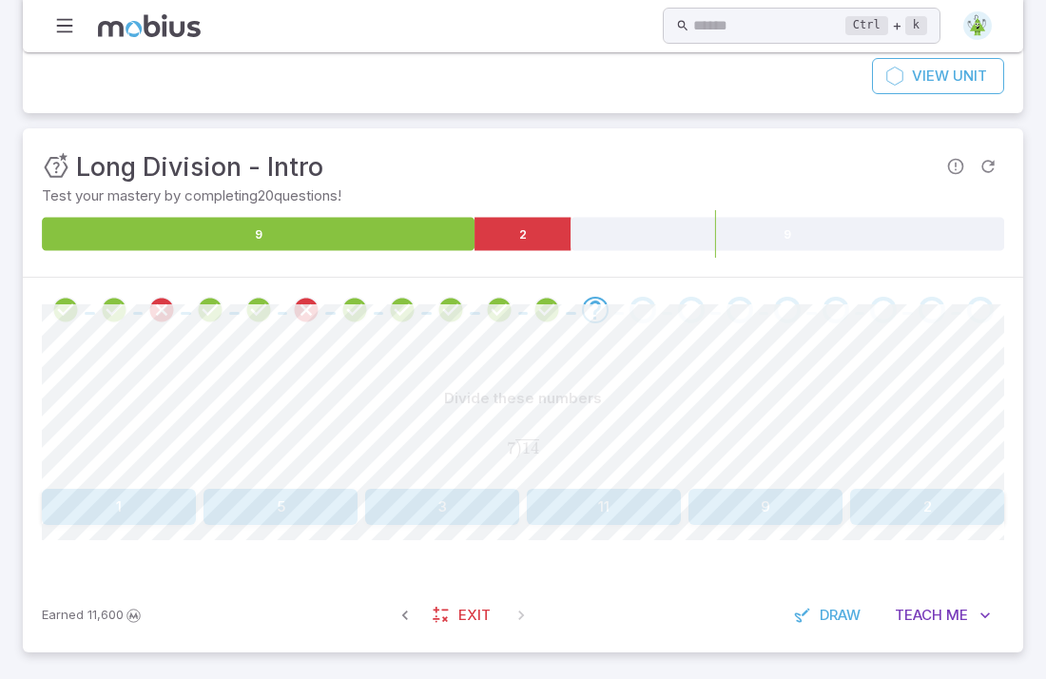
scroll to position [180, 0]
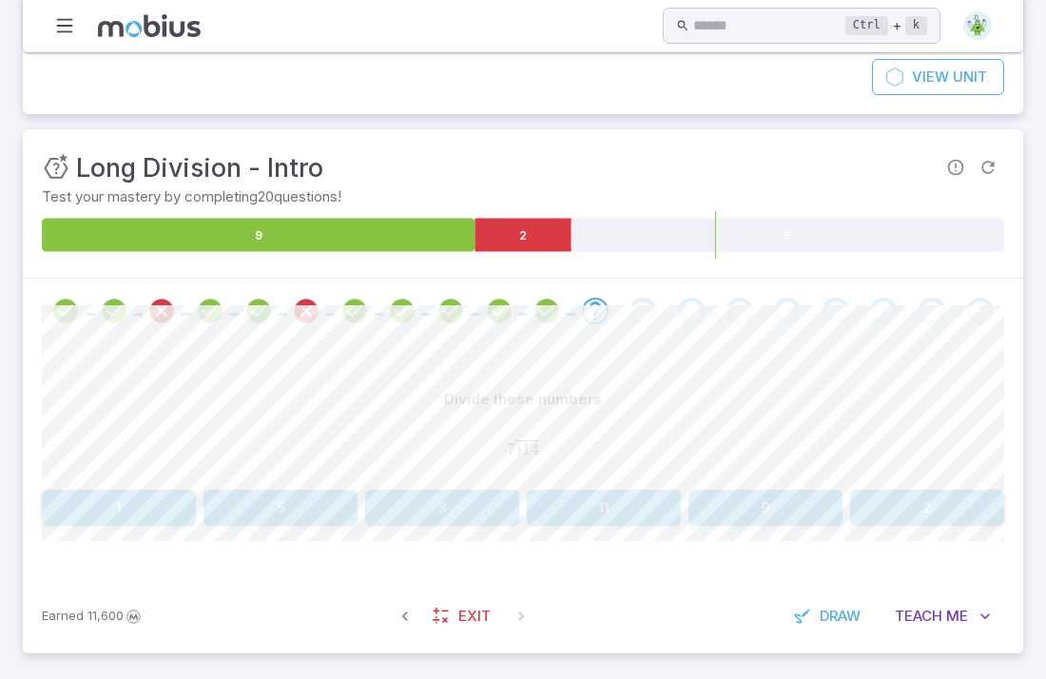
click at [593, 505] on button "11" at bounding box center [604, 508] width 154 height 36
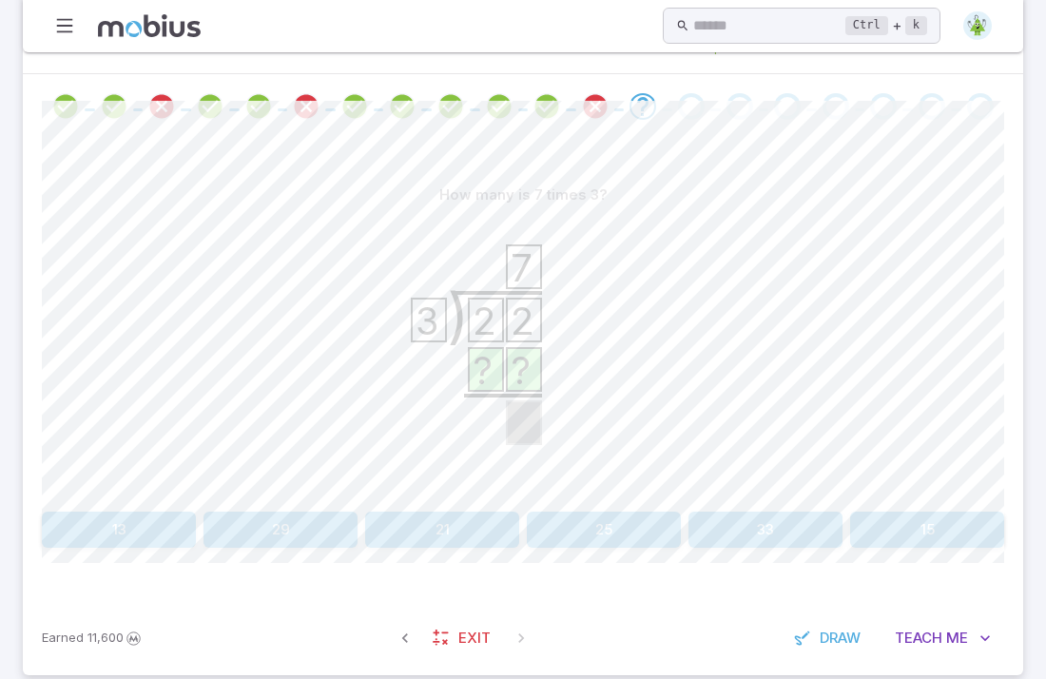
scroll to position [387, 0]
click at [476, 527] on button "21" at bounding box center [442, 527] width 154 height 36
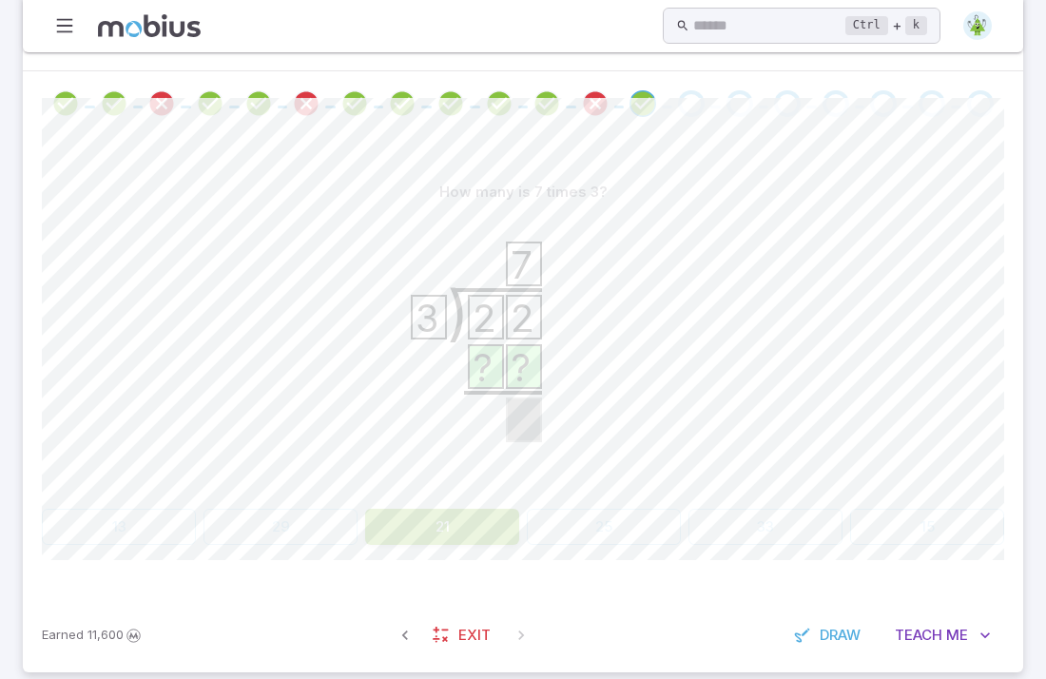
scroll to position [180, 0]
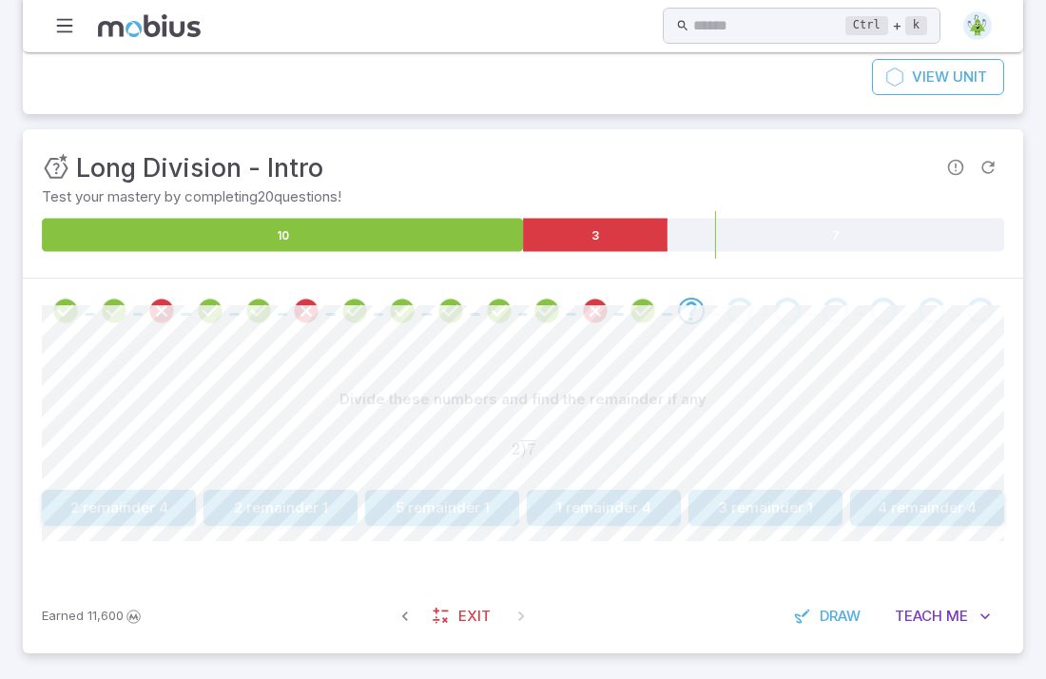
click at [171, 501] on button "2 remainder 4" at bounding box center [119, 508] width 154 height 36
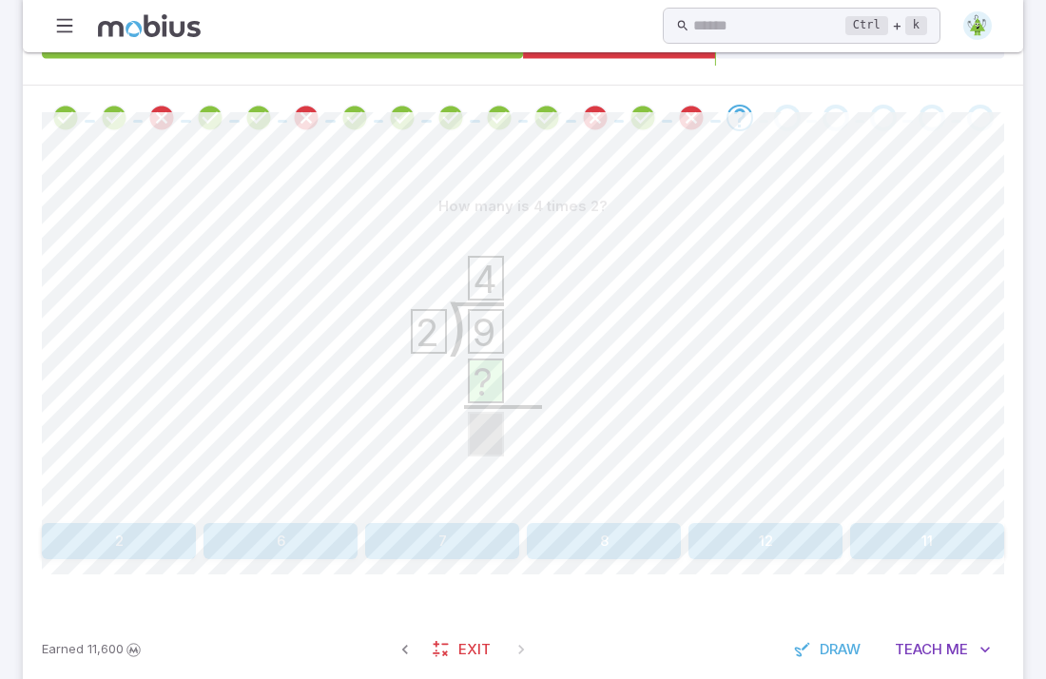
scroll to position [373, 0]
click at [623, 548] on button "8" at bounding box center [604, 541] width 154 height 36
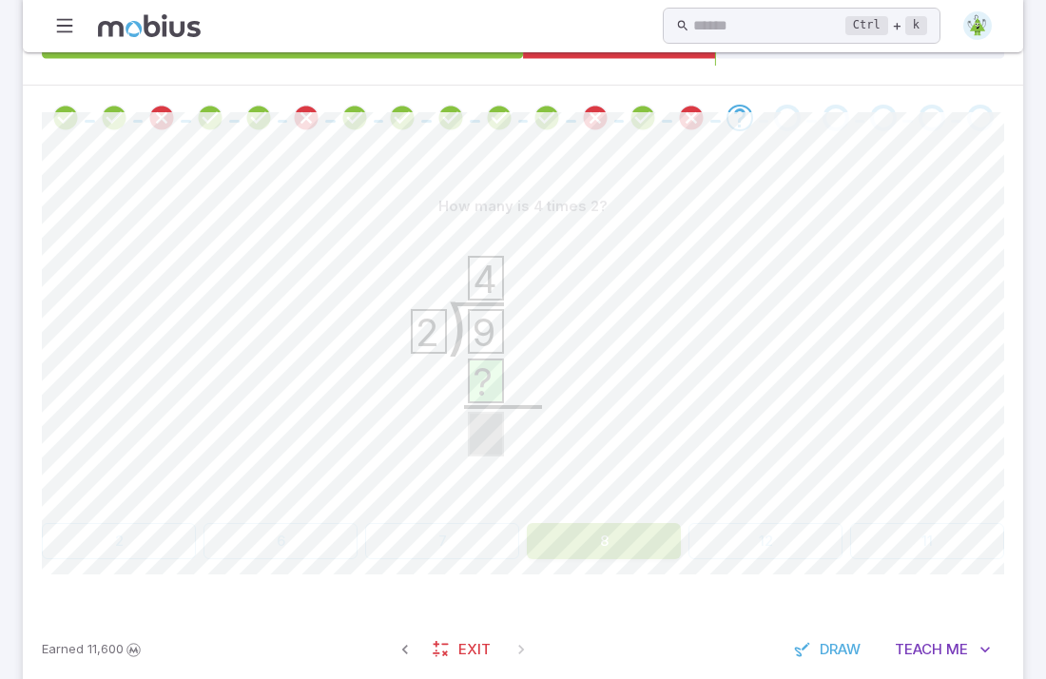
scroll to position [180, 0]
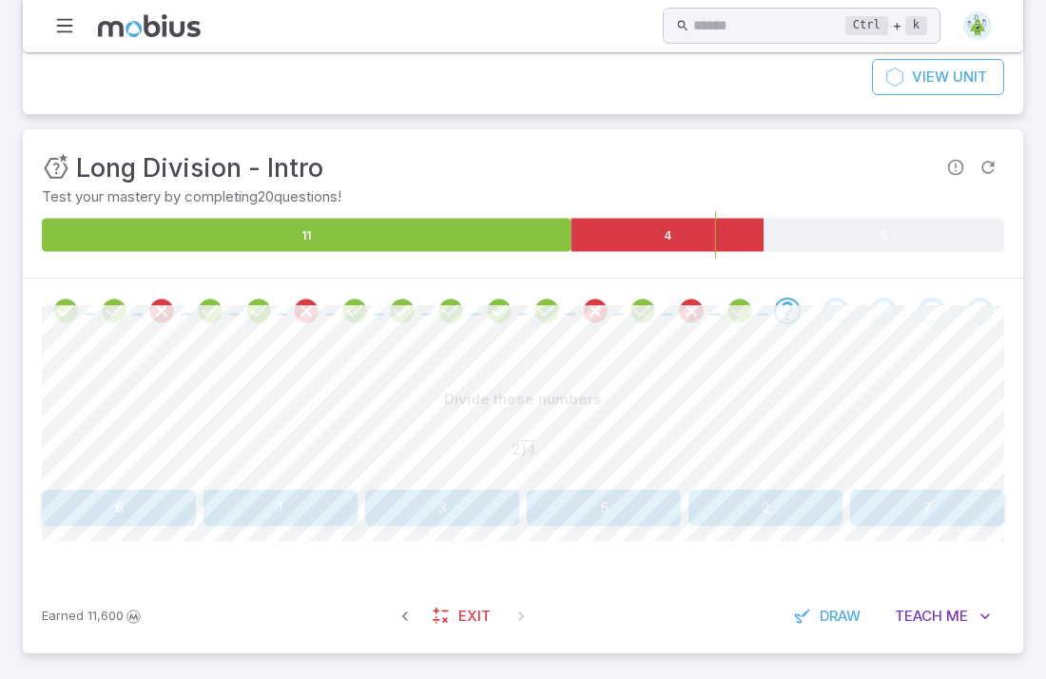
click at [760, 512] on button "2" at bounding box center [766, 508] width 154 height 36
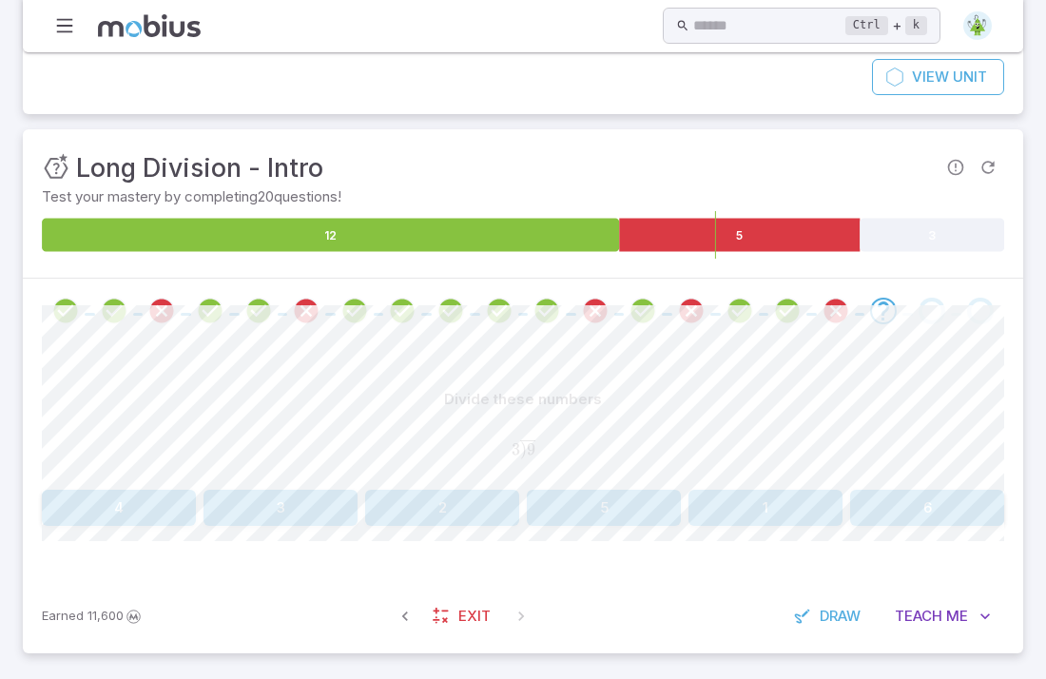
click at [285, 519] on button "3" at bounding box center [281, 508] width 154 height 36
click at [420, 504] on button "6" at bounding box center [442, 508] width 154 height 36
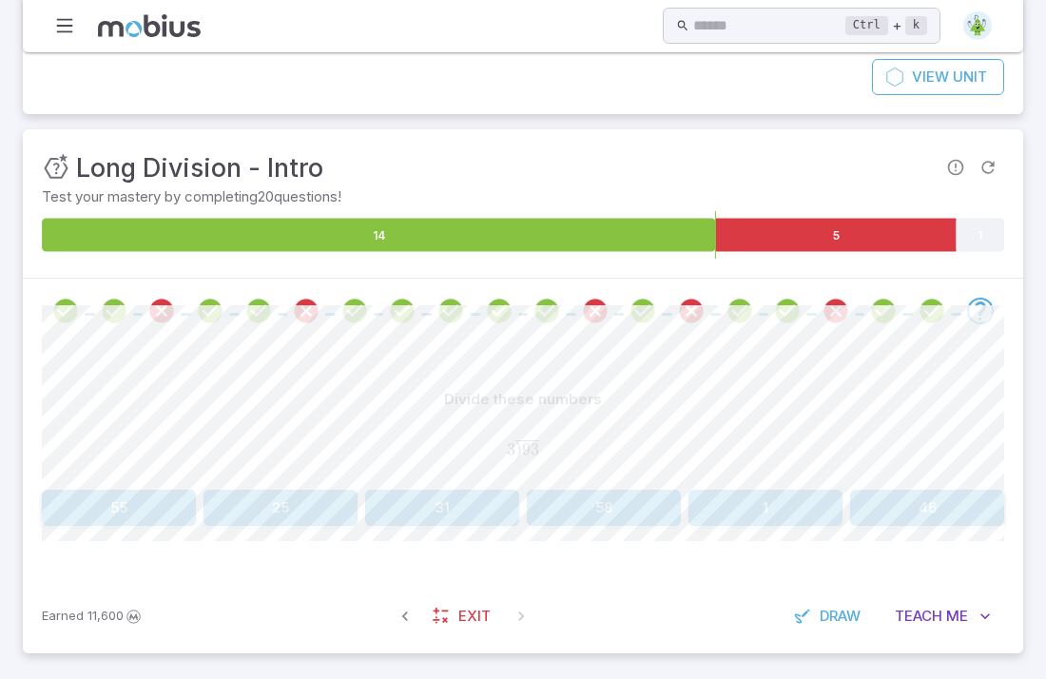
click at [313, 513] on button "25" at bounding box center [281, 508] width 154 height 36
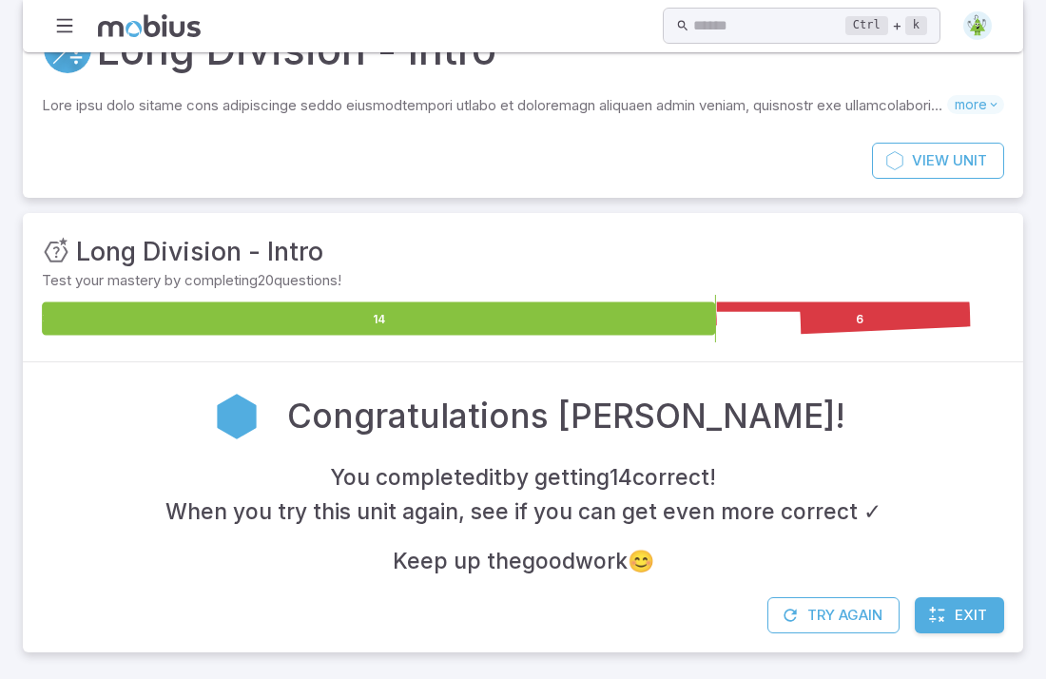
scroll to position [95, 0]
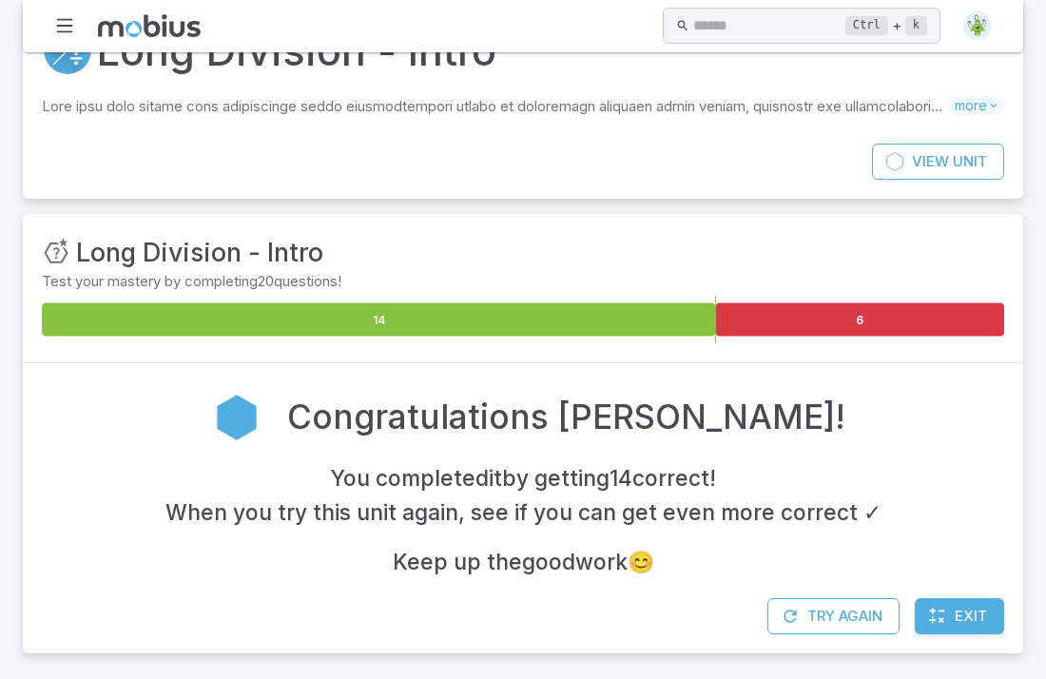
click at [959, 623] on span "Exit" at bounding box center [971, 616] width 32 height 21
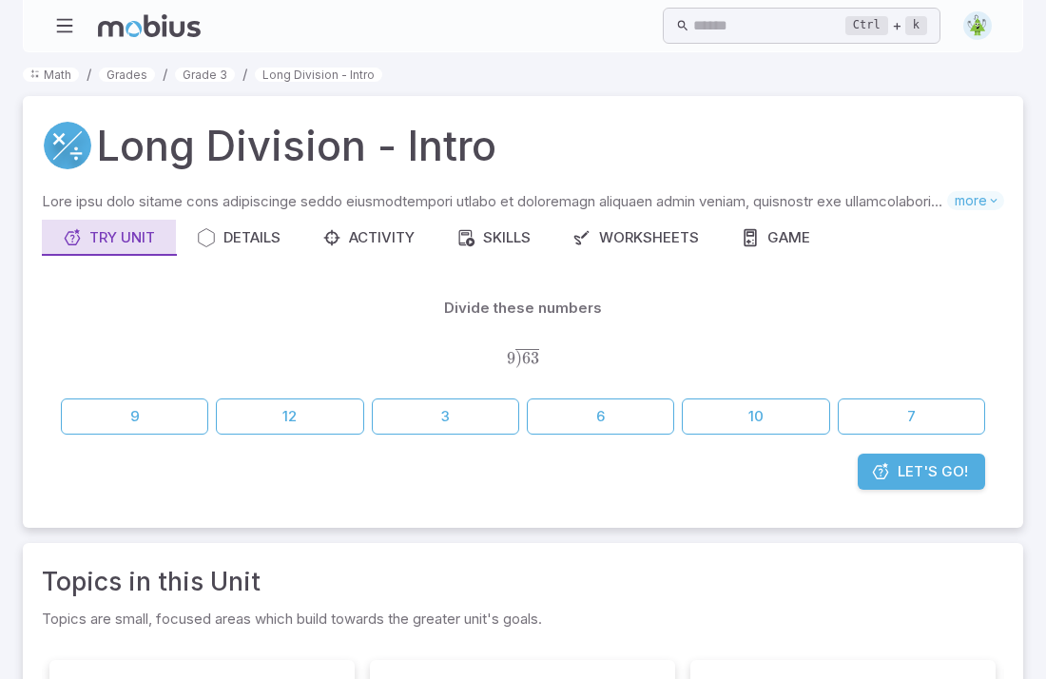
click at [71, 235] on icon at bounding box center [72, 237] width 19 height 19
click at [934, 470] on span "Let's Go!" at bounding box center [933, 471] width 70 height 21
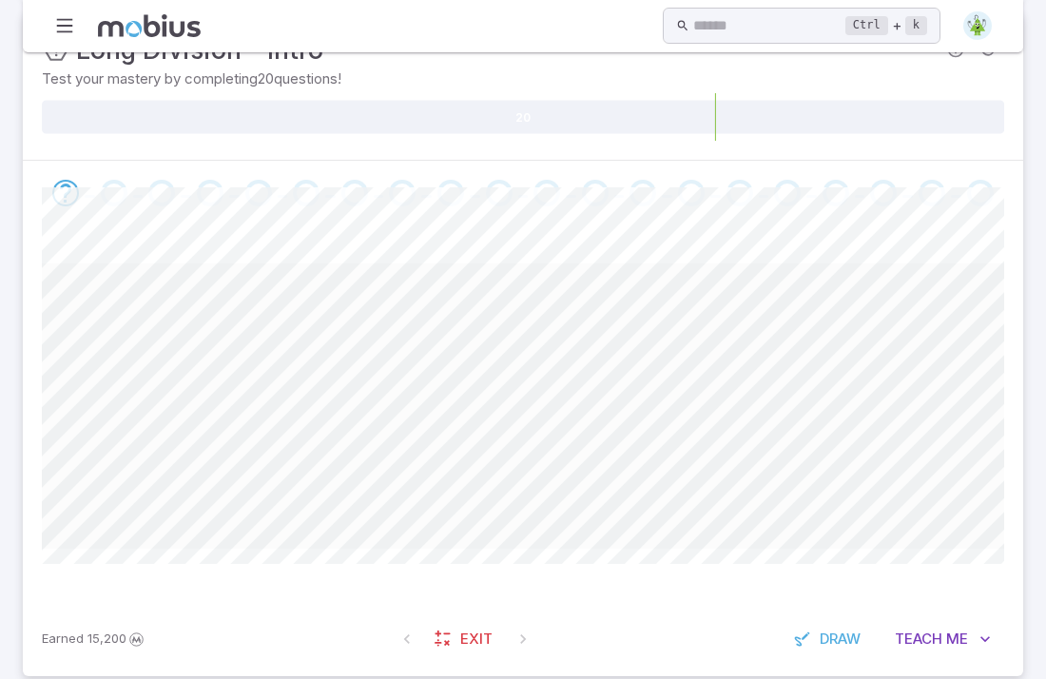
scroll to position [321, 0]
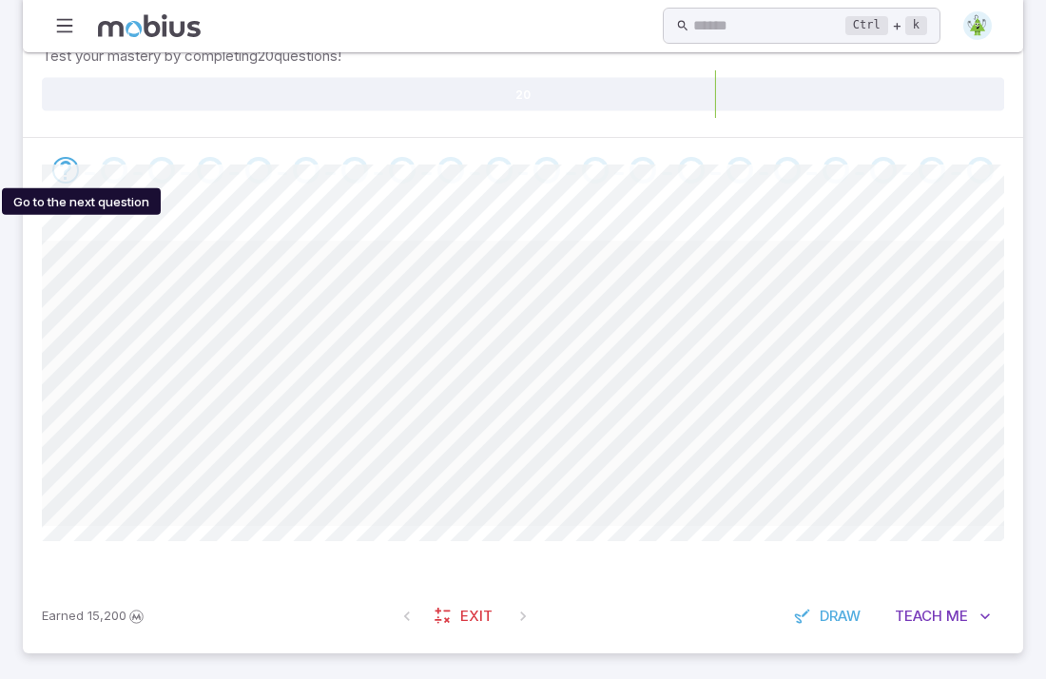
click at [67, 174] on icon "Go to the next question" at bounding box center [65, 170] width 23 height 23
